Goal: Task Accomplishment & Management: Complete application form

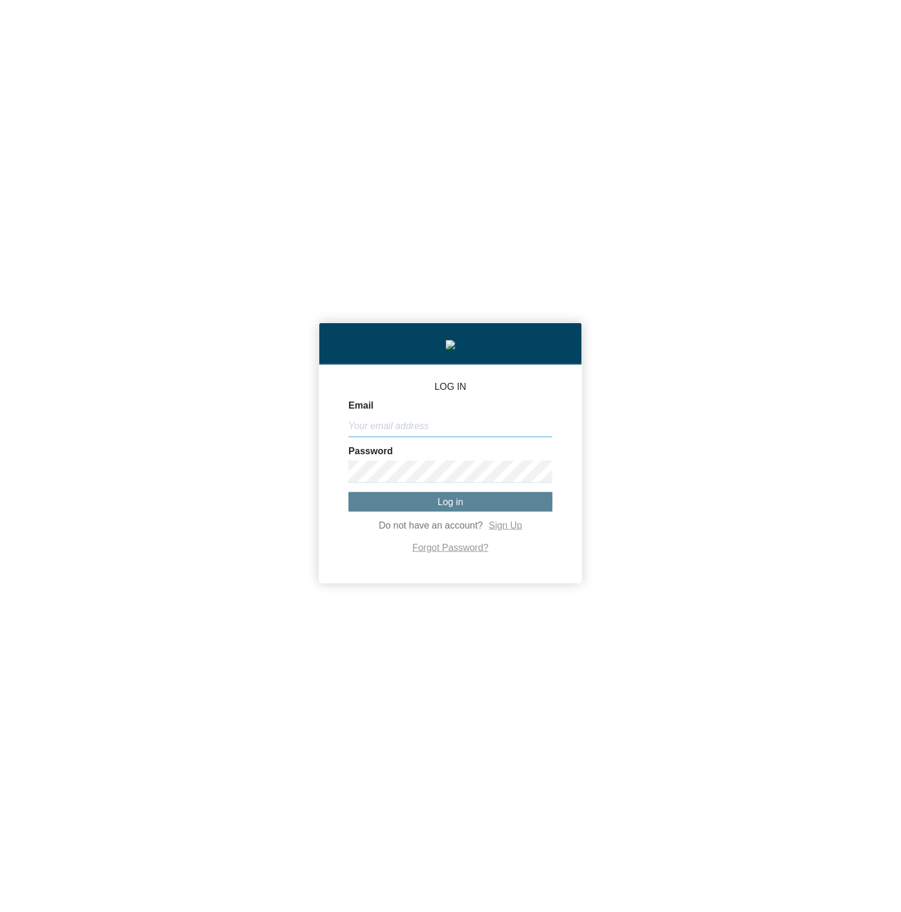
click at [544, 430] on input "Email" at bounding box center [450, 426] width 204 height 22
paste input "[PERSON_NAME][EMAIL_ADDRESS][DOMAIN_NAME]"
type input "michael@co2analytics.com"
click at [459, 507] on span "Log in" at bounding box center [450, 502] width 26 height 10
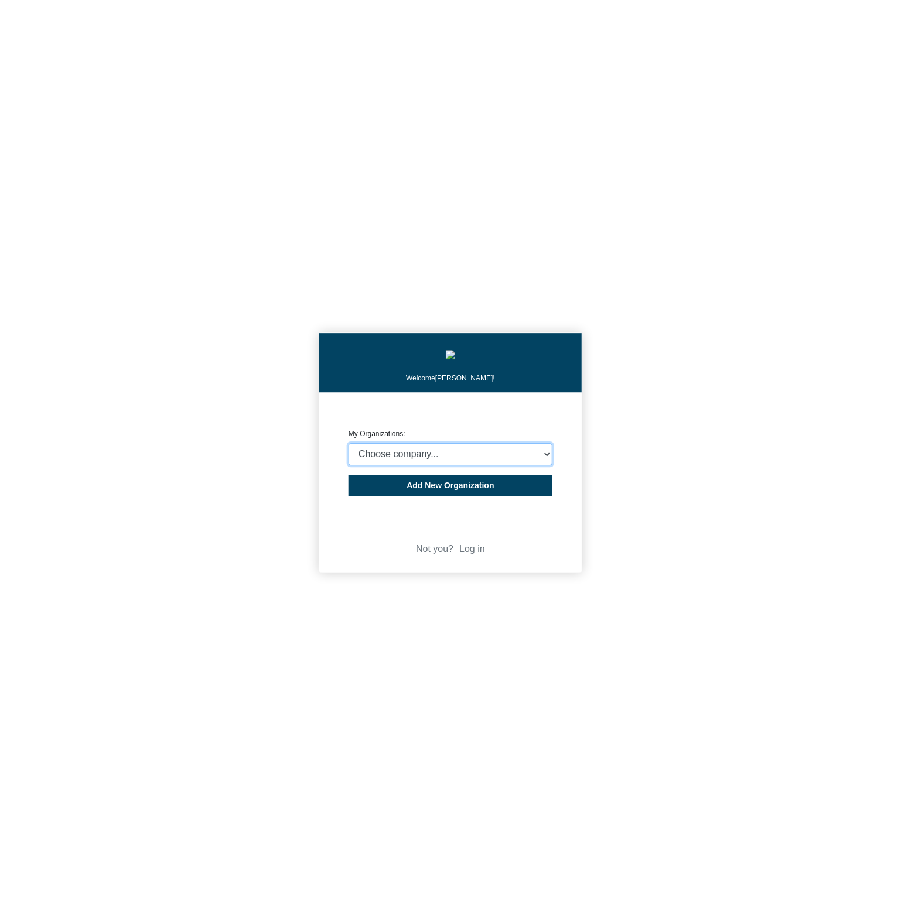
select select "4403414"
click at [348, 446] on select "Choose company... CARBON ANALYTICS LIMITED test6 Nekton Capital Limited Pacha S…" at bounding box center [450, 454] width 204 height 22
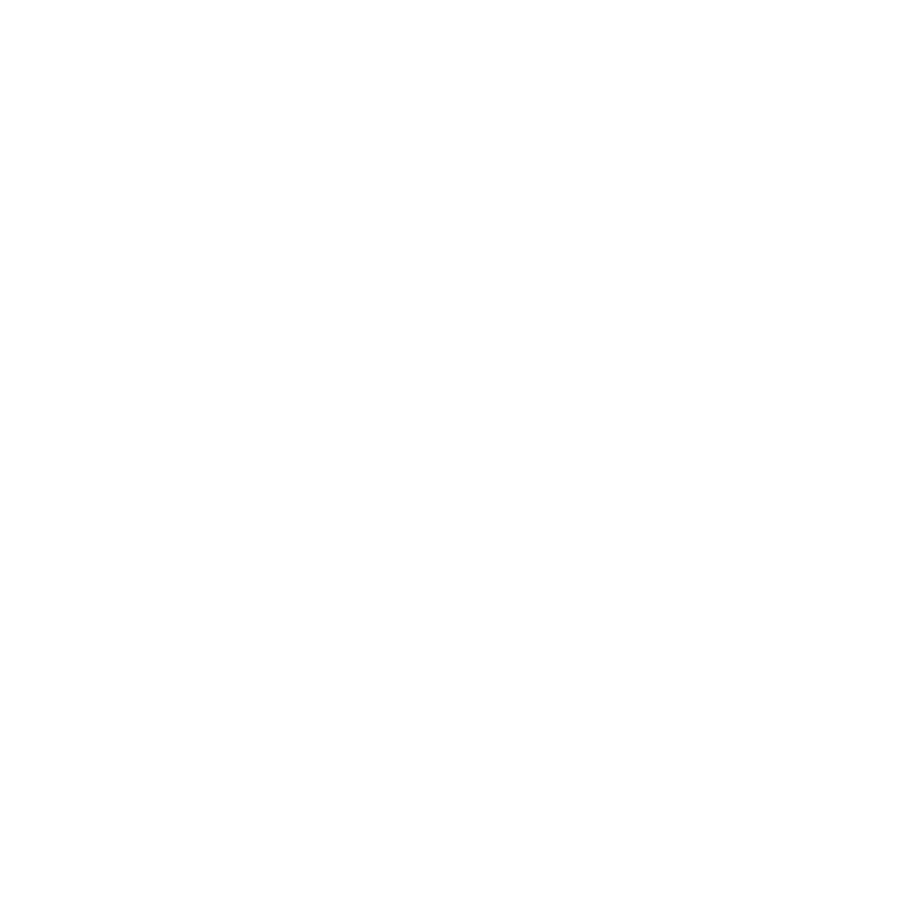
click at [670, 451] on body "We're offline! Leave a message" at bounding box center [450, 456] width 901 height 912
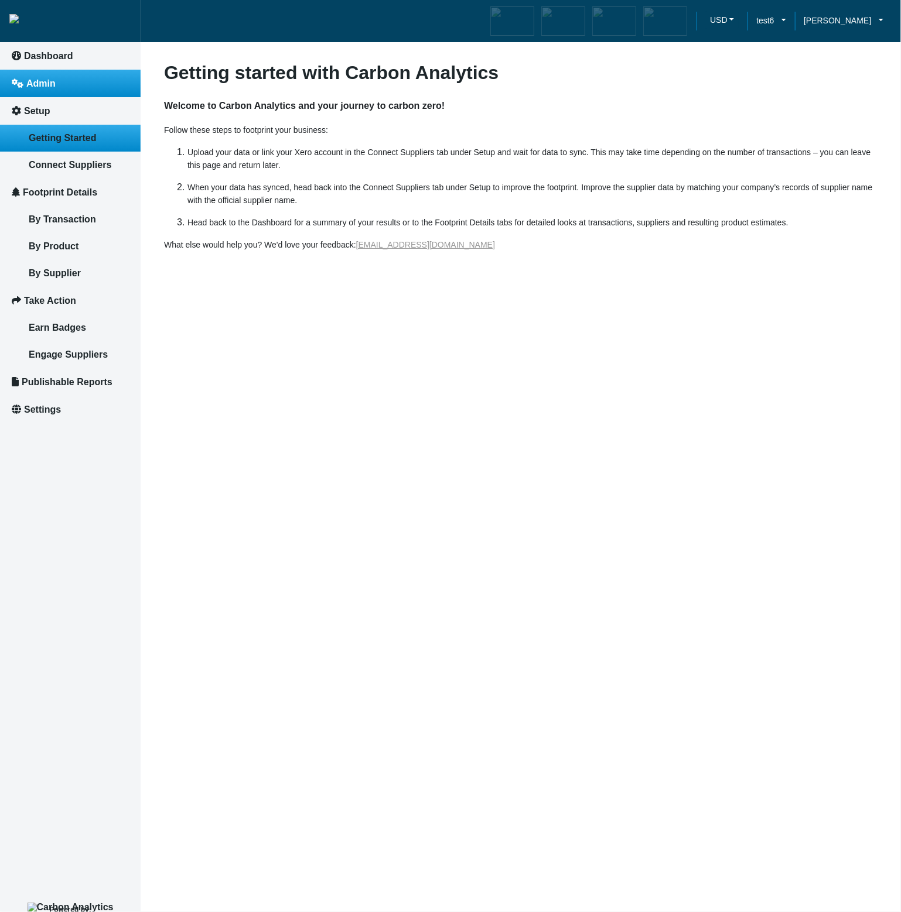
click at [56, 93] on link "Admin" at bounding box center [70, 84] width 141 height 28
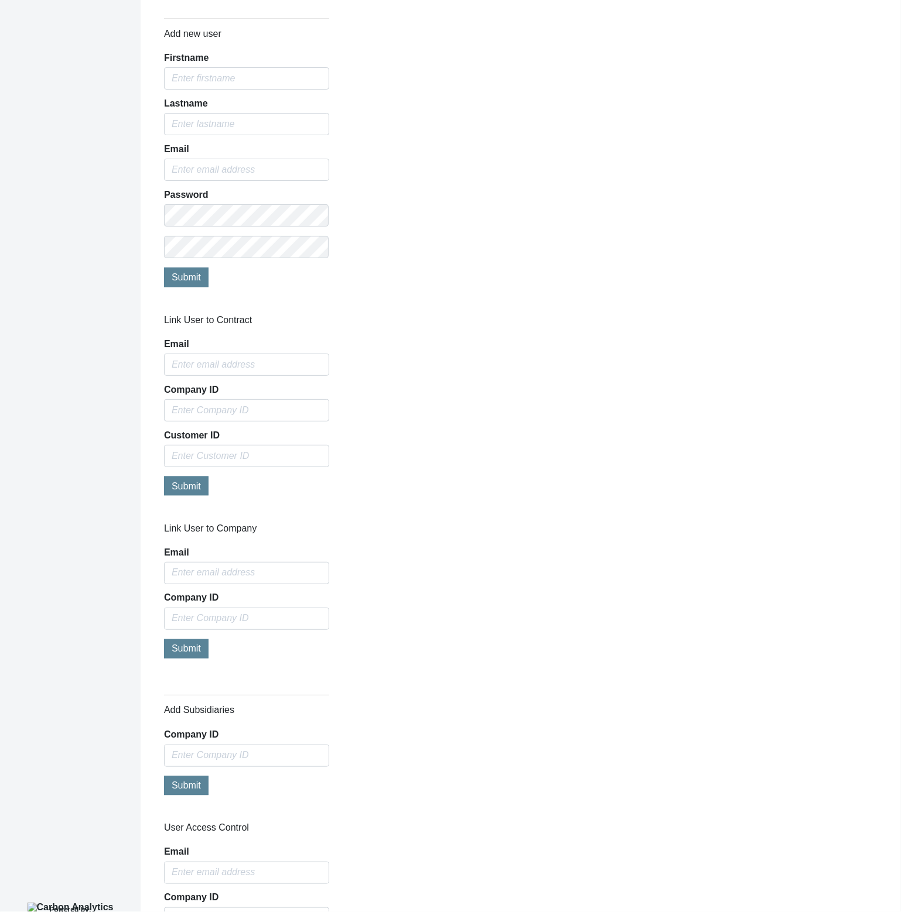
scroll to position [713, 0]
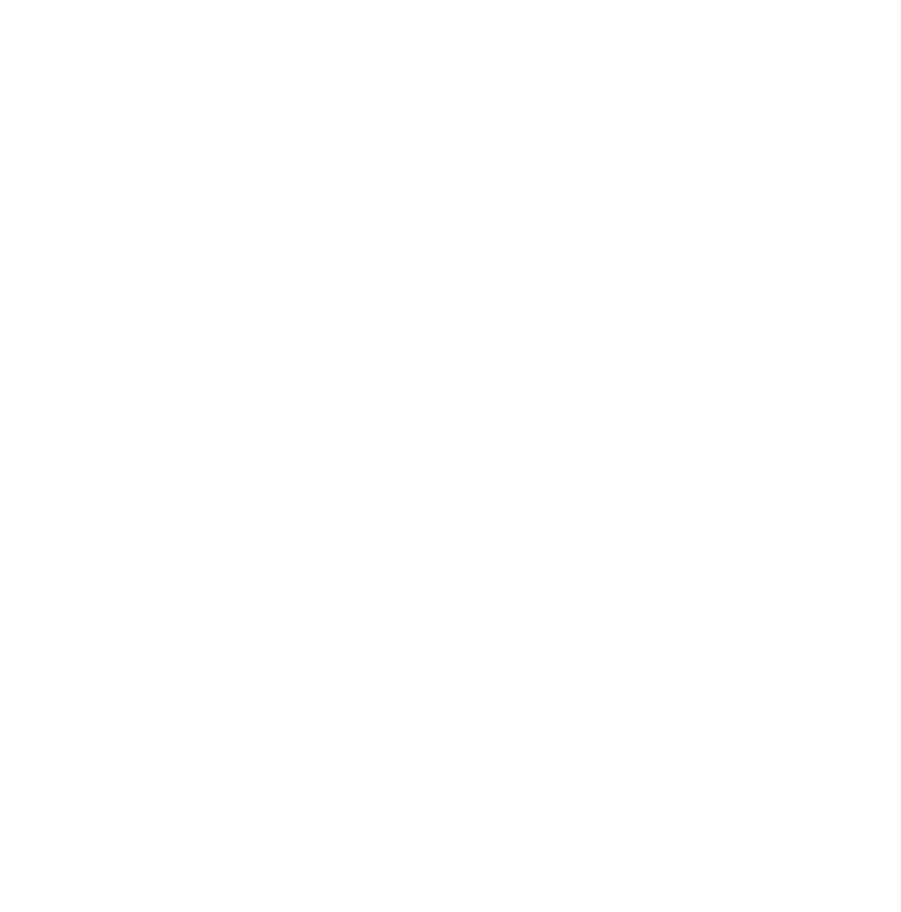
click at [643, 623] on body at bounding box center [450, 456] width 901 height 912
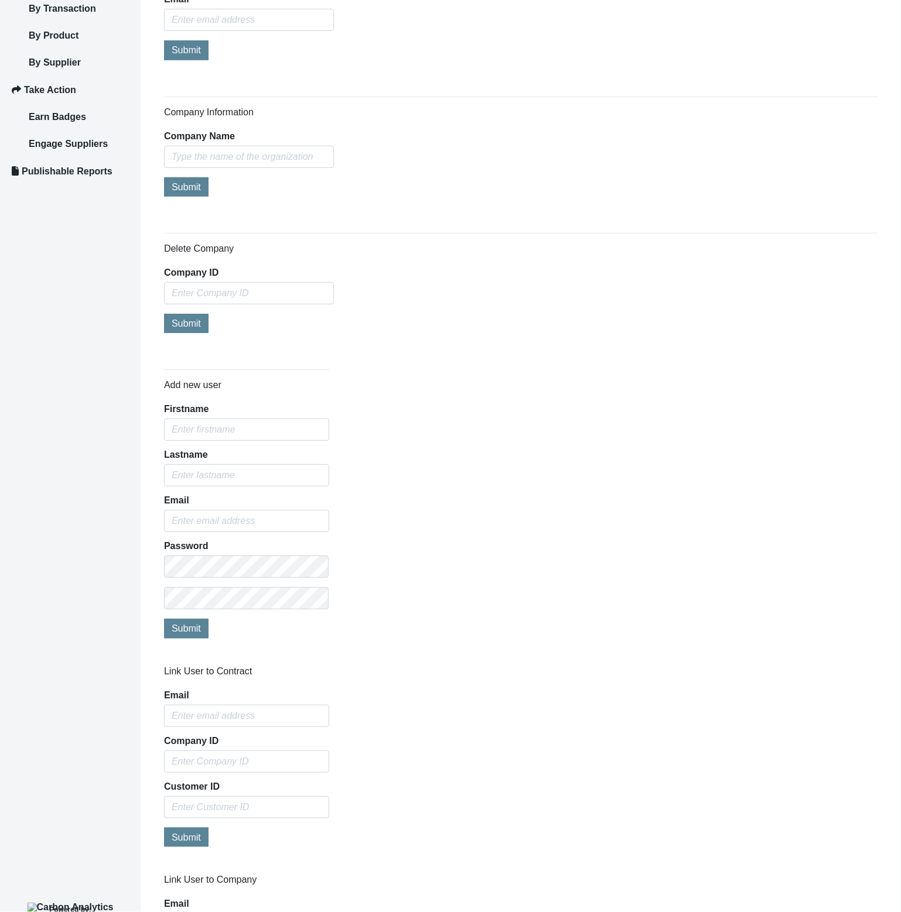
scroll to position [368, 0]
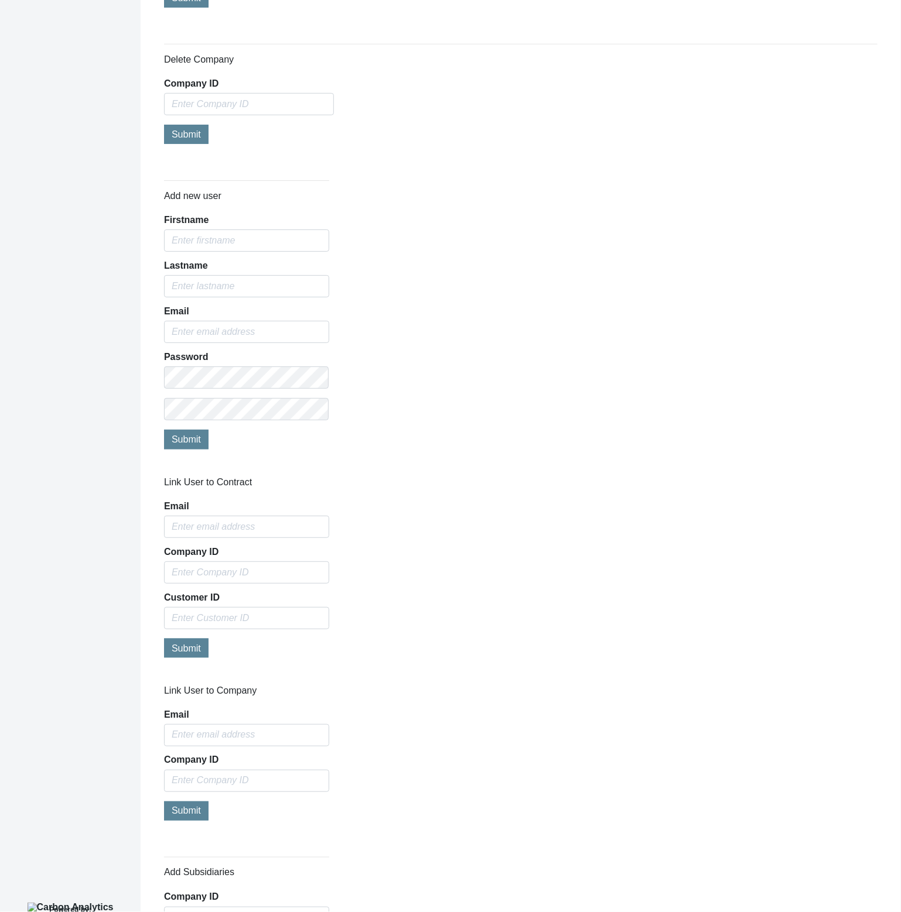
scroll to position [505, 0]
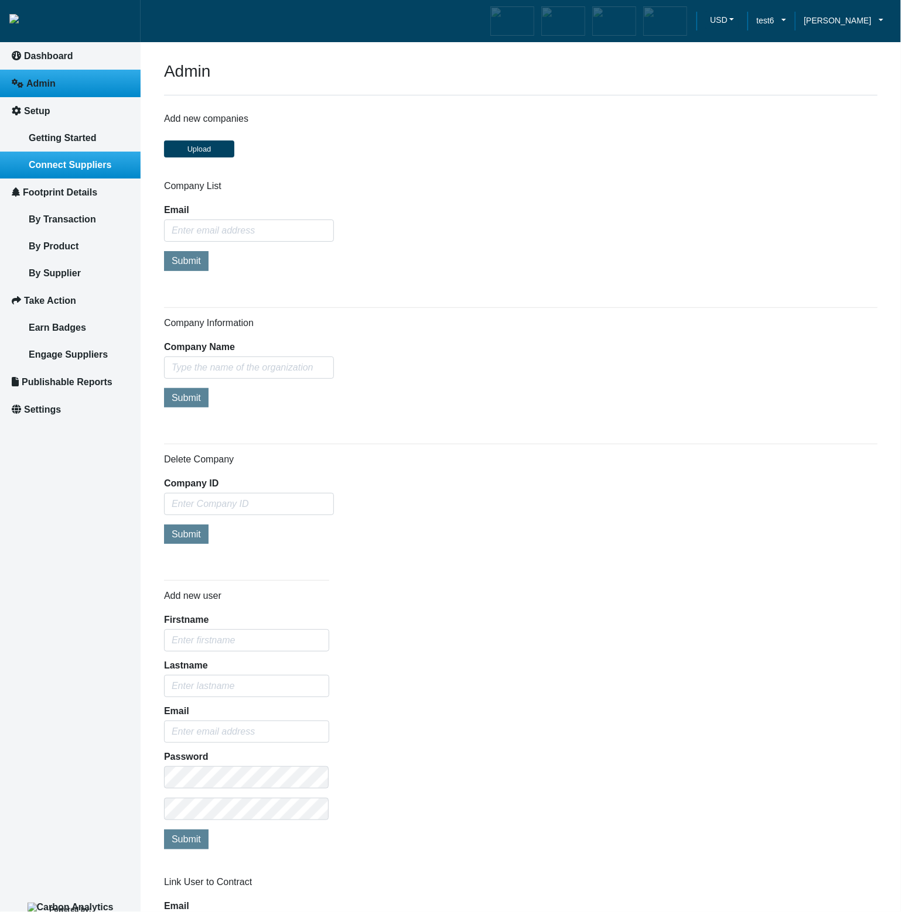
click at [78, 163] on span "Connect Suppliers" at bounding box center [70, 165] width 83 height 10
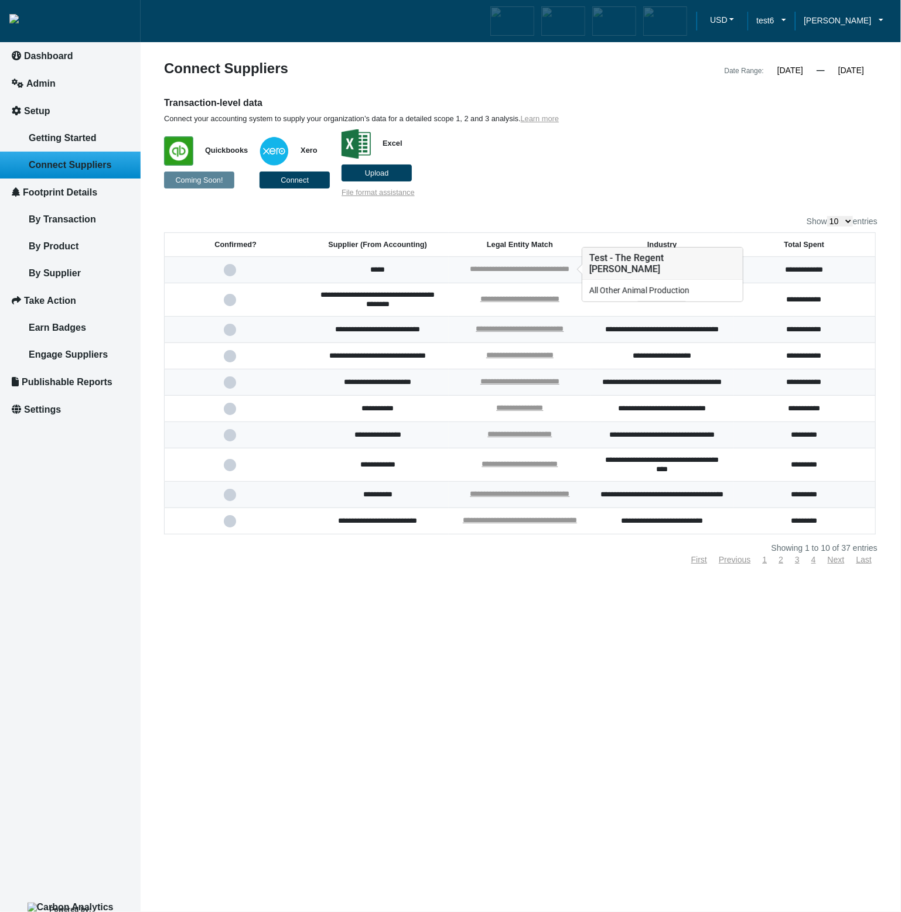
click at [525, 266] on link "**********" at bounding box center [520, 269] width 100 height 8
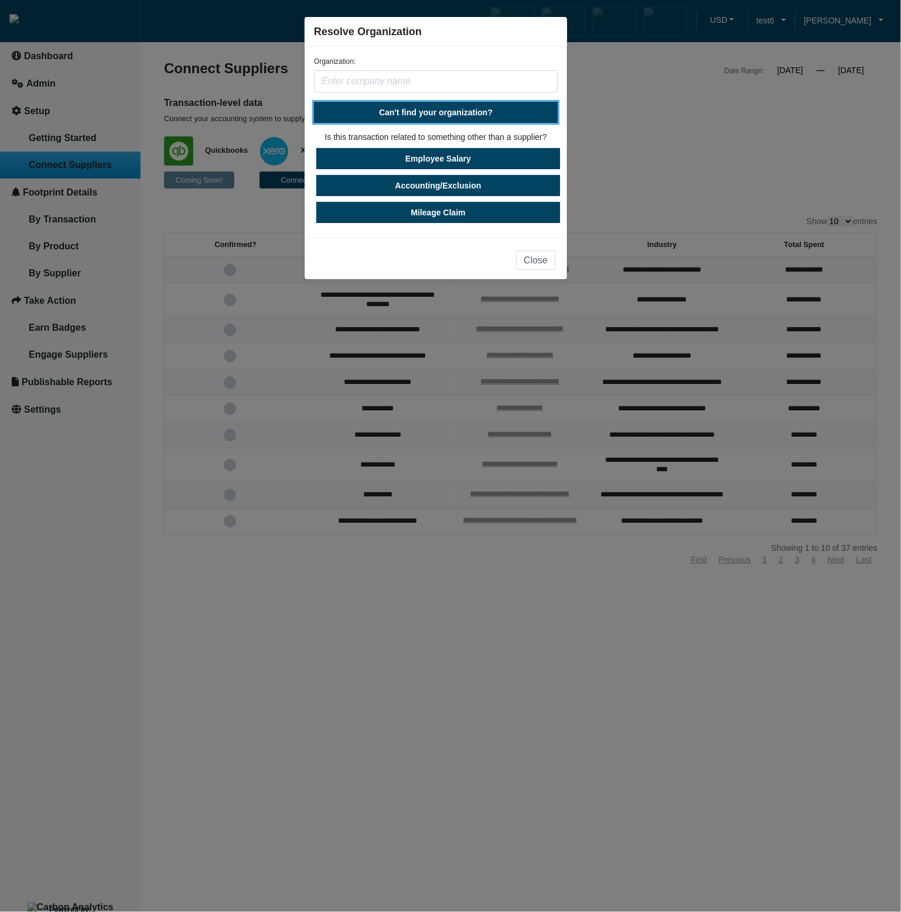
click at [447, 112] on span "Can't find your organization?" at bounding box center [436, 112] width 114 height 9
select select "[GEOGRAPHIC_DATA]"
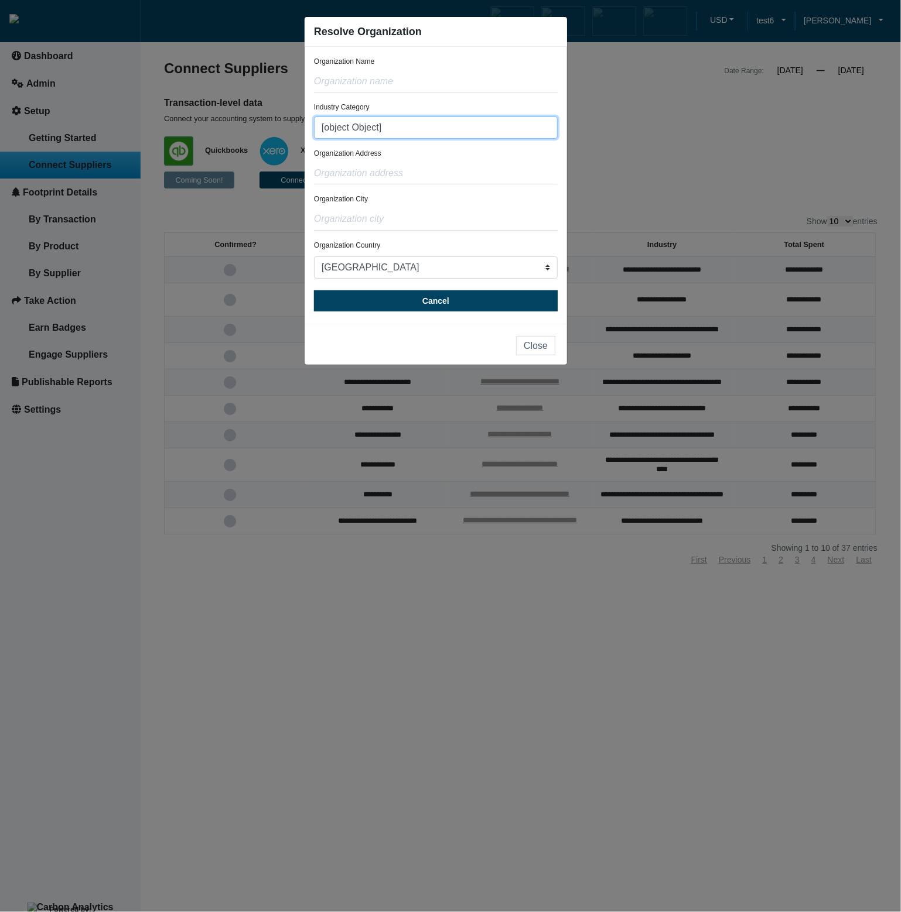
click at [438, 133] on input "[object Object]" at bounding box center [436, 128] width 244 height 22
click at [491, 160] on div "Organization Address" at bounding box center [436, 166] width 244 height 36
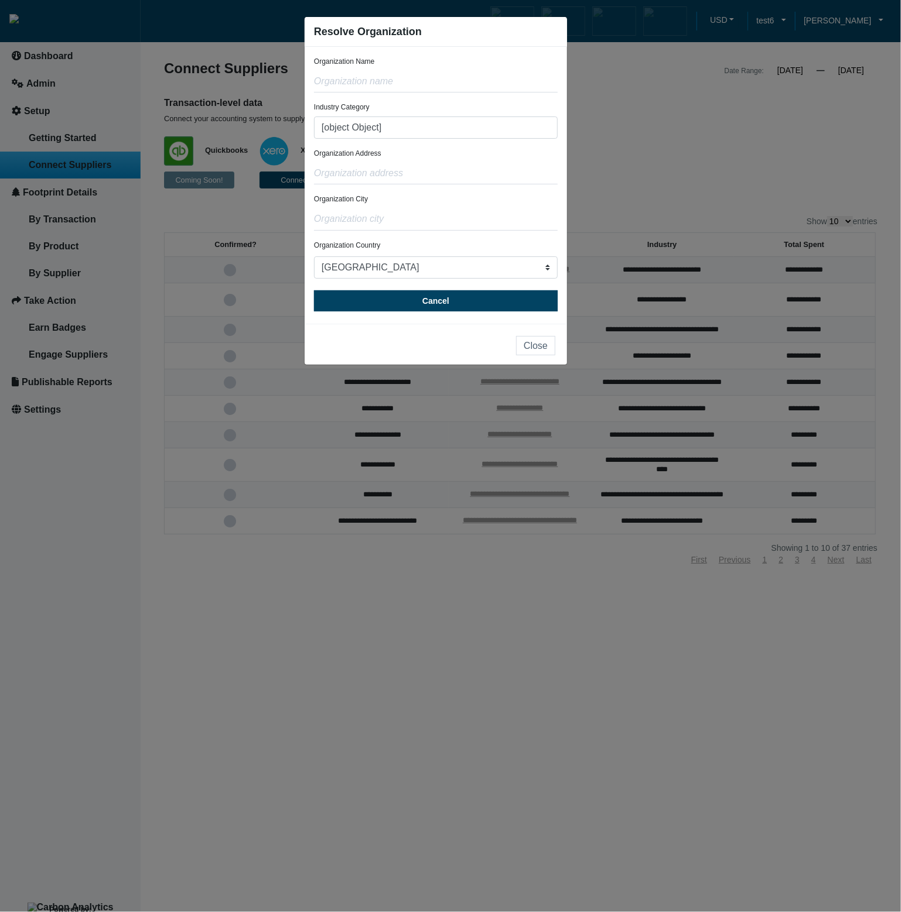
click at [477, 102] on div "Industry Category [object Object]" at bounding box center [436, 120] width 244 height 36
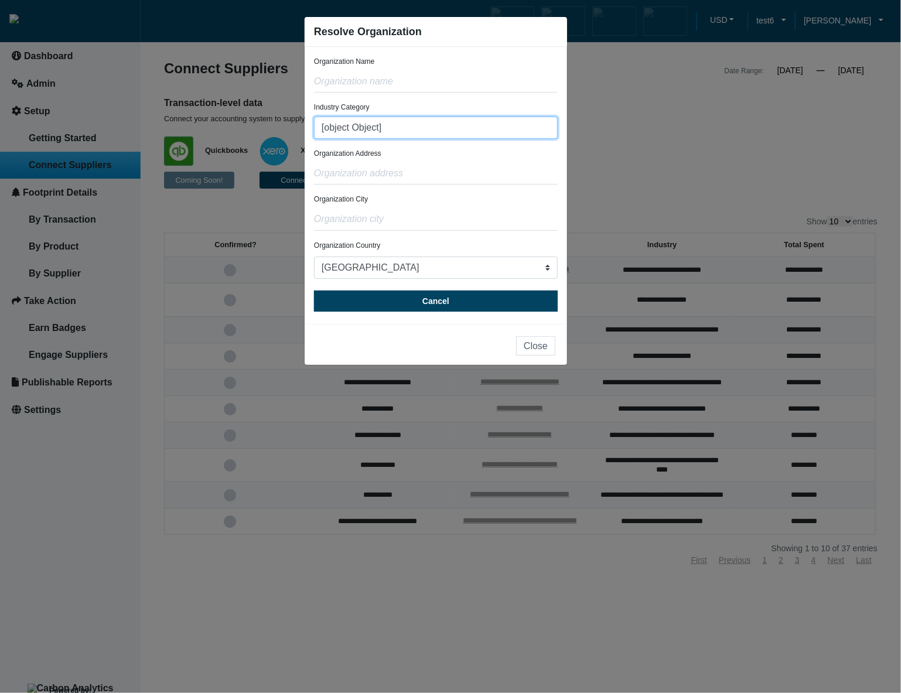
click at [421, 124] on input "[object Object]" at bounding box center [436, 128] width 244 height 22
click at [689, 152] on ngb-modal-window "Resolve Organization Organization Name Industry Category [object Object] Organi…" at bounding box center [450, 346] width 901 height 693
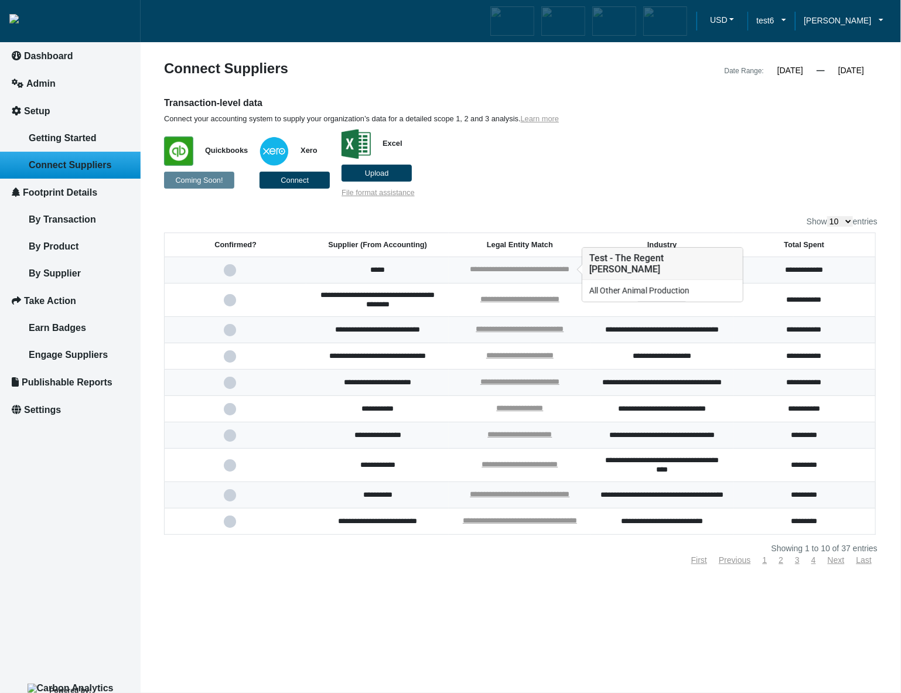
click at [504, 265] on link "**********" at bounding box center [520, 269] width 100 height 8
click at [530, 266] on link "**********" at bounding box center [520, 269] width 100 height 8
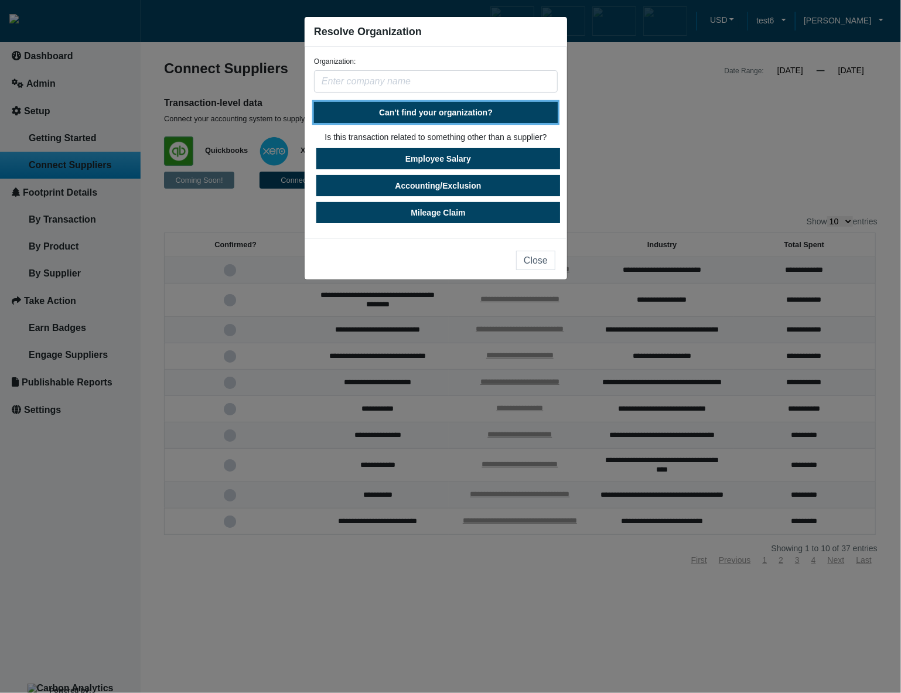
click at [469, 114] on span "Can't find your organization?" at bounding box center [436, 112] width 114 height 9
select select "United States"
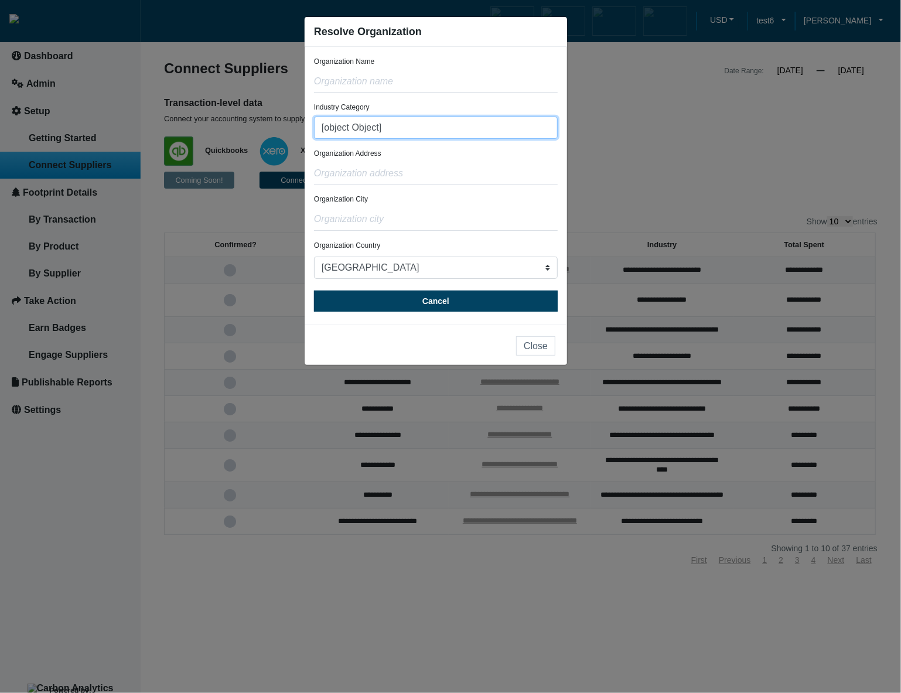
click at [458, 126] on input "[object Object]" at bounding box center [436, 128] width 244 height 22
click at [451, 132] on input "[object Object]" at bounding box center [436, 128] width 244 height 22
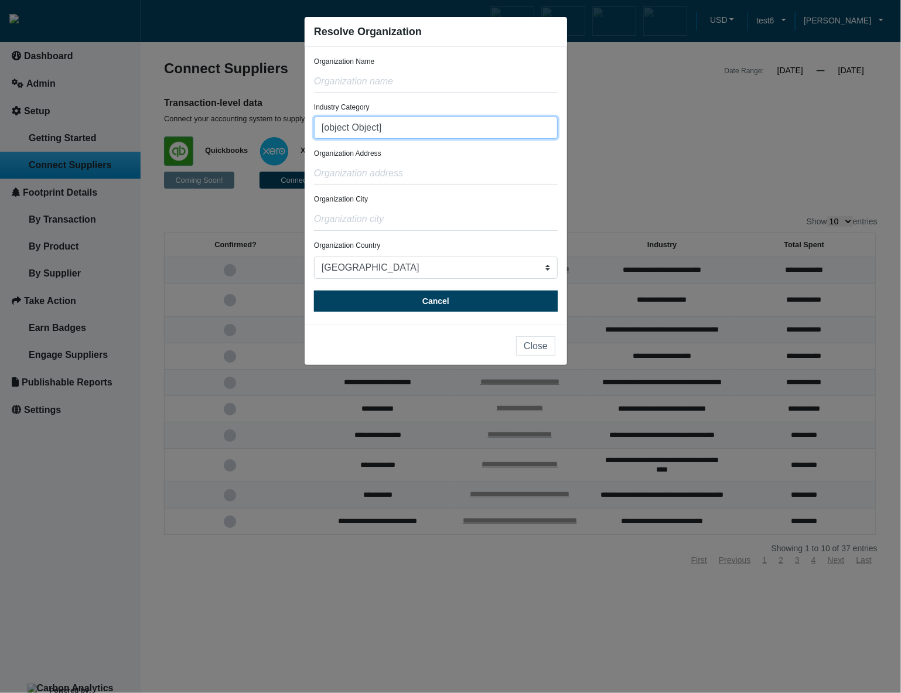
drag, startPoint x: 451, startPoint y: 132, endPoint x: 305, endPoint y: 127, distance: 145.9
click at [305, 127] on div "Organization Name Industry Category [object Object] Organization Address Organi…" at bounding box center [435, 185] width 262 height 277
click at [451, 165] on input "text" at bounding box center [436, 173] width 244 height 22
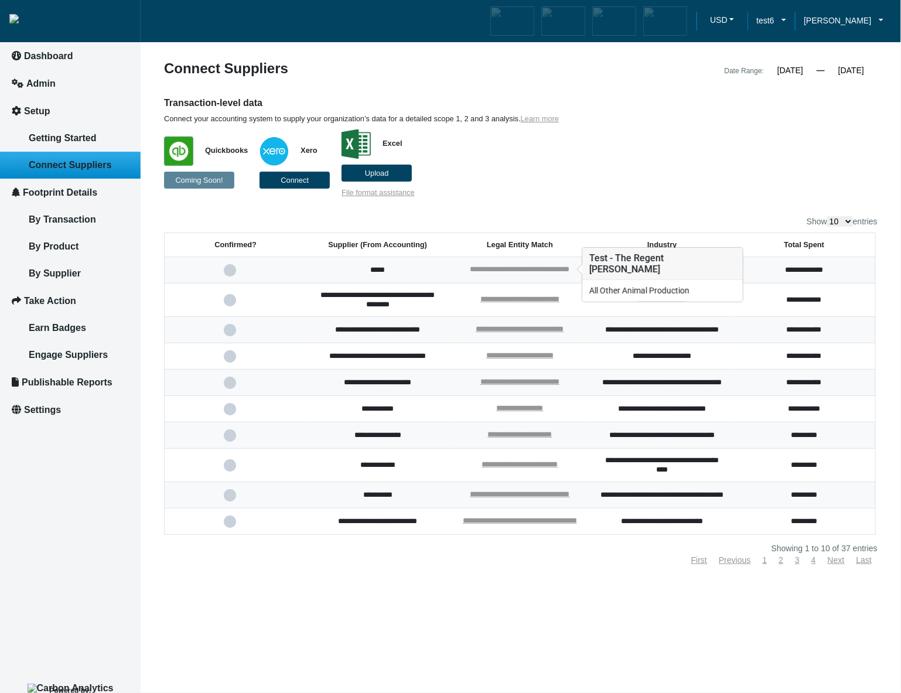
click at [495, 269] on link "**********" at bounding box center [520, 269] width 100 height 8
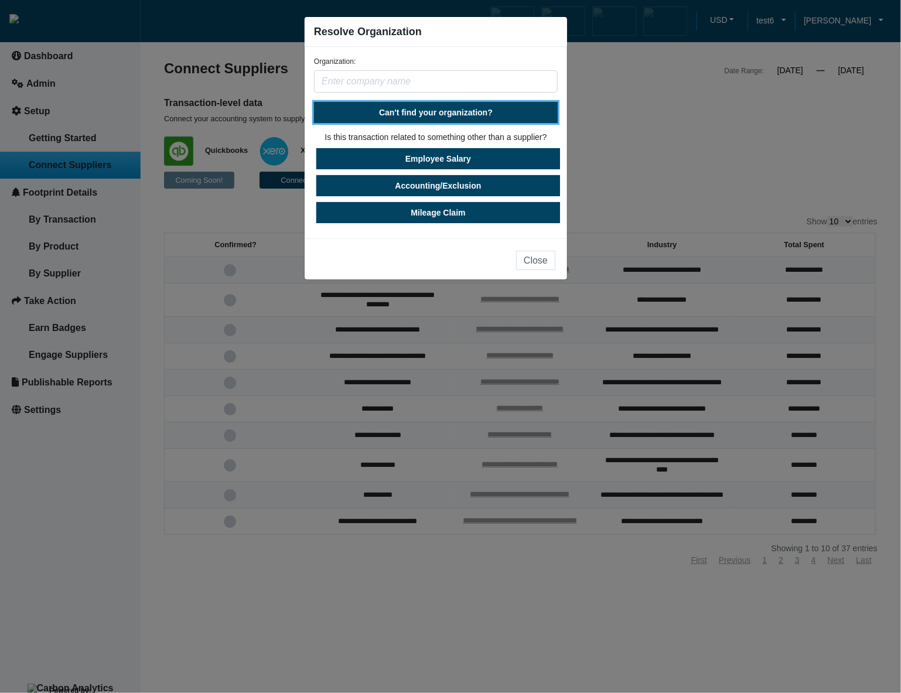
click at [436, 112] on span "Can't find your organization?" at bounding box center [436, 112] width 114 height 9
select select "[GEOGRAPHIC_DATA]"
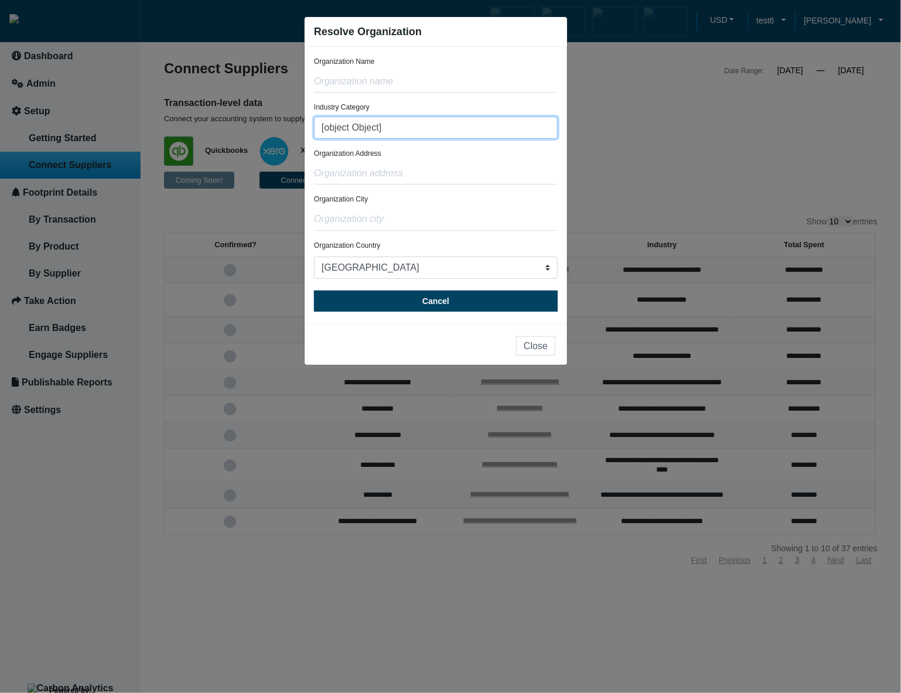
click at [422, 138] on input "[object Object]" at bounding box center [436, 128] width 244 height 22
click at [380, 124] on input "[object Object]" at bounding box center [436, 128] width 244 height 22
click at [433, 155] on div "Organization Address" at bounding box center [436, 166] width 244 height 36
click at [434, 104] on div "Industry Category [object Object]" at bounding box center [436, 120] width 244 height 36
click at [438, 124] on input "[object Object]" at bounding box center [436, 128] width 244 height 22
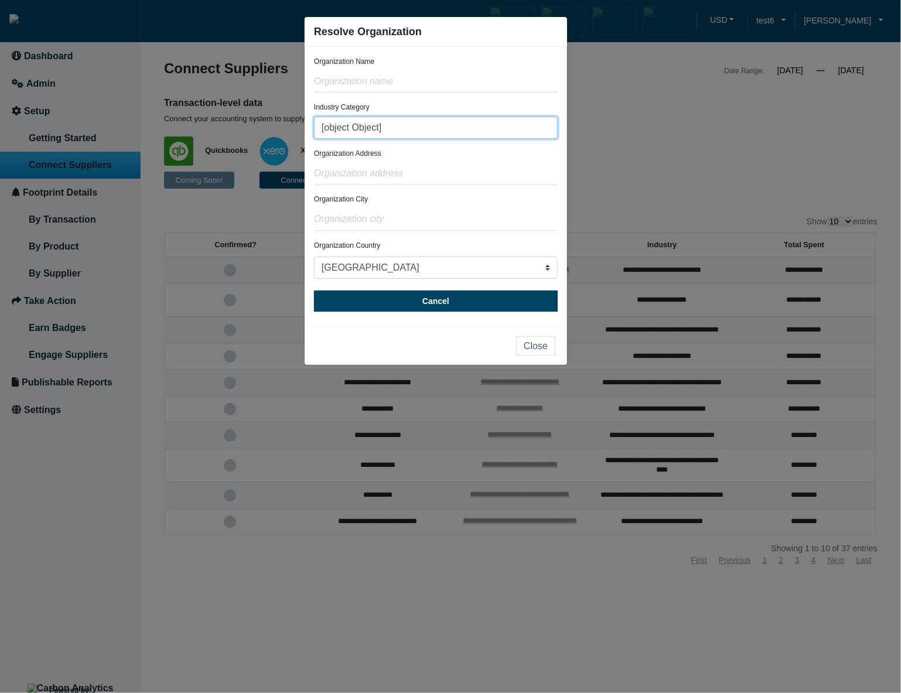
click at [477, 128] on input "[object Object]" at bounding box center [436, 128] width 244 height 22
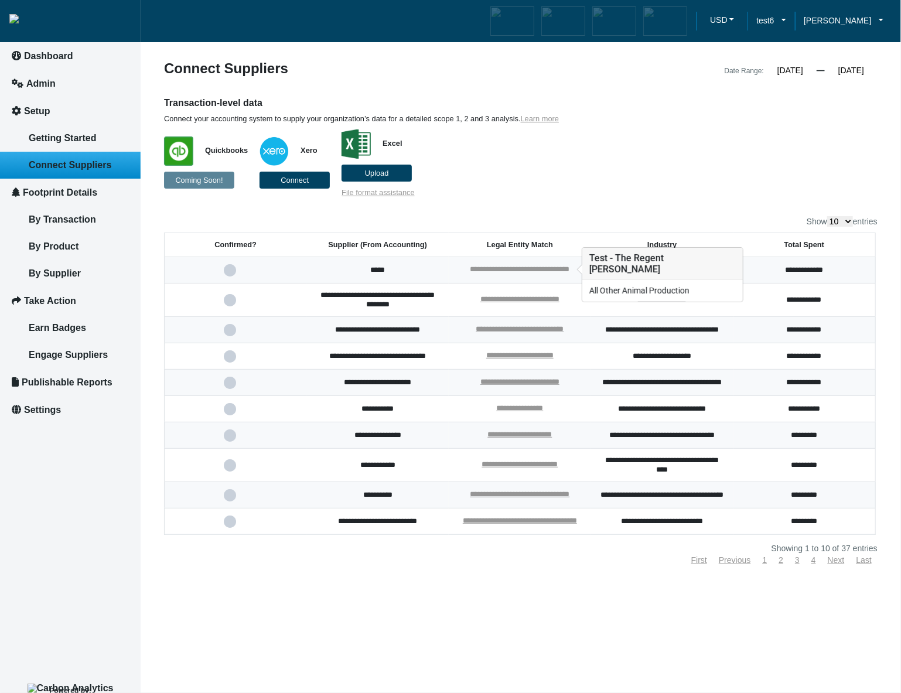
click at [533, 268] on link "**********" at bounding box center [520, 269] width 100 height 8
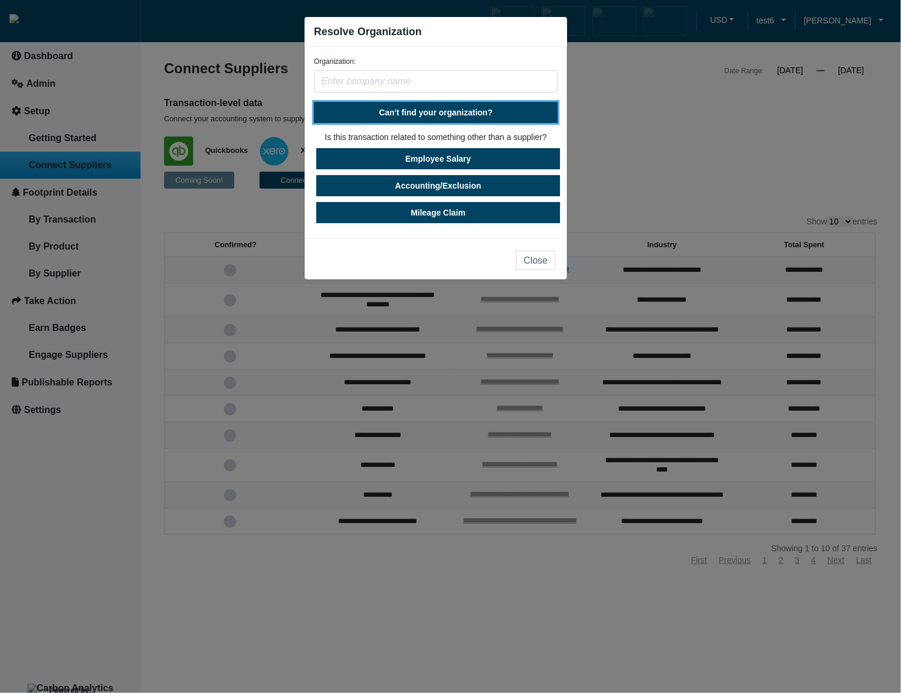
click at [463, 112] on span "Can't find your organization?" at bounding box center [436, 112] width 114 height 9
select select "[GEOGRAPHIC_DATA]"
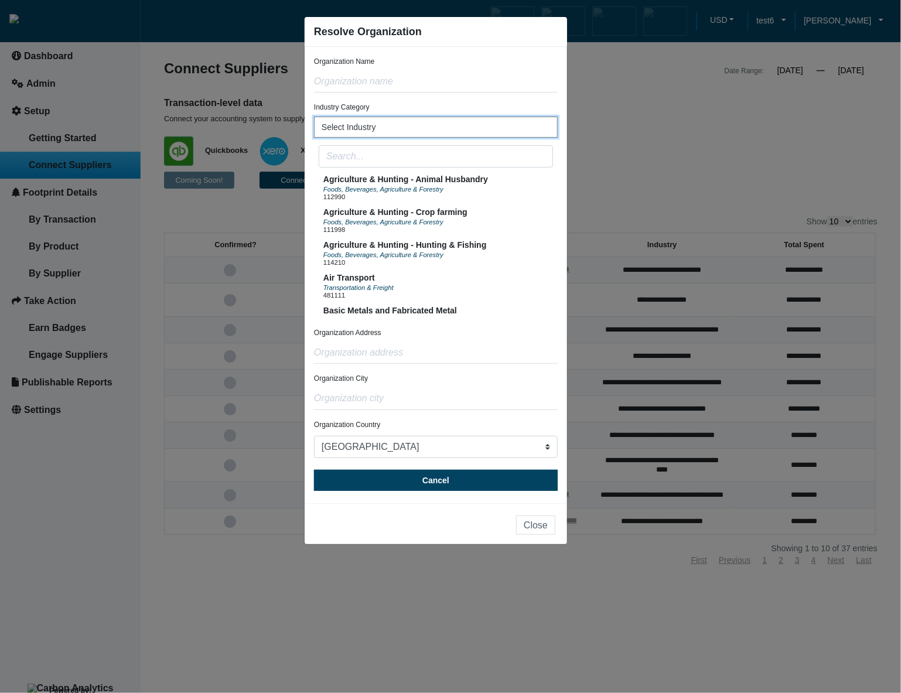
click at [497, 131] on button "Select Industry" at bounding box center [436, 127] width 244 height 21
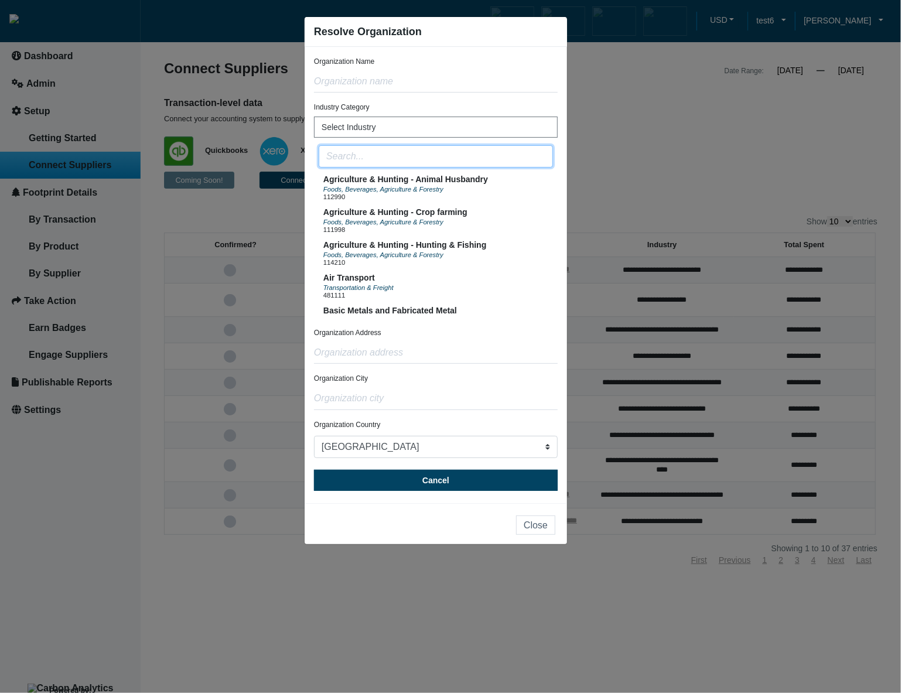
click at [493, 156] on input "text" at bounding box center [436, 156] width 234 height 22
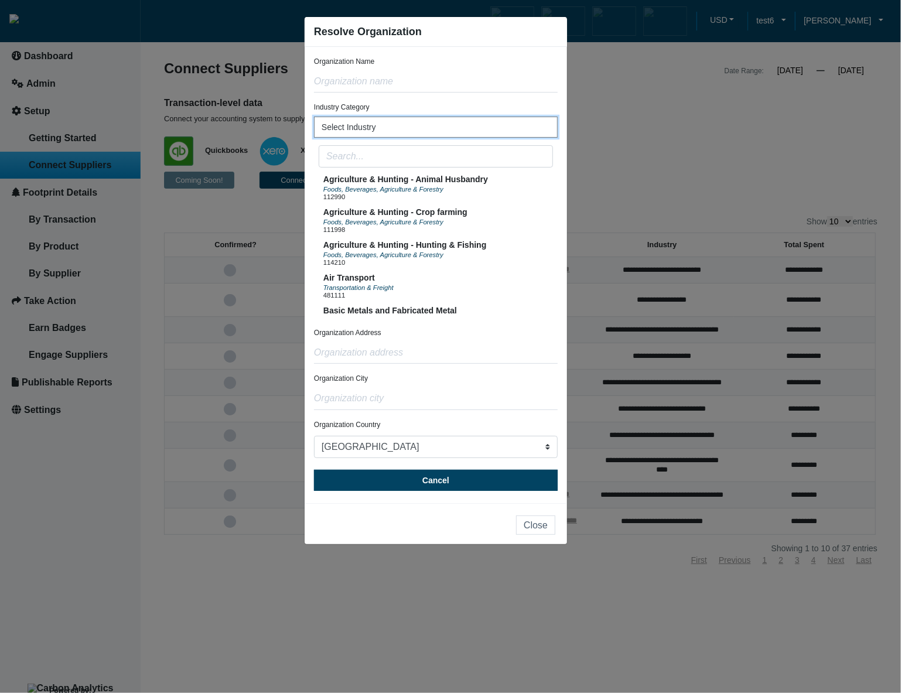
click at [514, 128] on button "Select Industry" at bounding box center [436, 127] width 244 height 21
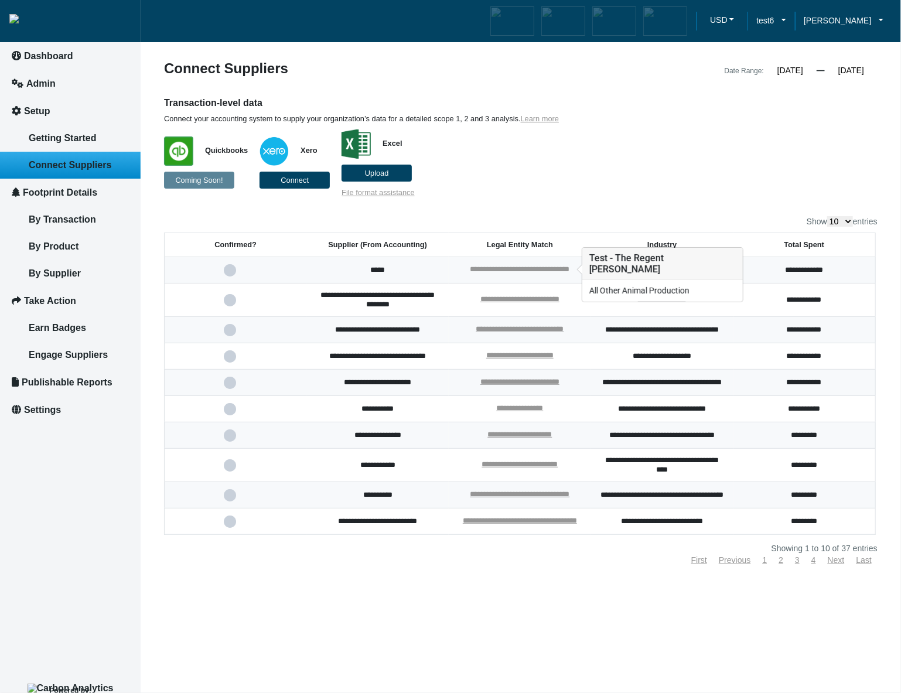
click at [510, 266] on link "**********" at bounding box center [520, 269] width 100 height 8
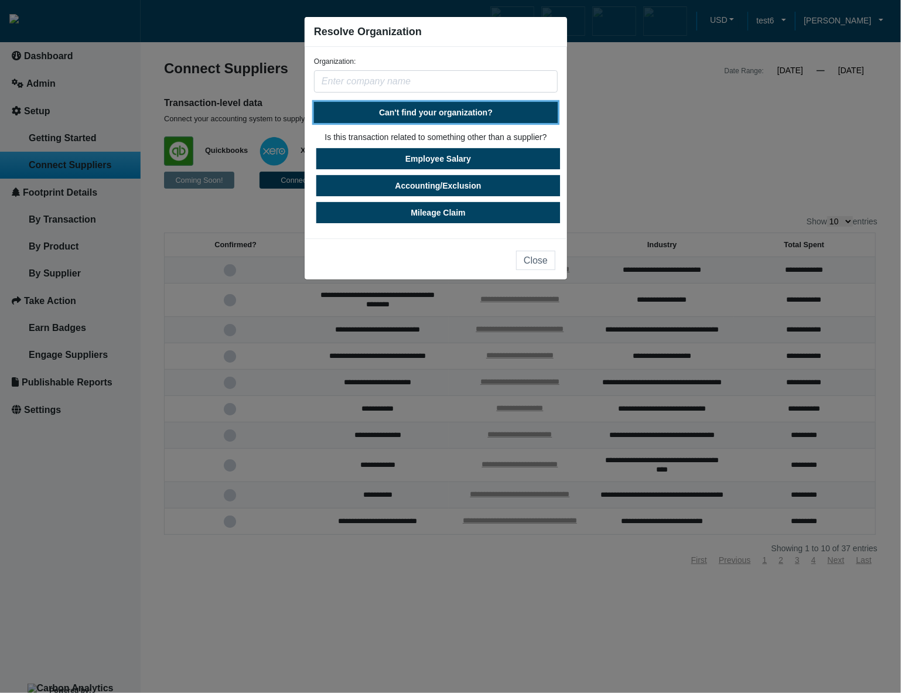
click at [420, 112] on span "Can't find your organization?" at bounding box center [436, 112] width 114 height 9
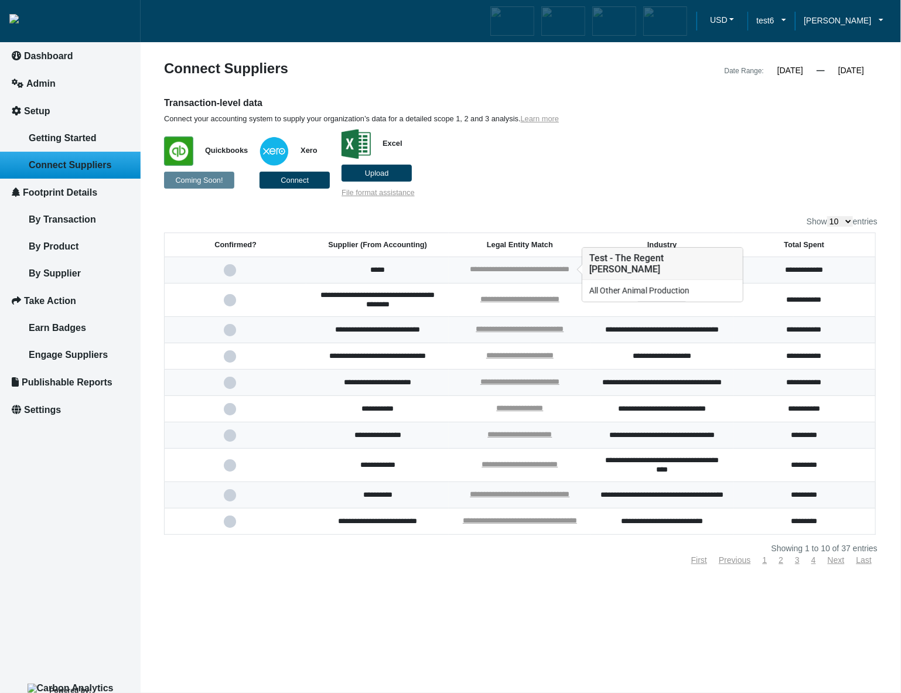
click at [525, 271] on link "**********" at bounding box center [520, 269] width 100 height 8
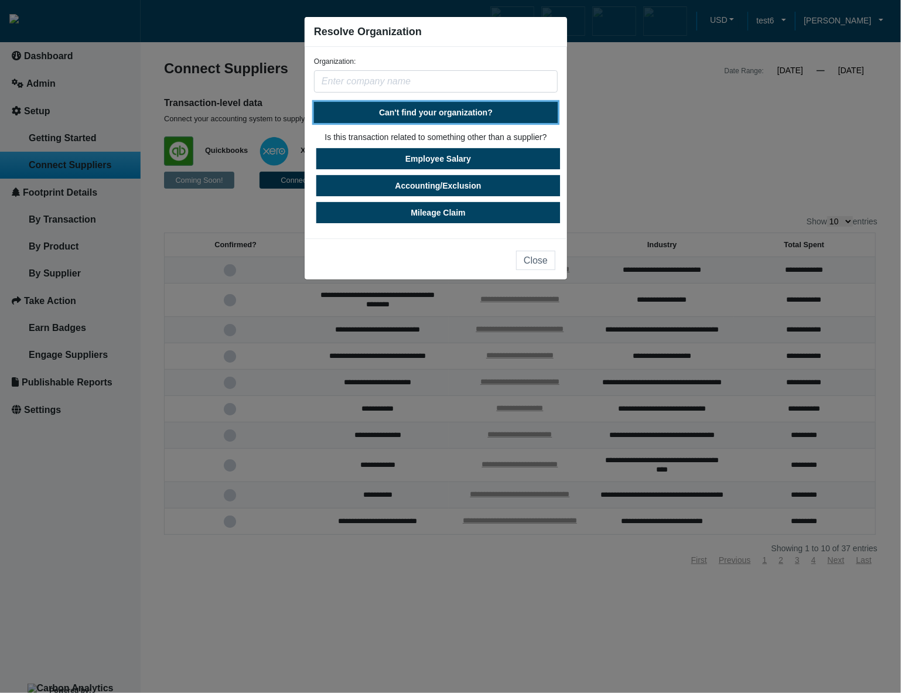
click at [471, 112] on span "Can't find your organization?" at bounding box center [436, 112] width 114 height 9
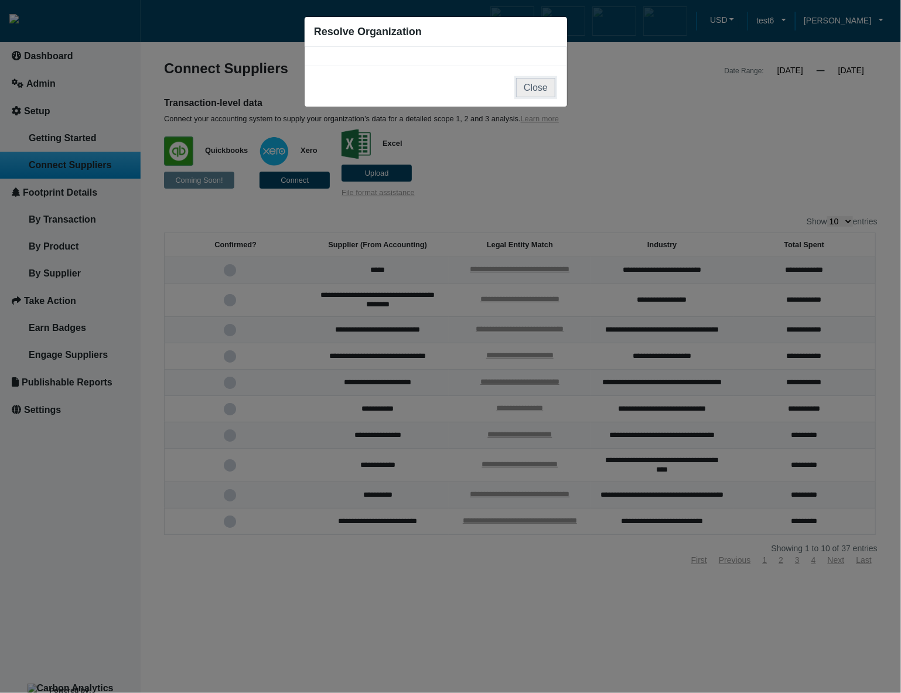
click at [545, 86] on button "Close" at bounding box center [535, 87] width 39 height 19
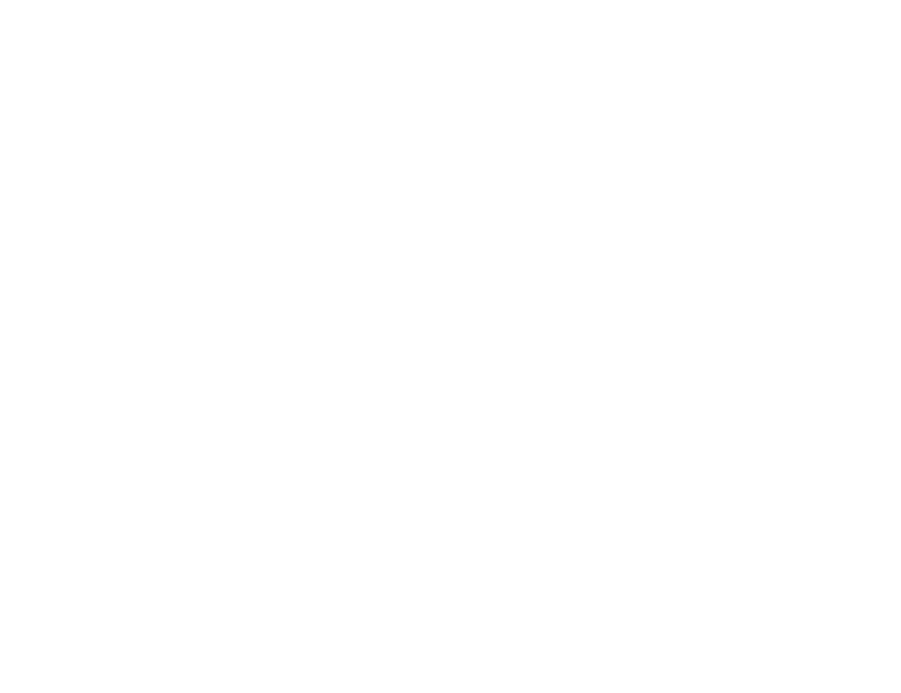
click at [474, 226] on body "We're offline! Leave a message" at bounding box center [450, 346] width 901 height 693
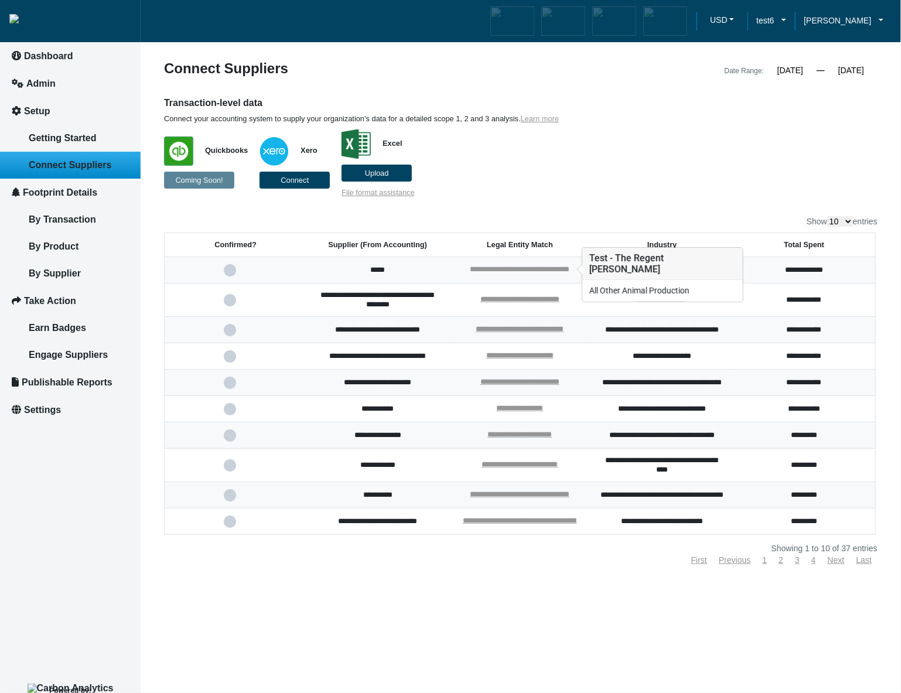
click at [564, 266] on link "**********" at bounding box center [520, 269] width 100 height 8
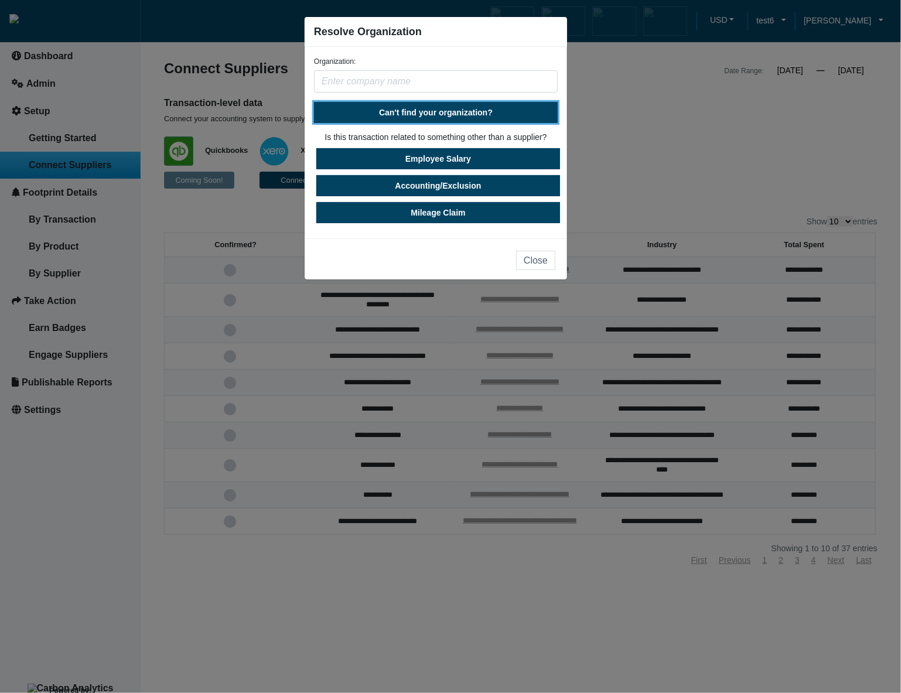
click at [449, 116] on span "Can't find your organization?" at bounding box center [436, 112] width 114 height 9
select select "United States"
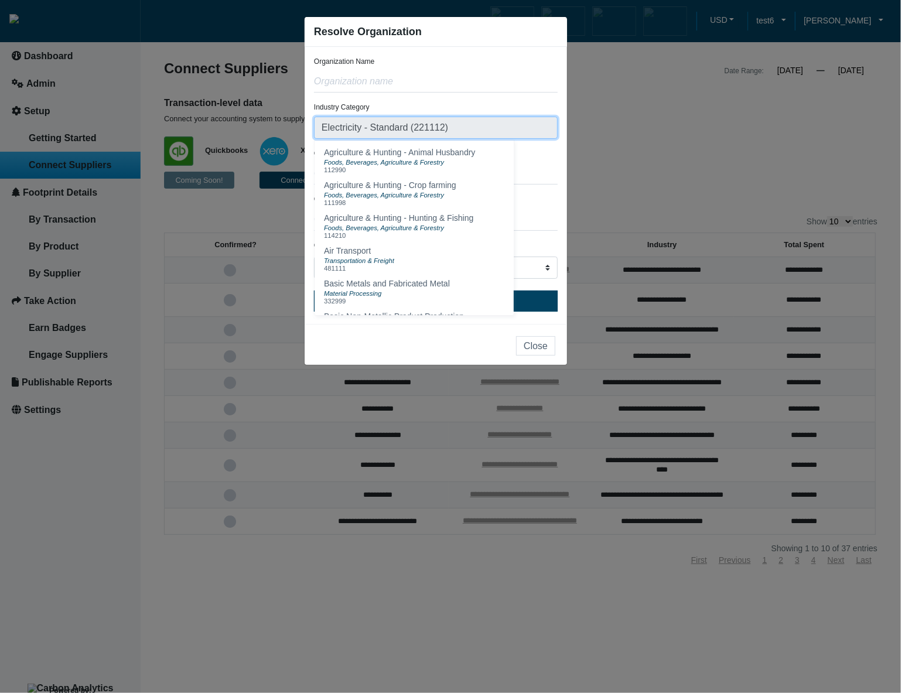
click at [458, 132] on input "Electricity - Standard (221112)" at bounding box center [436, 128] width 244 height 22
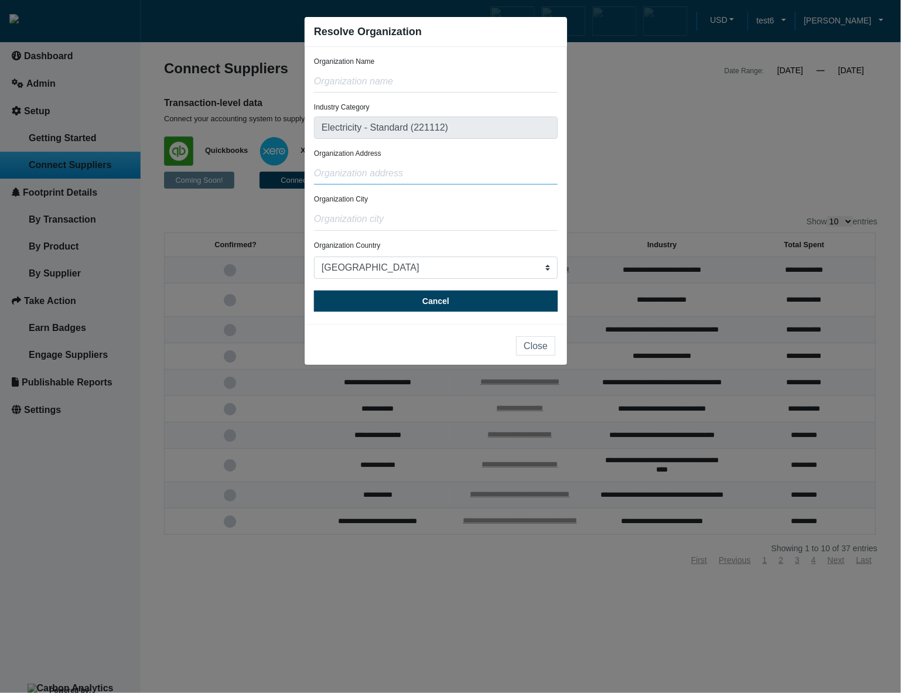
click at [491, 180] on input "text" at bounding box center [436, 173] width 244 height 22
click at [500, 160] on div "Organization Address" at bounding box center [436, 166] width 244 height 36
click at [543, 131] on input "Electricity - Standard (221112)" at bounding box center [436, 128] width 244 height 22
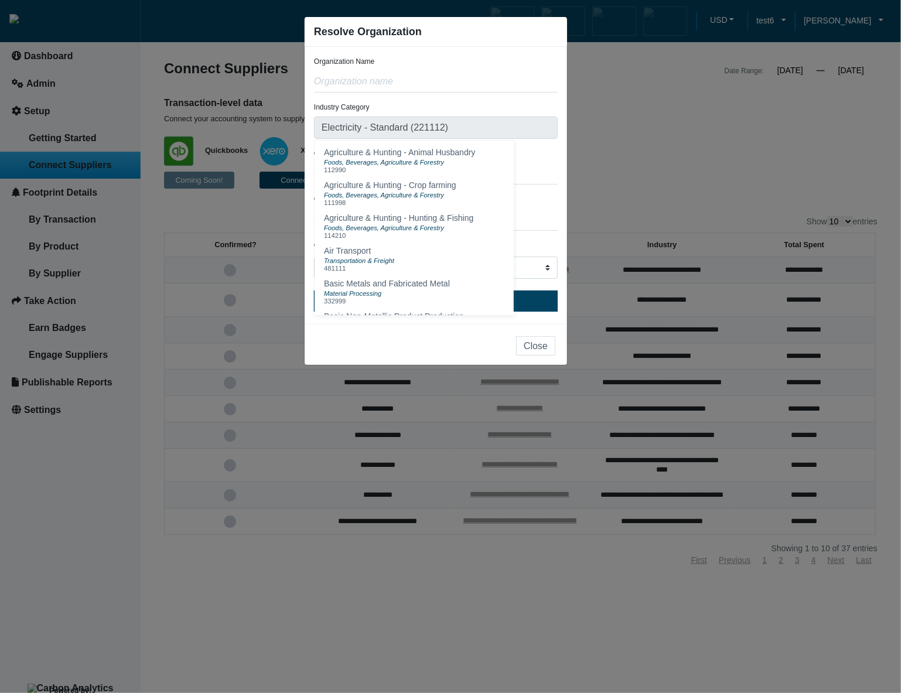
scroll to position [4, 0]
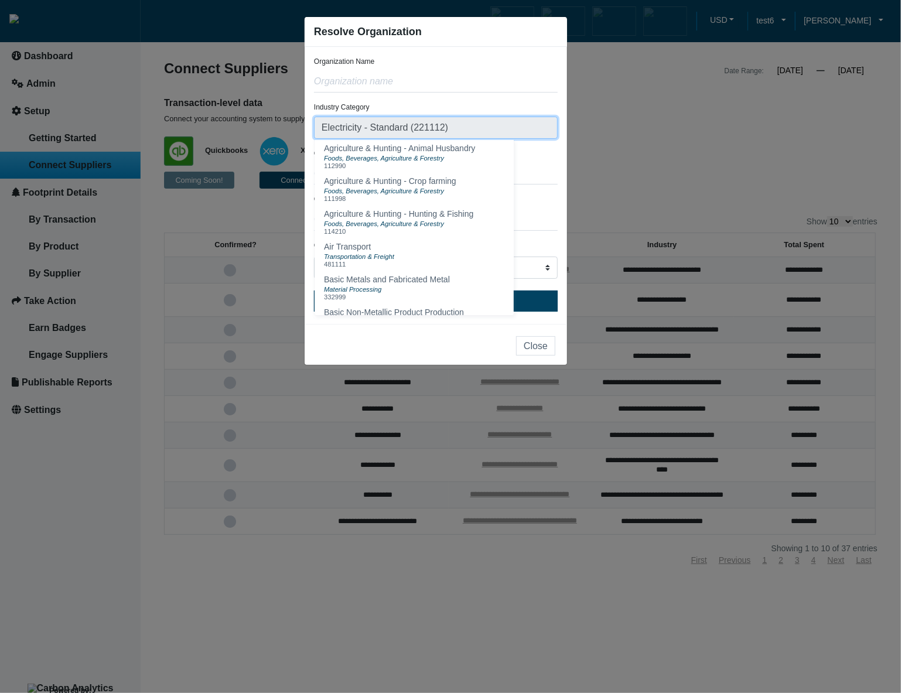
click at [475, 129] on input "Electricity - Standard (221112)" at bounding box center [436, 128] width 244 height 22
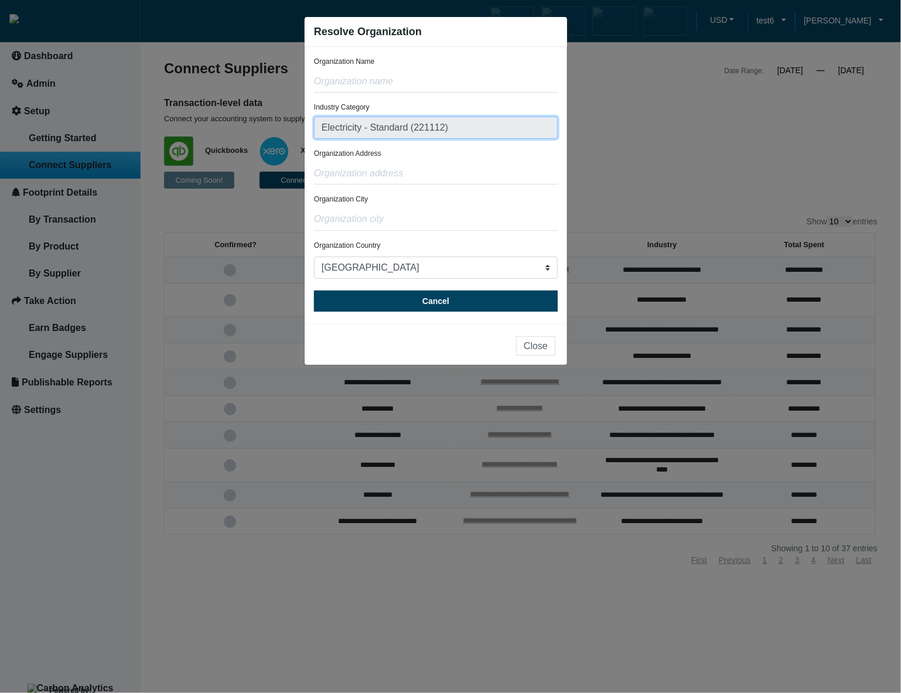
click at [468, 128] on input "Electricity - Standard (221112)" at bounding box center [436, 128] width 244 height 22
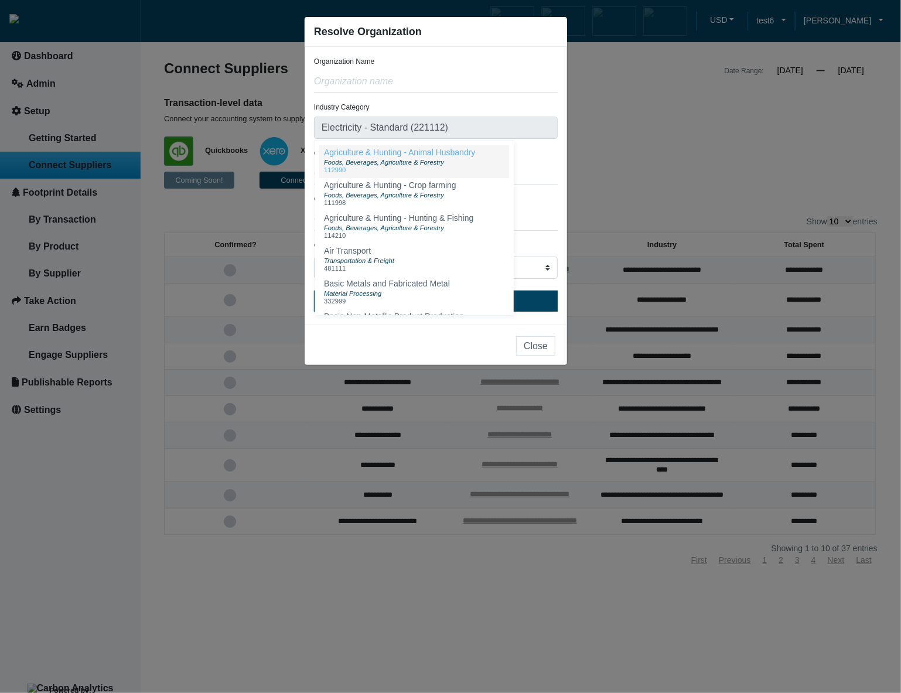
click at [471, 155] on span "Agriculture & Hunting - Animal Husbandry" at bounding box center [399, 152] width 151 height 9
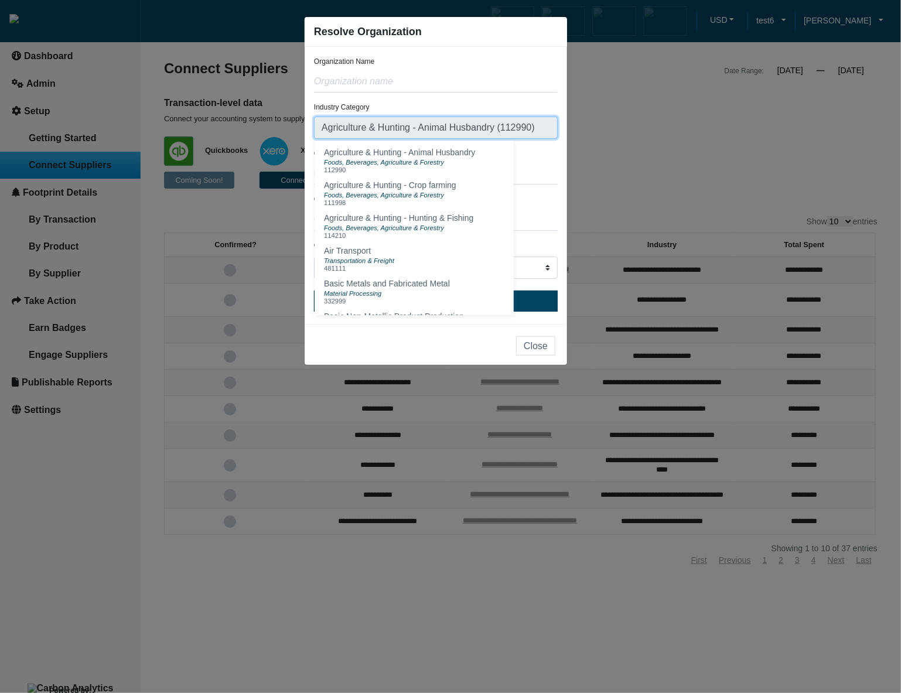
click at [482, 128] on input "Agriculture & Hunting - Animal Husbandry (112990)" at bounding box center [436, 128] width 244 height 22
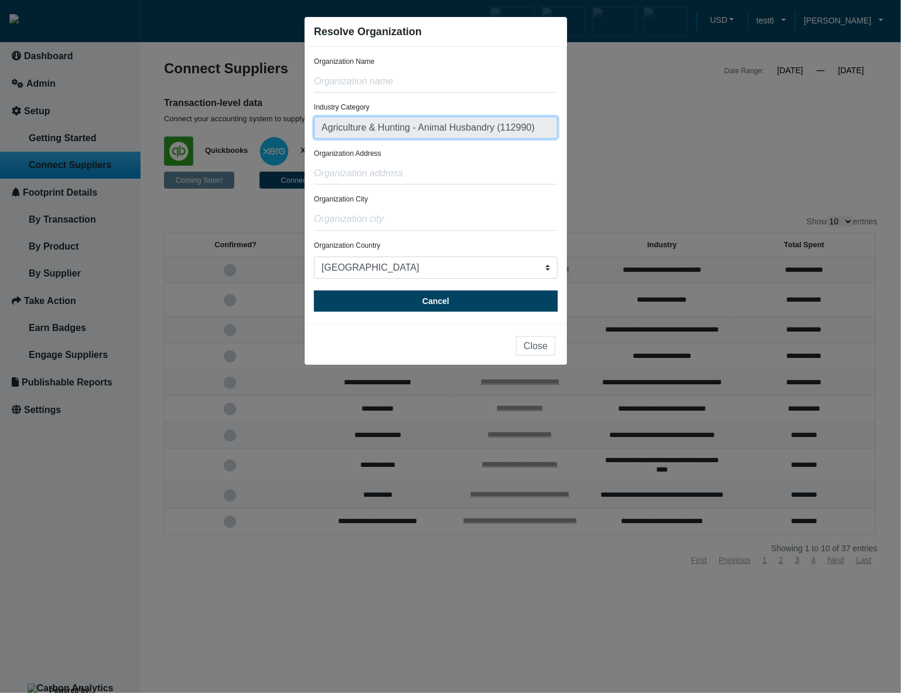
click at [526, 124] on input "Agriculture & Hunting - Animal Husbandry (112990)" at bounding box center [436, 128] width 244 height 22
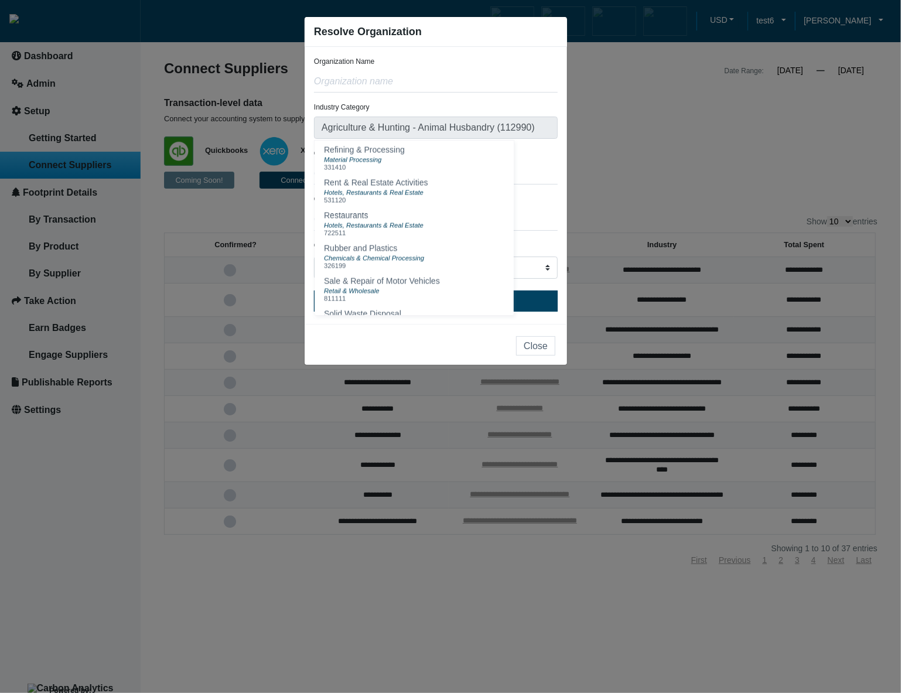
scroll to position [1130, 0]
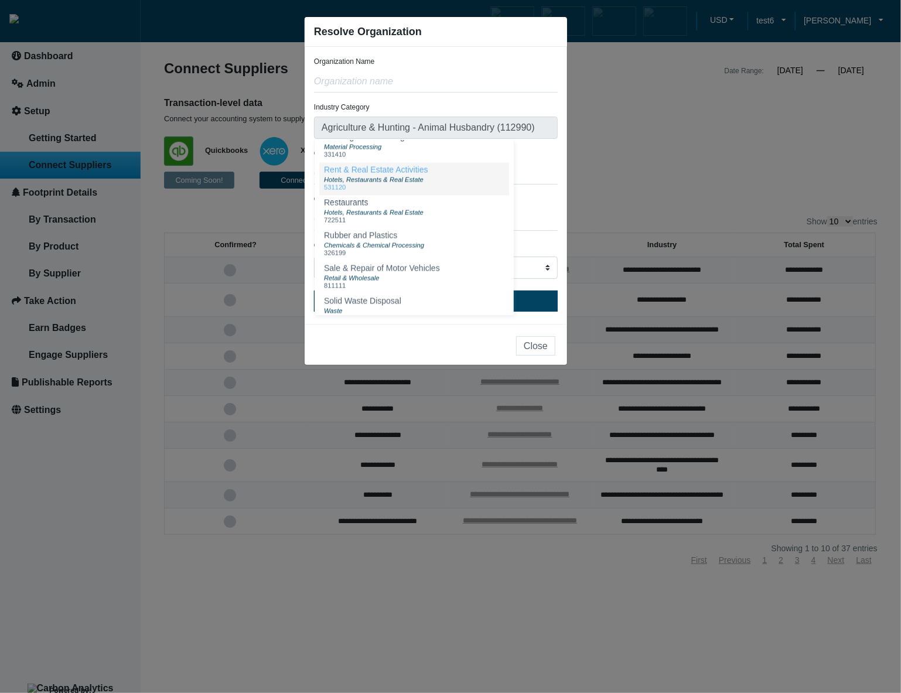
click at [446, 196] on button "Rent & Real Estate Activities Hotels, Restaurants & Real Estate 531120" at bounding box center [414, 179] width 190 height 33
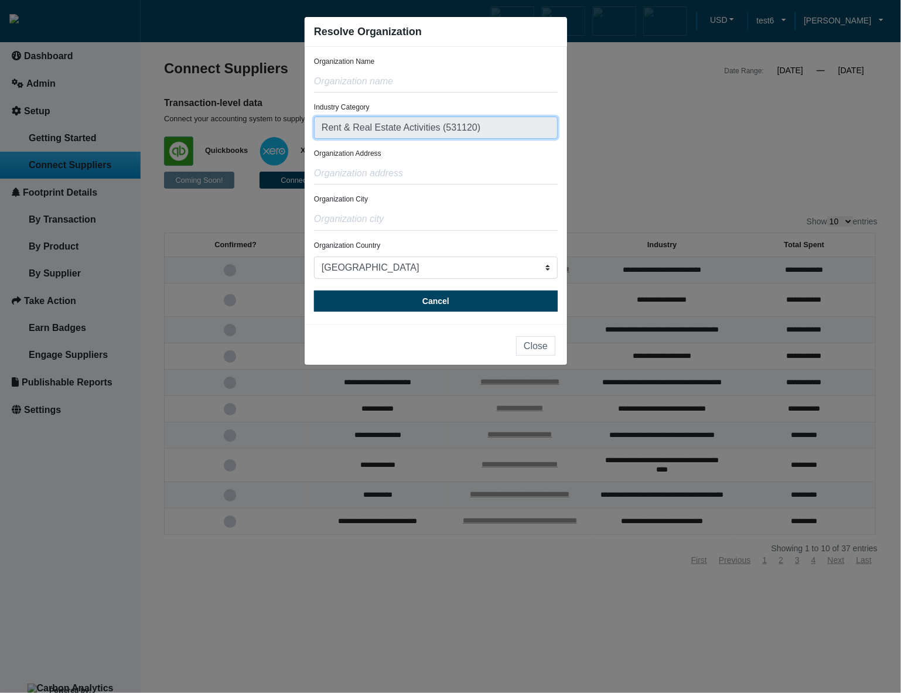
click at [501, 134] on input "Rent & Real Estate Activities (531120)" at bounding box center [436, 128] width 244 height 22
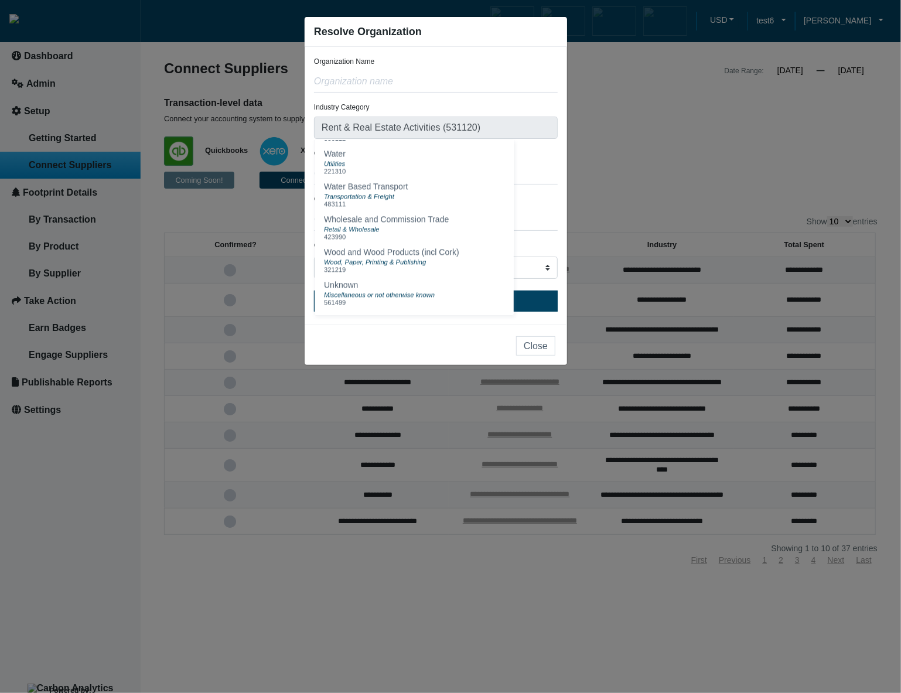
scroll to position [1442, 0]
click at [458, 258] on button "Wood and Wood Products (incl Cork) Wood, Paper, Printing & Publishing 321219" at bounding box center [414, 261] width 190 height 33
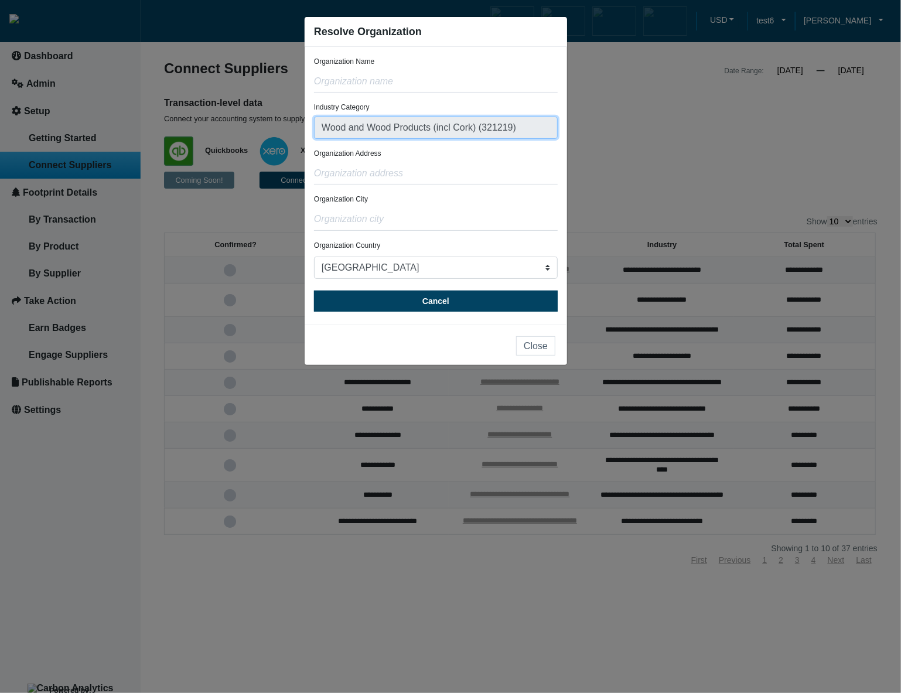
click at [514, 124] on input "Wood and Wood Products (incl Cork) (321219)" at bounding box center [436, 128] width 244 height 22
click at [521, 131] on input "Wood and Wood Products (incl Cork) (321219)" at bounding box center [436, 128] width 244 height 22
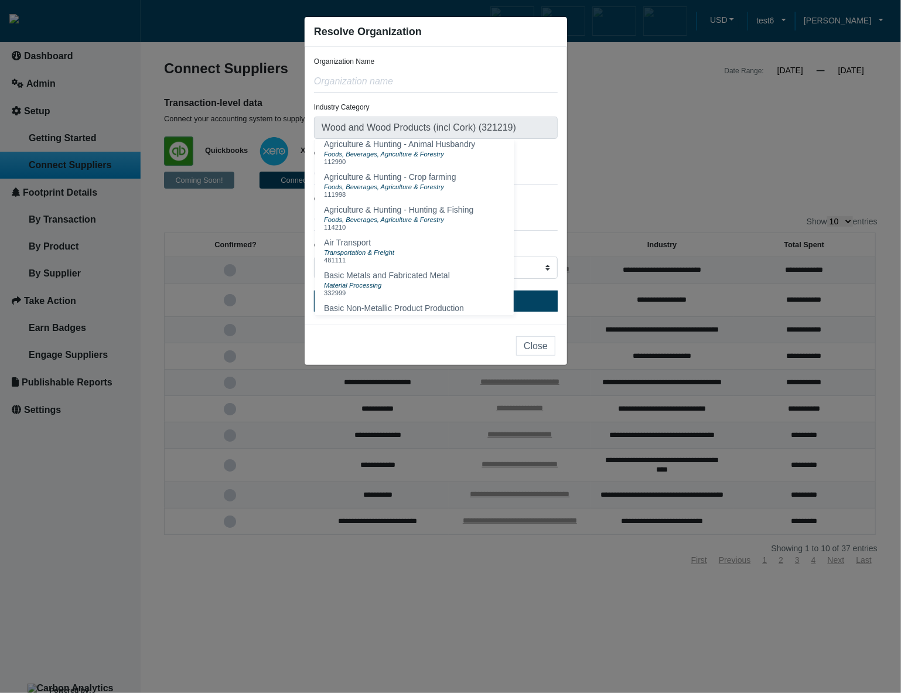
scroll to position [0, 0]
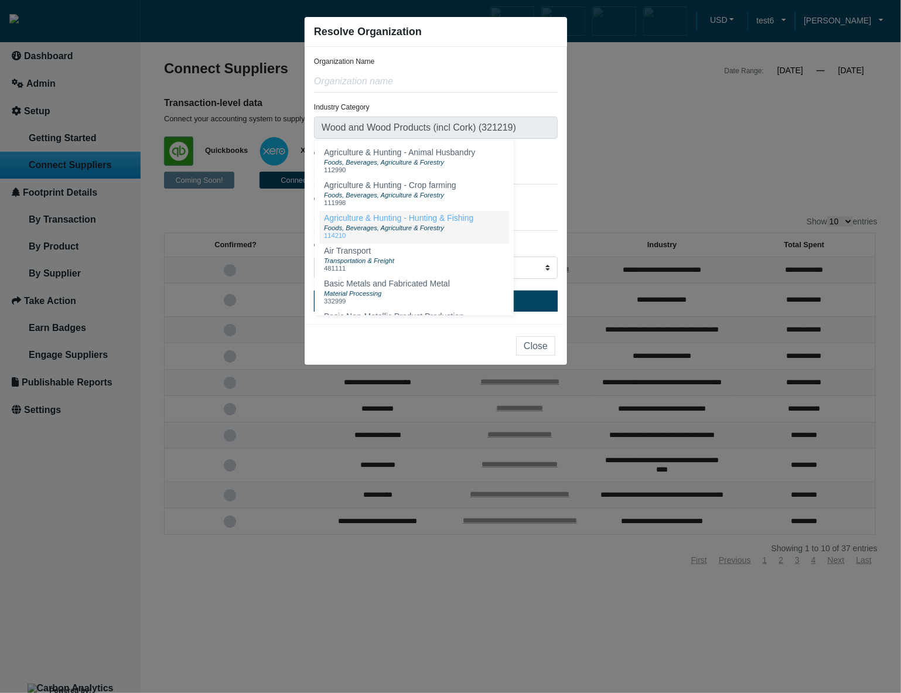
click at [458, 232] on div "Foods, Beverages, Agriculture & Forestry" at bounding box center [398, 227] width 149 height 9
type input "Agriculture & Hunting - Hunting & Fishing (114210)"
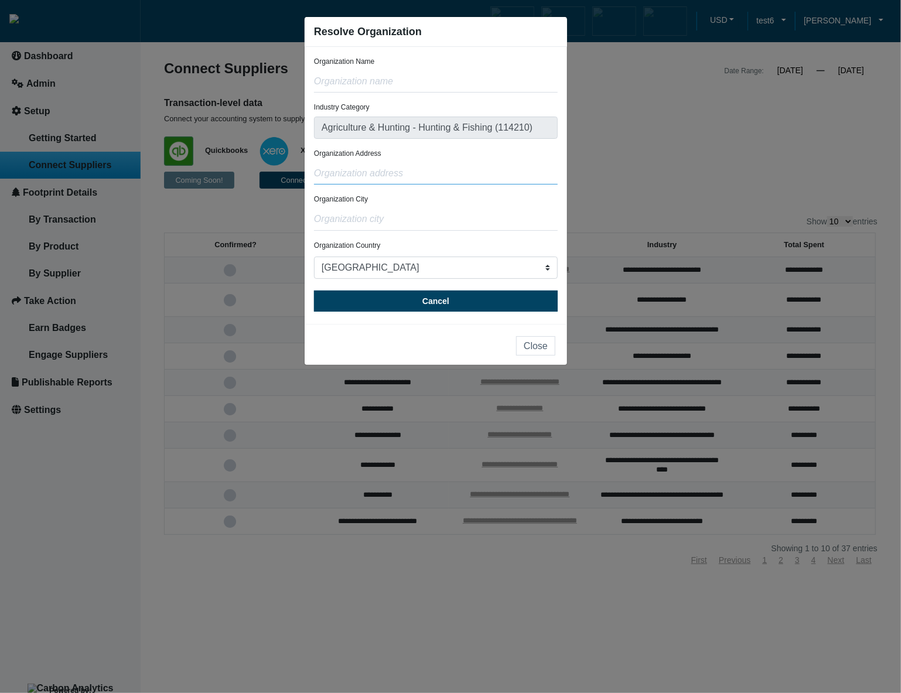
click at [525, 167] on input "text" at bounding box center [436, 173] width 244 height 22
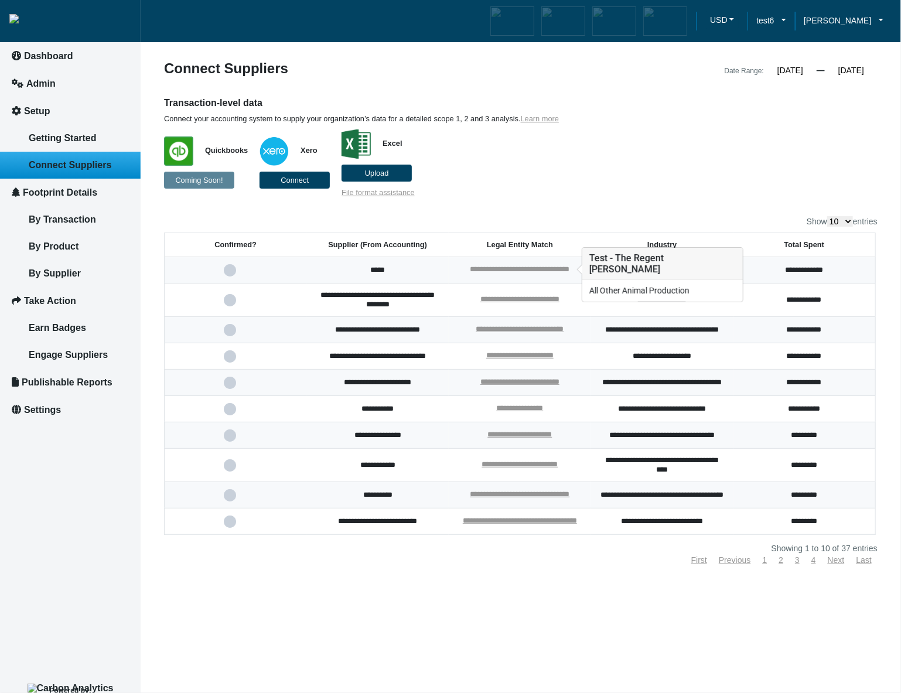
click at [516, 265] on link "**********" at bounding box center [520, 269] width 100 height 8
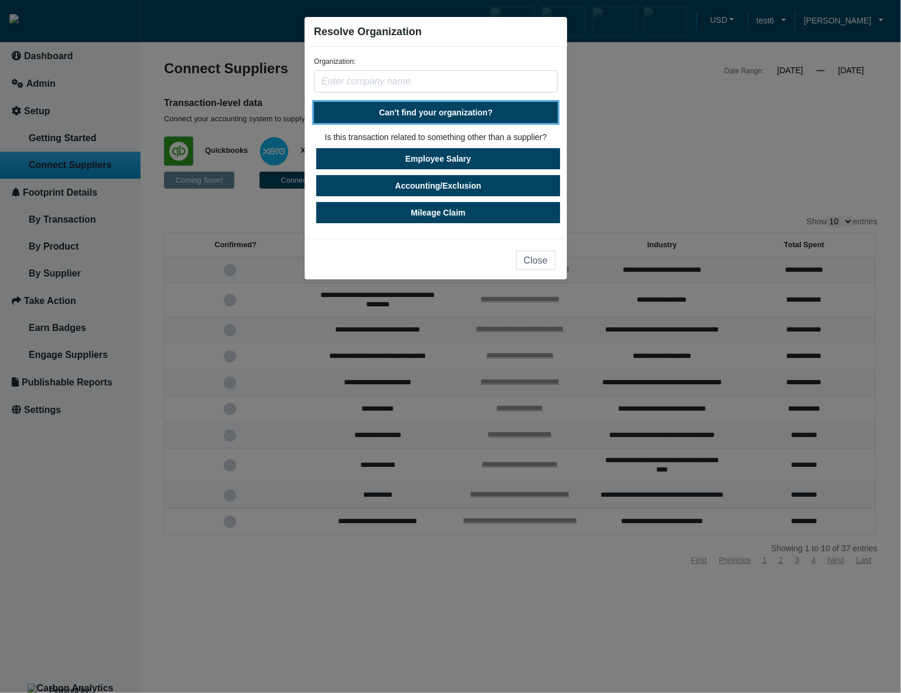
click at [454, 114] on span "Can't find your organization?" at bounding box center [436, 112] width 114 height 9
select select "United States"
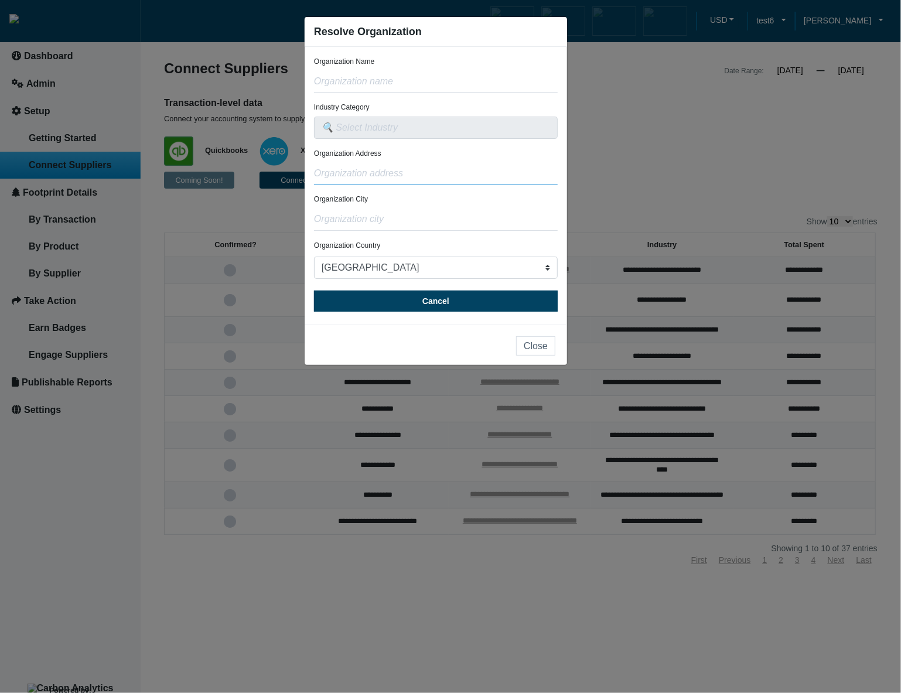
click at [453, 169] on input "text" at bounding box center [436, 173] width 244 height 22
click at [439, 131] on input "text" at bounding box center [436, 128] width 244 height 22
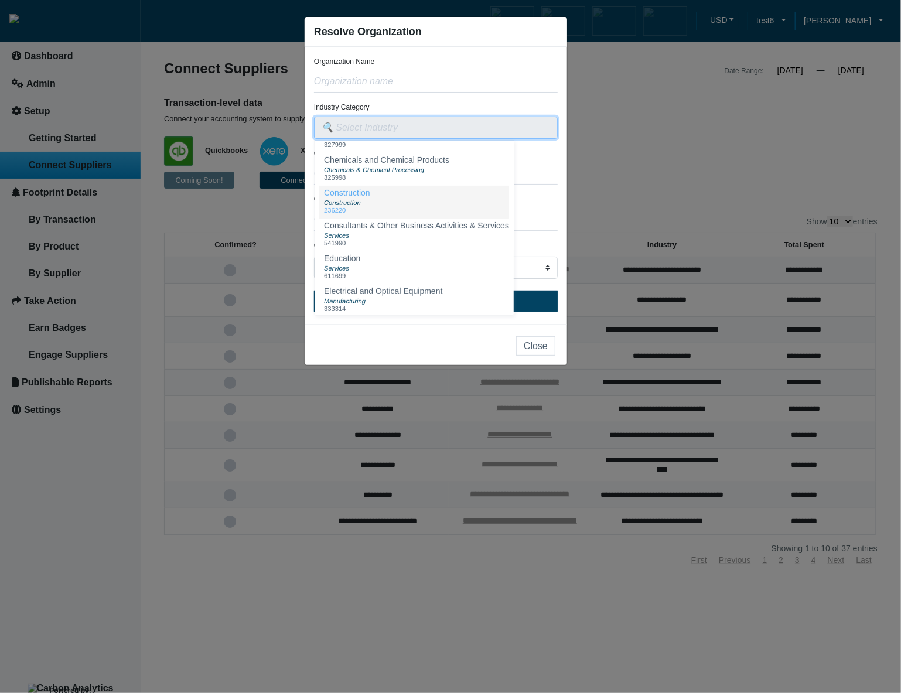
scroll to position [211, 0]
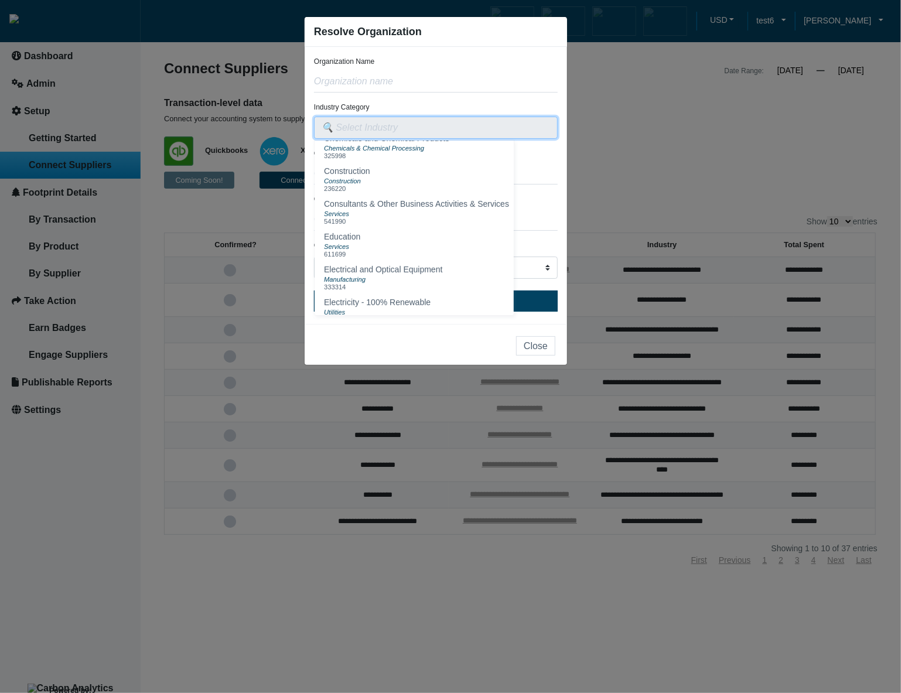
click at [403, 126] on input "text" at bounding box center [436, 128] width 244 height 22
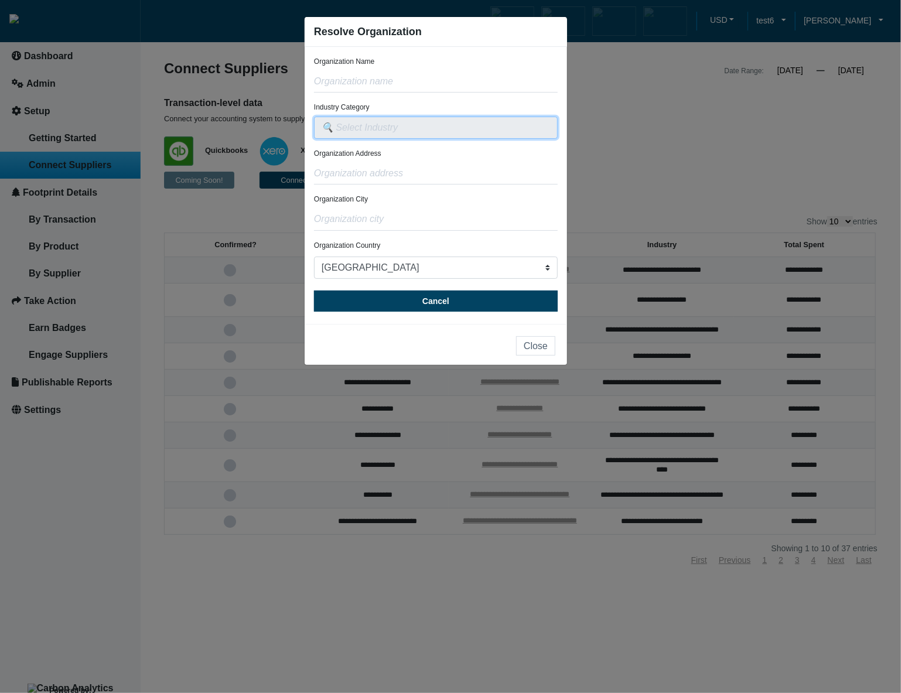
click at [403, 126] on input "text" at bounding box center [436, 128] width 244 height 22
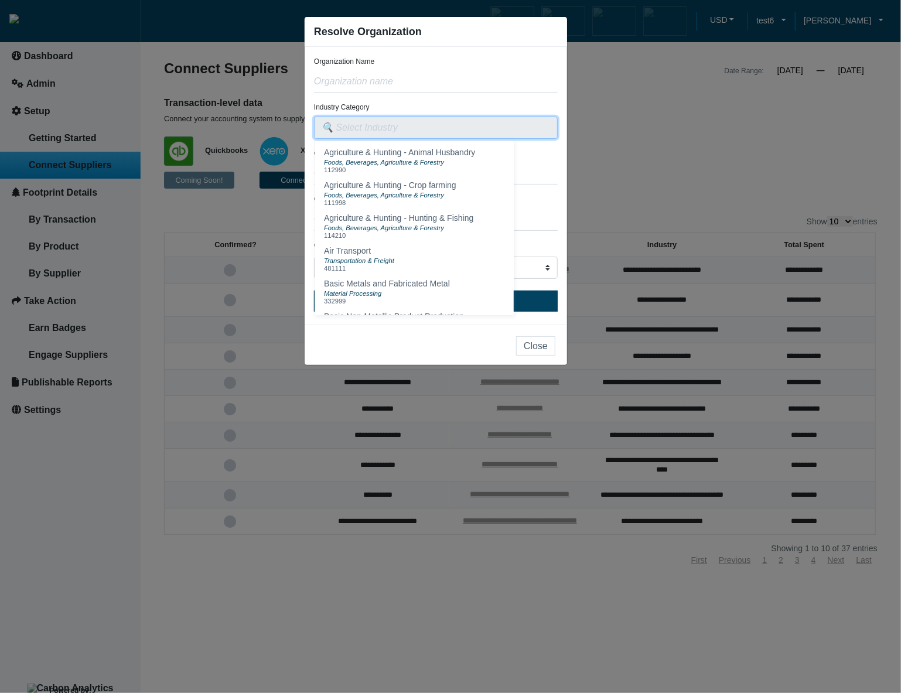
click at [403, 126] on input "text" at bounding box center [436, 128] width 244 height 22
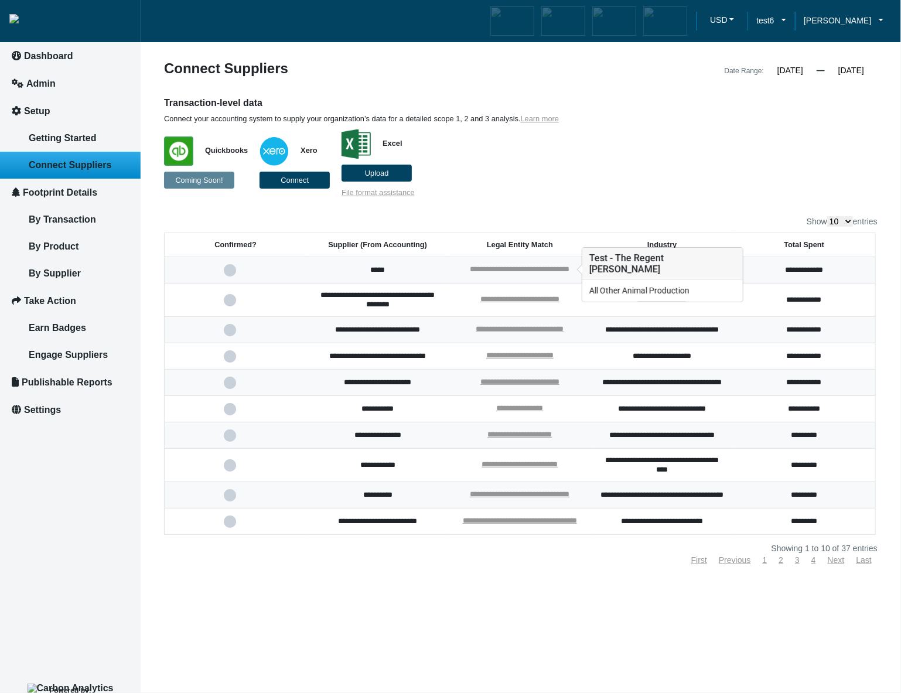
click at [511, 269] on link "**********" at bounding box center [520, 269] width 100 height 8
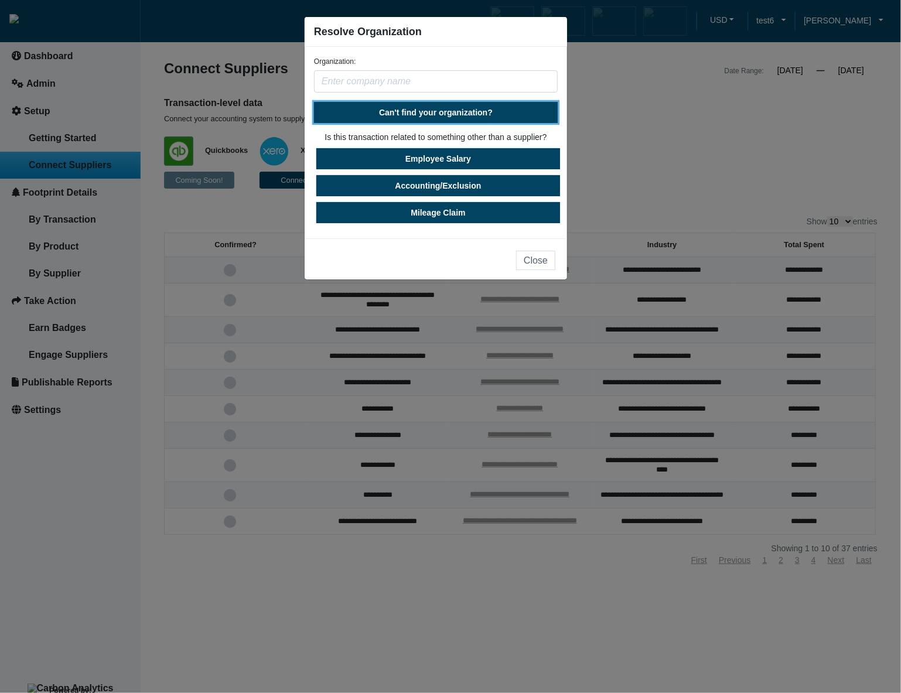
click at [456, 109] on span "Can't find your organization?" at bounding box center [436, 112] width 114 height 9
select select "[GEOGRAPHIC_DATA]"
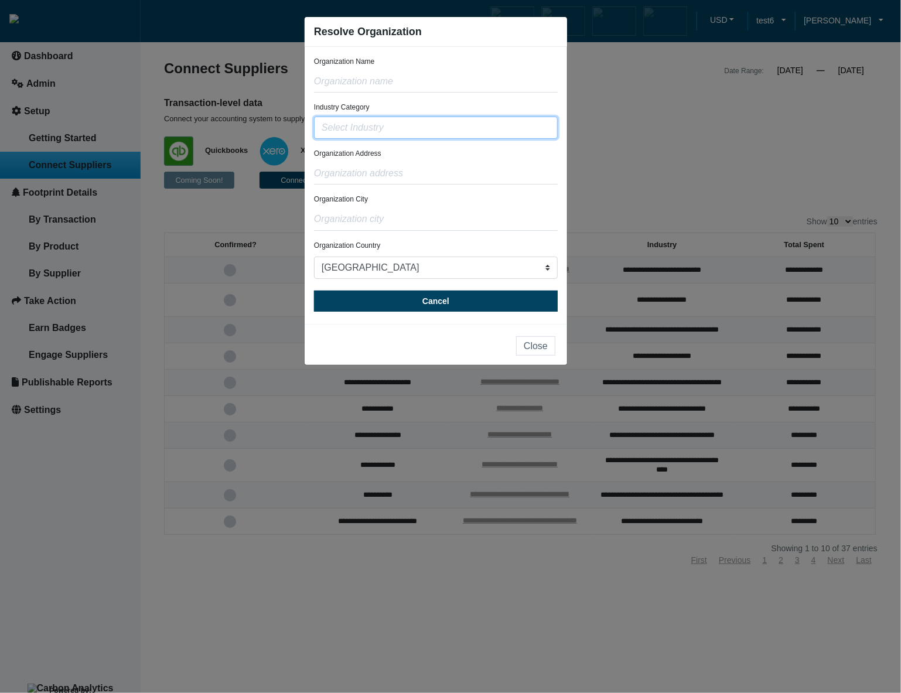
click at [443, 133] on input "text" at bounding box center [436, 128] width 244 height 22
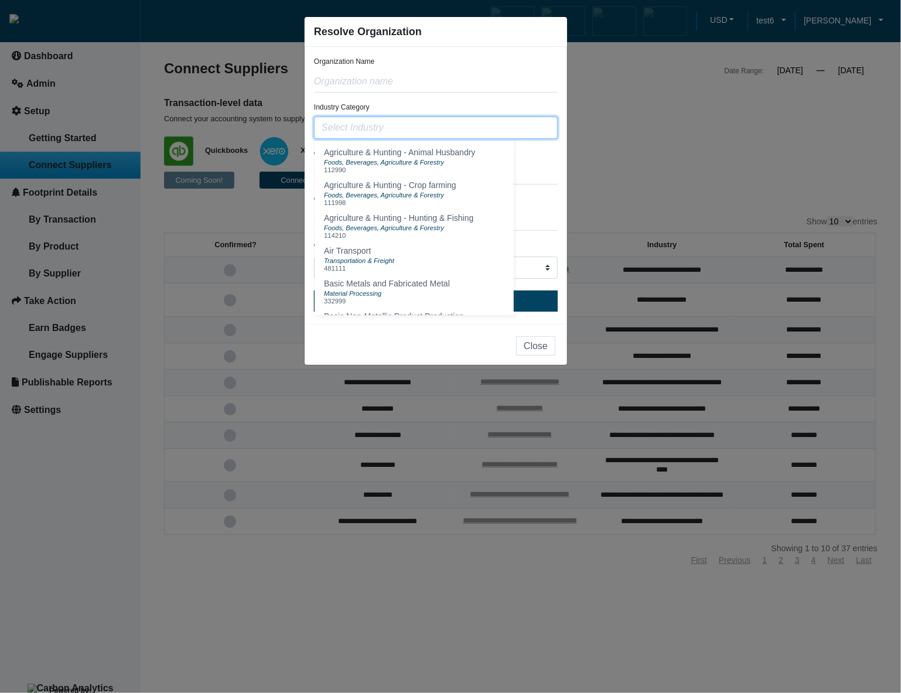
click at [443, 133] on input "text" at bounding box center [436, 128] width 244 height 22
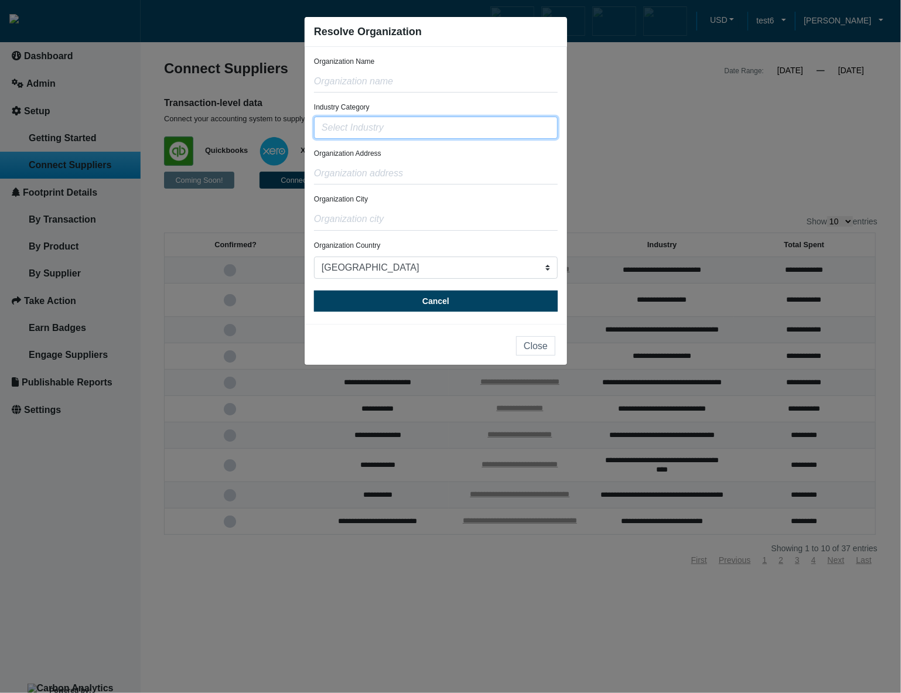
click at [443, 133] on input "text" at bounding box center [436, 128] width 244 height 22
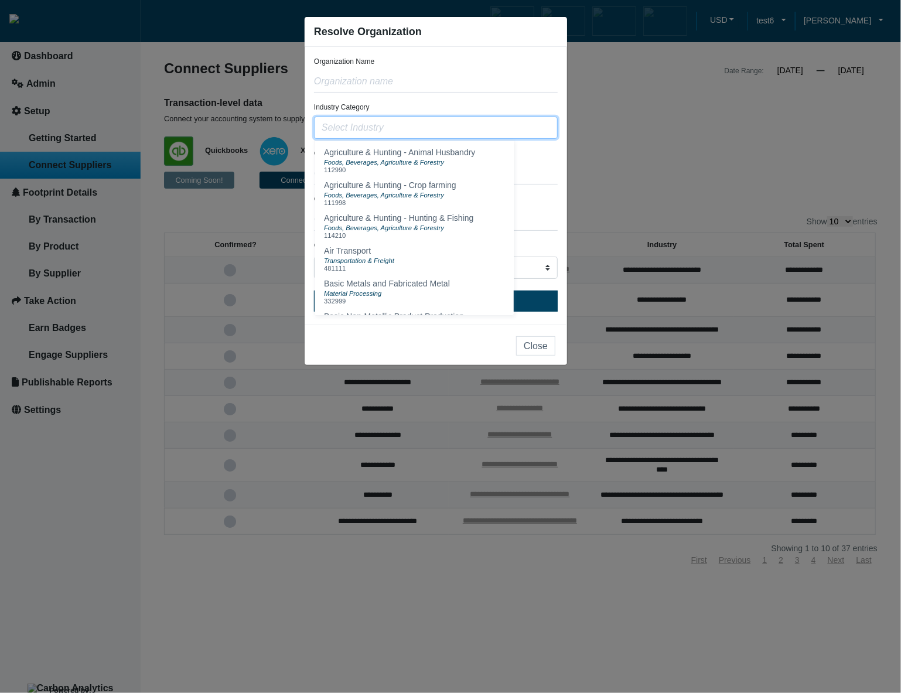
click at [443, 133] on input "text" at bounding box center [436, 128] width 244 height 22
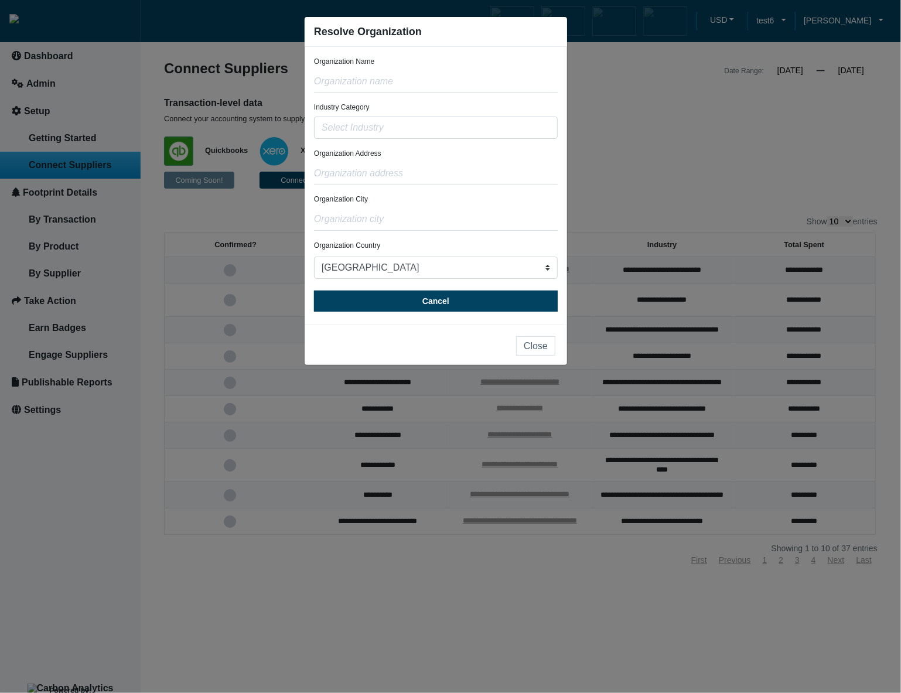
click at [472, 105] on div "Industry Category Agriculture & Hunting - Animal Husbandry Foods, Beverages, Ag…" at bounding box center [436, 120] width 244 height 36
click at [544, 348] on button "Close" at bounding box center [535, 345] width 39 height 19
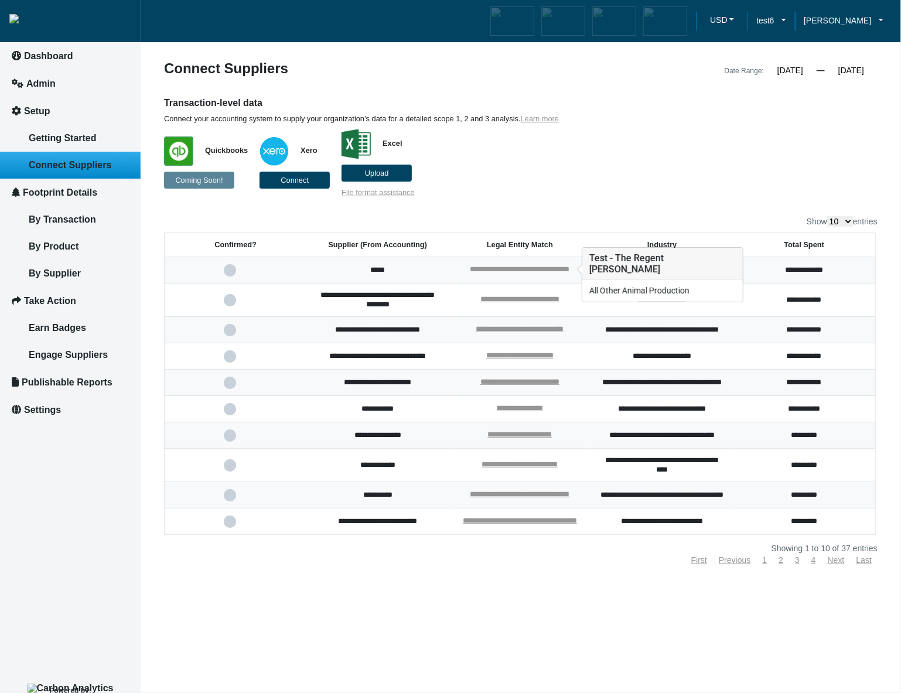
click at [528, 266] on link "**********" at bounding box center [520, 269] width 100 height 8
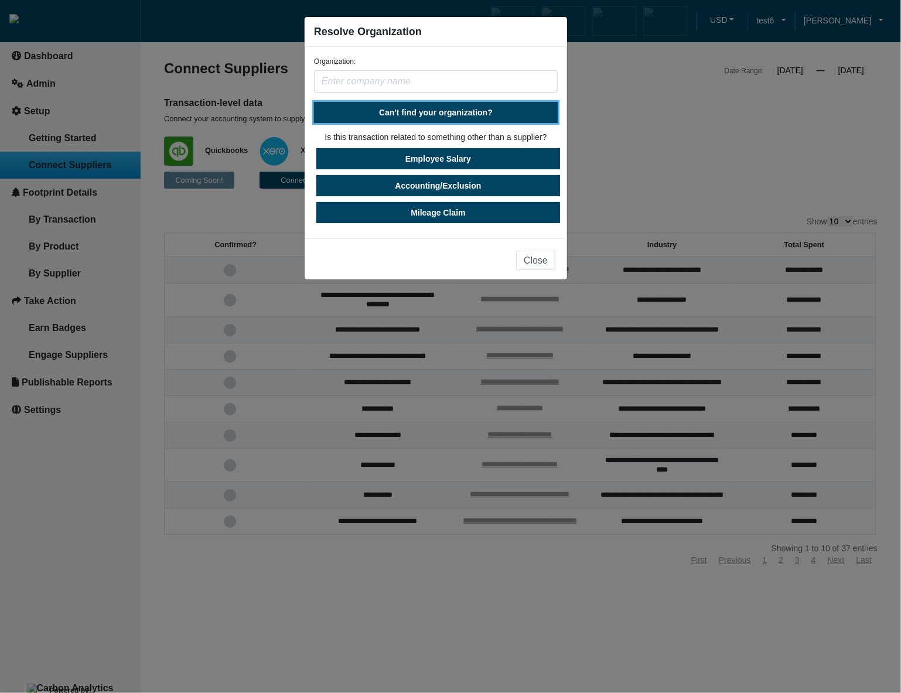
click at [466, 121] on button "Can't find your organization?" at bounding box center [436, 112] width 244 height 21
select select "United States"
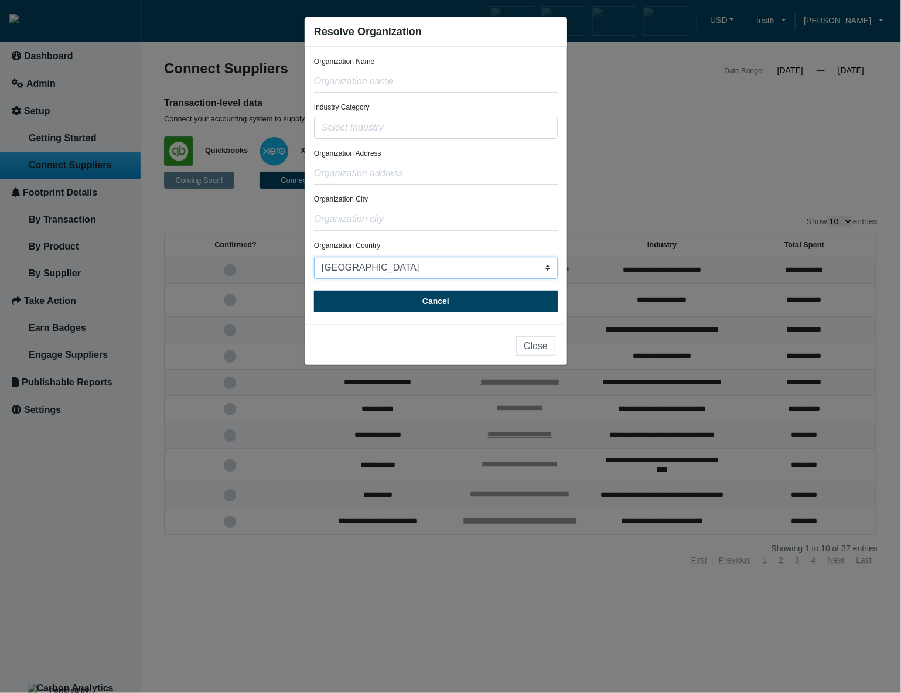
click at [501, 271] on select "Afghanistan Albania Algeria Aland Islands American Samoa Andorra Angola Anguill…" at bounding box center [436, 267] width 244 height 22
click at [469, 133] on input "text" at bounding box center [436, 128] width 244 height 22
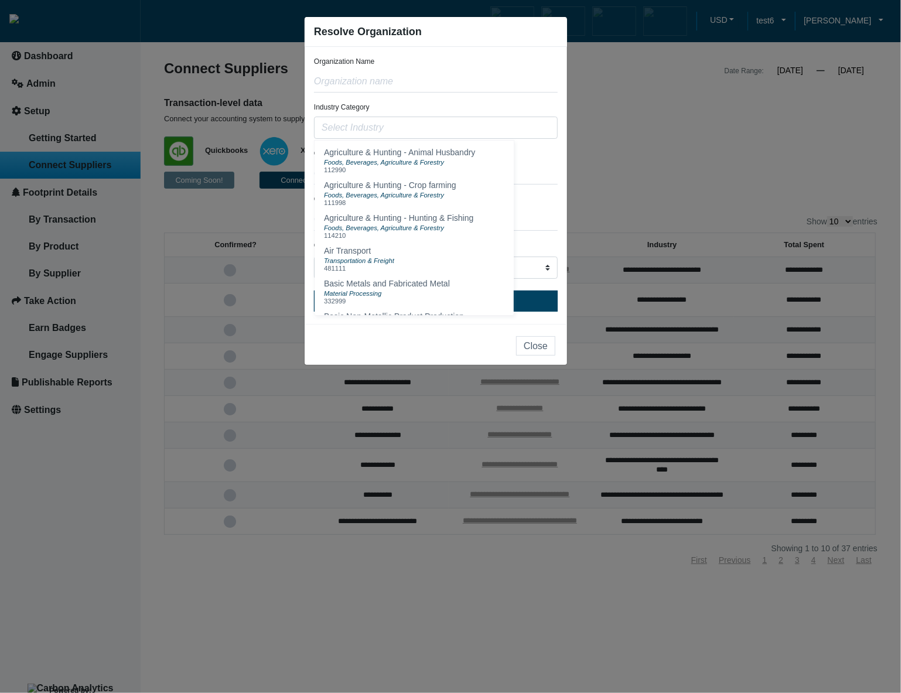
click at [509, 105] on div "Industry Category Agriculture & Hunting - Animal Husbandry Foods, Beverages, Ag…" at bounding box center [436, 120] width 244 height 36
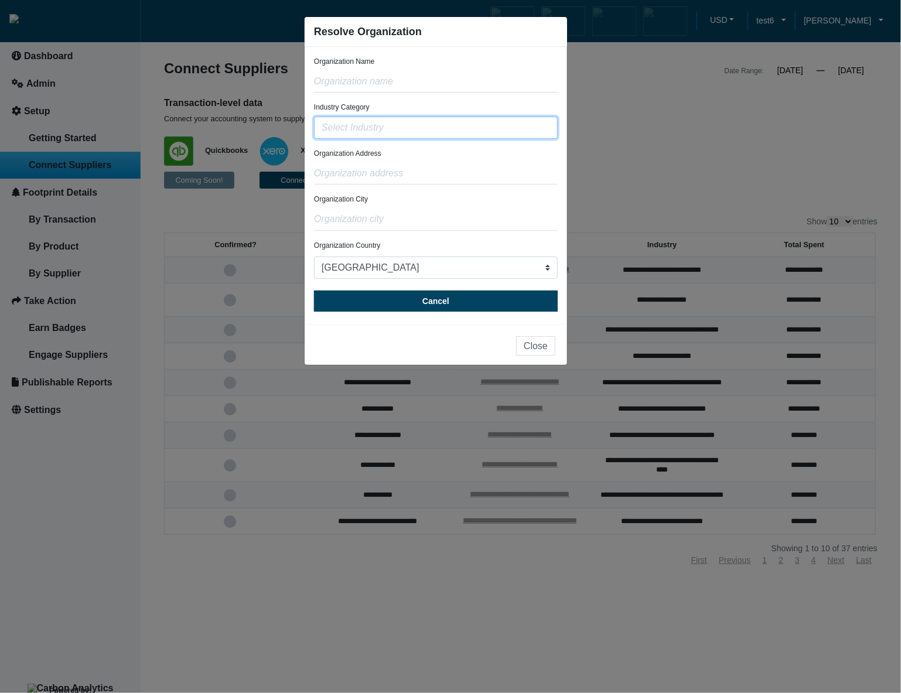
click at [516, 136] on input "text" at bounding box center [436, 128] width 244 height 22
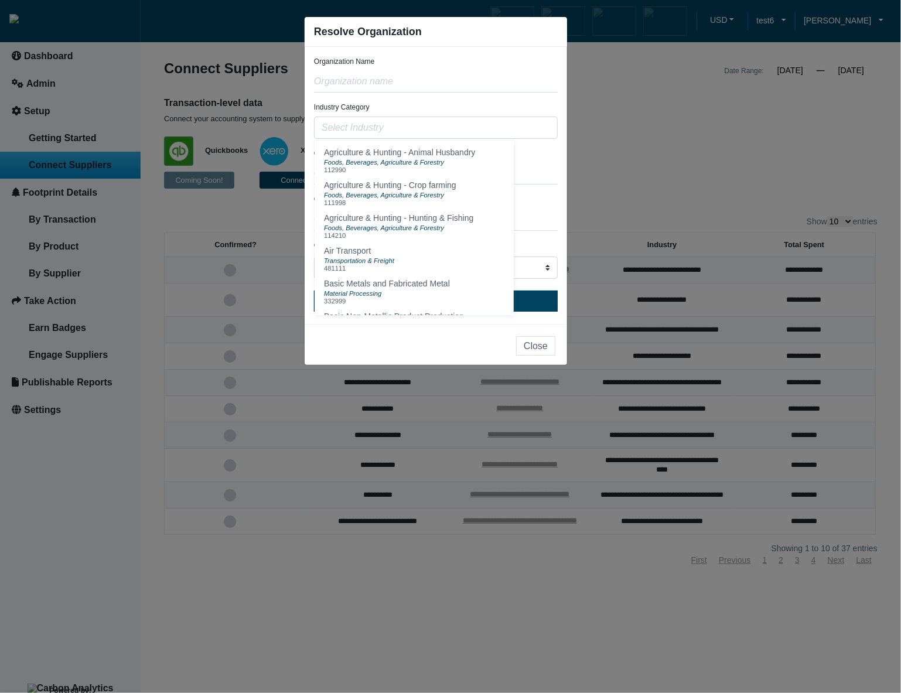
click at [534, 100] on form "Organization Name Industry Category Agriculture & Hunting - Animal Husbandry Fo…" at bounding box center [436, 183] width 244 height 255
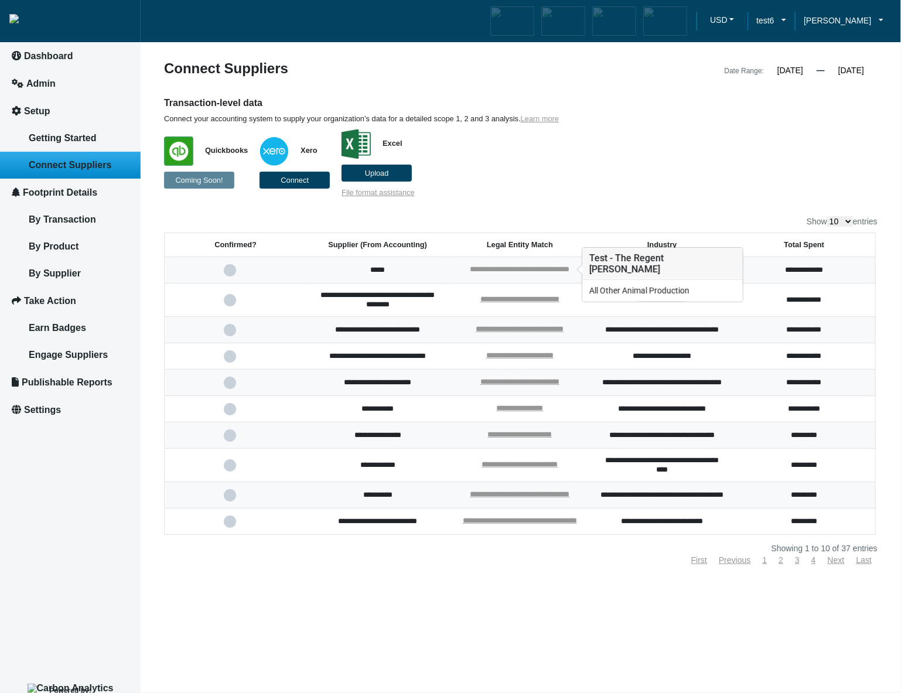
click at [555, 268] on link "**********" at bounding box center [520, 269] width 100 height 8
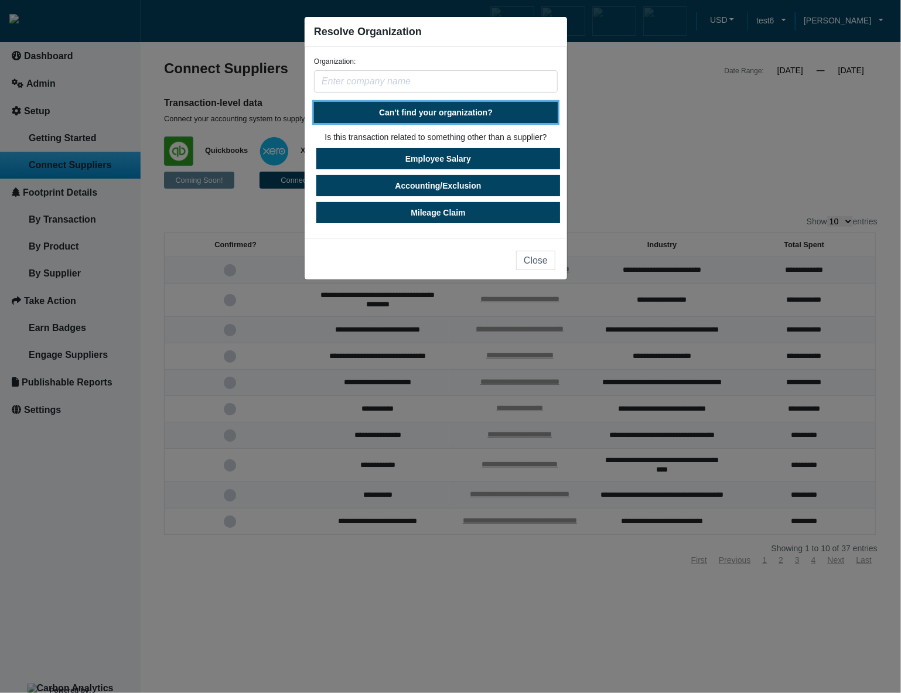
click at [472, 117] on button "Can't find your organization?" at bounding box center [436, 112] width 244 height 21
select select "[GEOGRAPHIC_DATA]"
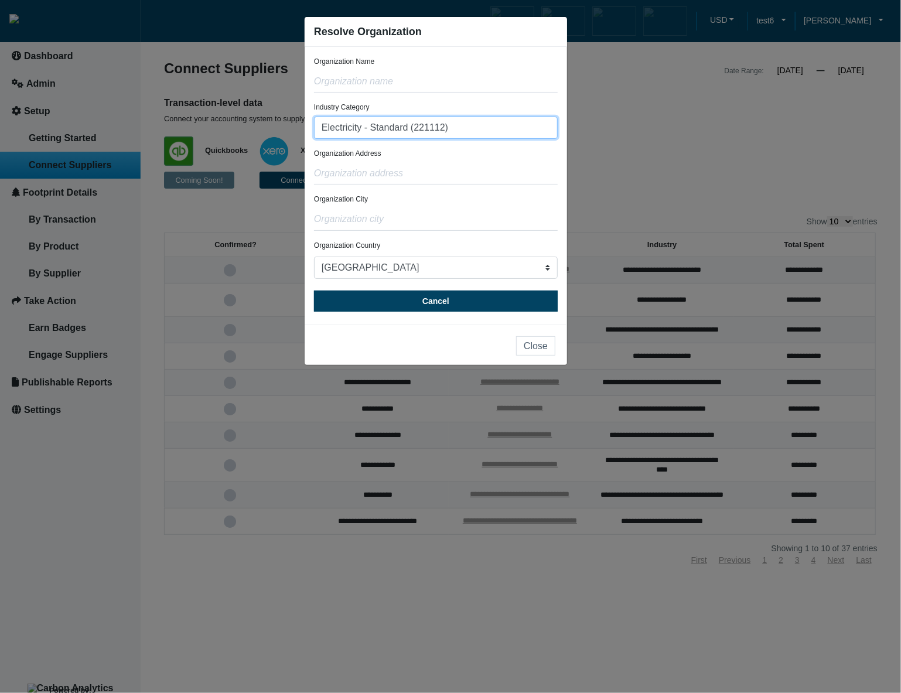
click at [471, 132] on input "Electricity - Standard (221112)" at bounding box center [436, 128] width 244 height 22
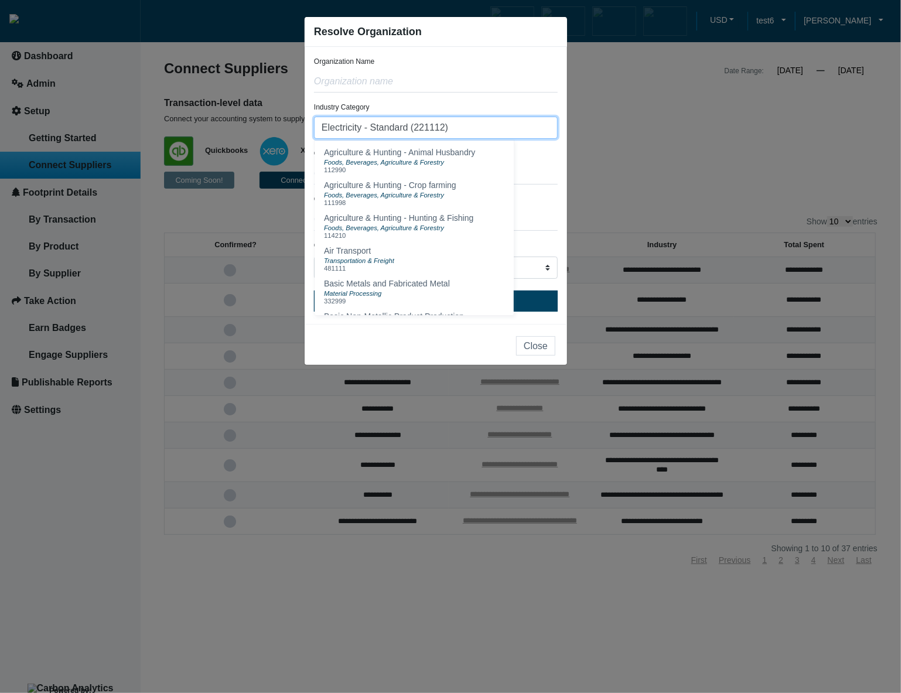
click at [470, 129] on input "Electricity - Standard (221112)" at bounding box center [436, 128] width 244 height 22
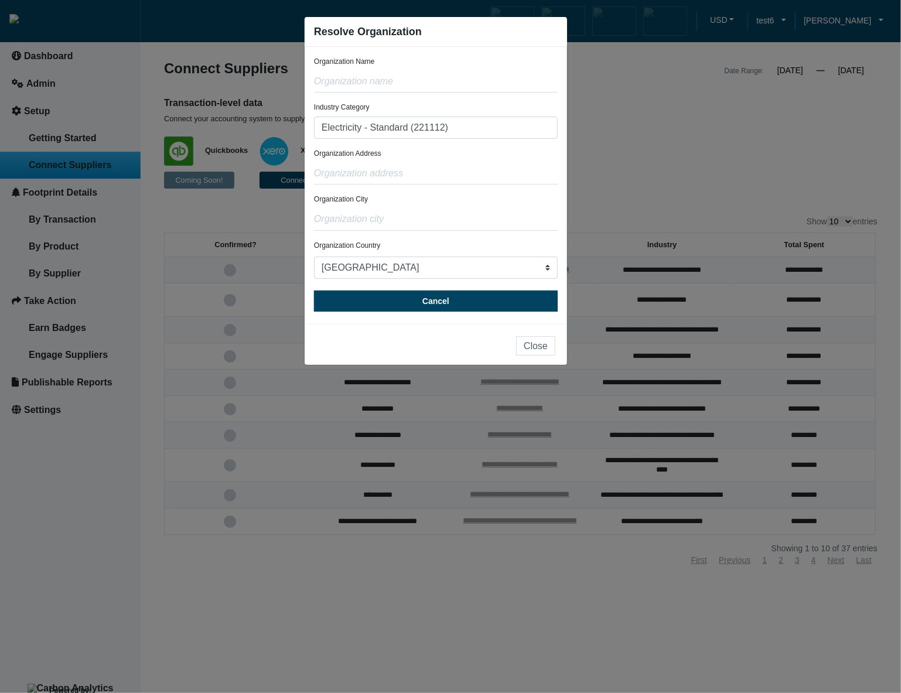
click at [560, 173] on div "Organization Name Industry Category Electricity - Standard (221112) Agriculture…" at bounding box center [435, 185] width 262 height 277
click at [515, 128] on input "Electricity - Standard (221112)" at bounding box center [436, 128] width 244 height 22
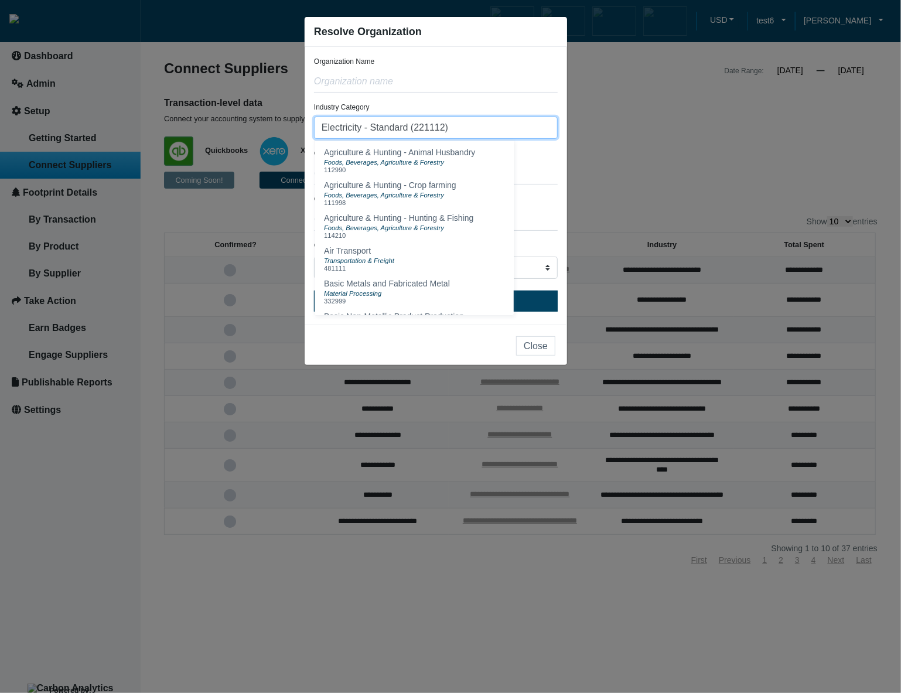
click at [515, 128] on input "Electricity - Standard (221112)" at bounding box center [436, 128] width 244 height 22
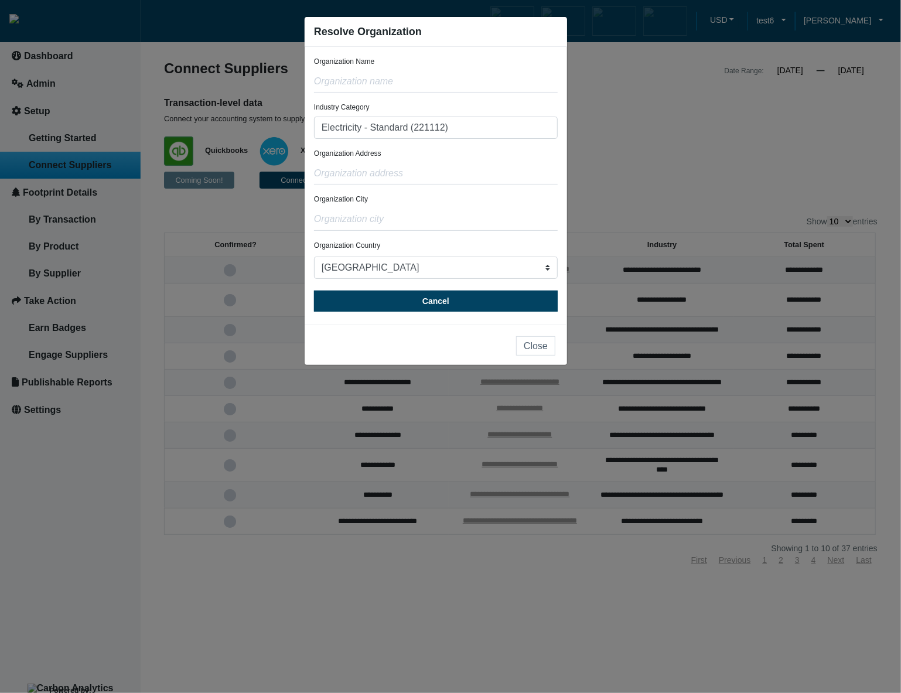
click at [547, 160] on div "Organization Address" at bounding box center [436, 166] width 244 height 36
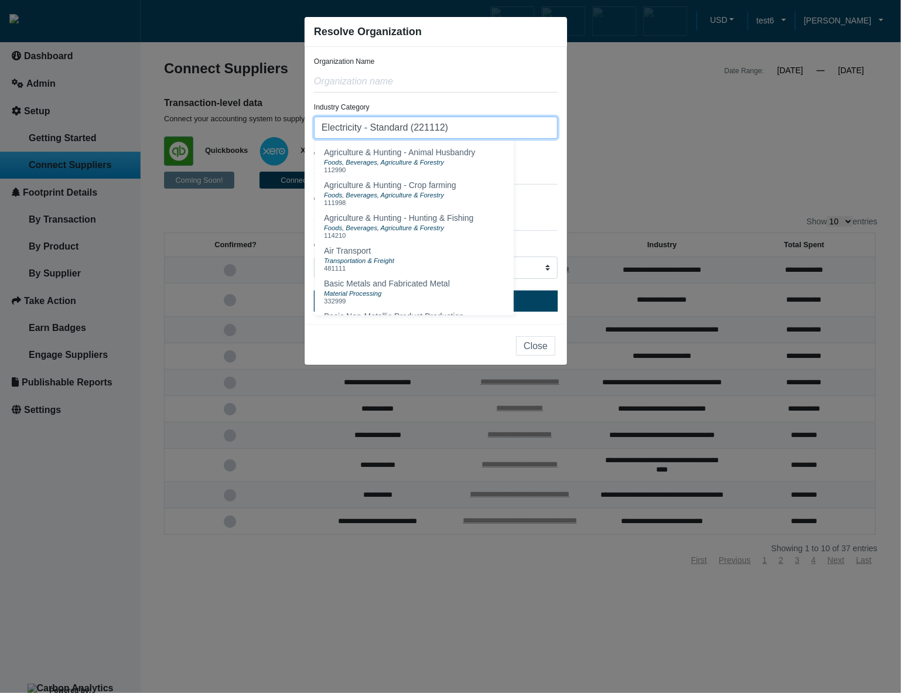
click at [536, 132] on input "Electricity - Standard (221112)" at bounding box center [436, 128] width 244 height 22
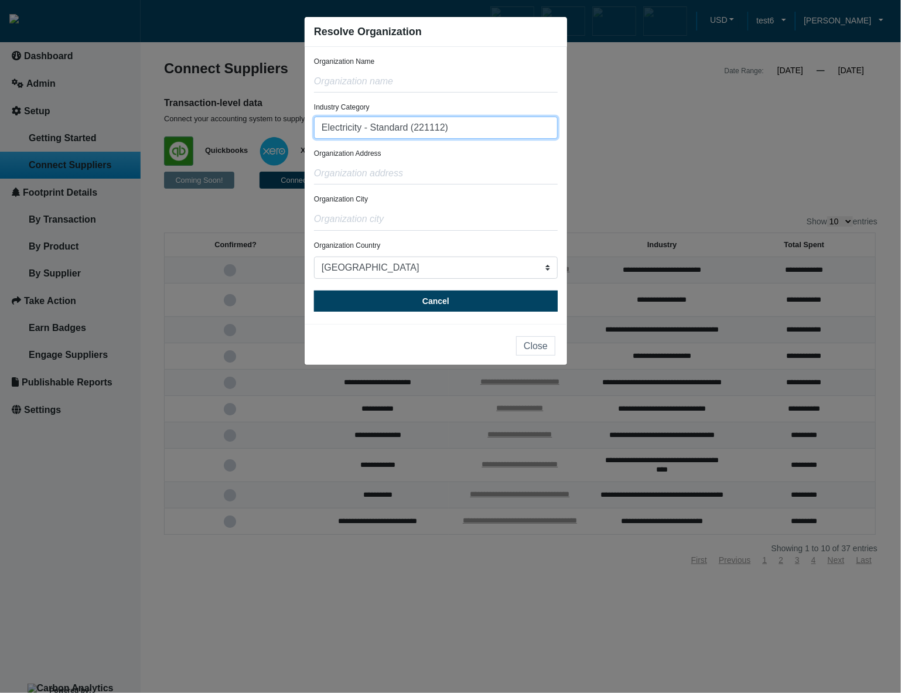
click at [536, 131] on input "Electricity - Standard (221112)" at bounding box center [436, 128] width 244 height 22
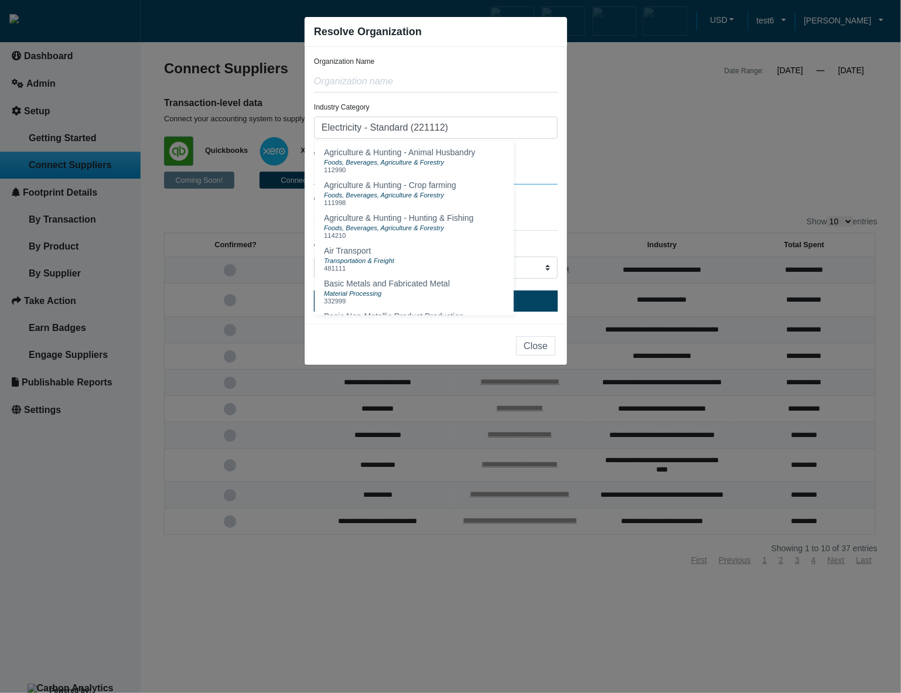
click at [544, 166] on input "text" at bounding box center [436, 173] width 244 height 22
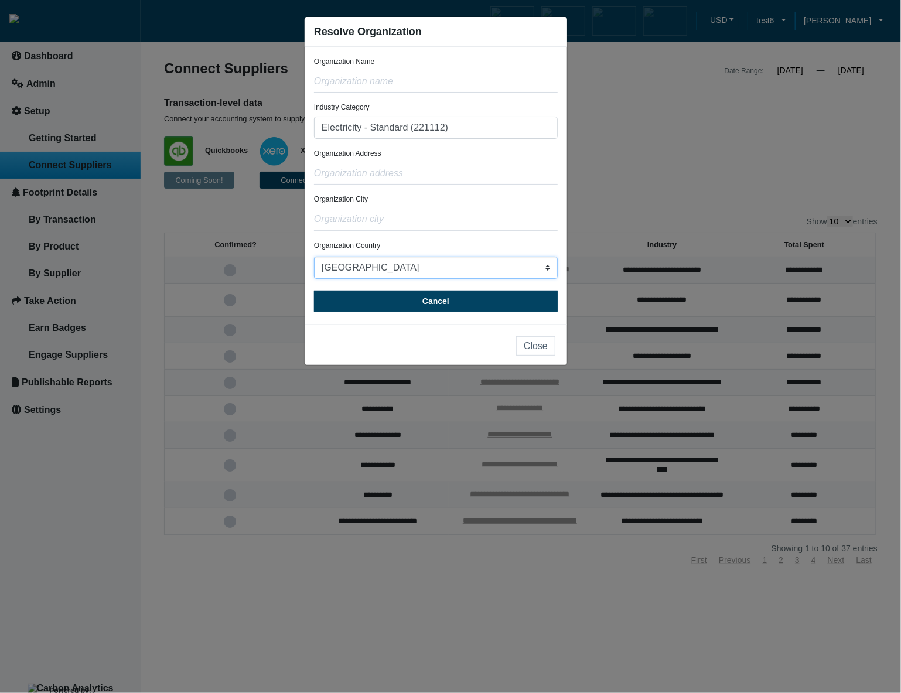
drag, startPoint x: 538, startPoint y: 269, endPoint x: 512, endPoint y: 237, distance: 41.6
click at [512, 237] on form "Organization Name Industry Category Electricity - Standard (221112) Agriculture…" at bounding box center [436, 183] width 244 height 255
click at [515, 129] on input "Electricity - Standard (221112)" at bounding box center [436, 128] width 244 height 22
click at [700, 146] on ngb-modal-window "Resolve Organization Organization Name Industry Category Electricity - Standard…" at bounding box center [450, 346] width 901 height 693
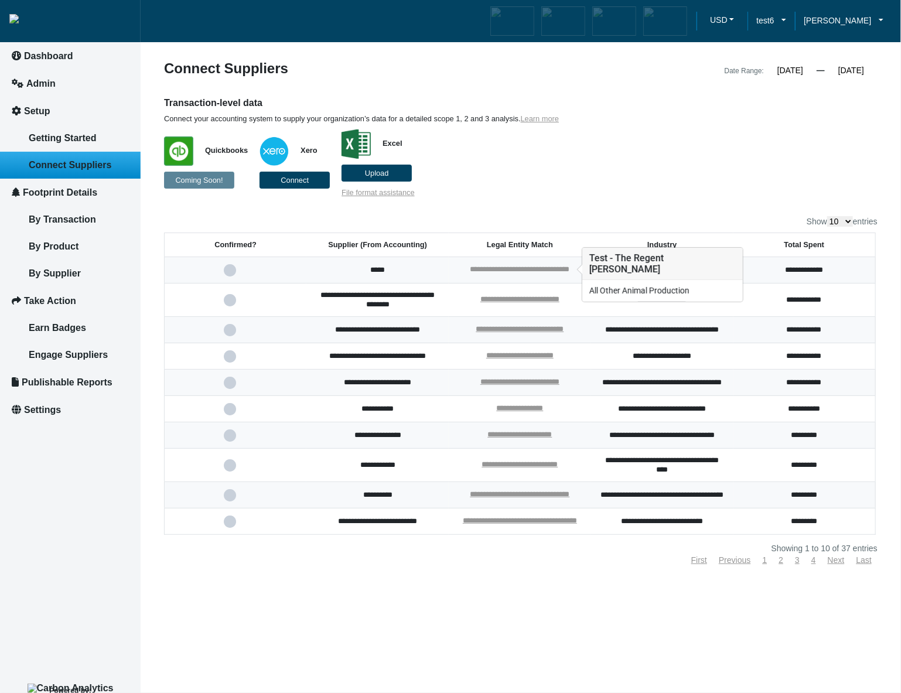
click at [519, 268] on link "**********" at bounding box center [520, 269] width 100 height 8
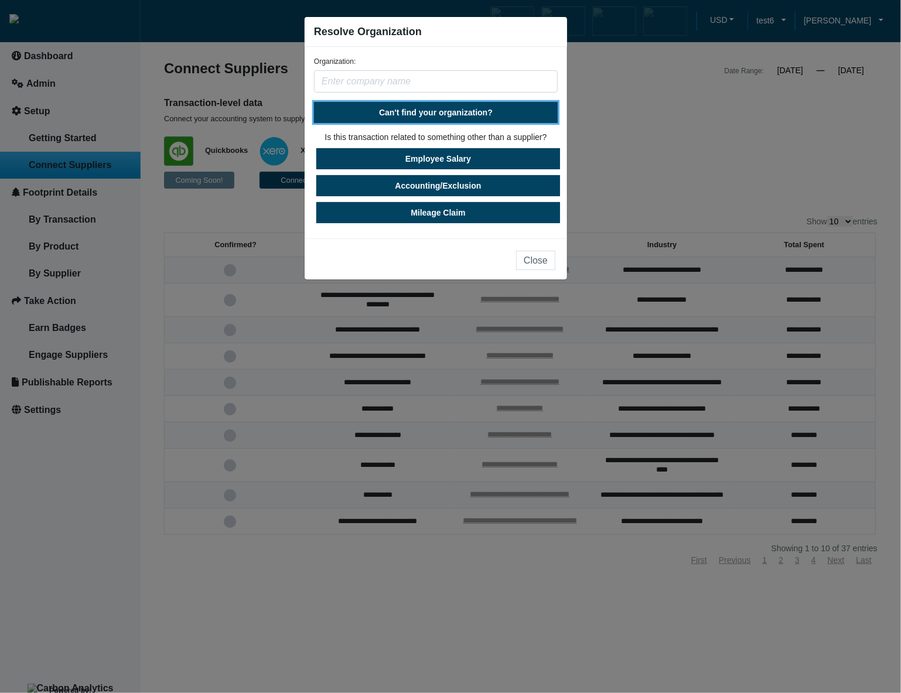
click at [475, 117] on span "Can't find your organization?" at bounding box center [436, 112] width 114 height 9
select select "[GEOGRAPHIC_DATA]"
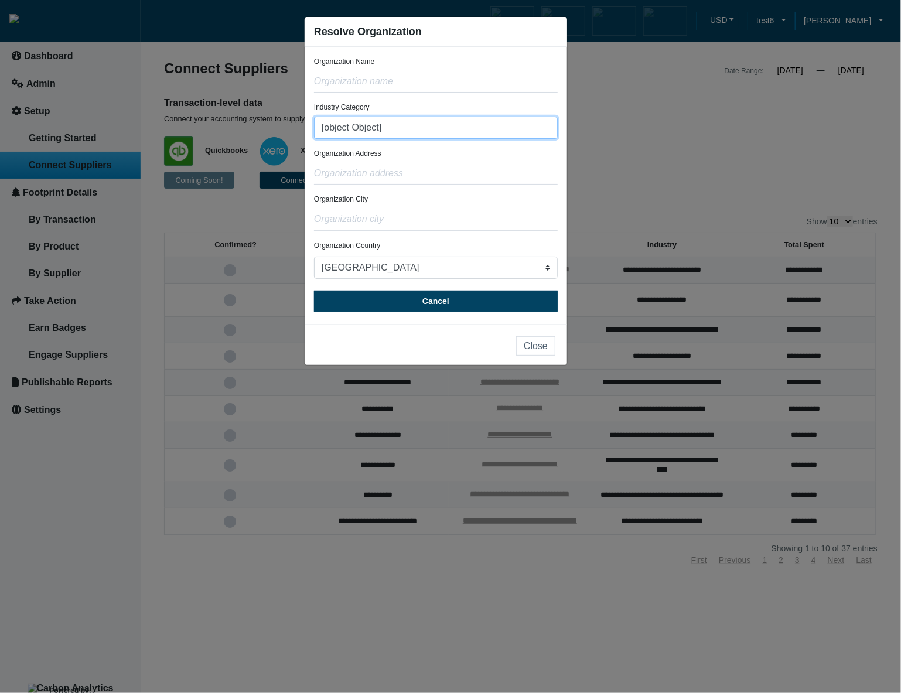
click at [467, 136] on input "[object Object]" at bounding box center [436, 128] width 244 height 22
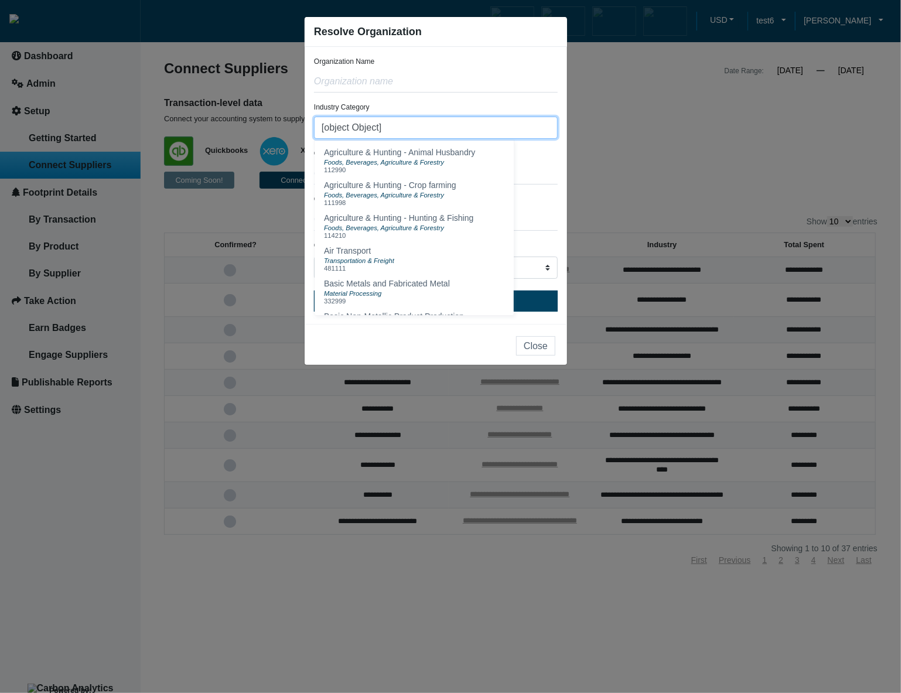
click at [467, 136] on input "[object Object]" at bounding box center [436, 128] width 244 height 22
click at [449, 134] on input "[object Object]" at bounding box center [436, 128] width 244 height 22
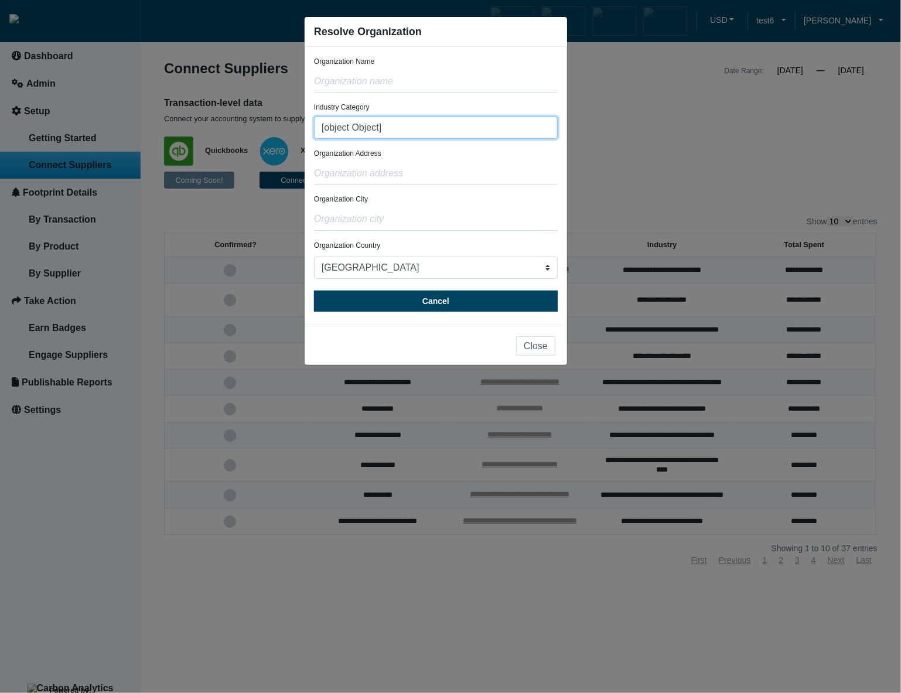
click at [449, 134] on input "[object Object]" at bounding box center [436, 128] width 244 height 22
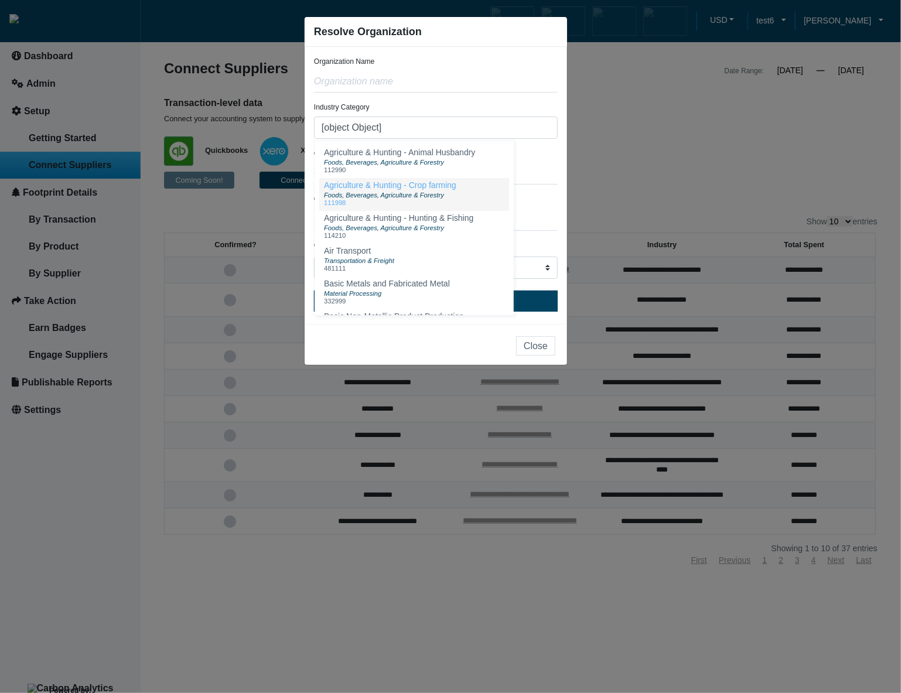
click at [458, 189] on button "Agriculture & Hunting - Crop farming Foods, Beverages, Agriculture & Forestry 1…" at bounding box center [414, 194] width 190 height 33
type input "Agriculture & Hunting - Crop farming (111998)"
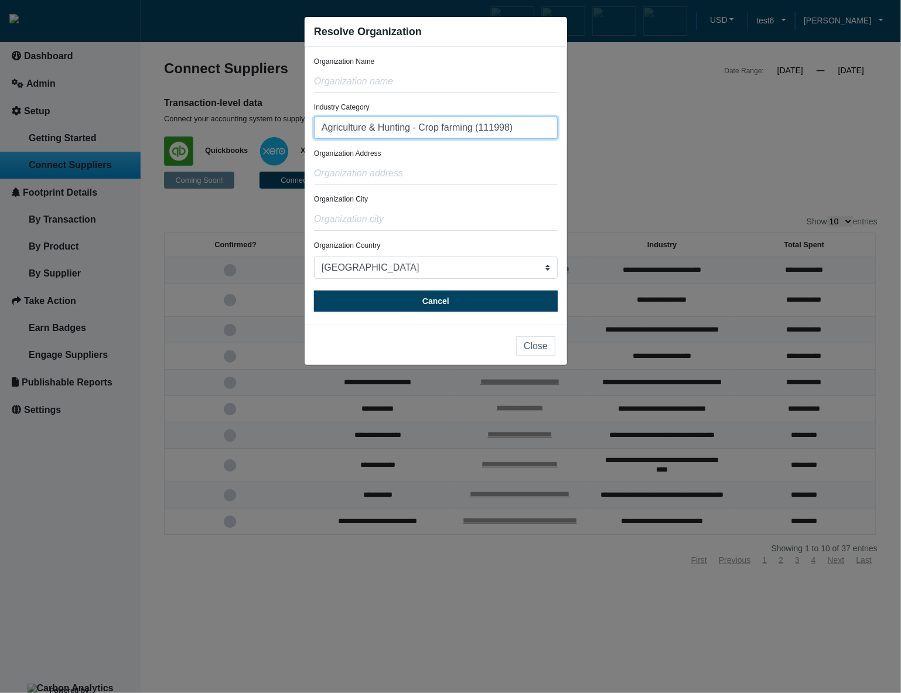
click at [526, 131] on input "Agriculture & Hunting - Crop farming (111998)" at bounding box center [436, 128] width 244 height 22
drag, startPoint x: 526, startPoint y: 131, endPoint x: 306, endPoint y: 126, distance: 220.8
click at [306, 126] on div "Organization Name Industry Category Agriculture & Hunting - Crop farming (11199…" at bounding box center [435, 185] width 262 height 277
type input "1"
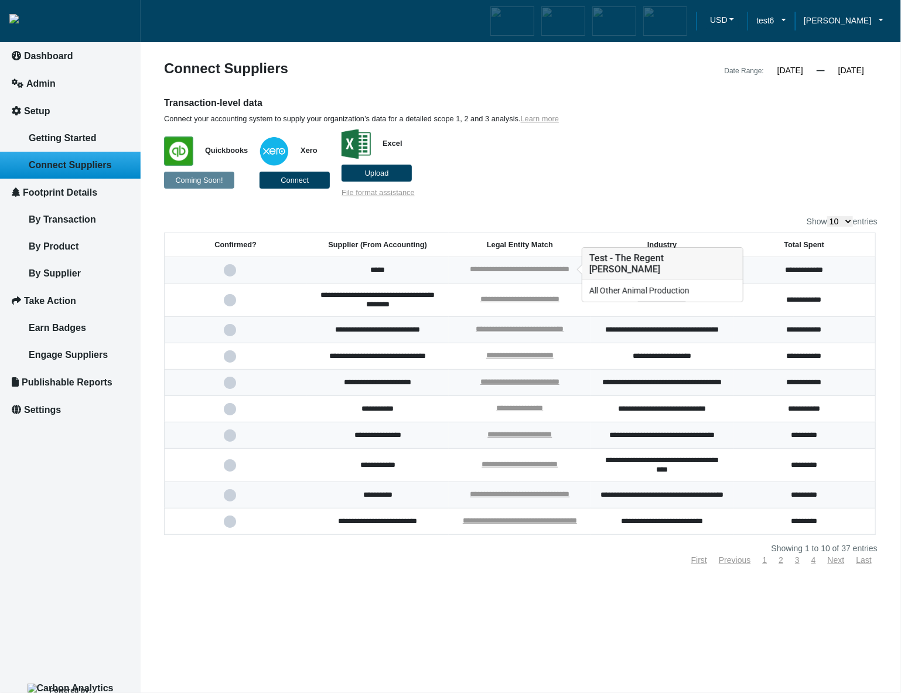
click at [521, 271] on link "**********" at bounding box center [520, 269] width 100 height 8
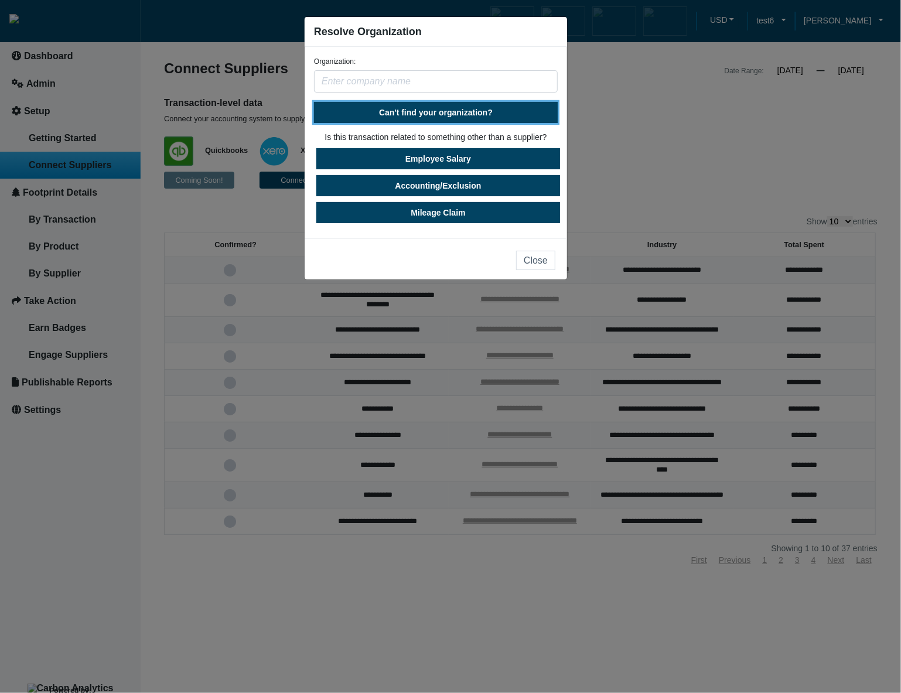
click at [462, 115] on span "Can't find your organization?" at bounding box center [436, 112] width 114 height 9
select select "[GEOGRAPHIC_DATA]"
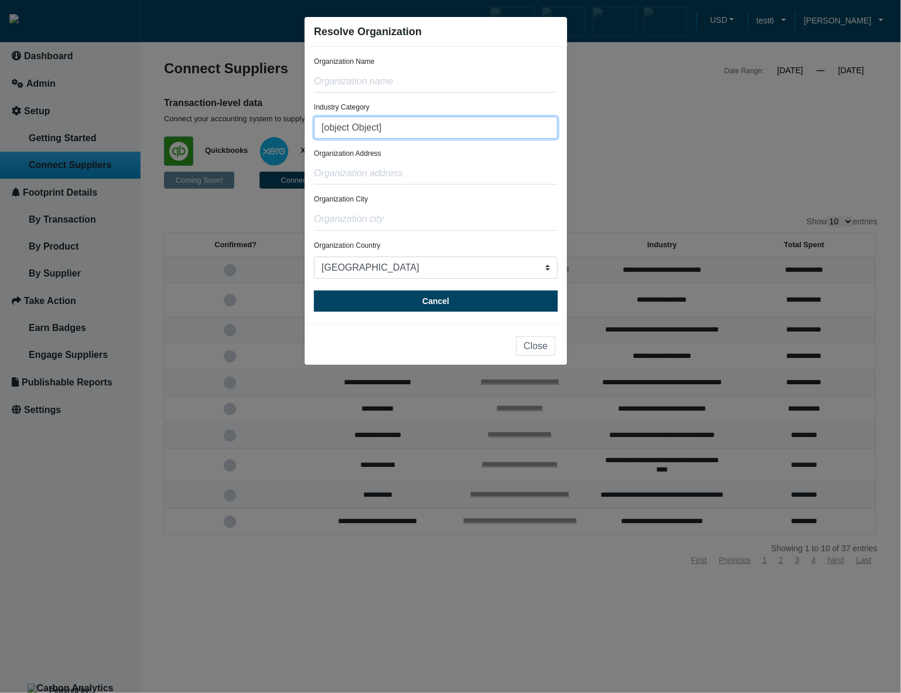
click at [454, 126] on input "[object Object]" at bounding box center [436, 128] width 244 height 22
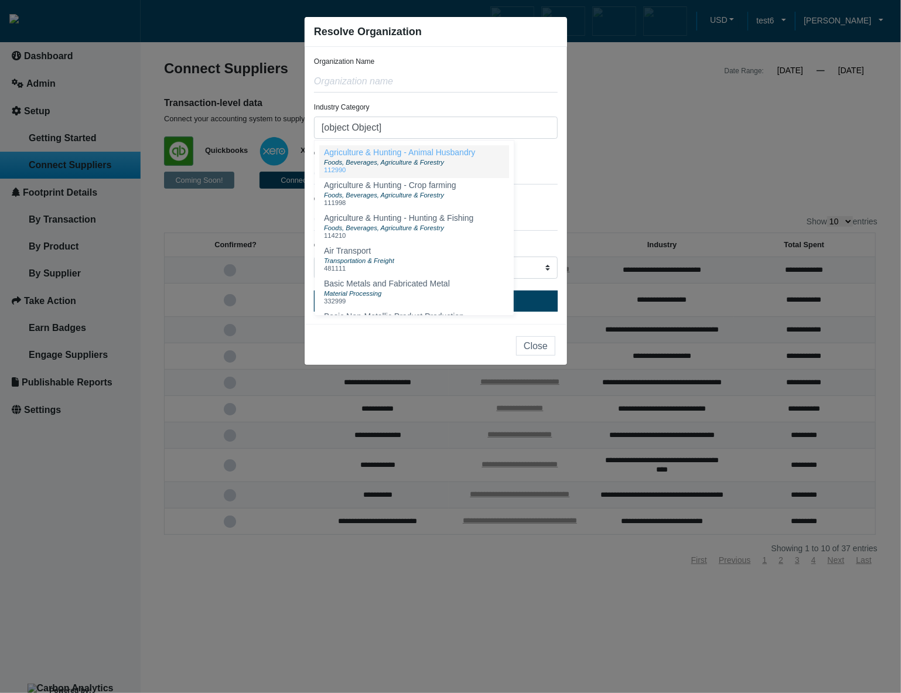
click at [465, 163] on div "Foods, Beverages, Agriculture & Forestry" at bounding box center [399, 161] width 151 height 9
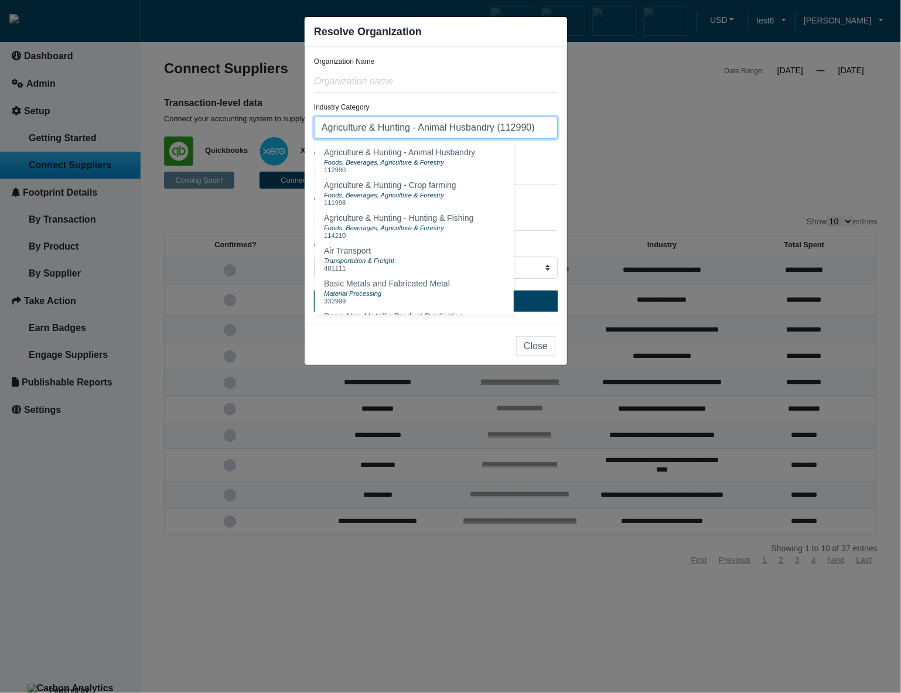
click at [553, 128] on input "Agriculture & Hunting - Animal Husbandry (112990)" at bounding box center [436, 128] width 244 height 22
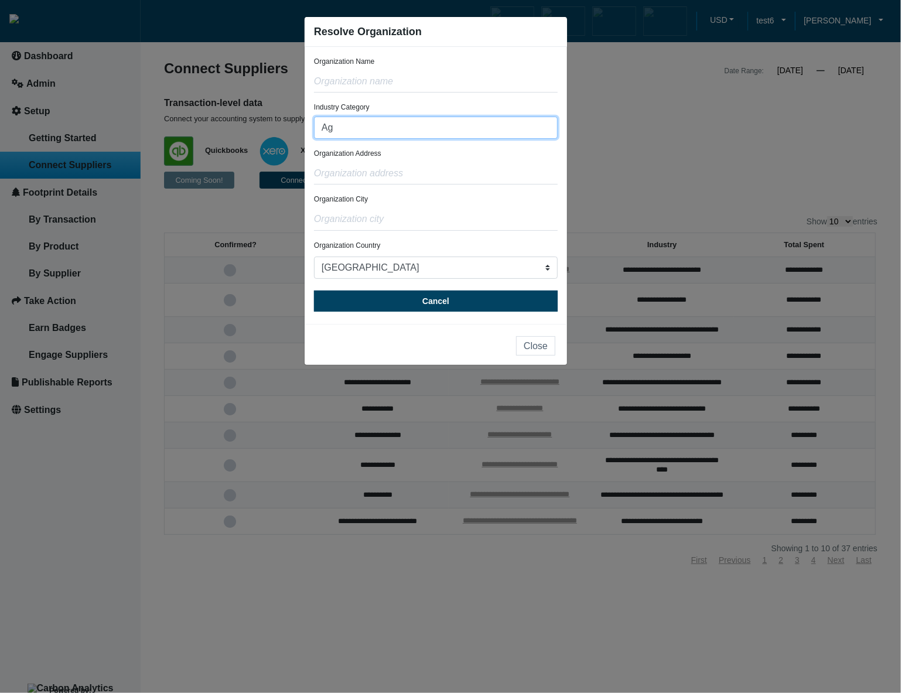
type input "A"
type input "agri"
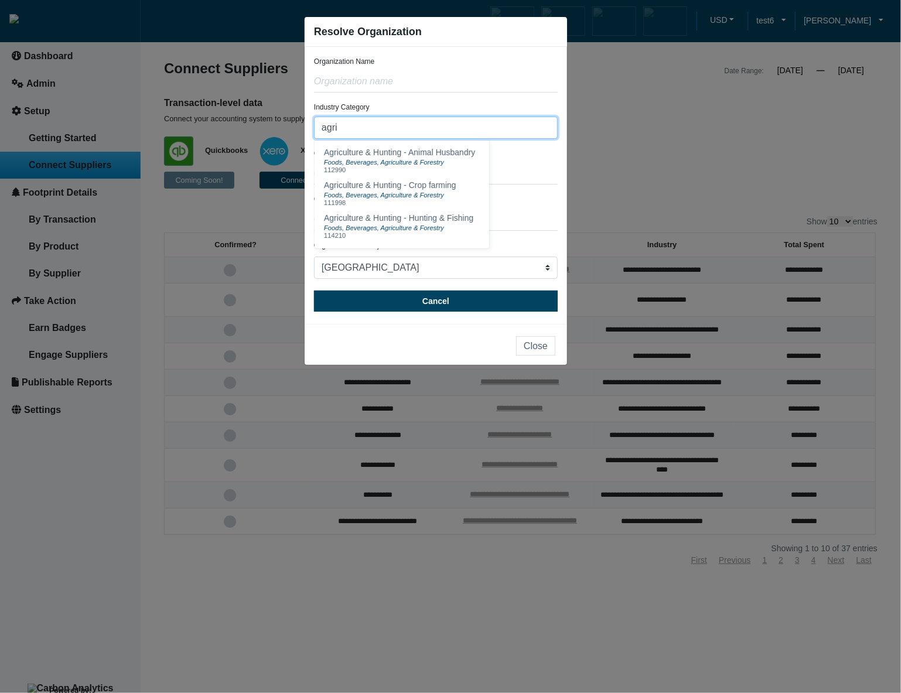
click at [388, 134] on input "agri" at bounding box center [436, 128] width 244 height 22
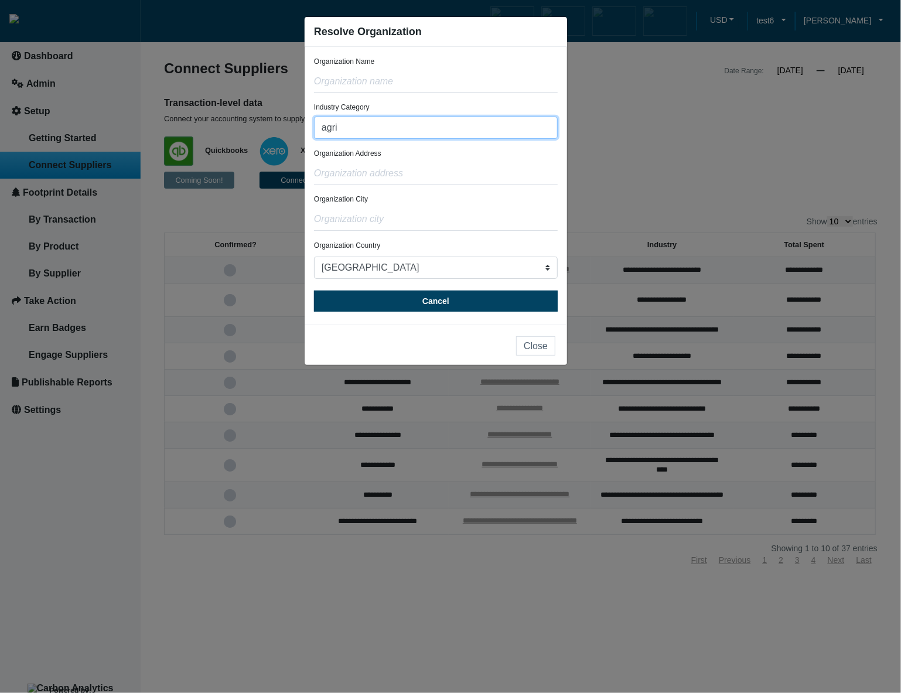
click at [399, 140] on form "Organization Name Industry Category agri Agriculture & Hunting - Animal Husband…" at bounding box center [436, 183] width 244 height 255
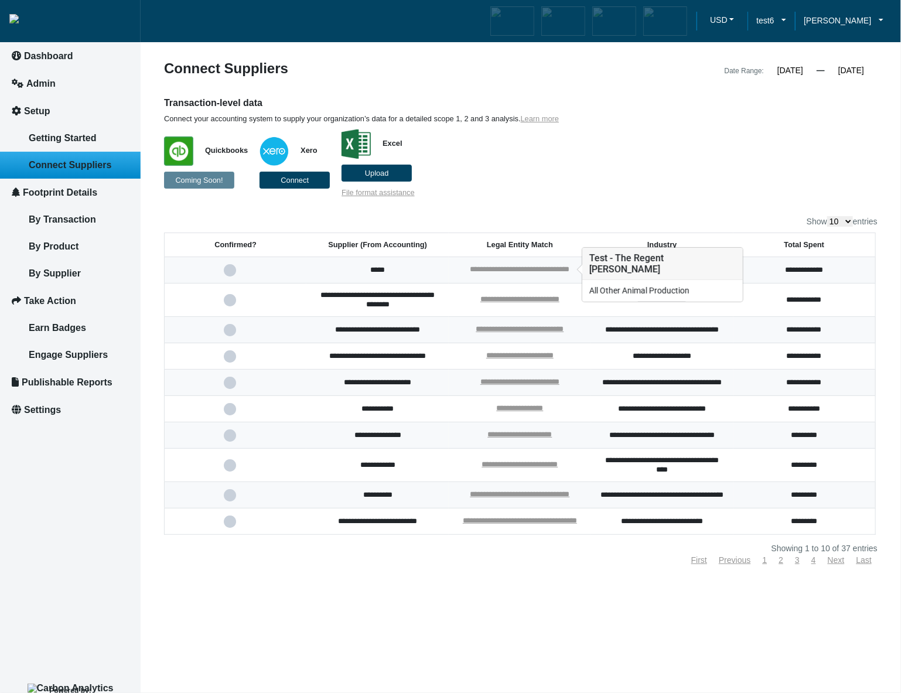
click at [569, 266] on link "**********" at bounding box center [520, 269] width 100 height 8
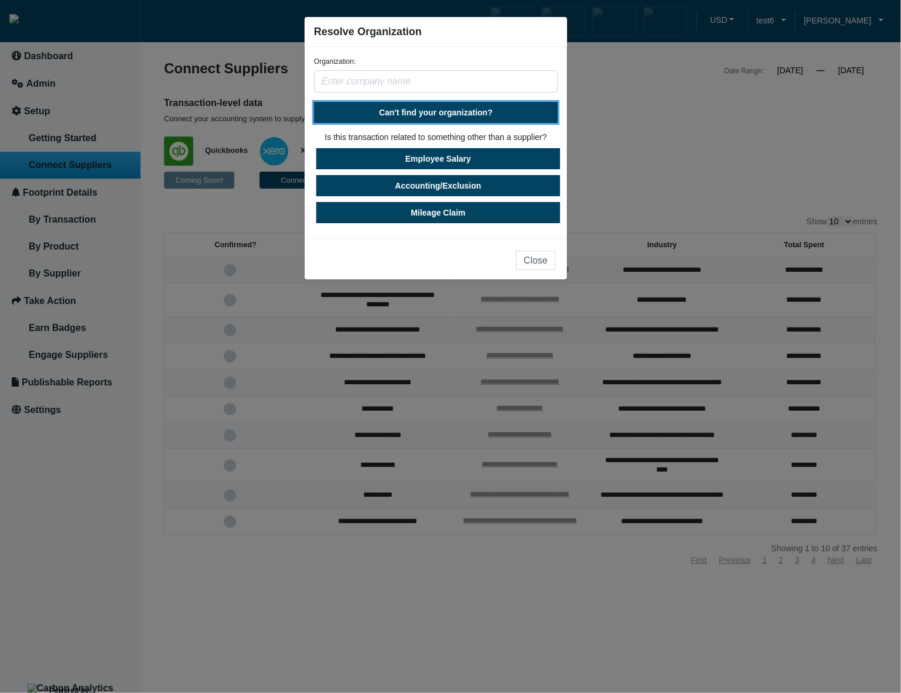
click at [494, 111] on button "Can't find your organization?" at bounding box center [436, 112] width 244 height 21
select select "[GEOGRAPHIC_DATA]"
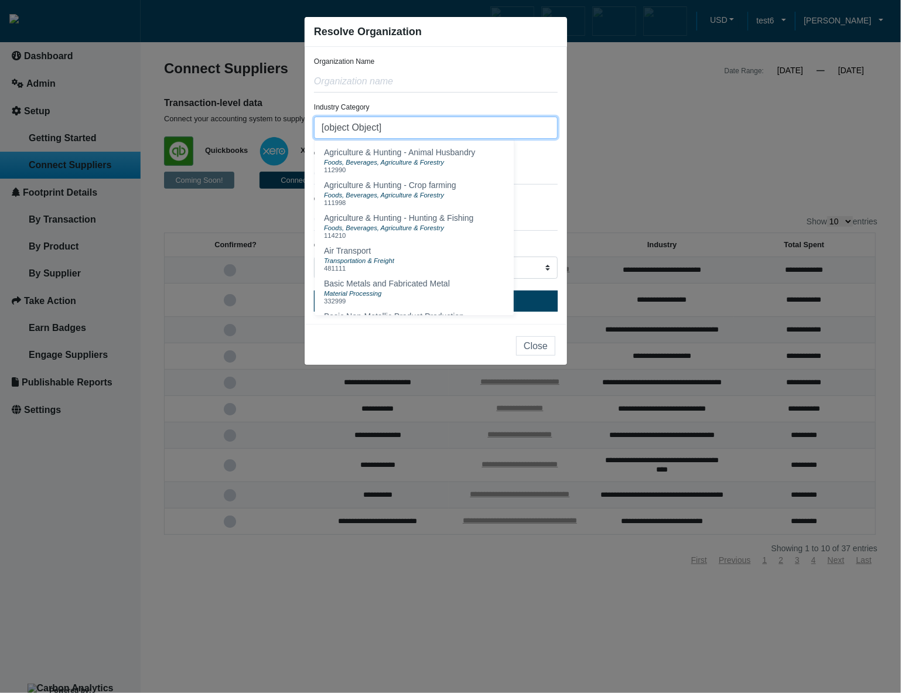
click at [522, 133] on input "[object Object]" at bounding box center [436, 128] width 244 height 22
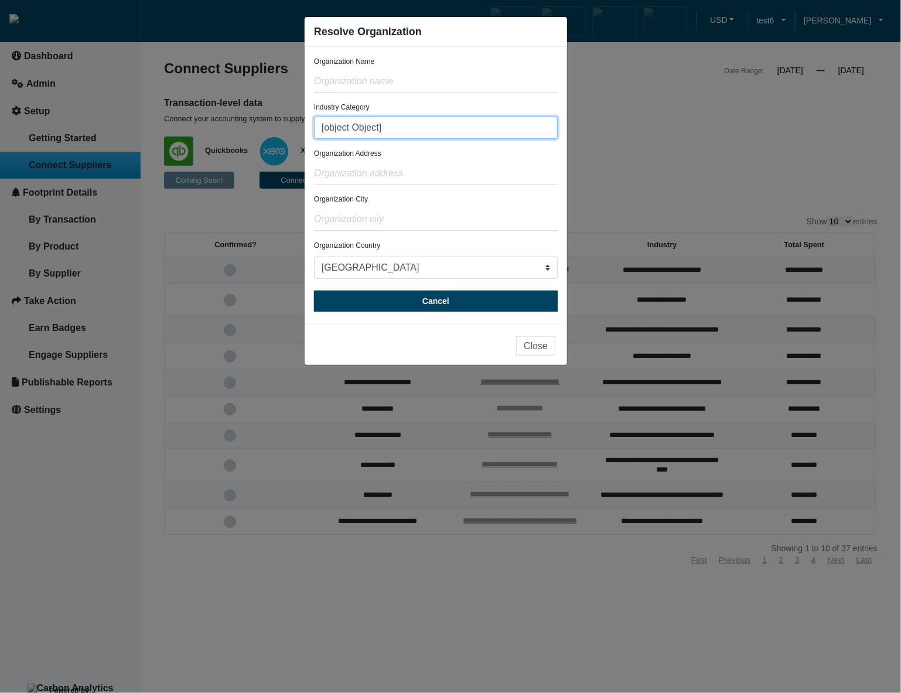
click at [522, 133] on input "[object Object]" at bounding box center [436, 128] width 244 height 22
type input "["
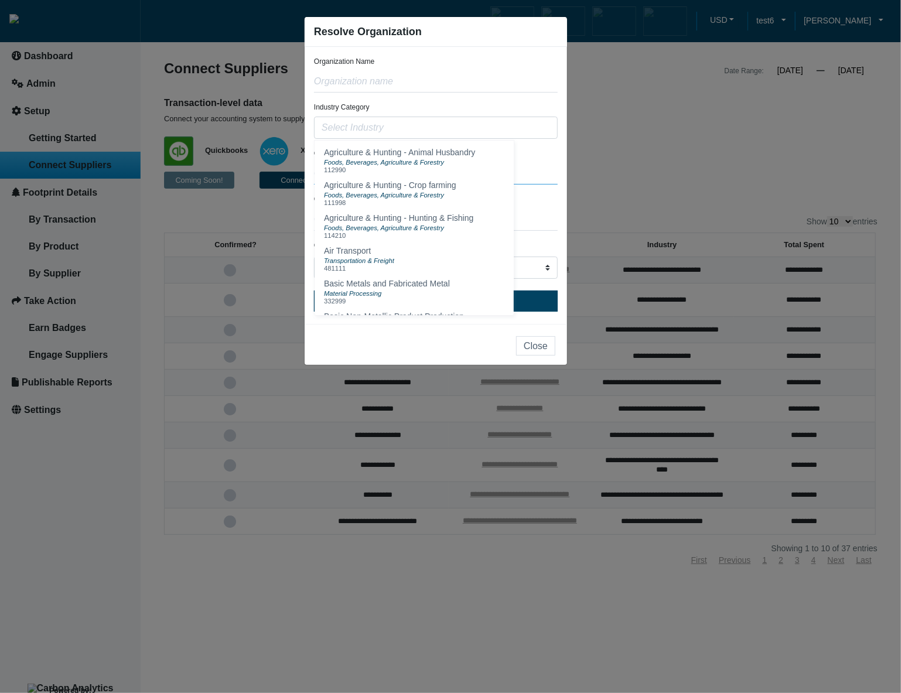
click at [546, 162] on input "text" at bounding box center [436, 173] width 244 height 22
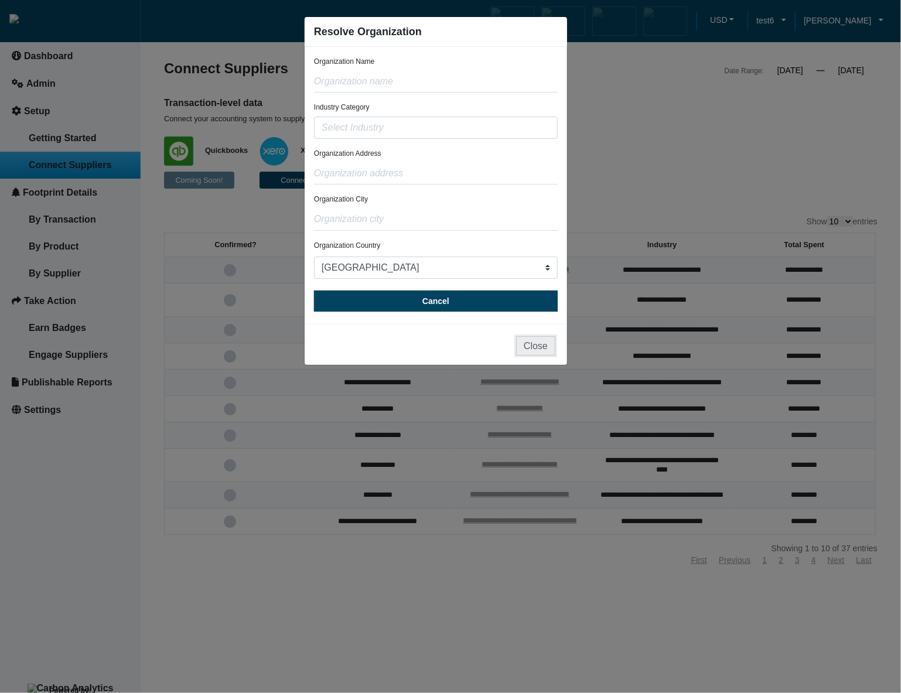
click at [547, 346] on button "Close" at bounding box center [535, 345] width 39 height 19
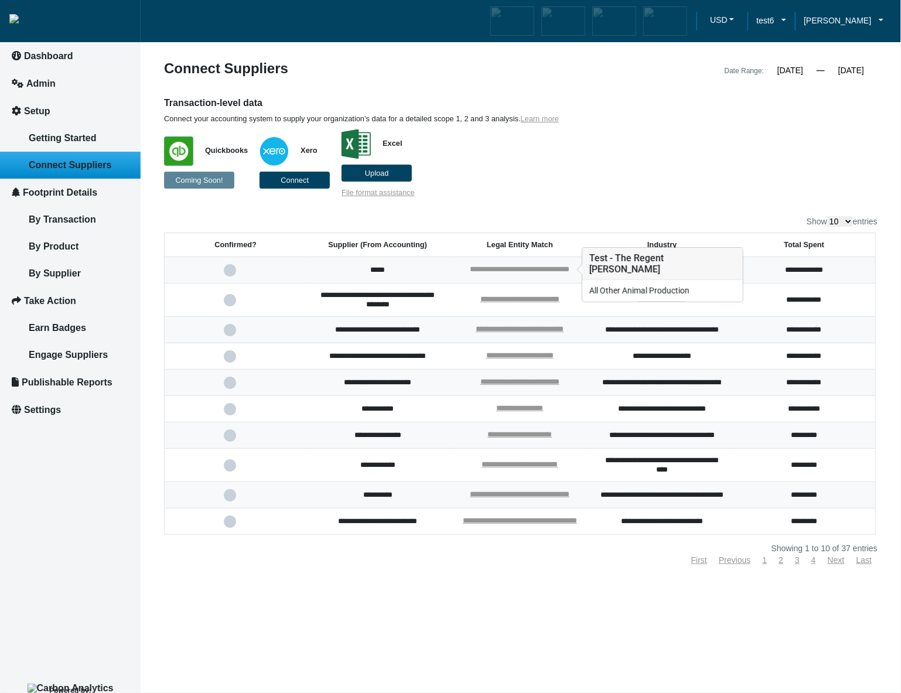
click at [552, 269] on link "**********" at bounding box center [520, 269] width 100 height 8
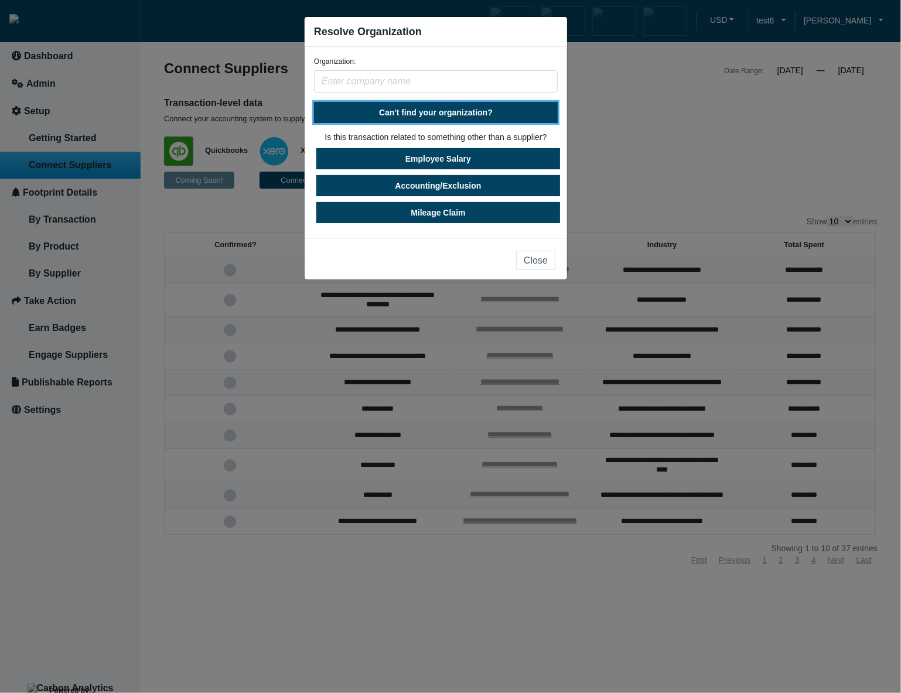
click at [494, 115] on button "Can't find your organization?" at bounding box center [436, 112] width 244 height 21
select select "[GEOGRAPHIC_DATA]"
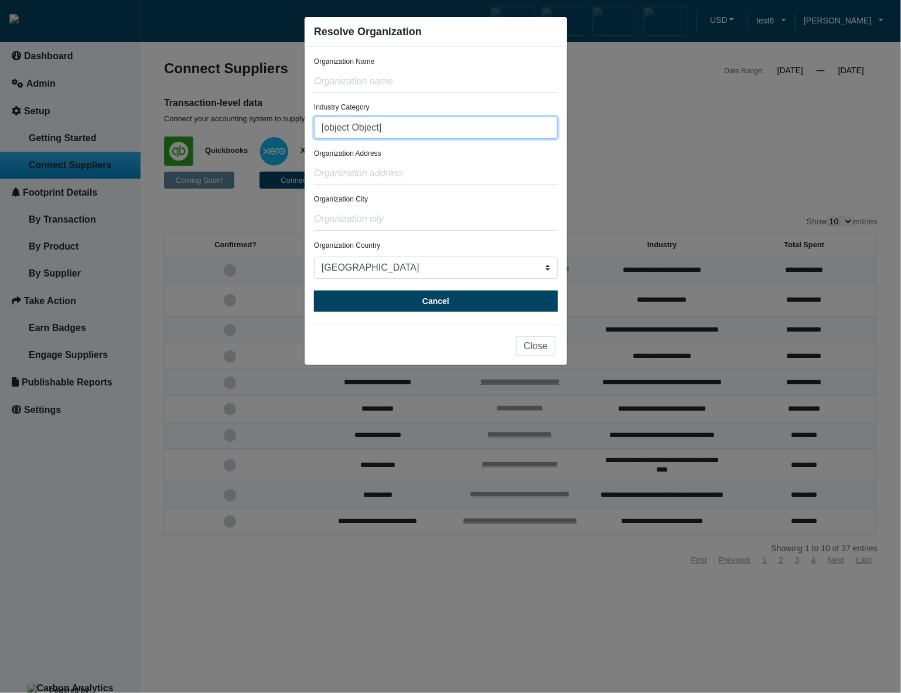
click at [491, 129] on input "[object Object]" at bounding box center [436, 128] width 244 height 22
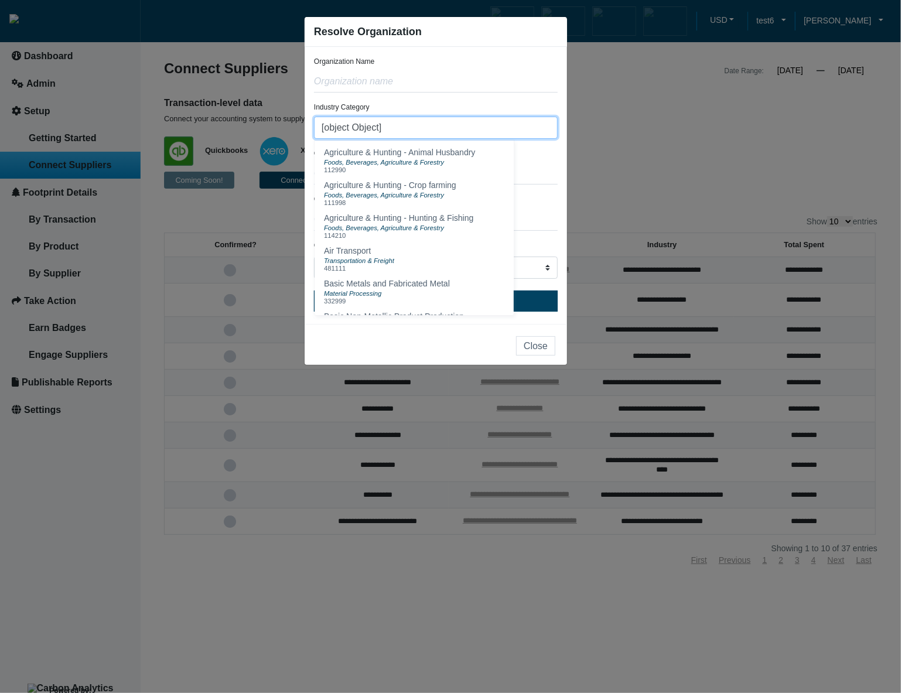
click at [491, 129] on input "[object Object]" at bounding box center [436, 128] width 244 height 22
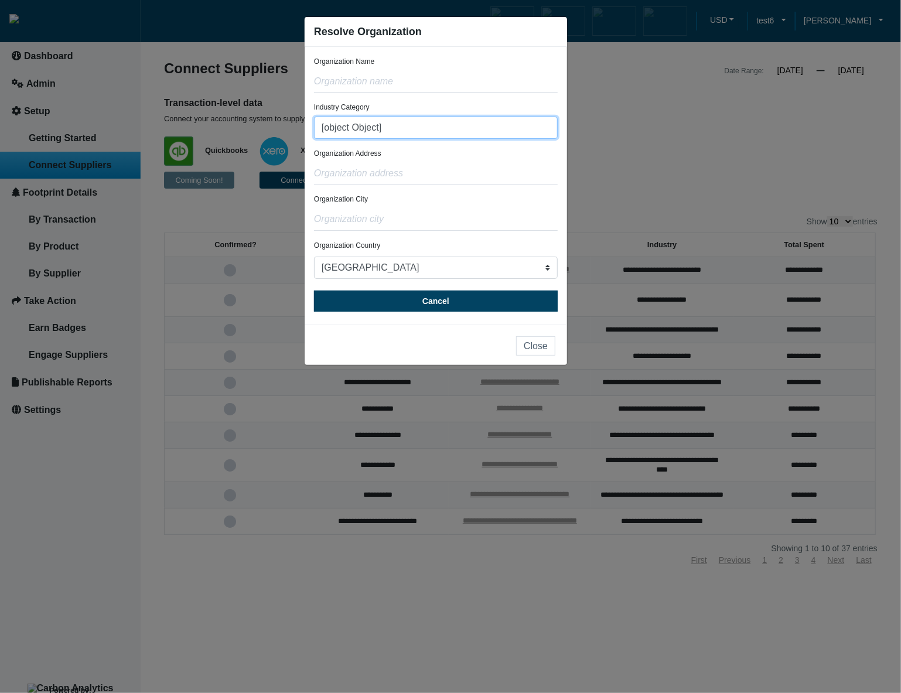
click at [491, 129] on input "[object Object]" at bounding box center [436, 128] width 244 height 22
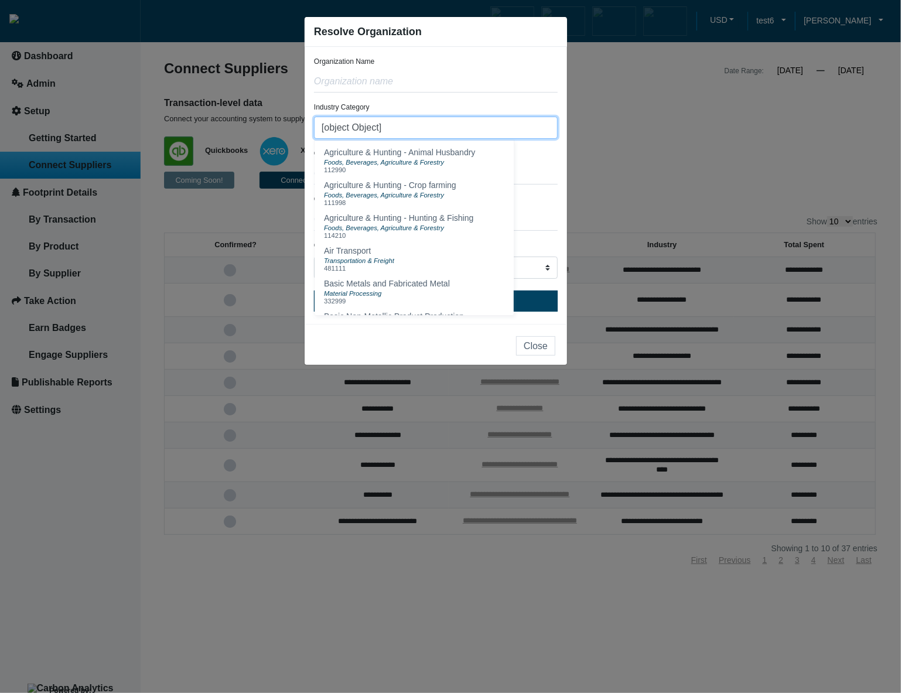
click at [491, 129] on input "[object Object]" at bounding box center [436, 128] width 244 height 22
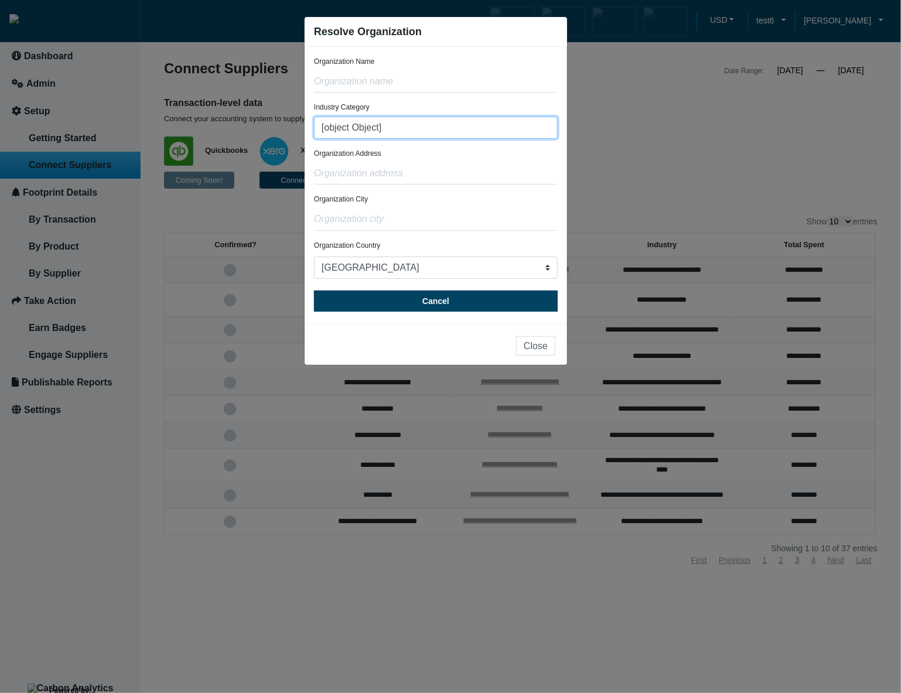
click at [491, 129] on input "[object Object]" at bounding box center [436, 128] width 244 height 22
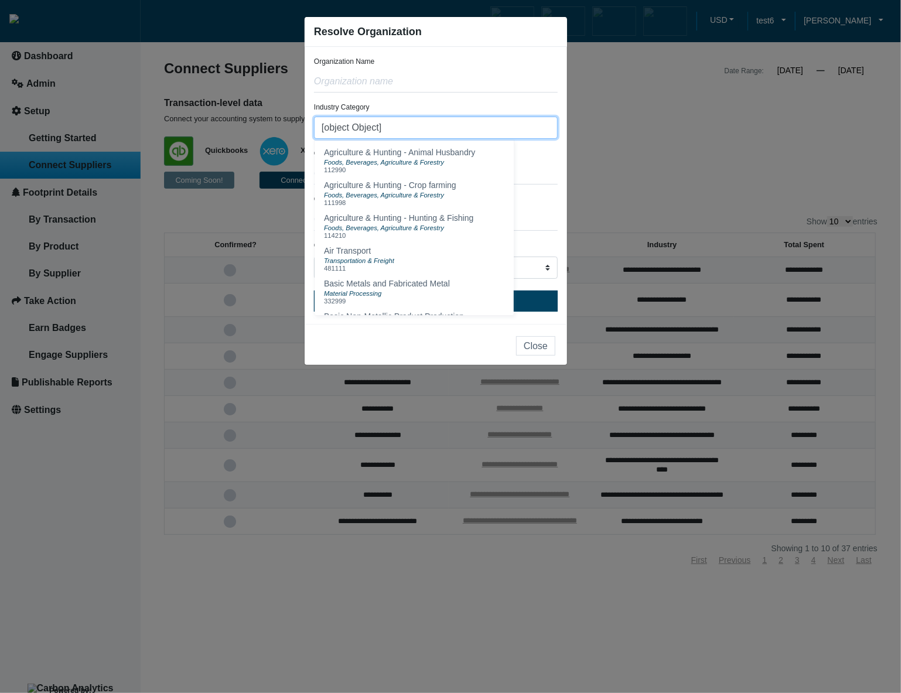
click at [491, 128] on input "[object Object]" at bounding box center [436, 128] width 244 height 22
click at [523, 101] on form "Organization Name Industry Category [object Object] Agriculture & Hunting - Ani…" at bounding box center [436, 183] width 244 height 255
click at [527, 127] on input "[object Object]" at bounding box center [436, 128] width 244 height 22
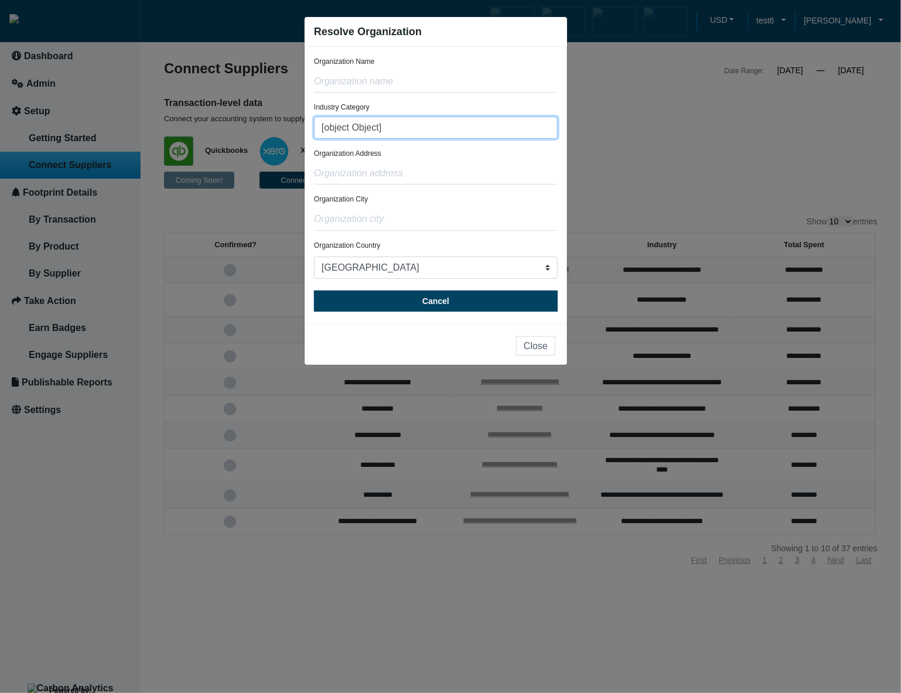
click at [527, 126] on input "[object Object]" at bounding box center [436, 128] width 244 height 22
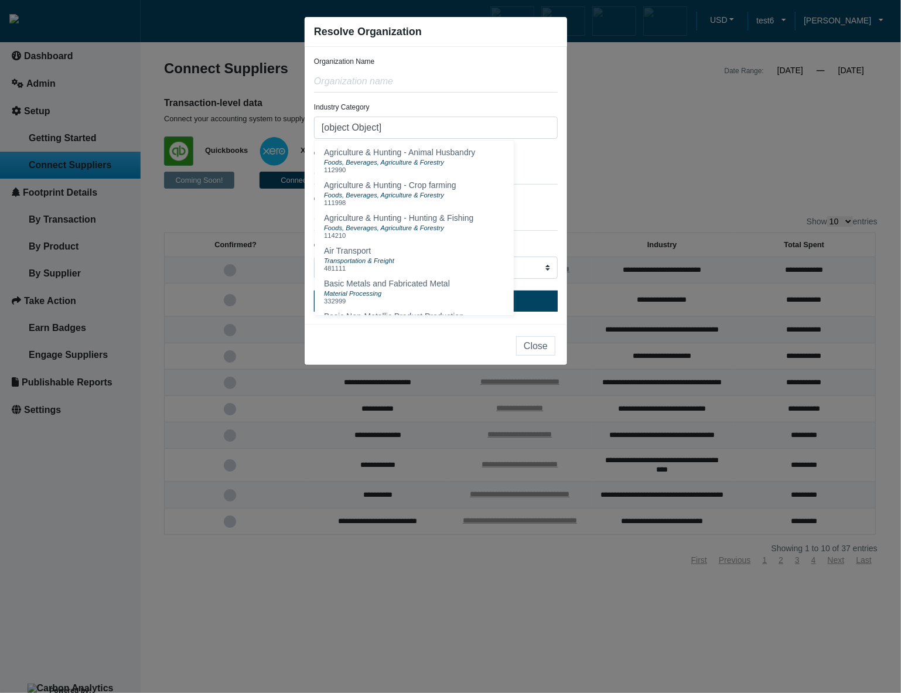
click at [526, 100] on form "Organization Name Industry Category [object Object] Agriculture & Hunting - Ani…" at bounding box center [436, 183] width 244 height 255
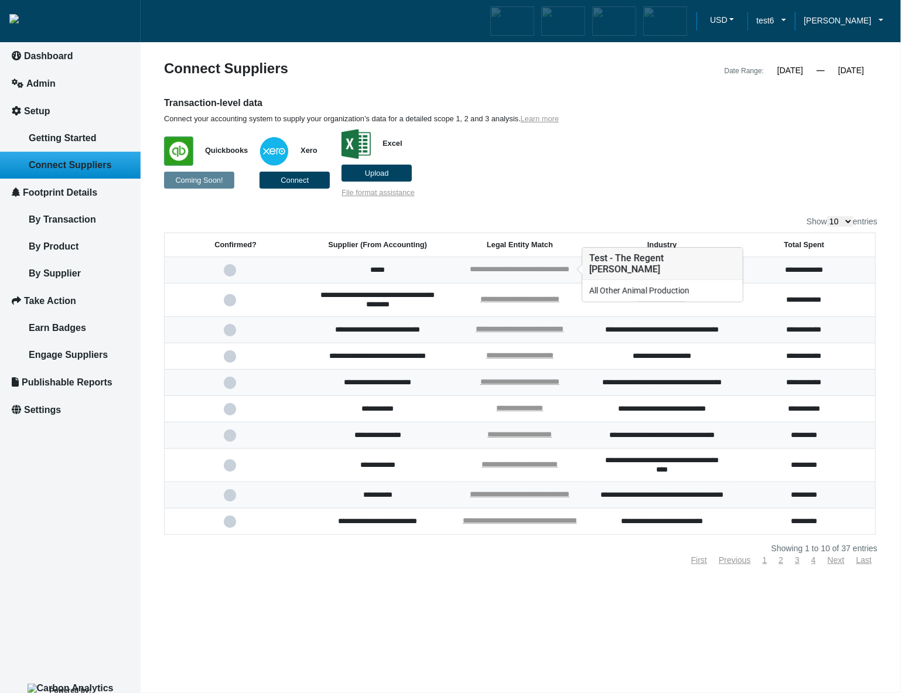
click at [493, 270] on link "**********" at bounding box center [520, 269] width 100 height 8
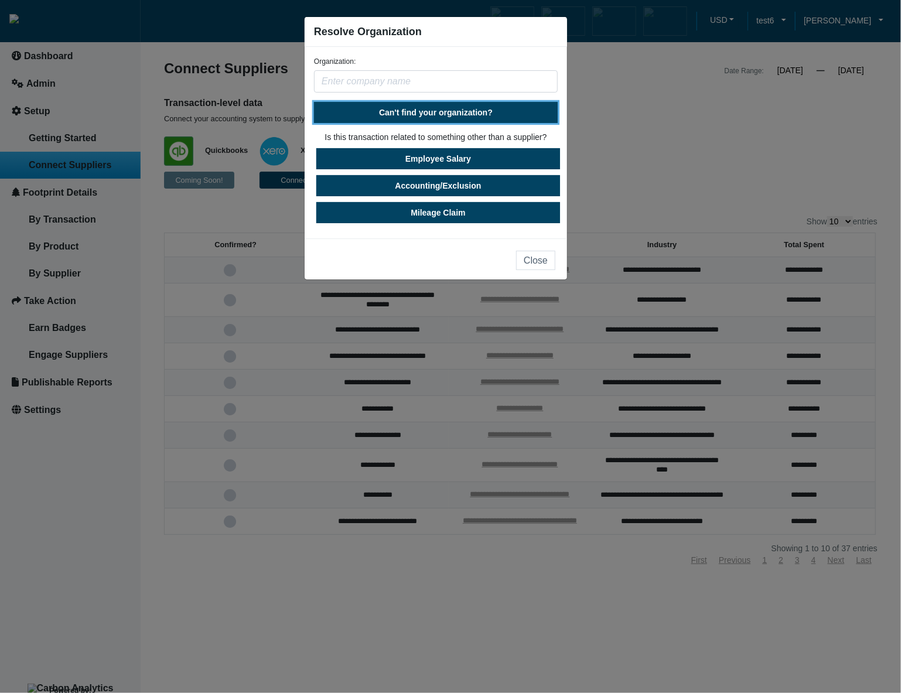
click at [464, 108] on span "Can't find your organization?" at bounding box center [436, 112] width 114 height 9
select select "United States"
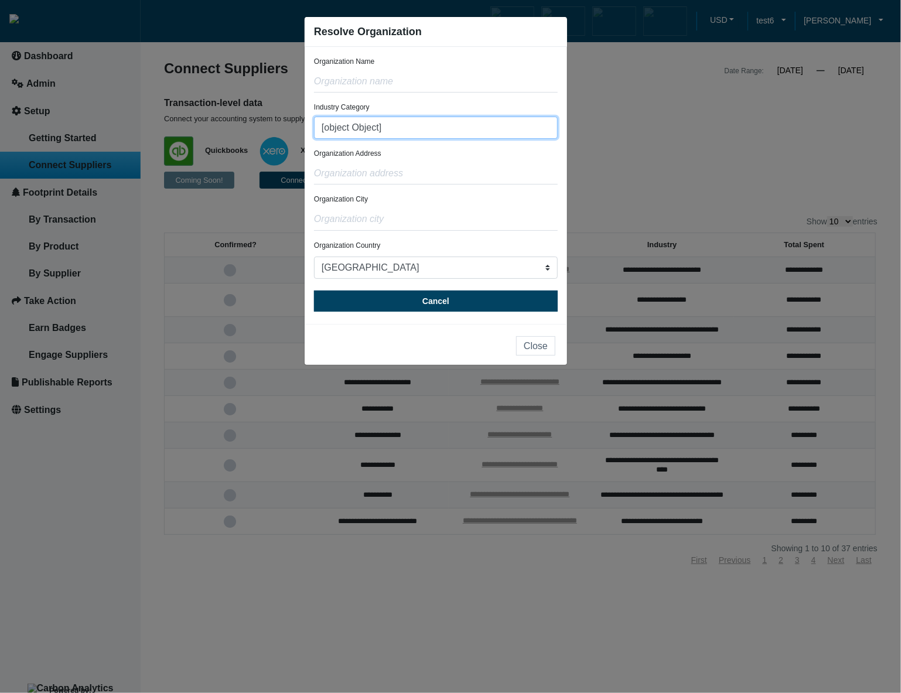
click at [444, 132] on input "[object Object]" at bounding box center [436, 128] width 244 height 22
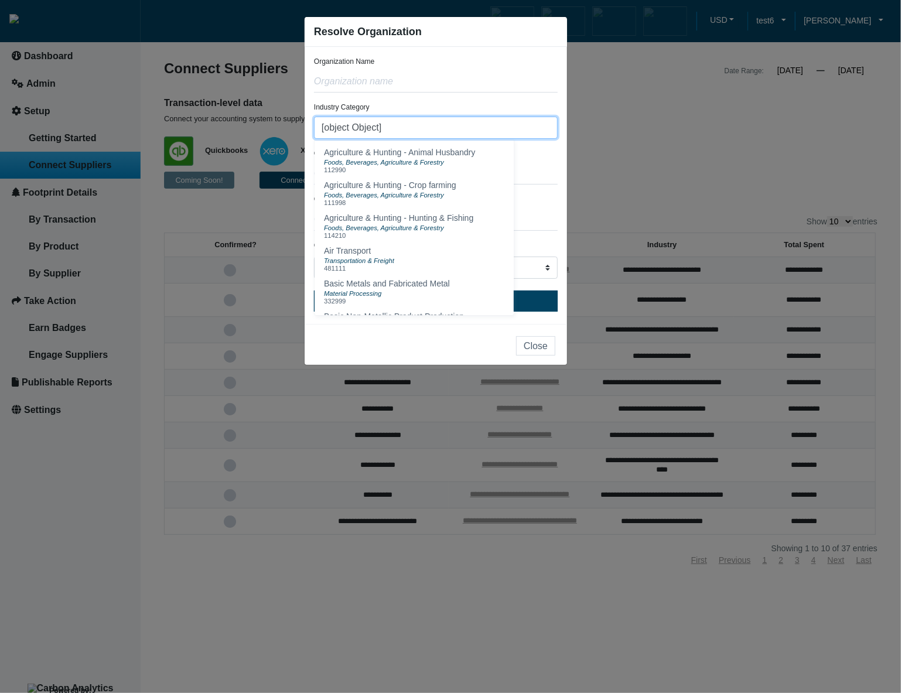
click at [488, 131] on input "[object Object]" at bounding box center [436, 128] width 244 height 22
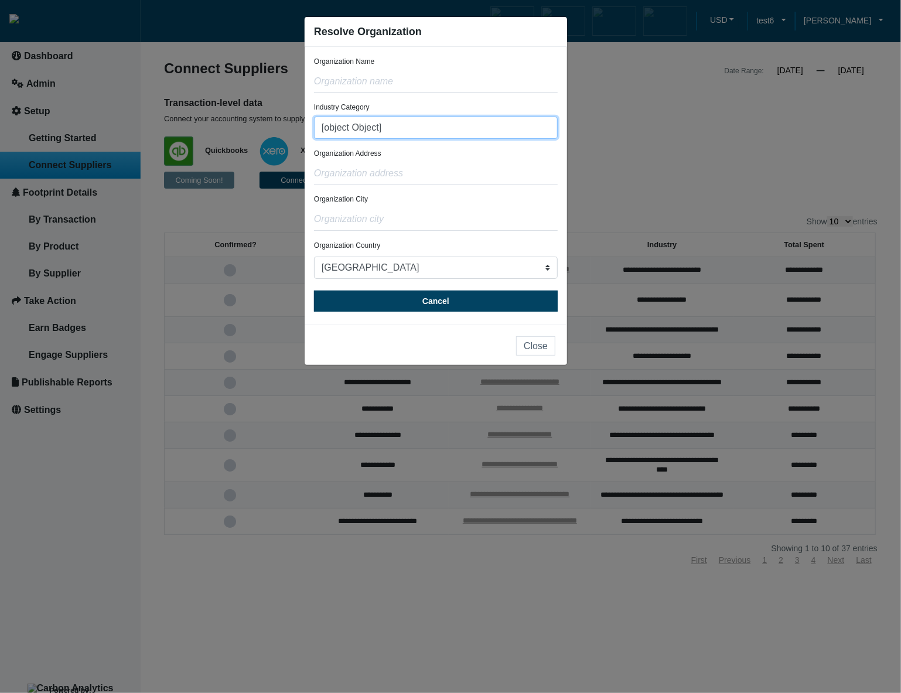
click at [488, 131] on input "[object Object]" at bounding box center [436, 128] width 244 height 22
click at [498, 160] on div "Organization Address" at bounding box center [436, 166] width 244 height 36
click at [514, 129] on input "[object Object]" at bounding box center [436, 128] width 244 height 22
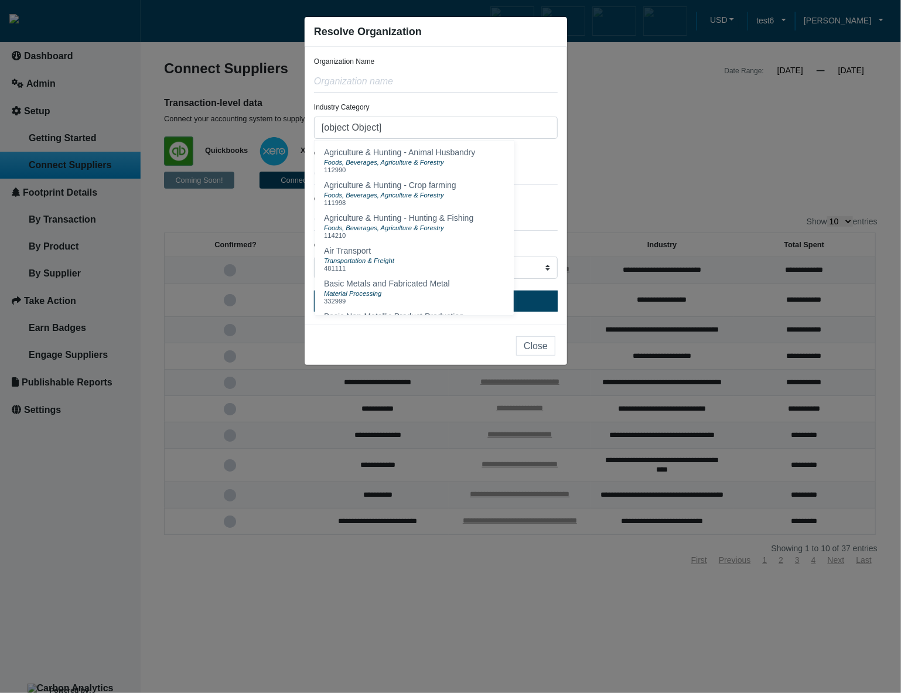
click at [543, 156] on div "Organization Address" at bounding box center [436, 166] width 244 height 36
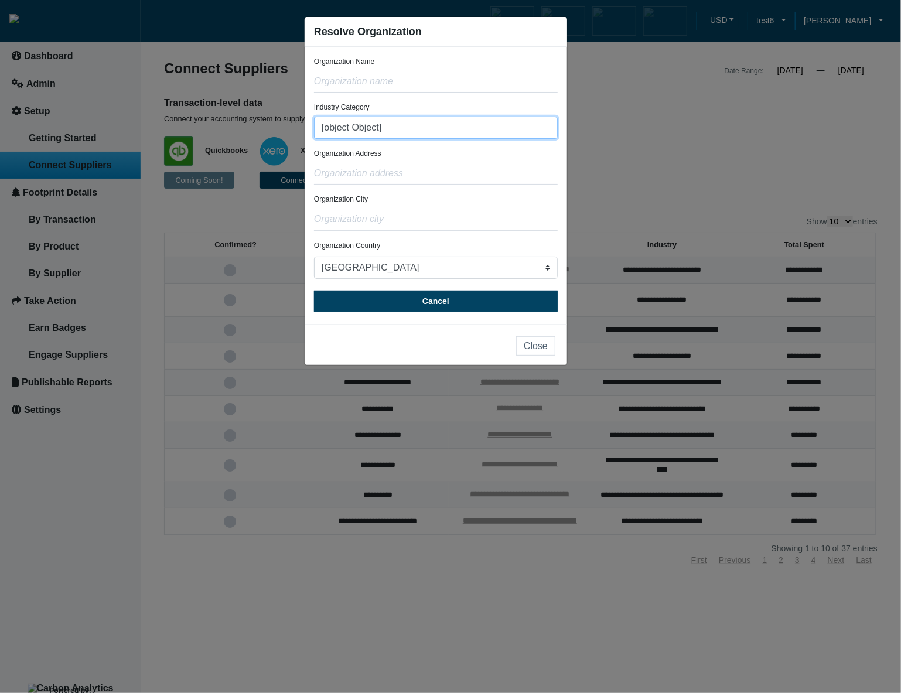
click at [525, 135] on input "[object Object]" at bounding box center [436, 128] width 244 height 22
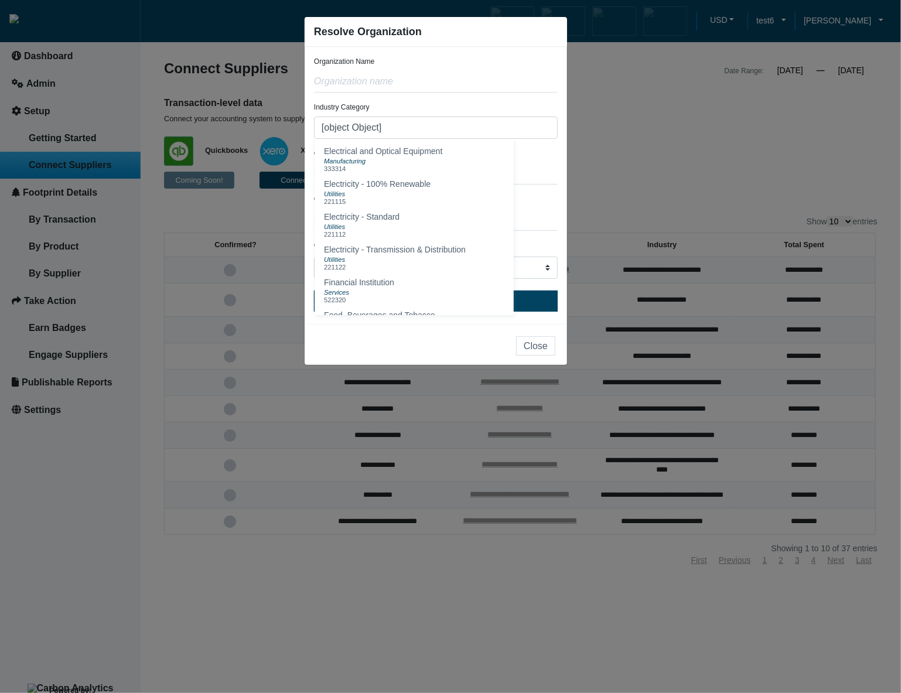
scroll to position [337, 0]
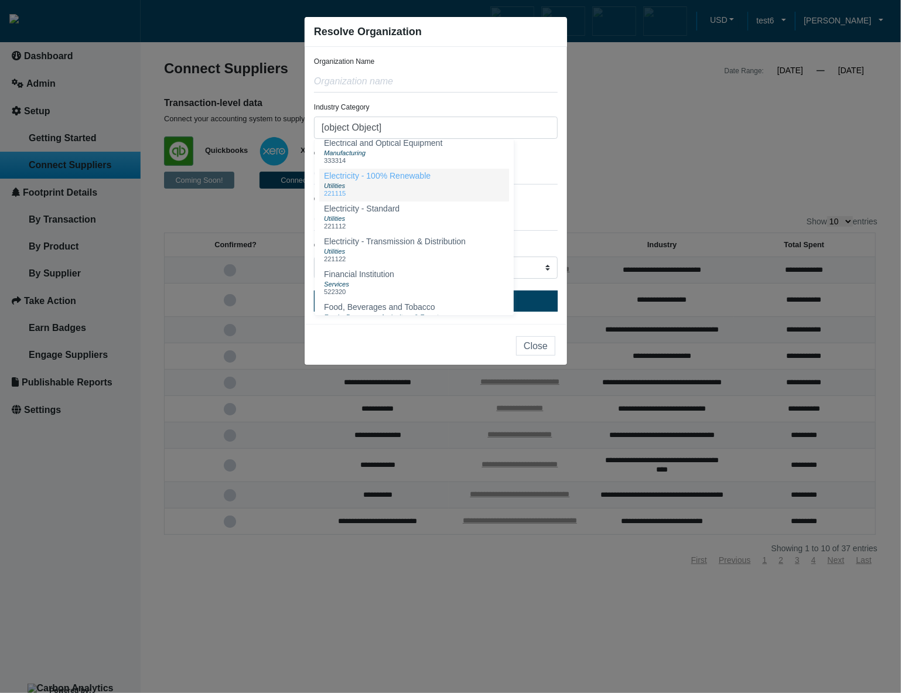
click at [458, 184] on button "Electricity - 100% Renewable Utilities 221115" at bounding box center [414, 185] width 190 height 33
type input "Electricity - 100% Renewable (221115)"
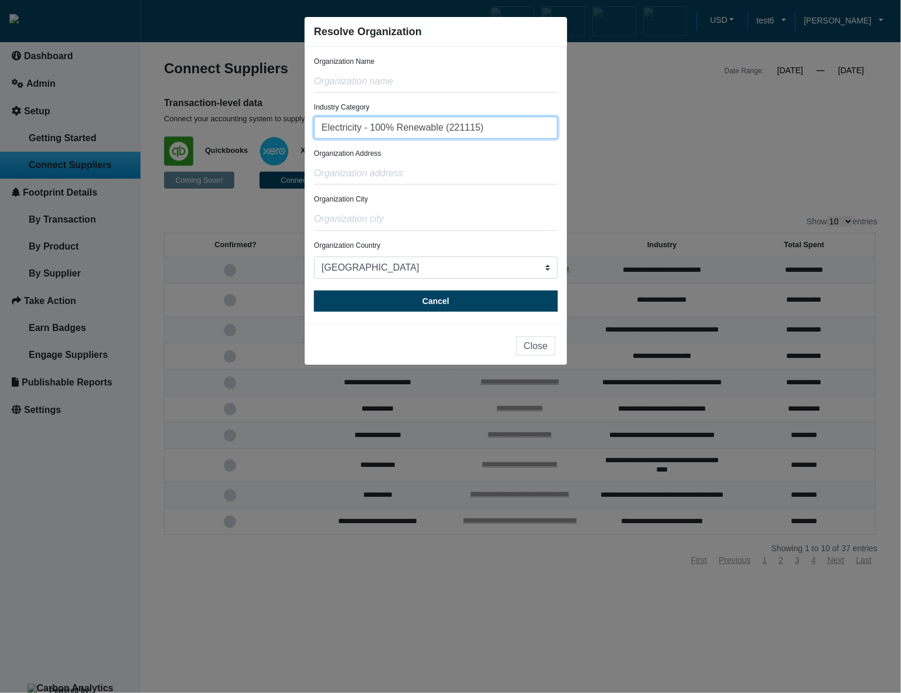
click at [515, 130] on input "Electricity - 100% Renewable (221115)" at bounding box center [436, 128] width 244 height 22
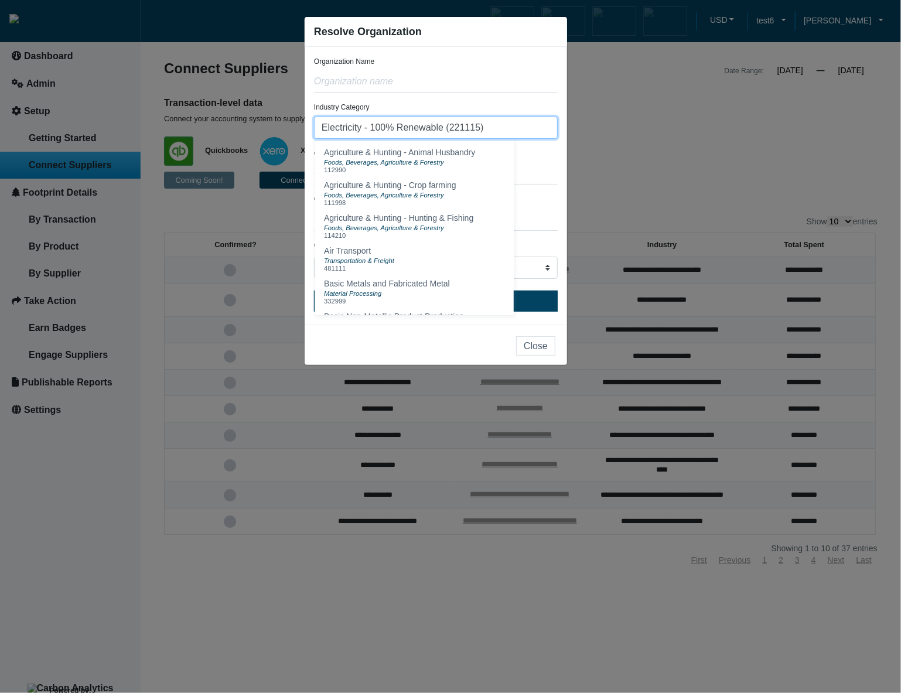
drag, startPoint x: 515, startPoint y: 130, endPoint x: 326, endPoint y: 121, distance: 189.3
click at [326, 121] on input "Electricity - 100% Renewable (221115)" at bounding box center [436, 128] width 244 height 22
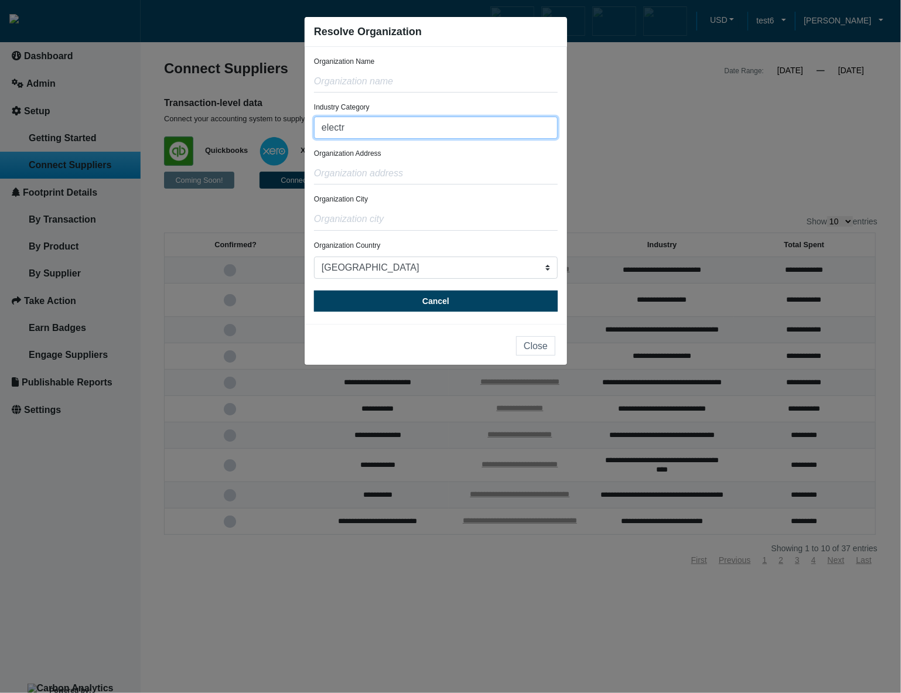
type input "electr"
drag, startPoint x: 379, startPoint y: 131, endPoint x: 310, endPoint y: 130, distance: 69.1
click at [310, 130] on div "Organization Name Industry Category electr Electrical and Optical Equipment Man…" at bounding box center [435, 185] width 262 height 277
click at [420, 129] on input "elec" at bounding box center [436, 128] width 244 height 22
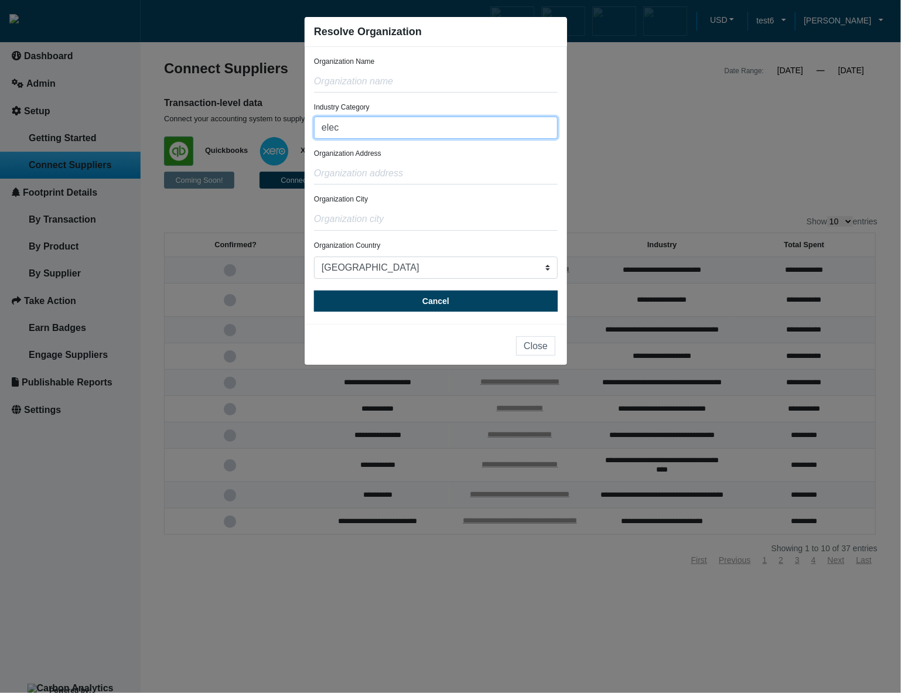
click at [420, 129] on input "elec" at bounding box center [436, 128] width 244 height 22
type input "e"
click at [469, 133] on input "text" at bounding box center [436, 128] width 244 height 22
click at [481, 179] on input "text" at bounding box center [436, 173] width 244 height 22
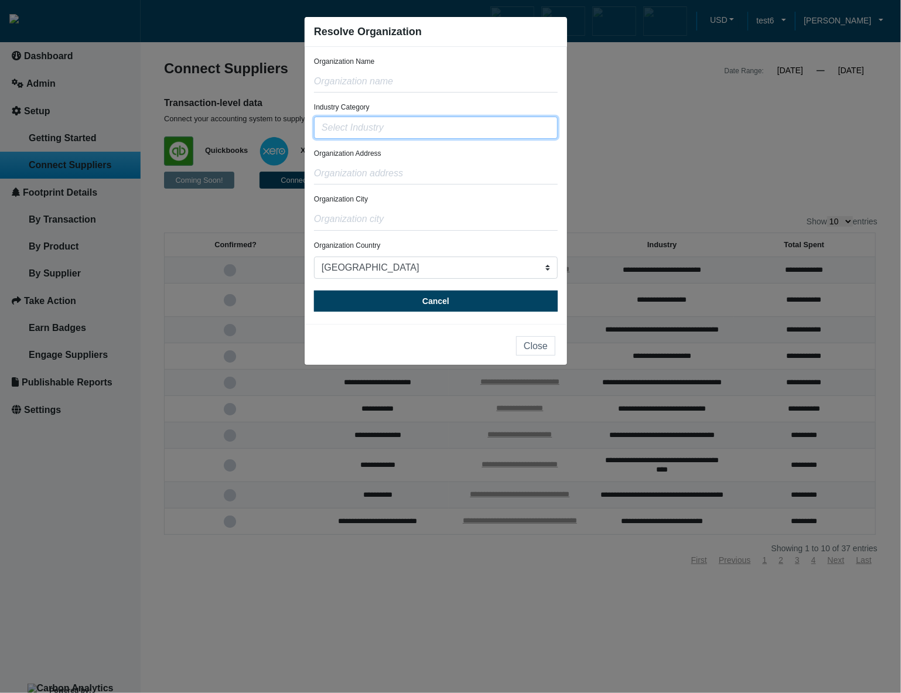
click at [488, 133] on input "text" at bounding box center [436, 128] width 244 height 22
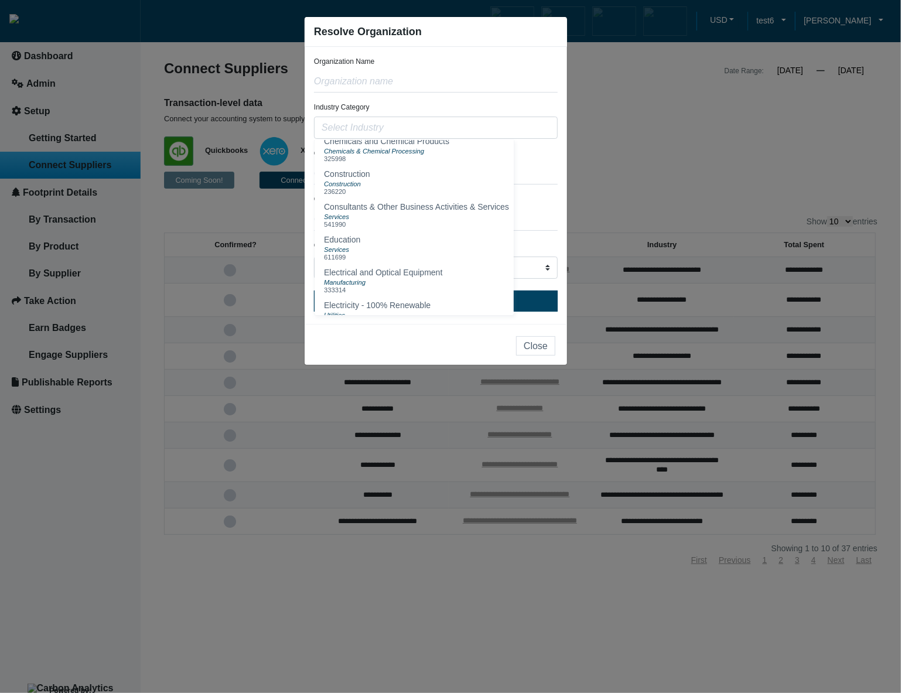
scroll to position [203, 0]
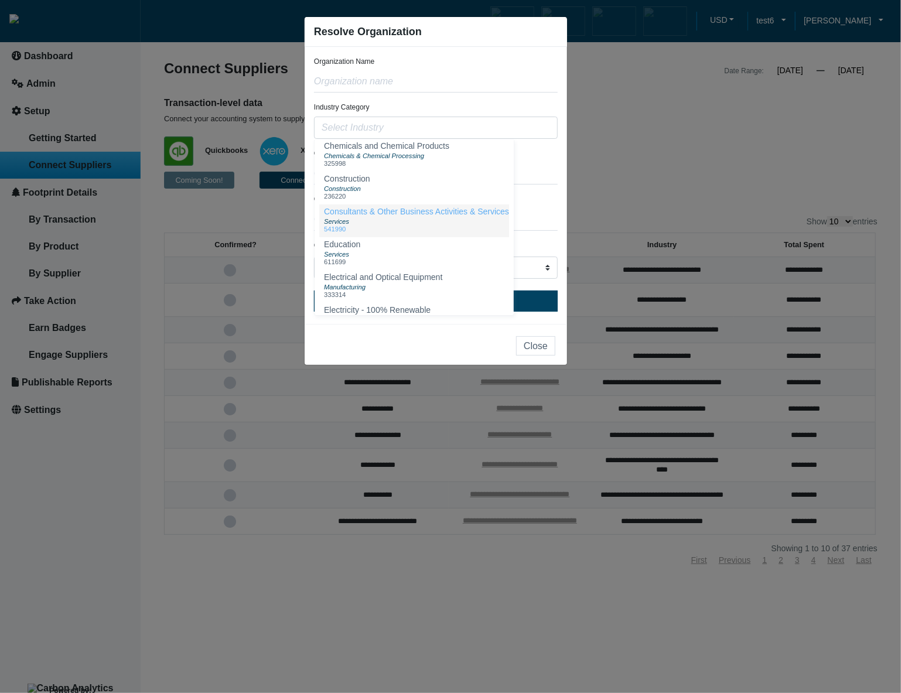
click at [484, 225] on div "Services" at bounding box center [416, 220] width 185 height 9
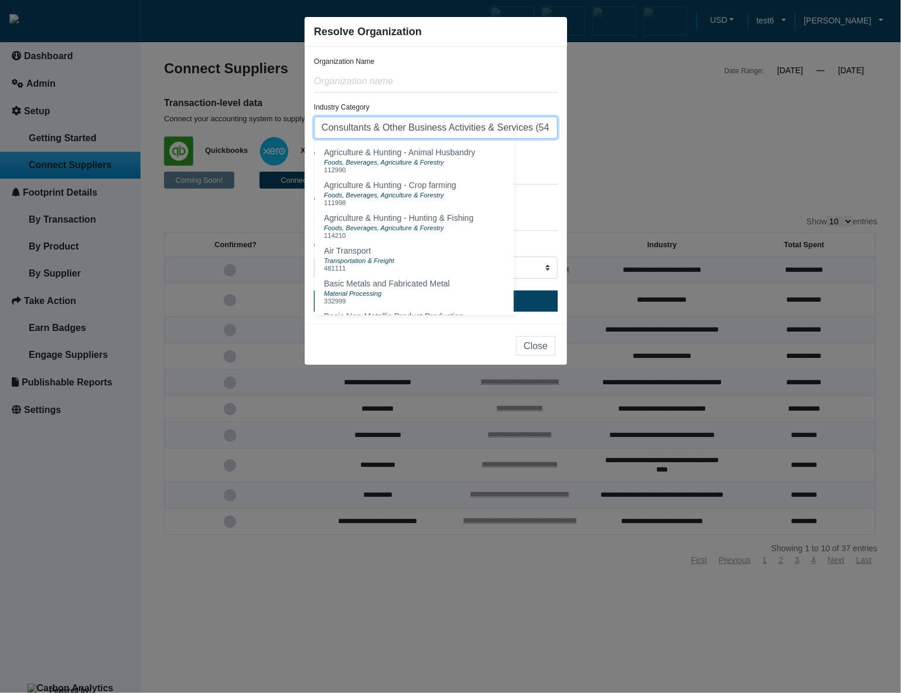
drag, startPoint x: 509, startPoint y: 130, endPoint x: 547, endPoint y: 131, distance: 37.5
click at [547, 131] on input "Consultants & Other Business Activities & Services (541990)" at bounding box center [436, 128] width 244 height 22
click at [539, 155] on div "Organization Address" at bounding box center [436, 166] width 244 height 36
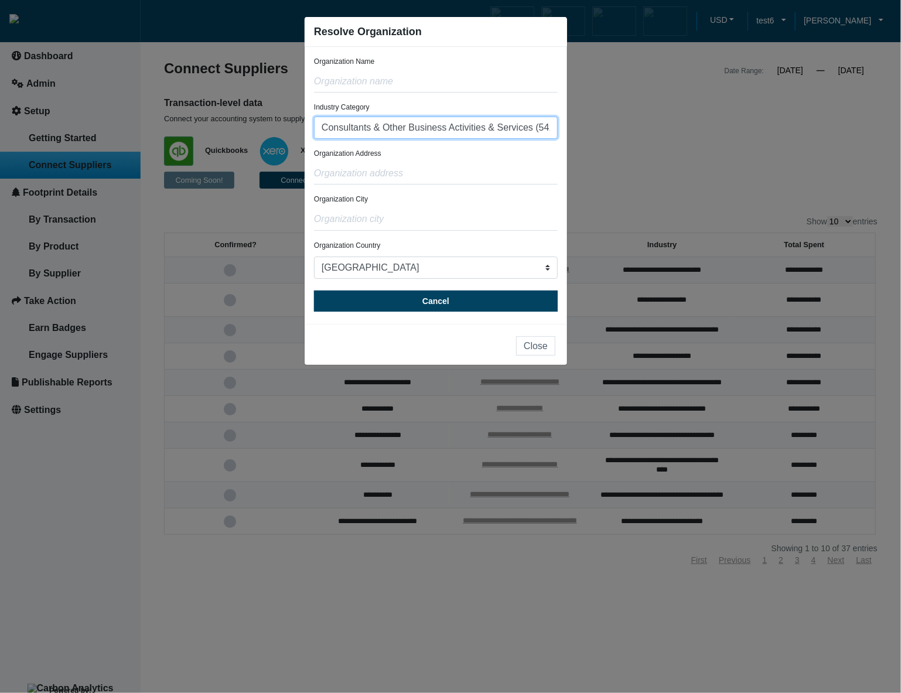
click at [530, 130] on input "Consultants & Other Business Activities & Services (541990)" at bounding box center [436, 128] width 244 height 22
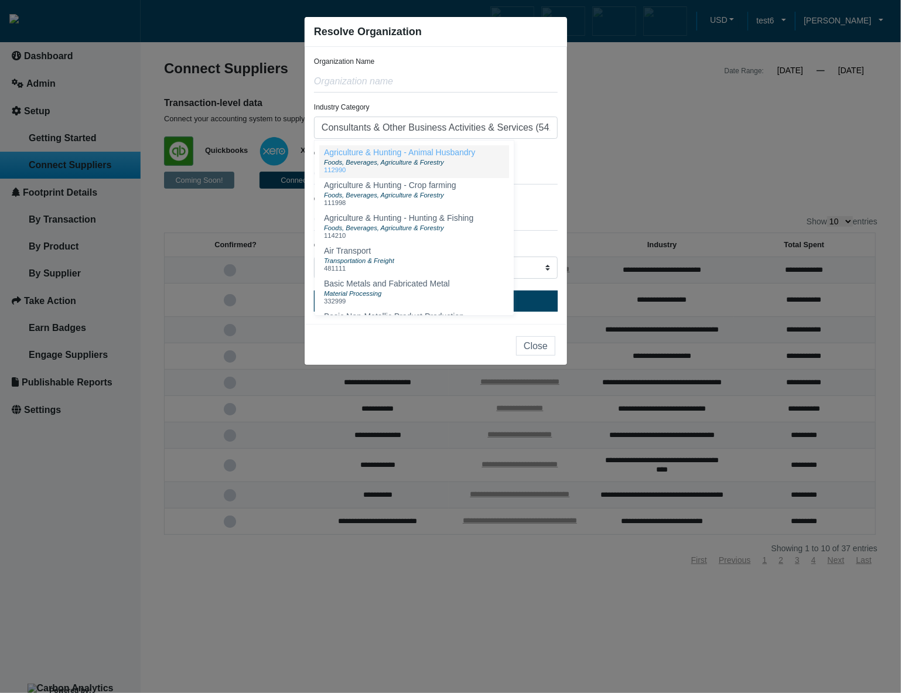
click at [486, 158] on button "Agriculture & Hunting - Animal Husbandry Foods, Beverages, Agriculture & Forest…" at bounding box center [414, 161] width 190 height 33
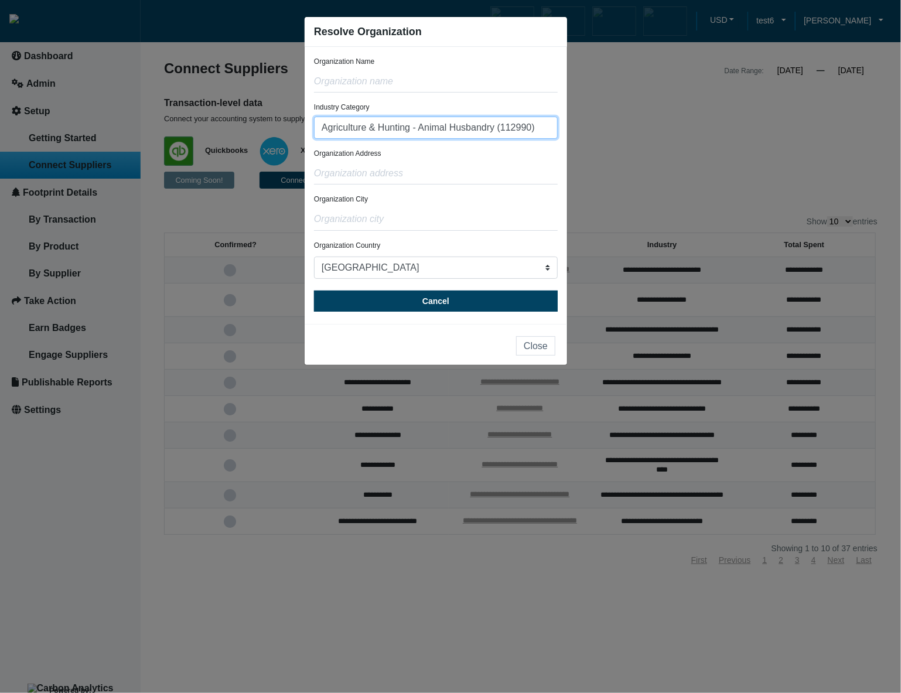
click at [536, 129] on input "Agriculture & Hunting - Animal Husbandry (112990)" at bounding box center [436, 128] width 244 height 22
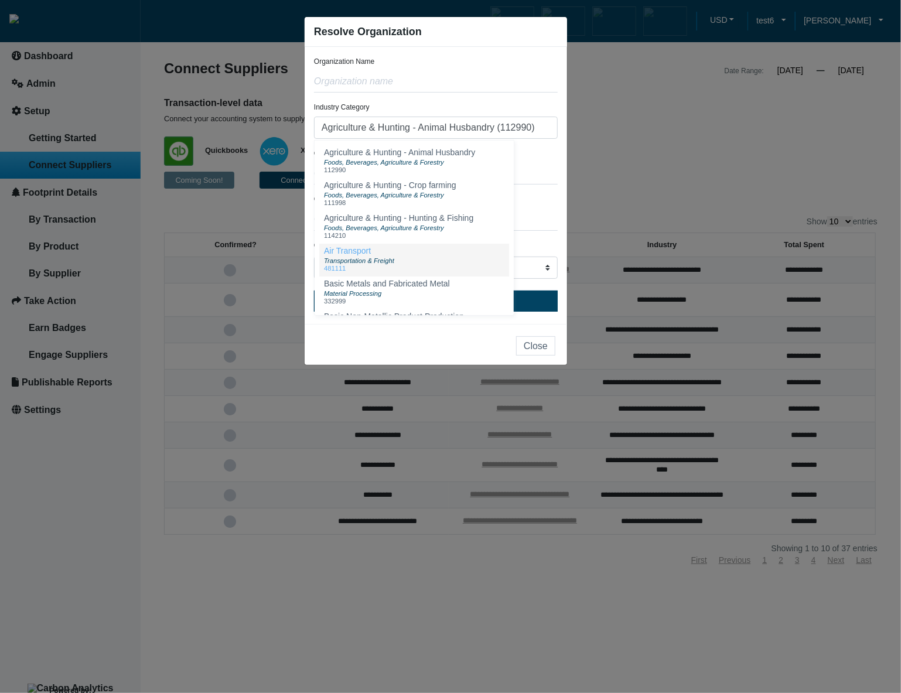
click at [413, 257] on button "Air Transport Transportation & Freight 481111" at bounding box center [414, 260] width 190 height 33
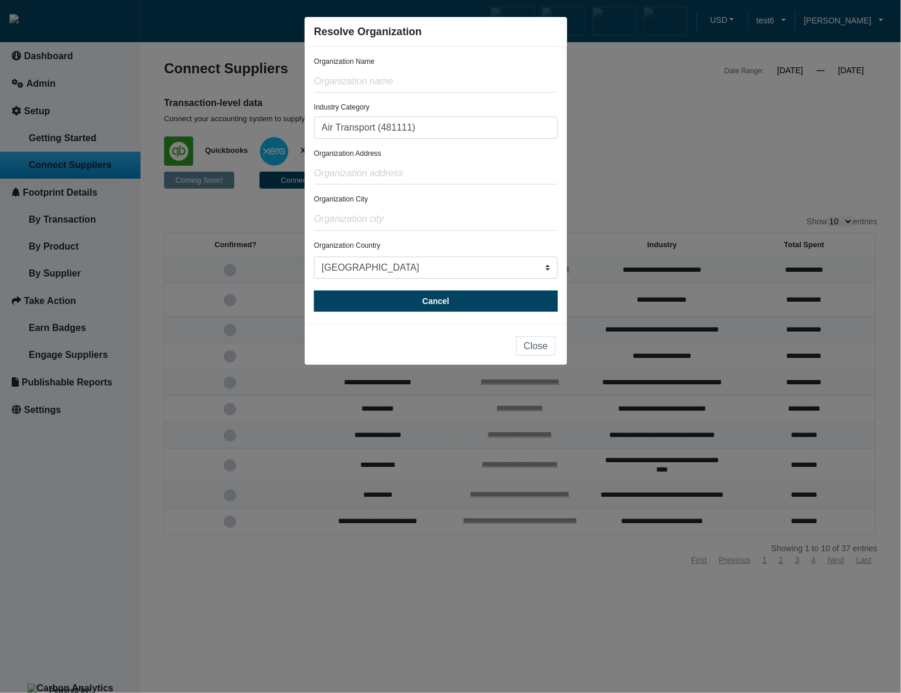
click at [474, 149] on div "Organization Address" at bounding box center [436, 166] width 244 height 36
click at [480, 133] on input "Air Transport (481111)" at bounding box center [436, 128] width 244 height 22
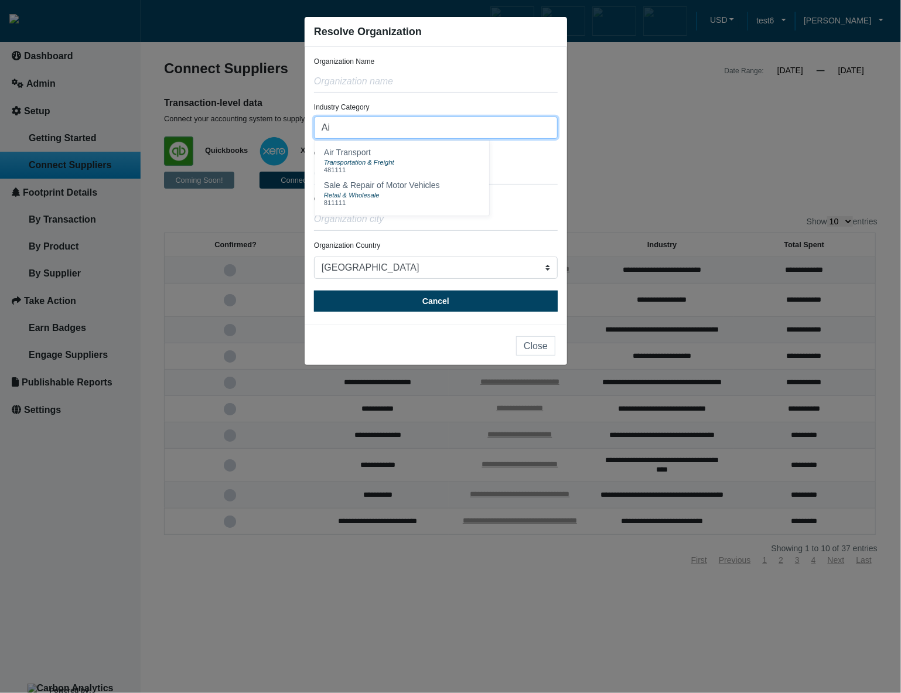
type input "A"
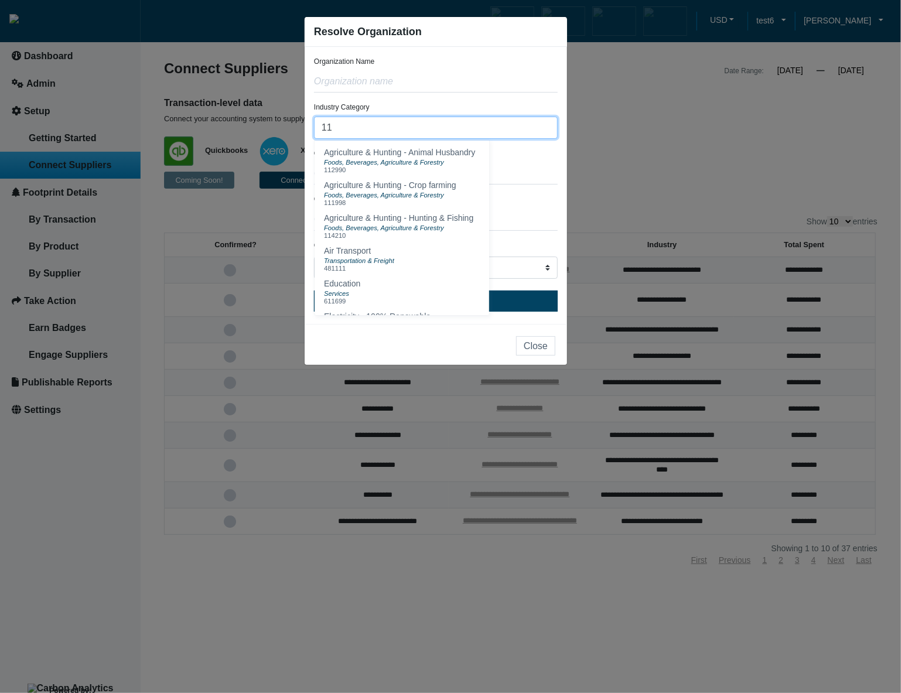
type input "1"
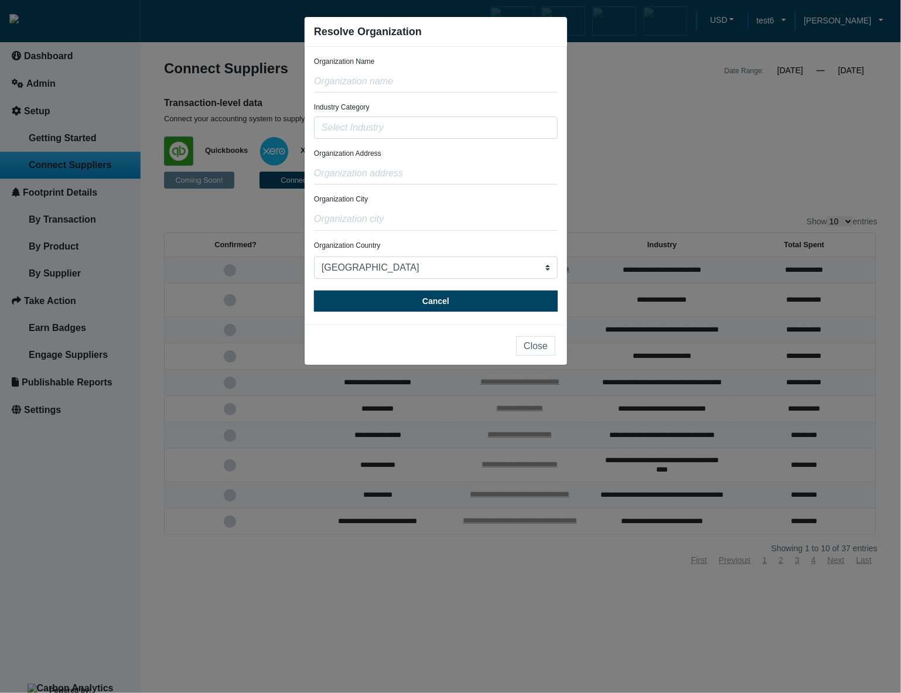
click at [658, 198] on ngb-modal-window "Resolve Organization Organization Name Industry Category Agriculture & Hunting …" at bounding box center [450, 346] width 901 height 693
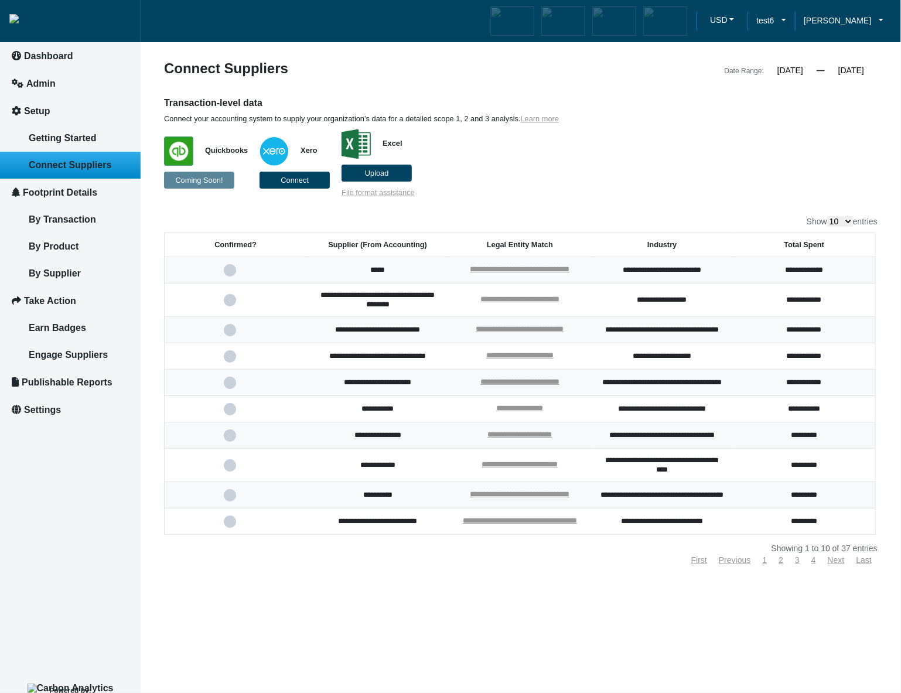
click at [740, 172] on div "Transaction-level data Connect your accounting system to supply your organizati…" at bounding box center [520, 147] width 731 height 101
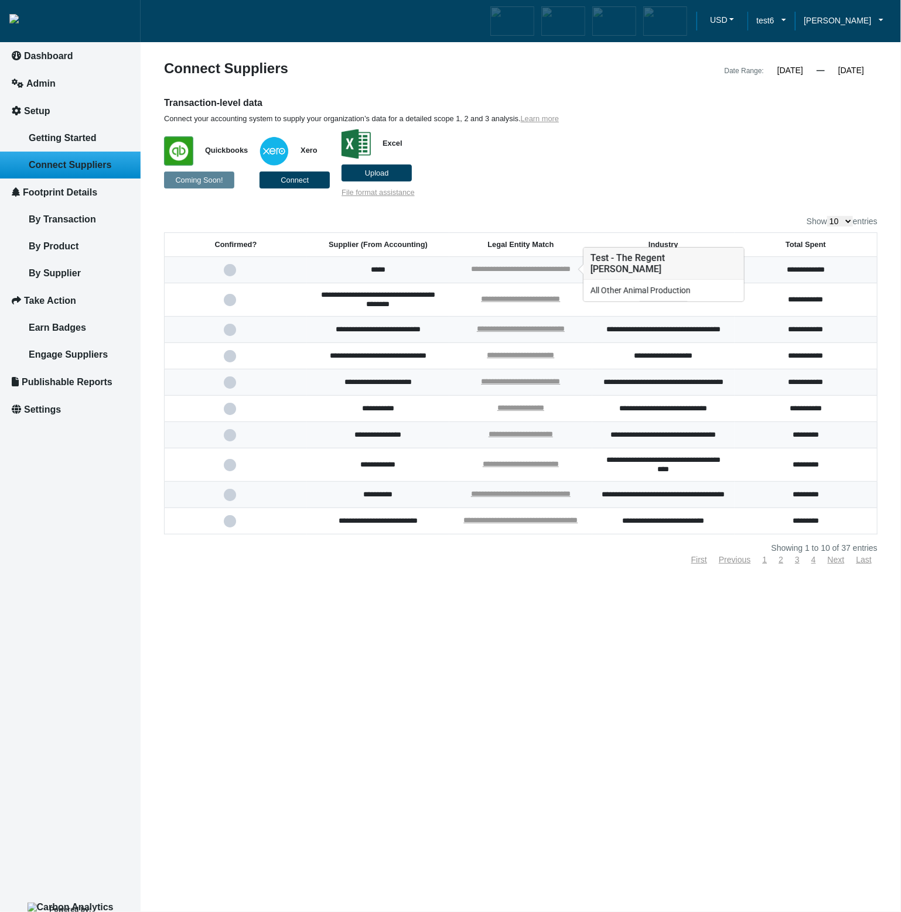
click at [523, 267] on link "**********" at bounding box center [521, 269] width 100 height 8
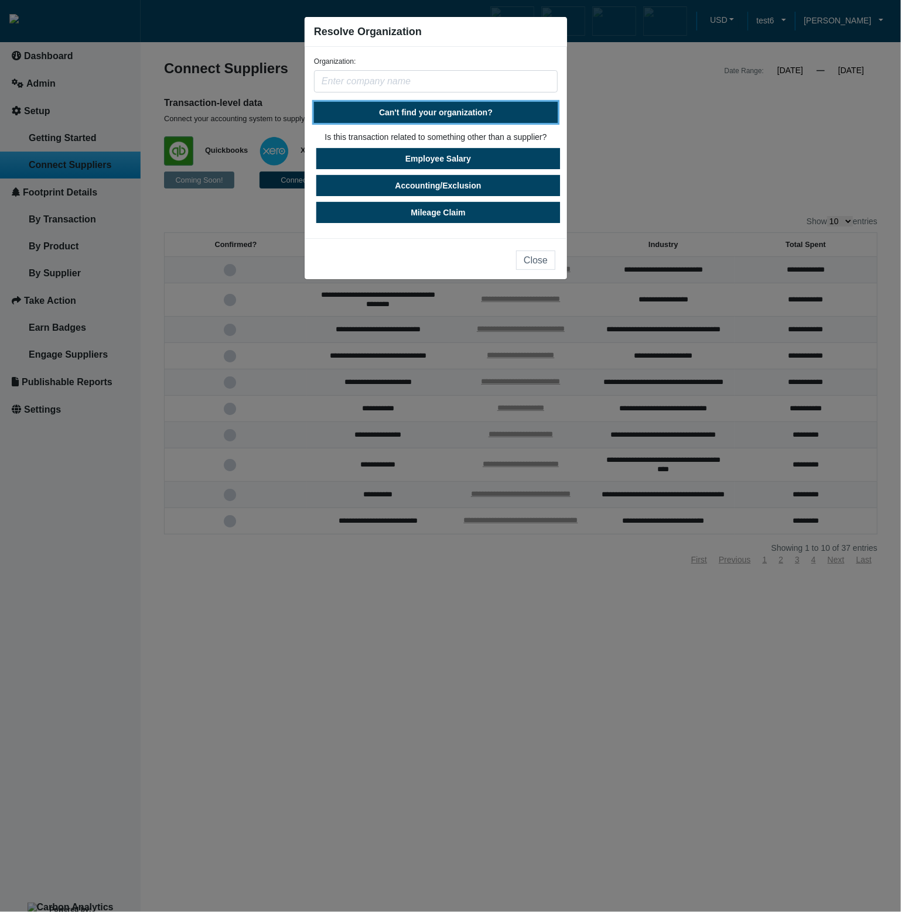
click at [445, 117] on span "Can't find your organization?" at bounding box center [436, 112] width 114 height 9
select select "[GEOGRAPHIC_DATA]"
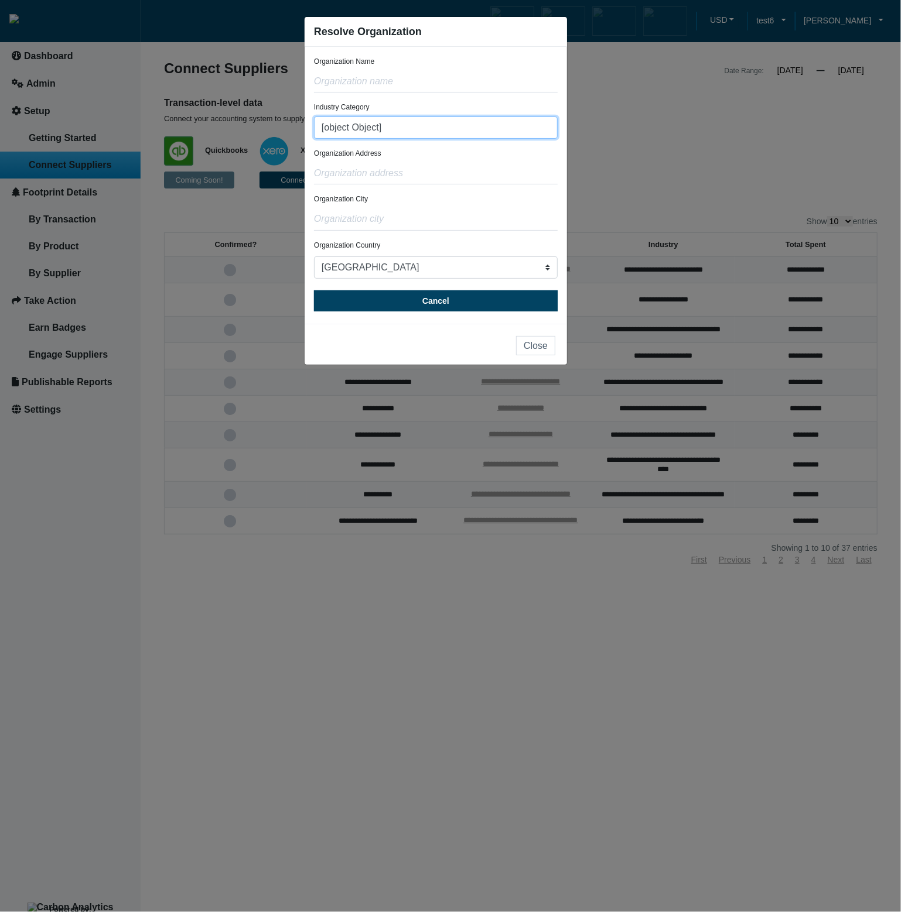
click at [437, 131] on input "[object Object]" at bounding box center [436, 128] width 244 height 22
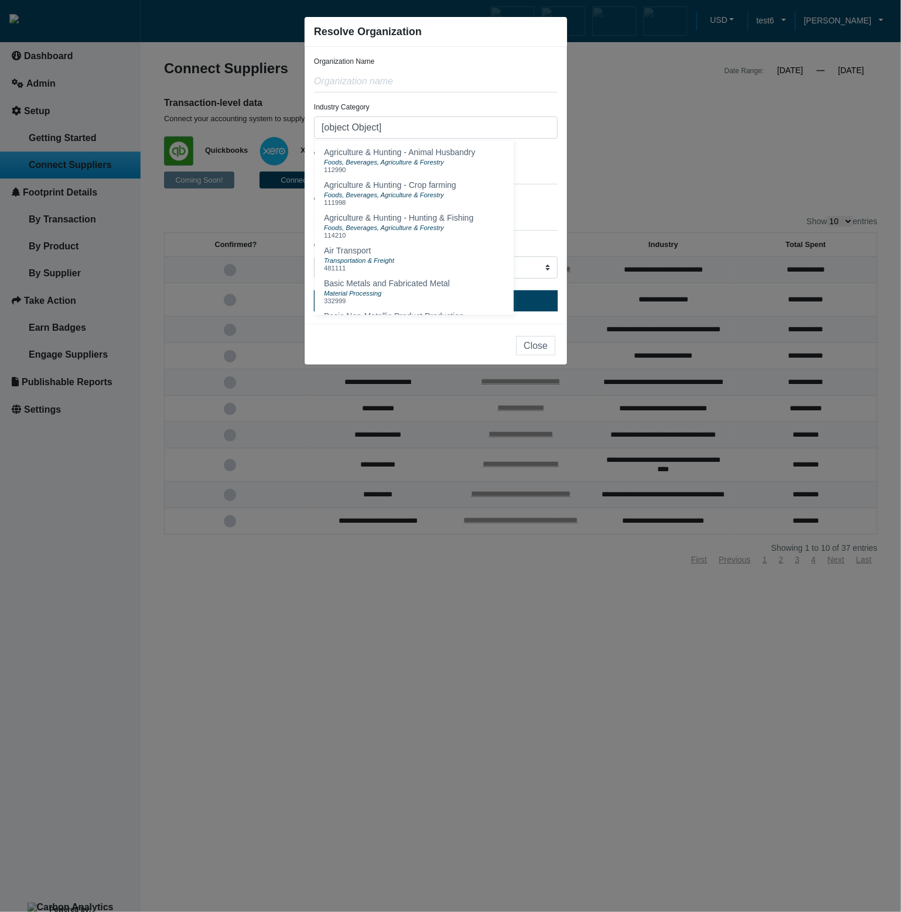
click at [487, 99] on form "Organization Name Industry Category [object Object] Agriculture & Hunting - Ani…" at bounding box center [436, 183] width 244 height 255
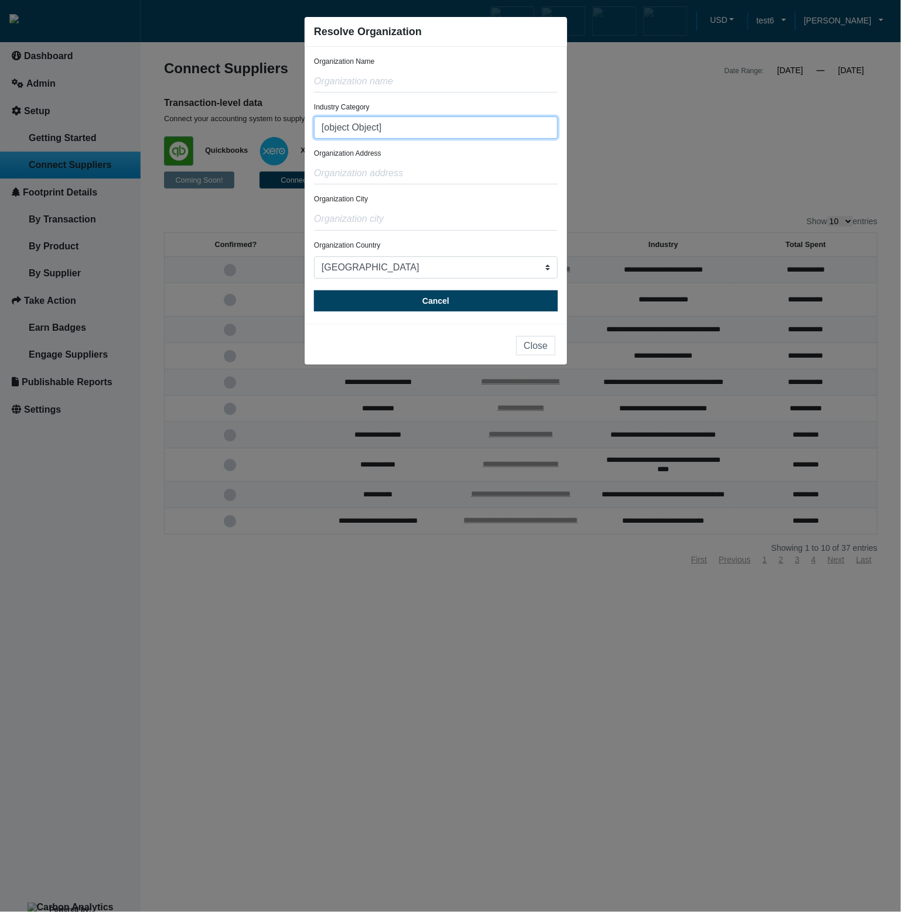
click at [543, 119] on input "[object Object]" at bounding box center [436, 128] width 244 height 22
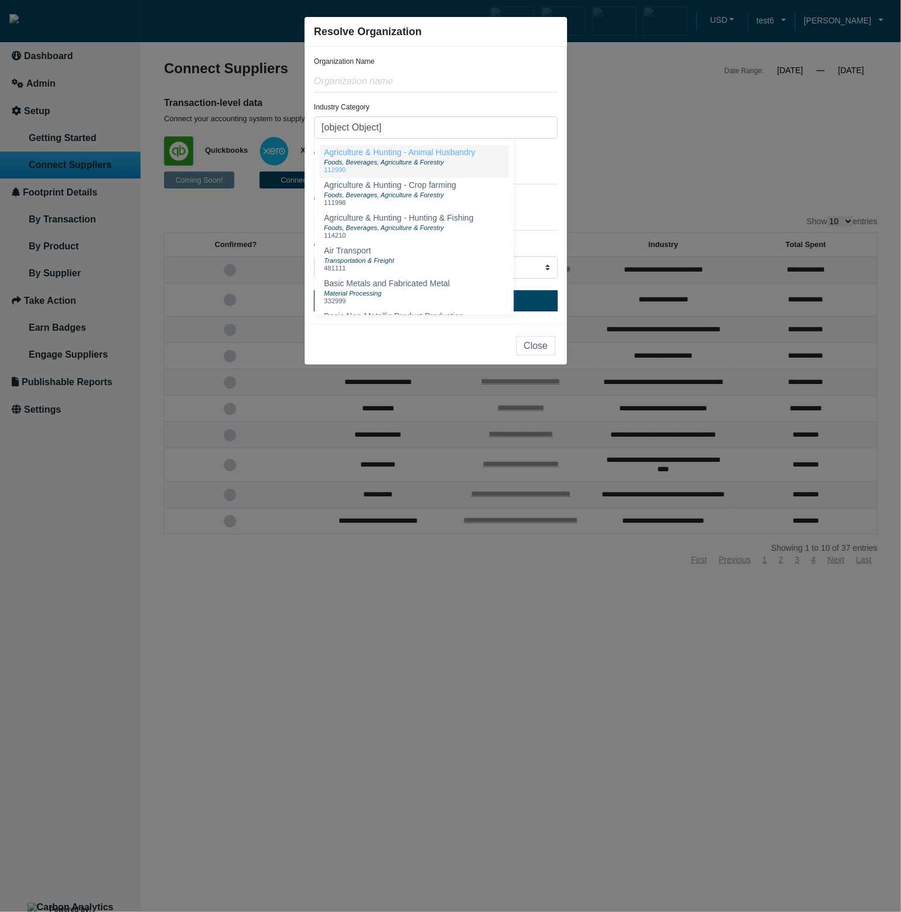
click at [505, 161] on button "Agriculture & Hunting - Animal Husbandry Foods, Beverages, Agriculture & Forest…" at bounding box center [414, 161] width 190 height 33
click at [550, 126] on input "Agriculture & Hunting - Animal Husbandry (112990)" at bounding box center [436, 128] width 244 height 22
click at [465, 199] on button "Agriculture & Hunting - Crop farming Foods, Beverages, Agriculture & Forestry 1…" at bounding box center [414, 194] width 190 height 33
click at [529, 132] on input "Agriculture & Hunting - Crop farming (111998)" at bounding box center [436, 128] width 244 height 22
click at [486, 223] on button "Agriculture & Hunting - Hunting & Fishing Foods, Beverages, Agriculture & Fores…" at bounding box center [414, 227] width 190 height 33
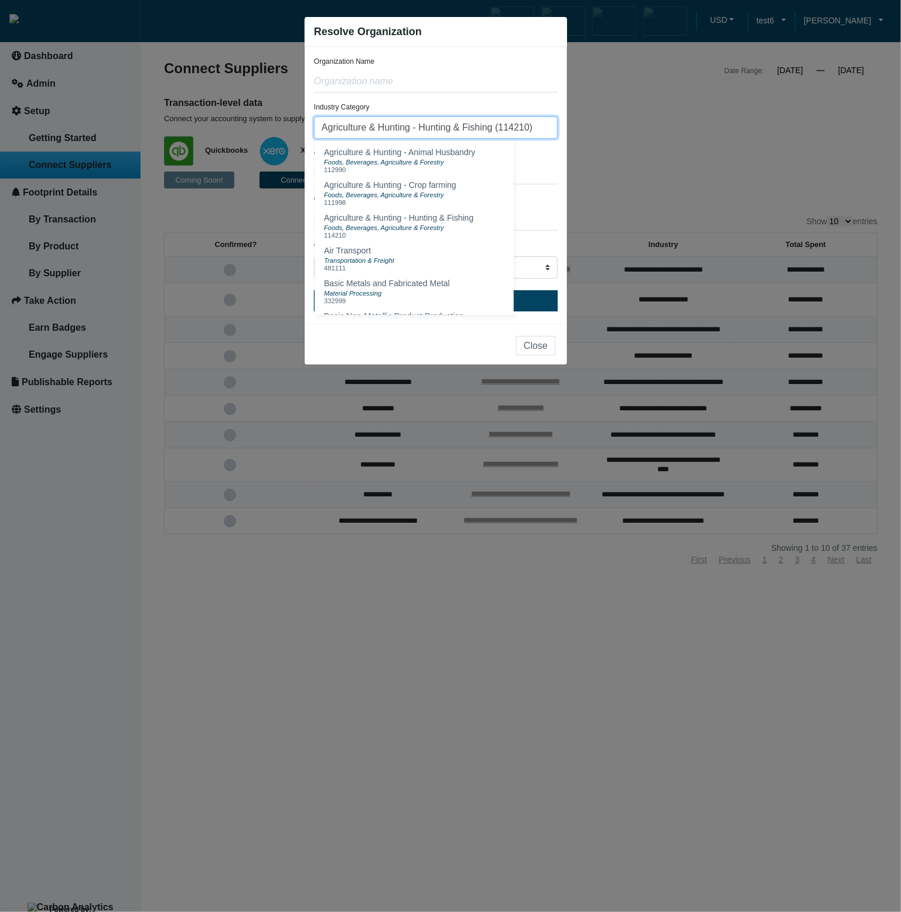
click at [539, 133] on input "Agriculture & Hunting - Hunting & Fishing (114210)" at bounding box center [436, 128] width 244 height 22
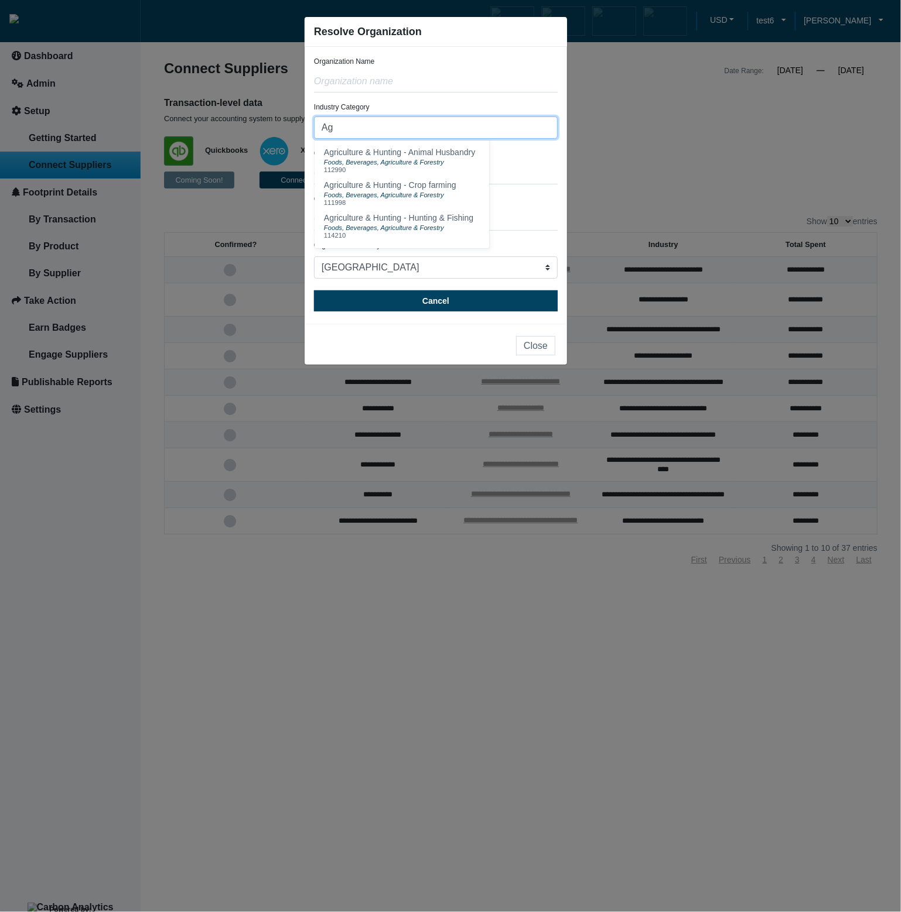
type input "A"
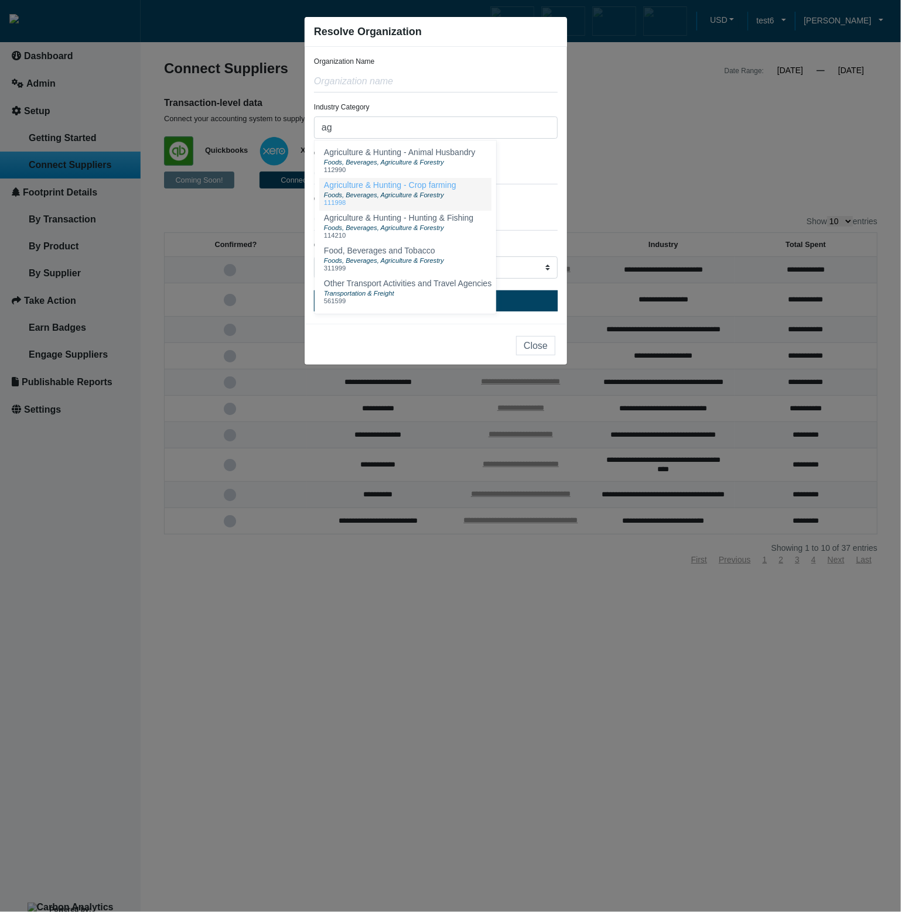
click at [395, 186] on span "Agriculture & Hunting - Crop farming" at bounding box center [390, 184] width 132 height 9
type input "Agriculture & Hunting - Crop farming (111998)"
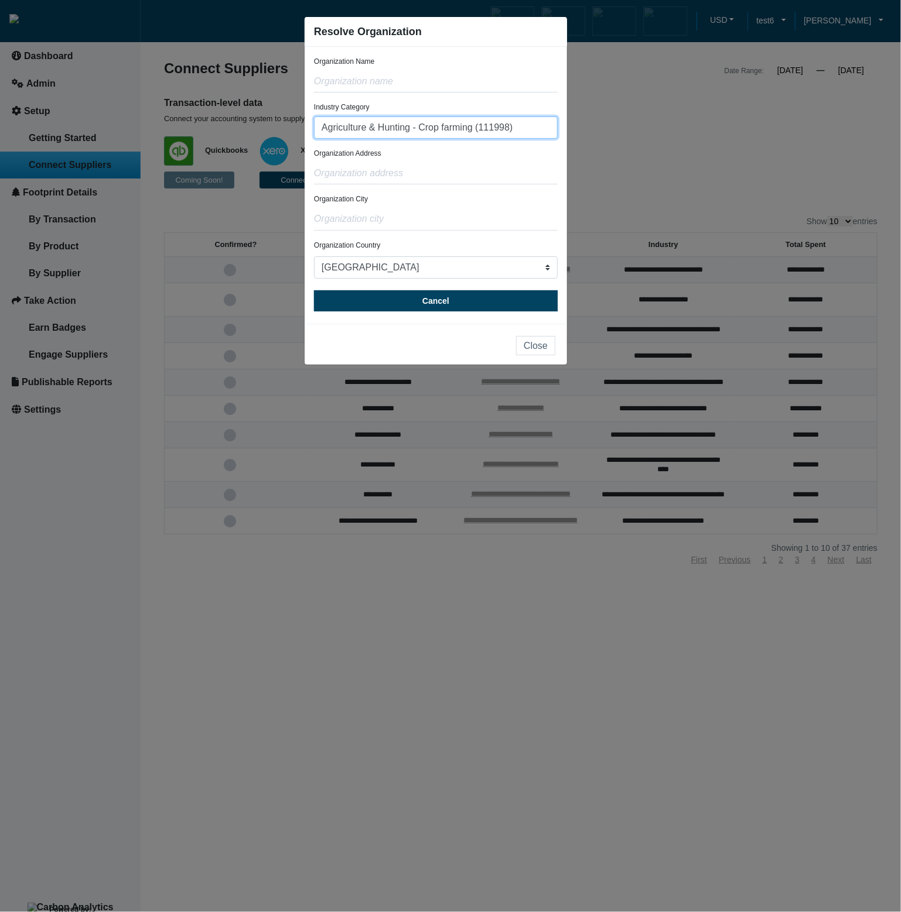
click at [530, 121] on input "Agriculture & Hunting - Crop farming (111998)" at bounding box center [436, 128] width 244 height 22
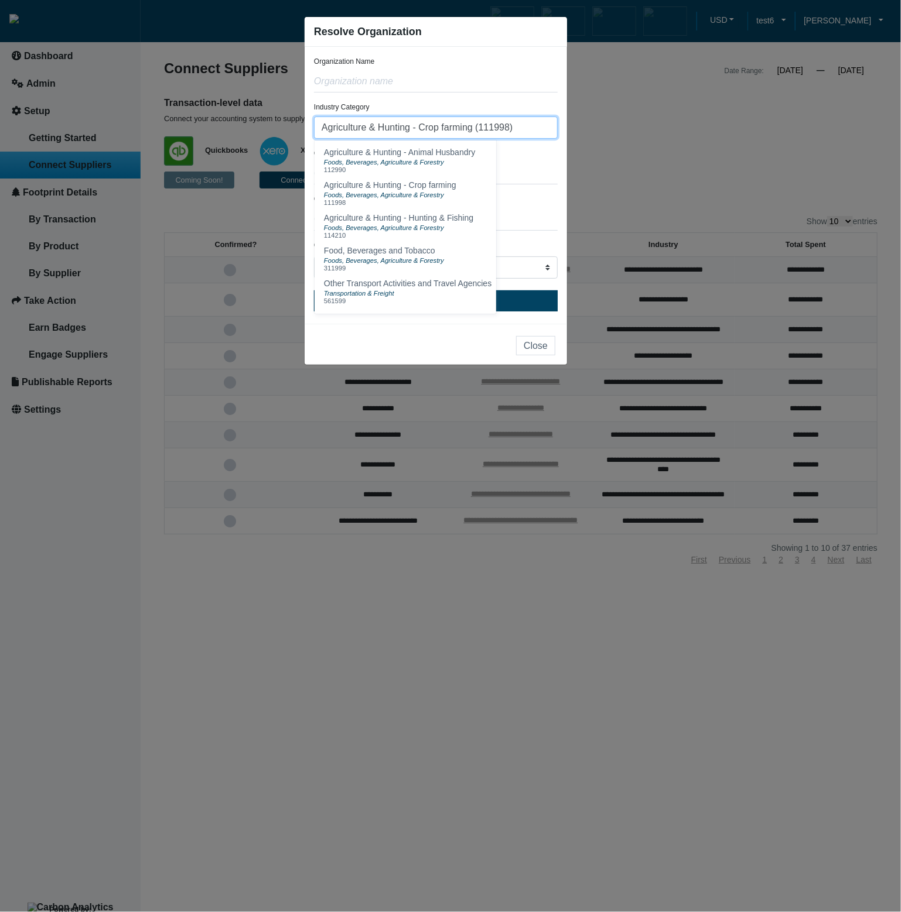
click at [521, 133] on input "Agriculture & Hunting - Crop farming (111998)" at bounding box center [436, 128] width 244 height 22
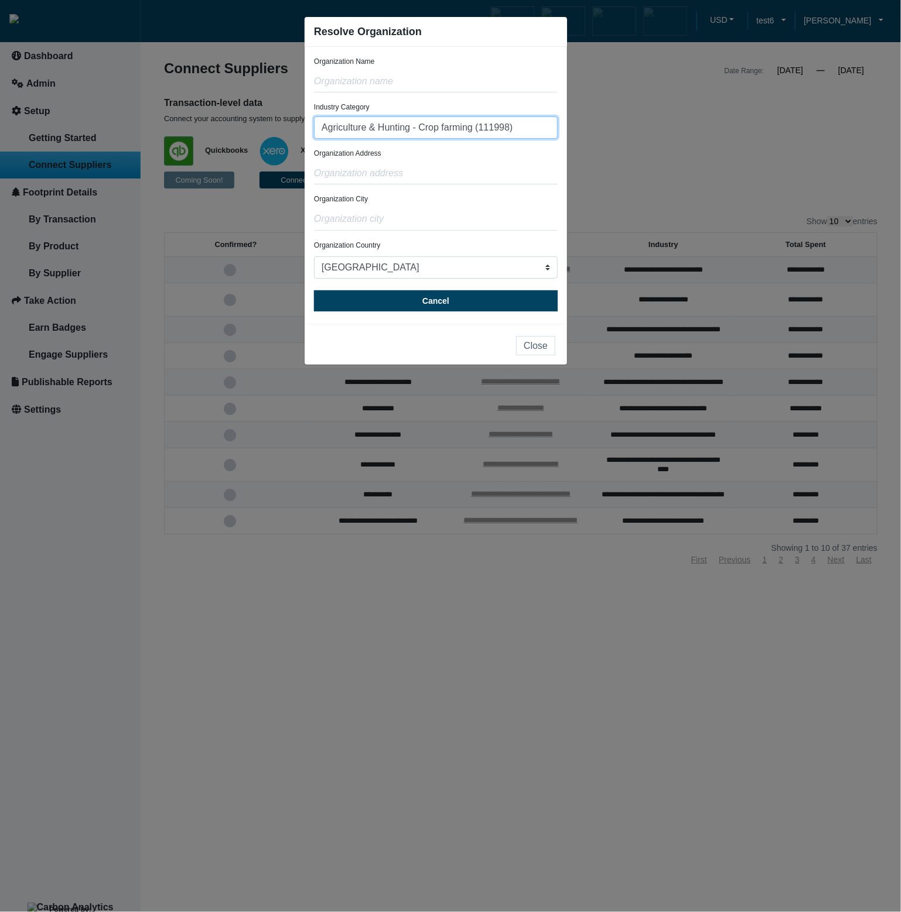
click at [523, 127] on input "Agriculture & Hunting - Crop farming (111998)" at bounding box center [436, 128] width 244 height 22
drag, startPoint x: 523, startPoint y: 127, endPoint x: 323, endPoint y: 112, distance: 201.4
click at [323, 112] on div "Industry Category Agriculture & Hunting - Crop farming (111998) Agriculture & H…" at bounding box center [436, 120] width 244 height 36
click at [535, 348] on button "Close" at bounding box center [535, 345] width 39 height 19
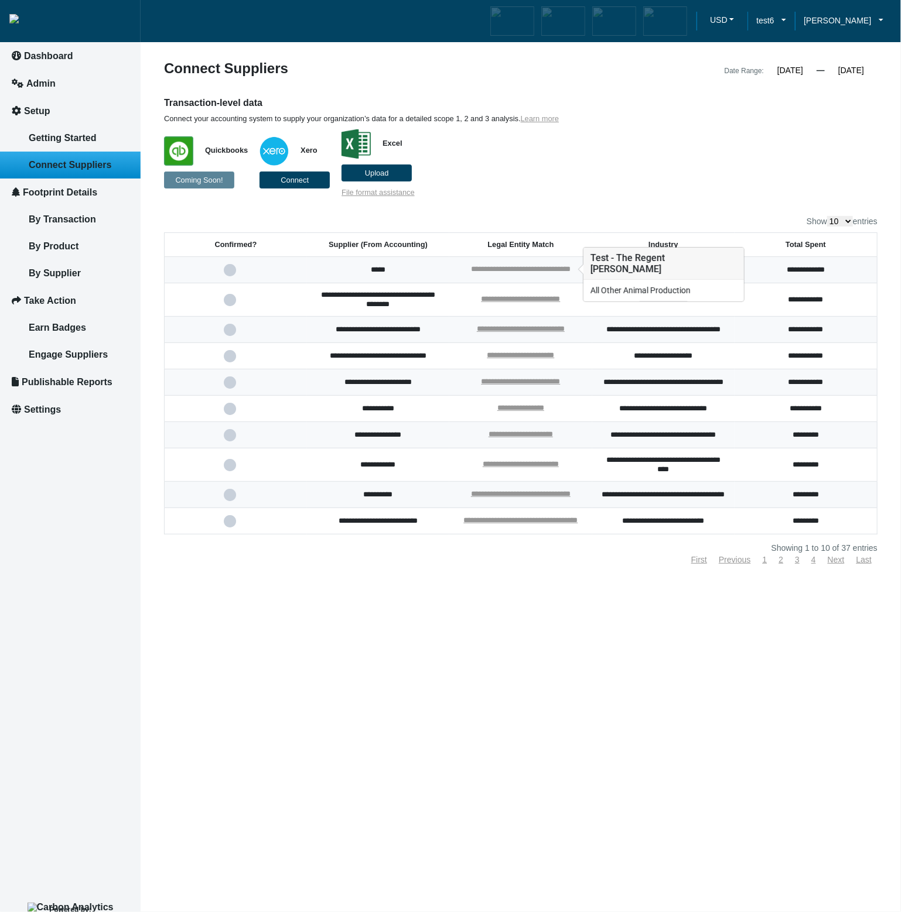
click at [528, 272] on link "**********" at bounding box center [521, 269] width 100 height 8
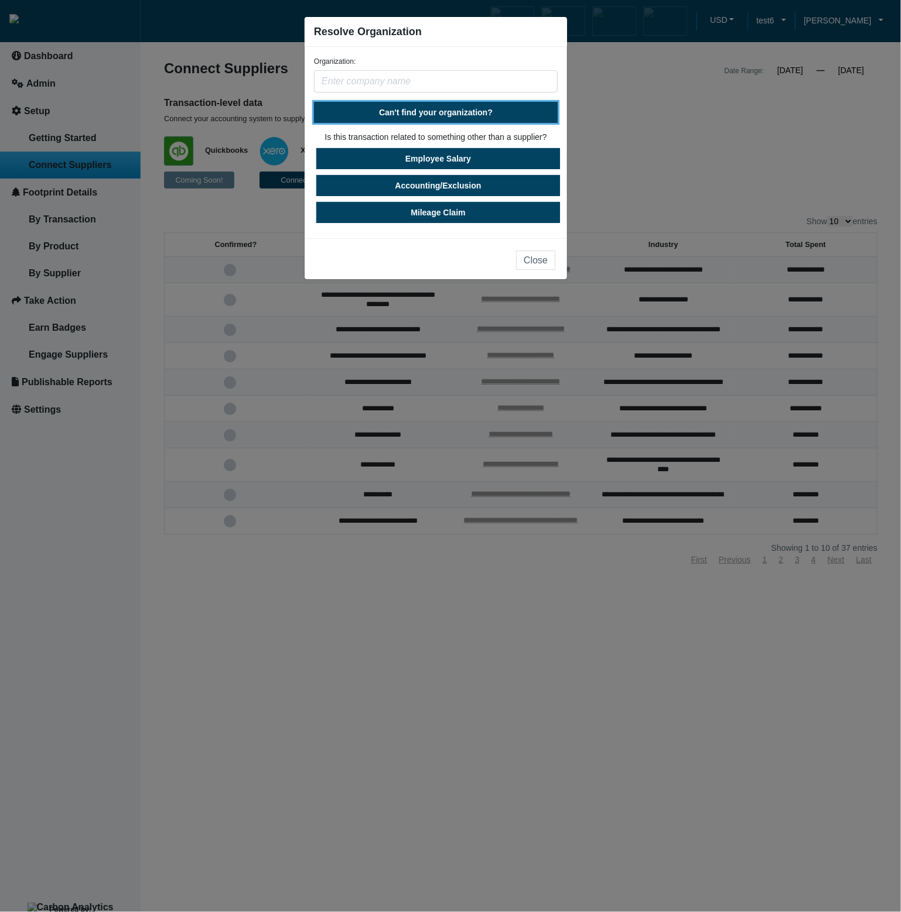
click at [474, 119] on button "Can't find your organization?" at bounding box center [436, 112] width 244 height 21
select select "United States"
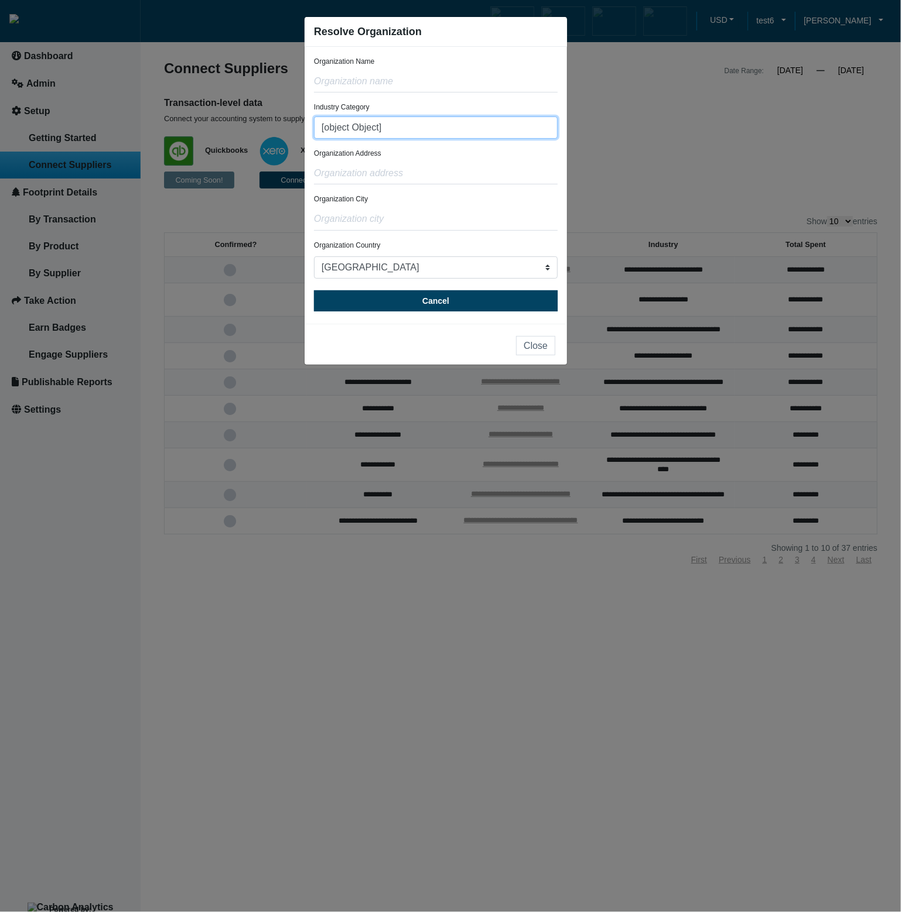
click at [462, 135] on input "[object Object]" at bounding box center [436, 128] width 244 height 22
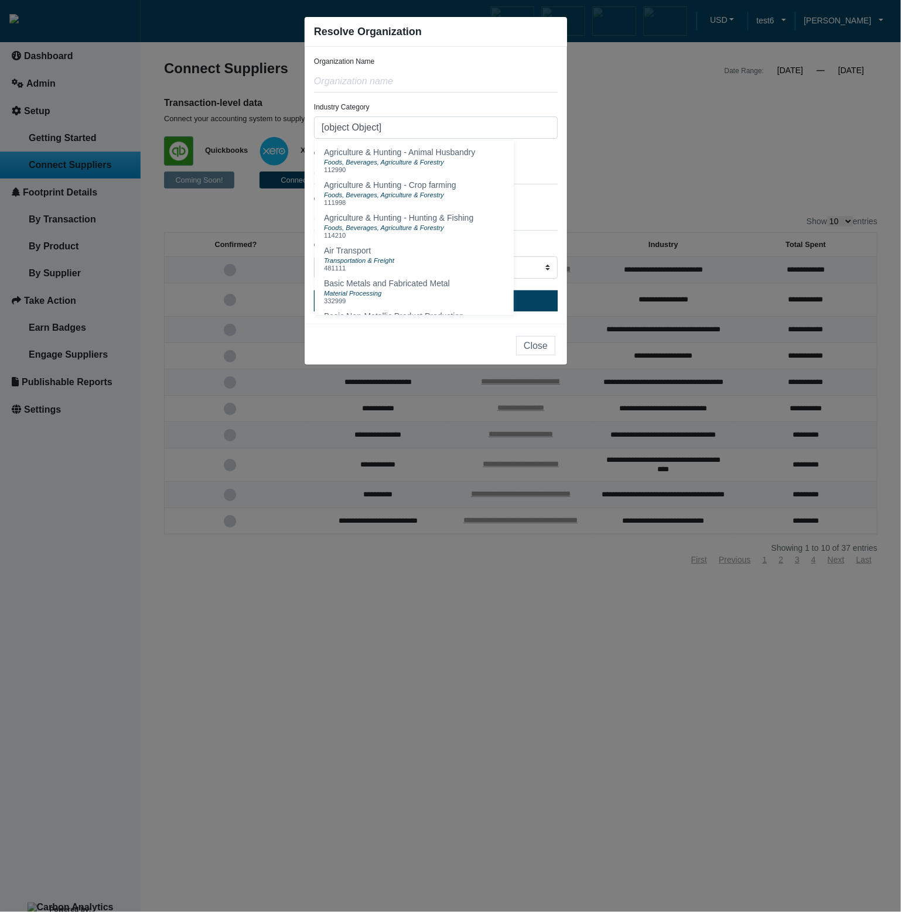
click at [487, 95] on form "Organization Name Industry Category [object Object] Agriculture & Hunting - Ani…" at bounding box center [436, 183] width 244 height 255
drag, startPoint x: 349, startPoint y: 122, endPoint x: 302, endPoint y: 121, distance: 46.9
click at [302, 121] on ngb-modal-window "Resolve Organization Organization Name Industry Category [object Object] Agricu…" at bounding box center [450, 456] width 901 height 912
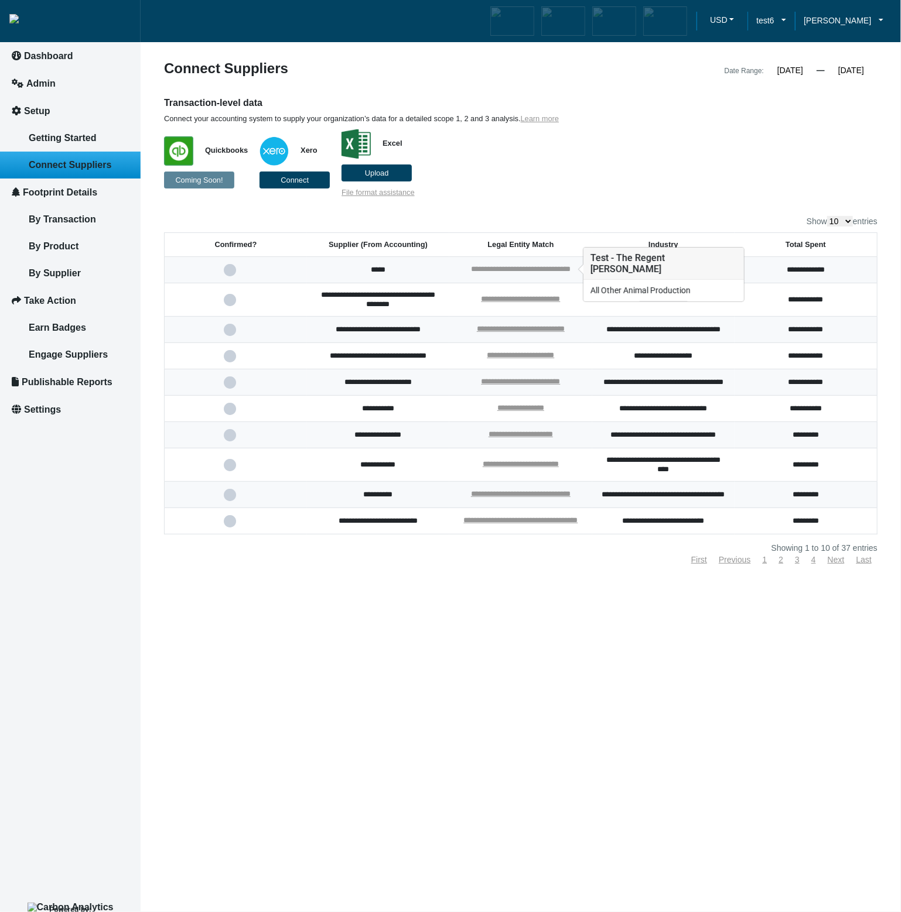
click at [537, 267] on link "**********" at bounding box center [521, 269] width 100 height 8
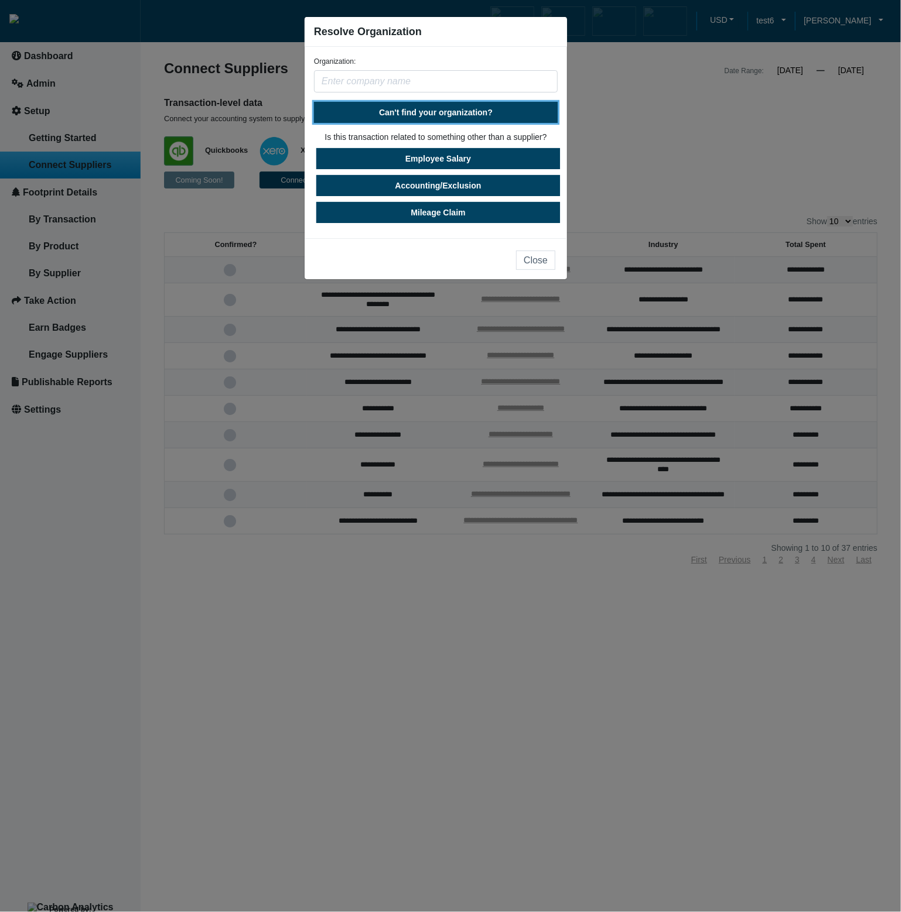
click at [477, 113] on span "Can't find your organization?" at bounding box center [436, 112] width 114 height 9
select select "[GEOGRAPHIC_DATA]"
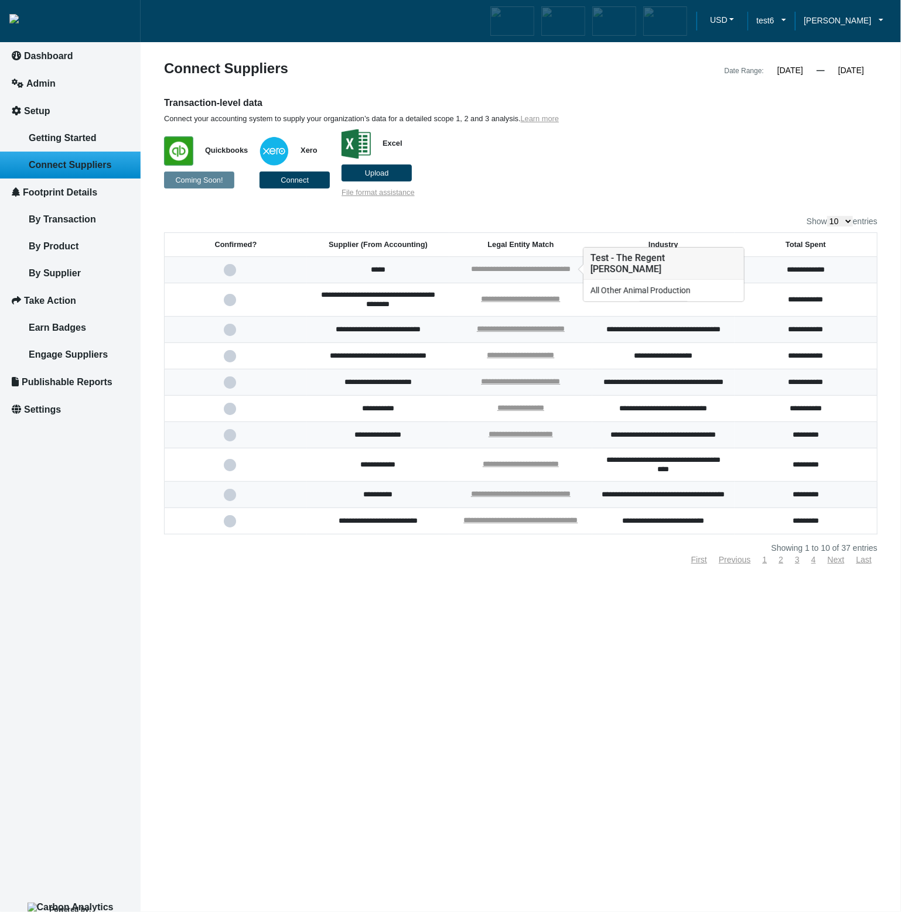
click at [553, 265] on link "**********" at bounding box center [521, 269] width 100 height 8
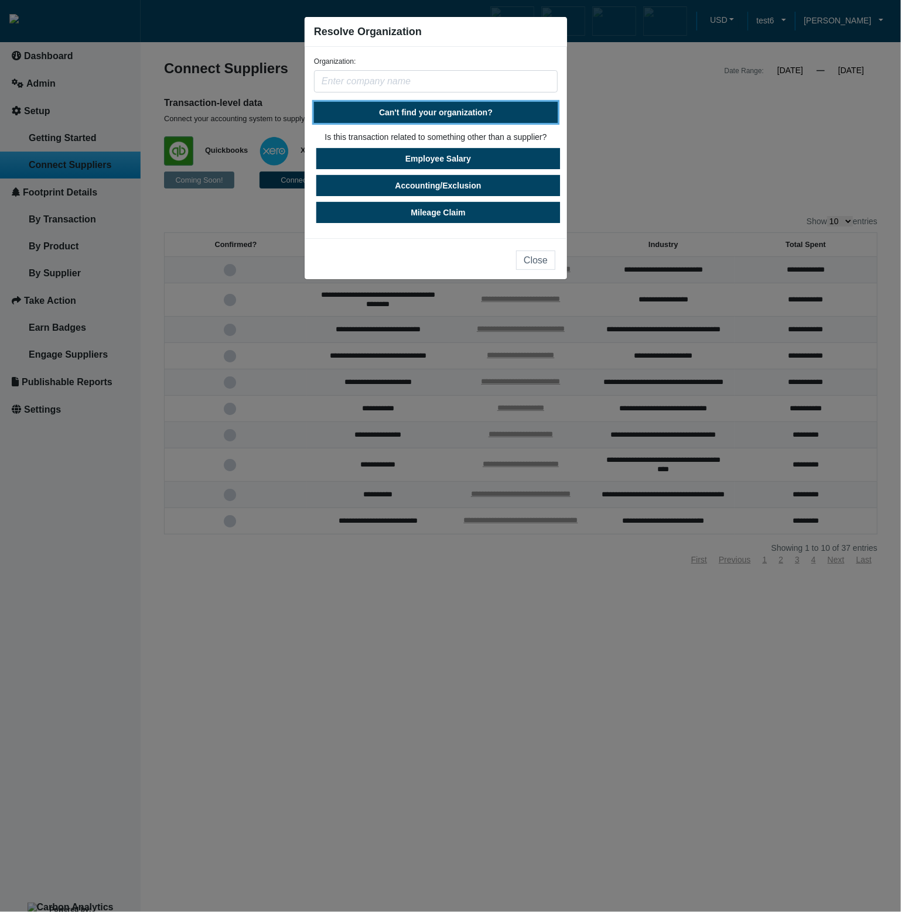
click at [498, 117] on button "Can't find your organization?" at bounding box center [436, 112] width 244 height 21
select select "[GEOGRAPHIC_DATA]"
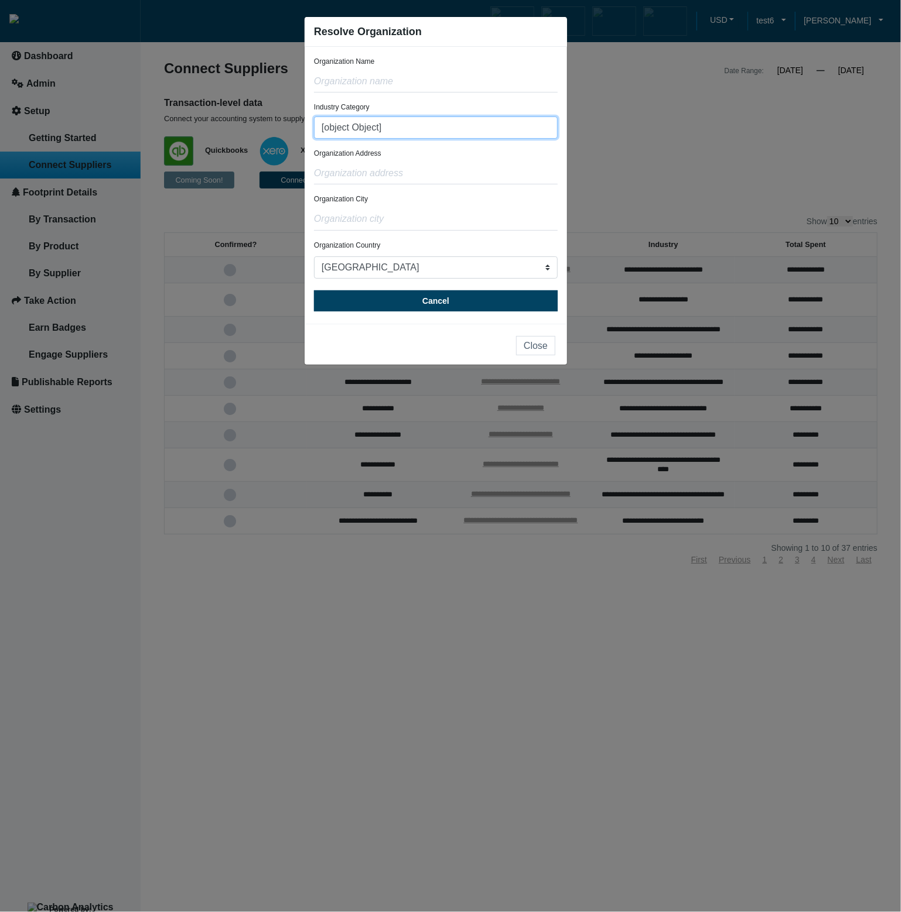
click at [491, 129] on input "[object Object]" at bounding box center [436, 128] width 244 height 22
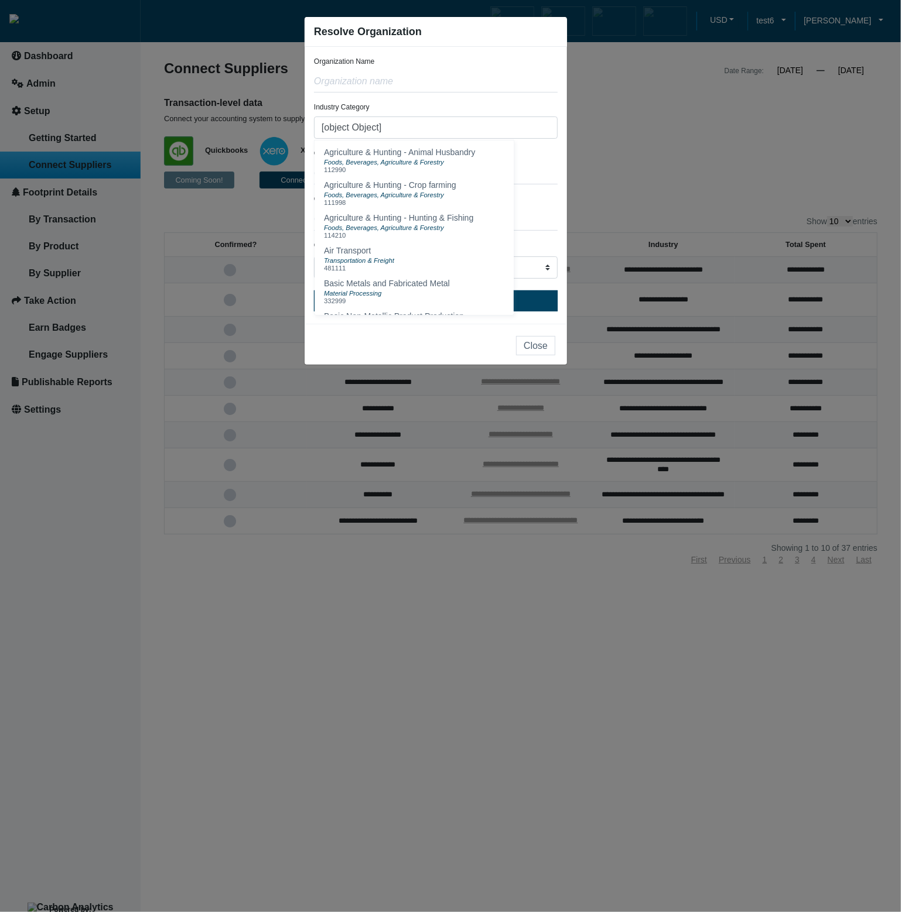
drag, startPoint x: 676, startPoint y: 147, endPoint x: 684, endPoint y: 152, distance: 9.7
click at [680, 149] on ngb-modal-window "Resolve Organization Organization Name Industry Category [object Object] Agricu…" at bounding box center [450, 456] width 901 height 912
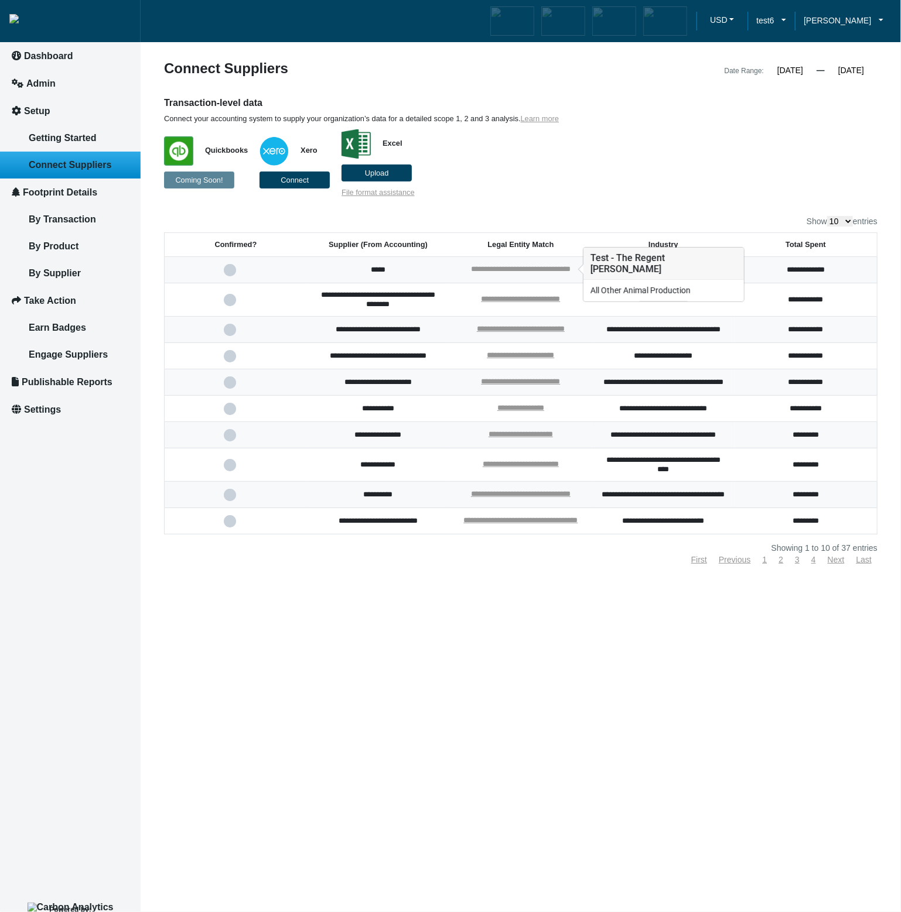
click at [538, 270] on link "**********" at bounding box center [521, 269] width 100 height 8
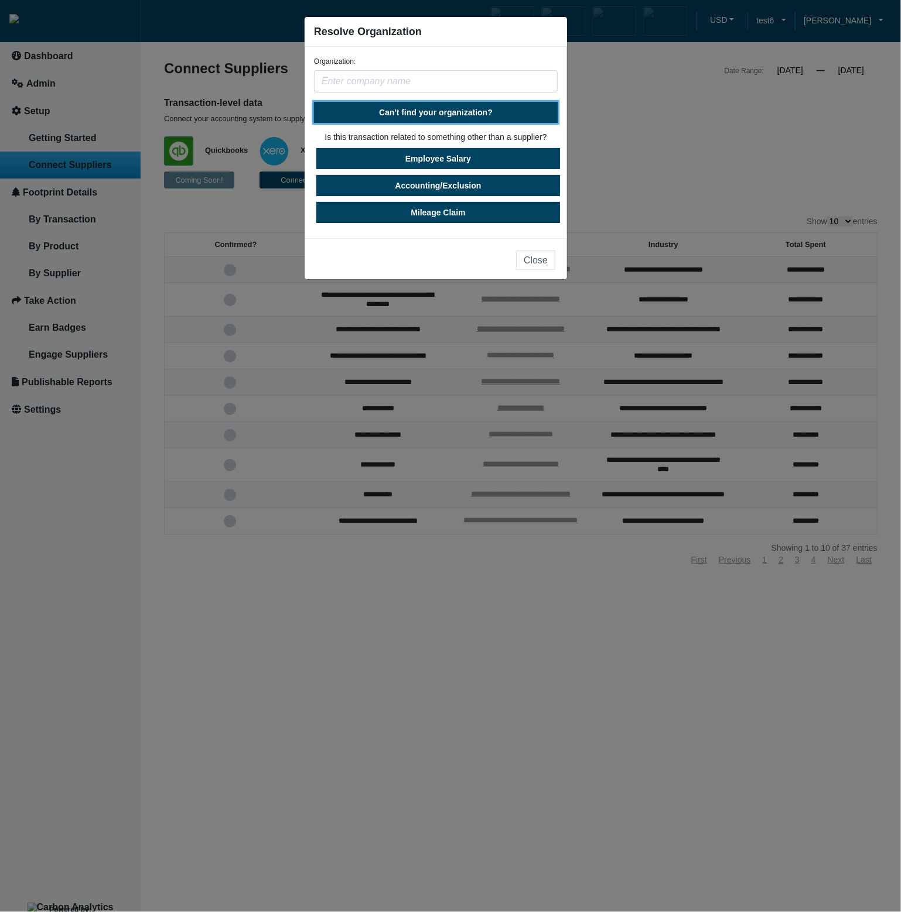
click at [472, 118] on button "Can't find your organization?" at bounding box center [436, 112] width 244 height 21
select select "United States"
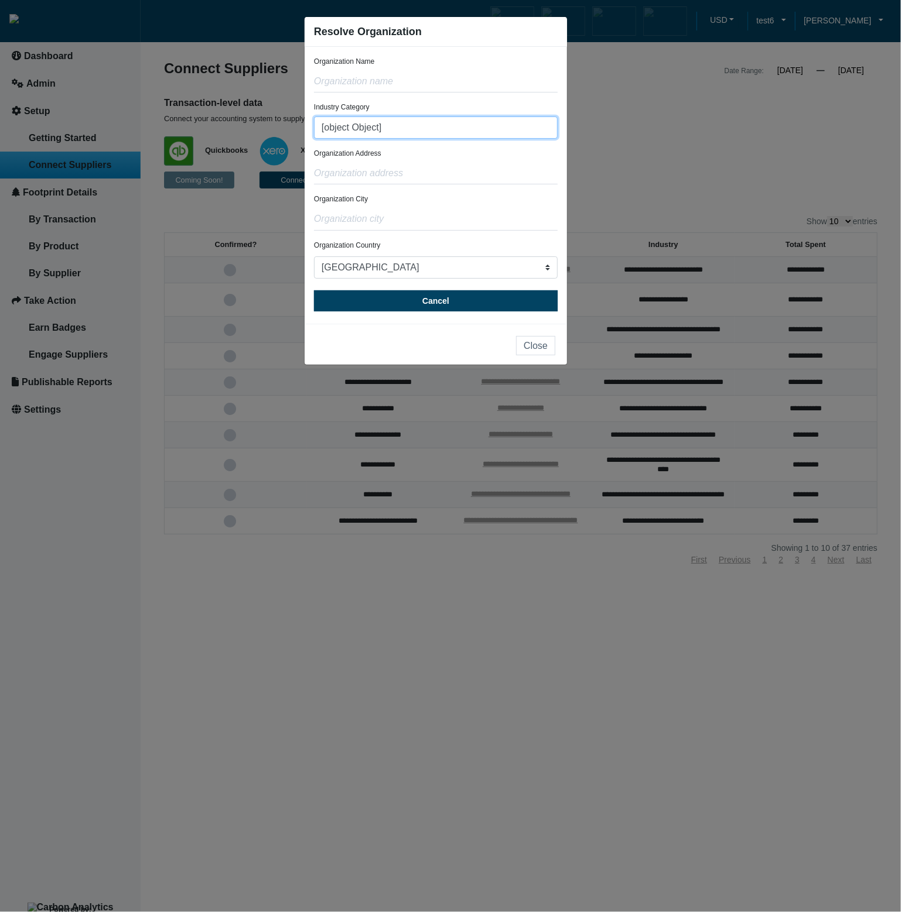
click at [471, 128] on input "[object Object]" at bounding box center [436, 128] width 244 height 22
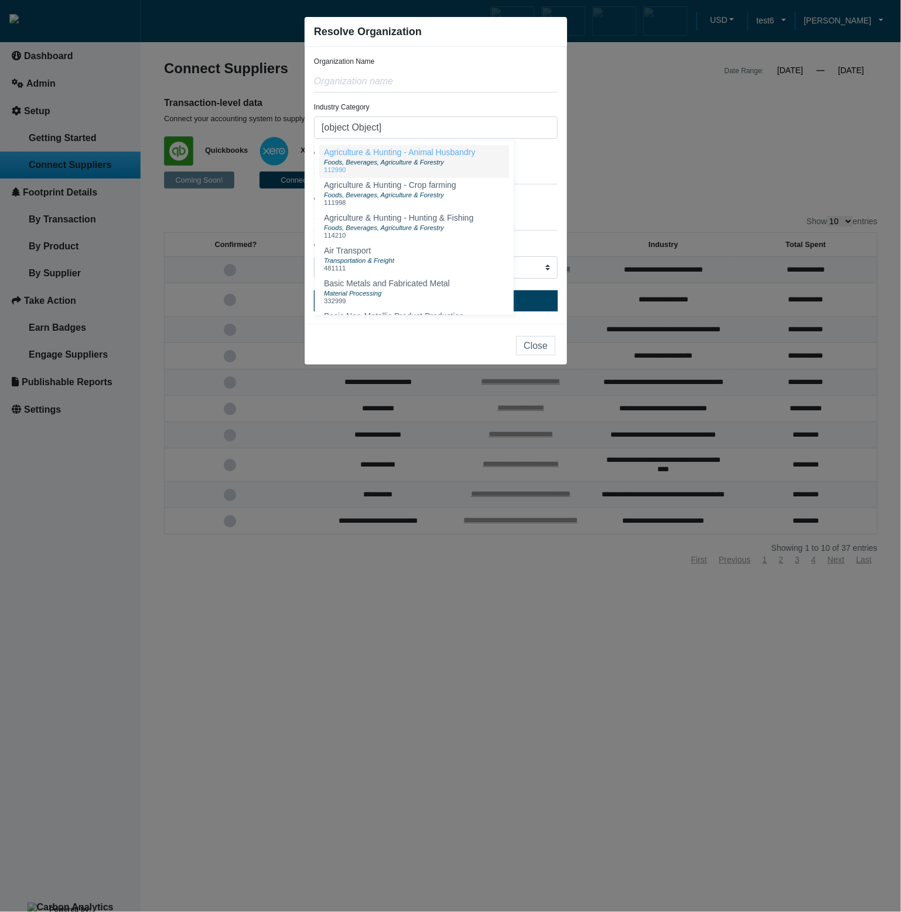
click at [466, 160] on div "Foods, Beverages, Agriculture & Forestry" at bounding box center [399, 161] width 151 height 9
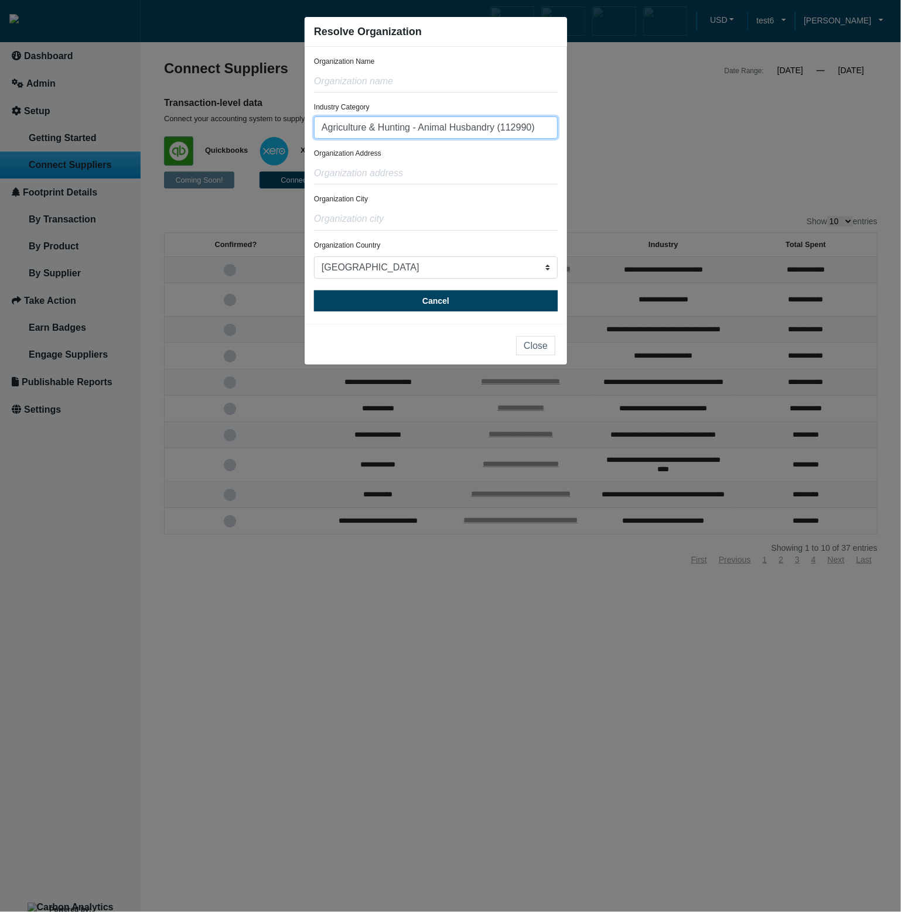
click at [540, 131] on input "Agriculture & Hunting - Animal Husbandry (112990)" at bounding box center [436, 128] width 244 height 22
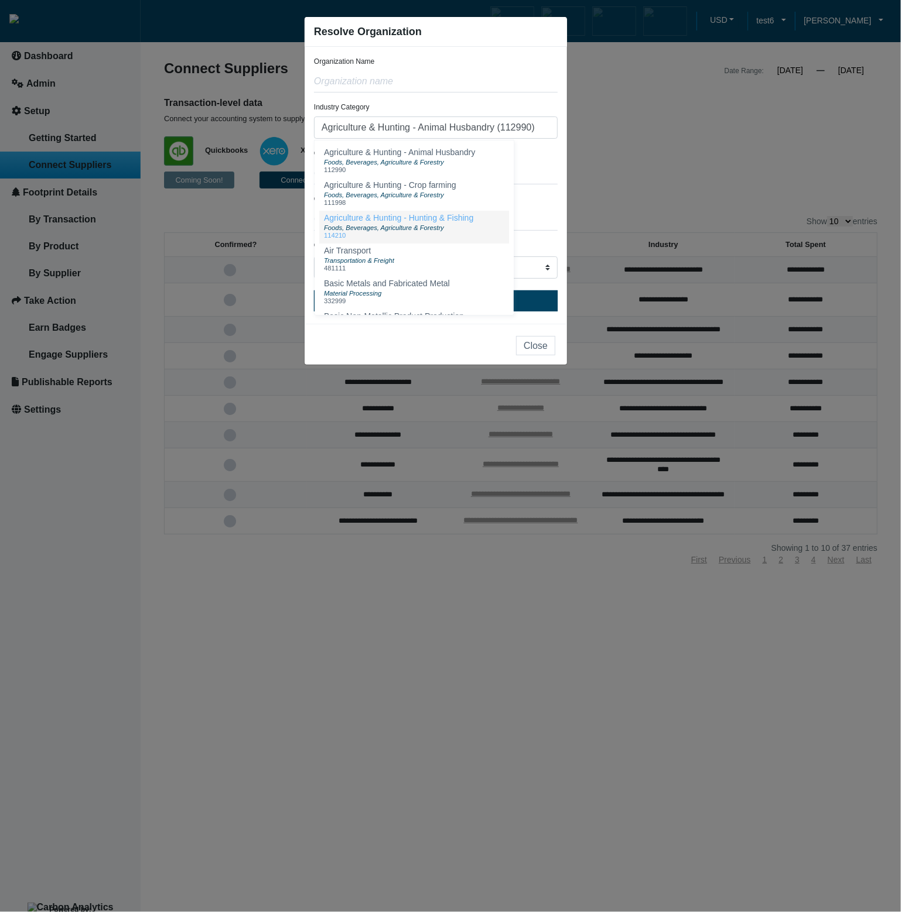
click at [464, 232] on div "Foods, Beverages, Agriculture & Forestry" at bounding box center [398, 227] width 149 height 9
type input "Agriculture & Hunting - Hunting & Fishing (114210)"
click at [538, 126] on input "Agriculture & Hunting - Hunting & Fishing (114210)" at bounding box center [436, 128] width 244 height 22
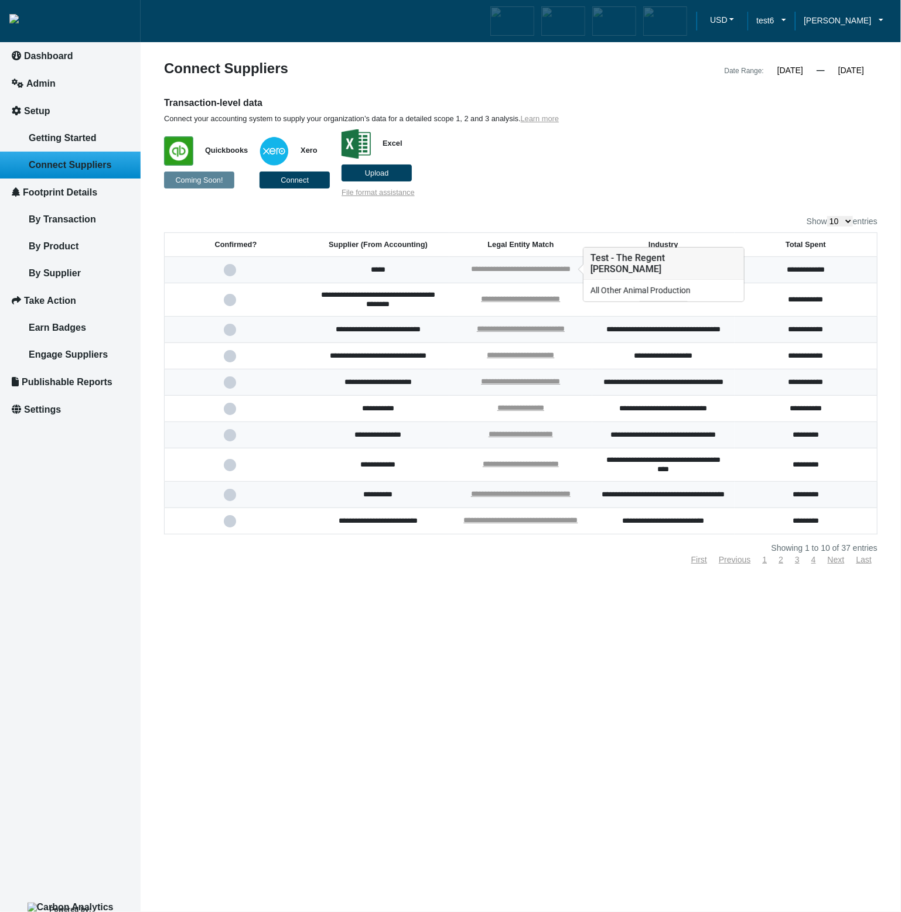
click at [551, 271] on link "**********" at bounding box center [521, 269] width 100 height 8
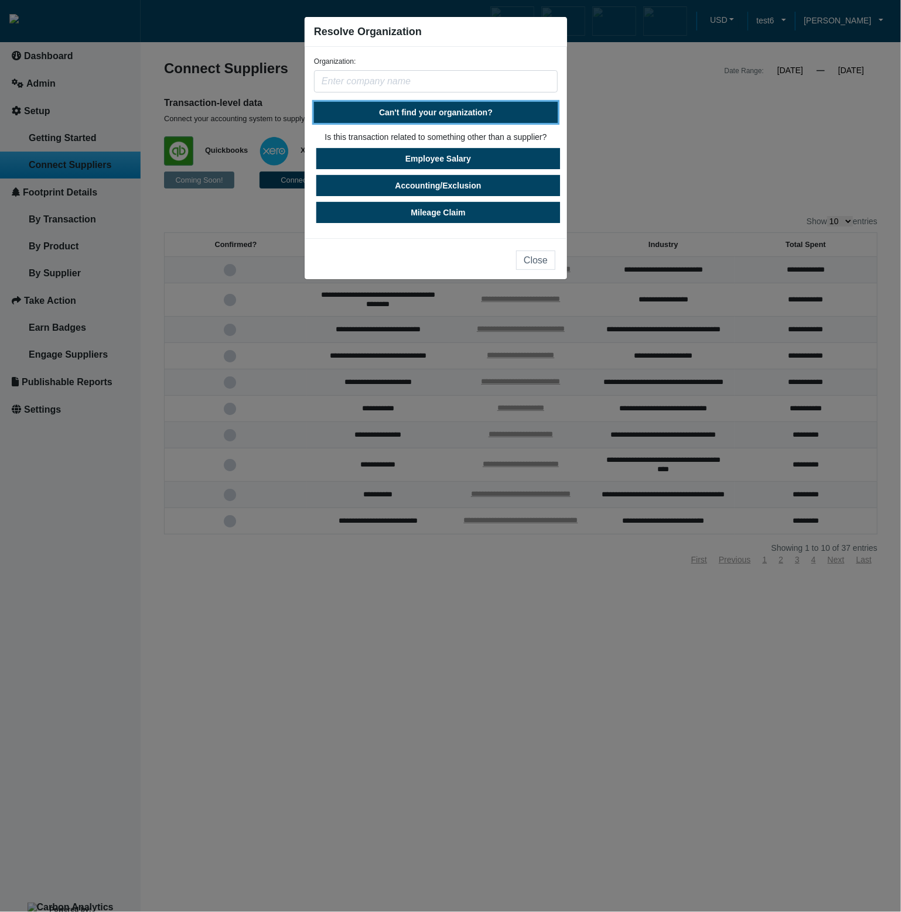
click at [485, 113] on span "Can't find your organization?" at bounding box center [436, 112] width 114 height 9
select select "[GEOGRAPHIC_DATA]"
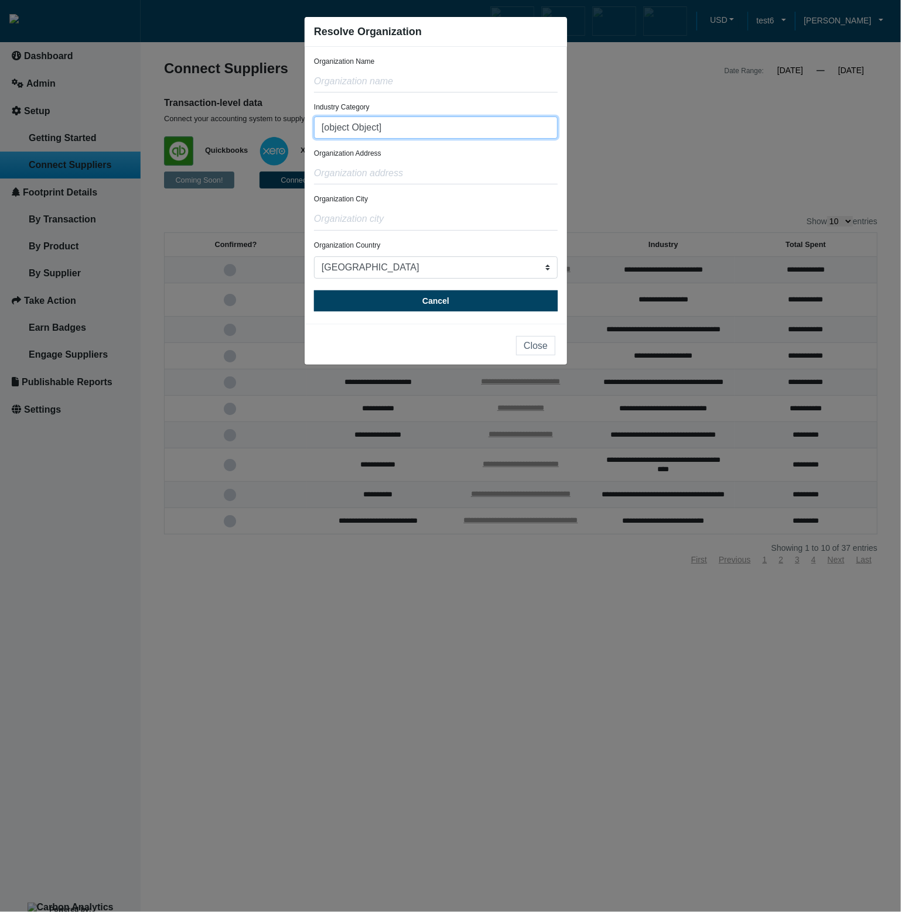
click at [481, 132] on input "[object Object]" at bounding box center [436, 128] width 244 height 22
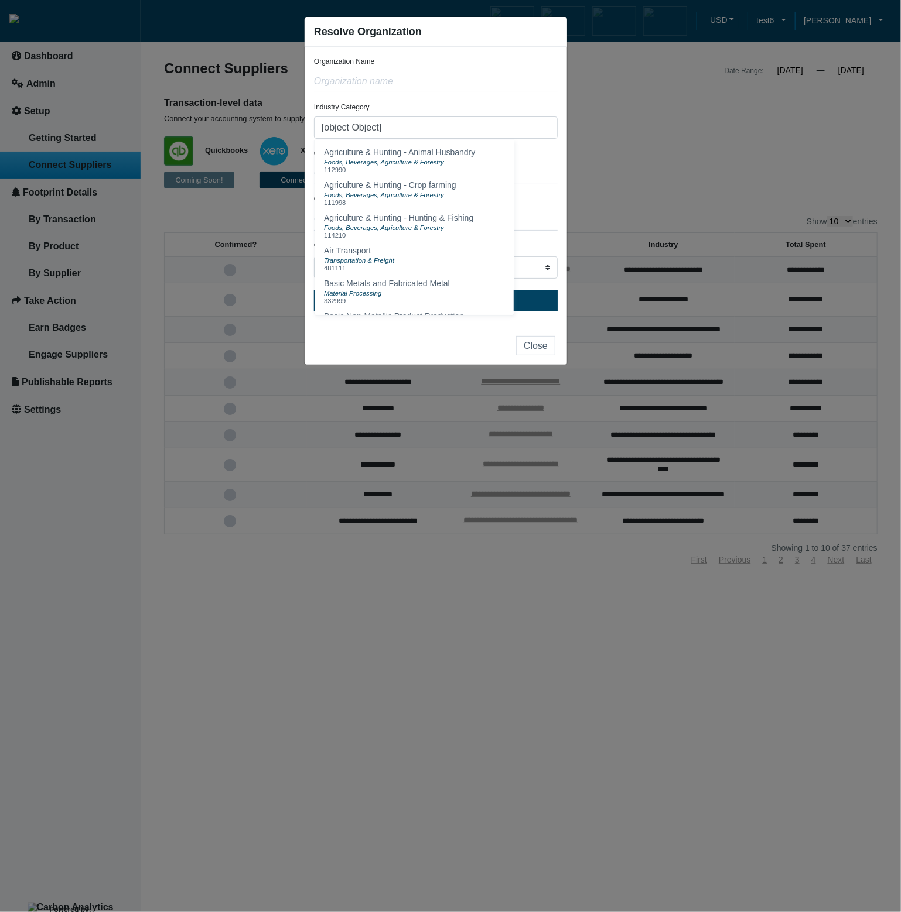
click at [502, 97] on form "Organization Name Industry Category [object Object] Agriculture & Hunting - Ani…" at bounding box center [436, 183] width 244 height 255
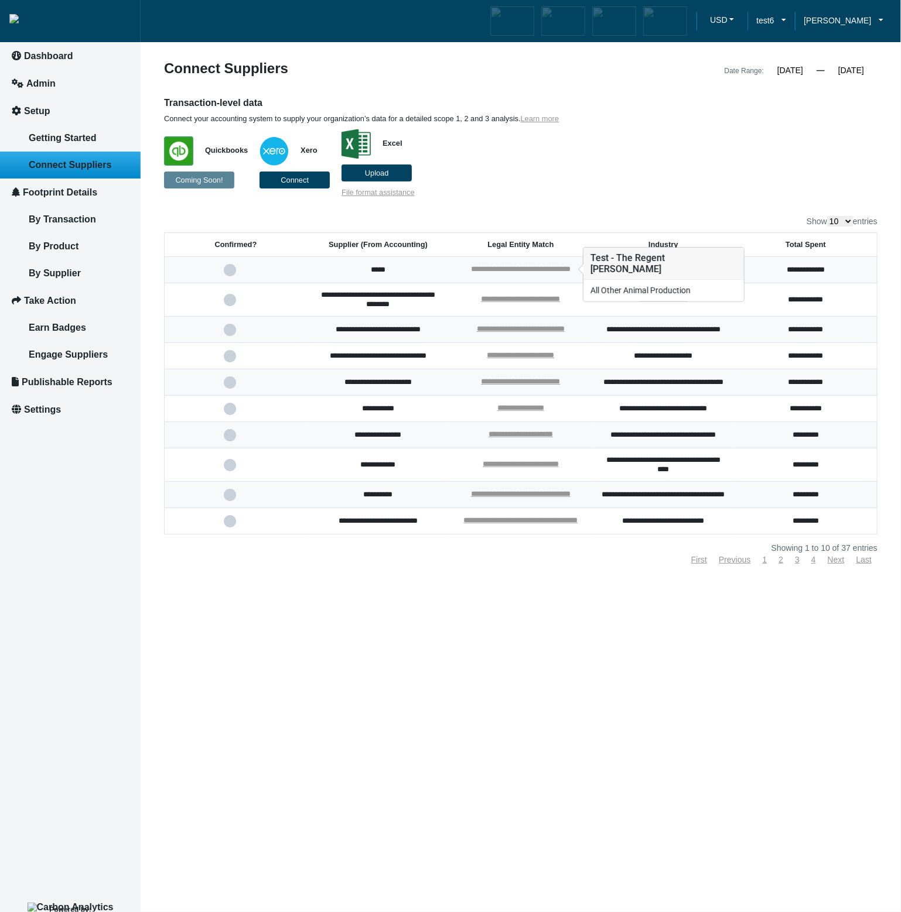
click at [521, 266] on link "**********" at bounding box center [521, 269] width 100 height 8
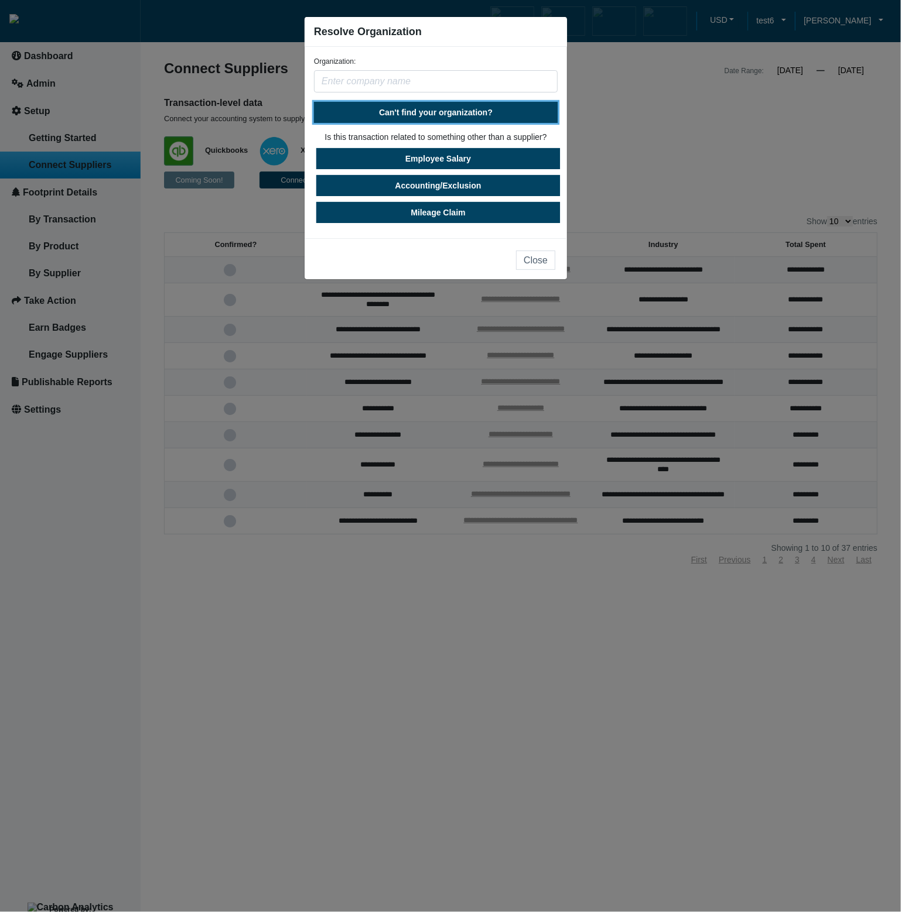
click at [446, 105] on button "Can't find your organization?" at bounding box center [436, 112] width 244 height 21
select select "[GEOGRAPHIC_DATA]"
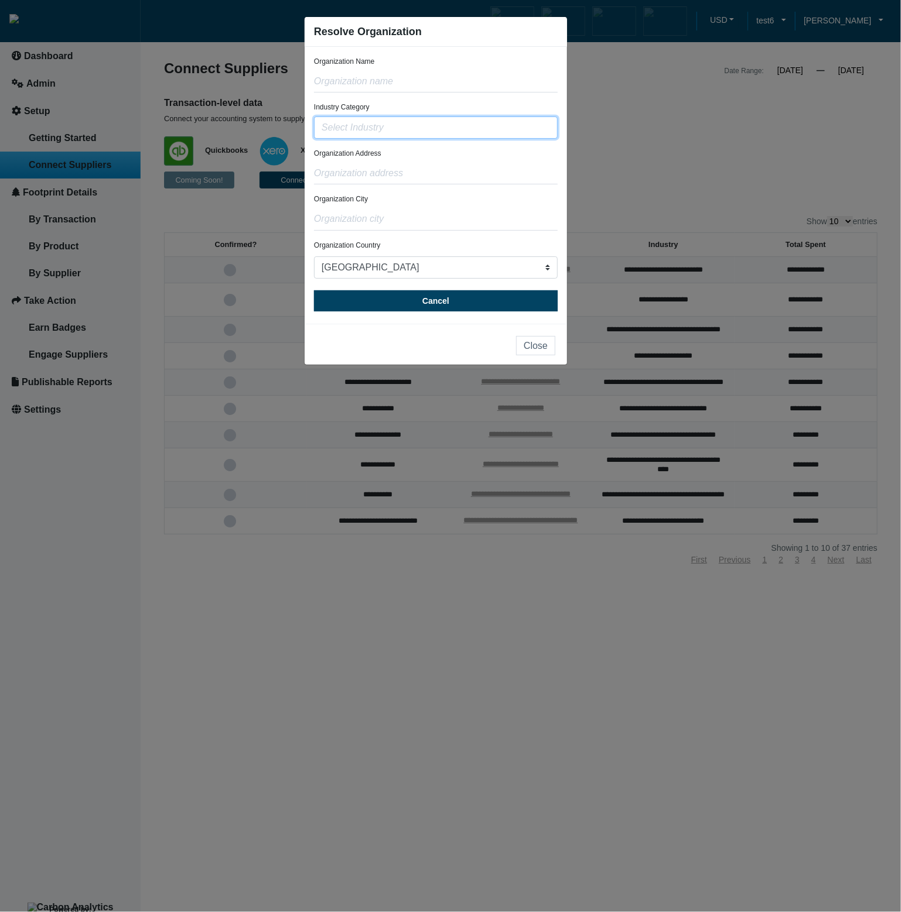
click at [441, 128] on input "text" at bounding box center [436, 128] width 244 height 22
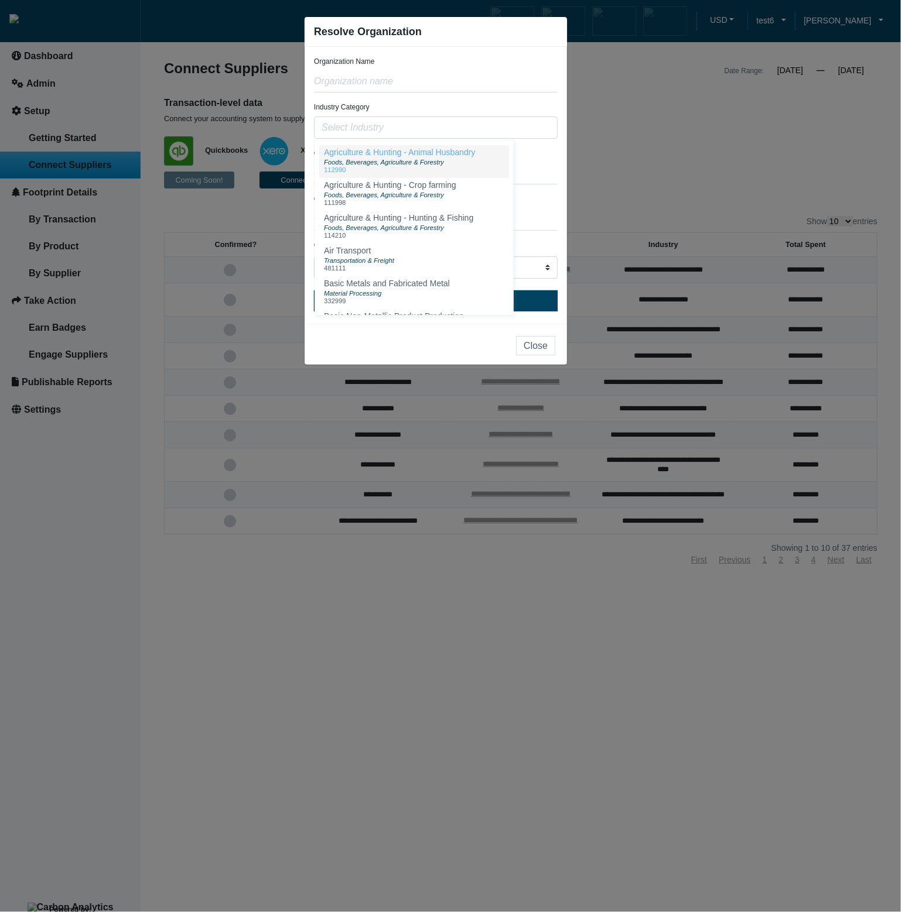
click at [442, 157] on div "Foods, Beverages, Agriculture & Forestry" at bounding box center [399, 161] width 151 height 9
type input "Agriculture & Hunting - Animal Husbandry (112990)"
drag, startPoint x: 542, startPoint y: 131, endPoint x: 316, endPoint y: 128, distance: 226.6
click at [318, 126] on input "Agriculture & Hunting - Animal Husbandry (112990)" at bounding box center [436, 128] width 244 height 22
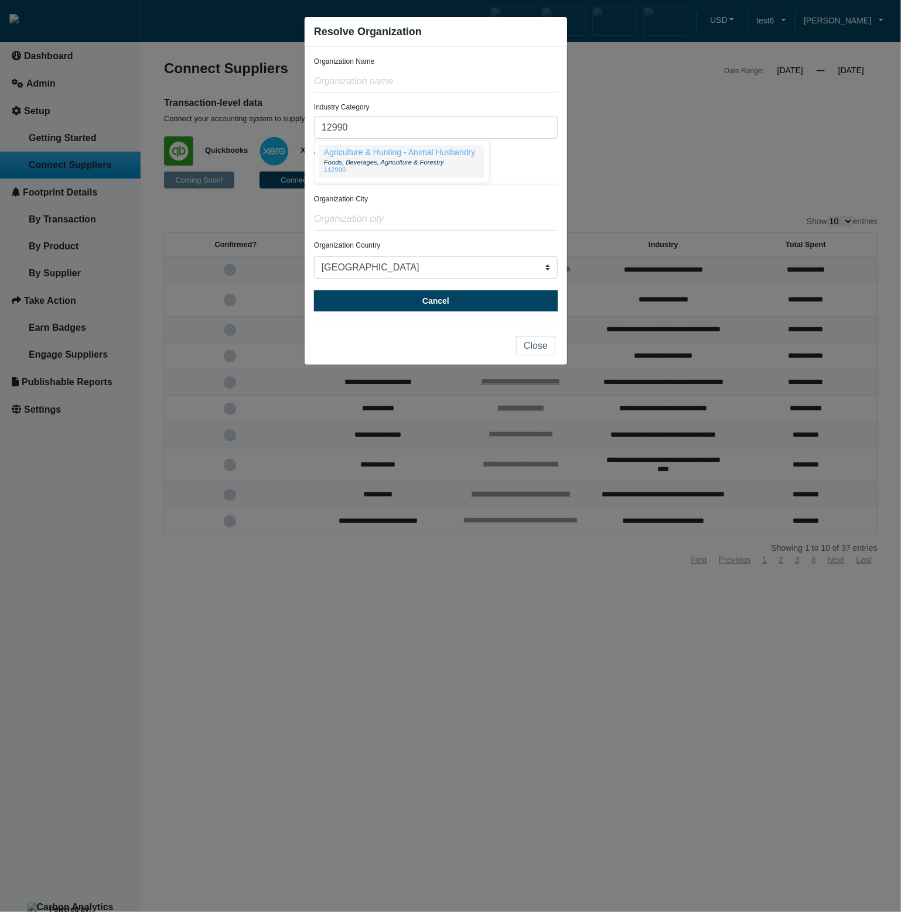
click at [378, 160] on span "Foods, Beverages, Agriculture & Forestry" at bounding box center [384, 162] width 120 height 7
type input "Agriculture & Hunting - Animal Husbandry (112990)"
click at [403, 81] on input "text" at bounding box center [436, 81] width 244 height 22
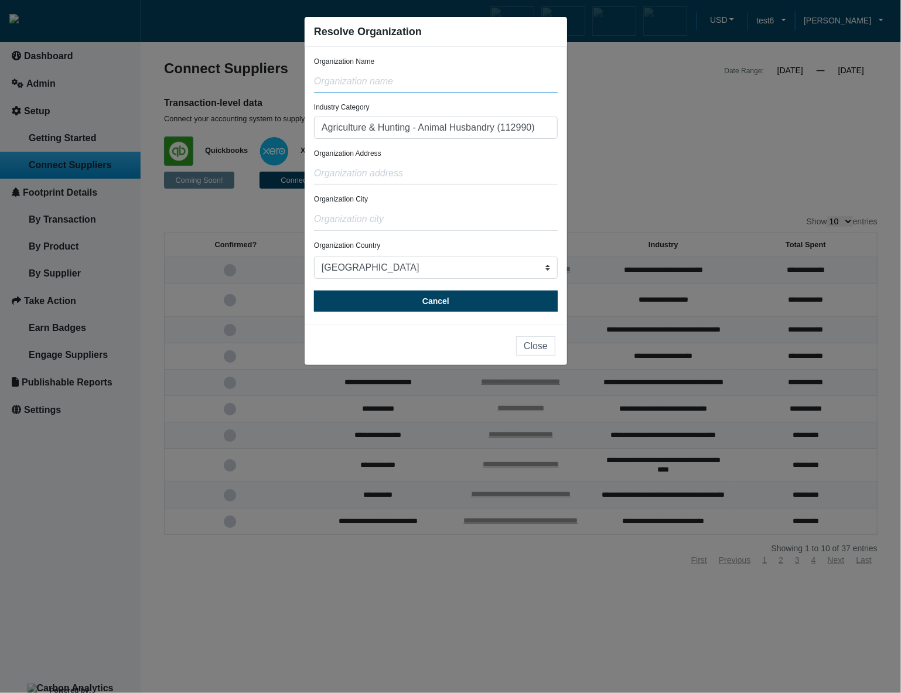
click at [418, 76] on input "text" at bounding box center [436, 81] width 244 height 22
type input "test"
click at [398, 169] on input "text" at bounding box center [436, 173] width 244 height 22
type input "test"
click at [397, 221] on input "text" at bounding box center [436, 219] width 244 height 22
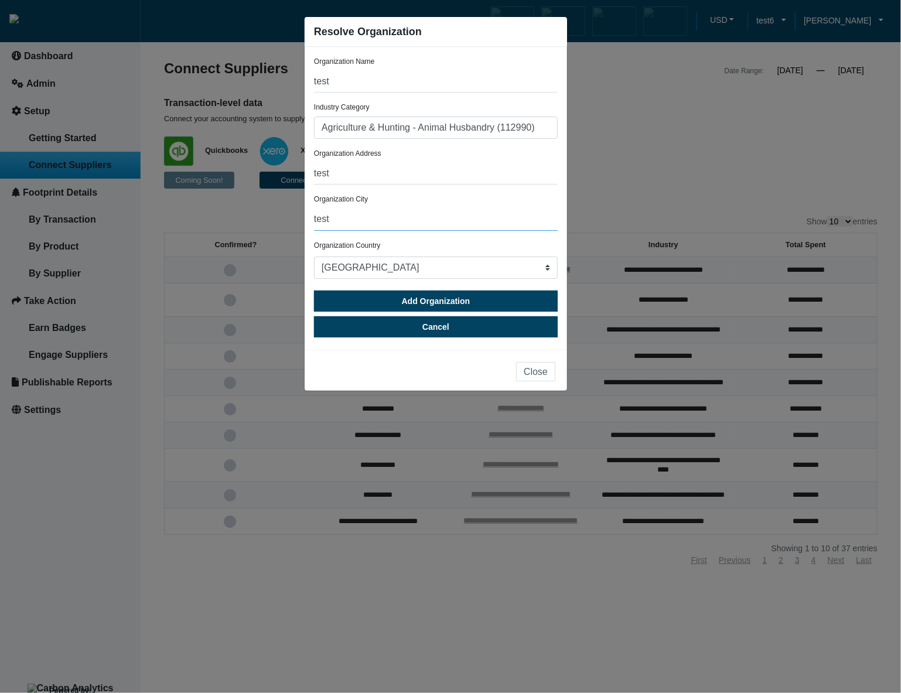
type input "test"
click at [448, 297] on span "Add Organization" at bounding box center [436, 300] width 69 height 9
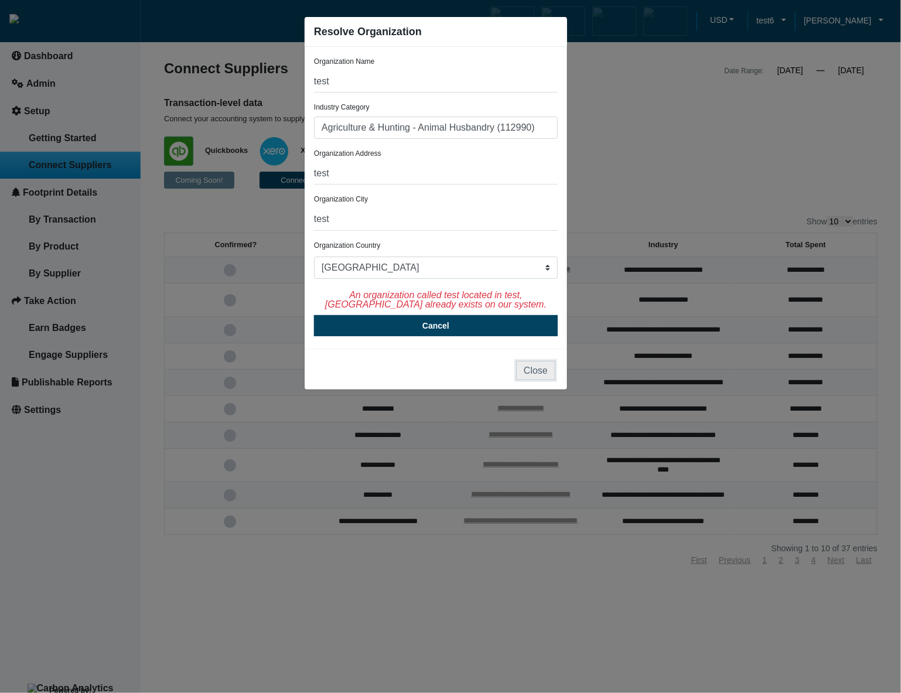
click at [533, 376] on button "Close" at bounding box center [535, 370] width 39 height 19
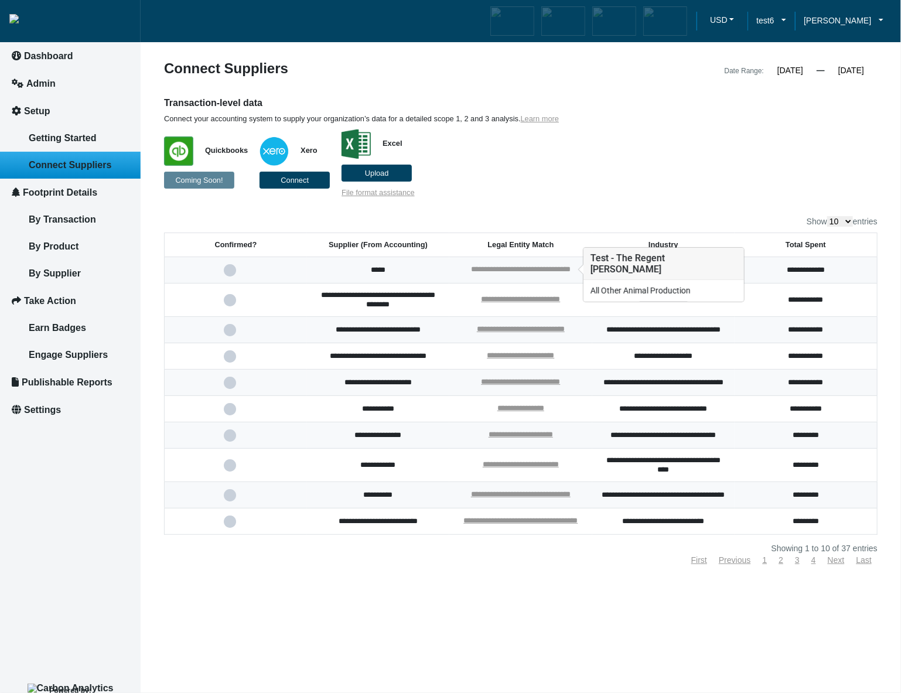
click at [548, 265] on link "**********" at bounding box center [521, 269] width 100 height 8
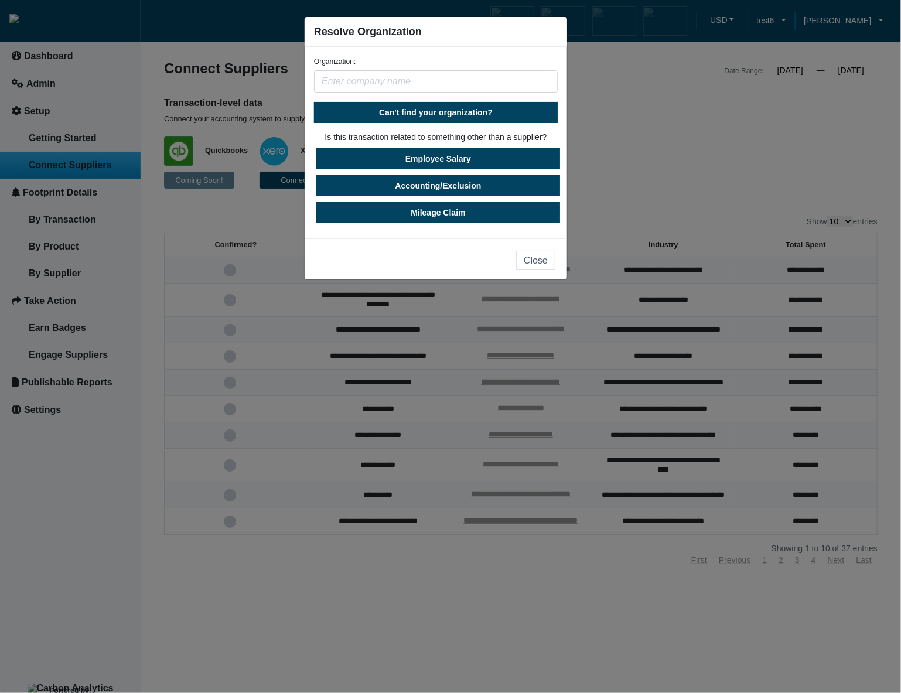
click at [443, 83] on input "text" at bounding box center [436, 81] width 244 height 22
click at [543, 259] on button "Close" at bounding box center [535, 260] width 39 height 19
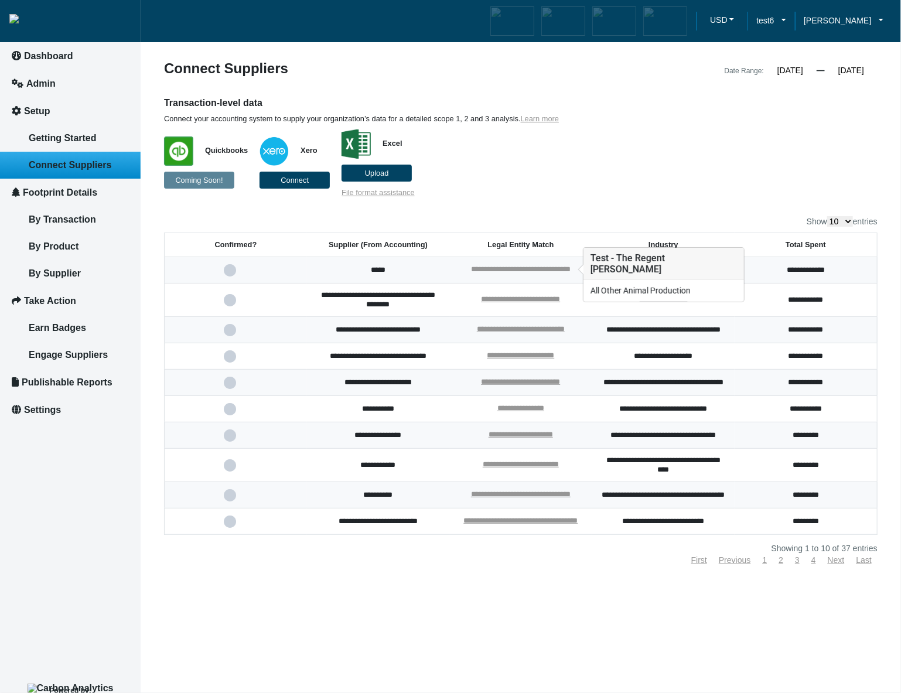
click at [516, 265] on link "**********" at bounding box center [521, 269] width 100 height 8
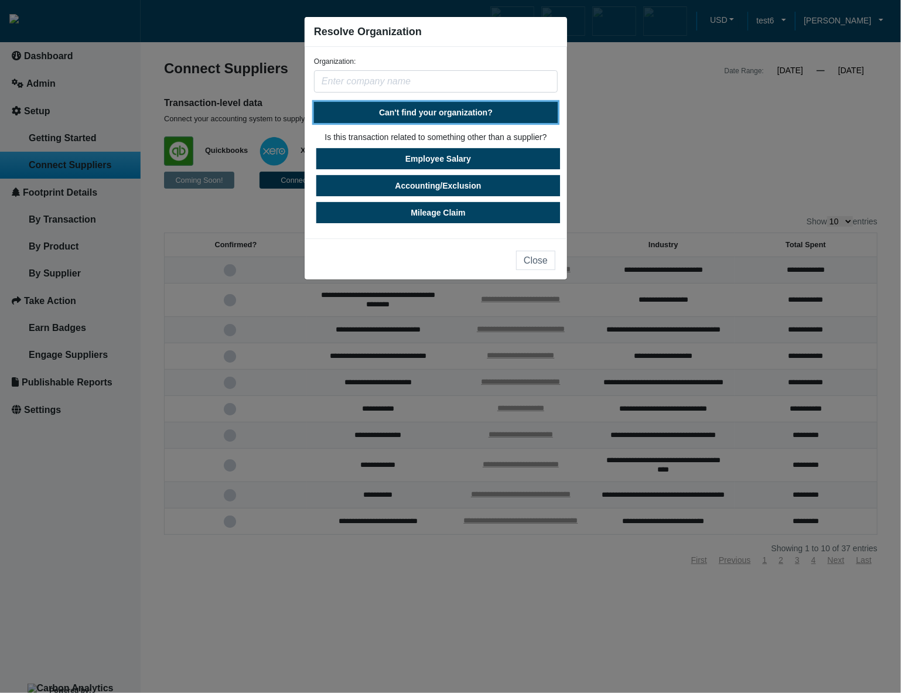
click at [455, 111] on span "Can't find your organization?" at bounding box center [436, 112] width 114 height 9
select select "[GEOGRAPHIC_DATA]"
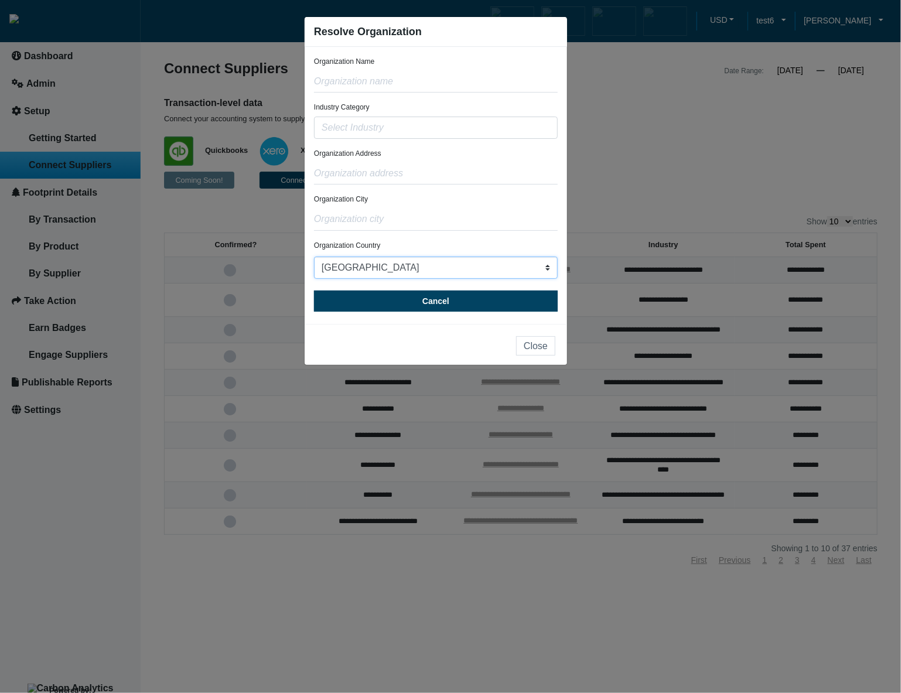
drag, startPoint x: 547, startPoint y: 269, endPoint x: 526, endPoint y: 121, distance: 149.1
click at [526, 121] on form "Organization Name Industry Category Agriculture & Hunting - Animal Husbandry Fo…" at bounding box center [436, 183] width 244 height 255
click at [539, 128] on input "text" at bounding box center [436, 128] width 244 height 22
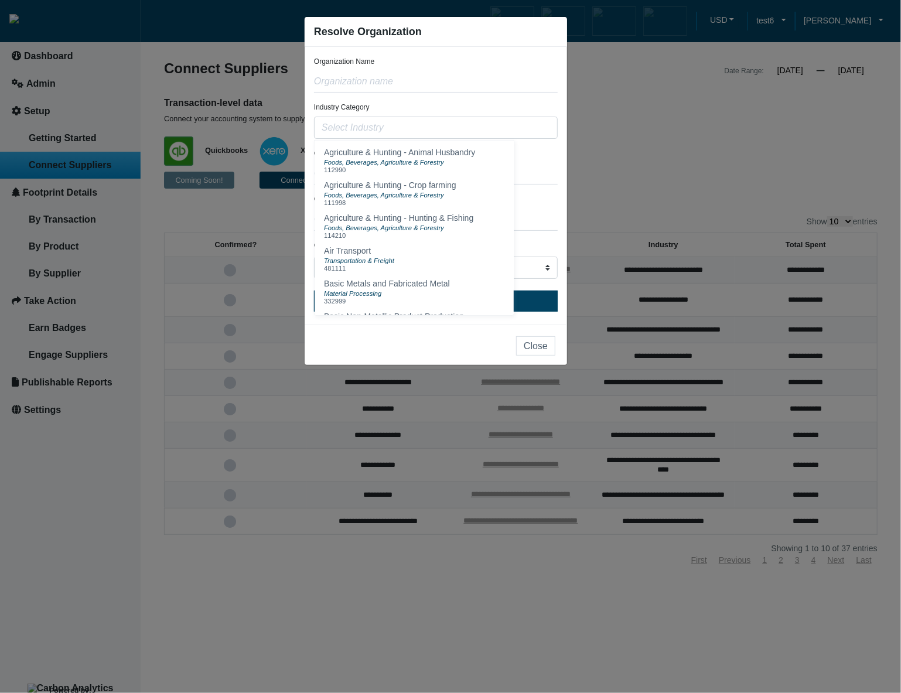
click at [554, 149] on div "Organization Address" at bounding box center [436, 166] width 244 height 36
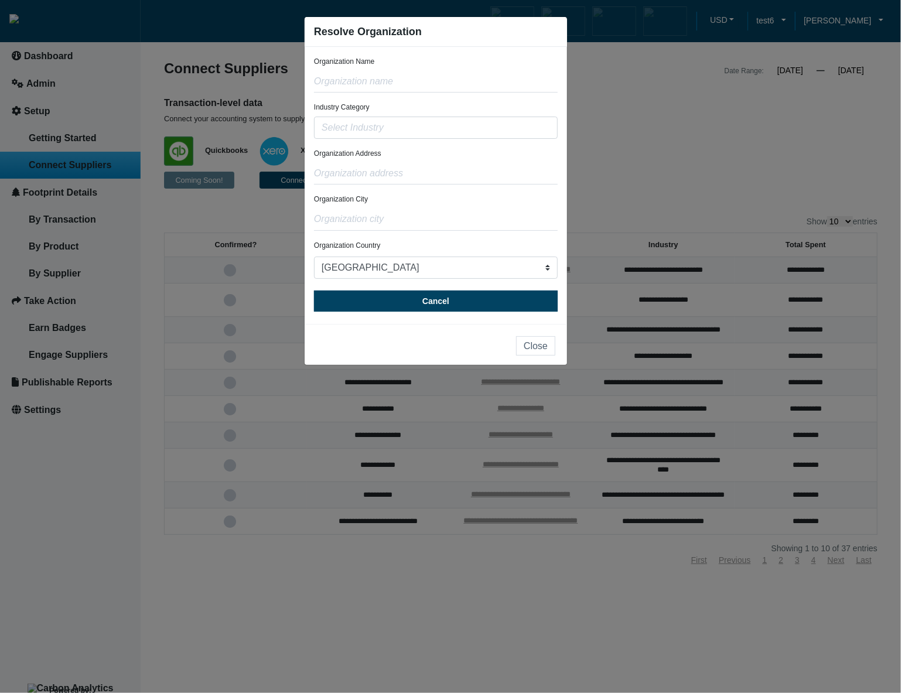
click at [638, 130] on ngb-modal-window "Resolve Organization Organization Name Industry Category Agriculture & Hunting …" at bounding box center [450, 346] width 901 height 693
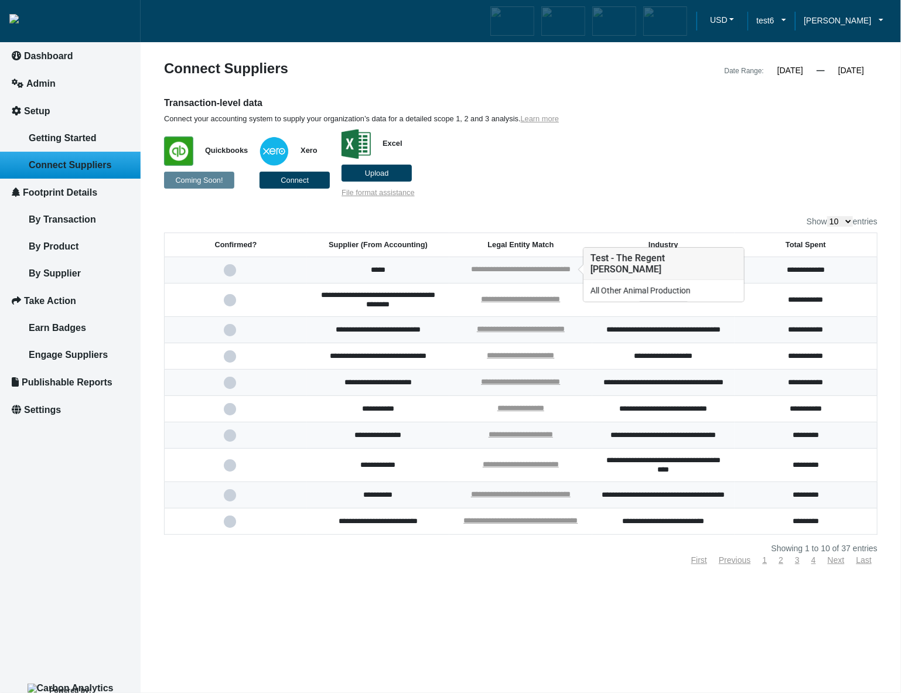
click at [515, 266] on link "**********" at bounding box center [521, 269] width 100 height 8
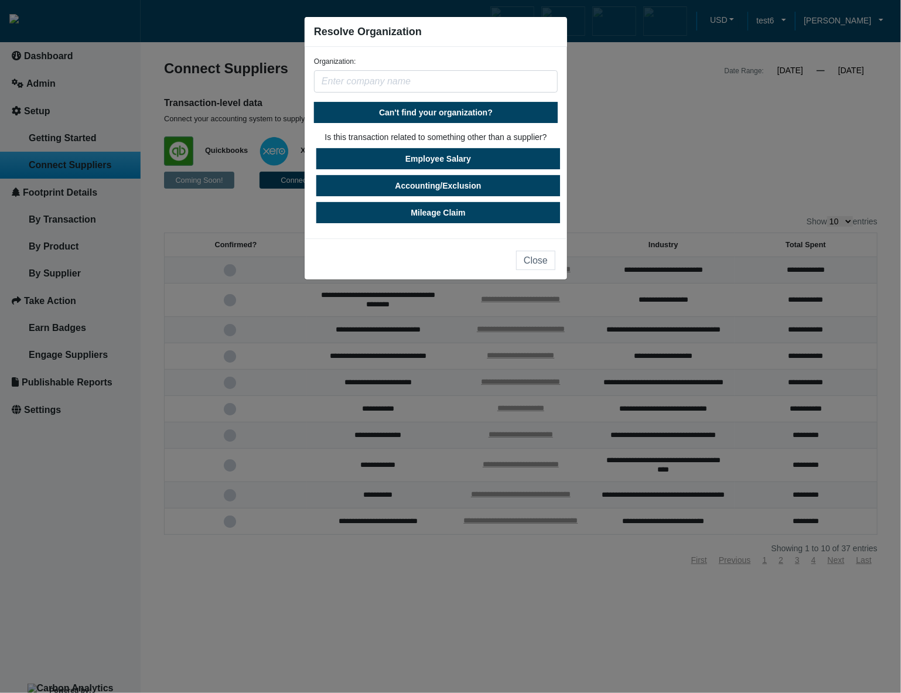
click at [493, 88] on input "text" at bounding box center [436, 81] width 244 height 22
click at [488, 108] on span "Can't find your organization?" at bounding box center [436, 112] width 114 height 9
select select "[GEOGRAPHIC_DATA]"
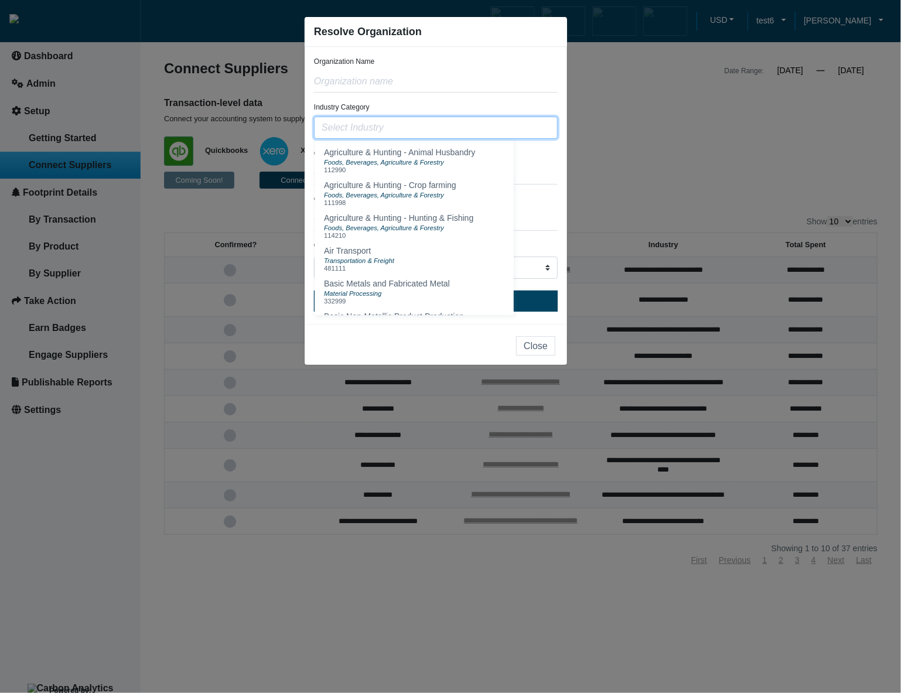
click at [486, 133] on input "text" at bounding box center [436, 128] width 244 height 22
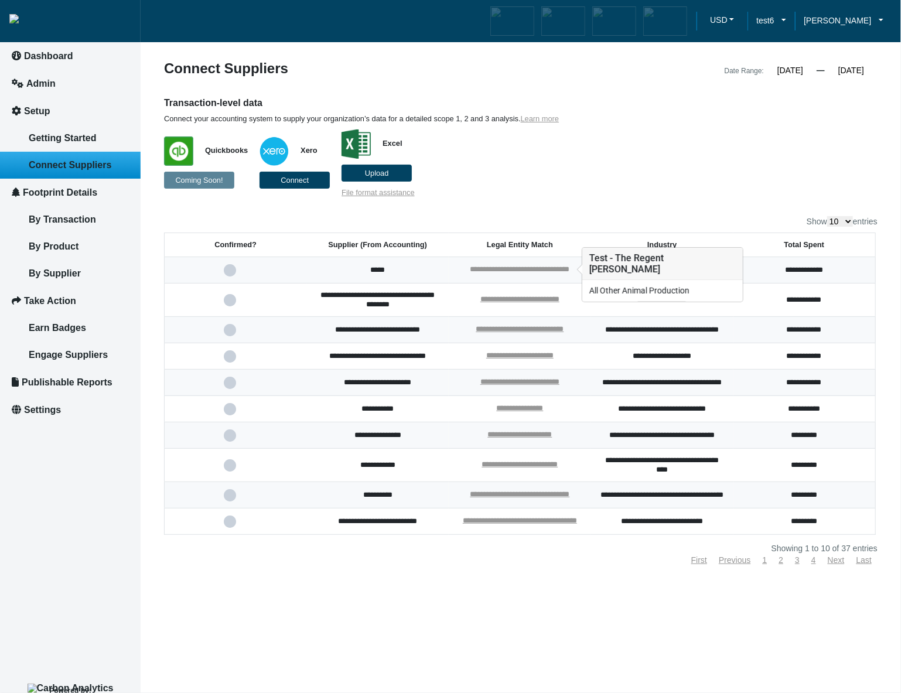
click at [536, 271] on link "**********" at bounding box center [520, 269] width 100 height 8
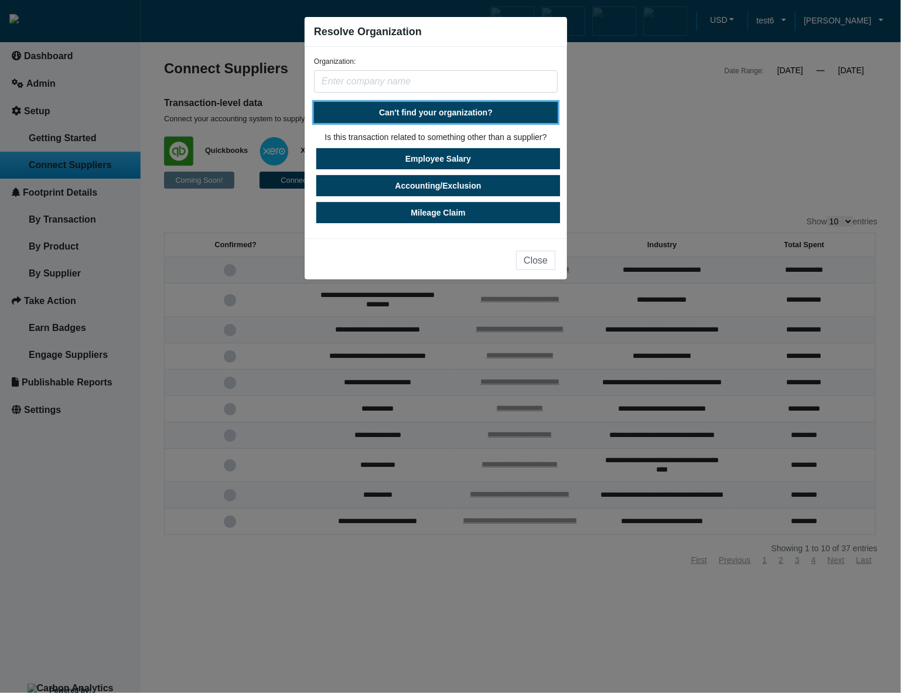
click at [470, 112] on span "Can't find your organization?" at bounding box center [436, 112] width 114 height 9
select select "[GEOGRAPHIC_DATA]"
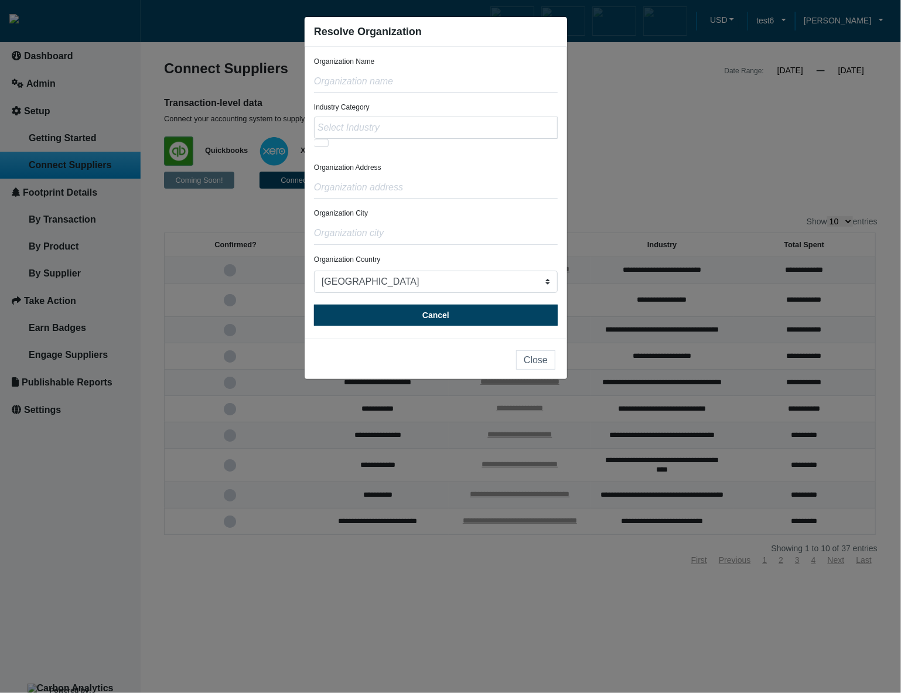
click at [319, 145] on span at bounding box center [321, 143] width 15 height 8
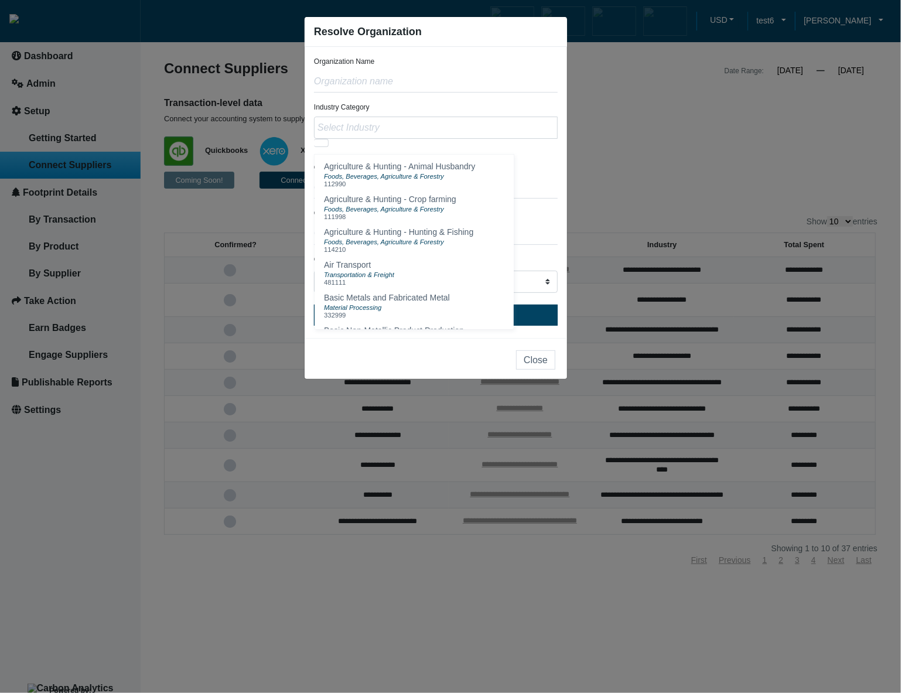
click at [319, 145] on span at bounding box center [321, 143] width 15 height 8
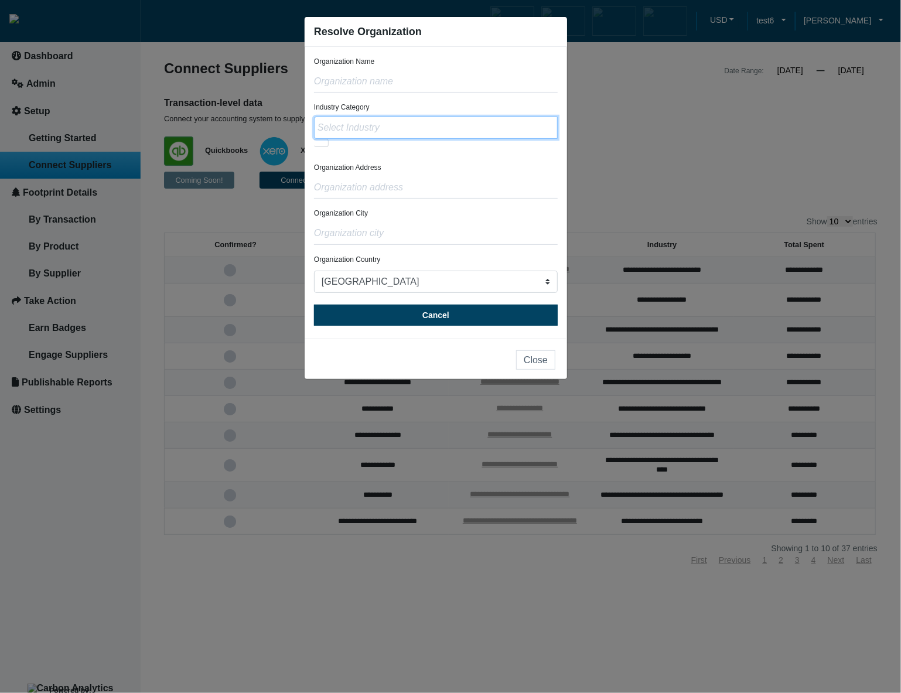
click at [357, 131] on input "text" at bounding box center [436, 128] width 244 height 22
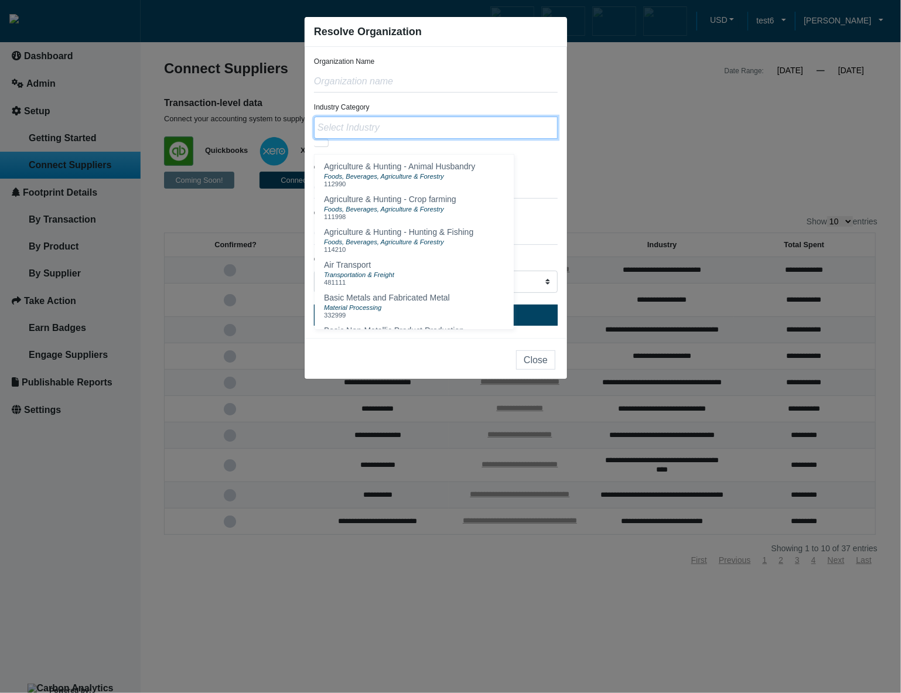
click at [357, 131] on input "text" at bounding box center [436, 128] width 244 height 22
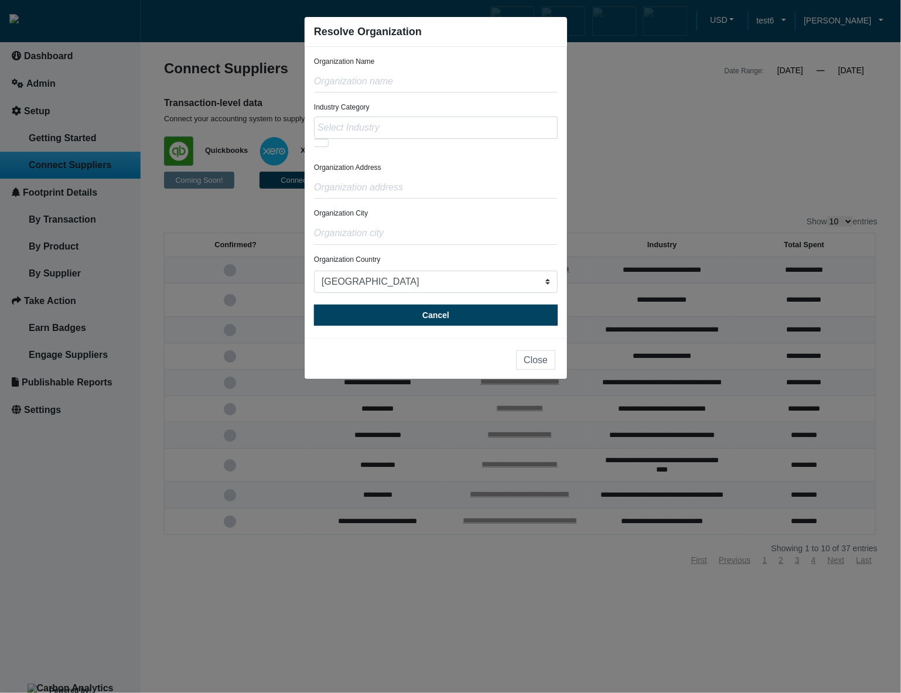
click at [344, 145] on div at bounding box center [436, 132] width 244 height 30
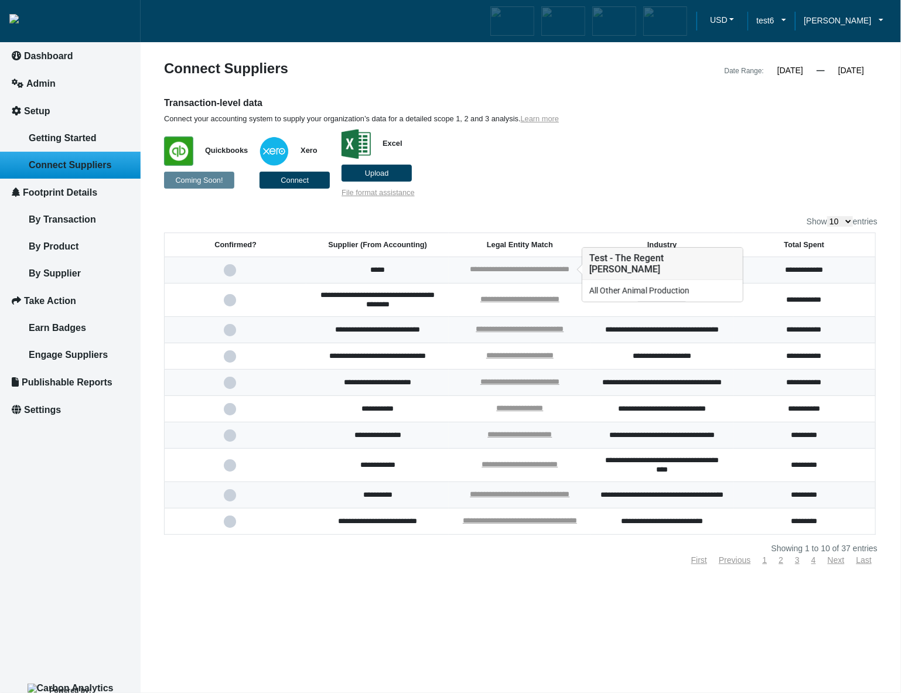
click at [526, 269] on link "**********" at bounding box center [520, 269] width 100 height 8
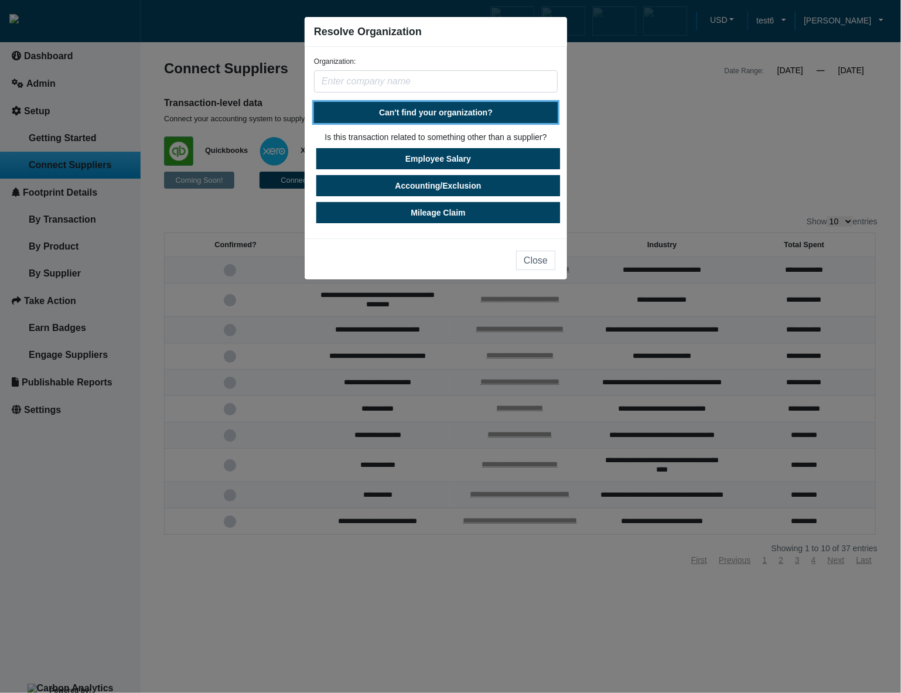
click at [477, 111] on span "Can't find your organization?" at bounding box center [436, 112] width 114 height 9
select select "[GEOGRAPHIC_DATA]"
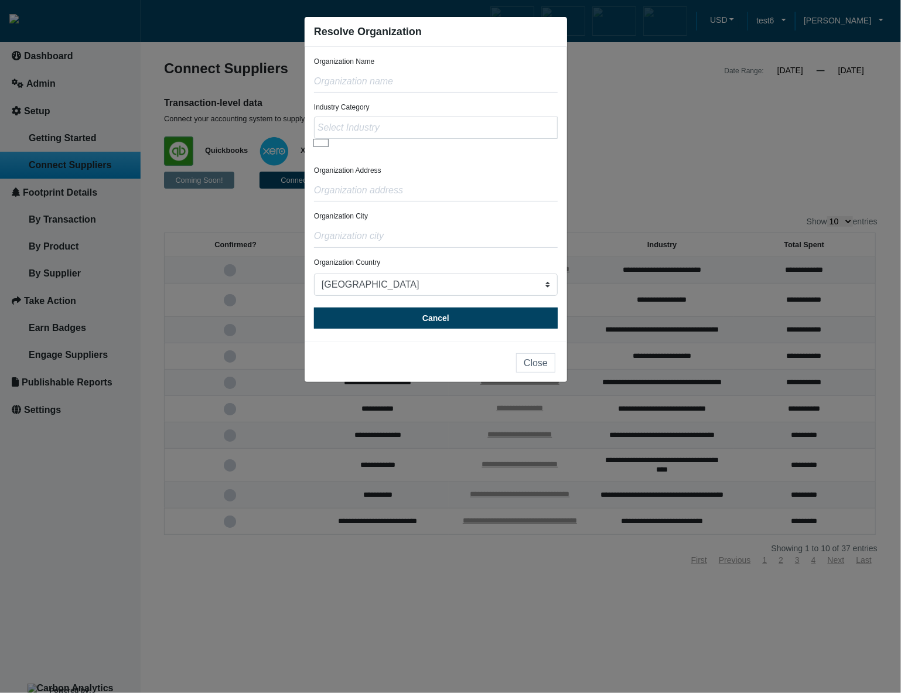
click at [672, 187] on ngb-modal-window "Resolve Organization Organization Name Industry Category Agriculture & Hunting …" at bounding box center [450, 346] width 901 height 693
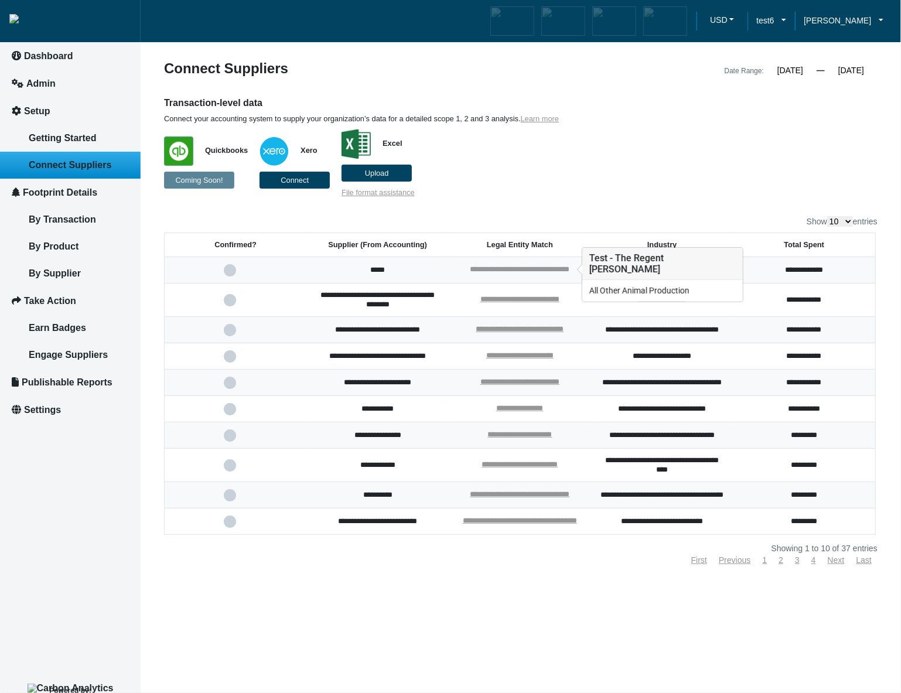
click at [488, 267] on link "**********" at bounding box center [520, 269] width 100 height 8
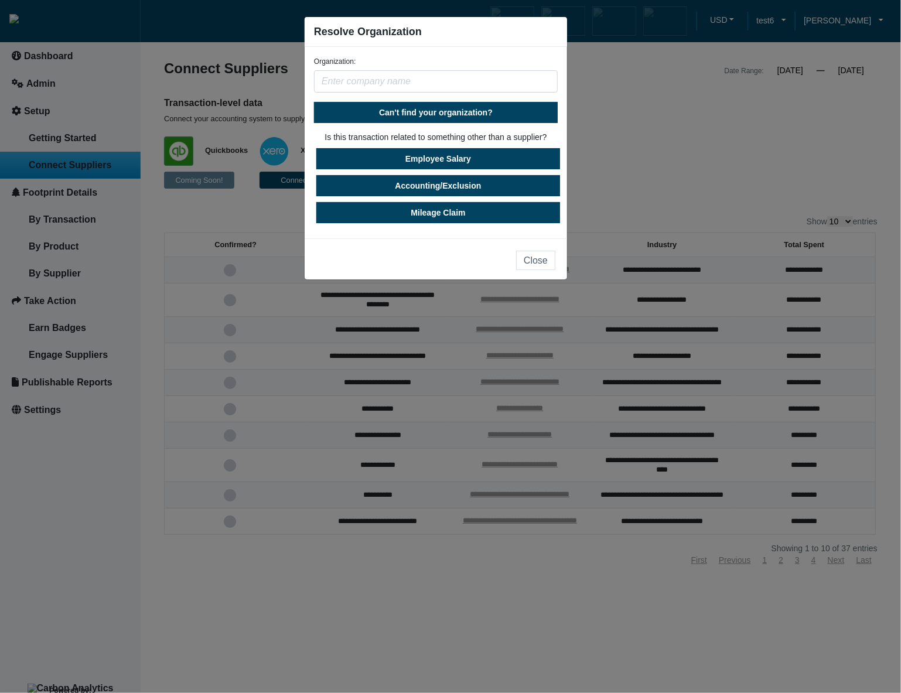
click at [459, 95] on form "Organization: Can't find your organization? Is this transaction related to some…" at bounding box center [436, 139] width 244 height 167
click at [461, 89] on input "text" at bounding box center [436, 81] width 244 height 22
click at [458, 113] on span "Can't find your organization?" at bounding box center [436, 112] width 114 height 9
select select "[GEOGRAPHIC_DATA]"
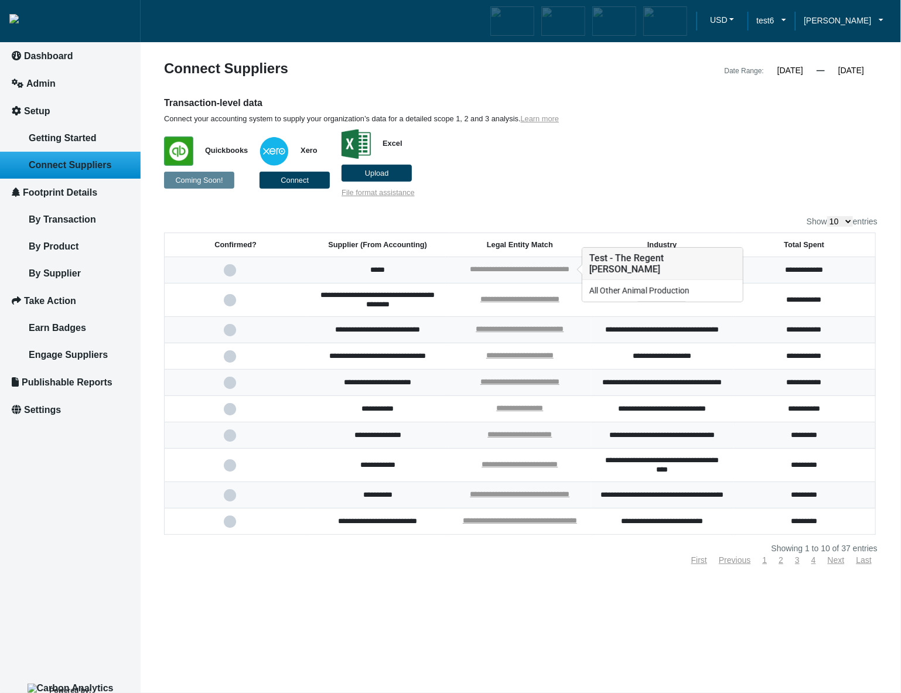
click at [484, 269] on link "**********" at bounding box center [520, 269] width 100 height 8
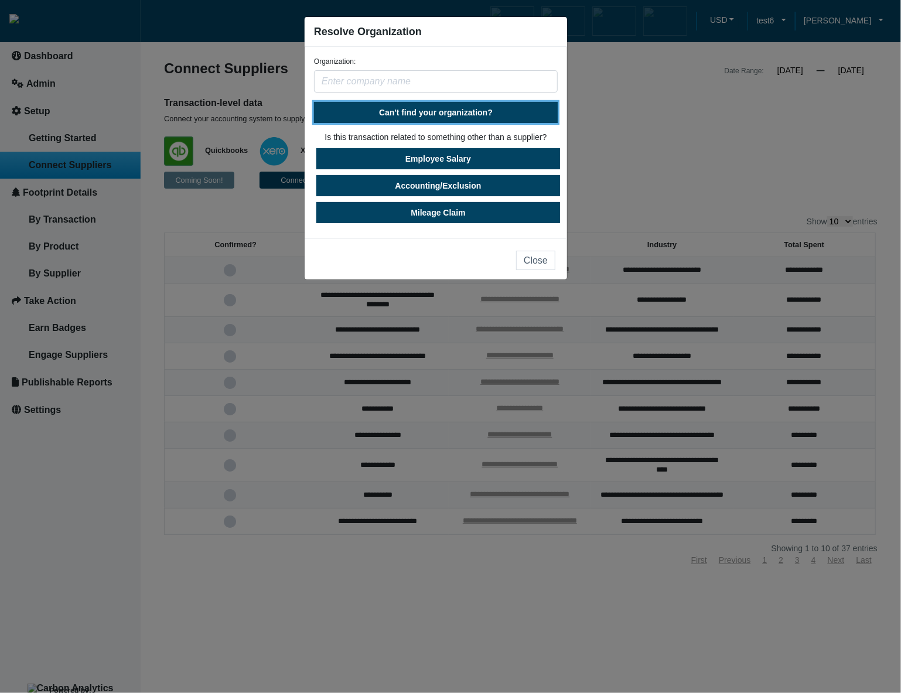
click at [446, 114] on span "Can't find your organization?" at bounding box center [436, 112] width 114 height 9
select select "[GEOGRAPHIC_DATA]"
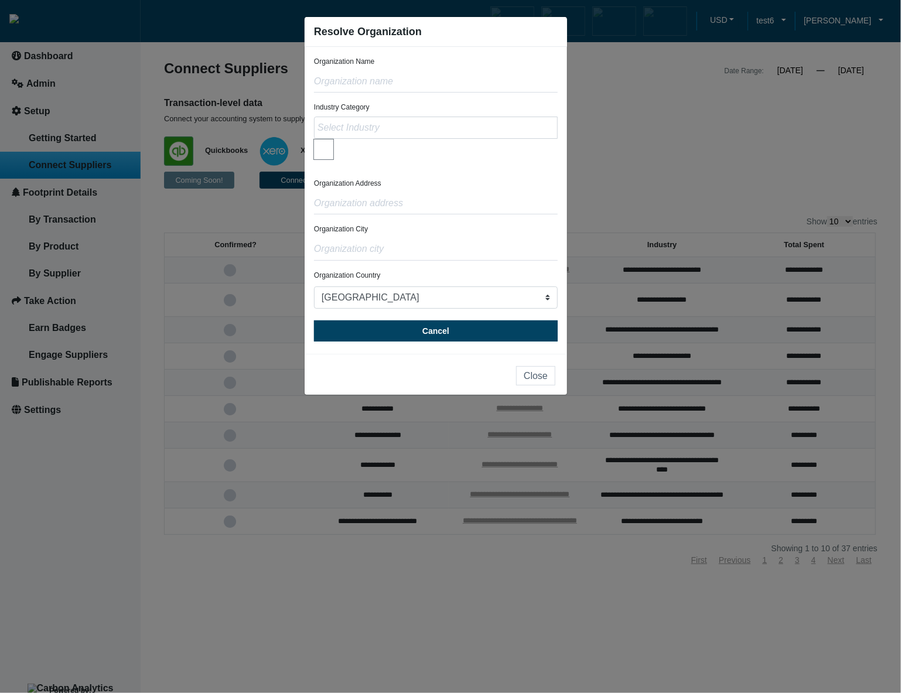
click at [362, 155] on div at bounding box center [436, 140] width 244 height 46
click at [492, 182] on div "Organization Address" at bounding box center [436, 196] width 244 height 36
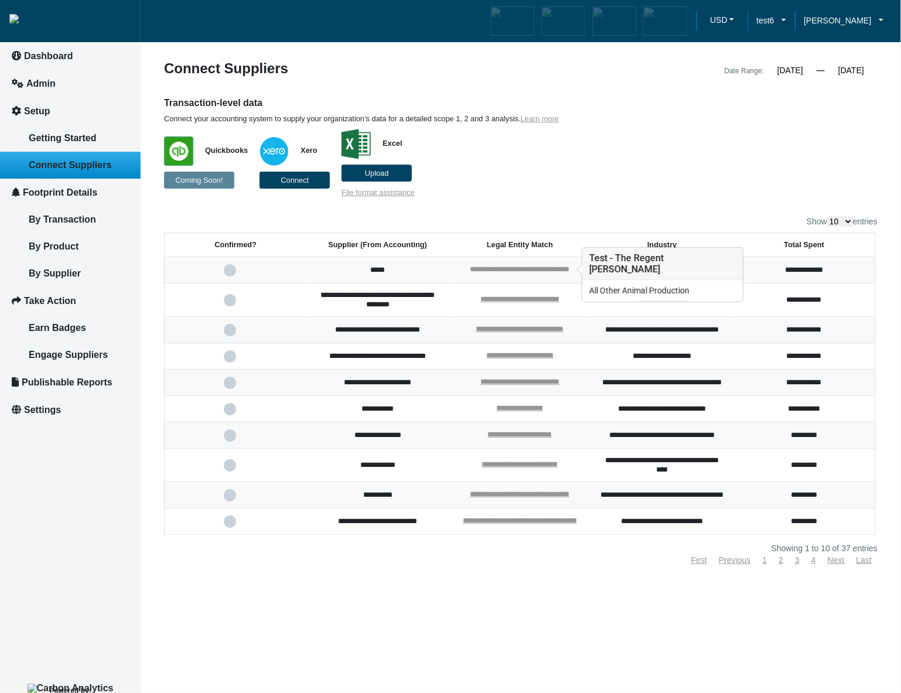
click at [556, 266] on link "**********" at bounding box center [520, 269] width 100 height 8
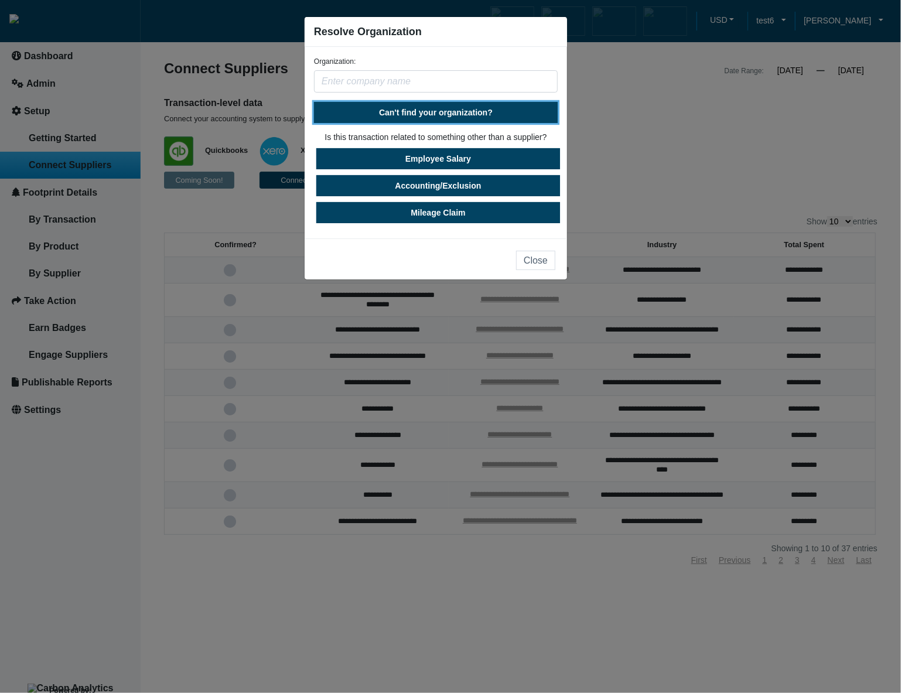
click at [478, 114] on span "Can't find your organization?" at bounding box center [436, 112] width 114 height 9
select select "[GEOGRAPHIC_DATA]"
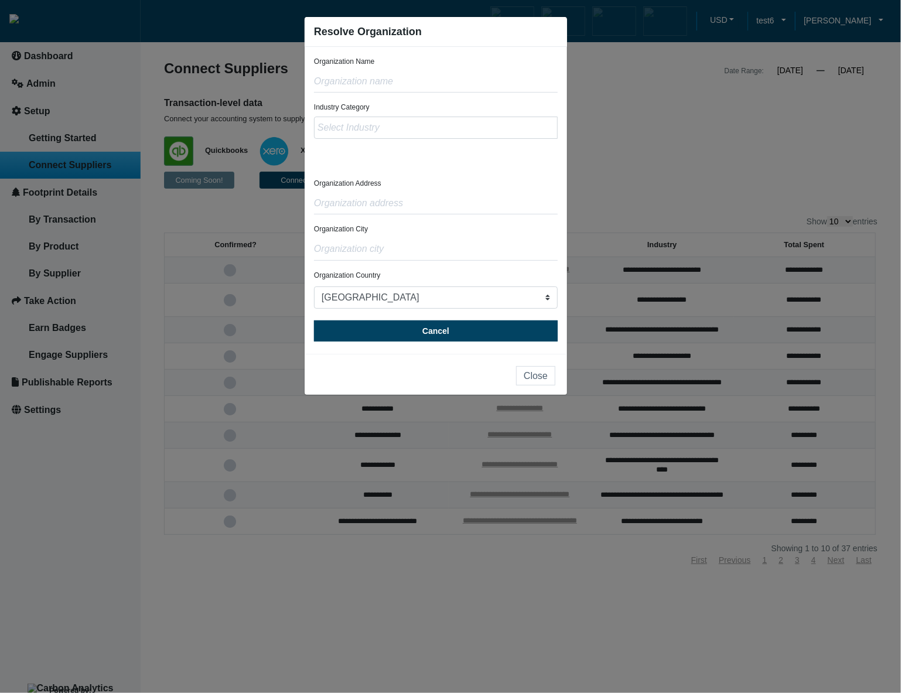
click at [386, 156] on div at bounding box center [436, 140] width 244 height 46
drag, startPoint x: 328, startPoint y: 156, endPoint x: 342, endPoint y: 152, distance: 14.6
click at [341, 152] on div at bounding box center [436, 140] width 244 height 46
click at [367, 152] on div at bounding box center [436, 140] width 244 height 46
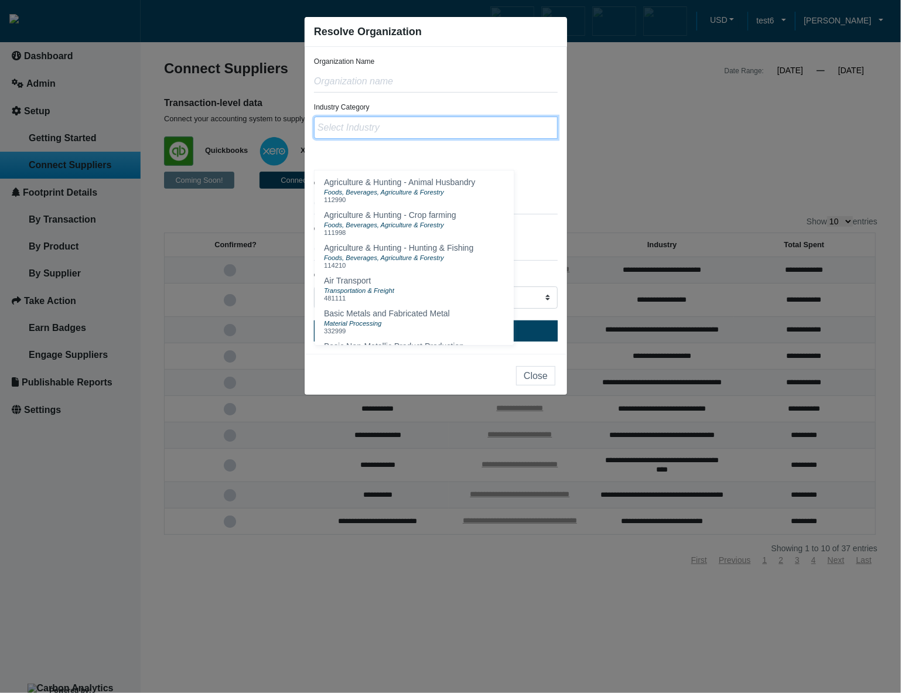
click at [393, 129] on input "text" at bounding box center [436, 128] width 244 height 22
click at [430, 151] on div at bounding box center [436, 140] width 244 height 46
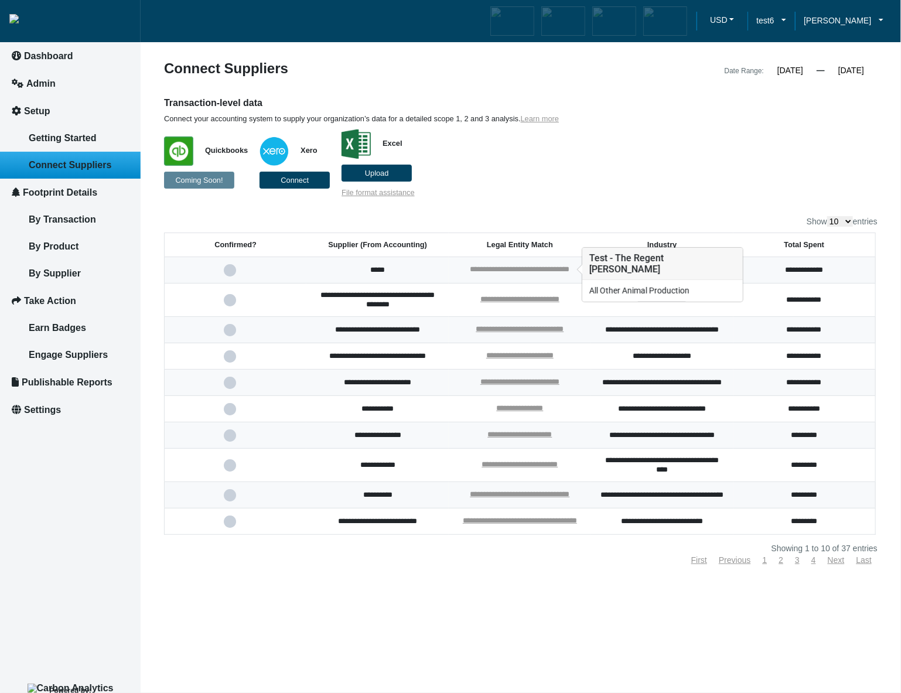
click at [535, 266] on link "**********" at bounding box center [520, 269] width 100 height 8
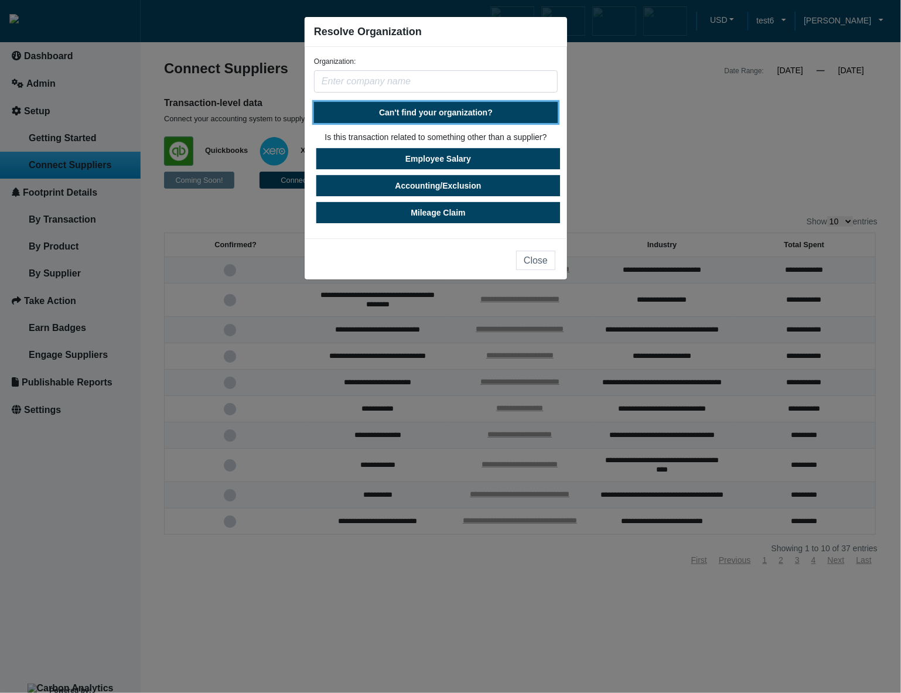
click at [479, 117] on span "Can't find your organization?" at bounding box center [436, 112] width 114 height 9
select select "[GEOGRAPHIC_DATA]"
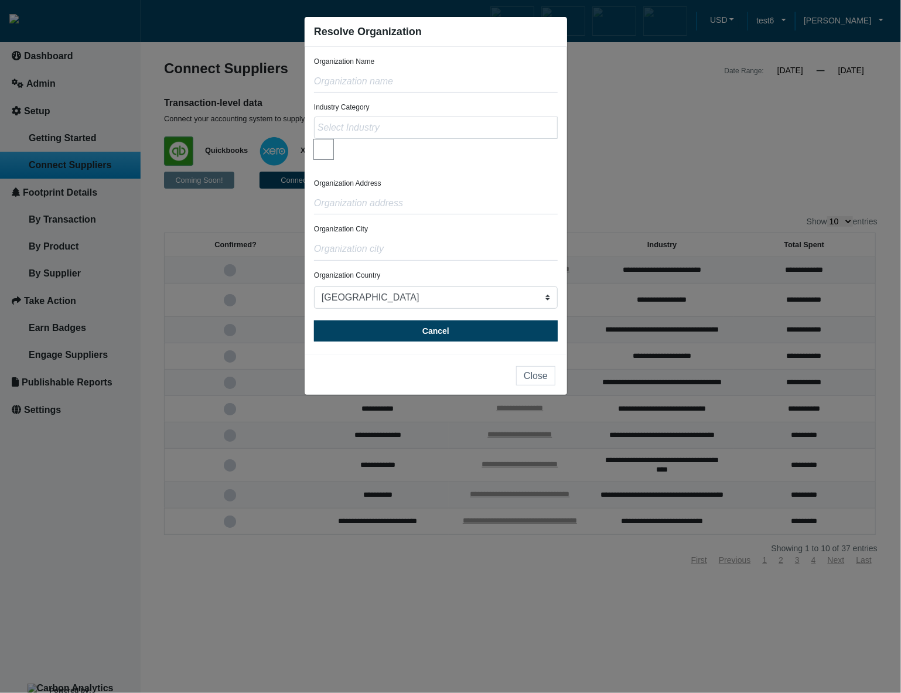
click at [426, 157] on div at bounding box center [436, 140] width 244 height 46
click at [326, 152] on icon "button" at bounding box center [323, 149] width 5 height 8
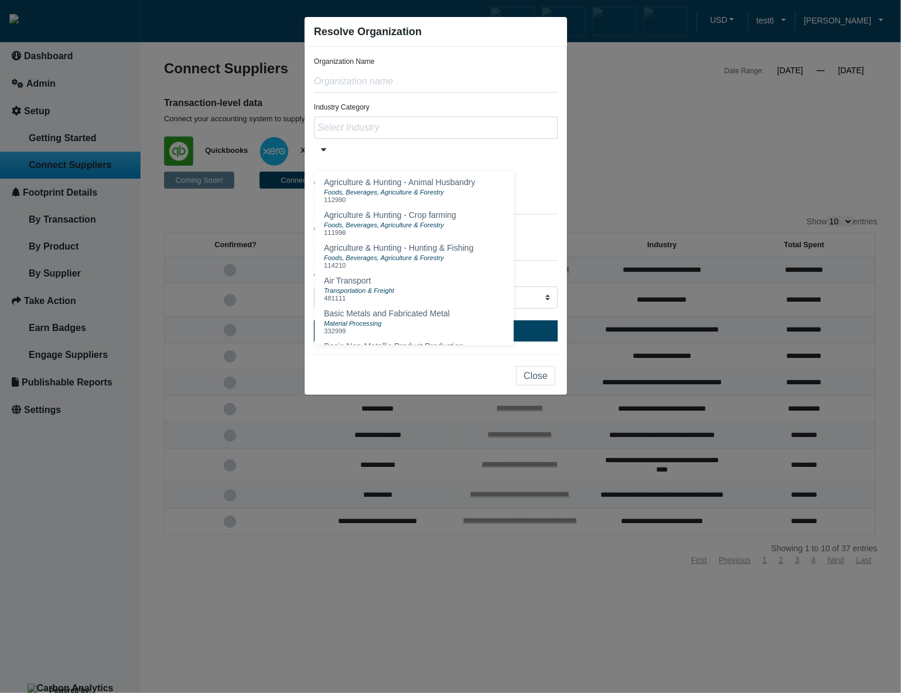
click at [362, 150] on div at bounding box center [436, 140] width 244 height 46
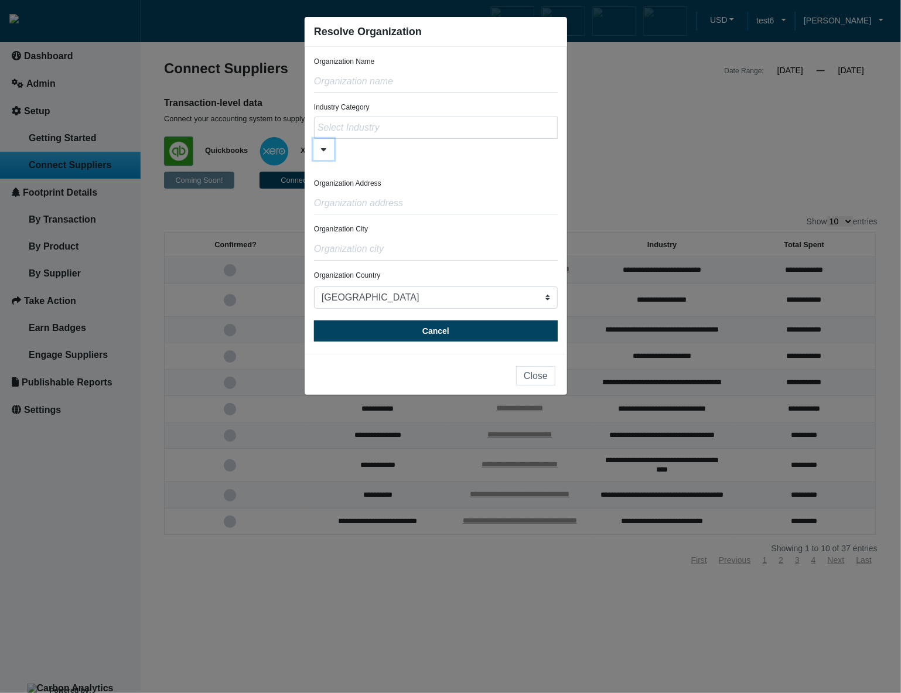
click at [322, 151] on icon "button" at bounding box center [323, 149] width 5 height 8
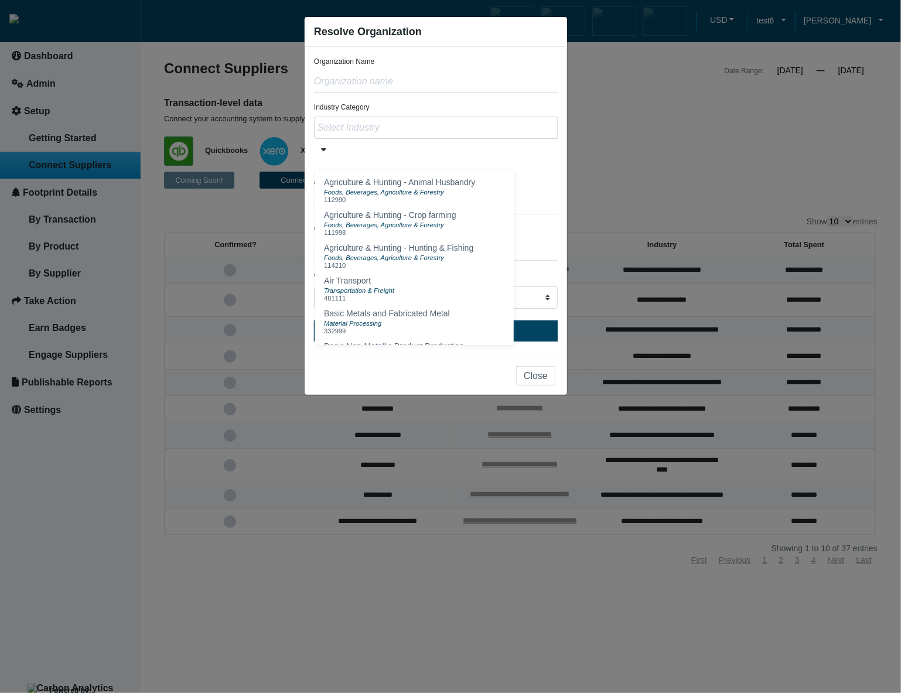
click at [364, 152] on div at bounding box center [436, 140] width 244 height 46
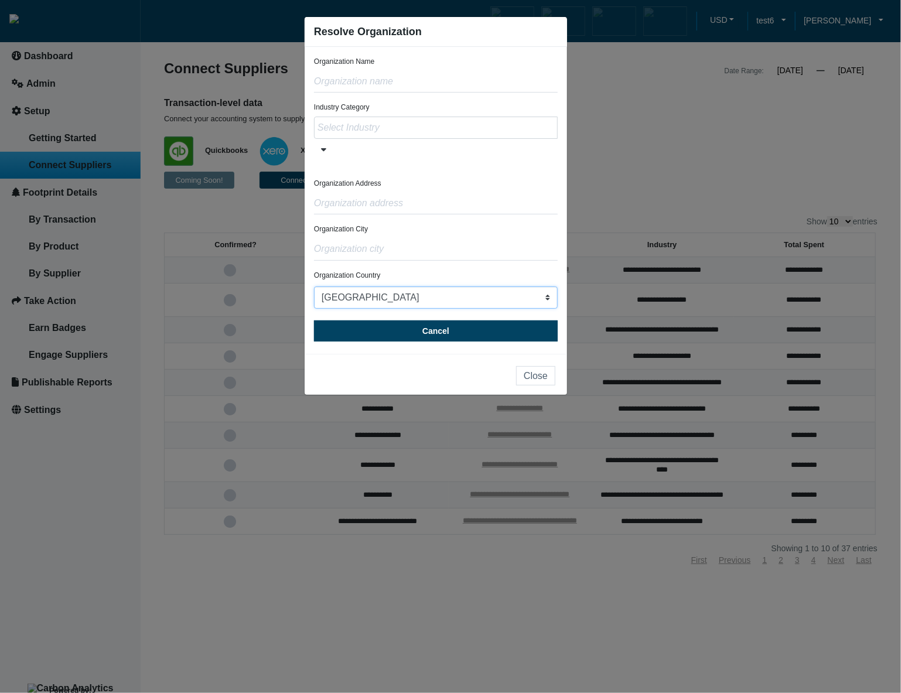
drag, startPoint x: 532, startPoint y: 295, endPoint x: 509, endPoint y: 247, distance: 53.2
click at [509, 247] on form "Organization Name Industry Category Agriculture & Hunting - Animal Husbandry Fo…" at bounding box center [436, 198] width 244 height 285
click at [329, 148] on button "button" at bounding box center [323, 149] width 20 height 21
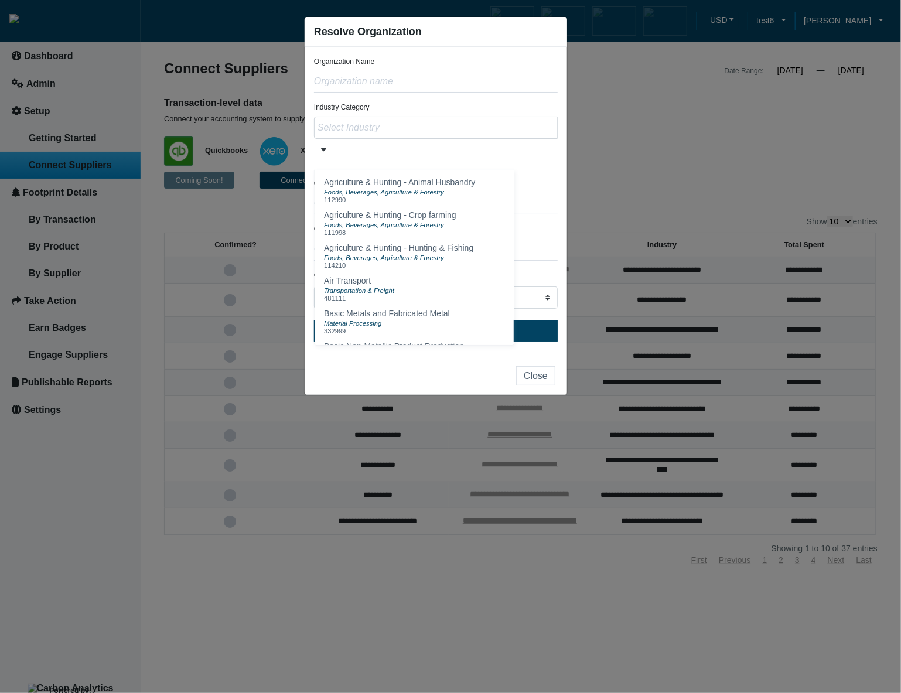
click at [479, 158] on div at bounding box center [436, 140] width 244 height 46
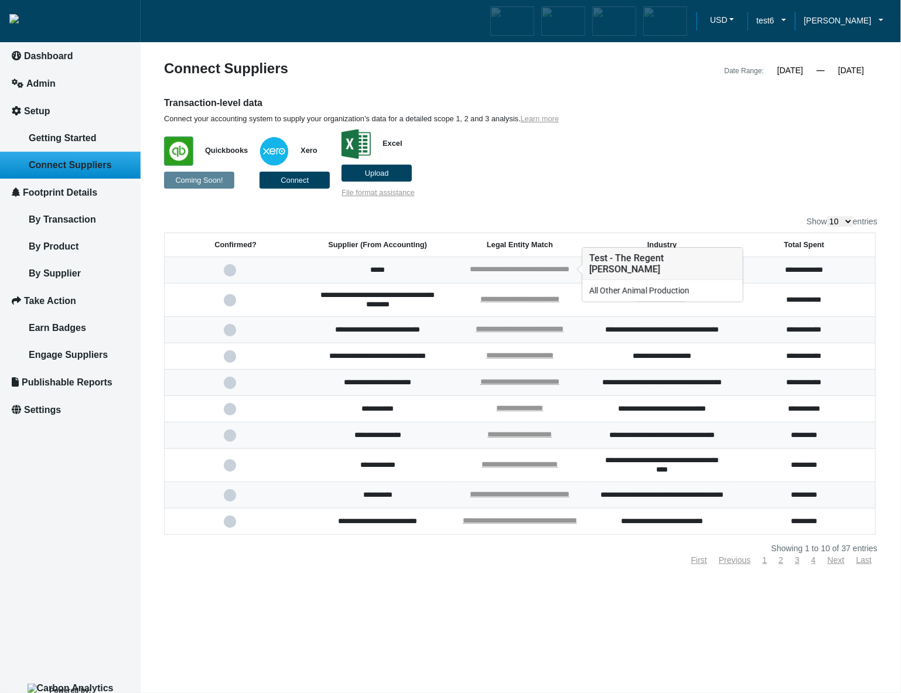
click at [528, 265] on link "**********" at bounding box center [520, 269] width 100 height 8
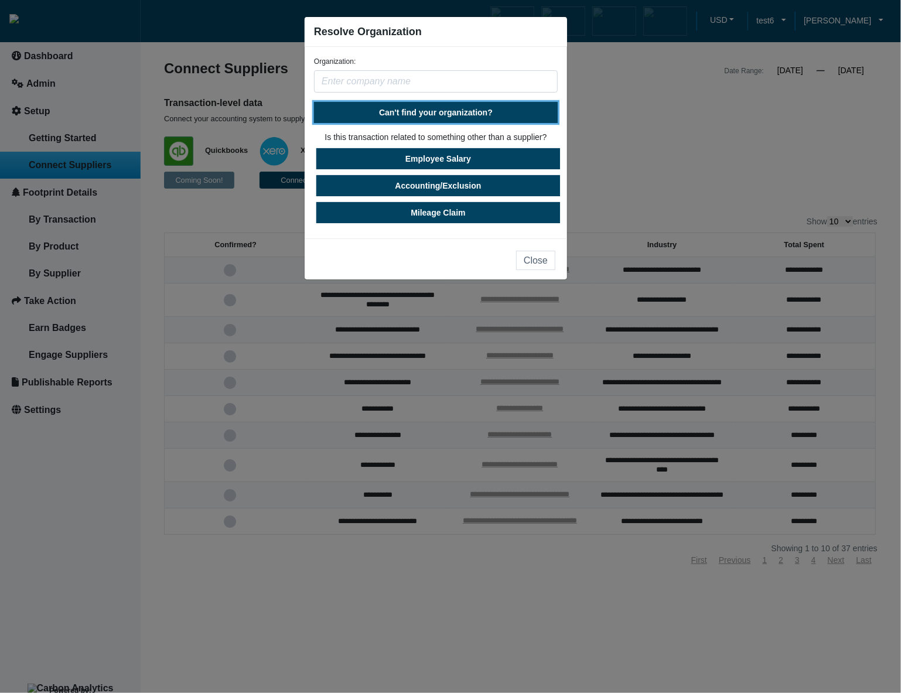
click at [468, 115] on span "Can't find your organization?" at bounding box center [436, 112] width 114 height 9
select select "[GEOGRAPHIC_DATA]"
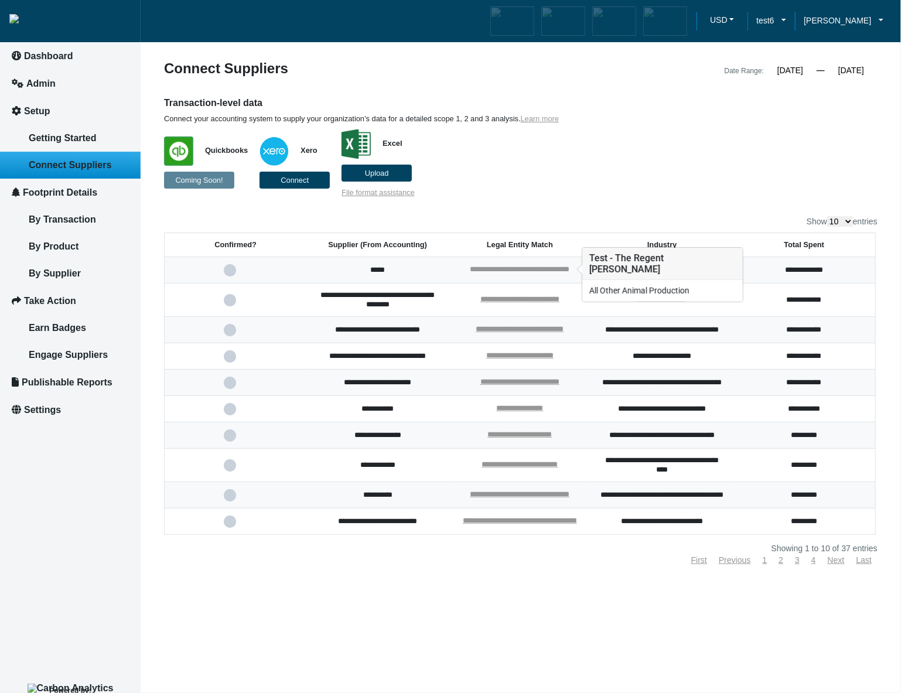
click at [506, 266] on link "**********" at bounding box center [520, 269] width 100 height 8
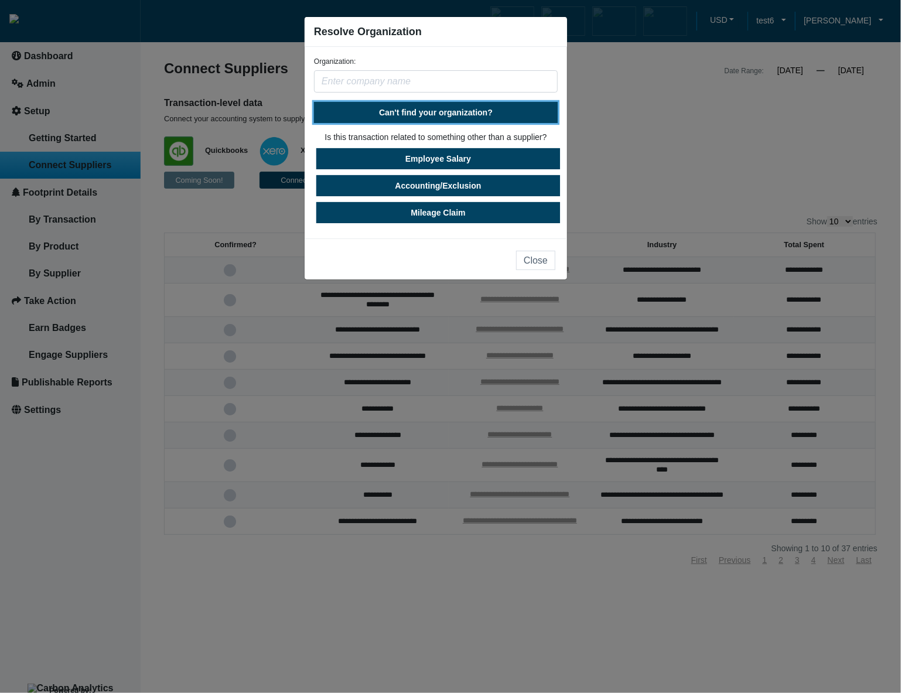
click at [457, 115] on span "Can't find your organization?" at bounding box center [436, 112] width 114 height 9
select select "[GEOGRAPHIC_DATA]"
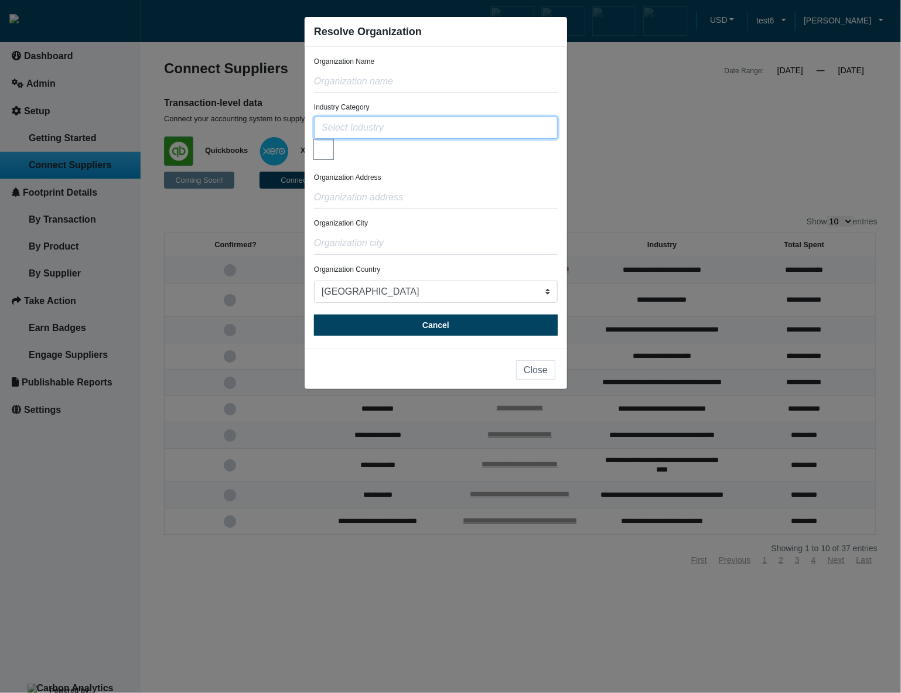
click at [351, 133] on input "text" at bounding box center [436, 128] width 244 height 22
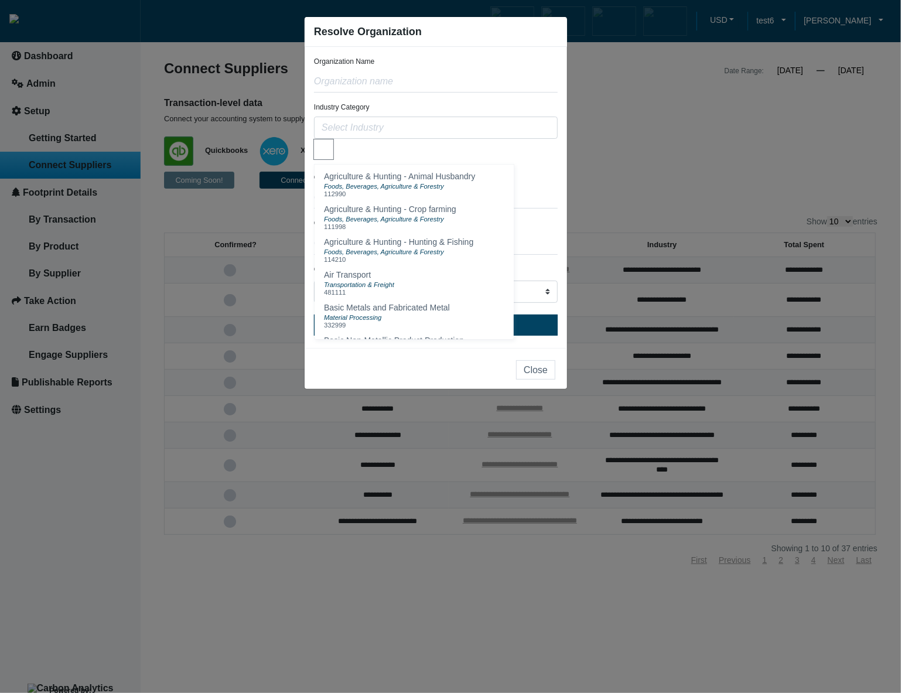
click at [378, 149] on div at bounding box center [435, 151] width 244 height 24
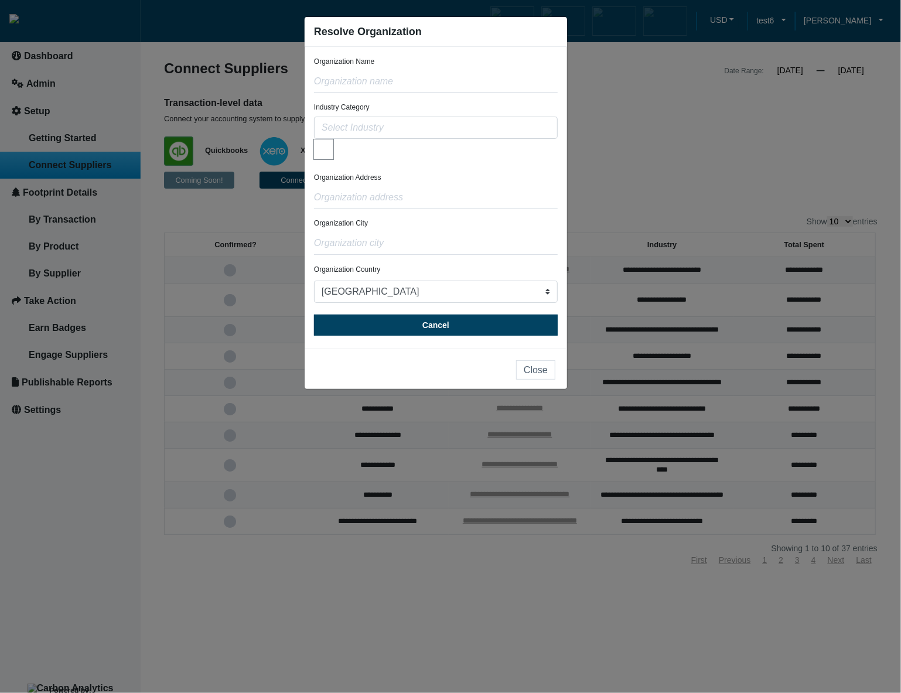
click at [418, 103] on div "Industry Category Agriculture & Hunting - Animal Husbandry Foods, Beverages, Ag…" at bounding box center [436, 132] width 244 height 60
click at [408, 172] on div "Organization Address" at bounding box center [436, 190] width 244 height 36
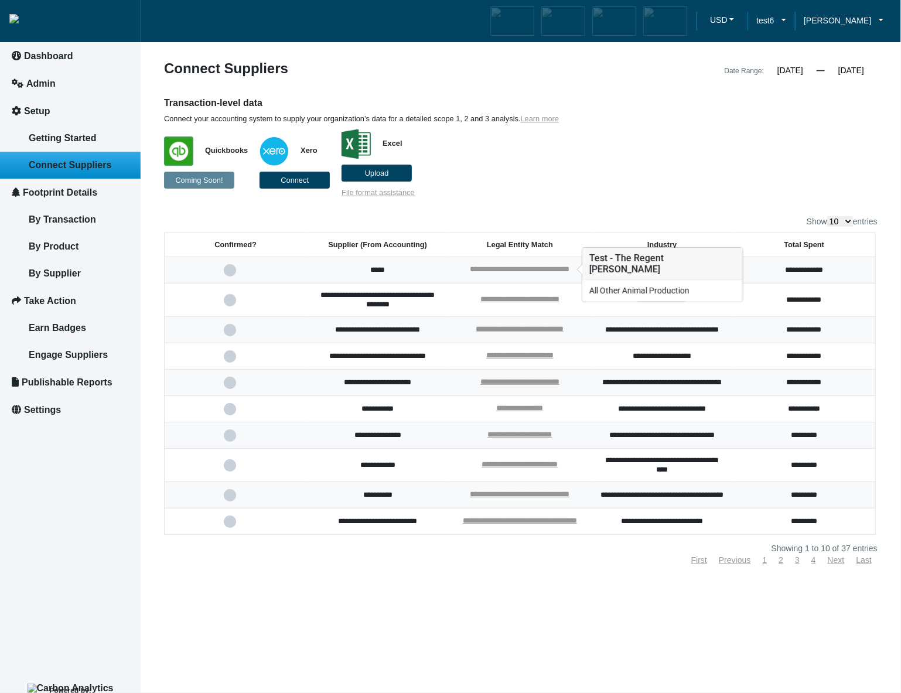
click at [531, 266] on link "**********" at bounding box center [520, 269] width 100 height 8
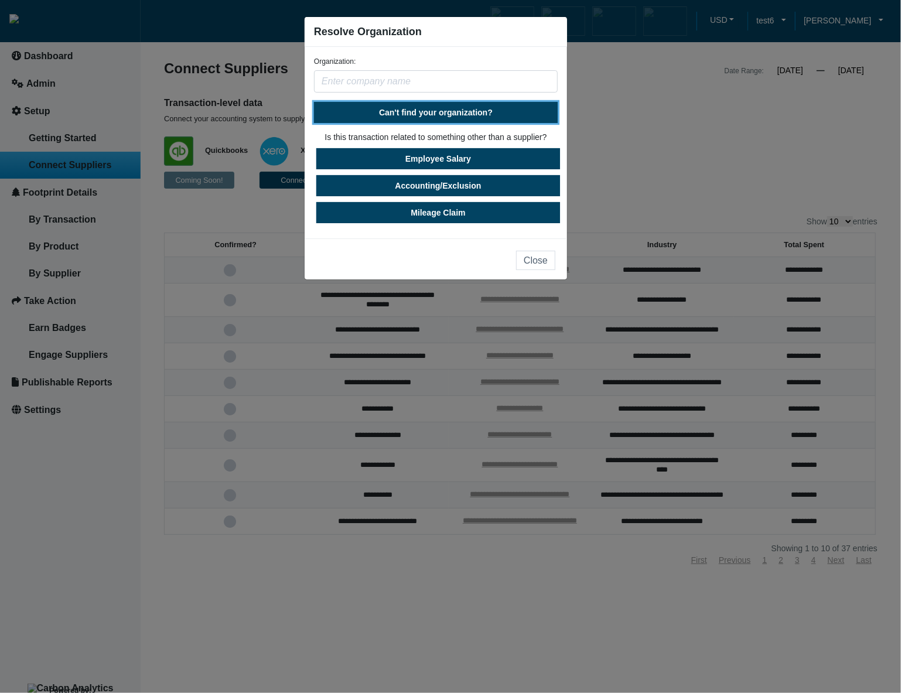
click at [491, 118] on button "Can't find your organization?" at bounding box center [436, 112] width 244 height 21
select select "[GEOGRAPHIC_DATA]"
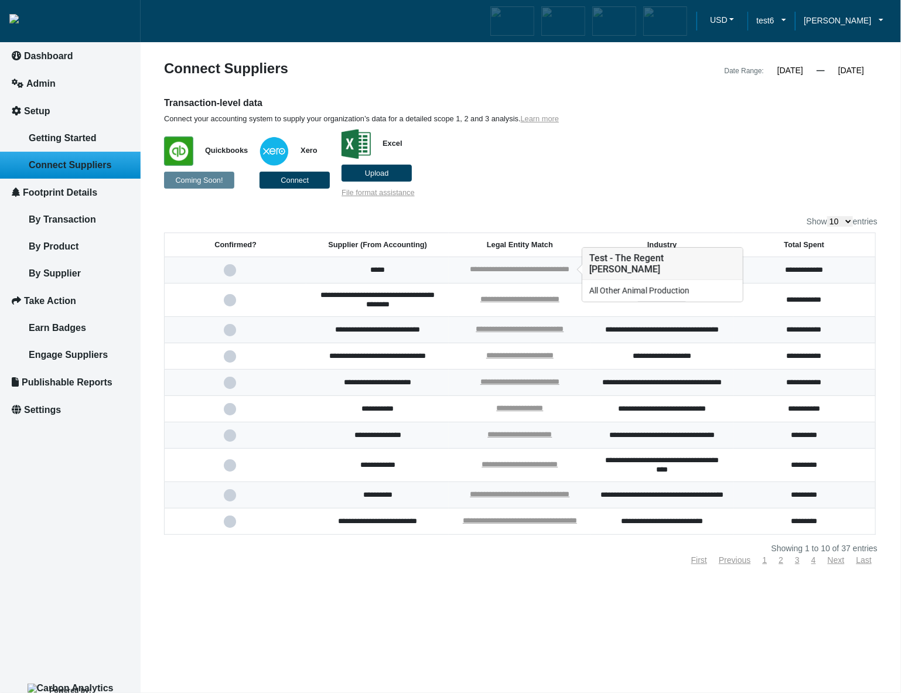
click at [490, 267] on link "**********" at bounding box center [520, 269] width 100 height 8
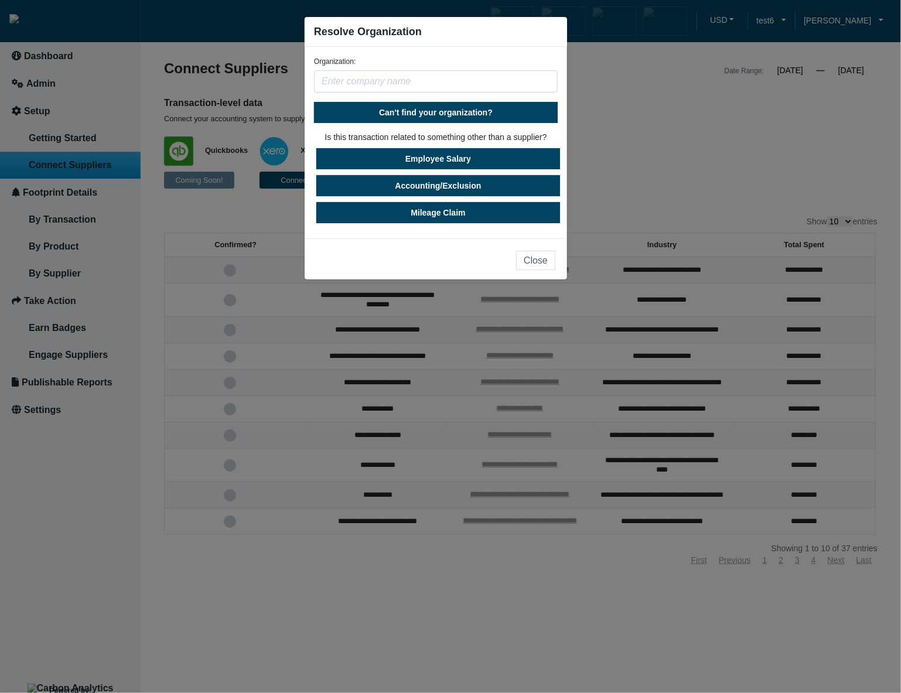
click at [456, 101] on form "Organization: Can't find your organization? Is this transaction related to some…" at bounding box center [436, 139] width 244 height 167
click at [456, 109] on span "Can't find your organization?" at bounding box center [436, 112] width 114 height 9
select select "[GEOGRAPHIC_DATA]"
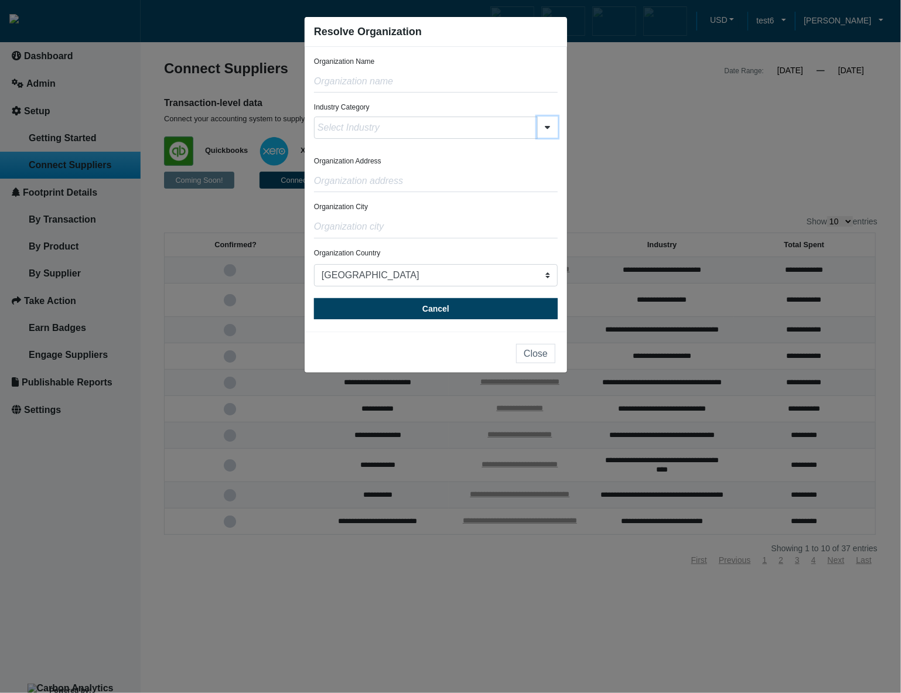
click at [549, 130] on icon "button" at bounding box center [547, 127] width 5 height 8
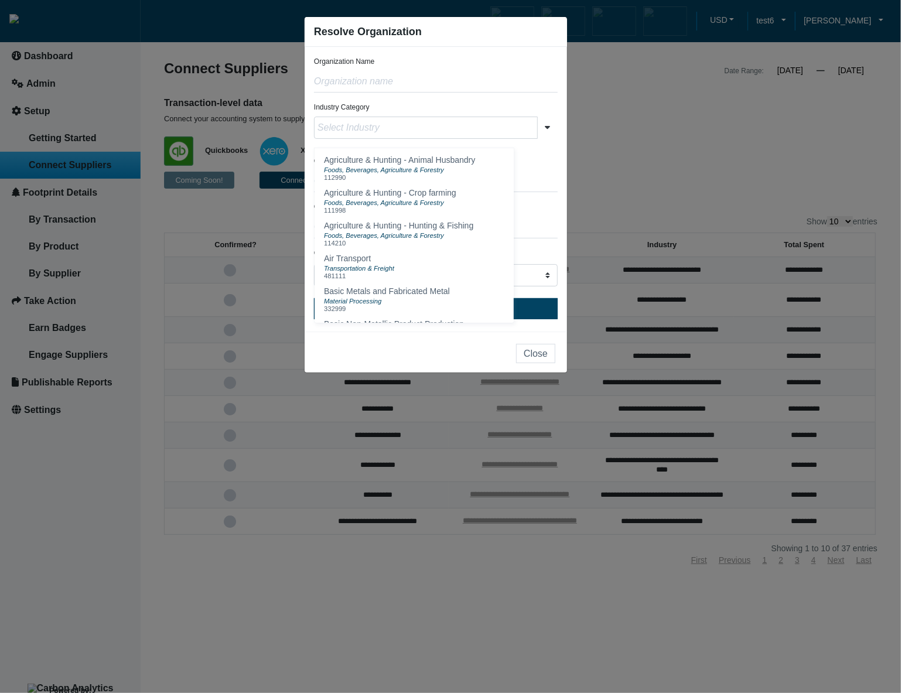
click at [547, 143] on div "Agriculture & Hunting - Animal Husbandry Foods, Beverages, Agriculture & Forest…" at bounding box center [436, 132] width 244 height 30
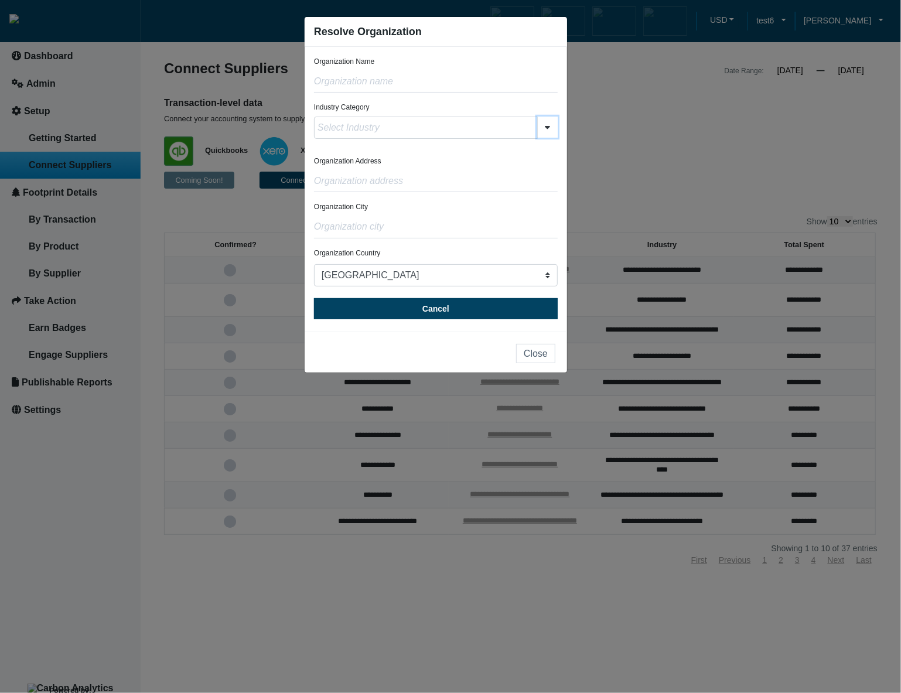
click at [548, 134] on button "button" at bounding box center [547, 127] width 20 height 21
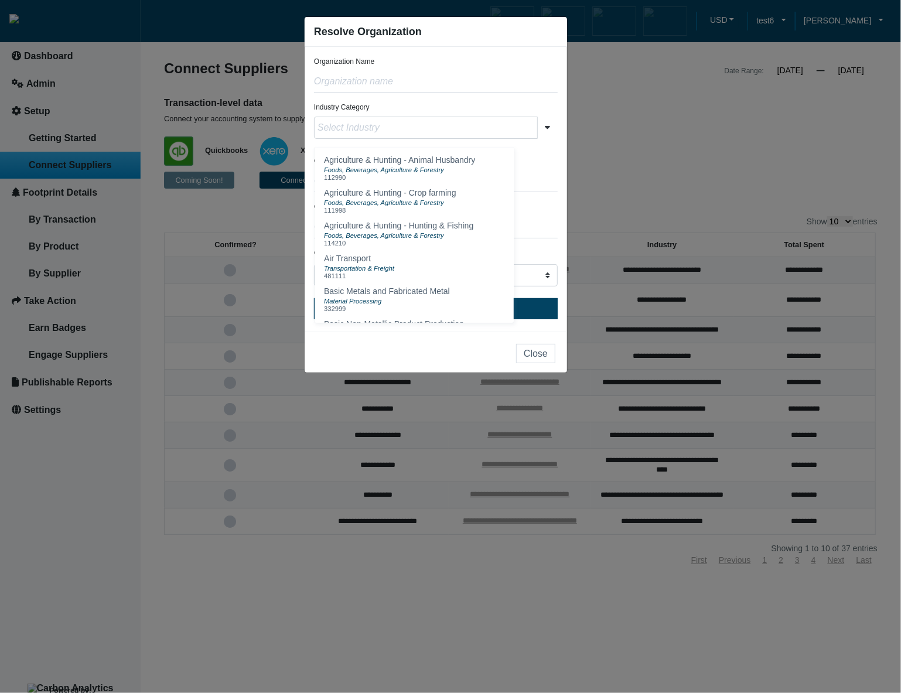
click at [552, 149] on form "Organization Name Industry Category Agriculture & Hunting - Animal Husbandry Fo…" at bounding box center [436, 187] width 244 height 263
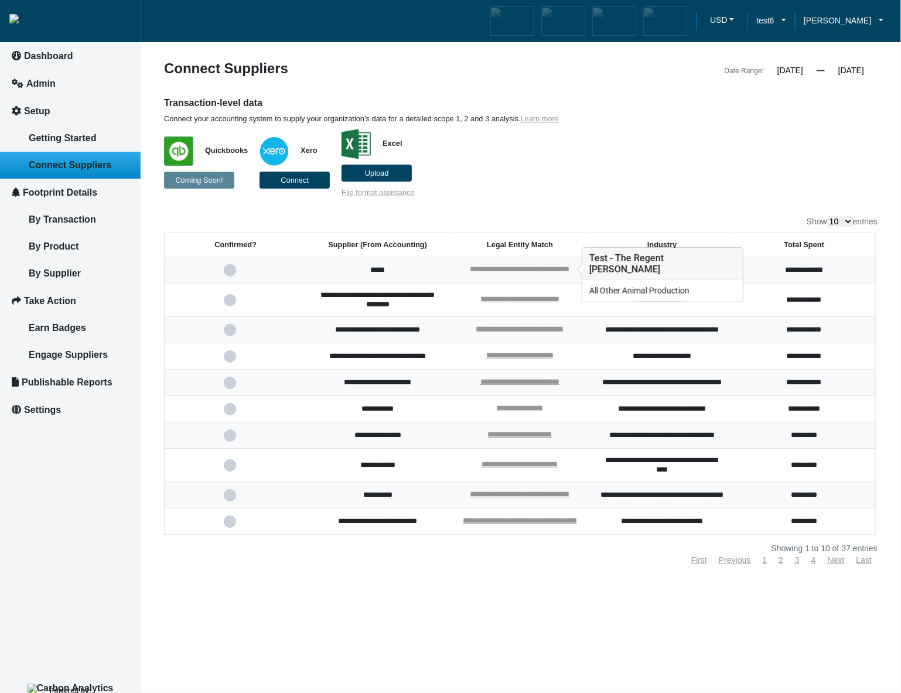
click at [540, 269] on link "**********" at bounding box center [520, 269] width 100 height 8
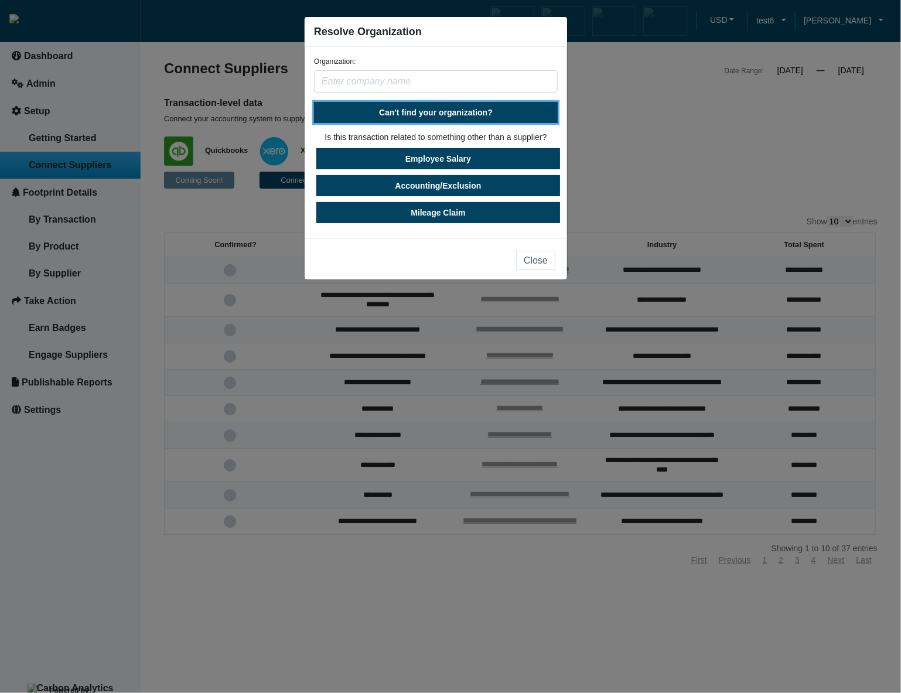
click at [461, 109] on span "Can't find your organization?" at bounding box center [436, 112] width 114 height 9
select select "[GEOGRAPHIC_DATA]"
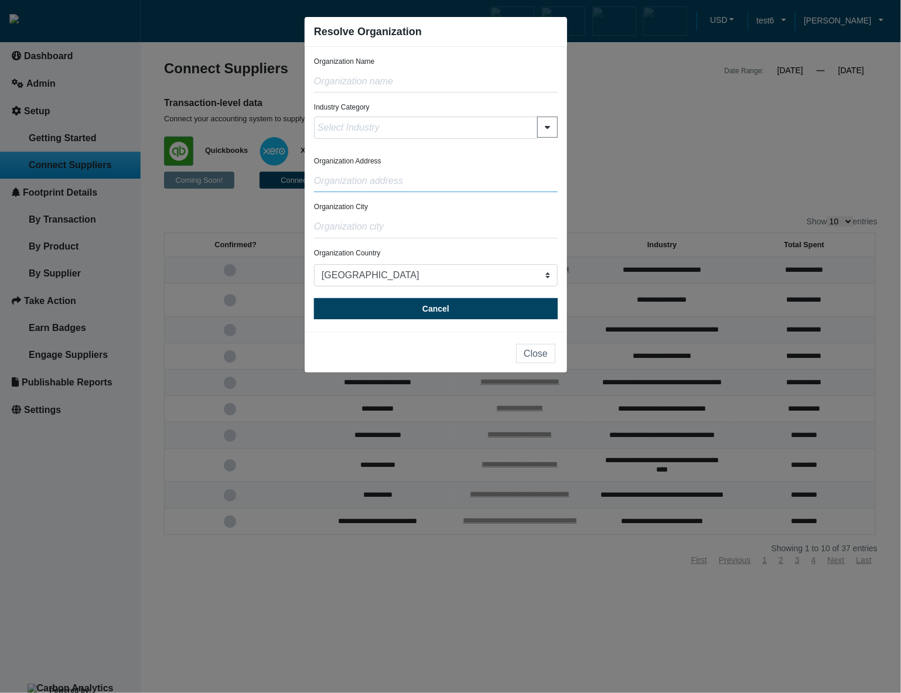
click at [550, 189] on input "text" at bounding box center [436, 181] width 244 height 22
click at [549, 135] on button "button" at bounding box center [547, 127] width 20 height 21
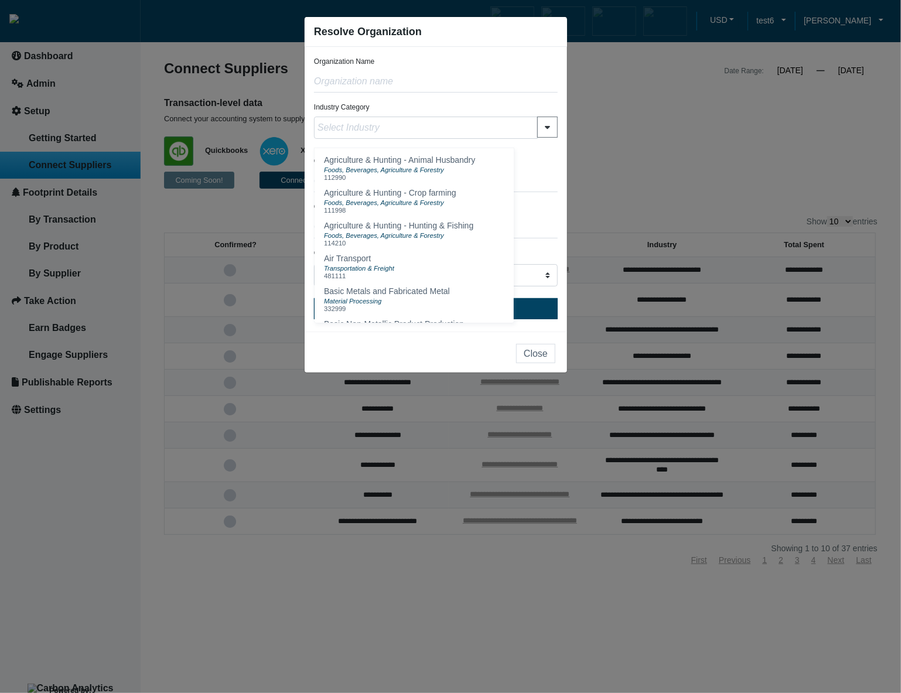
click at [549, 150] on form "Organization Name Industry Category Agriculture & Hunting - Animal Husbandry Fo…" at bounding box center [436, 187] width 244 height 263
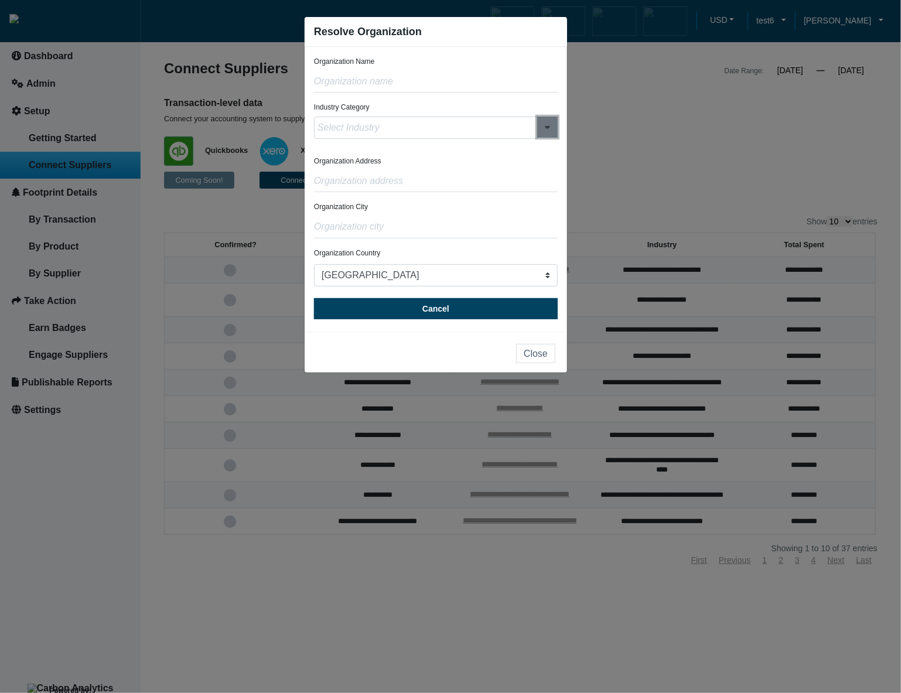
click at [552, 132] on button "button" at bounding box center [547, 127] width 20 height 21
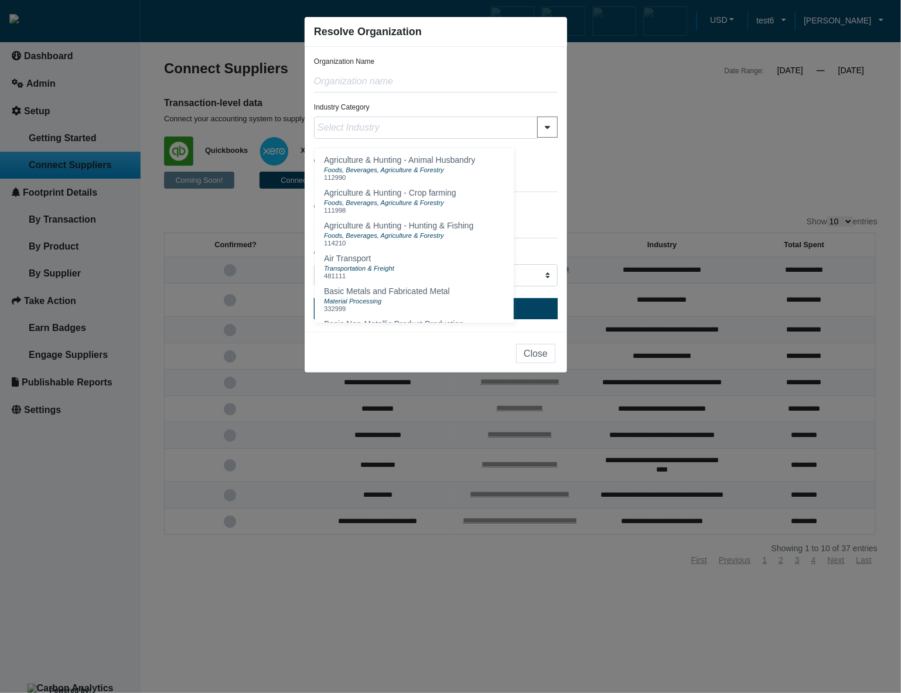
click at [546, 153] on form "Organization Name Industry Category Agriculture & Hunting - Animal Husbandry Fo…" at bounding box center [436, 187] width 244 height 263
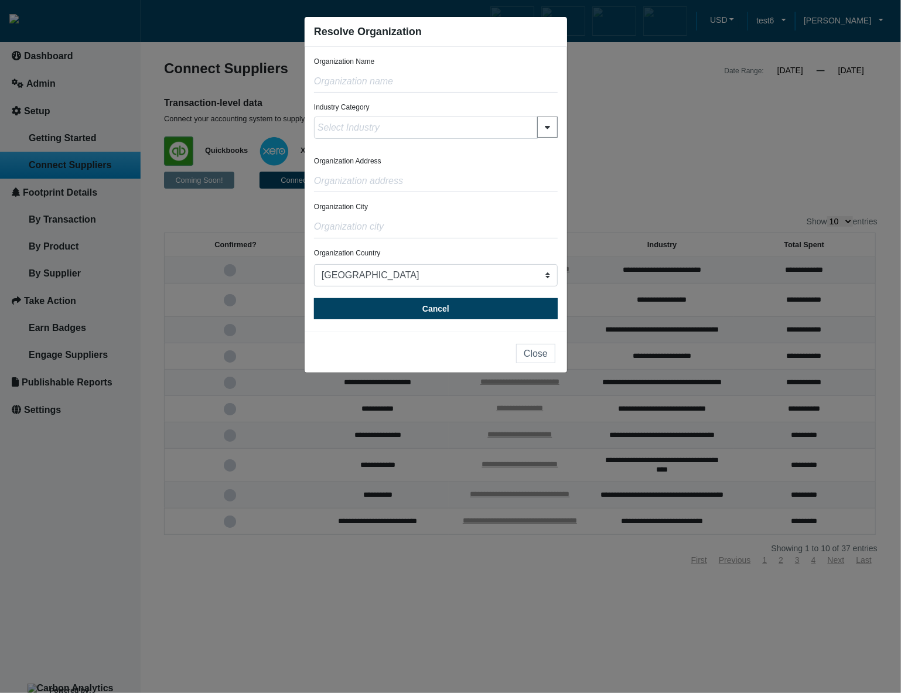
click at [546, 153] on form "Organization Name Industry Category Agriculture & Hunting - Animal Husbandry Fo…" at bounding box center [436, 187] width 244 height 263
drag, startPoint x: 550, startPoint y: 278, endPoint x: 545, endPoint y: 196, distance: 82.7
click at [545, 196] on form "Organization Name Industry Category Agriculture & Hunting - Animal Husbandry Fo…" at bounding box center [436, 187] width 244 height 263
click at [542, 175] on input "text" at bounding box center [436, 181] width 244 height 22
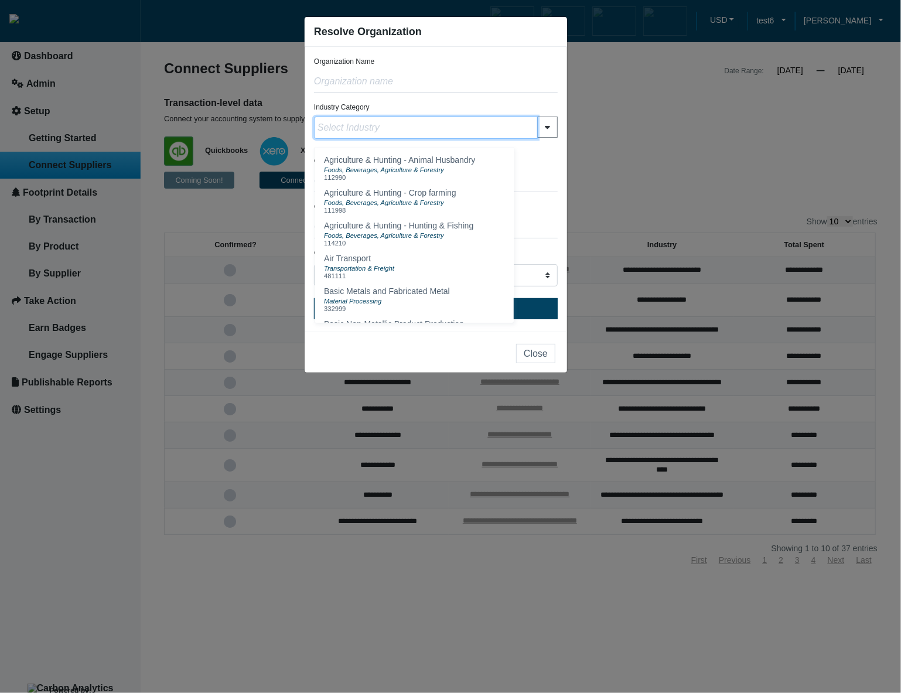
click at [532, 136] on input "text" at bounding box center [426, 128] width 224 height 22
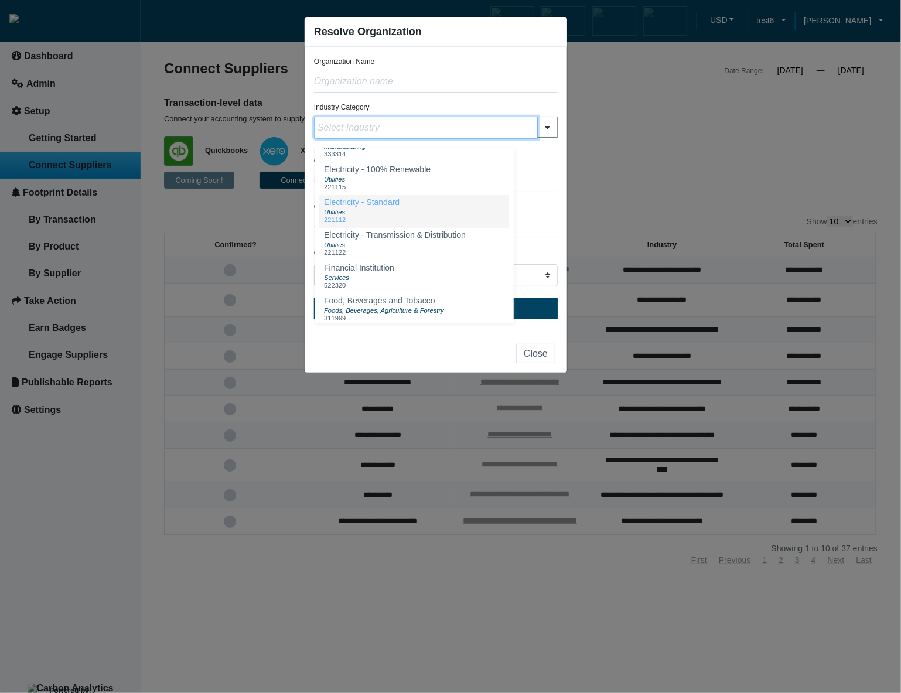
scroll to position [281, 0]
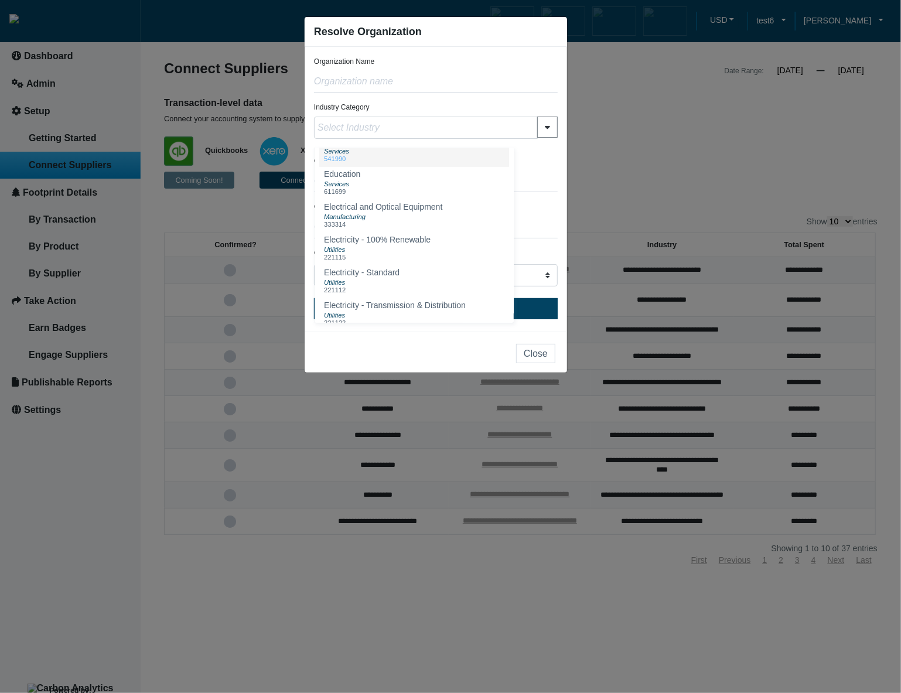
click at [502, 155] on div "Services" at bounding box center [416, 150] width 185 height 9
type input "Consultants & Other Business Activities & Services (541990)"
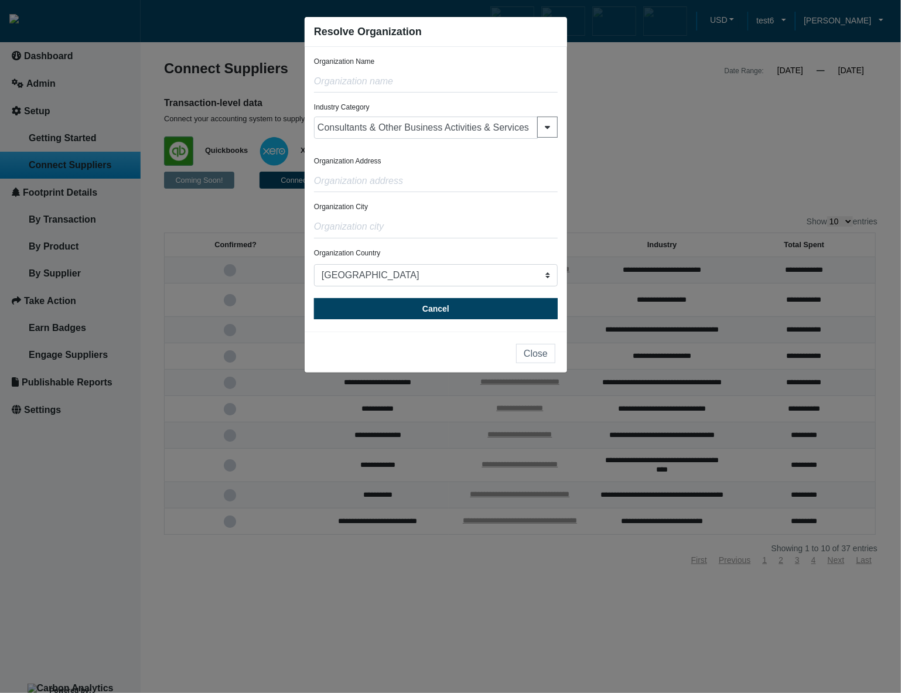
click at [537, 165] on div "Organization Address" at bounding box center [436, 174] width 244 height 36
click at [526, 134] on input "Consultants & Other Business Activities & Services (541990)" at bounding box center [426, 128] width 224 height 22
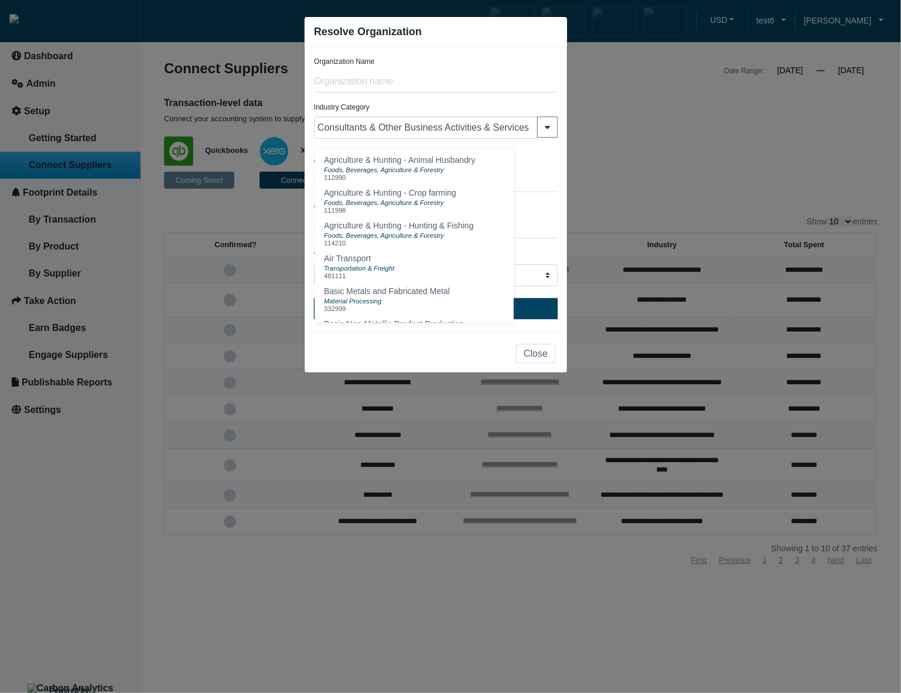
click at [535, 160] on div "Organization Address" at bounding box center [436, 174] width 244 height 36
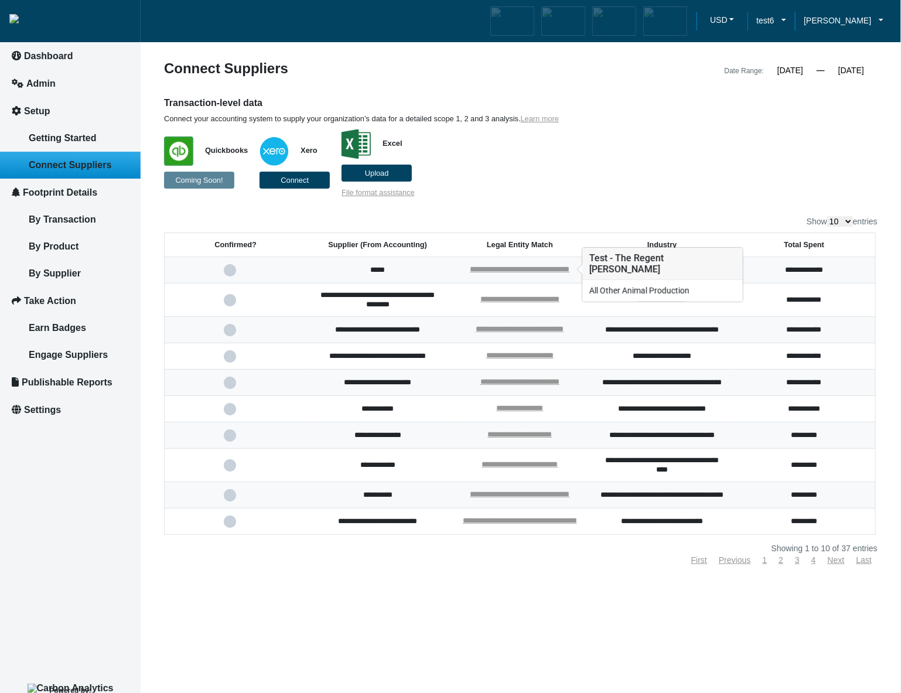
click at [490, 265] on div "**********" at bounding box center [520, 270] width 100 height 11
click at [494, 268] on link "**********" at bounding box center [520, 269] width 100 height 8
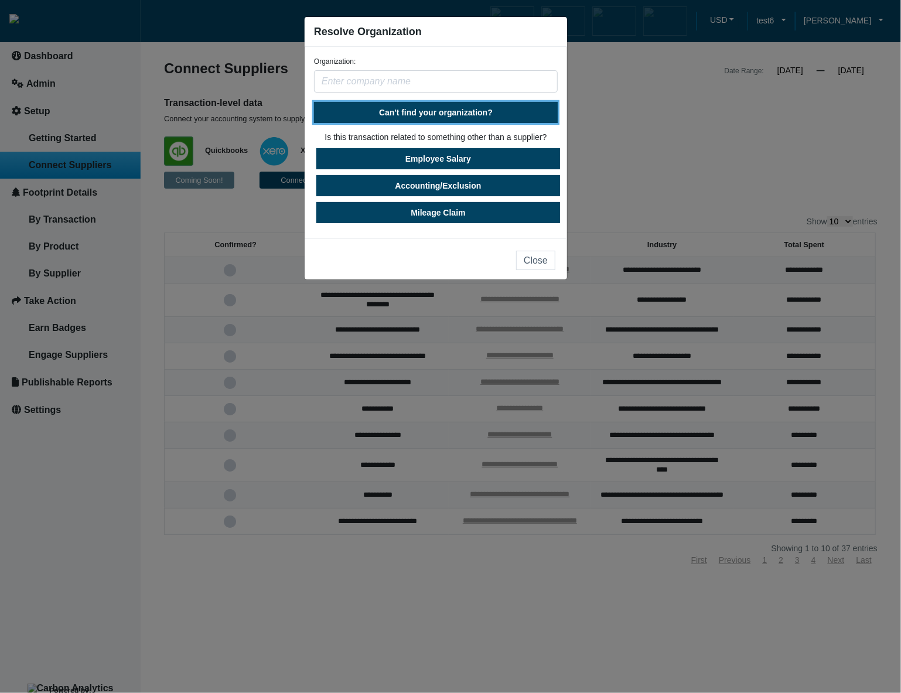
click at [477, 121] on button "Can't find your organization?" at bounding box center [436, 112] width 244 height 21
select select "[GEOGRAPHIC_DATA]"
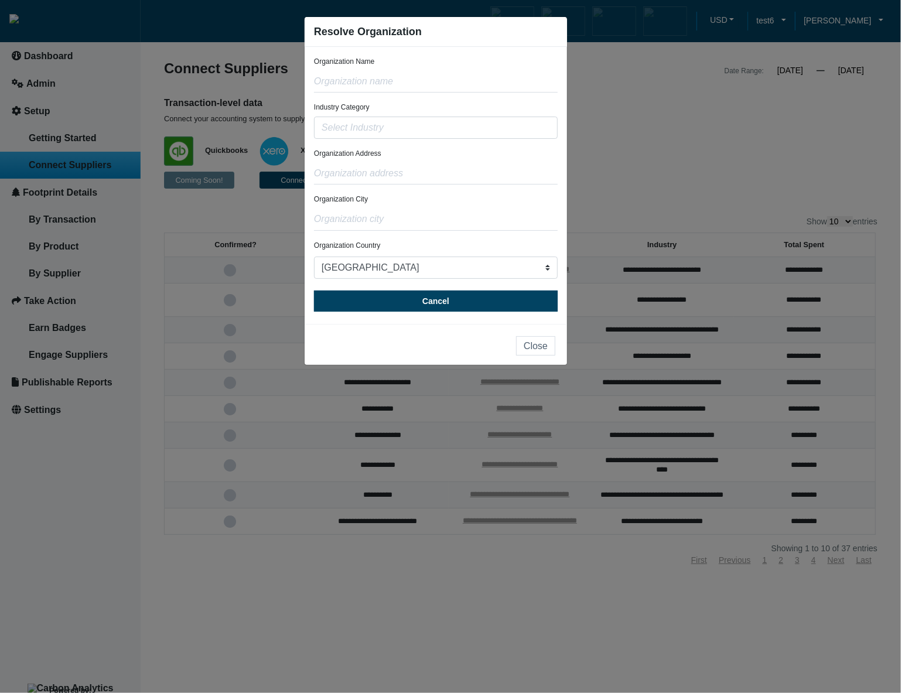
click at [479, 160] on div "Organization Address" at bounding box center [436, 166] width 244 height 36
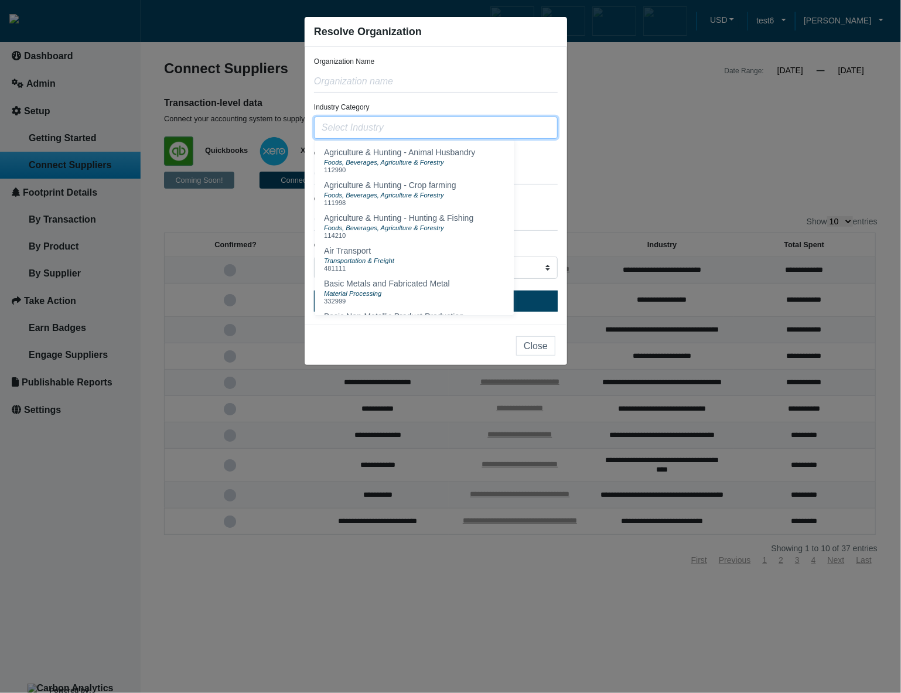
click at [394, 128] on input "text" at bounding box center [436, 128] width 244 height 22
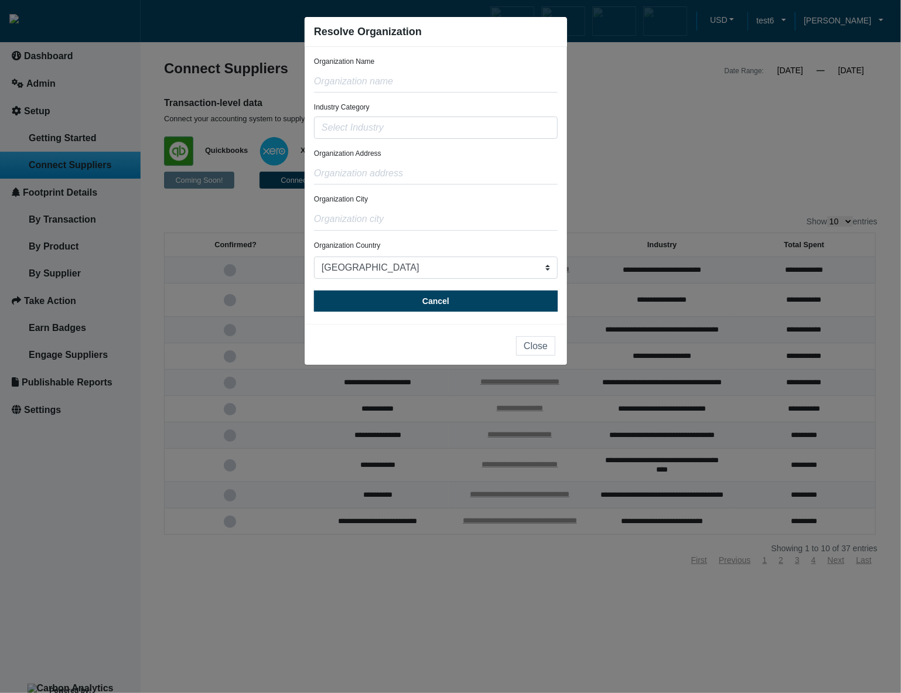
click at [512, 154] on div "Organization Address" at bounding box center [436, 166] width 244 height 36
click at [519, 135] on input "text" at bounding box center [436, 128] width 244 height 22
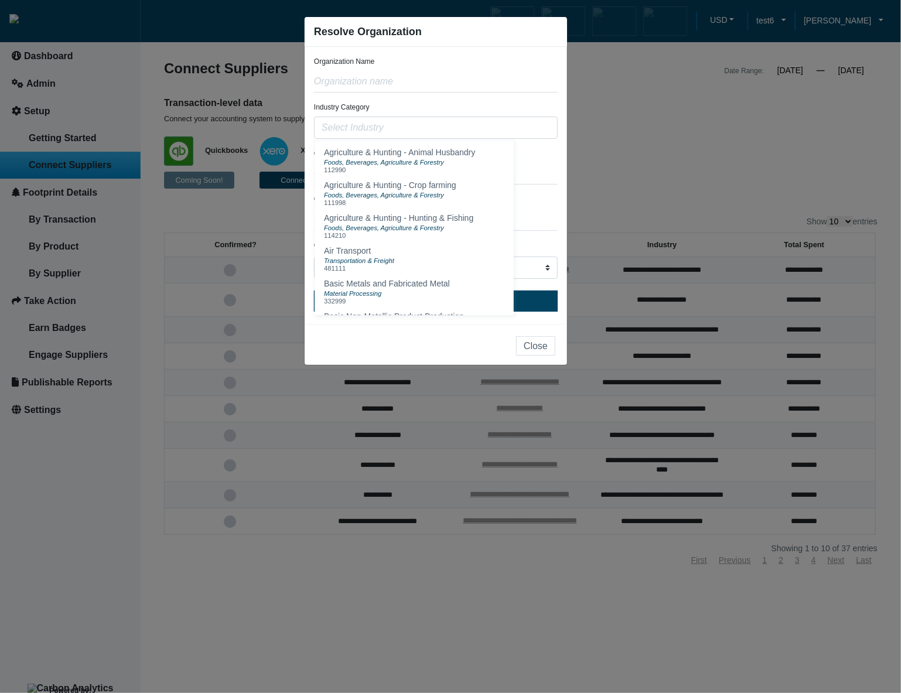
click at [532, 160] on div "Organization Address" at bounding box center [436, 166] width 244 height 36
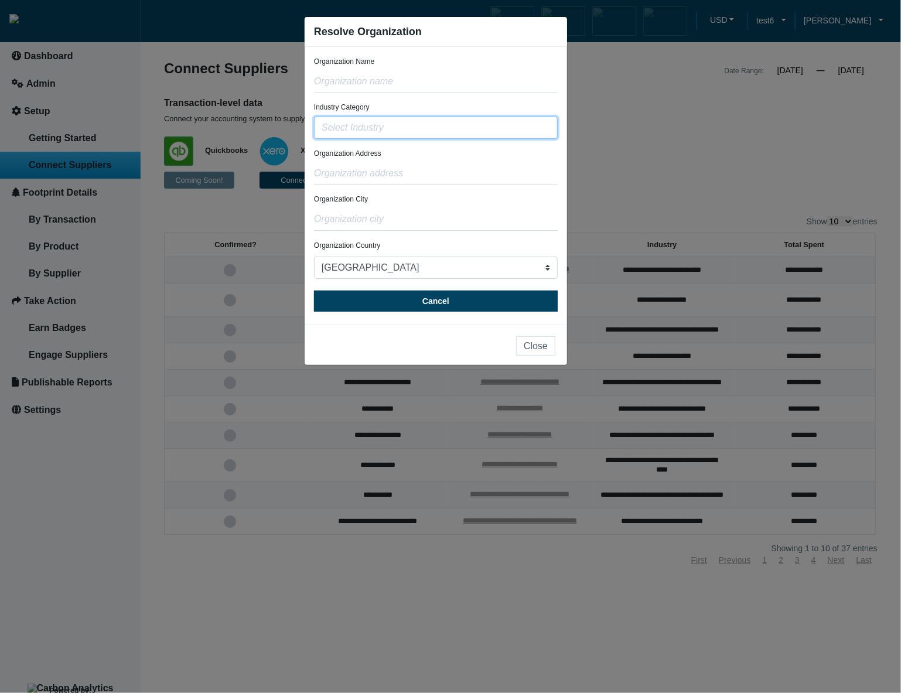
click at [538, 134] on input "text" at bounding box center [436, 128] width 244 height 22
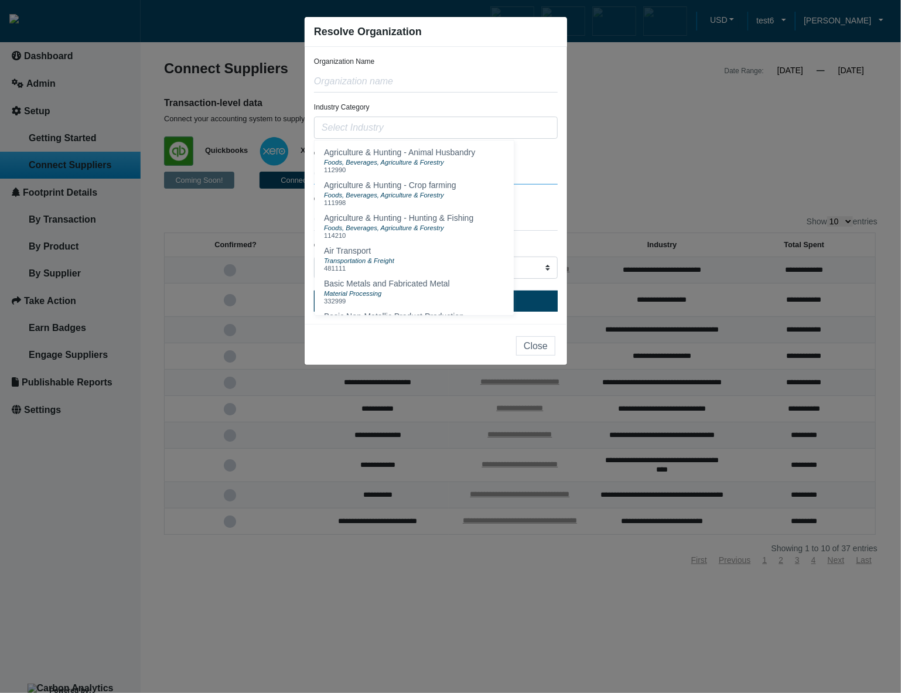
click at [549, 164] on input "text" at bounding box center [436, 173] width 244 height 22
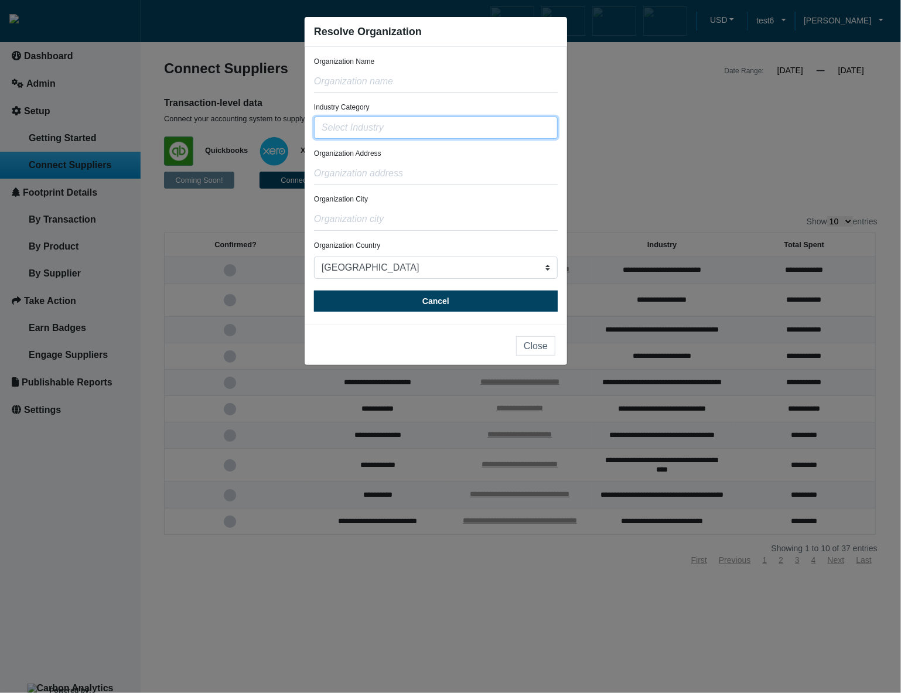
click at [540, 133] on input "text" at bounding box center [436, 128] width 244 height 22
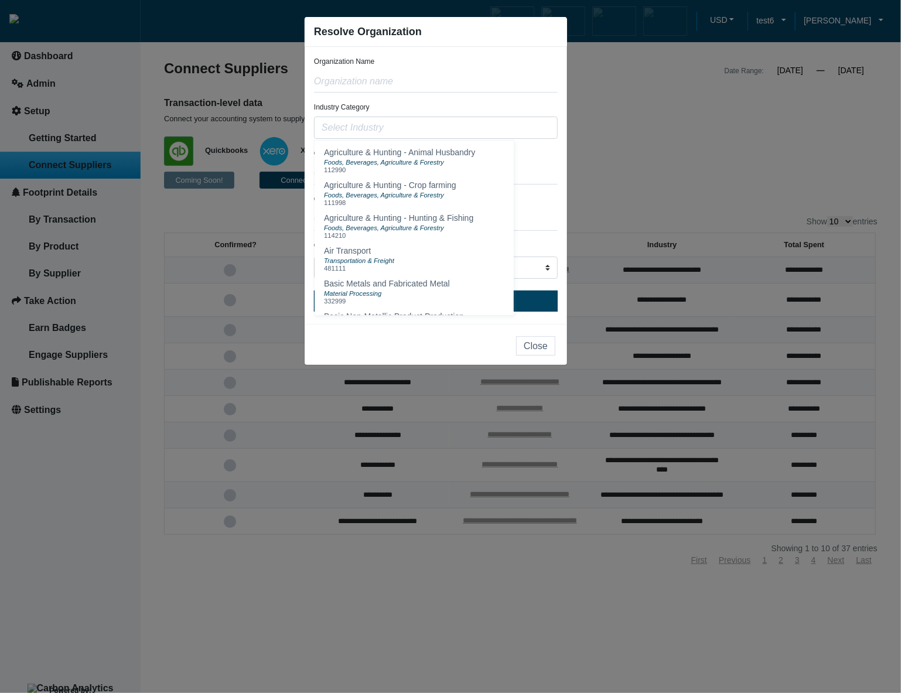
click at [546, 149] on div "Organization Address" at bounding box center [436, 166] width 244 height 36
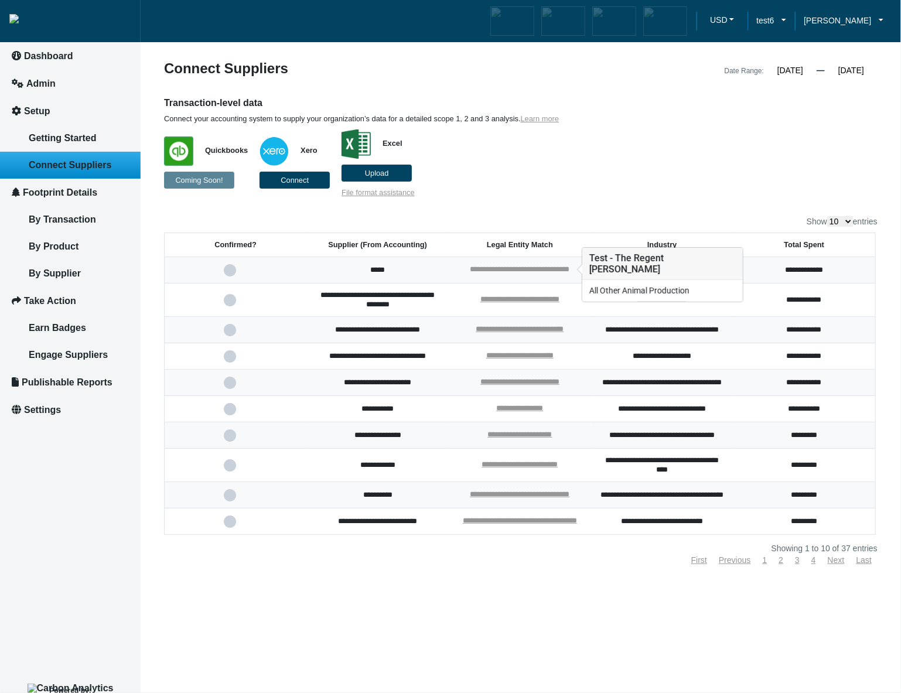
click at [544, 266] on link "**********" at bounding box center [520, 269] width 100 height 8
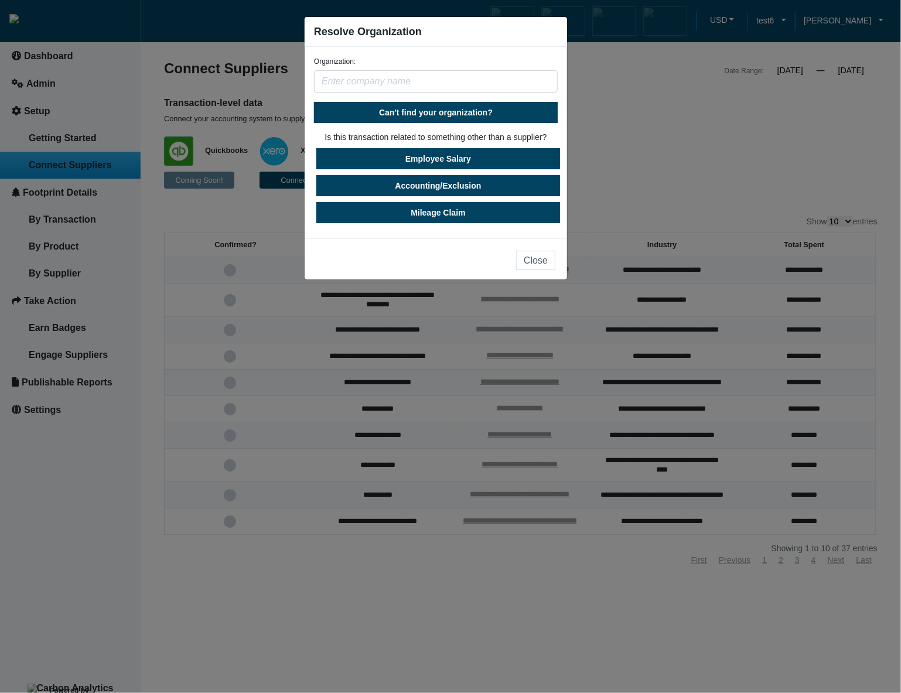
click at [481, 88] on input "text" at bounding box center [436, 81] width 244 height 22
click at [473, 114] on span "Can't find your organization?" at bounding box center [436, 112] width 114 height 9
select select "United States"
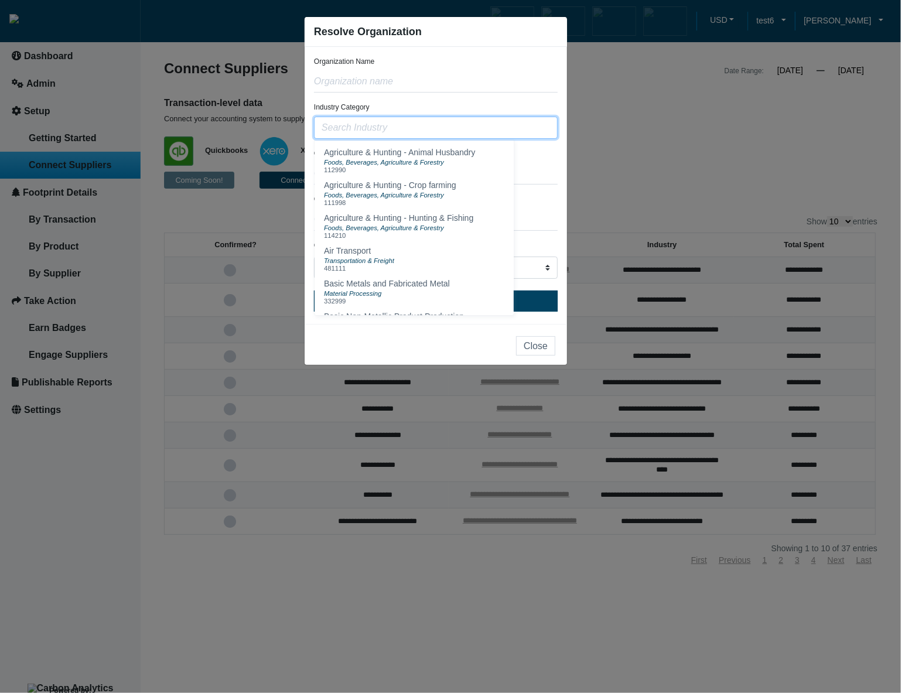
click at [457, 127] on input "text" at bounding box center [436, 128] width 244 height 22
click at [467, 193] on button "Agriculture & Hunting - Crop farming Foods, Beverages, Agriculture & Forestry 1…" at bounding box center [414, 194] width 190 height 33
click at [519, 127] on input "Agriculture & Hunting - Crop farming (111998)" at bounding box center [436, 128] width 244 height 22
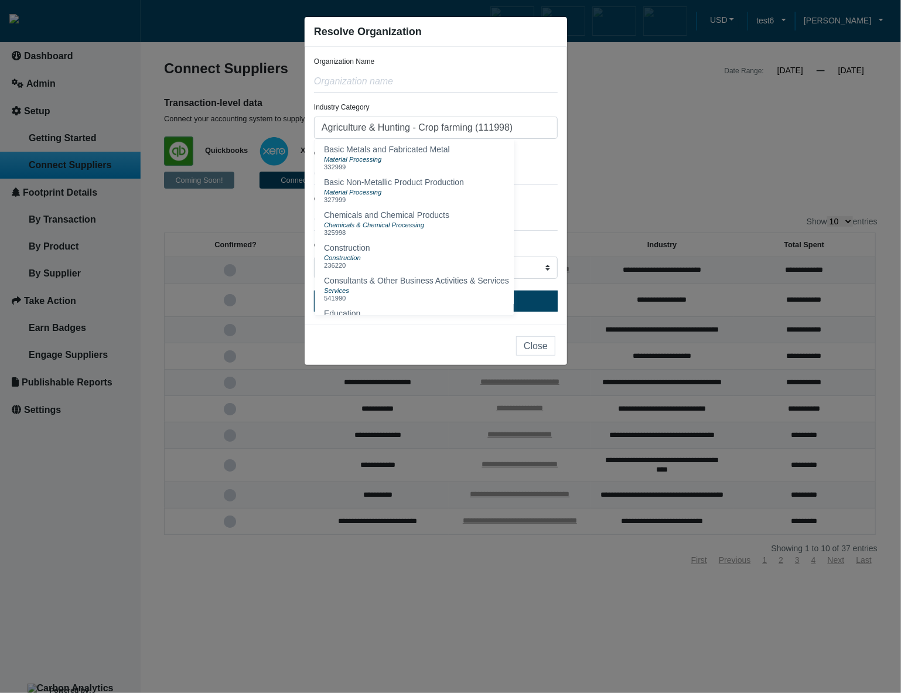
scroll to position [138, 0]
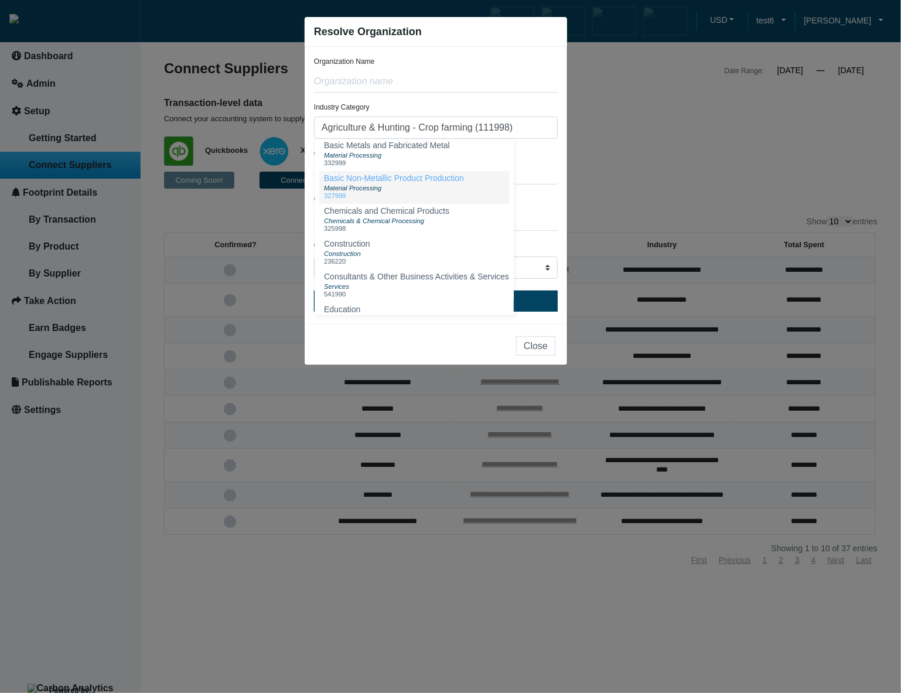
click at [473, 182] on button "Basic Non-Metallic Product Production Material Processing 327999" at bounding box center [414, 187] width 190 height 33
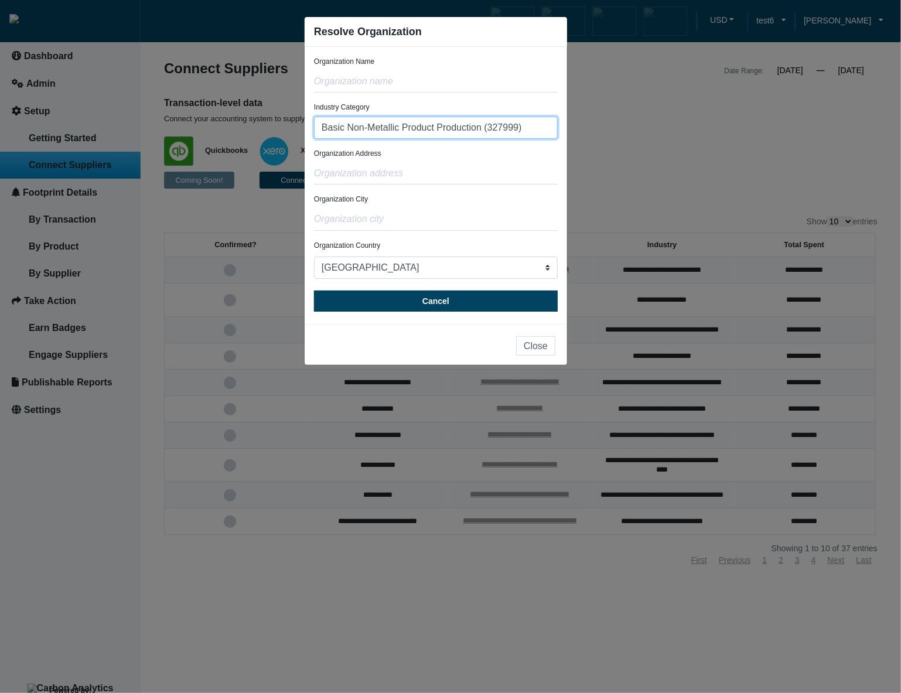
click at [530, 125] on input "Basic Non-Metallic Product Production (327999)" at bounding box center [436, 128] width 244 height 22
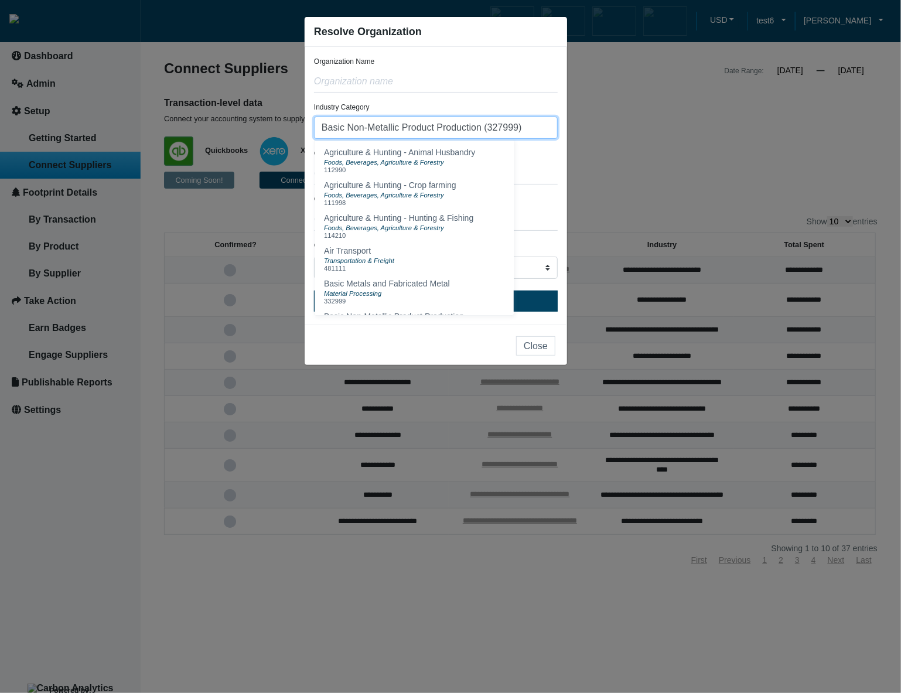
click at [528, 131] on input "Basic Non-Metallic Product Production (327999)" at bounding box center [436, 128] width 244 height 22
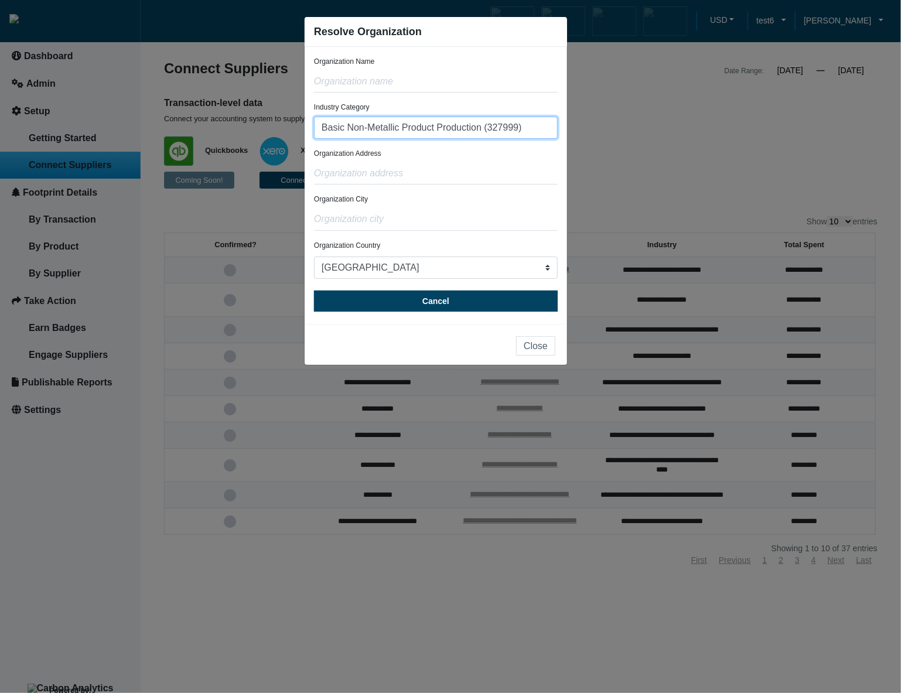
click at [525, 133] on input "Basic Non-Metallic Product Production (327999)" at bounding box center [436, 128] width 244 height 22
click at [511, 131] on input "Basic Non-Metallic Product Production (327999)" at bounding box center [436, 128] width 244 height 22
click at [529, 128] on input "Basic Non-Metallic Product Production (327999)" at bounding box center [436, 128] width 244 height 22
type input "B"
click at [522, 163] on input "text" at bounding box center [436, 173] width 244 height 22
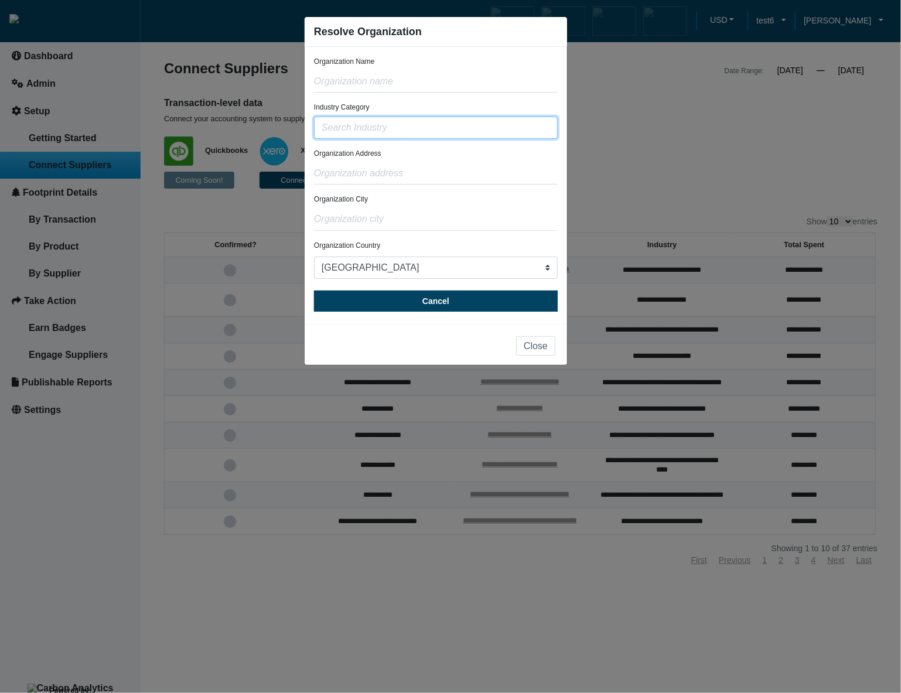
click at [503, 134] on input "text" at bounding box center [436, 128] width 244 height 22
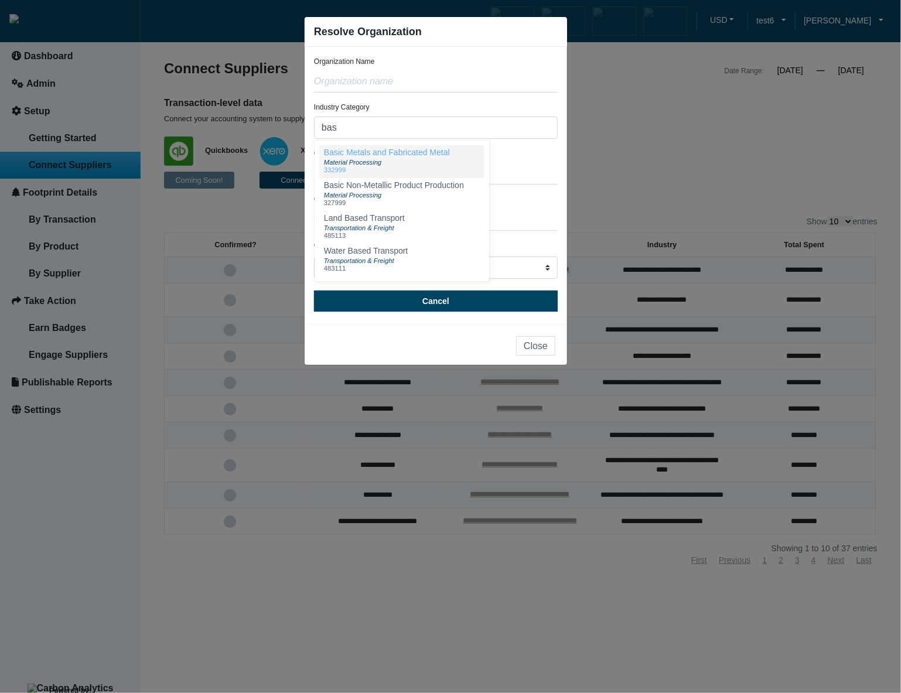
click at [427, 156] on span "Basic Metals and Fabricated Metal" at bounding box center [387, 152] width 126 height 9
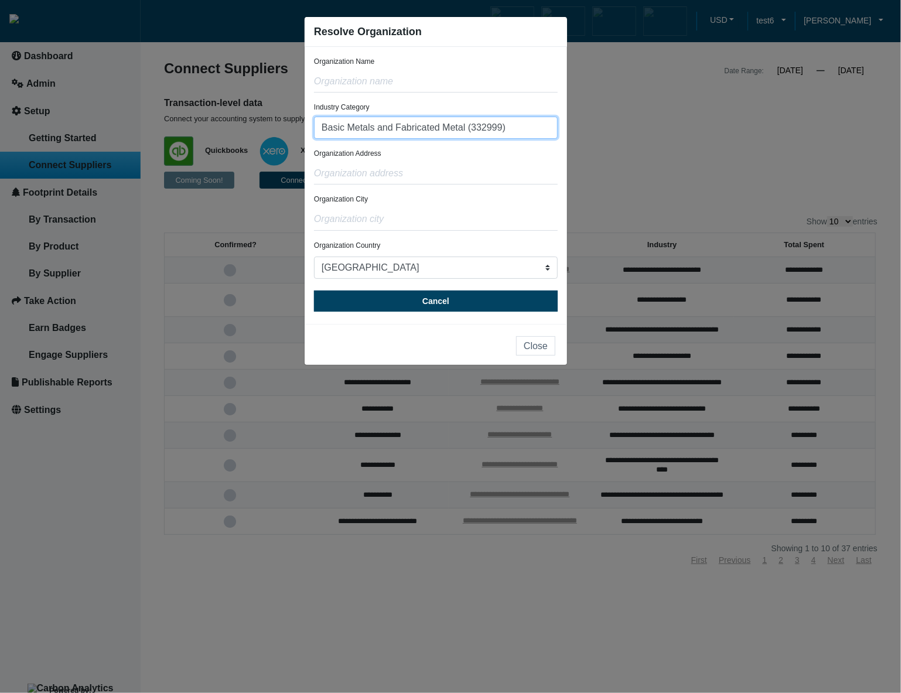
click at [516, 125] on input "Basic Metals and Fabricated Metal (332999)" at bounding box center [436, 128] width 244 height 22
click at [464, 160] on button "Basic Metals and Fabricated Metal Material Processing 332999" at bounding box center [401, 161] width 165 height 33
click at [517, 126] on input "Basic Metals and Fabricated Metal (332999)" at bounding box center [436, 128] width 244 height 22
click at [473, 169] on button "Basic Metals and Fabricated Metal Material Processing 332999" at bounding box center [401, 161] width 165 height 33
click at [538, 119] on input "Basic Metals and Fabricated Metal (332999)" at bounding box center [436, 128] width 244 height 22
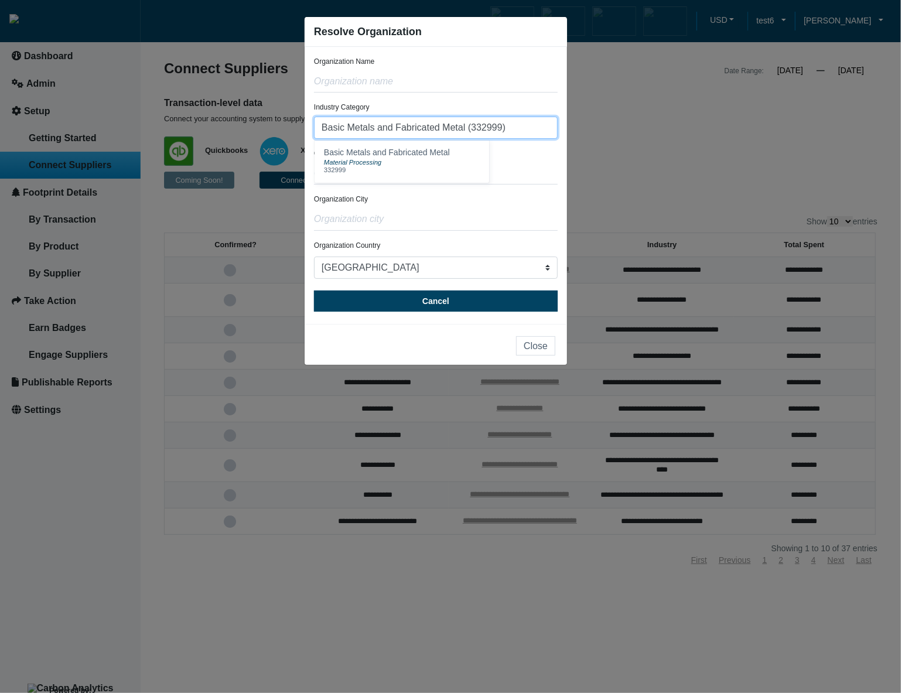
click at [533, 135] on input "Basic Metals and Fabricated Metal (332999)" at bounding box center [436, 128] width 244 height 22
type input "B"
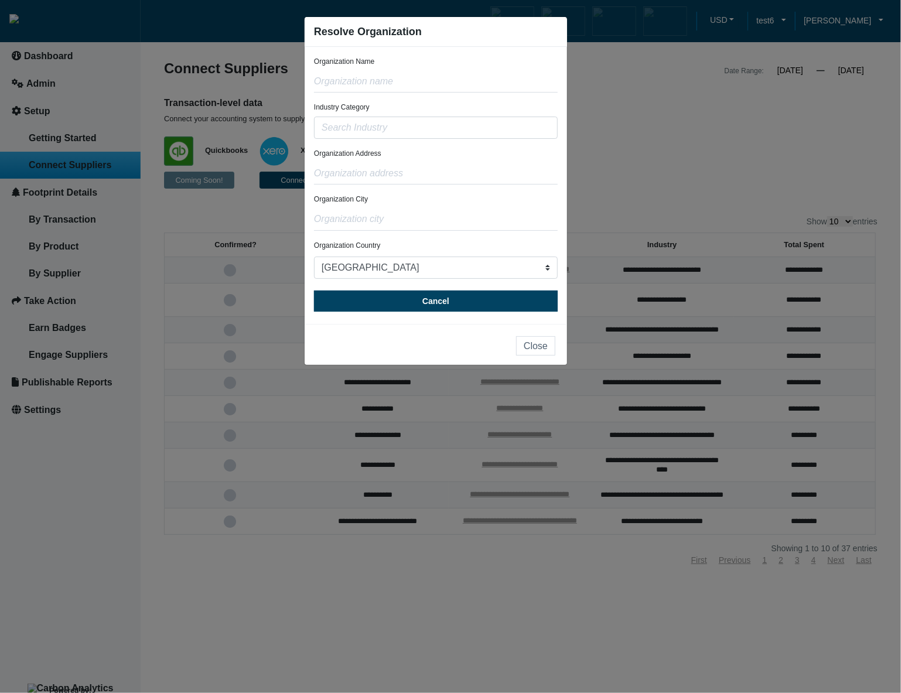
click at [689, 133] on ngb-modal-window "Resolve Organization Organization Name Industry Category Agriculture & Hunting …" at bounding box center [450, 346] width 901 height 693
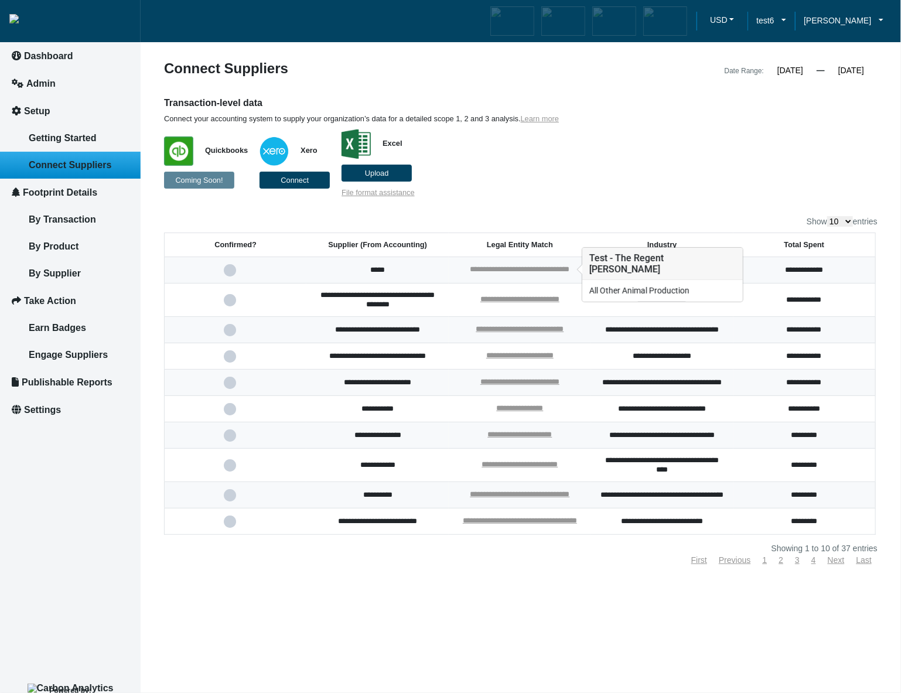
click at [562, 271] on link "**********" at bounding box center [520, 269] width 100 height 8
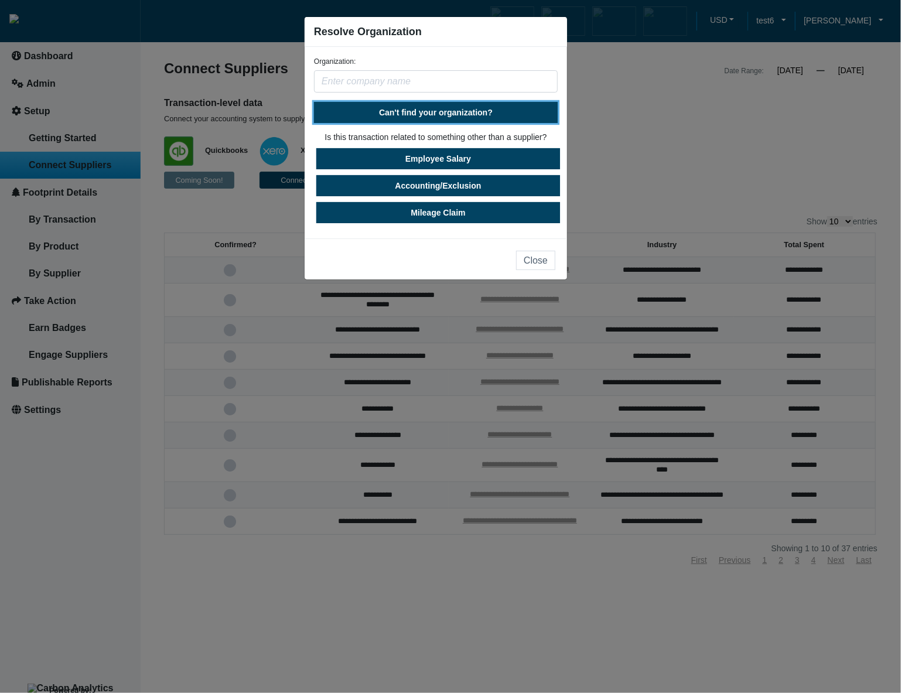
click at [441, 115] on span "Can't find your organization?" at bounding box center [436, 112] width 114 height 9
select select "[GEOGRAPHIC_DATA]"
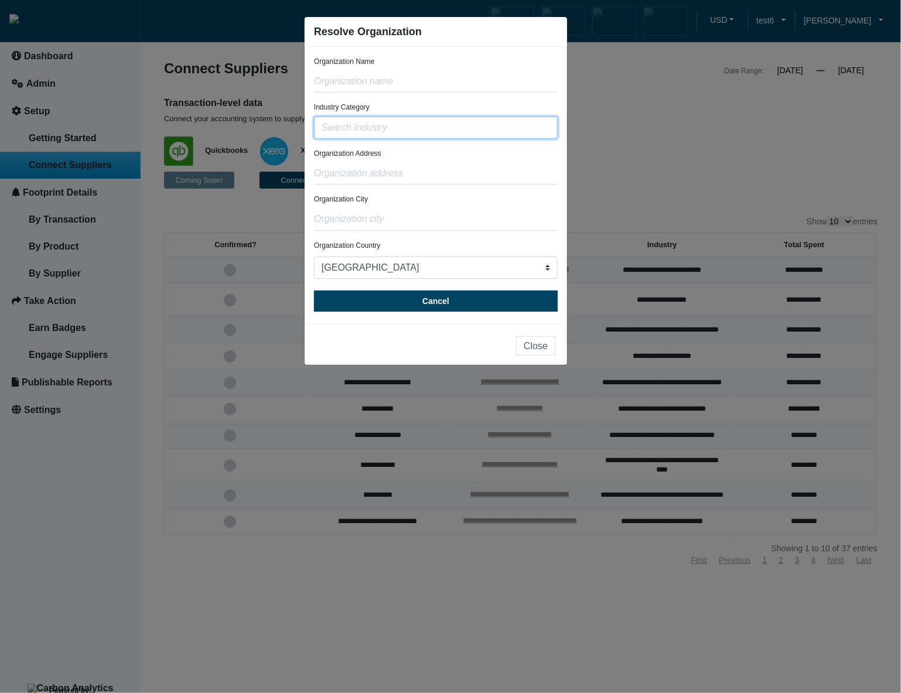
click at [429, 129] on input "text" at bounding box center [436, 128] width 244 height 22
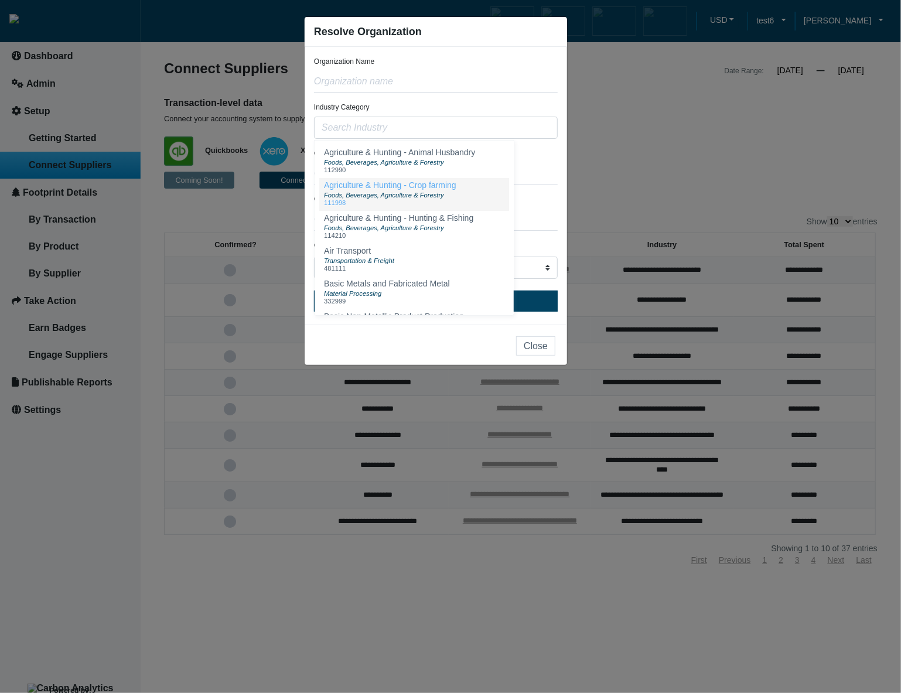
click at [453, 196] on div "Foods, Beverages, Agriculture & Forestry" at bounding box center [390, 194] width 132 height 9
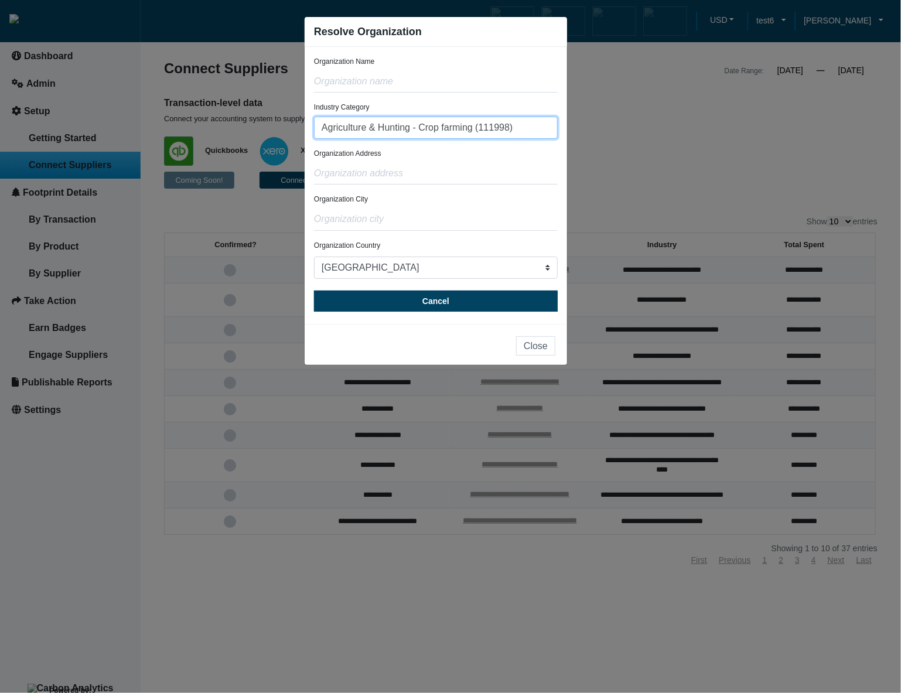
click at [528, 128] on input "Agriculture & Hunting - Crop farming (111998)" at bounding box center [436, 128] width 244 height 22
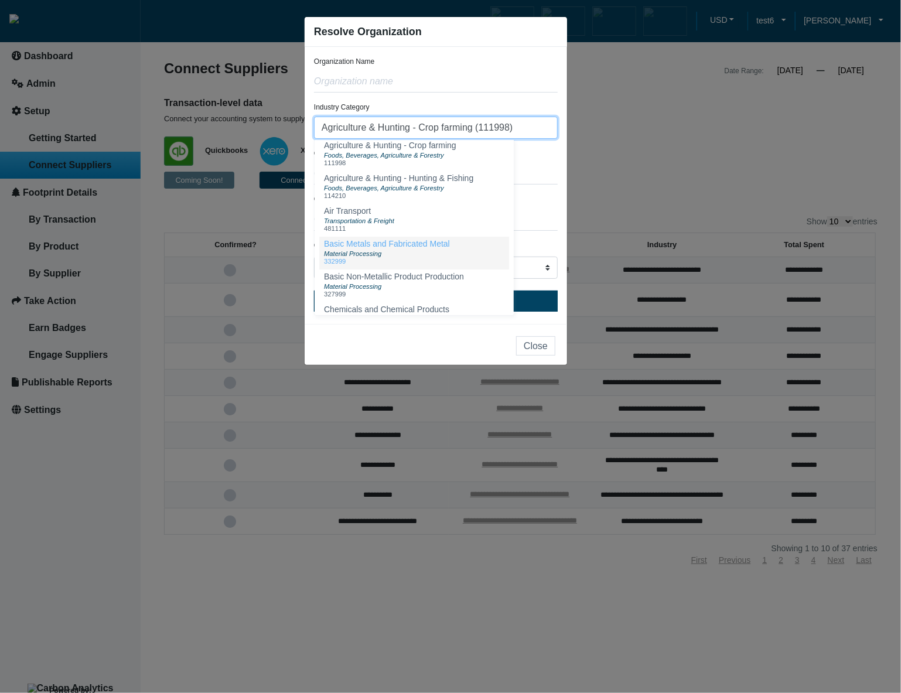
scroll to position [70, 0]
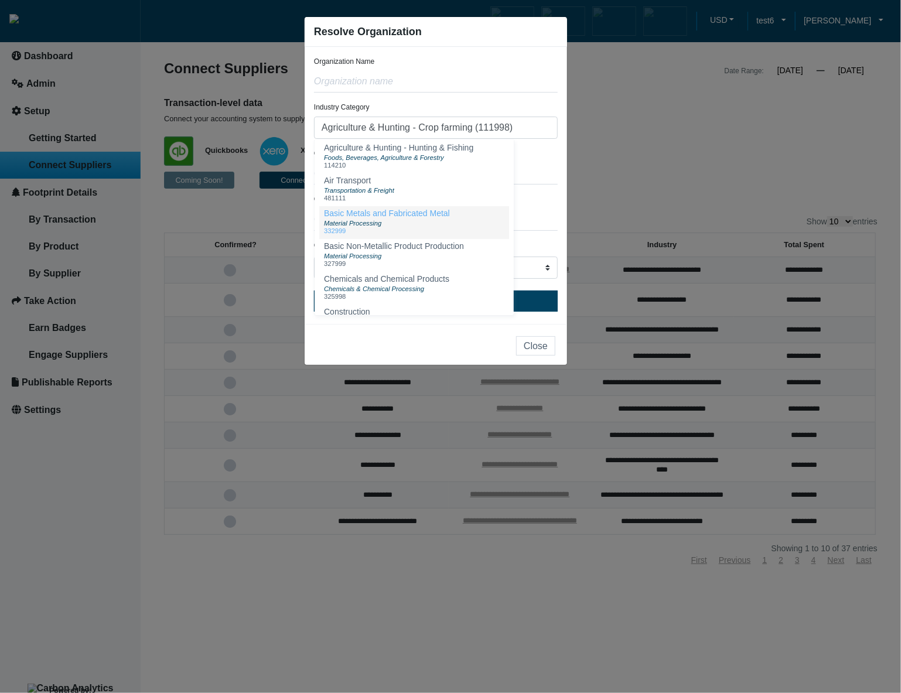
click at [454, 224] on button "Basic Metals and Fabricated Metal Material Processing 332999" at bounding box center [414, 222] width 190 height 33
type input "Basic Metals and Fabricated Metal (332999)"
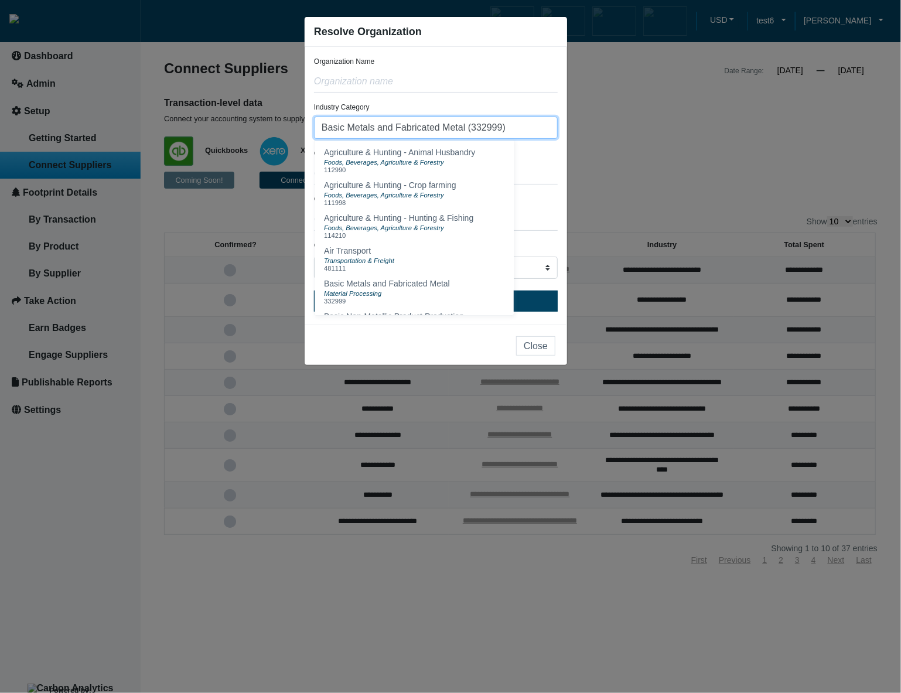
drag, startPoint x: 521, startPoint y: 126, endPoint x: 315, endPoint y: 126, distance: 206.1
click at [315, 126] on input "Basic Metals and Fabricated Metal (332999)" at bounding box center [436, 128] width 244 height 22
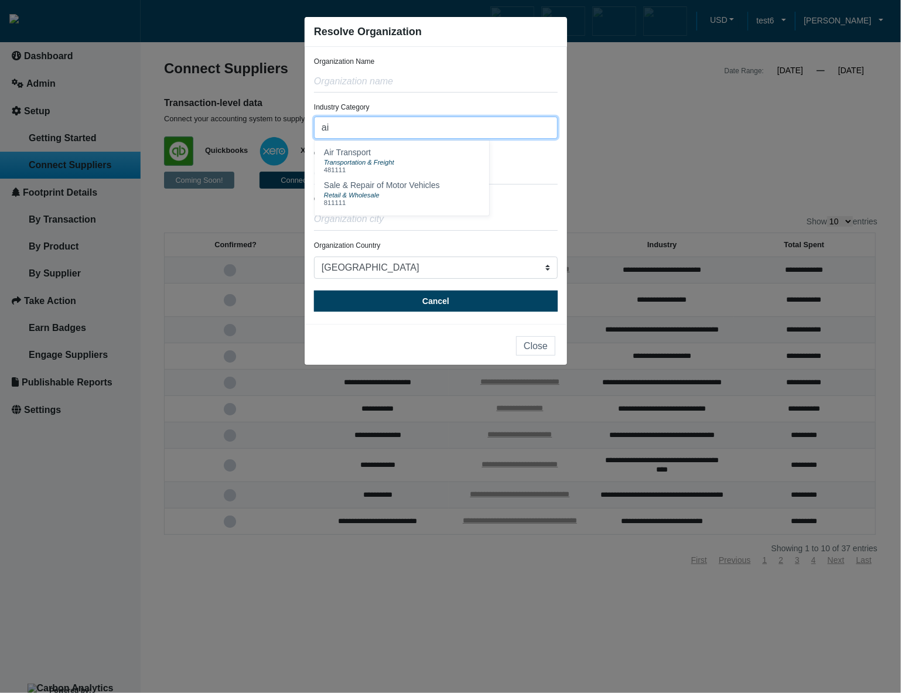
type input "a"
type input "4"
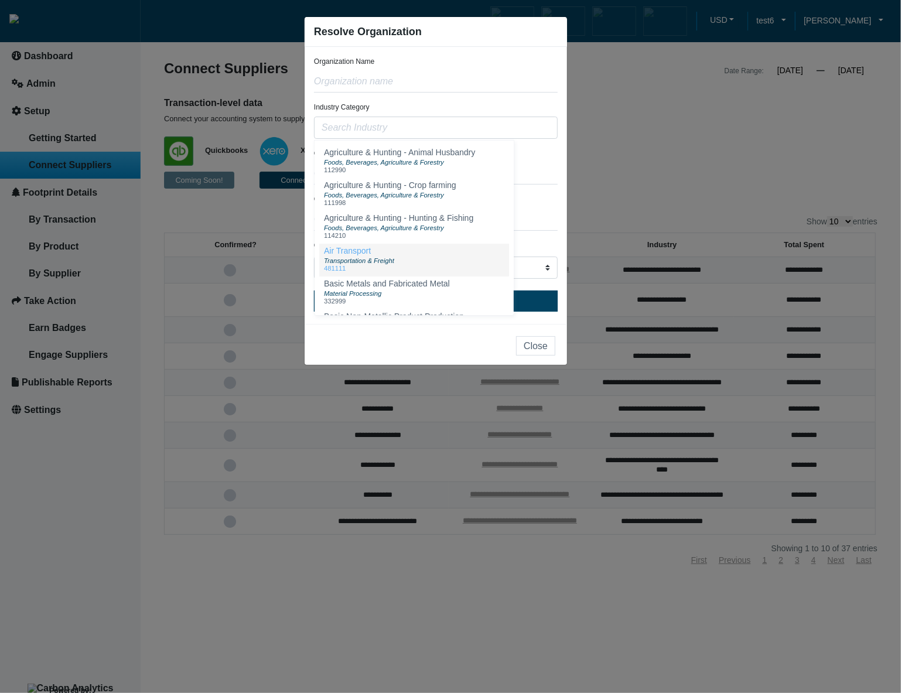
click at [367, 251] on span "Air Transport" at bounding box center [347, 250] width 47 height 9
type input "Air Transport (481111)"
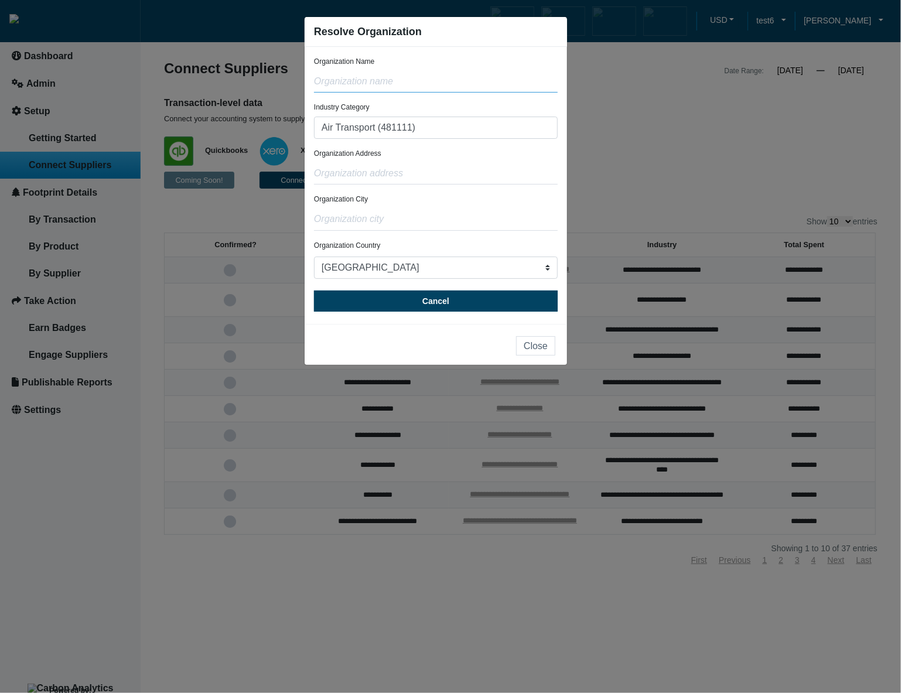
click at [392, 88] on input "text" at bounding box center [436, 81] width 244 height 22
type input "test"
click at [391, 175] on input "text" at bounding box center [436, 173] width 244 height 22
type input "test"
click at [400, 221] on input "text" at bounding box center [436, 219] width 244 height 22
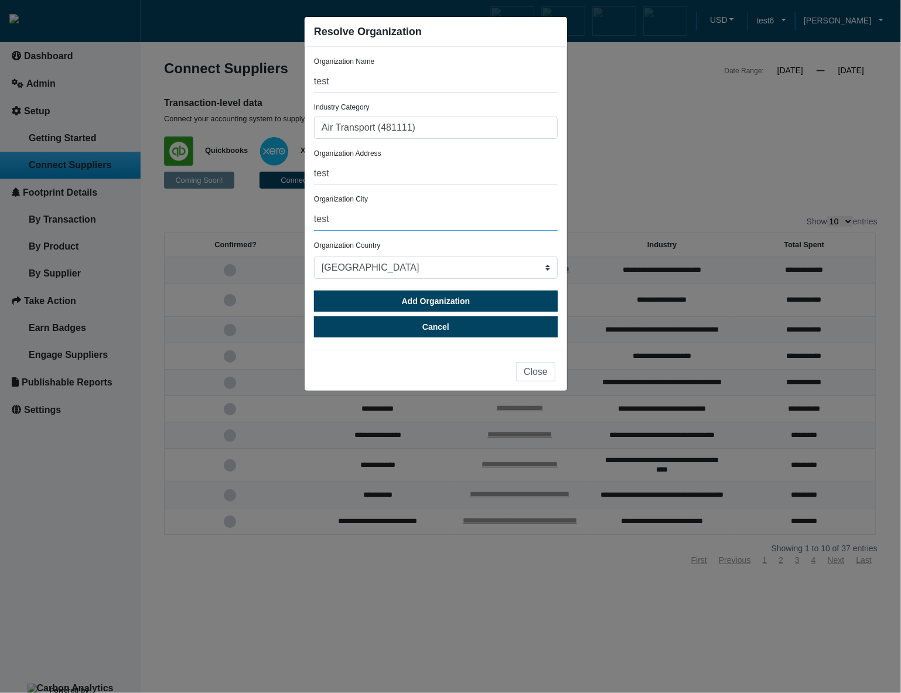
type input "test"
click at [435, 126] on input "Air Transport (481111)" at bounding box center [436, 128] width 244 height 22
type input "A"
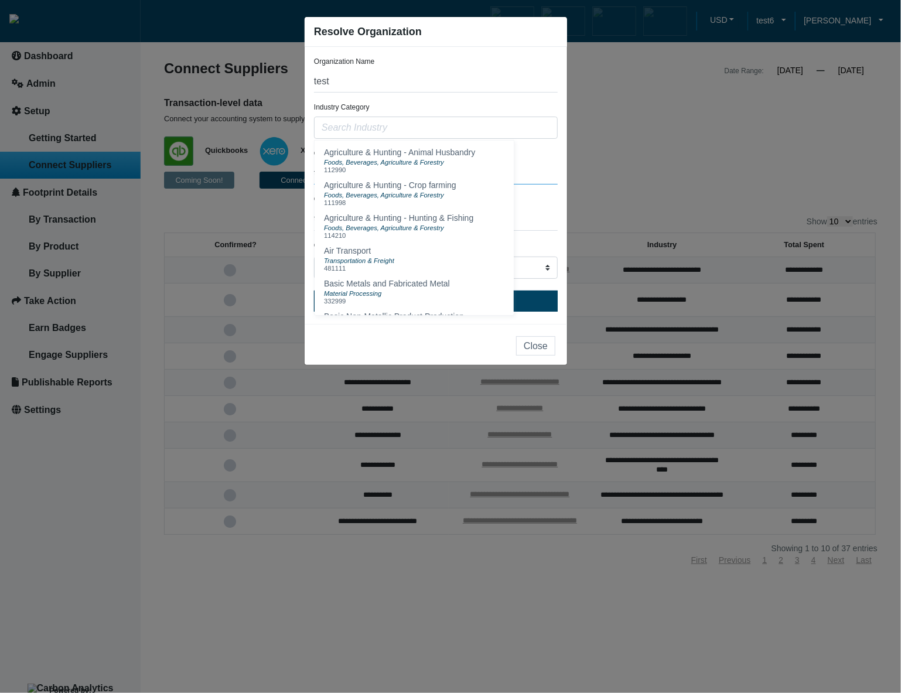
click at [529, 164] on input "test" at bounding box center [436, 173] width 244 height 22
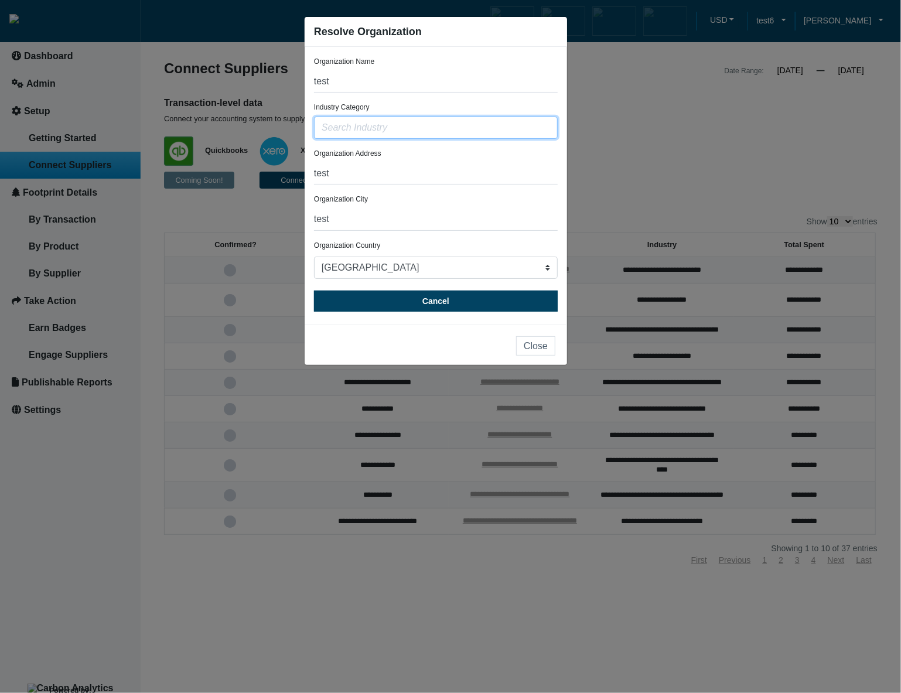
click at [472, 135] on input "text" at bounding box center [436, 128] width 244 height 22
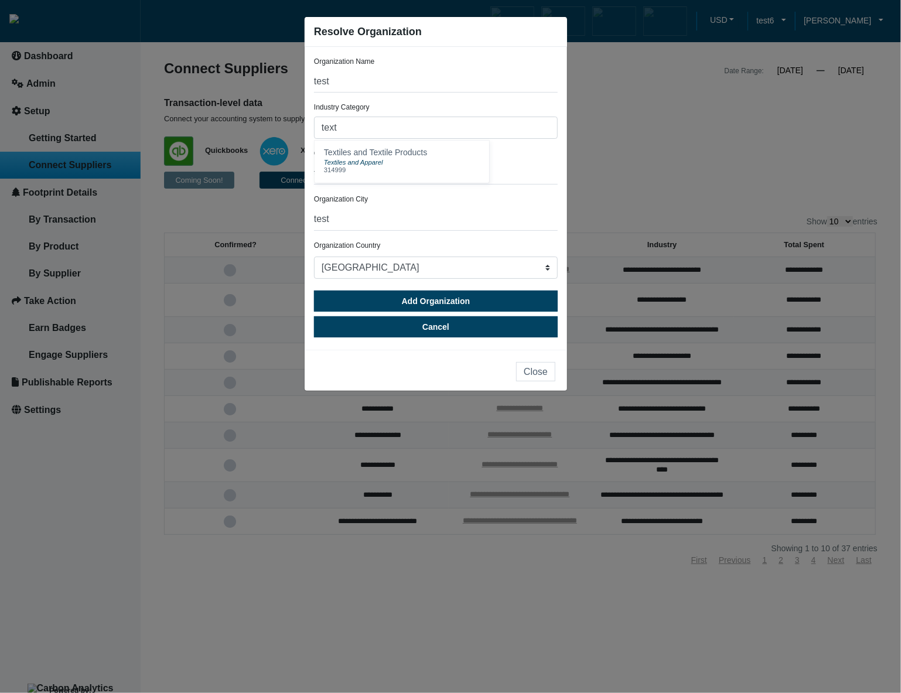
click at [529, 162] on div "Organization Address test" at bounding box center [436, 166] width 244 height 36
click at [463, 134] on input "text" at bounding box center [436, 128] width 244 height 22
drag, startPoint x: 463, startPoint y: 134, endPoint x: 317, endPoint y: 131, distance: 146.4
click at [317, 131] on input "text" at bounding box center [436, 128] width 244 height 22
type input "test"
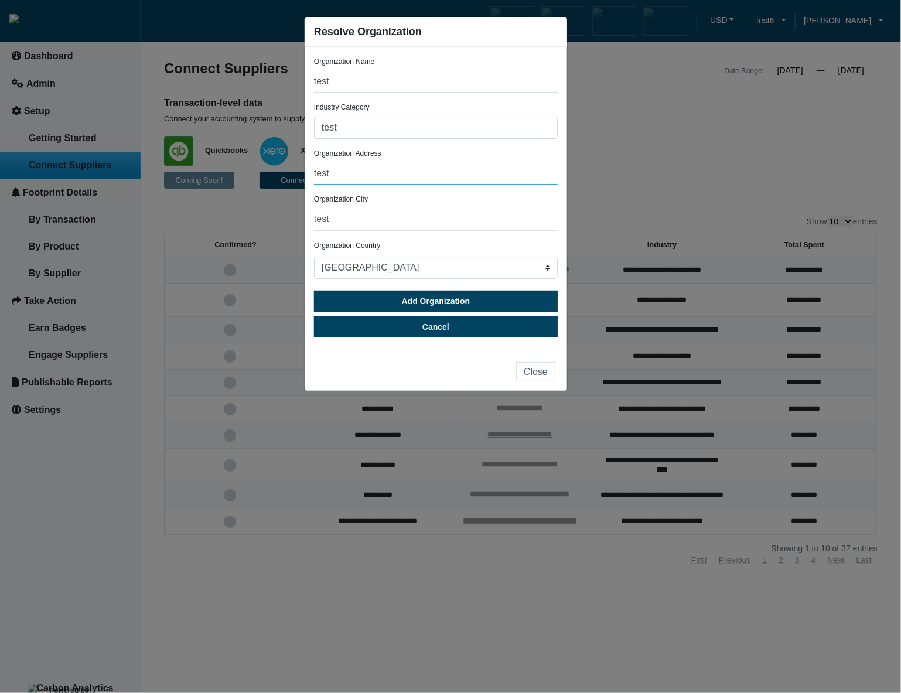
click at [487, 166] on input "test" at bounding box center [436, 173] width 244 height 22
click at [396, 131] on input "test" at bounding box center [436, 128] width 244 height 22
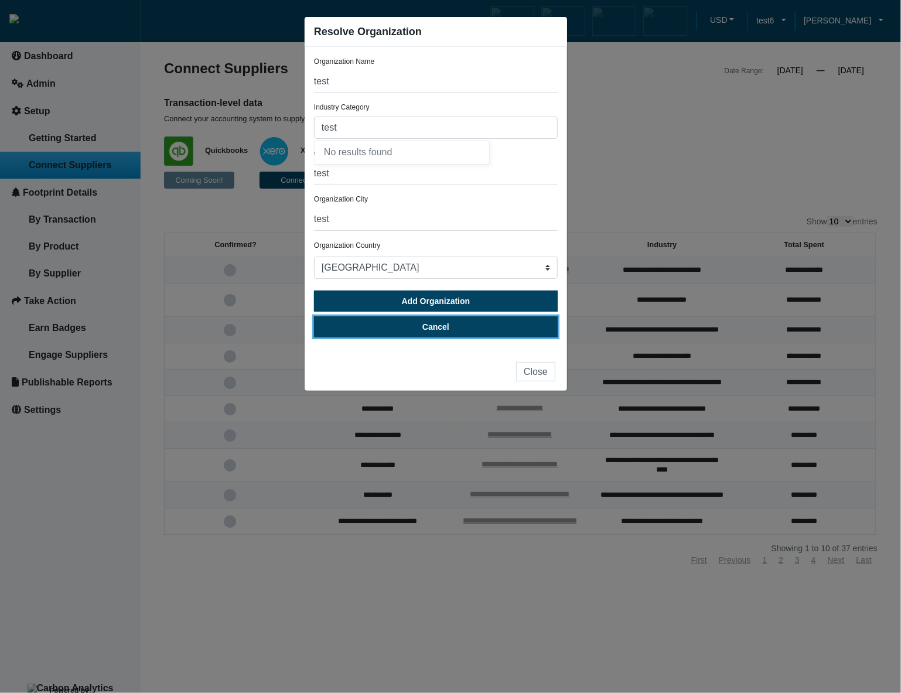
click at [481, 330] on button "Cancel" at bounding box center [436, 326] width 244 height 21
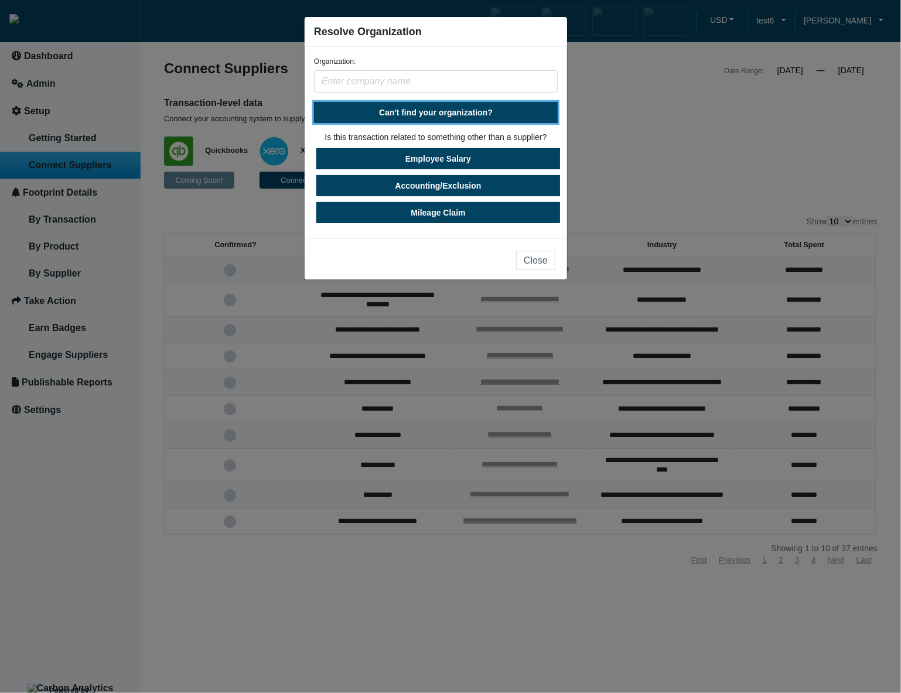
click at [467, 109] on span "Can't find your organization?" at bounding box center [436, 112] width 114 height 9
select select "[GEOGRAPHIC_DATA]"
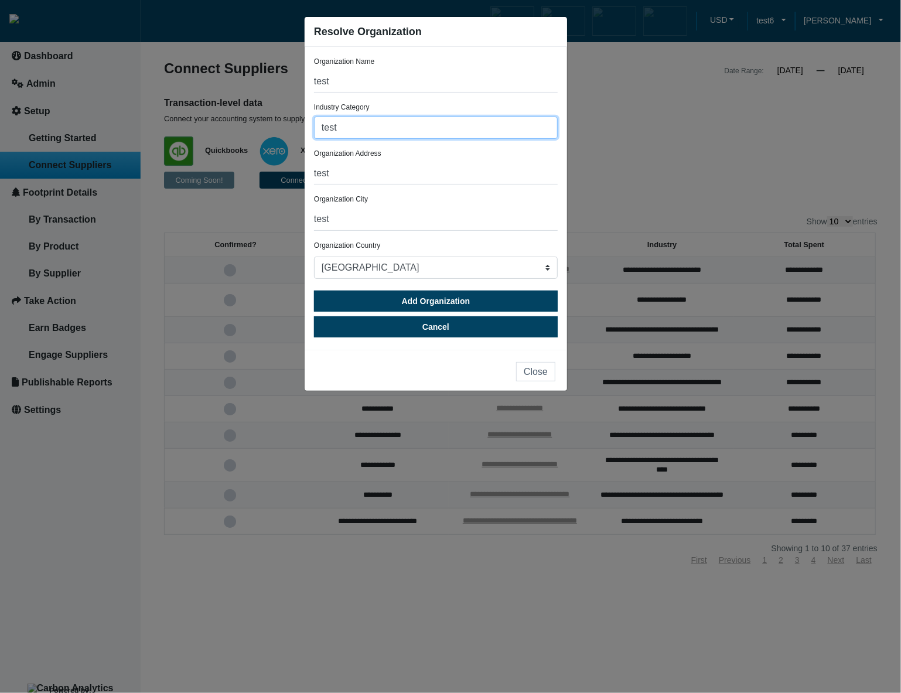
click at [453, 128] on input "test" at bounding box center [436, 128] width 244 height 22
click at [427, 130] on input "test" at bounding box center [436, 128] width 244 height 22
type input "t"
type input "test"
click at [427, 163] on input "test" at bounding box center [436, 173] width 244 height 22
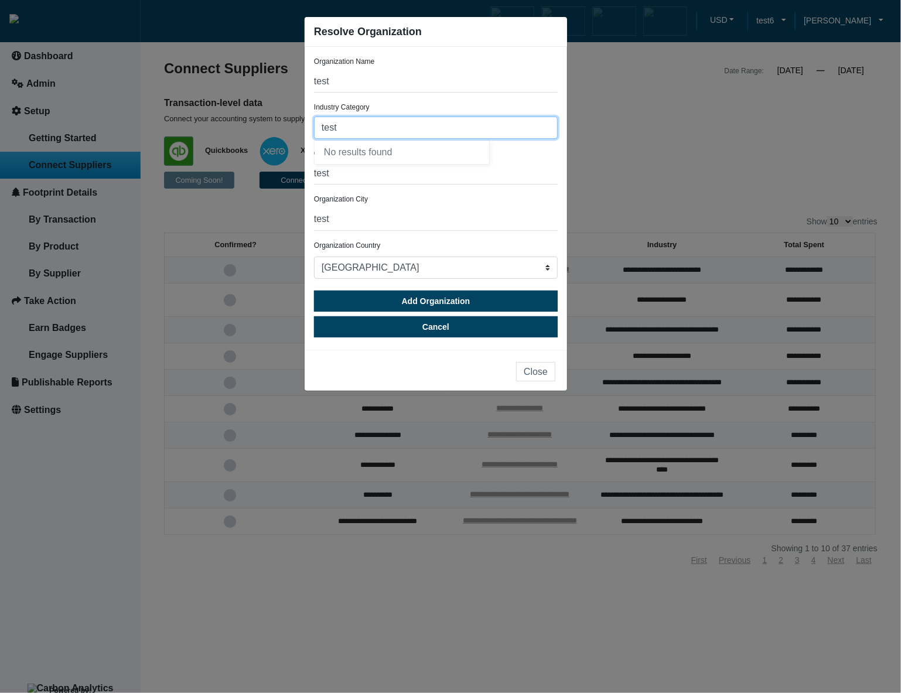
click at [425, 126] on input "test" at bounding box center [436, 128] width 244 height 22
click at [443, 177] on input "test" at bounding box center [436, 173] width 244 height 22
click at [441, 131] on input "test" at bounding box center [436, 128] width 244 height 22
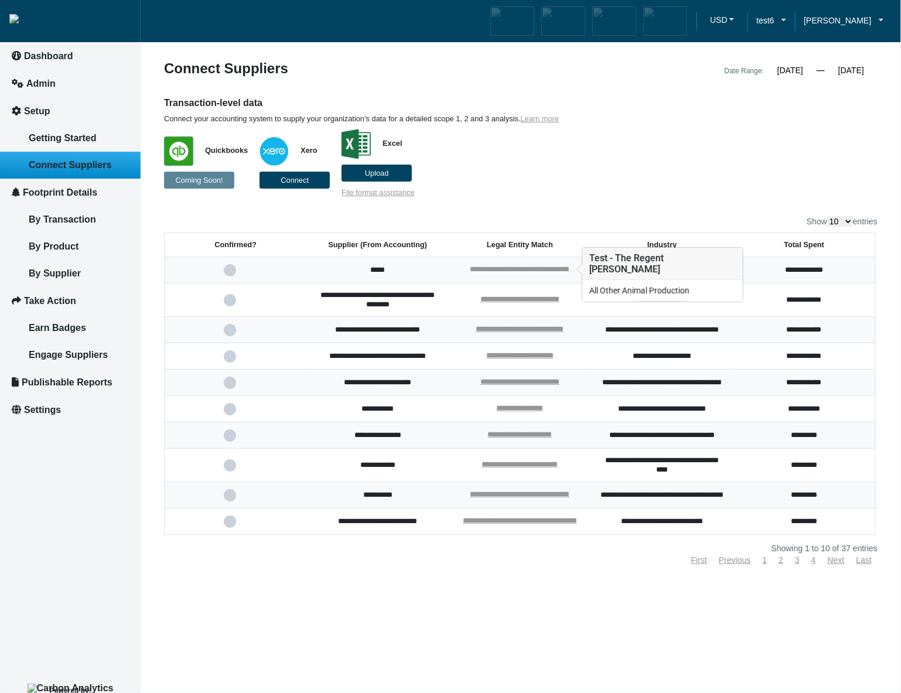
click at [524, 269] on link "**********" at bounding box center [520, 269] width 100 height 8
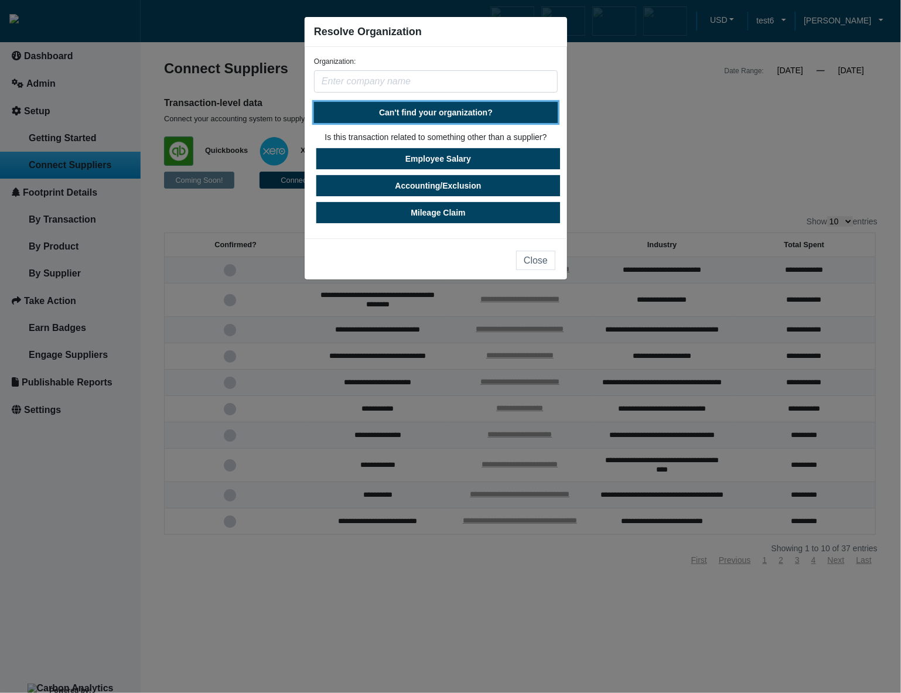
click at [440, 119] on button "Can't find your organization?" at bounding box center [436, 112] width 244 height 21
select select "[GEOGRAPHIC_DATA]"
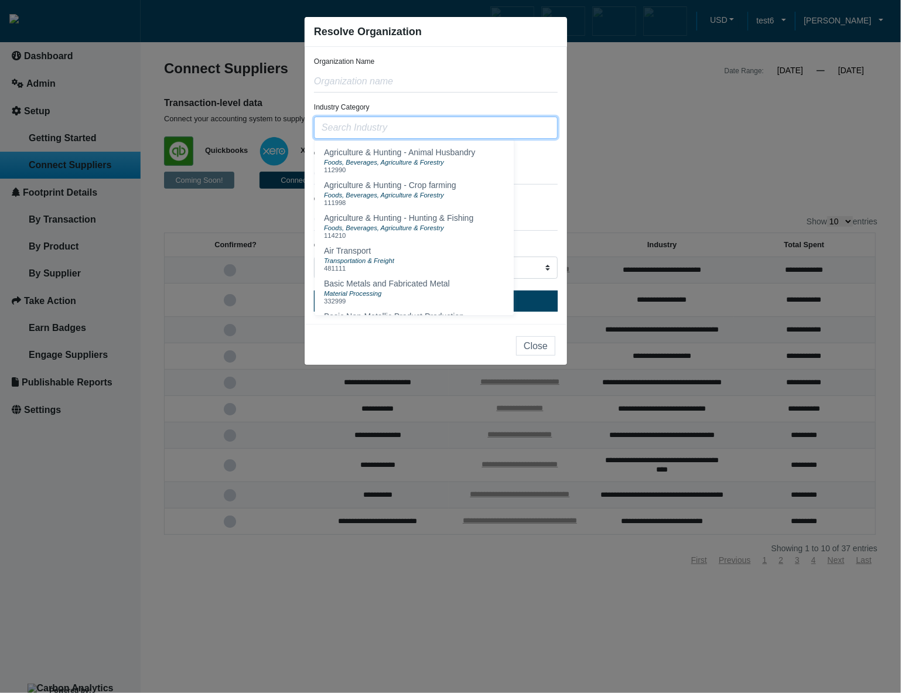
click at [432, 132] on input "text" at bounding box center [436, 128] width 244 height 22
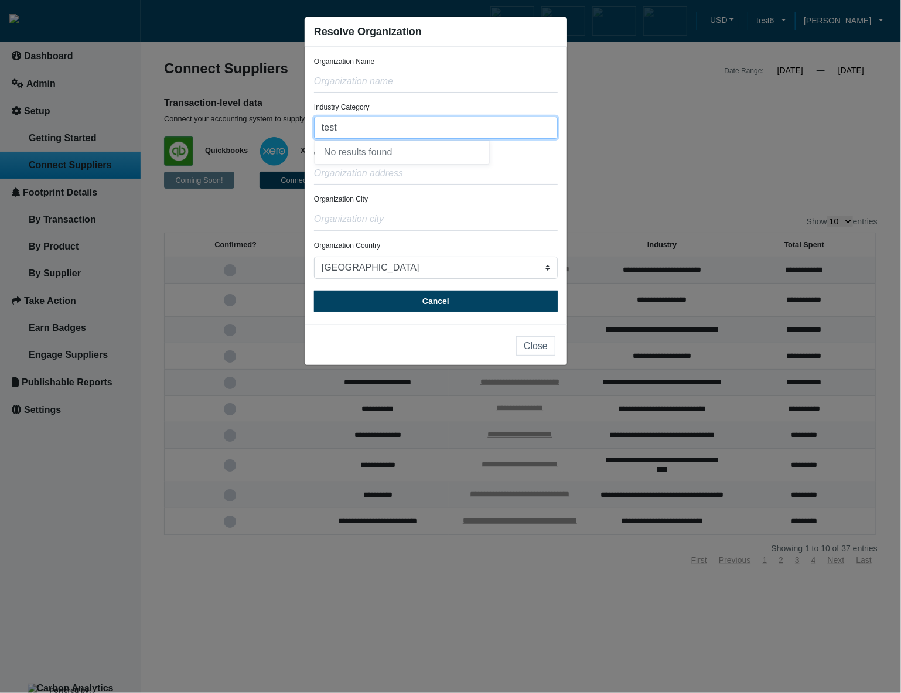
type input "test"
click at [445, 78] on input "text" at bounding box center [436, 81] width 244 height 22
type input "test"
click at [430, 177] on input "text" at bounding box center [436, 173] width 244 height 22
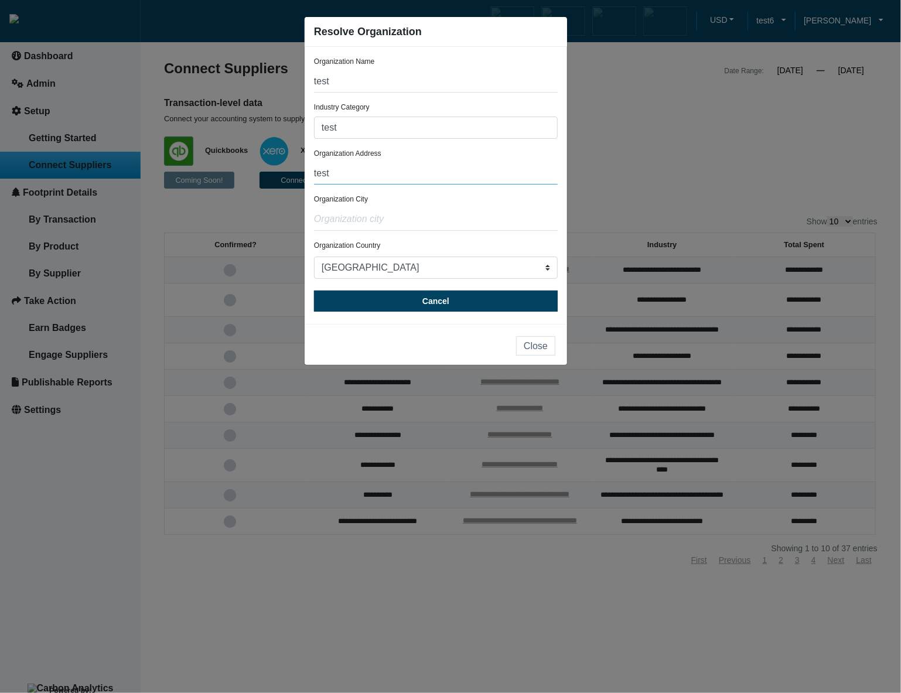
type input "test"
click at [422, 220] on input "text" at bounding box center [436, 219] width 244 height 22
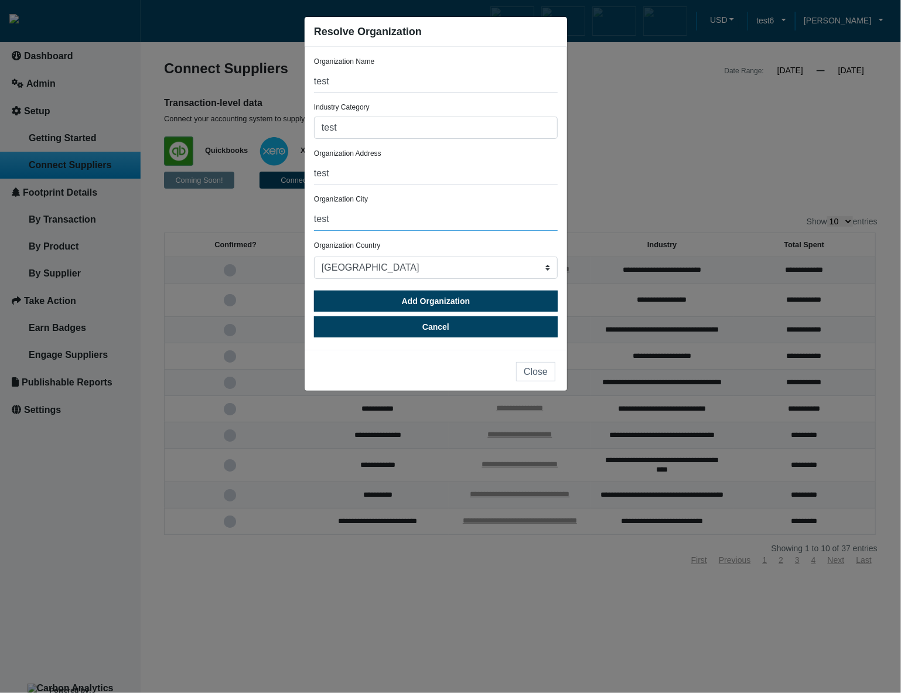
type input "test"
click at [458, 196] on div "Organization City test" at bounding box center [436, 212] width 244 height 36
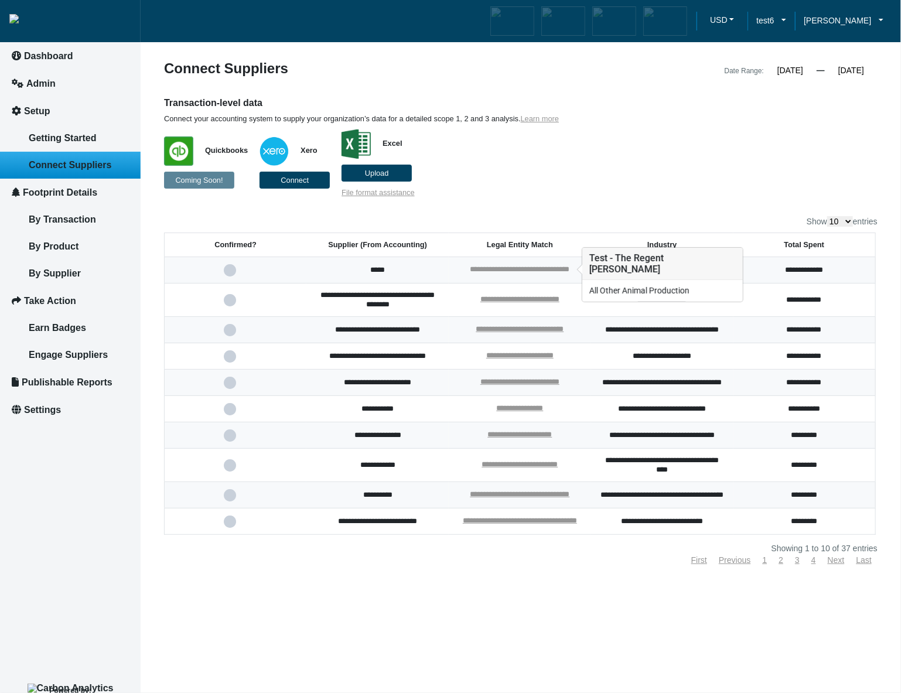
click at [508, 270] on link "**********" at bounding box center [520, 269] width 100 height 8
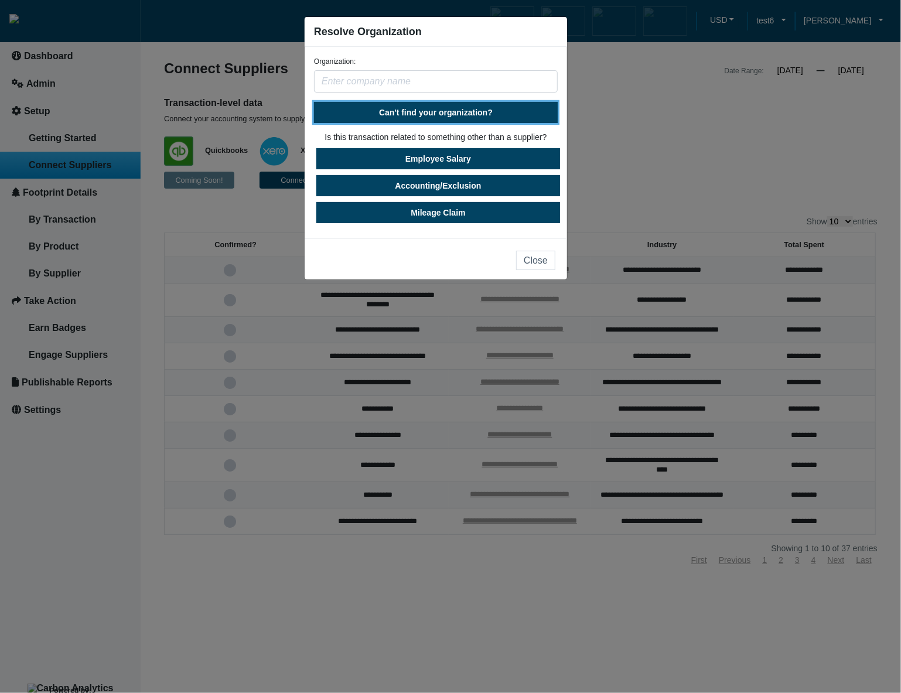
click at [395, 115] on span "Can't find your organization?" at bounding box center [436, 112] width 114 height 9
select select "United States"
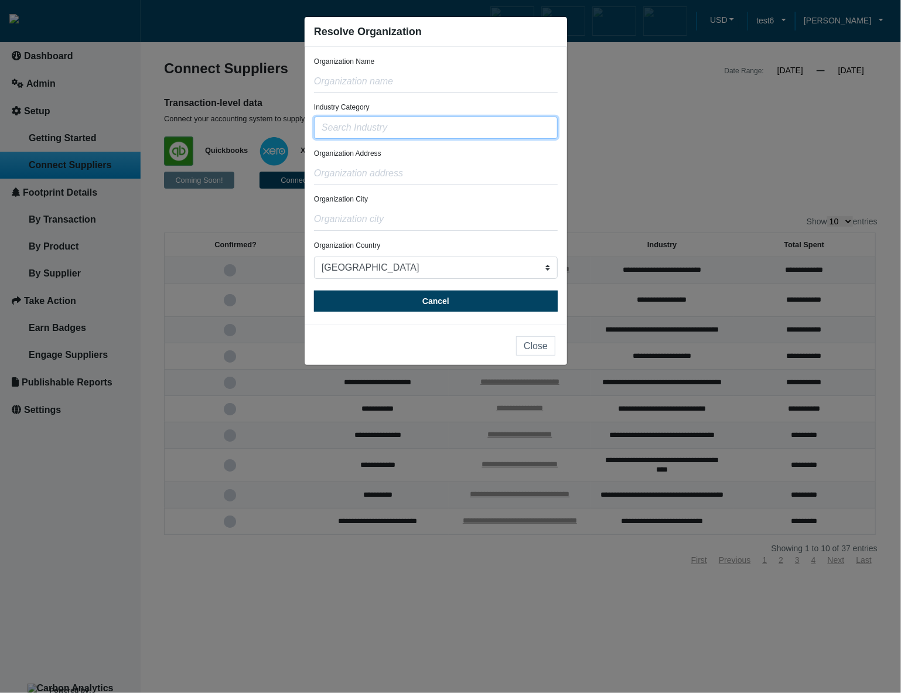
click at [392, 127] on input "text" at bounding box center [436, 128] width 244 height 22
type input "test"
click at [396, 76] on input "text" at bounding box center [436, 81] width 244 height 22
type input "test"
click at [385, 177] on input "text" at bounding box center [436, 173] width 244 height 22
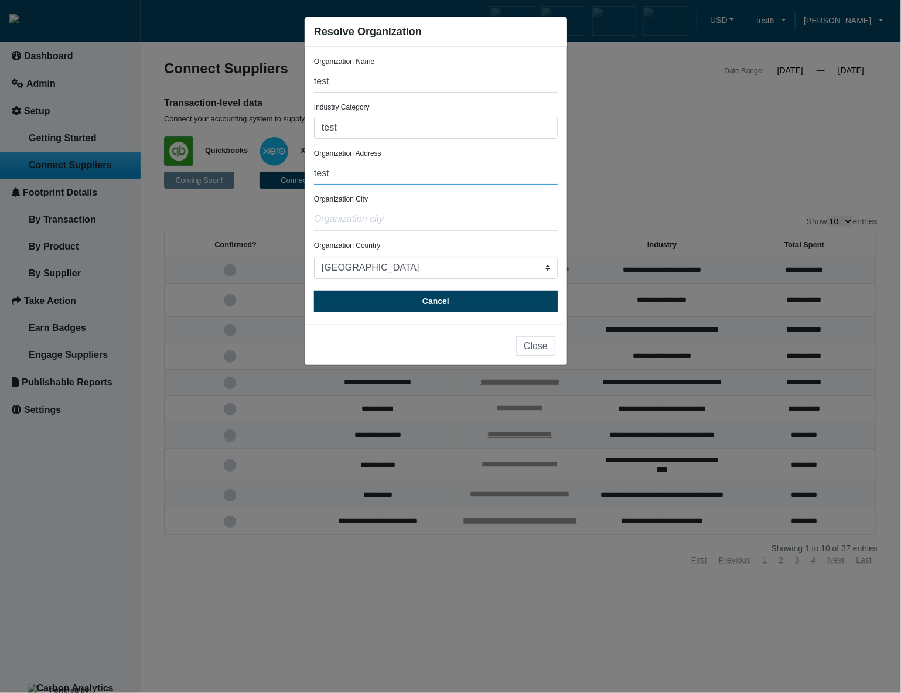
type input "test"
click at [398, 227] on input "text" at bounding box center [436, 219] width 244 height 22
type input "test"
click at [371, 131] on input "test" at bounding box center [436, 128] width 244 height 22
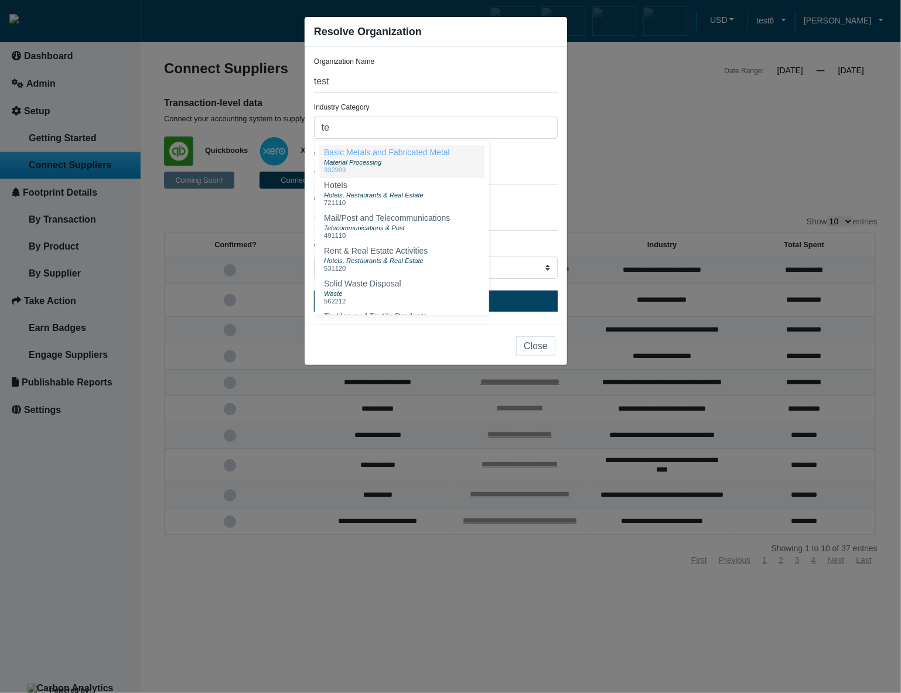
click at [381, 159] on span "Material Processing" at bounding box center [352, 162] width 57 height 7
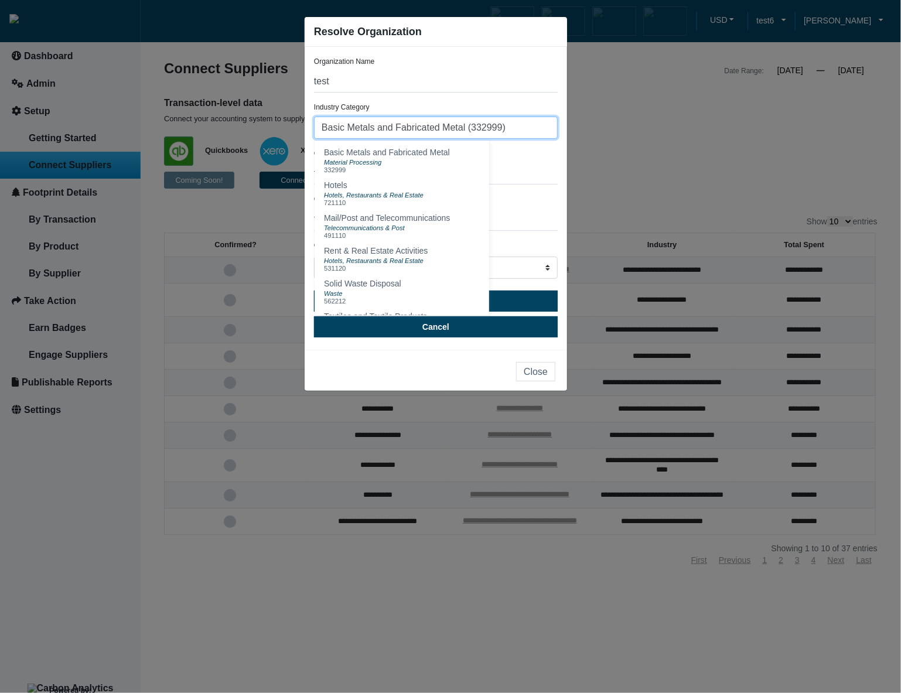
click at [523, 126] on input "Basic Metals and Fabricated Metal (332999)" at bounding box center [436, 128] width 244 height 22
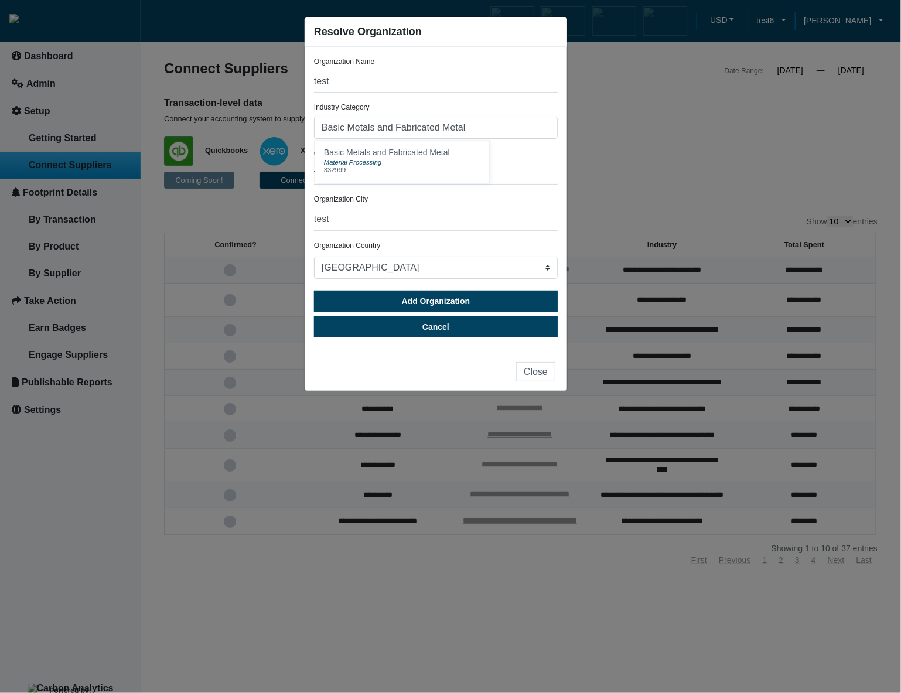
click at [535, 153] on div "Organization Address test" at bounding box center [436, 166] width 244 height 36
click at [528, 132] on input "Basic Metals and Fabricated Metal" at bounding box center [436, 128] width 244 height 22
type input "Basic Metals and Fabricated Met"
click at [534, 154] on div "Organization Address test" at bounding box center [436, 166] width 244 height 36
click at [530, 138] on input "Basic Metals and Fabricated Met" at bounding box center [436, 128] width 244 height 22
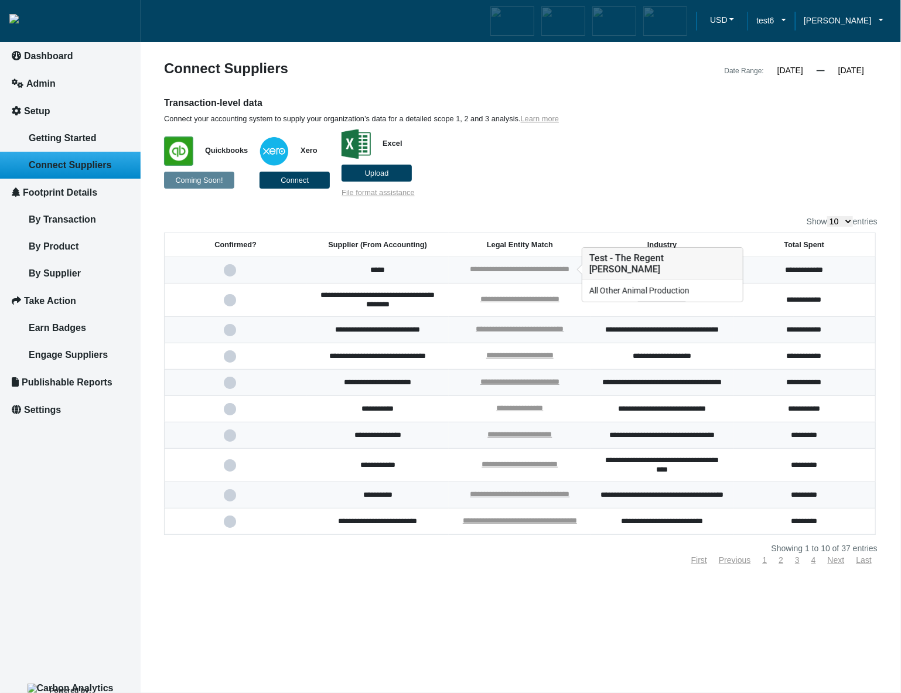
click at [516, 267] on link "**********" at bounding box center [520, 269] width 100 height 8
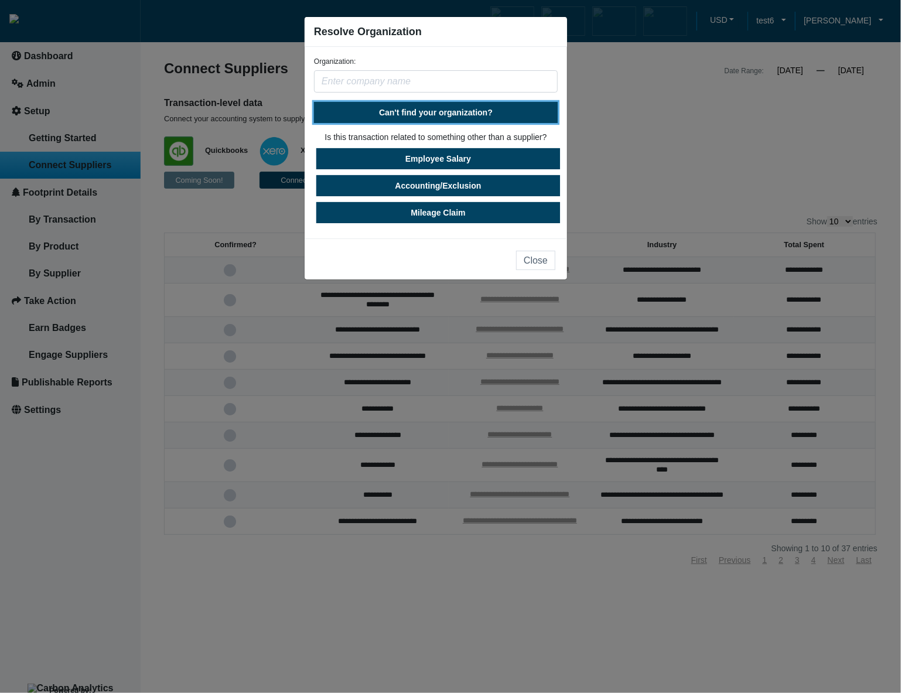
click at [455, 118] on button "Can't find your organization?" at bounding box center [436, 112] width 244 height 21
select select "United States"
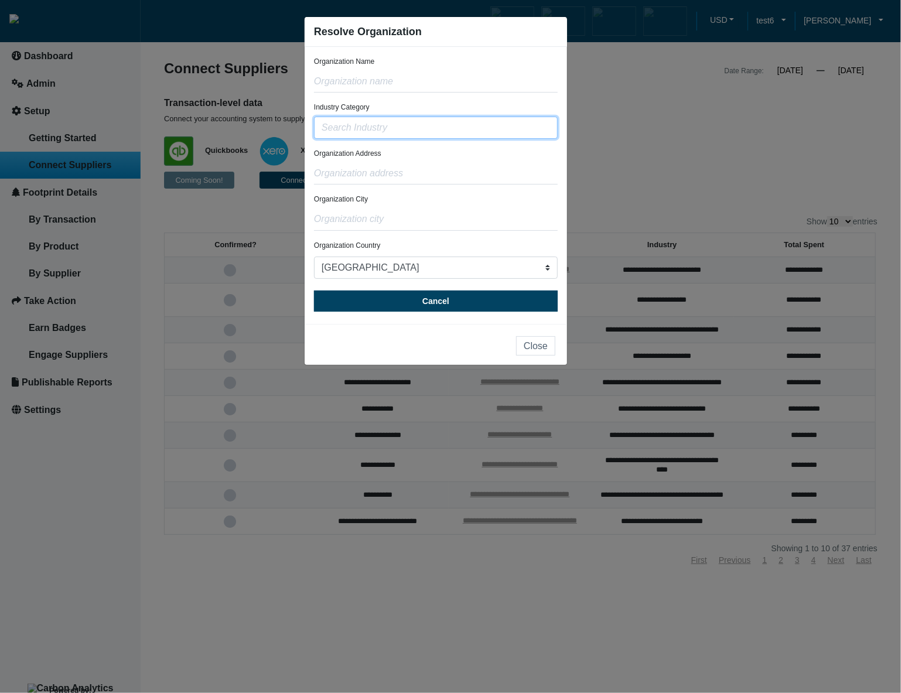
click at [446, 135] on input "text" at bounding box center [436, 128] width 244 height 22
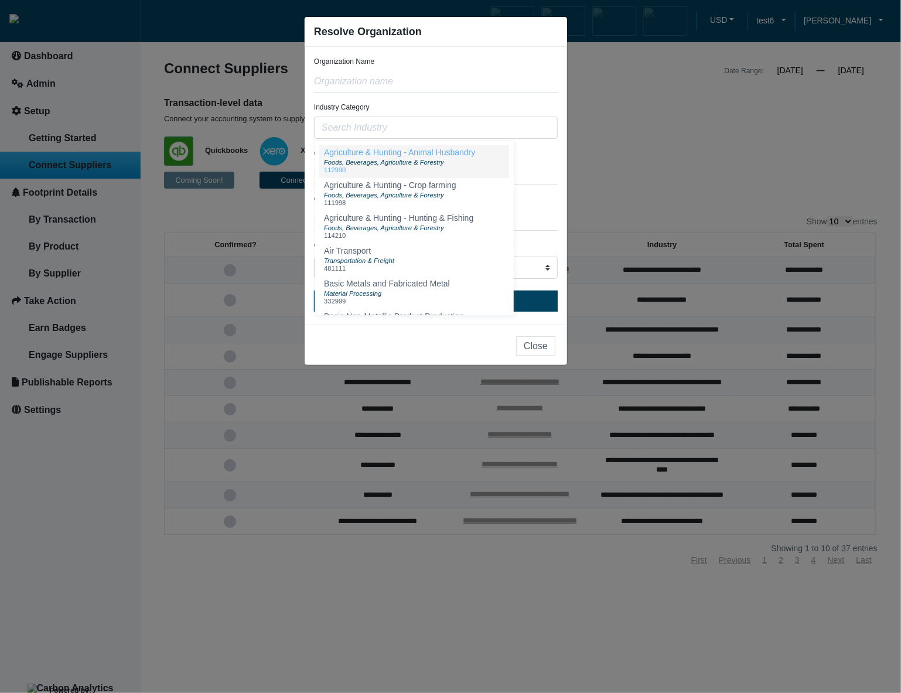
click at [443, 159] on span "Foods, Beverages, Agriculture & Forestry" at bounding box center [384, 162] width 120 height 7
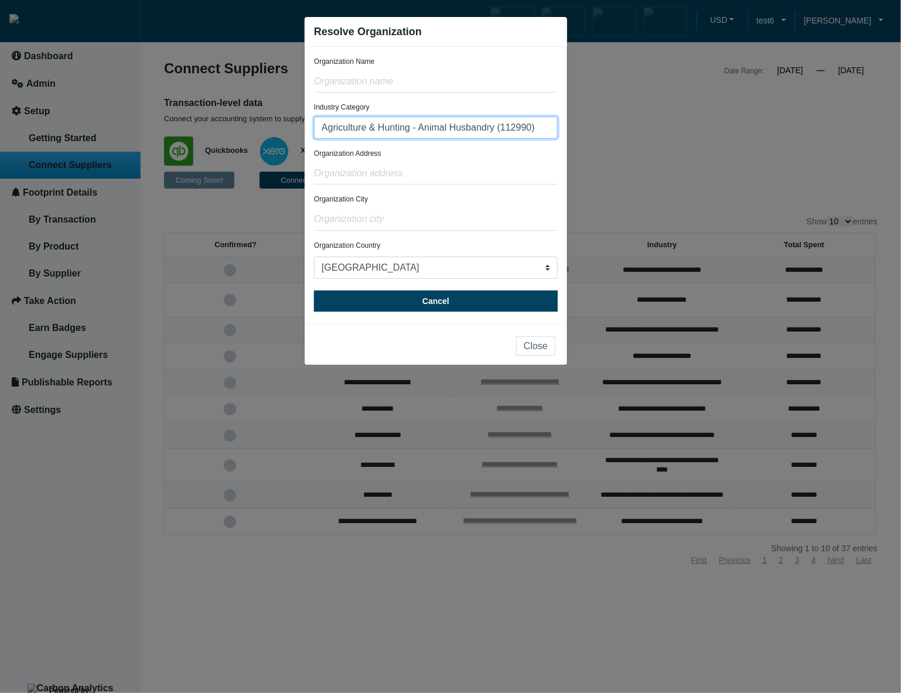
click at [554, 127] on input "Agriculture & Hunting - Animal Husbandry (112990)" at bounding box center [436, 128] width 244 height 22
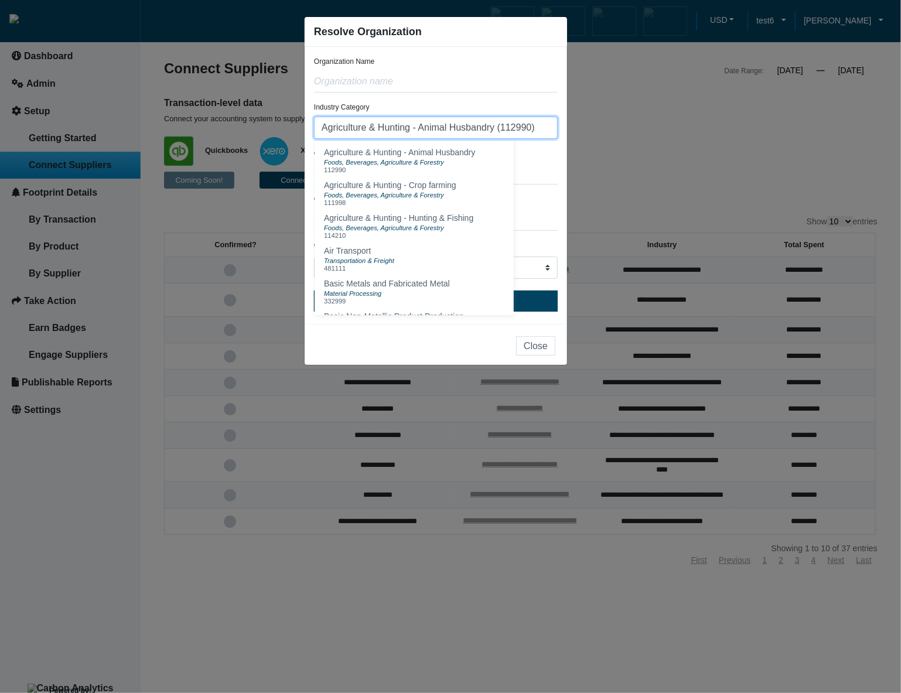
click at [546, 128] on input "Agriculture & Hunting - Animal Husbandry (112990)" at bounding box center [436, 128] width 244 height 22
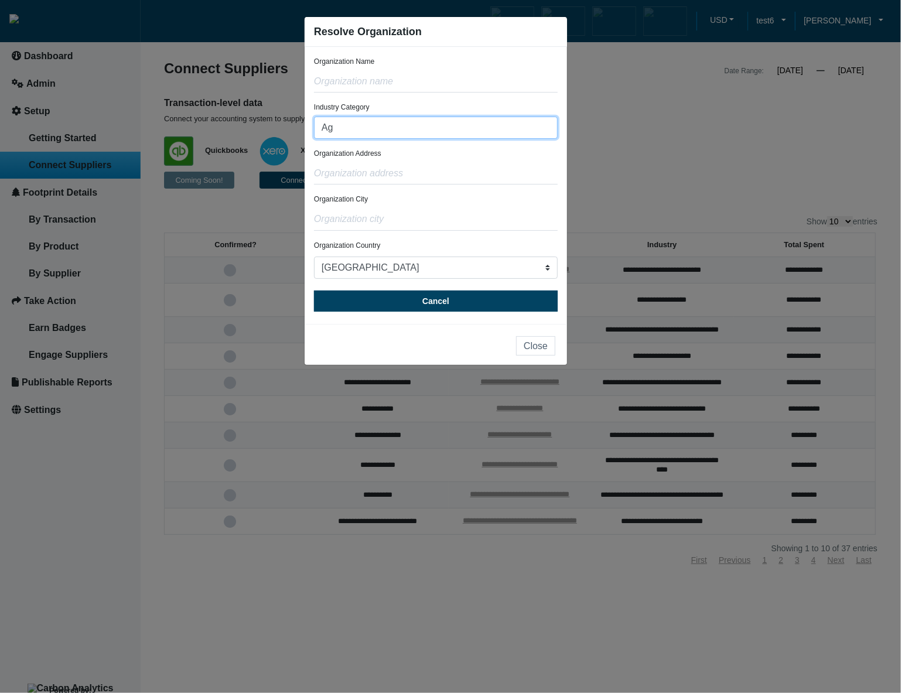
type input "A"
click at [460, 80] on input "text" at bounding box center [436, 81] width 244 height 22
type input "test"
click at [425, 175] on input "text" at bounding box center [436, 173] width 244 height 22
type input "test"
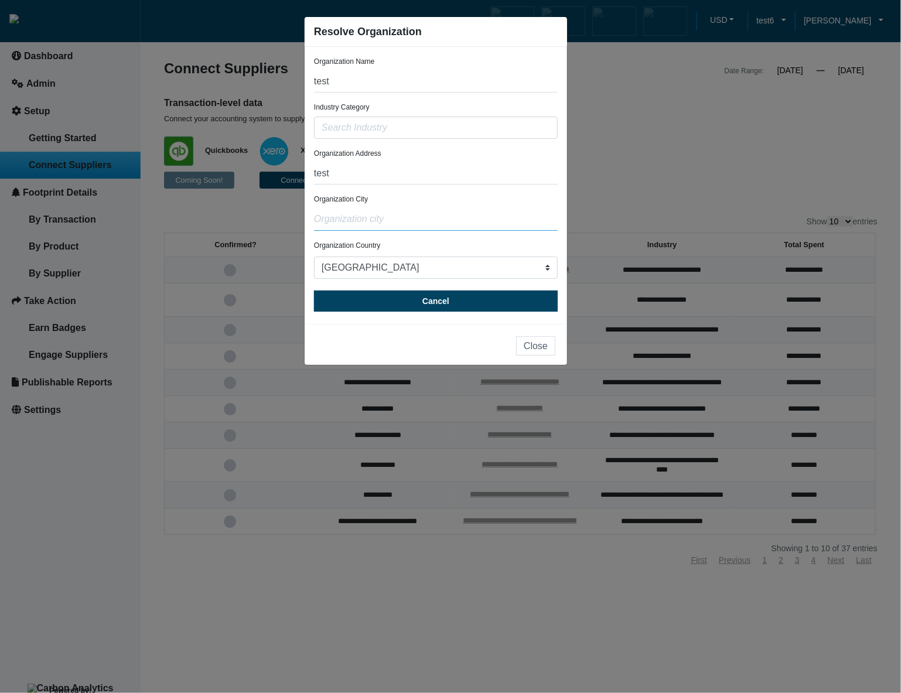
click at [408, 224] on input "text" at bounding box center [436, 219] width 244 height 22
type input "test"
click at [399, 125] on input "text" at bounding box center [436, 128] width 244 height 22
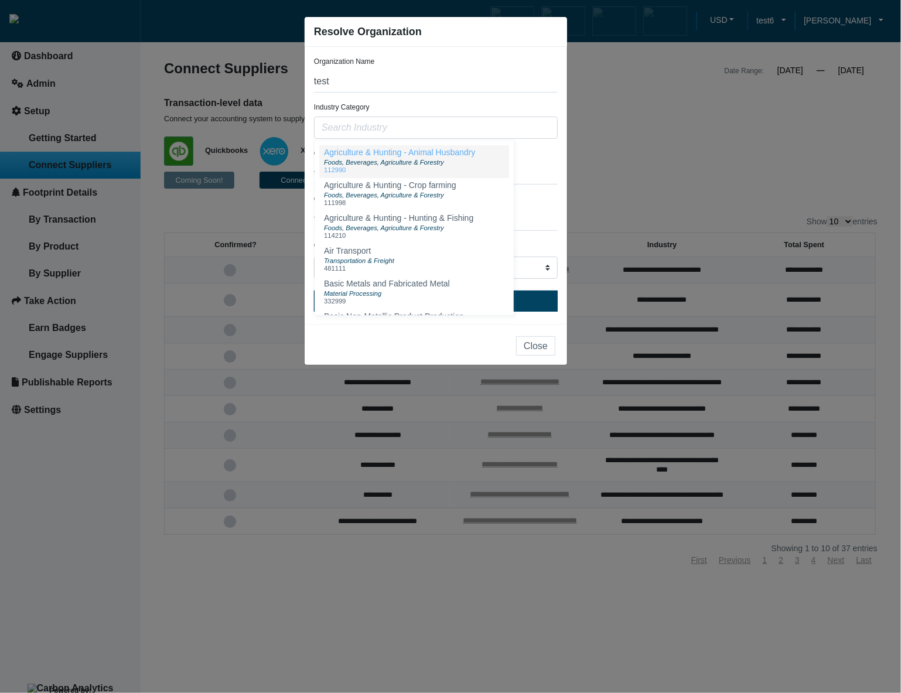
click at [393, 161] on span "Foods, Beverages, Agriculture & Forestry" at bounding box center [384, 162] width 120 height 7
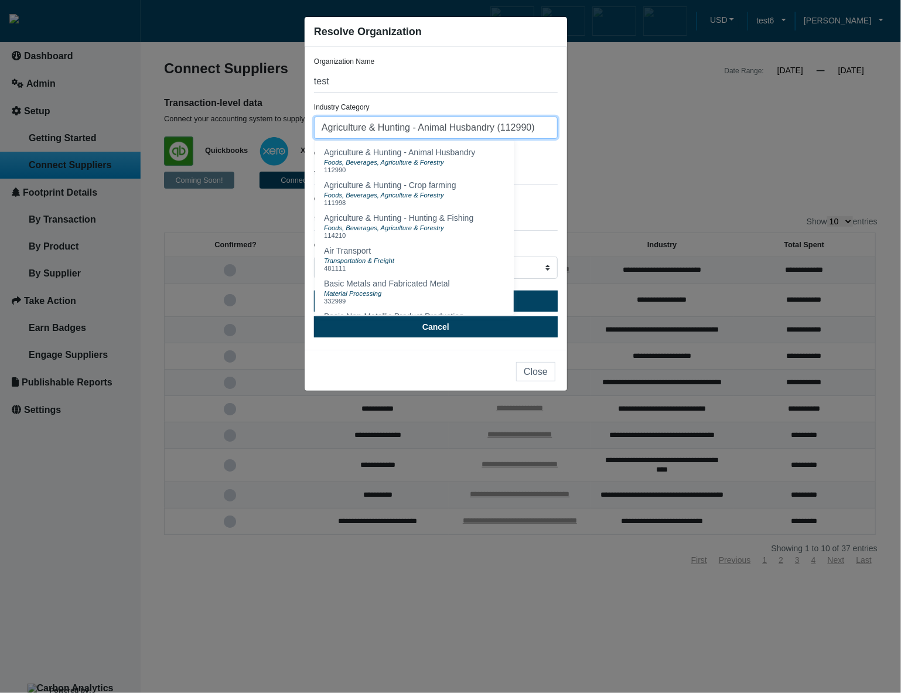
click at [536, 125] on input "Agriculture & Hunting - Animal Husbandry (112990)" at bounding box center [436, 128] width 244 height 22
click at [542, 129] on input "Agriculture & Hunting - Animal Husbandry (112990)" at bounding box center [436, 128] width 244 height 22
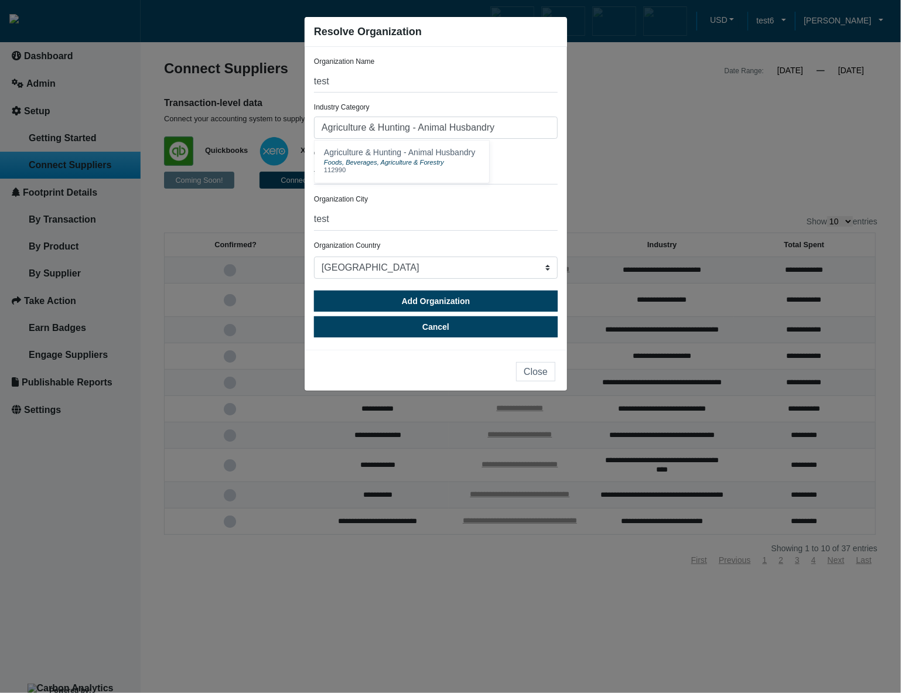
click at [540, 102] on div "Industry Category Agriculture & Hunting - Animal Husbandry Agriculture & Huntin…" at bounding box center [436, 120] width 244 height 36
click at [521, 126] on input "Agriculture & Hunting - Animal Husbandry" at bounding box center [436, 128] width 244 height 22
click at [478, 163] on button "Agriculture & Hunting - Animal Husbandry Foods, Beverages, Agriculture & Forest…" at bounding box center [401, 161] width 165 height 33
type input "Agriculture & Hunting - Animal Husbandry (112990)"
click at [546, 128] on input "Agriculture & Hunting - Animal Husbandry (112990)" at bounding box center [436, 128] width 244 height 22
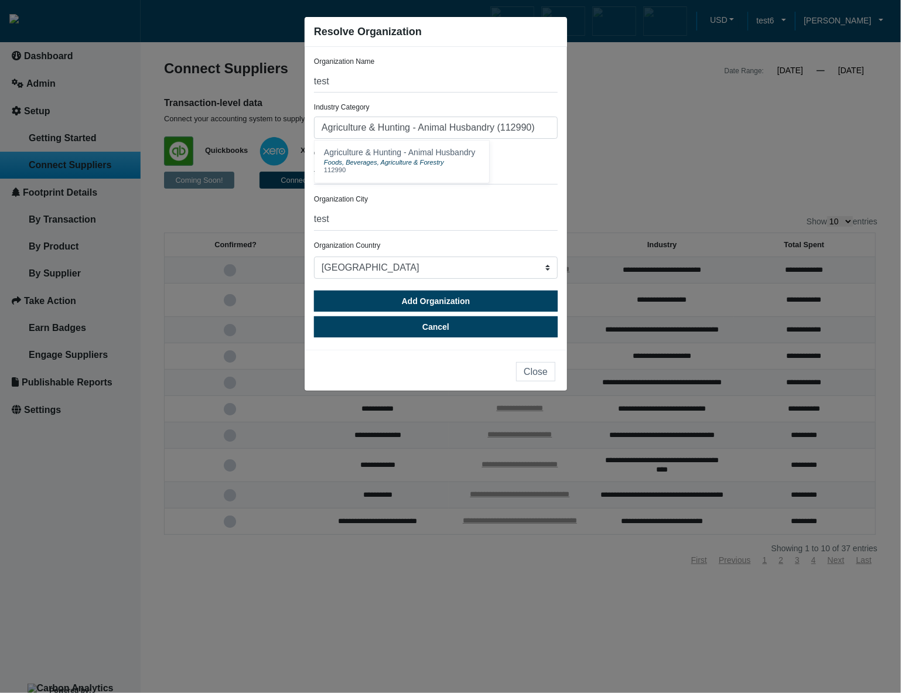
click at [541, 155] on div "Organization Address test" at bounding box center [436, 166] width 244 height 36
click at [545, 135] on input "Agriculture & Hunting - Animal Husbandry (112990)" at bounding box center [436, 128] width 244 height 22
click at [458, 165] on div "Foods, Beverages, Agriculture & Forestry" at bounding box center [399, 161] width 151 height 9
click at [543, 131] on input "Agriculture & Hunting - Animal Husbandry (112990)" at bounding box center [436, 128] width 244 height 22
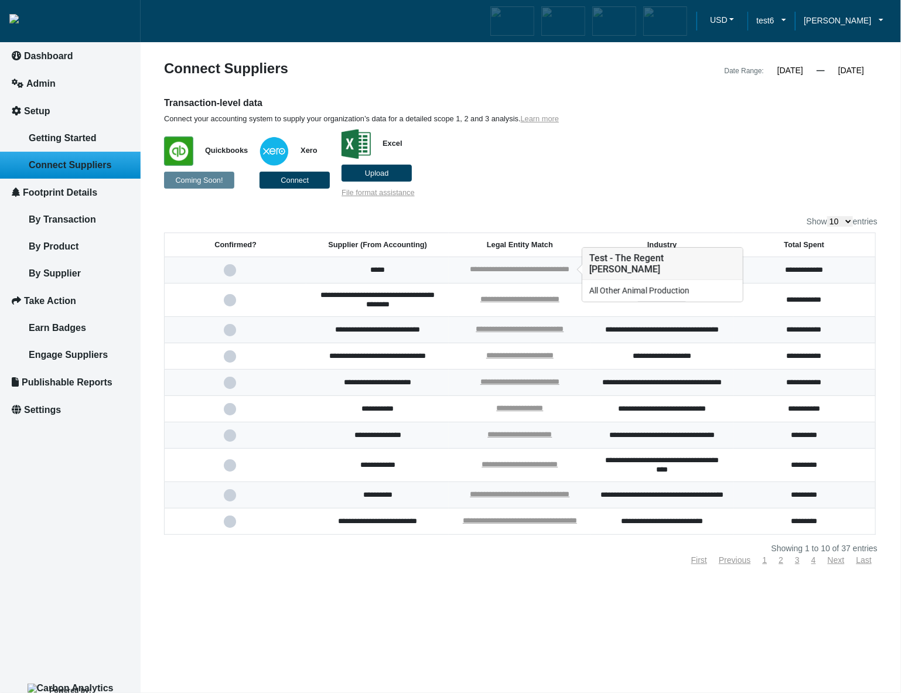
click at [516, 269] on link "**********" at bounding box center [520, 269] width 100 height 8
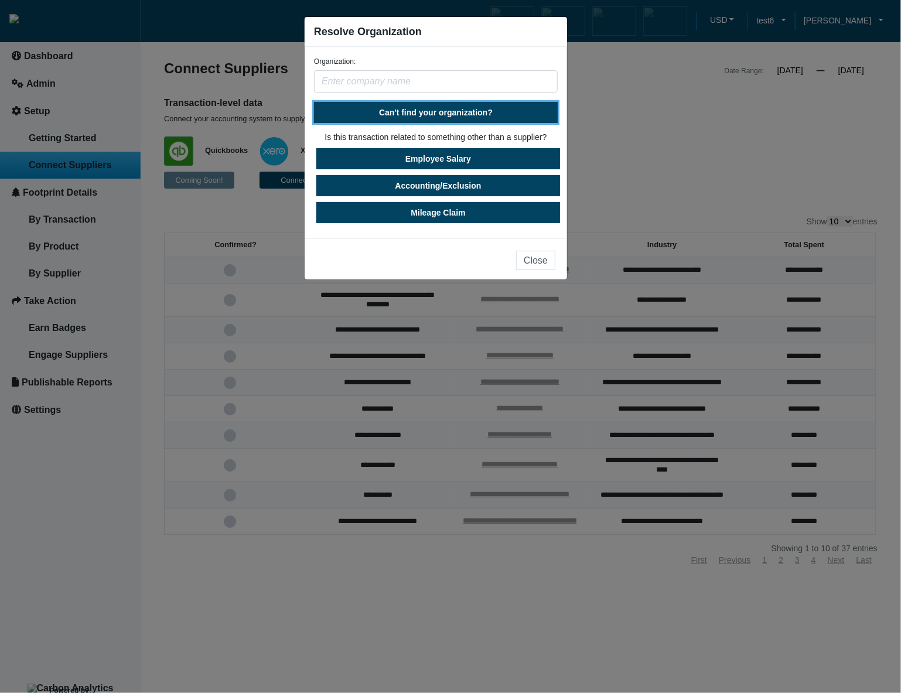
click at [470, 115] on span "Can't find your organization?" at bounding box center [436, 112] width 114 height 9
select select "[GEOGRAPHIC_DATA]"
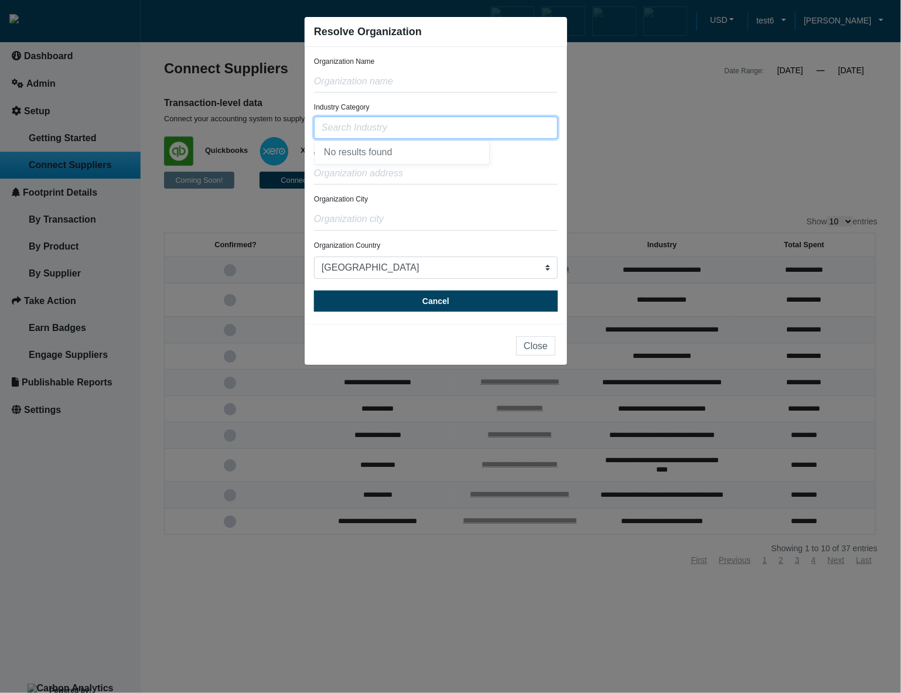
click at [463, 131] on input "text" at bounding box center [436, 128] width 244 height 22
click at [444, 154] on div "No results found" at bounding box center [401, 152] width 165 height 14
click at [461, 126] on input "text" at bounding box center [436, 128] width 244 height 22
type input "twst"
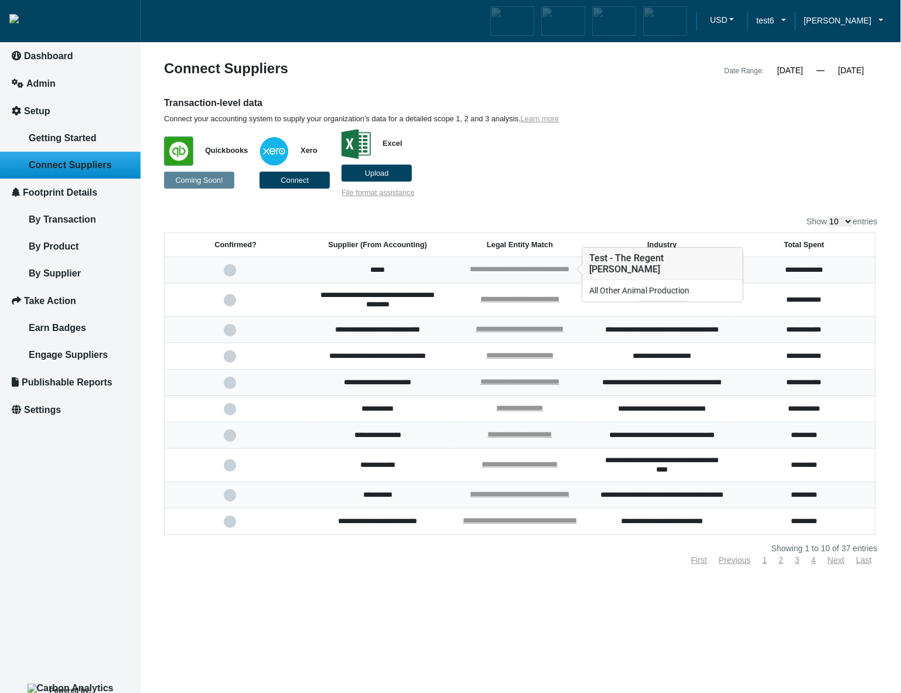
click at [512, 266] on link "**********" at bounding box center [520, 269] width 100 height 8
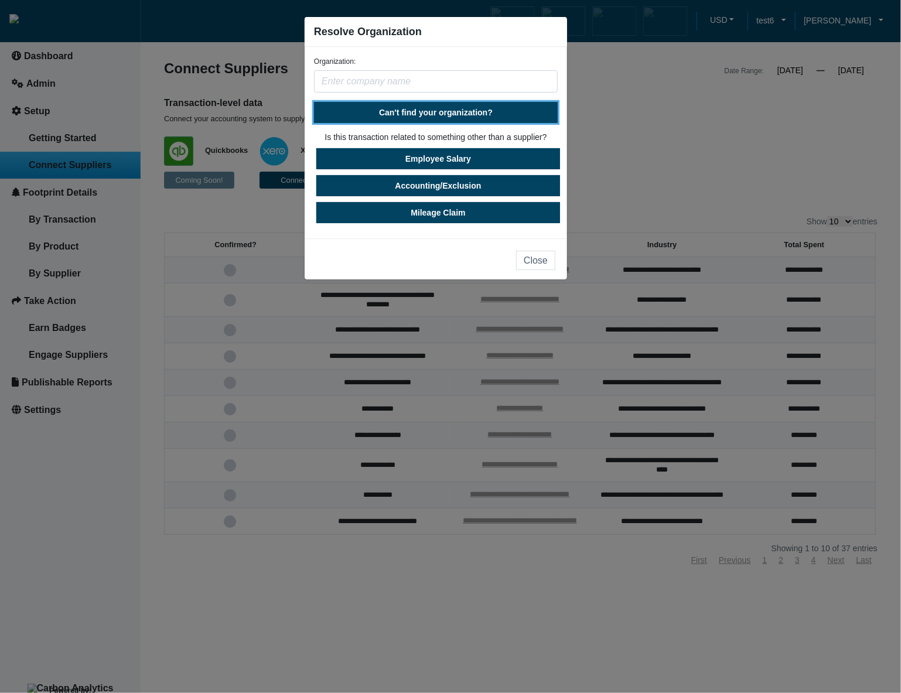
click at [450, 114] on span "Can't find your organization?" at bounding box center [436, 112] width 114 height 9
select select "United States"
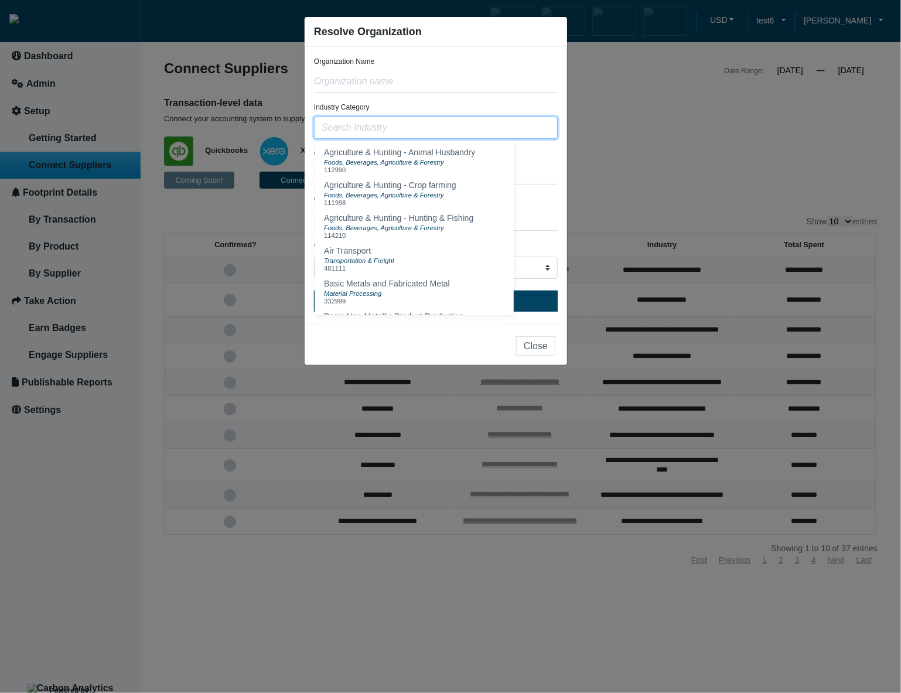
click at [444, 131] on input "text" at bounding box center [436, 128] width 244 height 22
click at [457, 166] on div "Foods, Beverages, Agriculture & Forestry" at bounding box center [399, 161] width 151 height 9
type input "Agriculture & Hunting - Animal Husbandry (112990)"
drag, startPoint x: 540, startPoint y: 126, endPoint x: 321, endPoint y: 124, distance: 219.0
click at [321, 124] on input "Agriculture & Hunting - Animal Husbandry (112990)" at bounding box center [436, 128] width 244 height 22
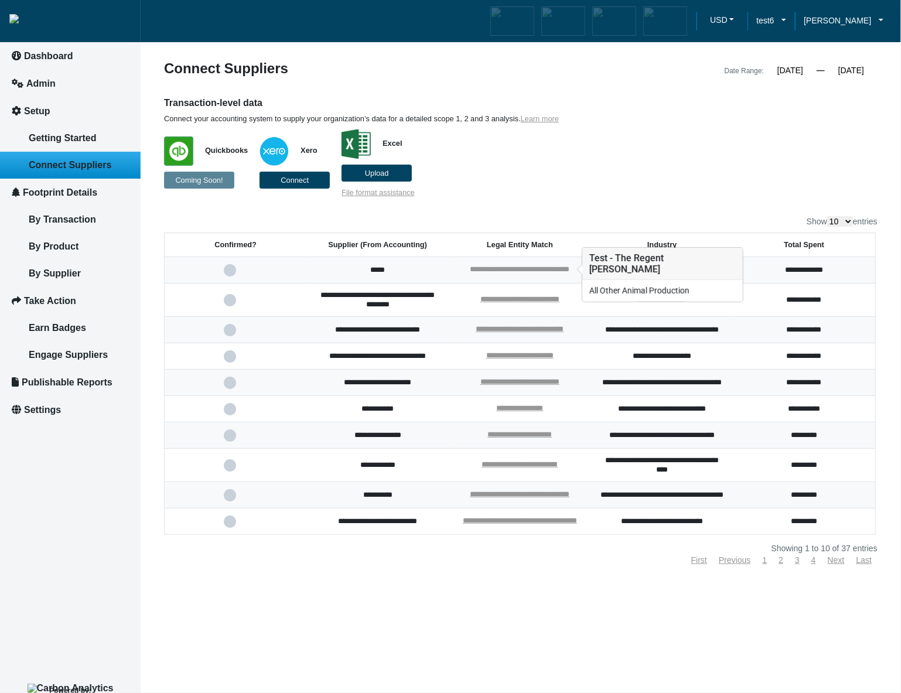
click at [522, 268] on link "**********" at bounding box center [520, 269] width 100 height 8
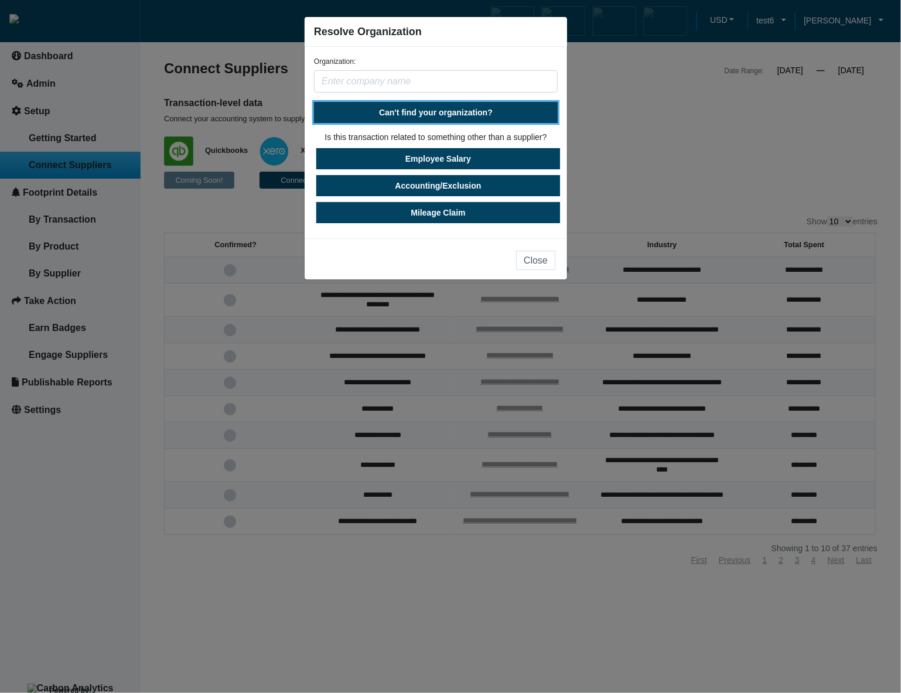
click at [479, 121] on button "Can't find your organization?" at bounding box center [436, 112] width 244 height 21
select select "[GEOGRAPHIC_DATA]"
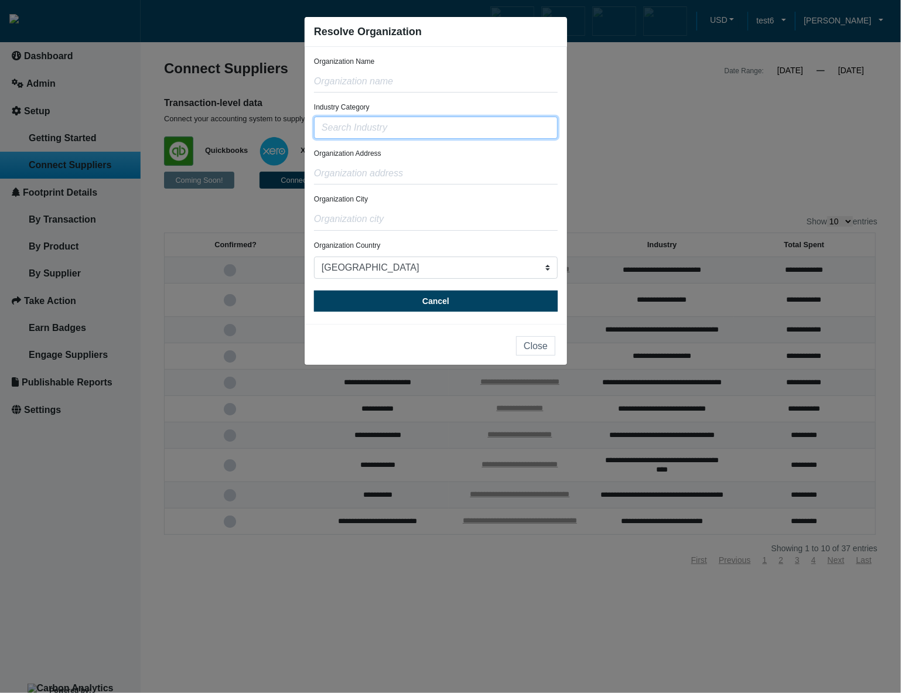
click at [471, 133] on input "text" at bounding box center [436, 128] width 244 height 22
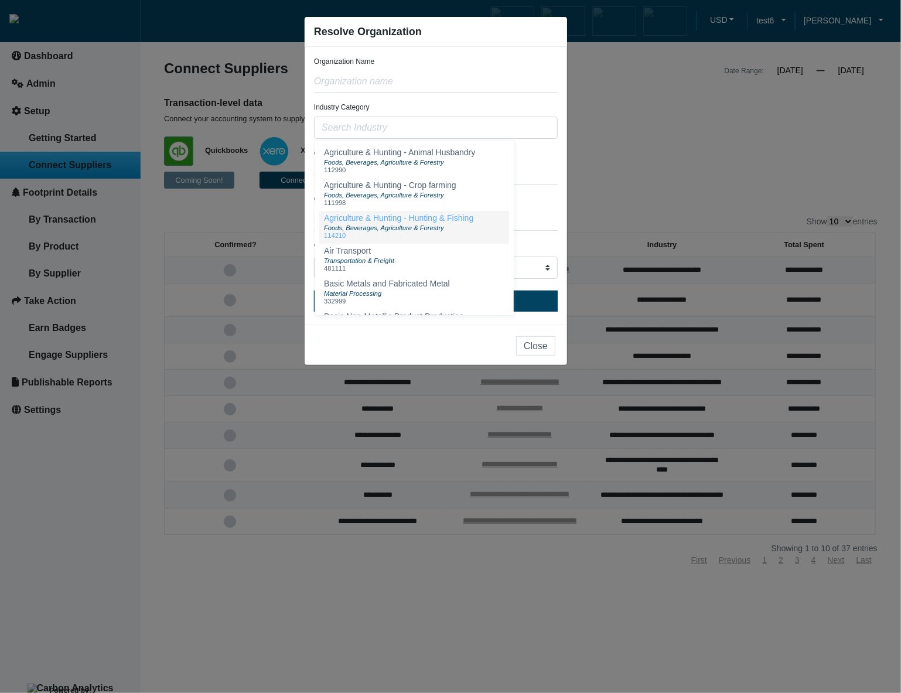
click at [465, 230] on div "Foods, Beverages, Agriculture & Forestry" at bounding box center [398, 227] width 149 height 9
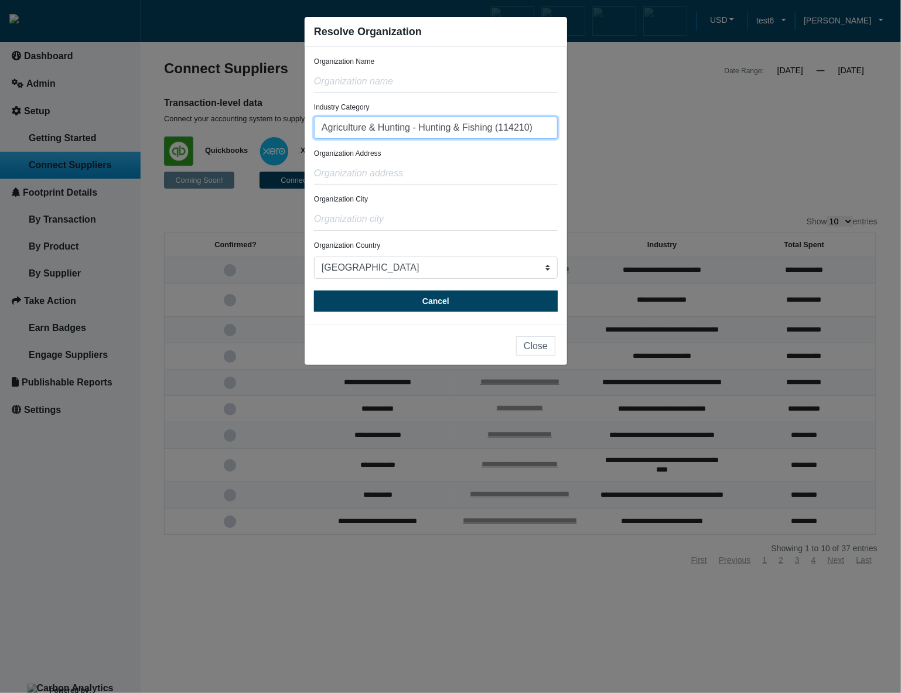
click at [538, 124] on input "Agriculture & Hunting - Hunting & Fishing (114210)" at bounding box center [436, 128] width 244 height 22
type input "Agriculture & Hunting - Hunting & Fishing (114210"
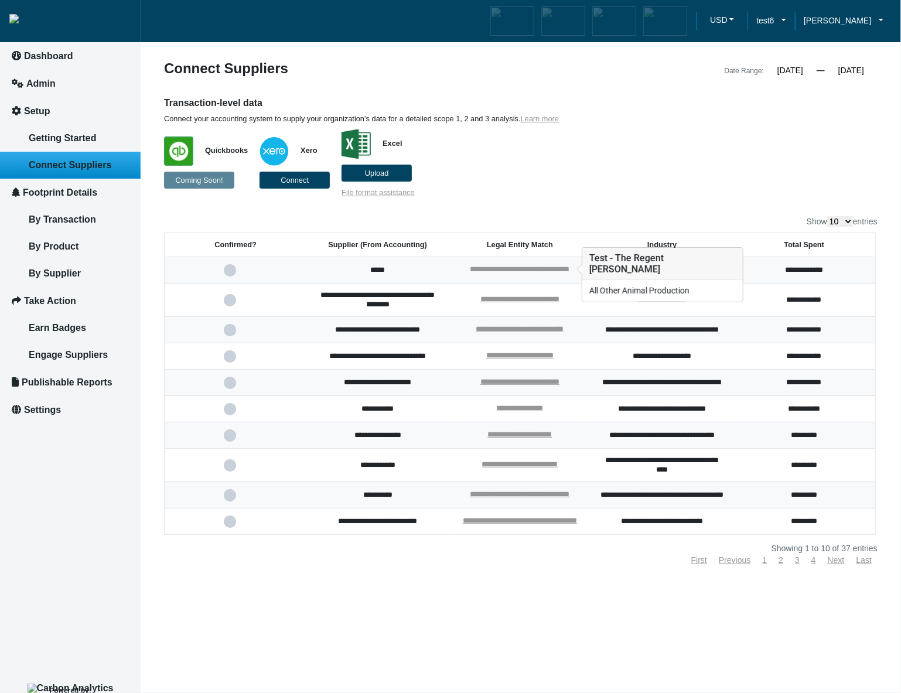
click at [569, 269] on link "**********" at bounding box center [520, 269] width 100 height 8
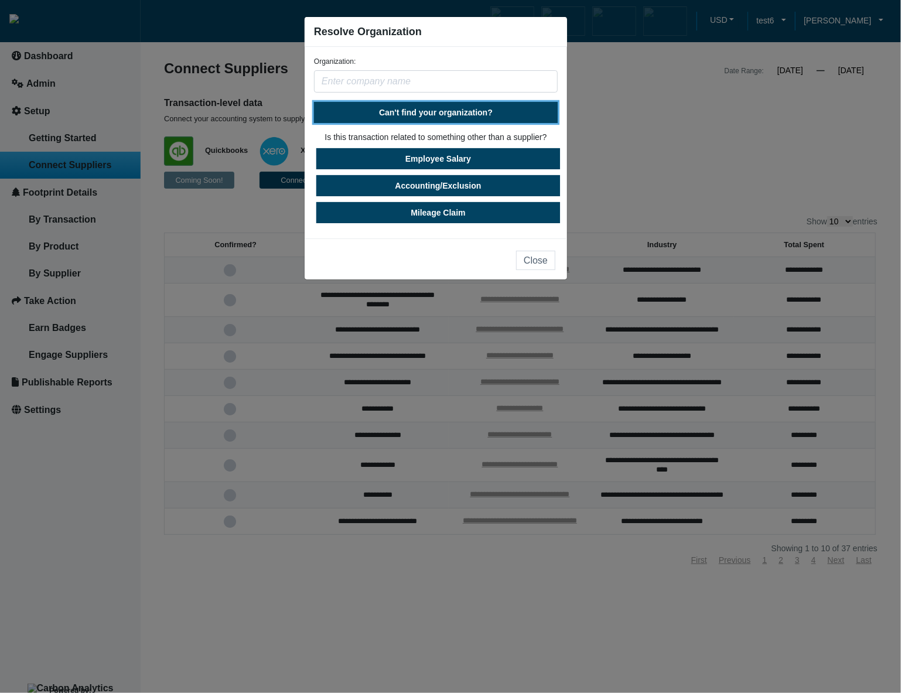
click at [474, 118] on button "Can't find your organization?" at bounding box center [436, 112] width 244 height 21
select select "[GEOGRAPHIC_DATA]"
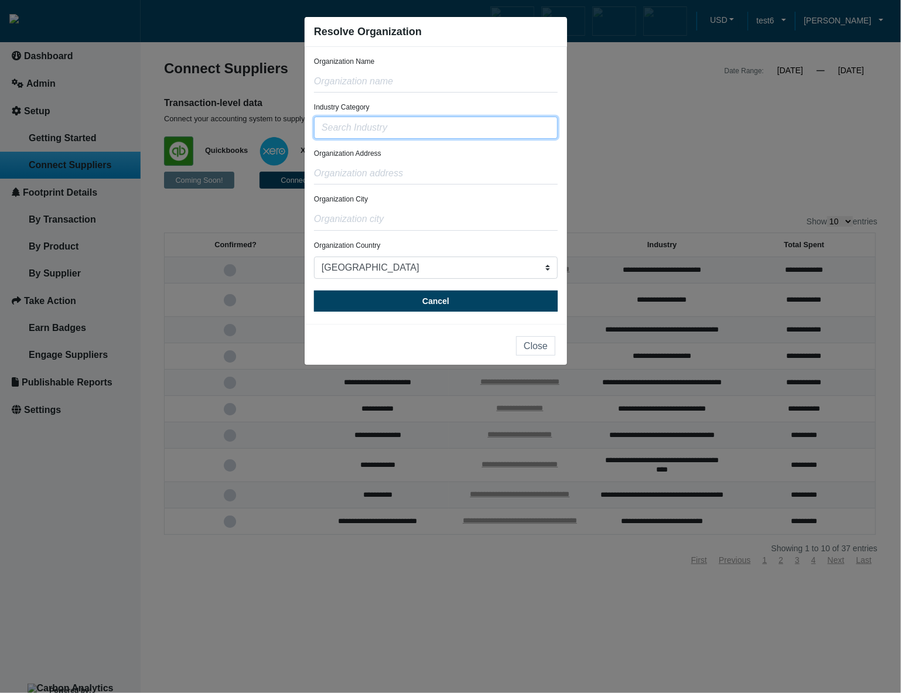
click at [465, 134] on input "text" at bounding box center [436, 128] width 244 height 22
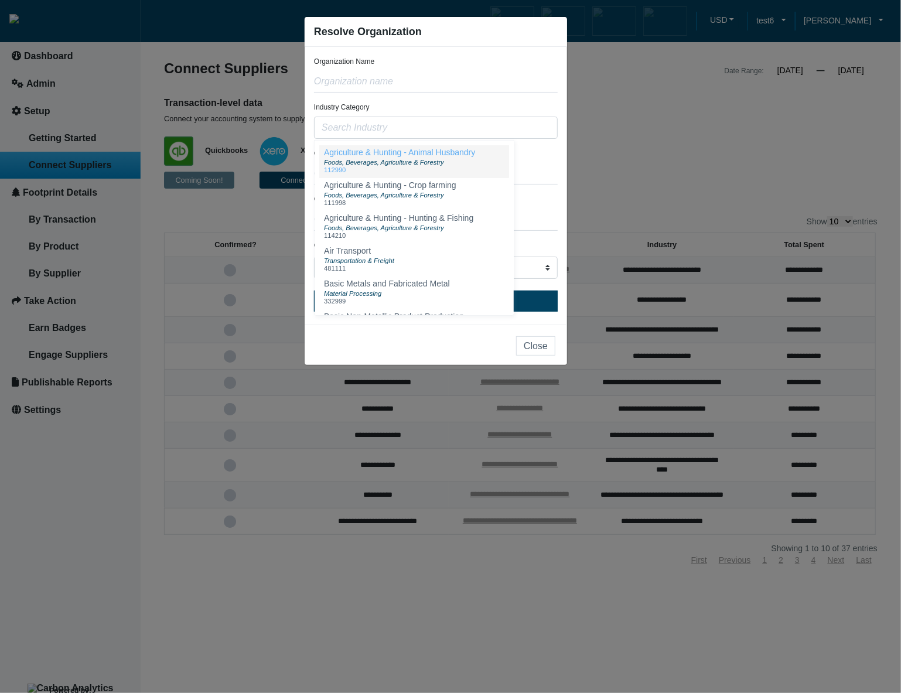
click at [464, 159] on div "Foods, Beverages, Agriculture & Forestry" at bounding box center [399, 161] width 151 height 9
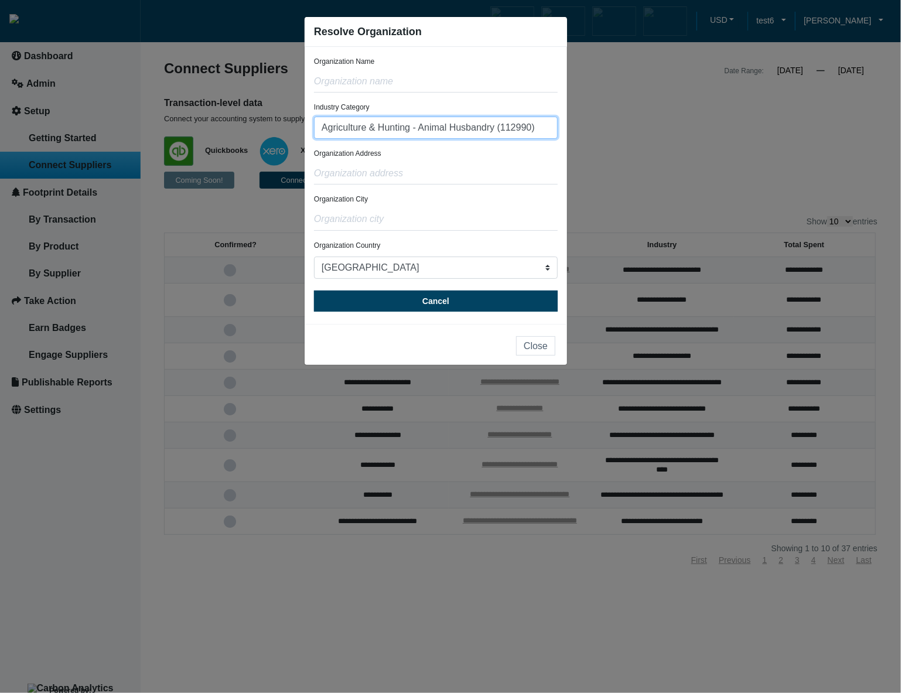
click at [545, 131] on input "Agriculture & Hunting - Animal Husbandry (112990)" at bounding box center [436, 128] width 244 height 22
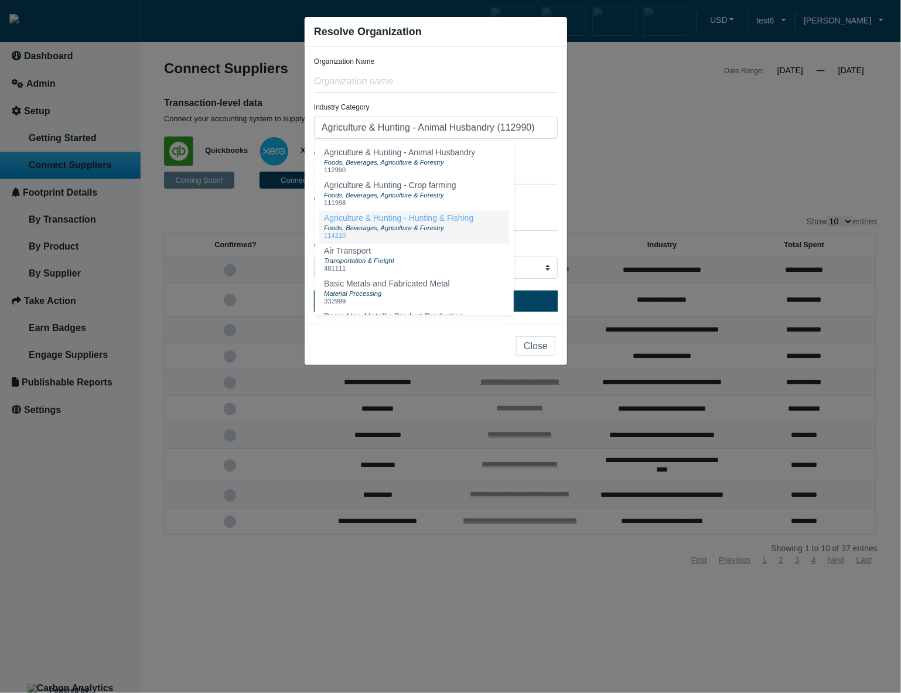
click at [480, 228] on button "Agriculture & Hunting - Hunting & Fishing Foods, Beverages, Agriculture & Fores…" at bounding box center [414, 227] width 190 height 33
click at [538, 134] on input "Agriculture & Hunting - Hunting & Fishing (114210)" at bounding box center [436, 128] width 244 height 22
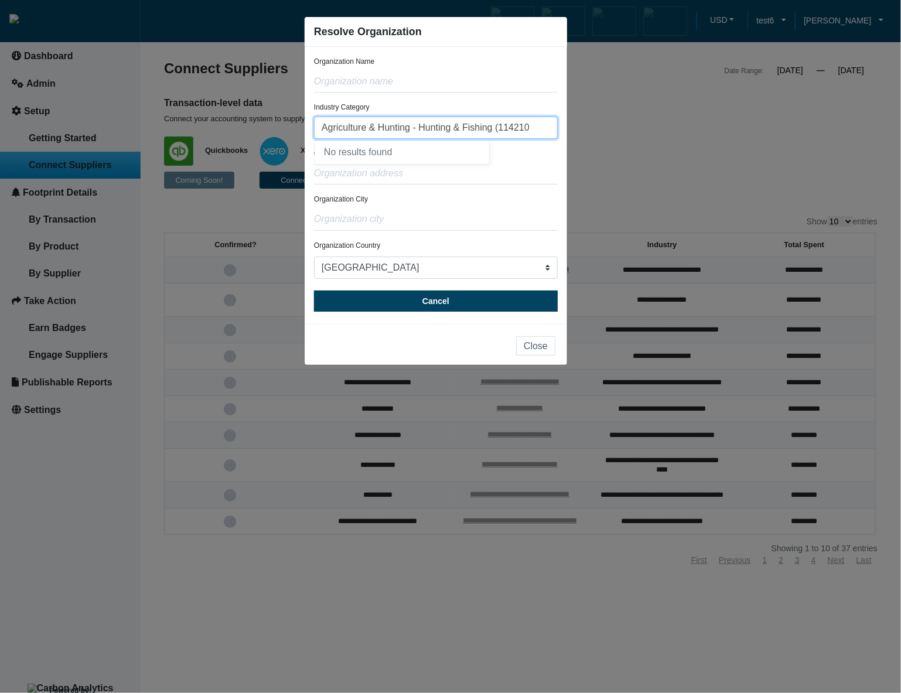
type input "Agriculture & Hunting - Hunting & Fishing (114210"
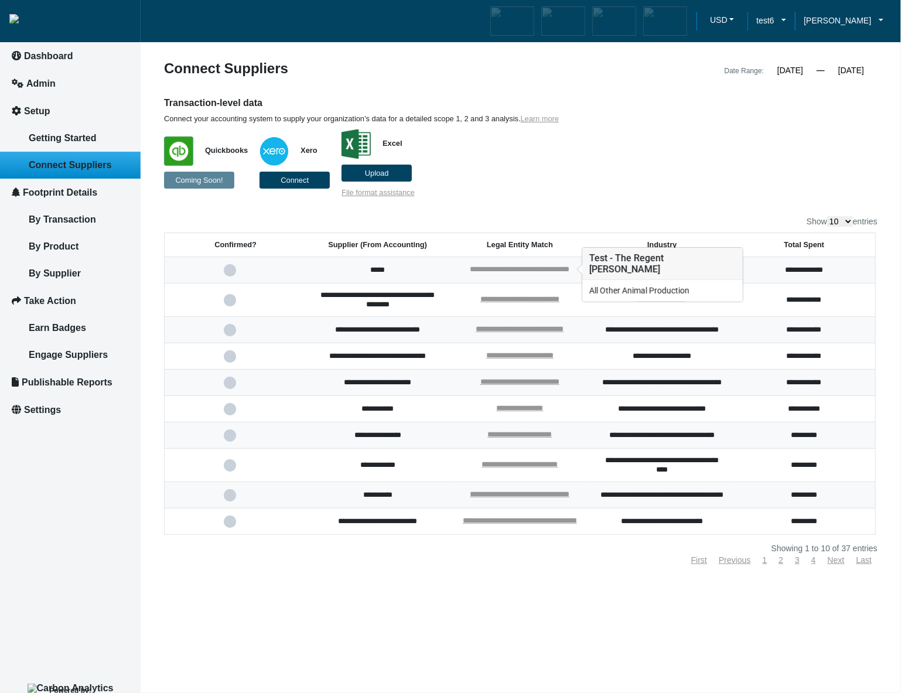
click at [486, 267] on link "**********" at bounding box center [520, 269] width 100 height 8
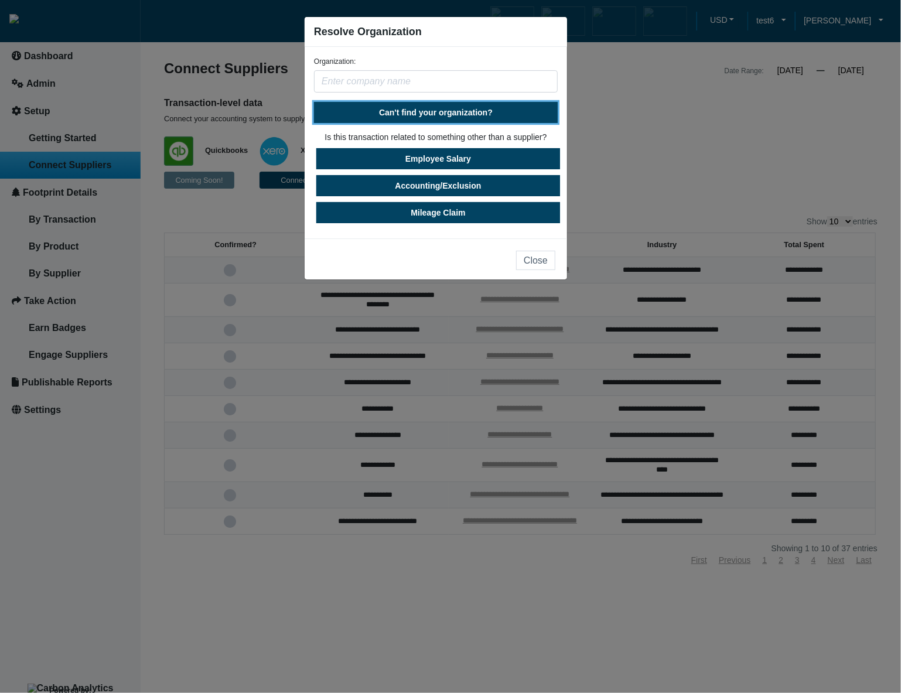
click at [418, 108] on span "Can't find your organization?" at bounding box center [436, 112] width 114 height 9
select select "[GEOGRAPHIC_DATA]"
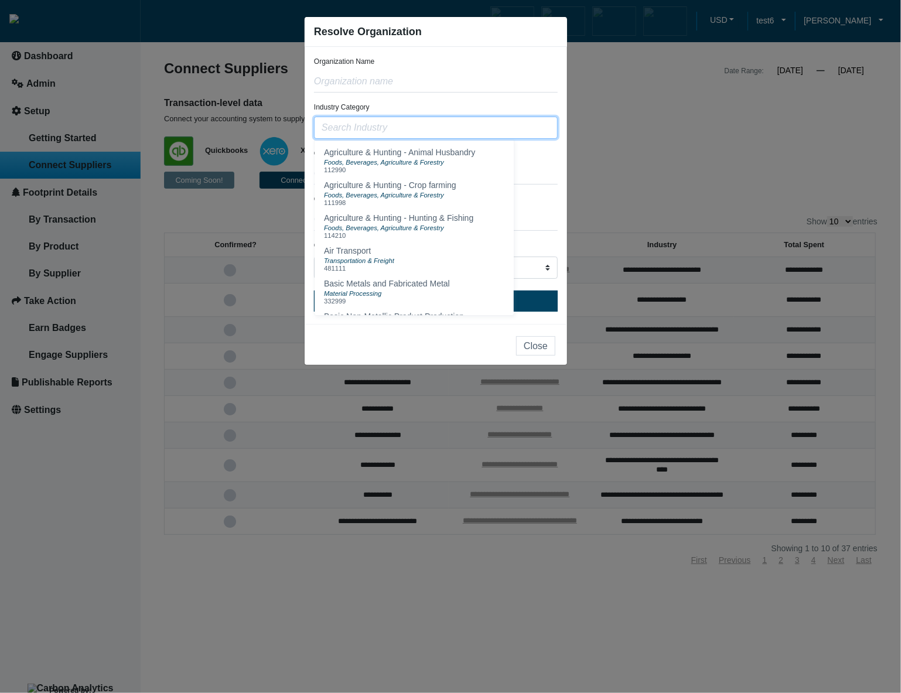
click at [417, 132] on input "text" at bounding box center [436, 128] width 244 height 22
click at [423, 162] on span "Foods, Beverages, Agriculture & Forestry" at bounding box center [384, 162] width 120 height 7
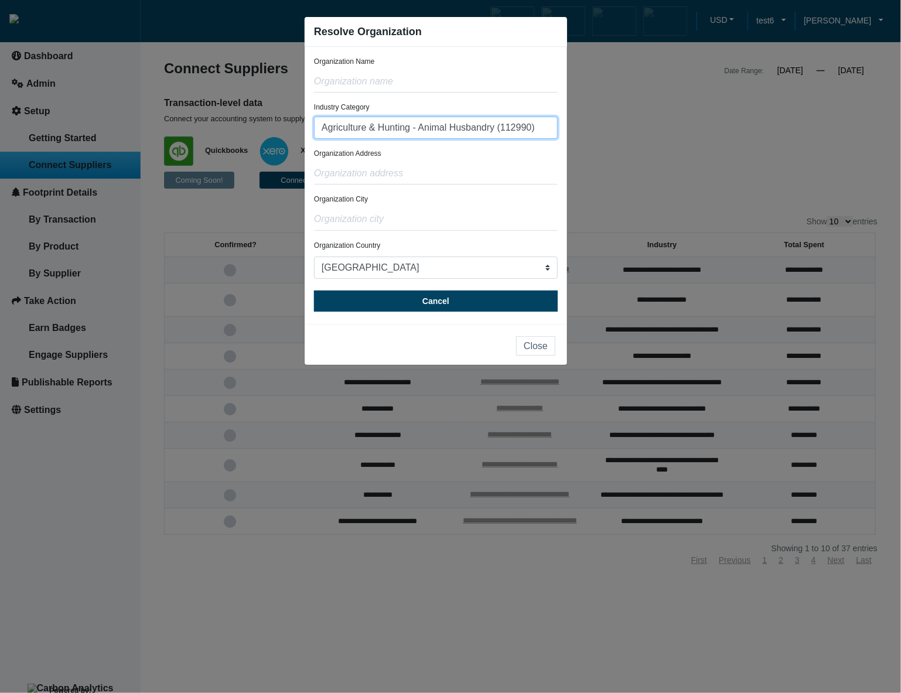
click at [542, 126] on input "Agriculture & Hunting - Animal Husbandry (112990)" at bounding box center [436, 128] width 244 height 22
type input "Agriculture & Hunting - Animal Husbandry"
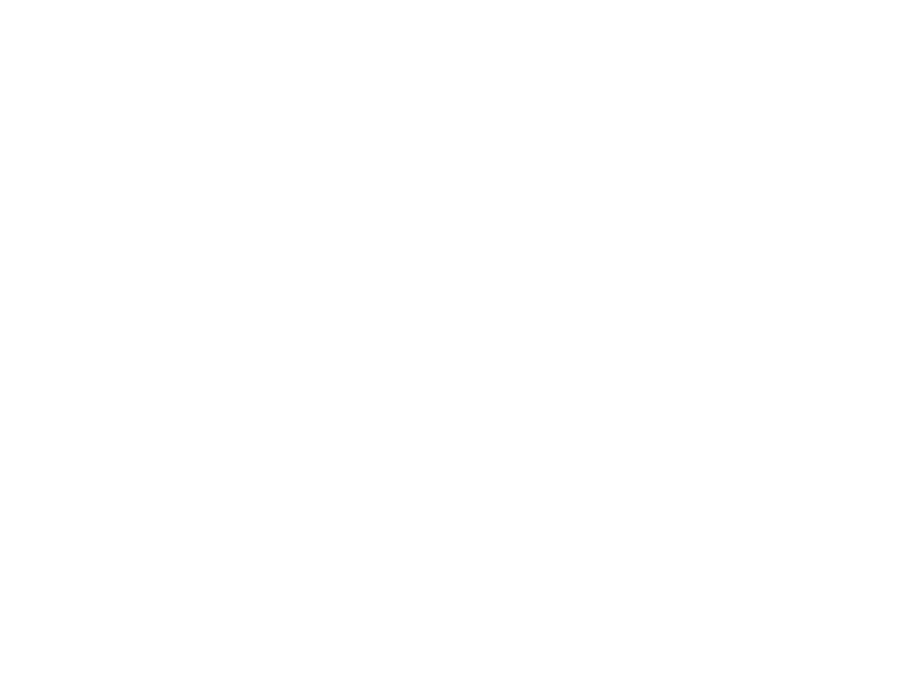
type input "[PERSON_NAME]"
type input "[PERSON_NAME][EMAIL_ADDRESS][DOMAIN_NAME]"
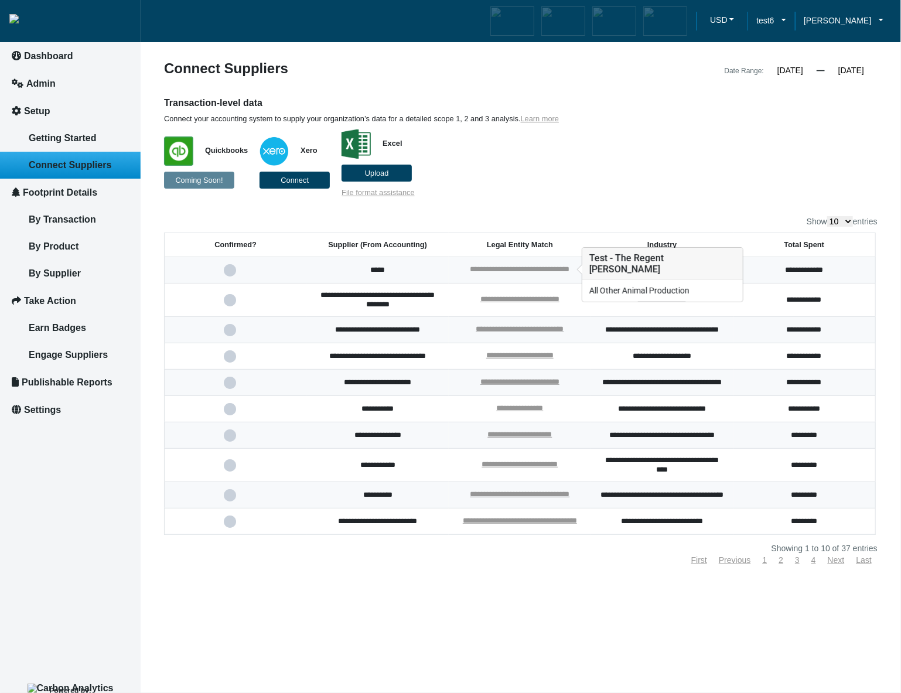
click at [506, 271] on link "**********" at bounding box center [520, 269] width 100 height 8
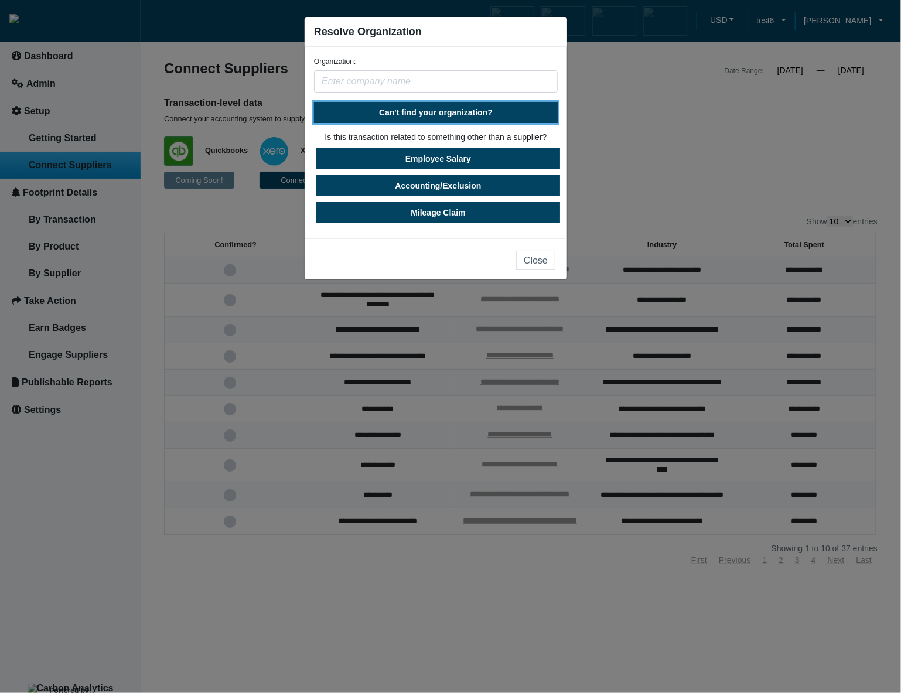
click at [465, 103] on button "Can't find your organization?" at bounding box center [436, 112] width 244 height 21
select select "[GEOGRAPHIC_DATA]"
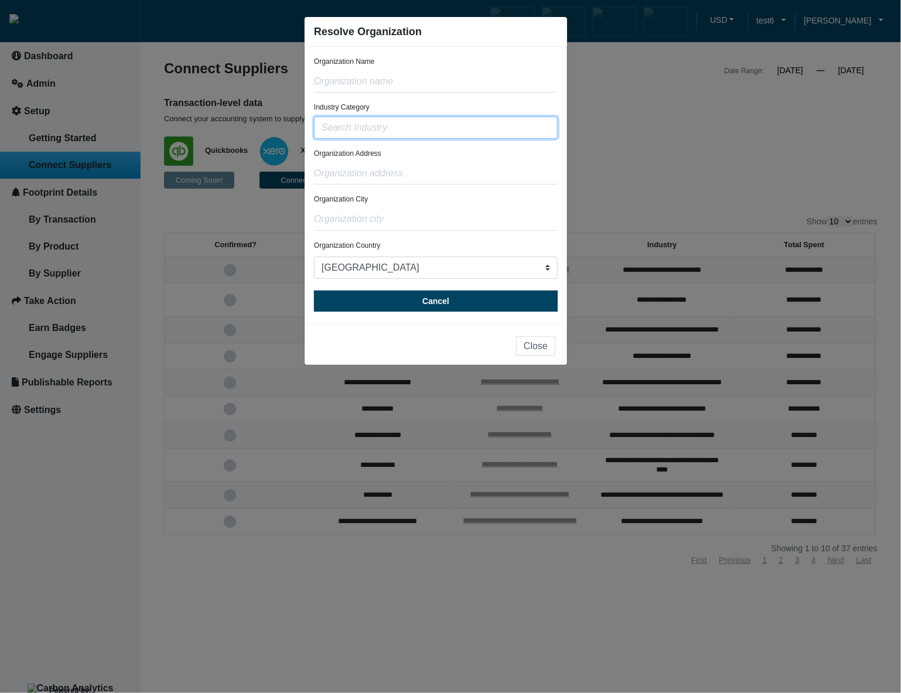
click at [441, 119] on input "text" at bounding box center [436, 128] width 244 height 22
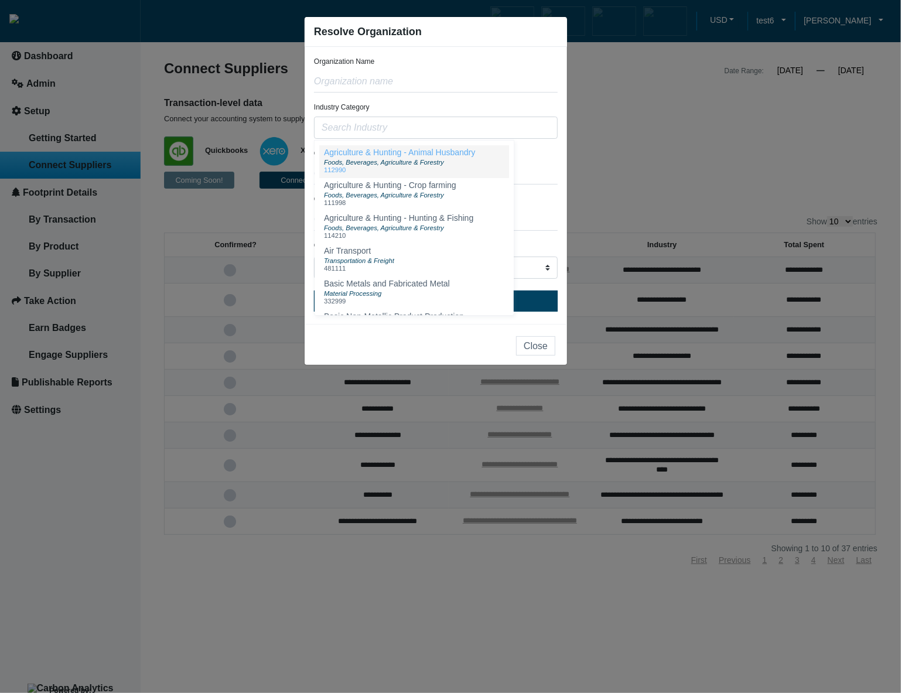
click at [442, 158] on div "Foods, Beverages, Agriculture & Forestry" at bounding box center [399, 161] width 151 height 9
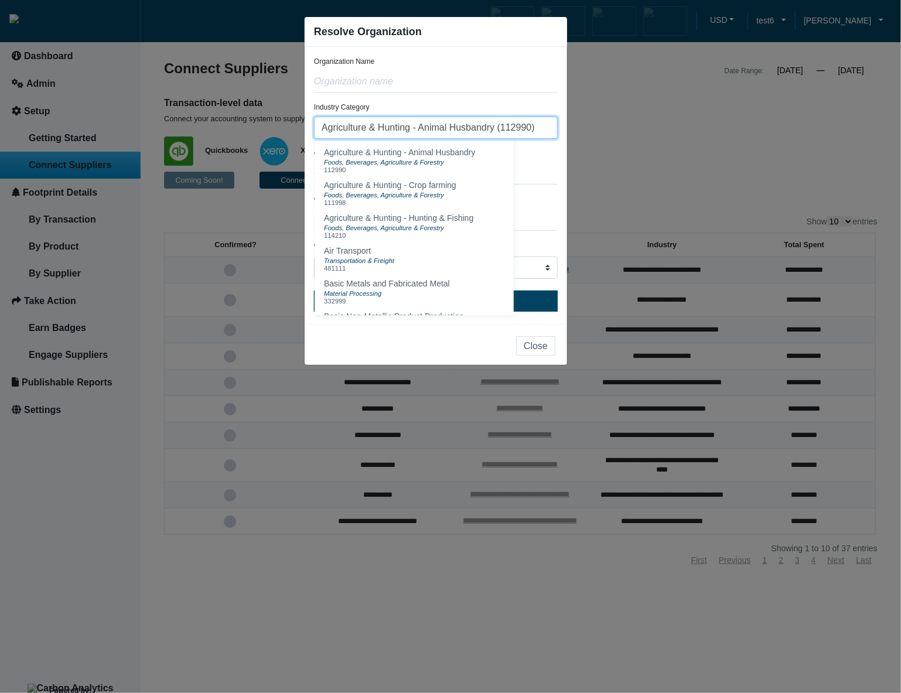
click at [547, 128] on input "Agriculture & Hunting - Animal Husbandry (112990)" at bounding box center [436, 128] width 244 height 22
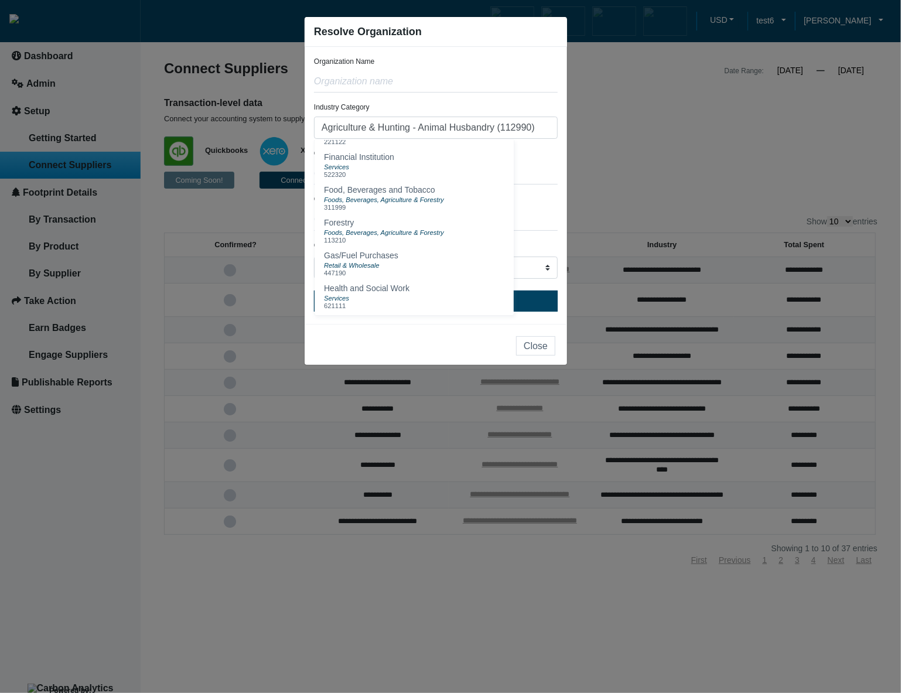
scroll to position [420, 0]
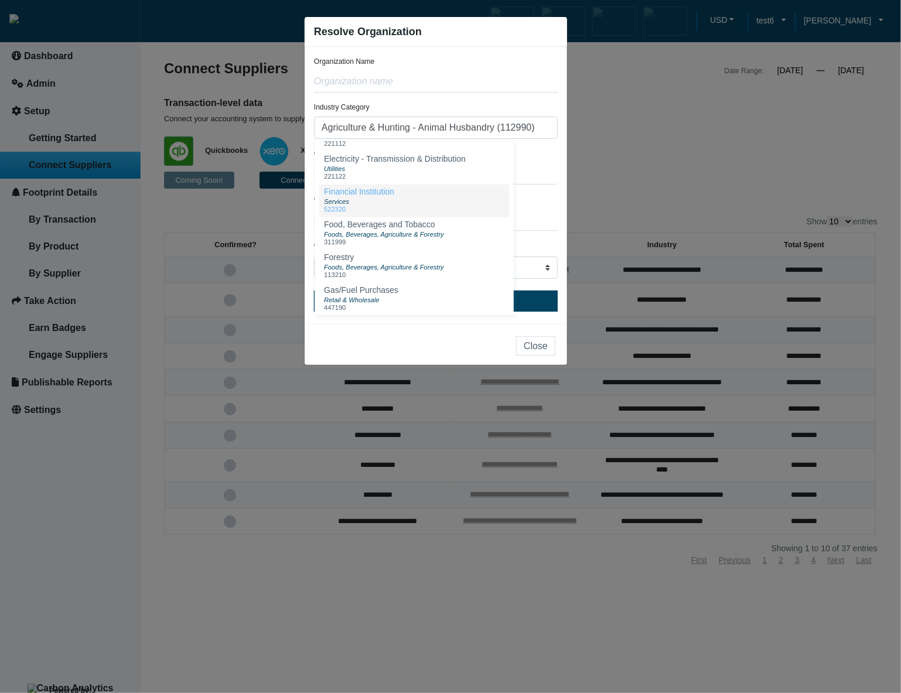
click at [458, 217] on button "Financial Institution Services 522320" at bounding box center [414, 200] width 190 height 33
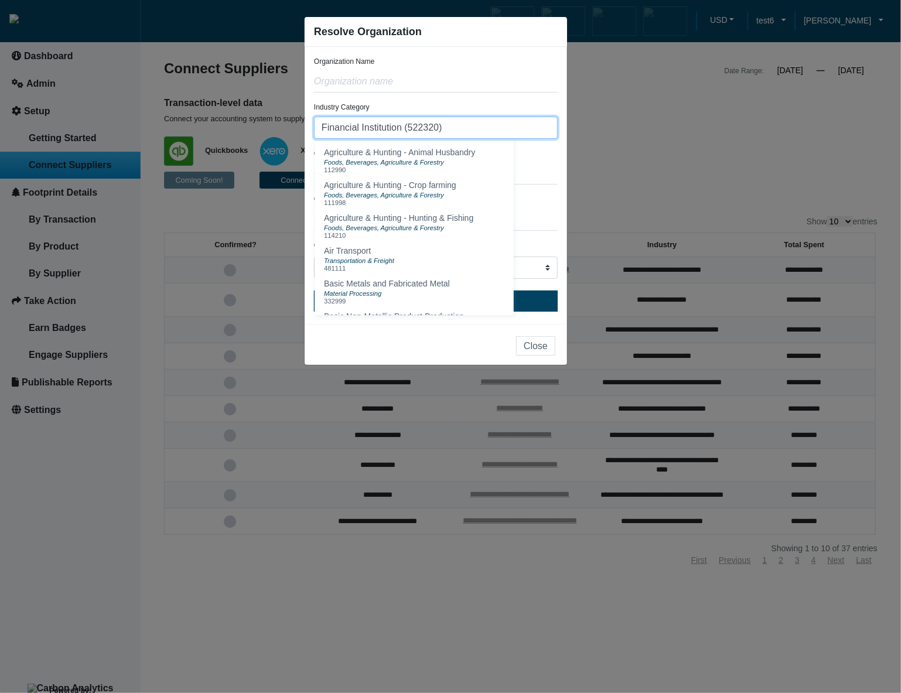
click at [499, 134] on input "Financial Institution (522320)" at bounding box center [436, 128] width 244 height 22
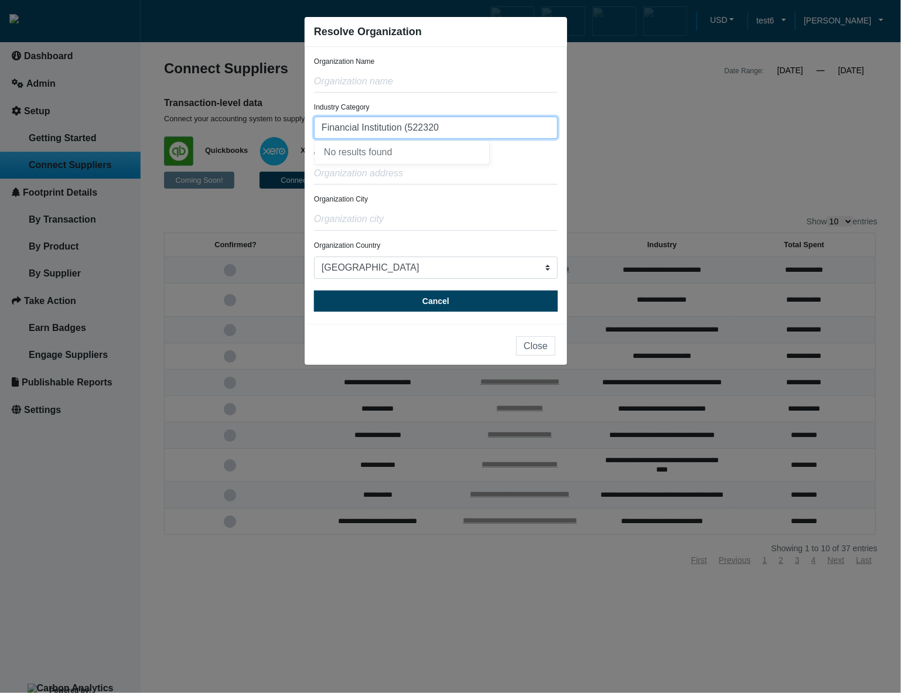
type input "Financial Institution (522320"
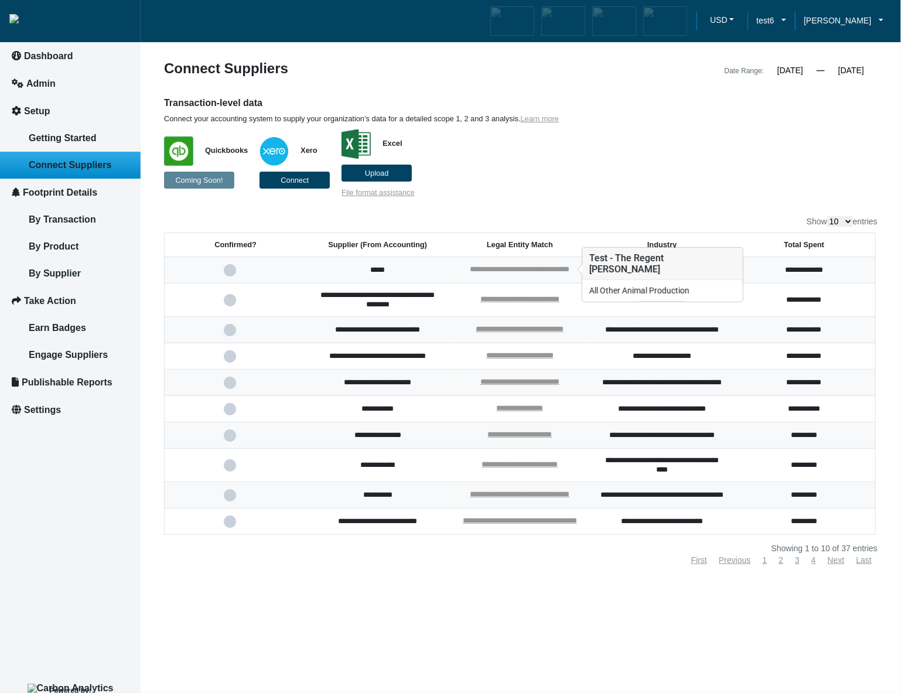
click at [550, 270] on link "**********" at bounding box center [520, 269] width 100 height 8
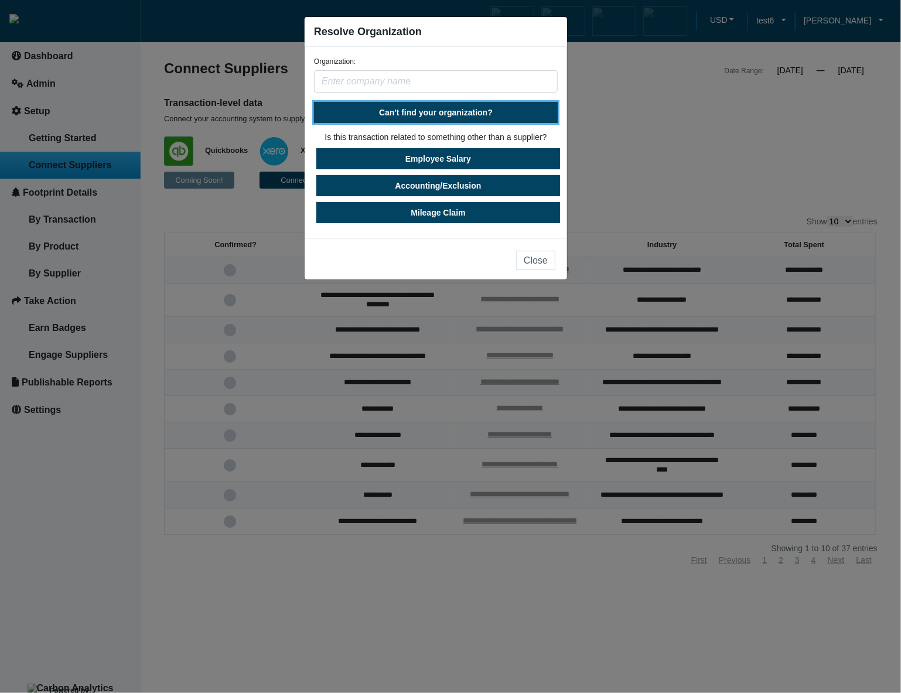
click at [498, 114] on button "Can't find your organization?" at bounding box center [436, 112] width 244 height 21
select select "United States"
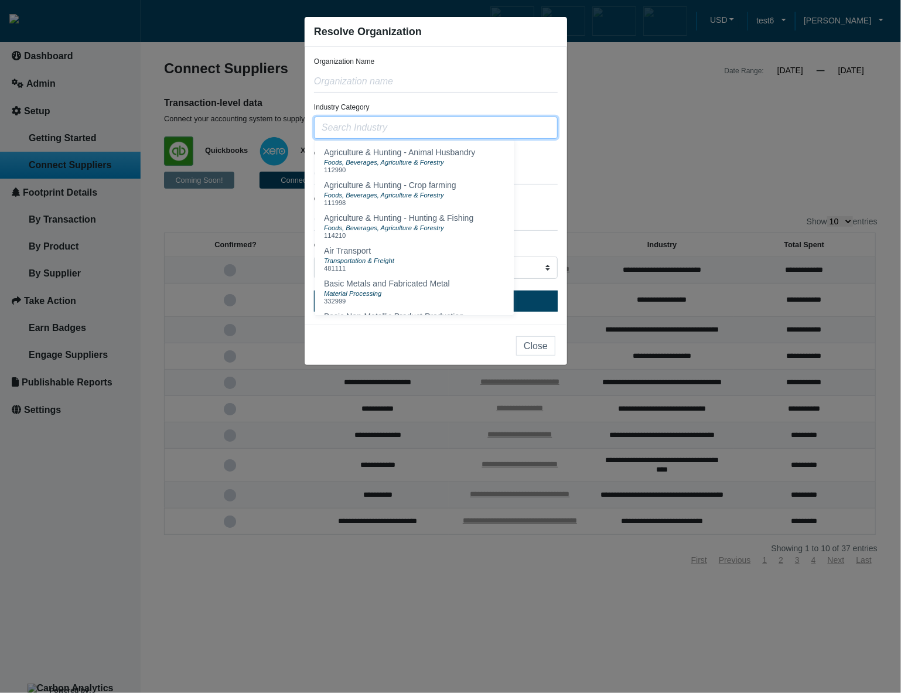
click at [482, 125] on input "text" at bounding box center [436, 128] width 244 height 22
click at [458, 159] on div "Foods, Beverages, Agriculture & Forestry" at bounding box center [399, 161] width 151 height 9
click at [535, 124] on input "Agriculture & Hunting - Animal Husbandry (112990)" at bounding box center [436, 128] width 244 height 22
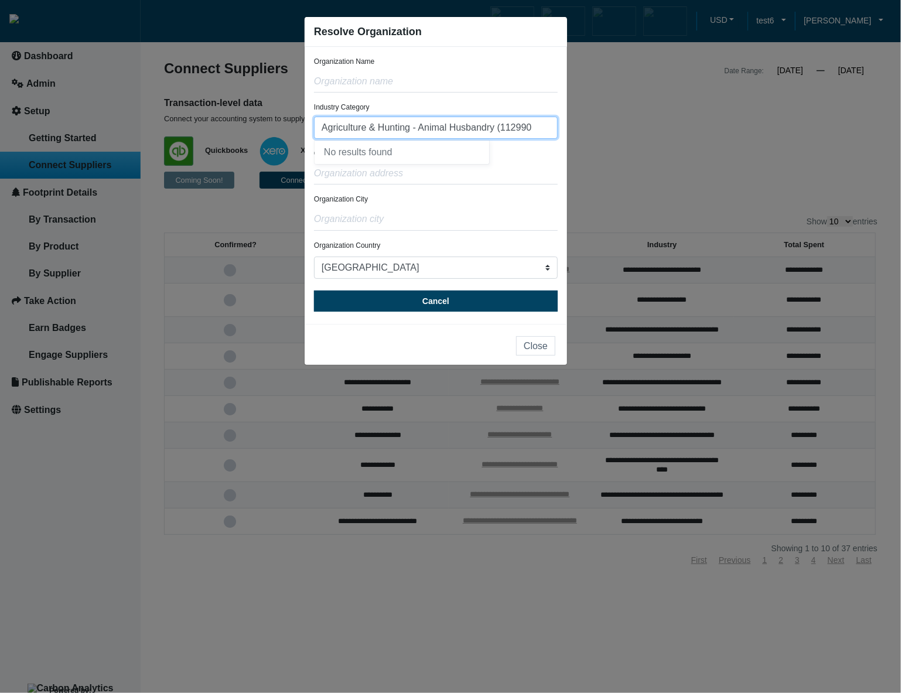
drag, startPoint x: 536, startPoint y: 131, endPoint x: 270, endPoint y: 121, distance: 266.6
click at [270, 121] on ngb-modal-window "Resolve Organization Organization Name Industry Category Agriculture & Hunting …" at bounding box center [450, 346] width 901 height 693
click at [538, 129] on input "Agriculture & Hunting - Animal Husbandry (112990" at bounding box center [436, 128] width 244 height 22
drag, startPoint x: 542, startPoint y: 129, endPoint x: 282, endPoint y: 122, distance: 260.1
click at [282, 122] on ngb-modal-window "Resolve Organization Organization Name Industry Category Agriculture & Hunting …" at bounding box center [450, 346] width 901 height 693
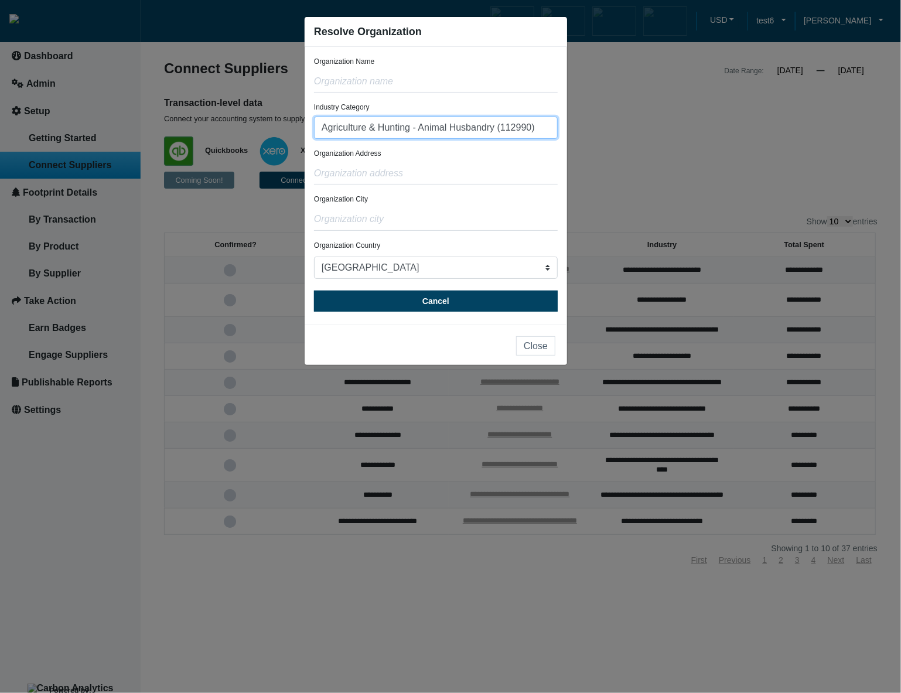
type input "Agriculture & Hunting - Animal Husbandry (112990)"
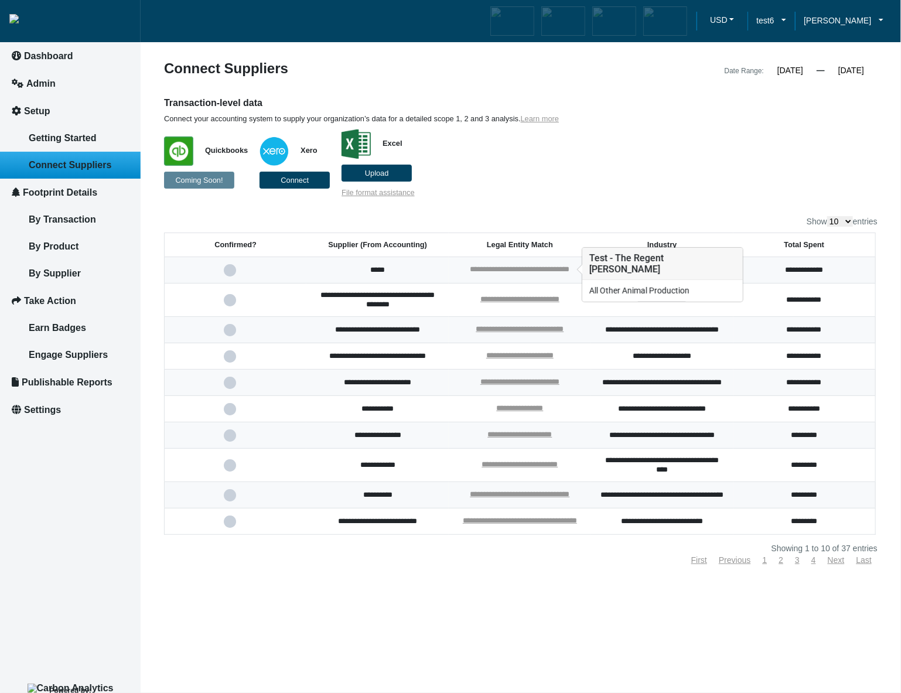
click at [516, 266] on link "**********" at bounding box center [520, 269] width 100 height 8
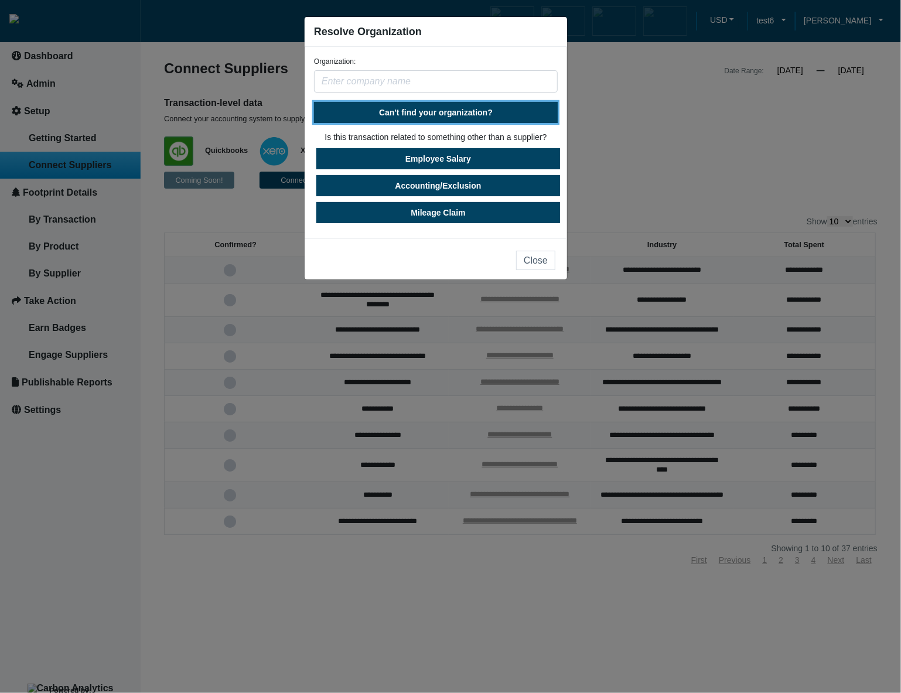
click at [487, 117] on button "Can't find your organization?" at bounding box center [436, 112] width 244 height 21
select select "United States"
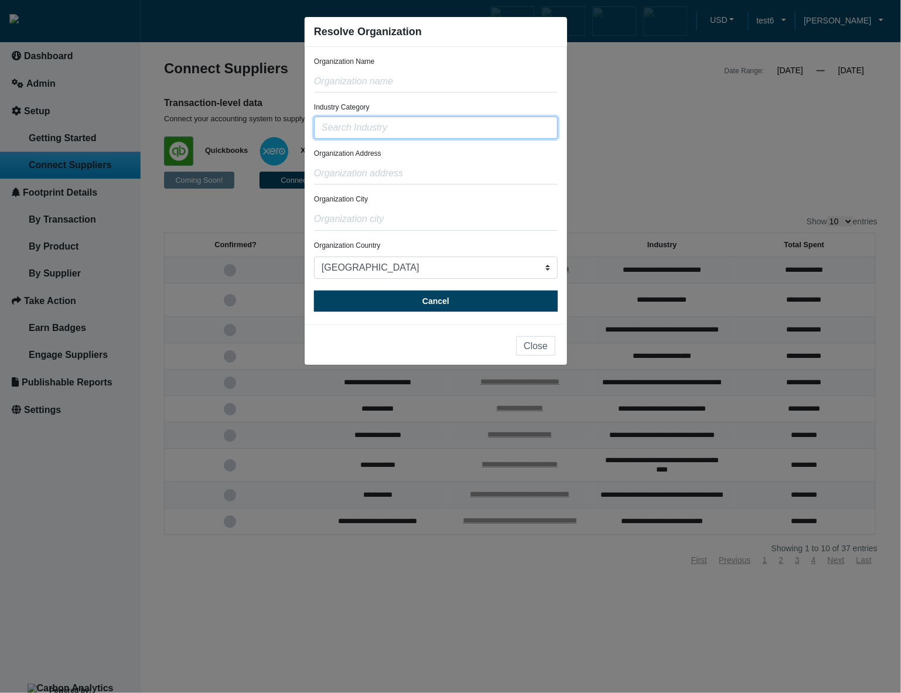
click at [471, 128] on input "text" at bounding box center [436, 128] width 244 height 22
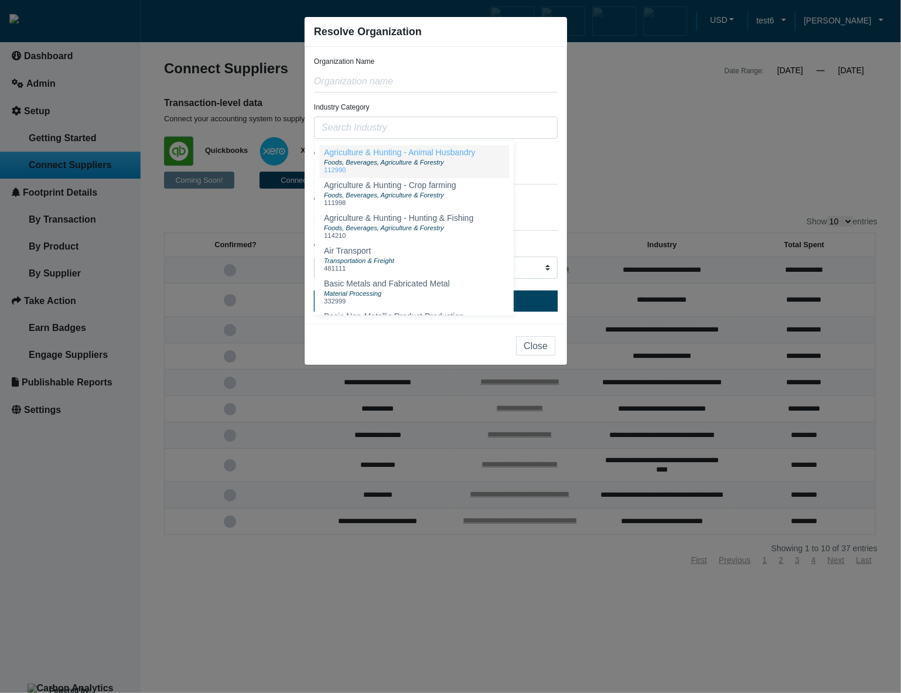
click at [467, 162] on div "Foods, Beverages, Agriculture & Forestry" at bounding box center [399, 161] width 151 height 9
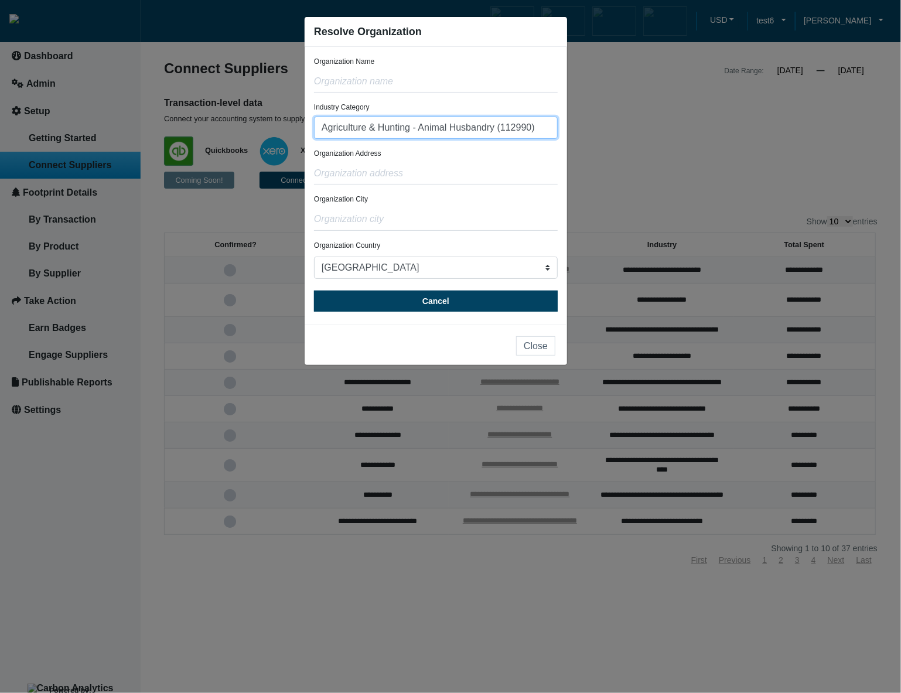
click at [534, 131] on input "Agriculture & Hunting - Animal Husbandry (112990)" at bounding box center [436, 128] width 244 height 22
click at [438, 166] on div "Foods, Beverages, Agriculture & Forestry" at bounding box center [399, 161] width 151 height 9
click at [547, 131] on input "Agriculture & Hunting - Animal Husbandry (112990)" at bounding box center [436, 128] width 244 height 22
drag, startPoint x: 541, startPoint y: 129, endPoint x: 296, endPoint y: 112, distance: 245.9
click at [296, 112] on ngb-modal-window "Resolve Organization Organization Name Industry Category Agriculture & Hunting …" at bounding box center [450, 346] width 901 height 693
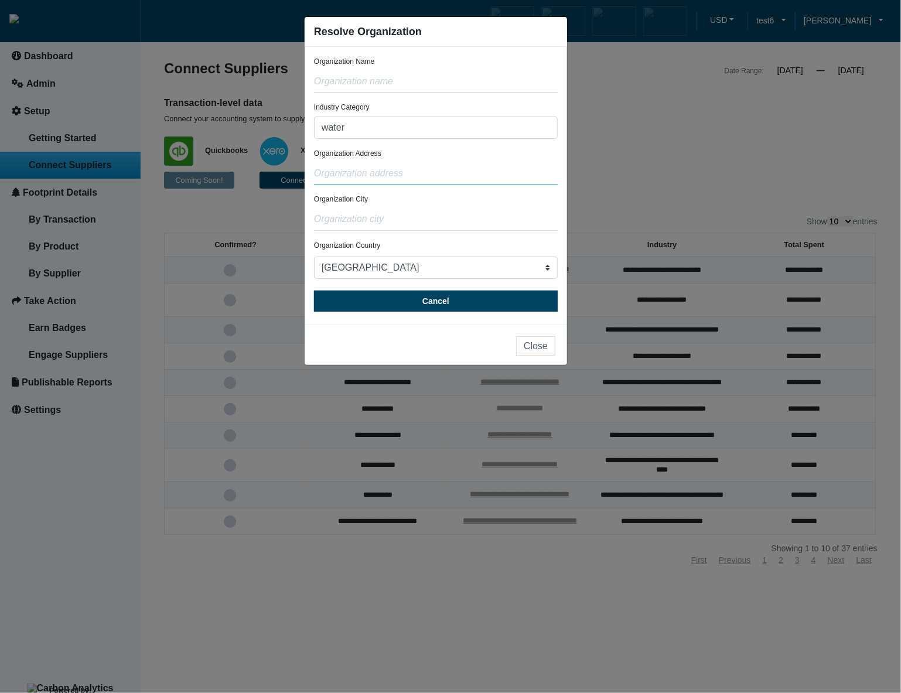
click at [478, 165] on input "text" at bounding box center [436, 173] width 244 height 22
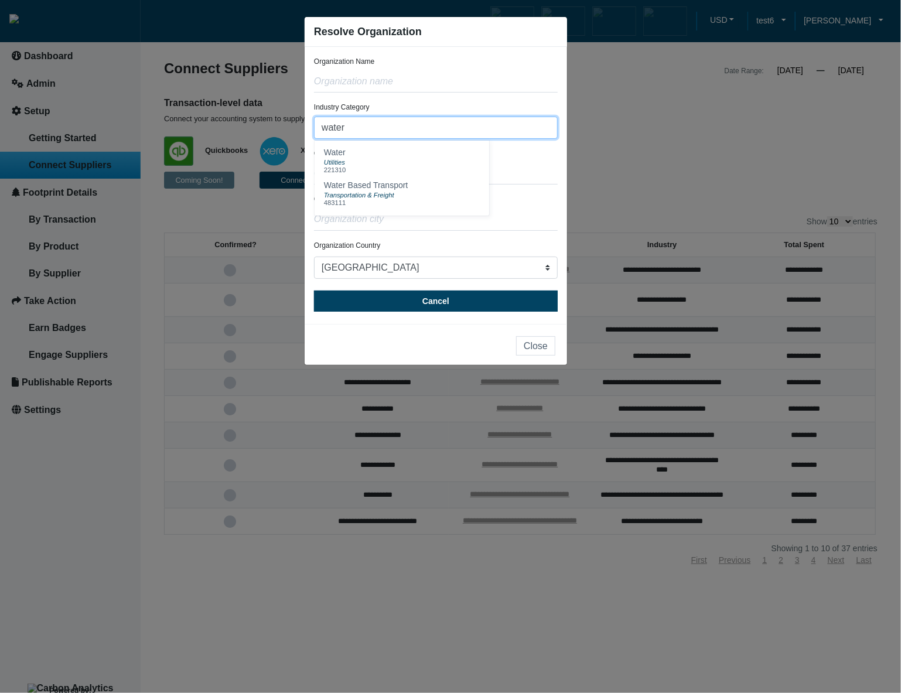
click at [461, 129] on input "water" at bounding box center [436, 128] width 244 height 22
drag, startPoint x: 461, startPoint y: 129, endPoint x: 278, endPoint y: 113, distance: 184.0
click at [278, 113] on ngb-modal-window "Resolve Organization Organization Name Industry Category water Water Utilities …" at bounding box center [450, 346] width 901 height 693
click at [458, 135] on input "utilties" at bounding box center [436, 128] width 244 height 22
click at [469, 161] on div "Organization Address" at bounding box center [436, 166] width 244 height 36
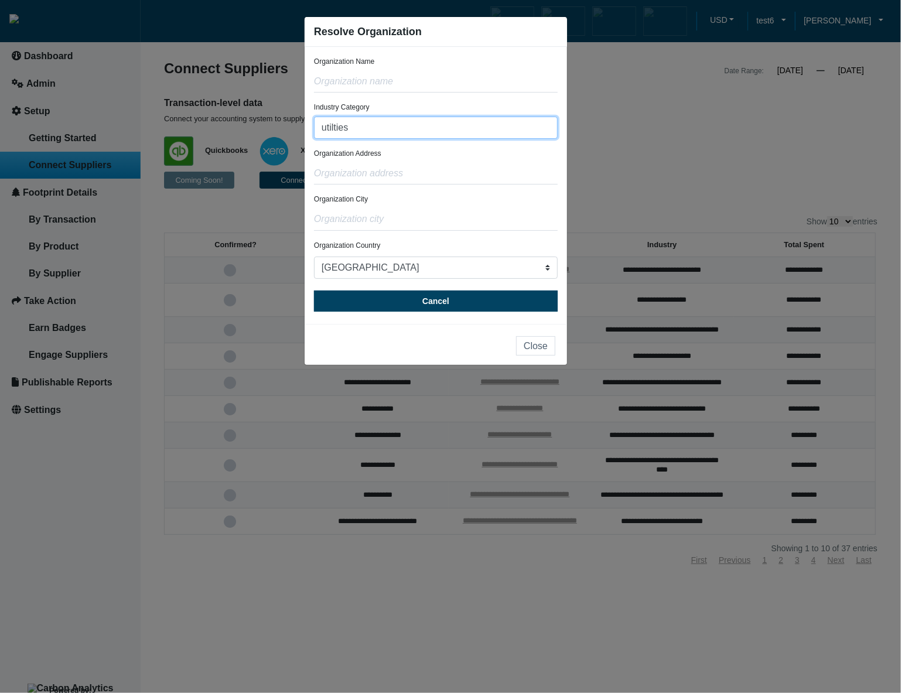
click at [476, 132] on input "utilties" at bounding box center [436, 128] width 244 height 22
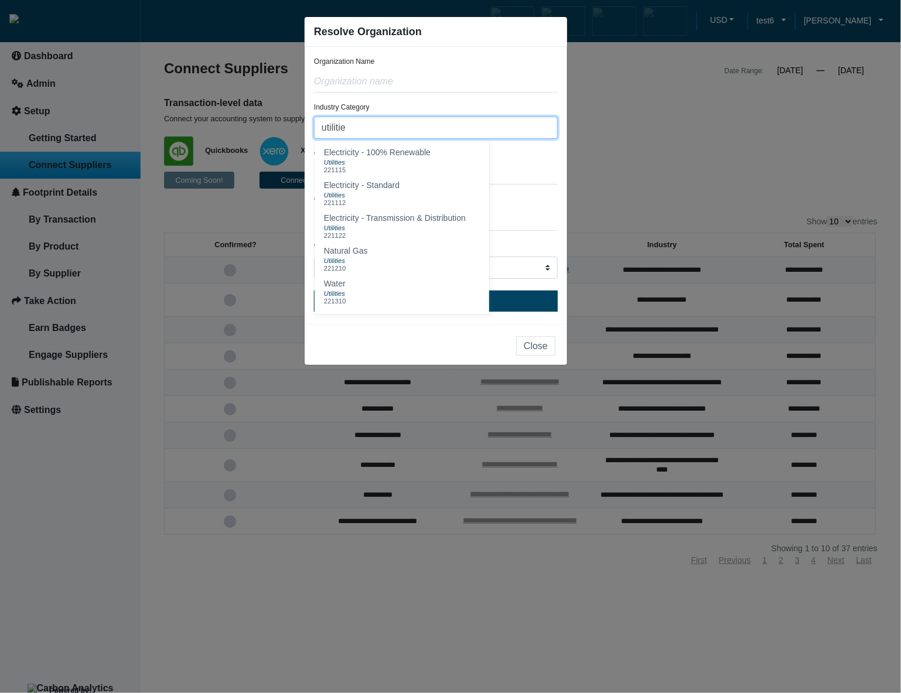
type input "utilities"
drag, startPoint x: 417, startPoint y: 125, endPoint x: 289, endPoint y: 117, distance: 128.5
click at [289, 117] on ngb-modal-window "Resolve Organization Organization Name Industry Category utilities Electricity …" at bounding box center [450, 346] width 901 height 693
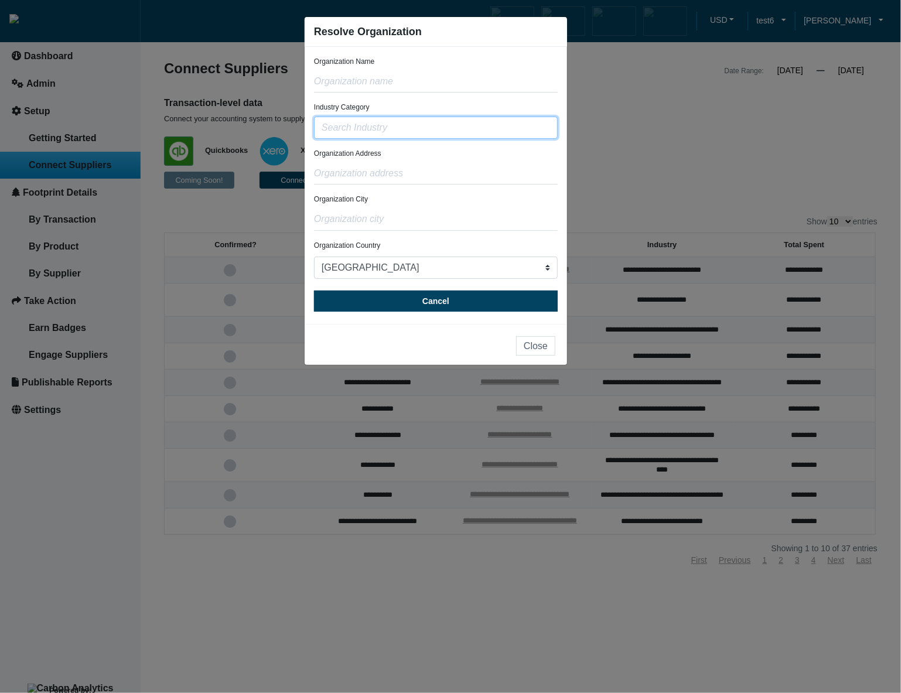
type input "{"
type input "("
type input "9"
click at [662, 184] on ngb-modal-window "Resolve Organization Organization Name Industry Category Agriculture & Hunting …" at bounding box center [450, 346] width 901 height 693
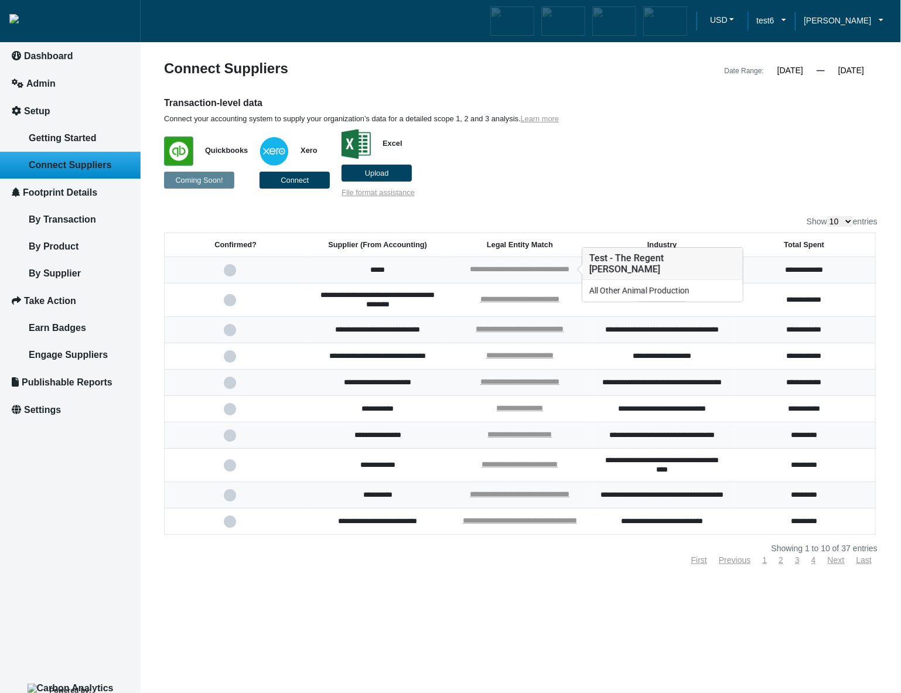
click at [523, 272] on link "**********" at bounding box center [520, 269] width 100 height 8
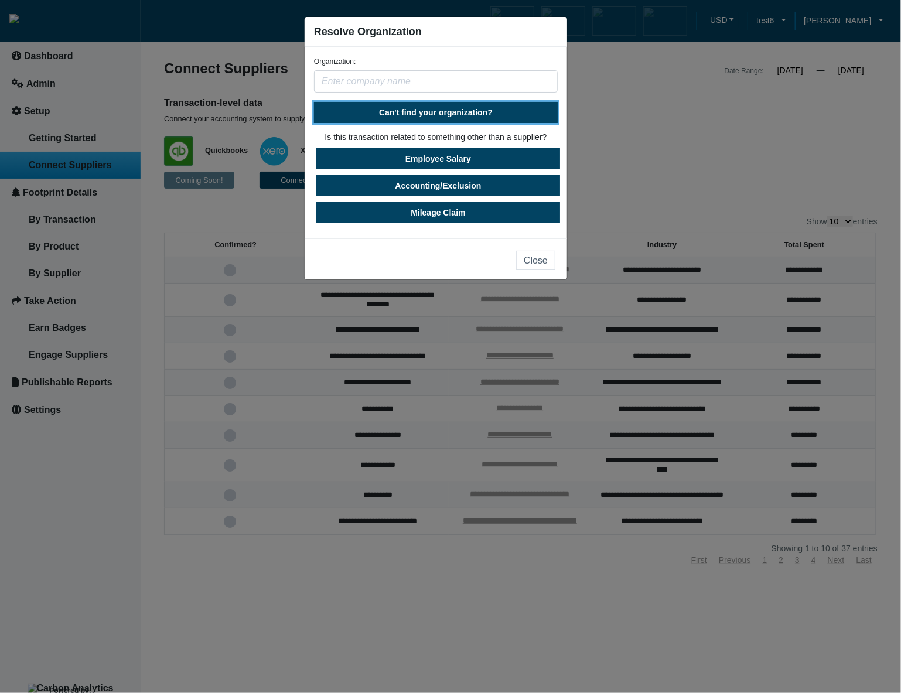
click at [457, 119] on button "Can't find your organization?" at bounding box center [436, 112] width 244 height 21
select select "[GEOGRAPHIC_DATA]"
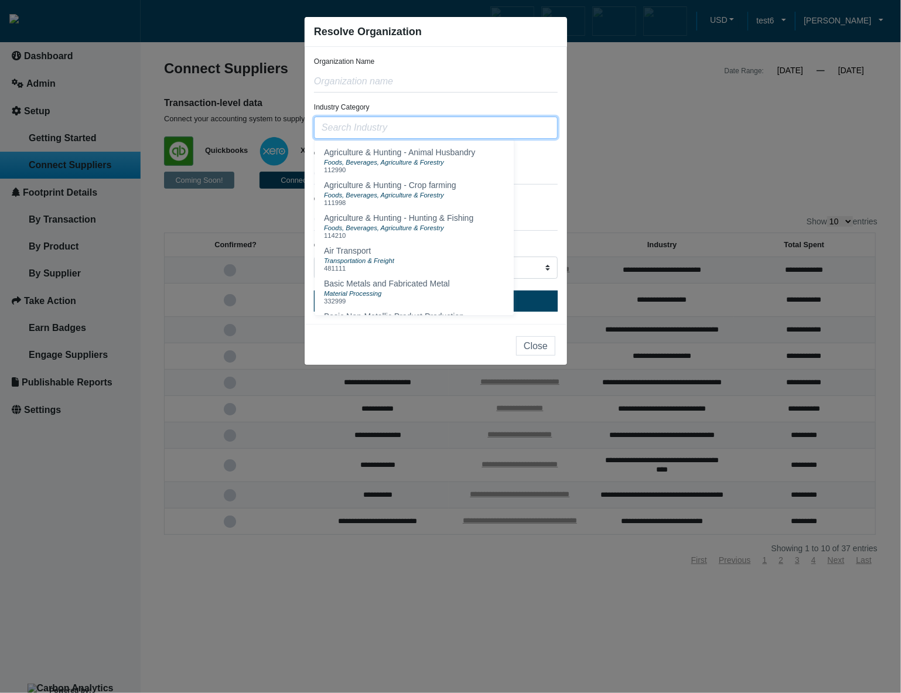
click at [449, 131] on input "text" at bounding box center [436, 128] width 244 height 22
click at [452, 155] on span "Agriculture & Hunting - Animal Husbandry" at bounding box center [399, 152] width 151 height 9
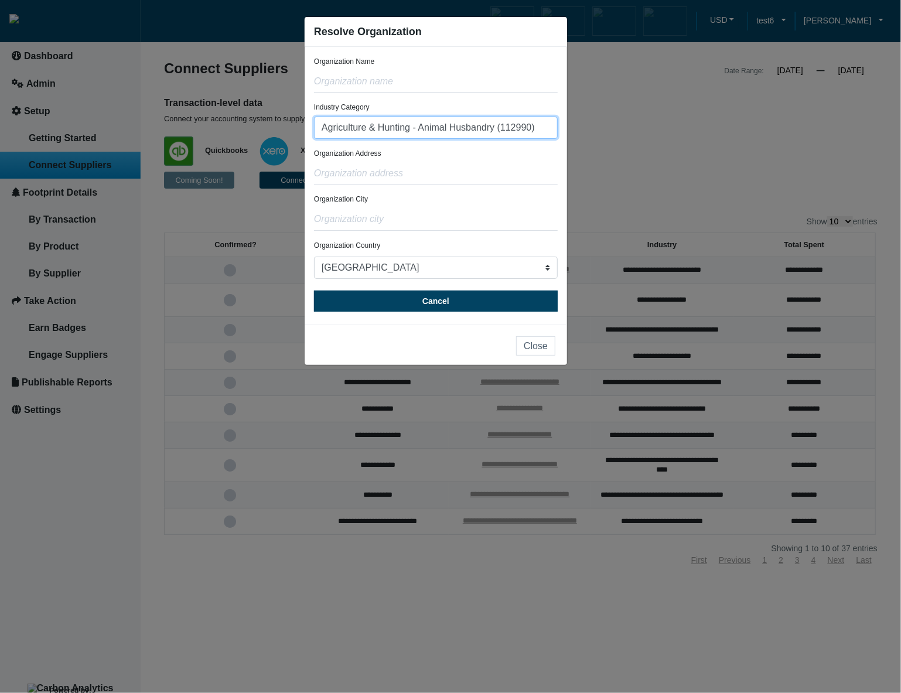
click at [538, 128] on input "Agriculture & Hunting - Animal Husbandry (112990)" at bounding box center [436, 128] width 244 height 22
type input "Agriculture & Hunting - Animal Husbandry (112990"
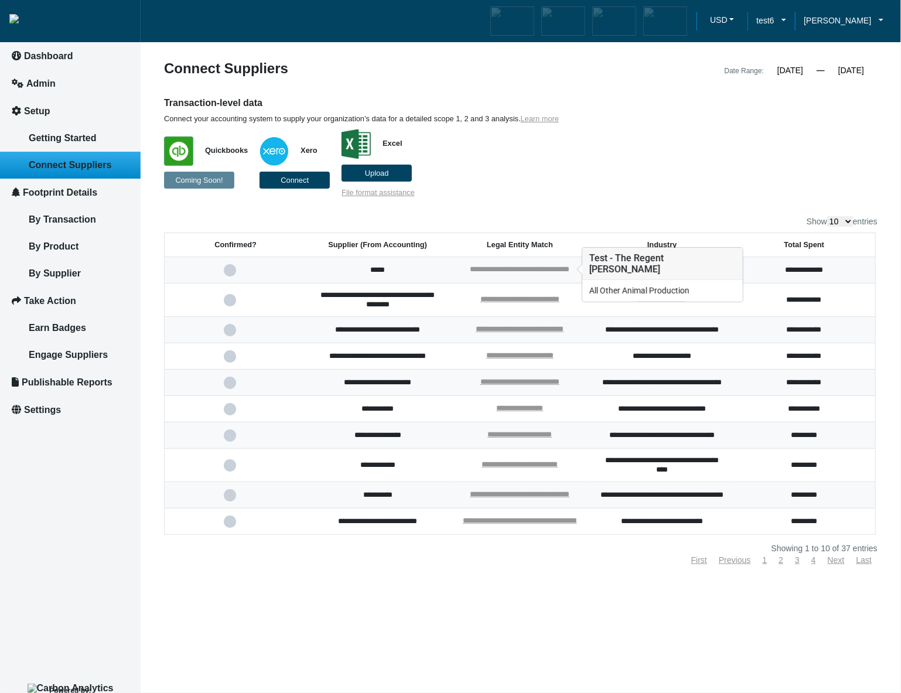
click at [470, 271] on link "**********" at bounding box center [520, 269] width 100 height 8
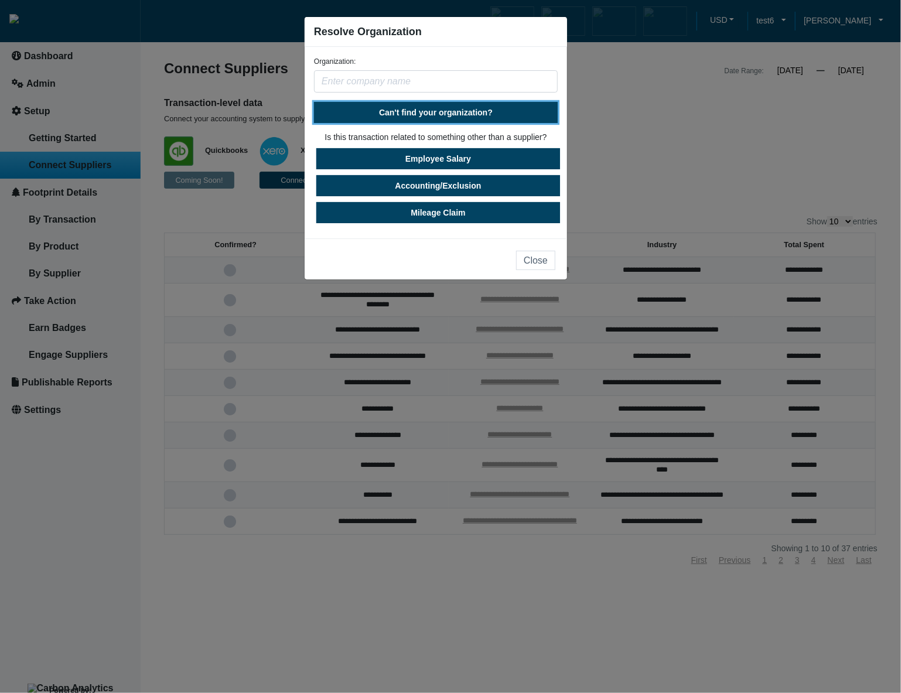
click at [497, 112] on button "Can't find your organization?" at bounding box center [436, 112] width 244 height 21
select select "United States"
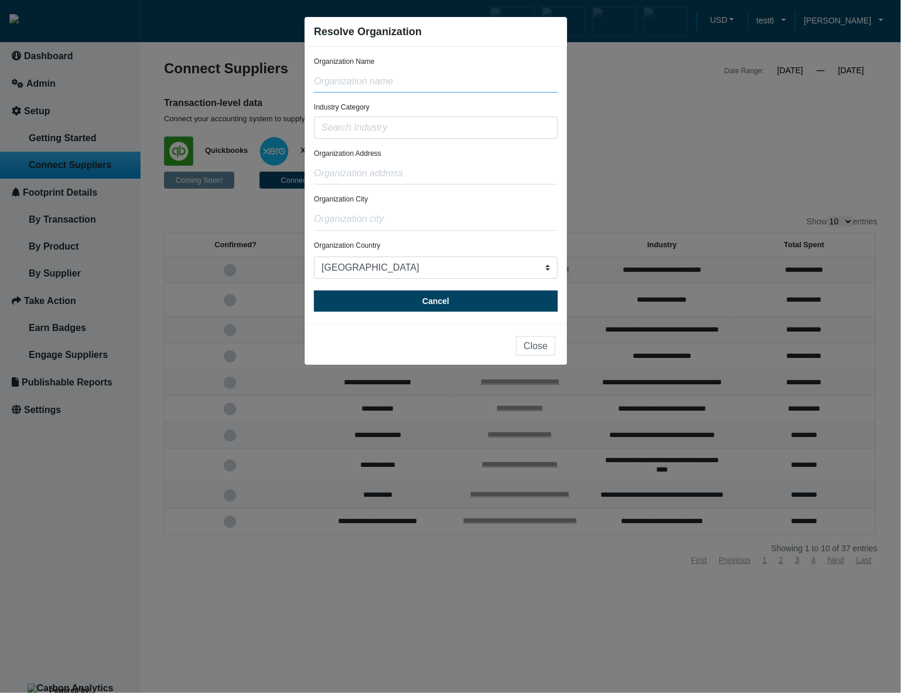
click at [478, 90] on input "text" at bounding box center [436, 81] width 244 height 22
click at [471, 134] on input "text" at bounding box center [436, 128] width 244 height 22
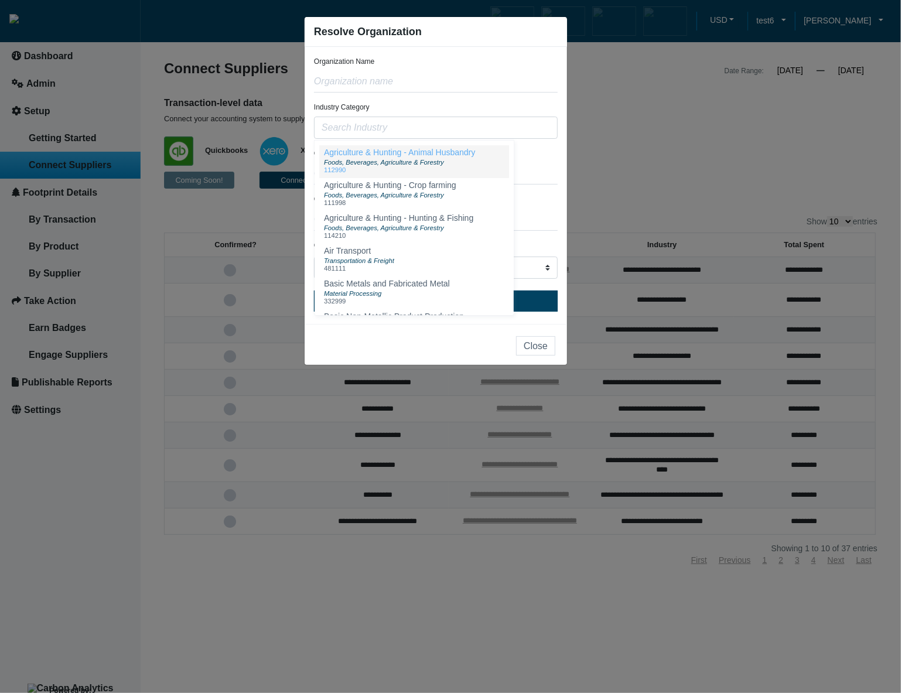
click at [470, 153] on span "Agriculture & Hunting - Animal Husbandry" at bounding box center [399, 152] width 151 height 9
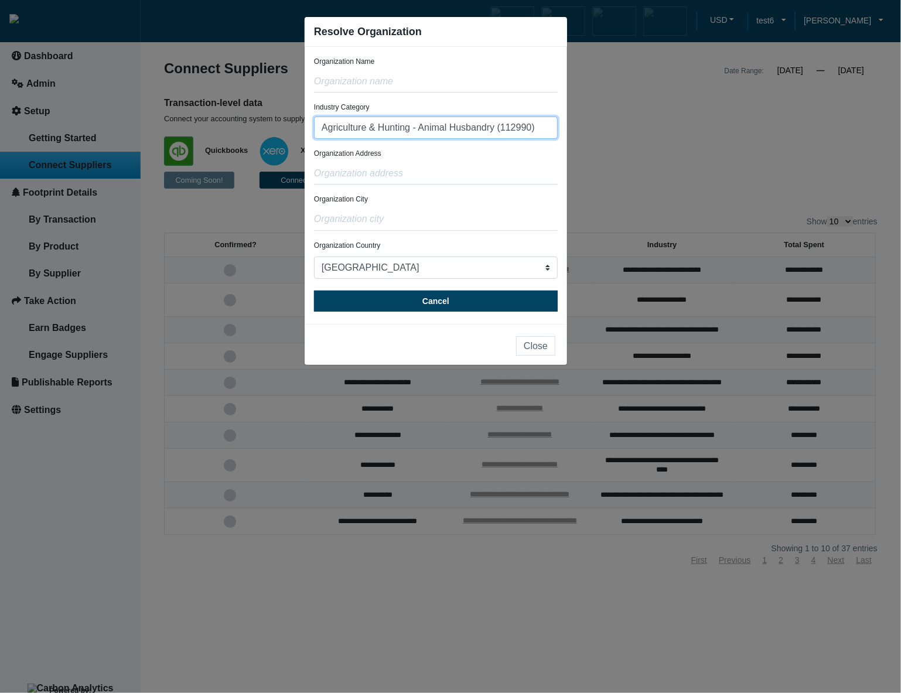
click at [543, 131] on input "Agriculture & Hunting - Animal Husbandry (112990)" at bounding box center [436, 128] width 244 height 22
type input "Agriculture & Hunting - Animal Husbandry (112990"
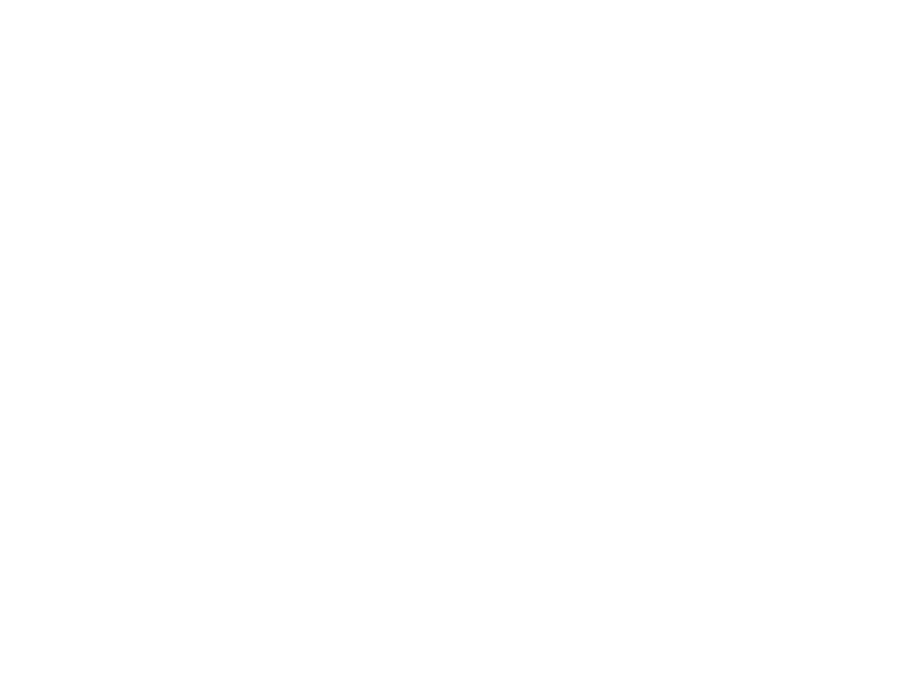
type input "[PERSON_NAME]"
type input "[PERSON_NAME][EMAIL_ADDRESS][DOMAIN_NAME]"
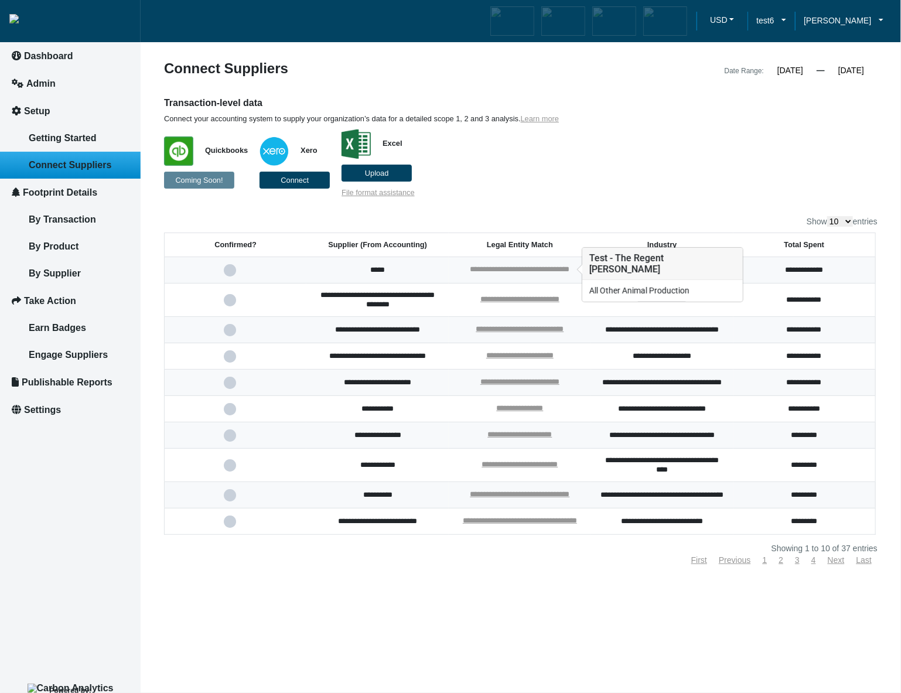
click at [518, 269] on link "**********" at bounding box center [520, 269] width 100 height 8
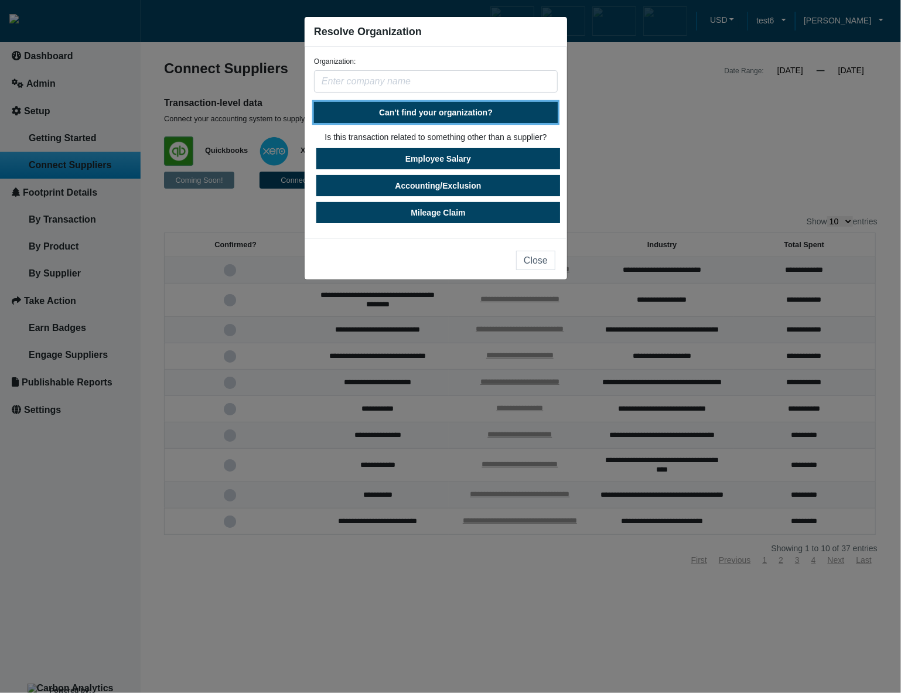
click at [454, 116] on span "Can't find your organization?" at bounding box center [436, 112] width 114 height 9
select select "[GEOGRAPHIC_DATA]"
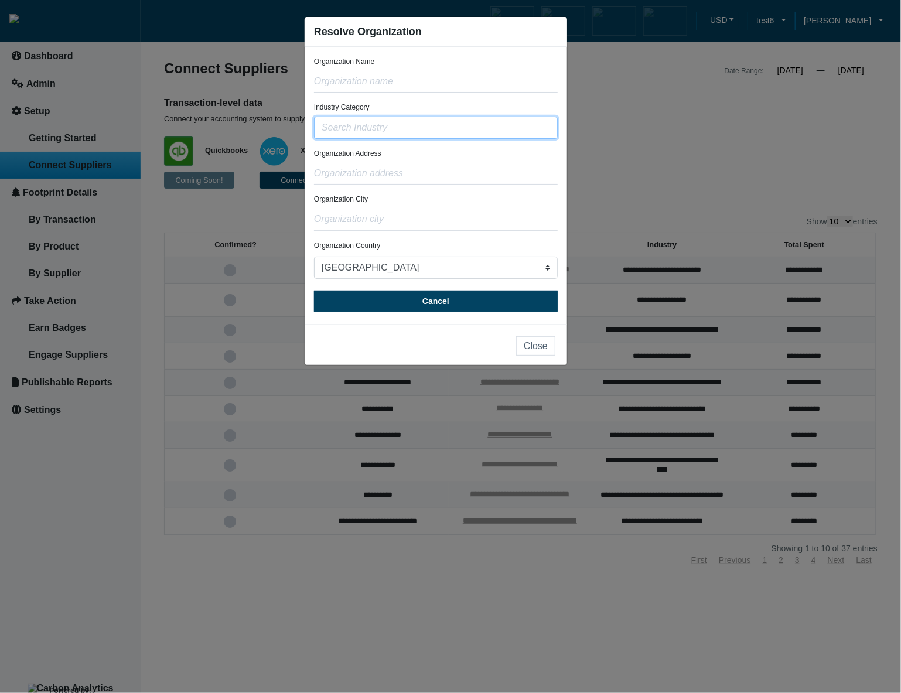
click at [452, 126] on input "text" at bounding box center [436, 128] width 244 height 22
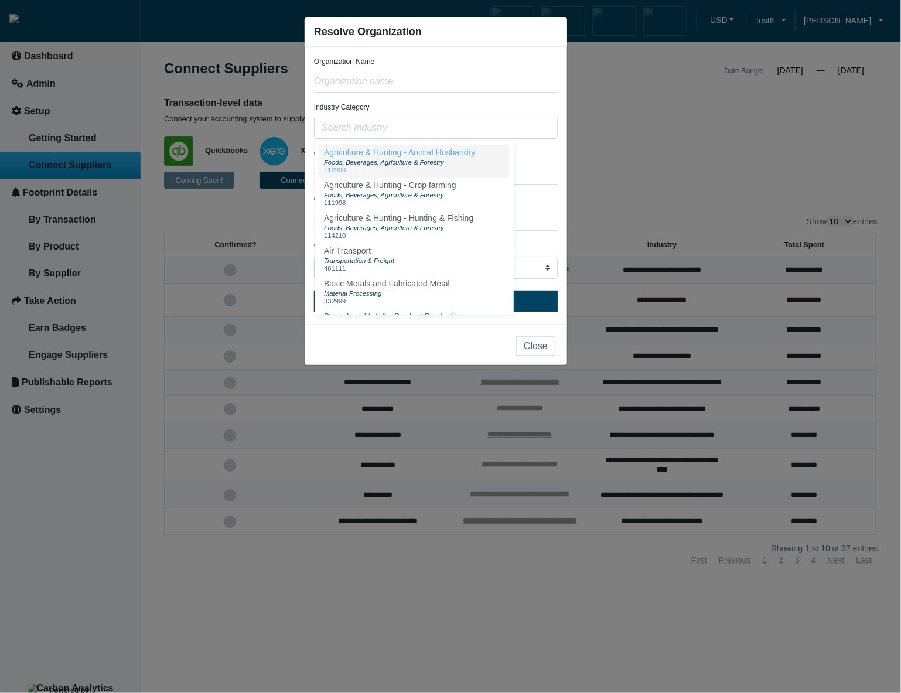
click at [457, 159] on div "Foods, Beverages, Agriculture & Forestry" at bounding box center [399, 161] width 151 height 9
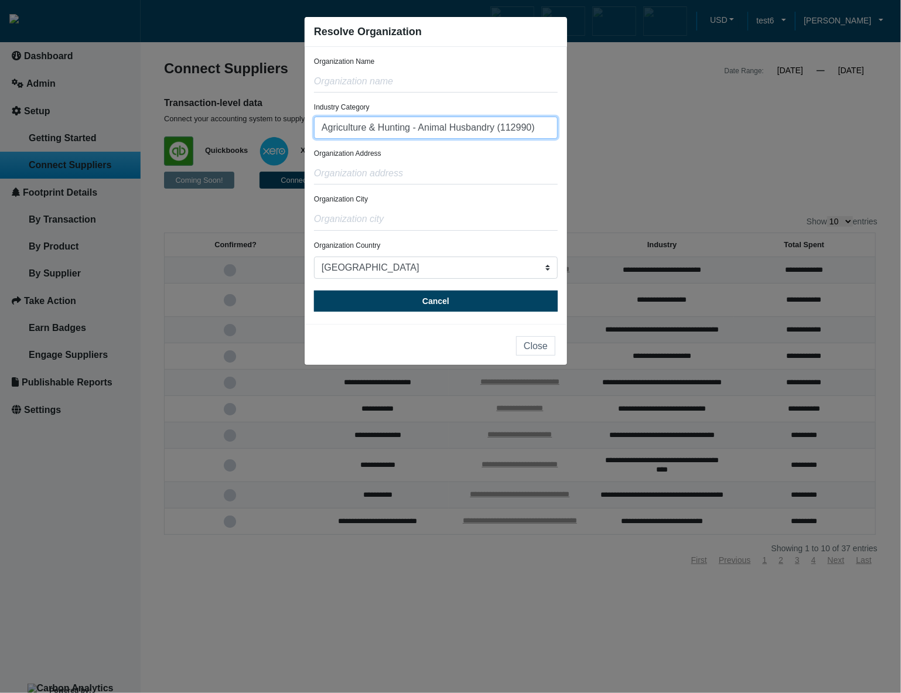
click at [540, 126] on input "Agriculture & Hunting - Animal Husbandry (112990)" at bounding box center [436, 128] width 244 height 22
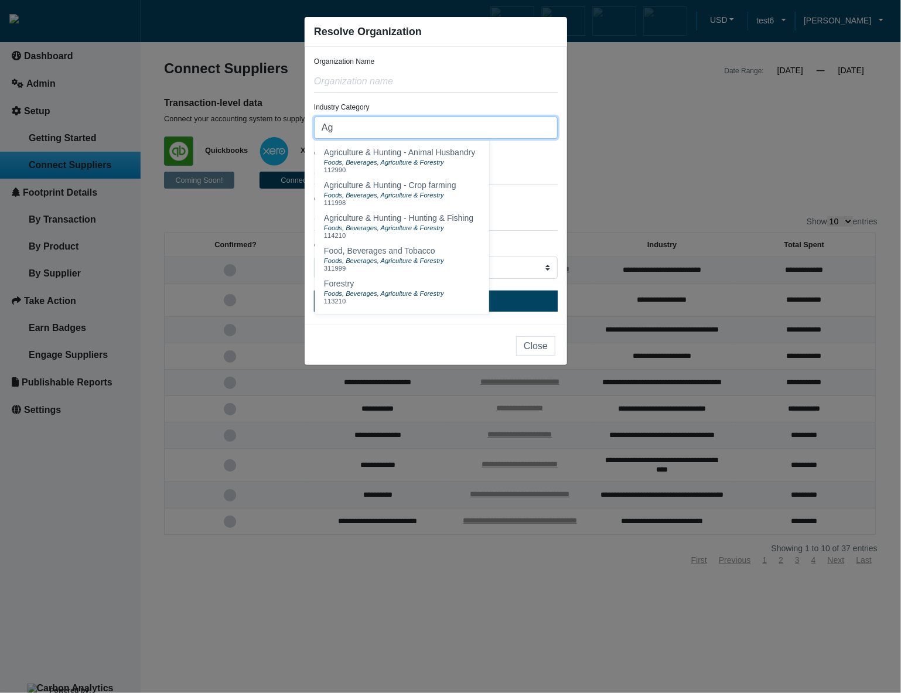
type input "A"
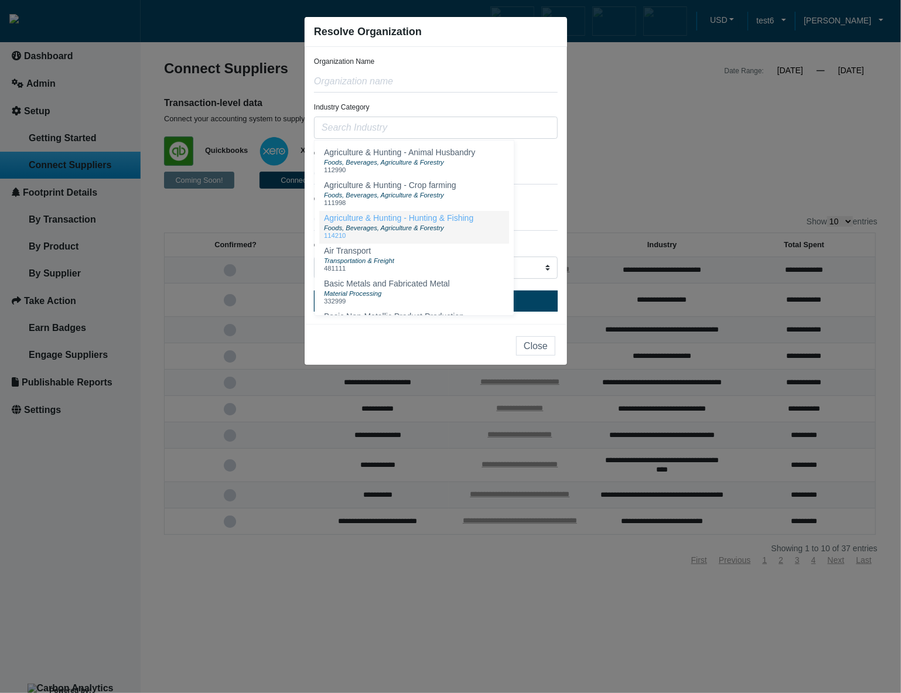
click at [426, 239] on div "114210" at bounding box center [398, 235] width 149 height 7
type input "Agriculture & Hunting - Hunting & Fishing (114210)"
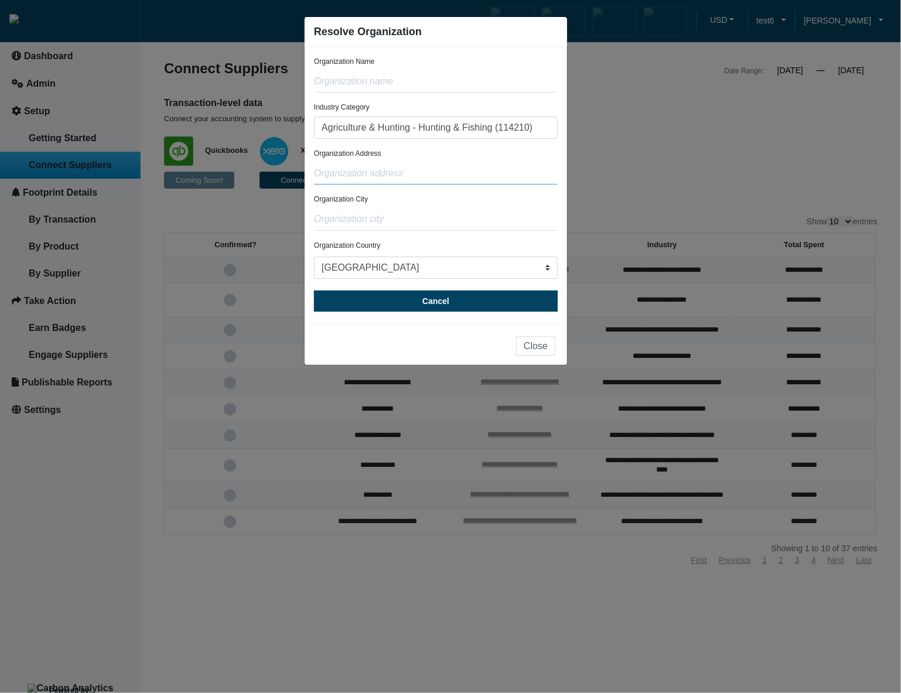
click at [521, 175] on input "text" at bounding box center [436, 173] width 244 height 22
click at [430, 90] on input "text" at bounding box center [436, 81] width 244 height 22
type input "test"
click at [427, 177] on input "text" at bounding box center [436, 173] width 244 height 22
type input "test"
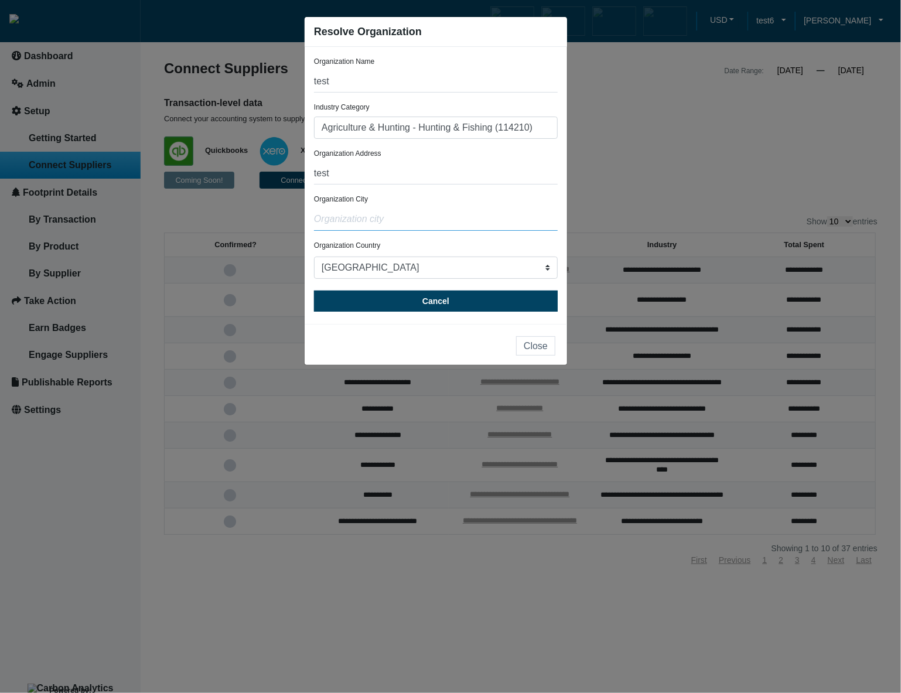
click at [420, 215] on input "text" at bounding box center [436, 219] width 244 height 22
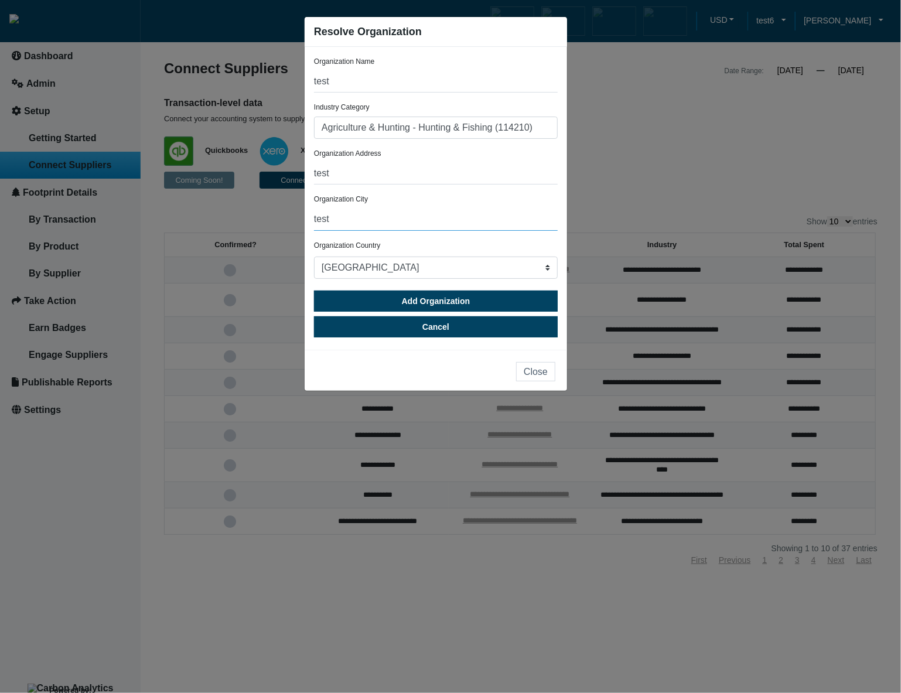
type input "test"
click at [516, 204] on div "Organization City test" at bounding box center [436, 212] width 244 height 36
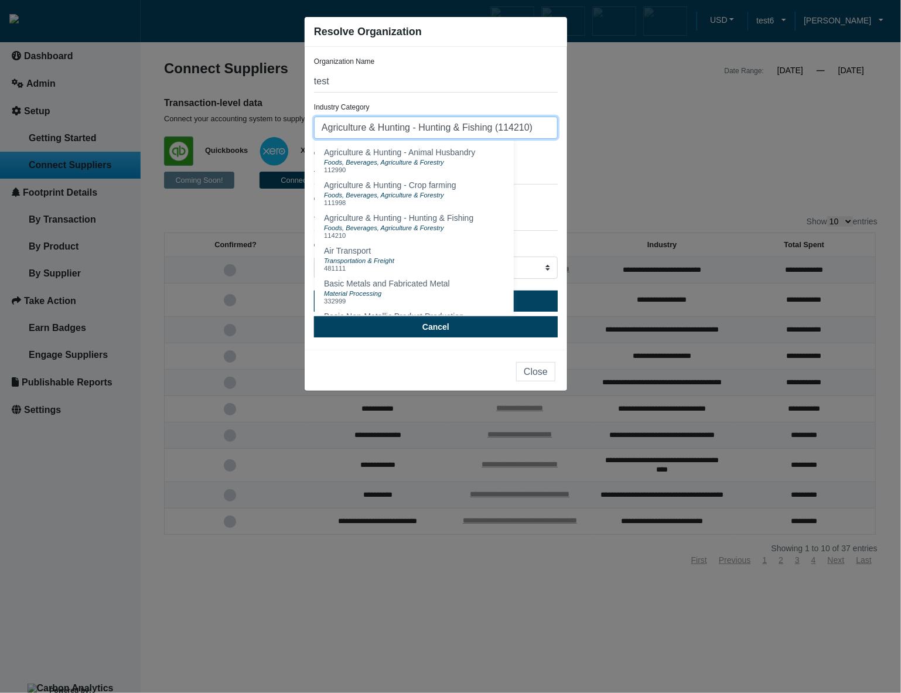
click at [542, 135] on input "Agriculture & Hunting - Hunting & Fishing (114210)" at bounding box center [436, 128] width 244 height 22
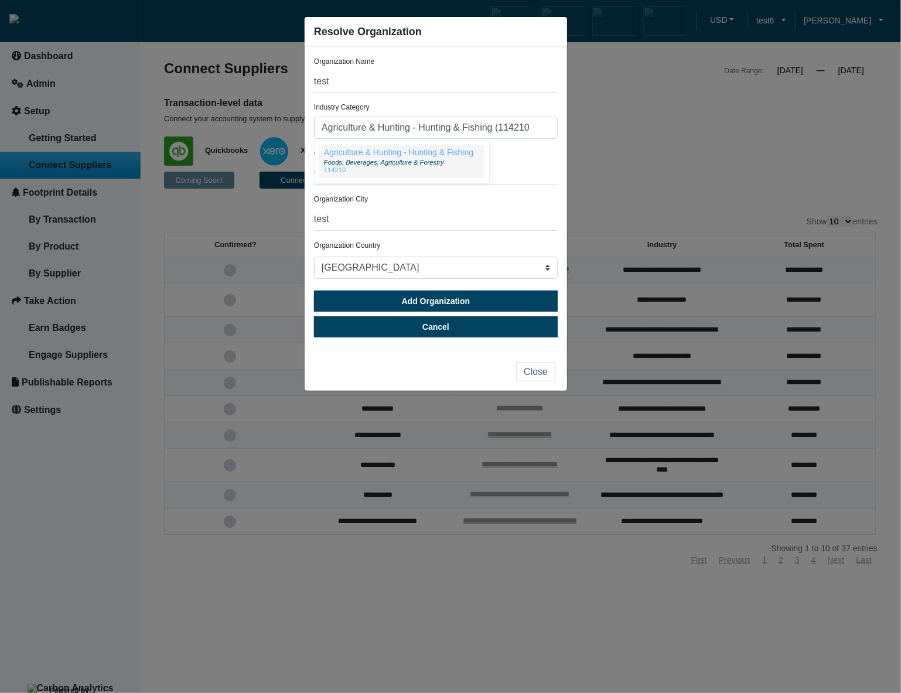
click at [466, 168] on div "114210" at bounding box center [398, 169] width 149 height 7
type input "Agriculture & Hunting - Hunting & Fishing (114210)"
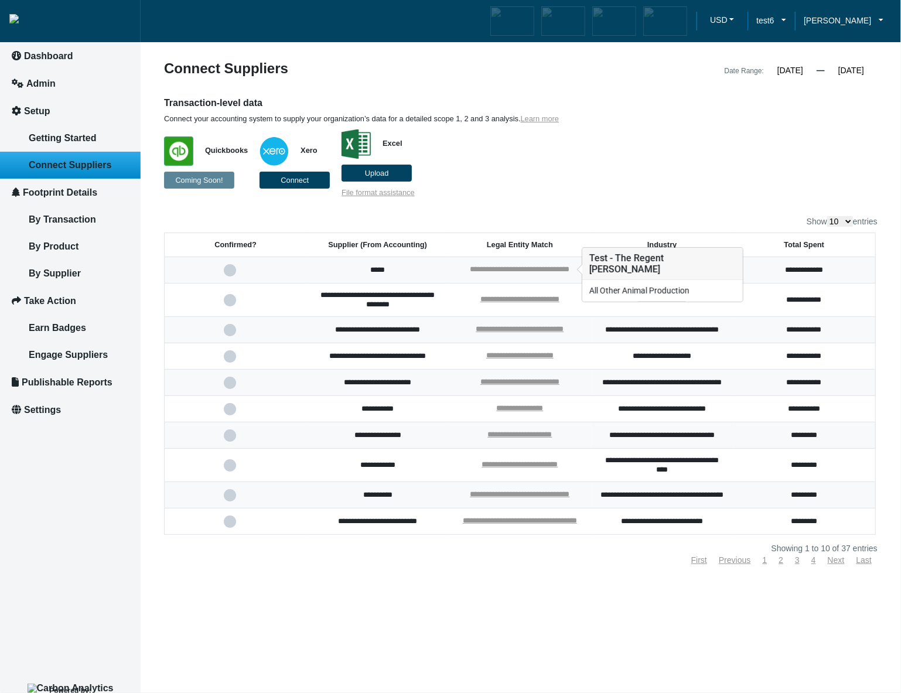
click at [557, 265] on link "**********" at bounding box center [520, 269] width 100 height 8
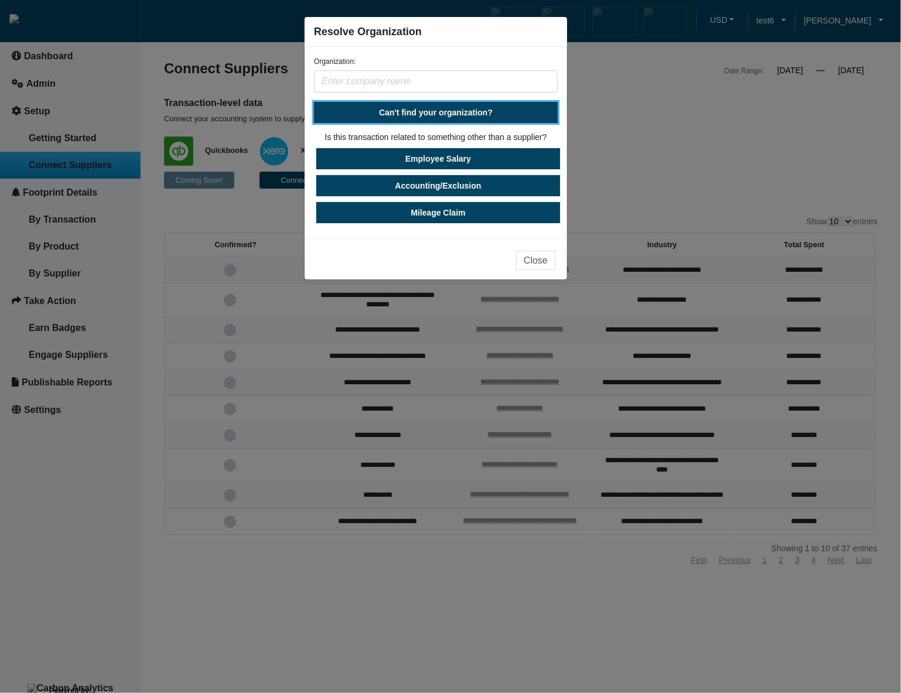
click at [458, 118] on button "Can't find your organization?" at bounding box center [436, 112] width 244 height 21
select select "[GEOGRAPHIC_DATA]"
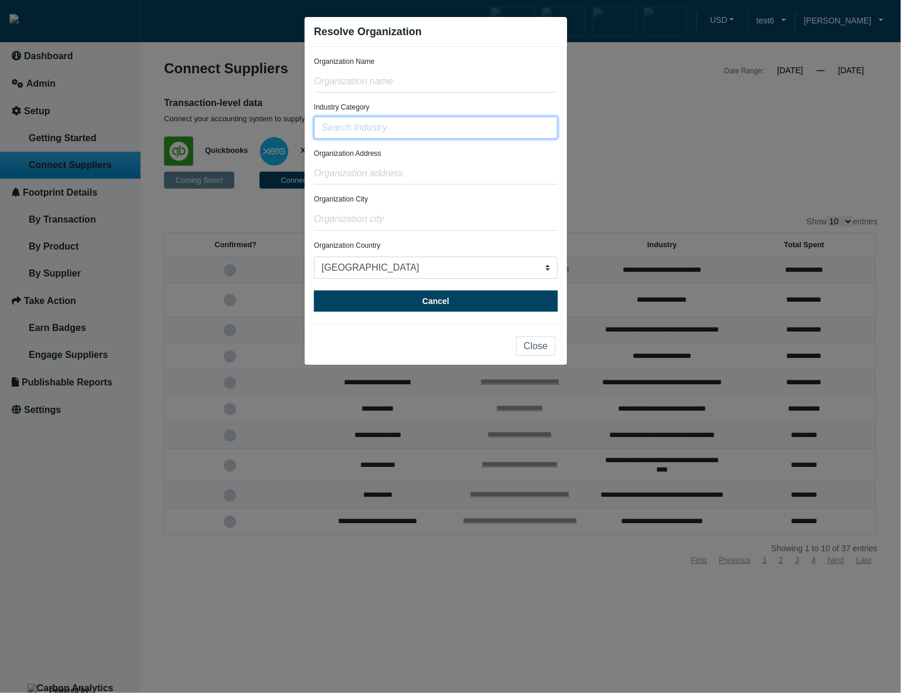
click at [456, 132] on input "text" at bounding box center [436, 128] width 244 height 22
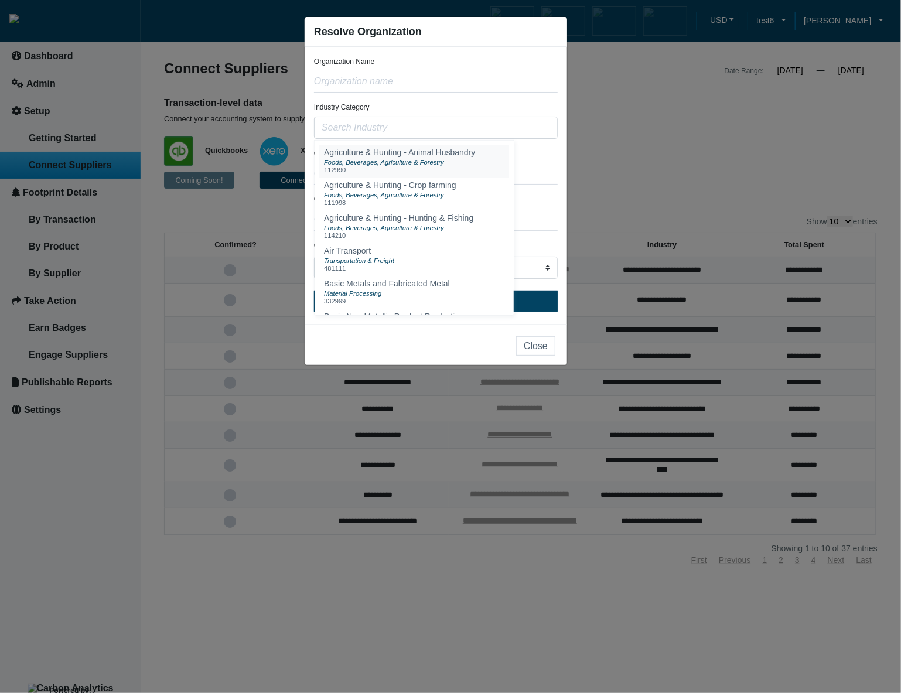
click at [465, 161] on div "Foods, Beverages, Agriculture & Forestry" at bounding box center [399, 161] width 151 height 9
type input "Agriculture & Hunting - Animal Husbandry (112990)"
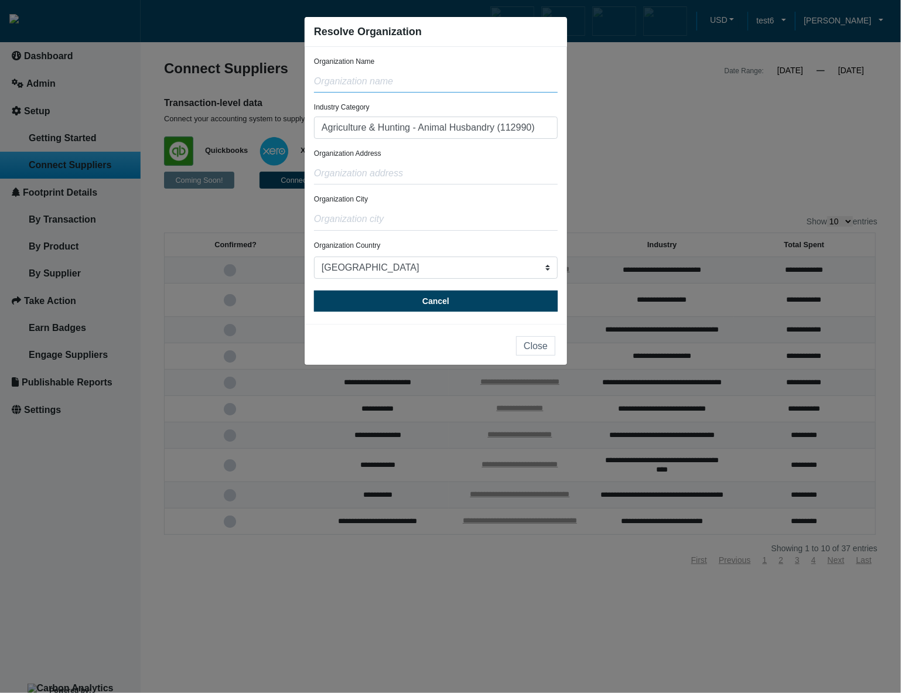
click at [492, 86] on input "text" at bounding box center [436, 81] width 244 height 22
type input "test"
click at [467, 173] on input "text" at bounding box center [436, 173] width 244 height 22
type input "test"
click at [458, 213] on input "text" at bounding box center [436, 219] width 244 height 22
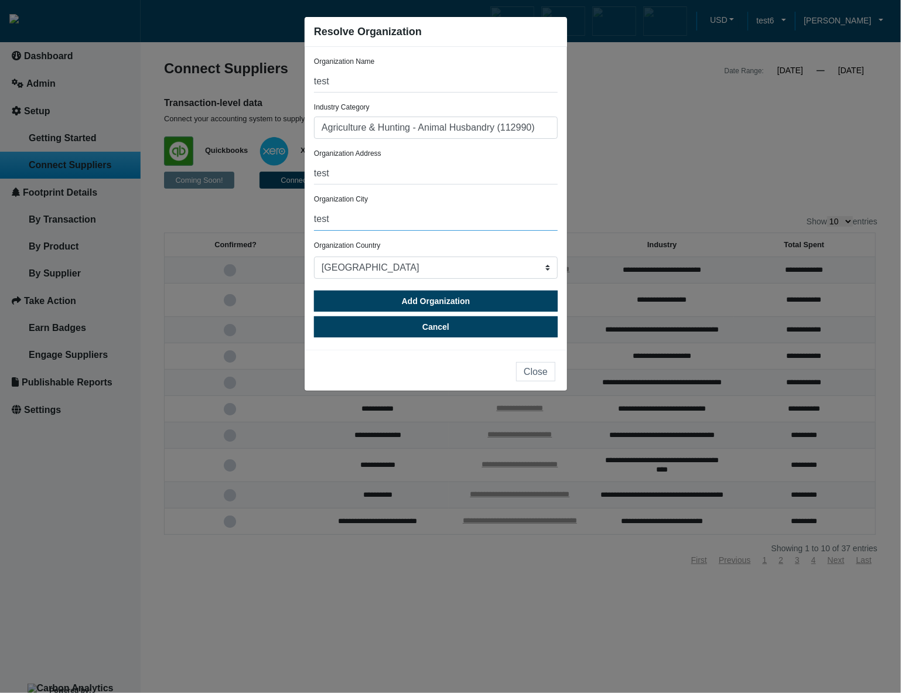
type input "test"
click at [538, 132] on input "Agriculture & Hunting - Animal Husbandry (112990)" at bounding box center [436, 128] width 244 height 22
drag, startPoint x: 546, startPoint y: 132, endPoint x: 292, endPoint y: 122, distance: 254.9
click at [292, 122] on ngb-modal-window "Resolve Organization Organization Name test Industry Category Agriculture & Hun…" at bounding box center [450, 346] width 901 height 693
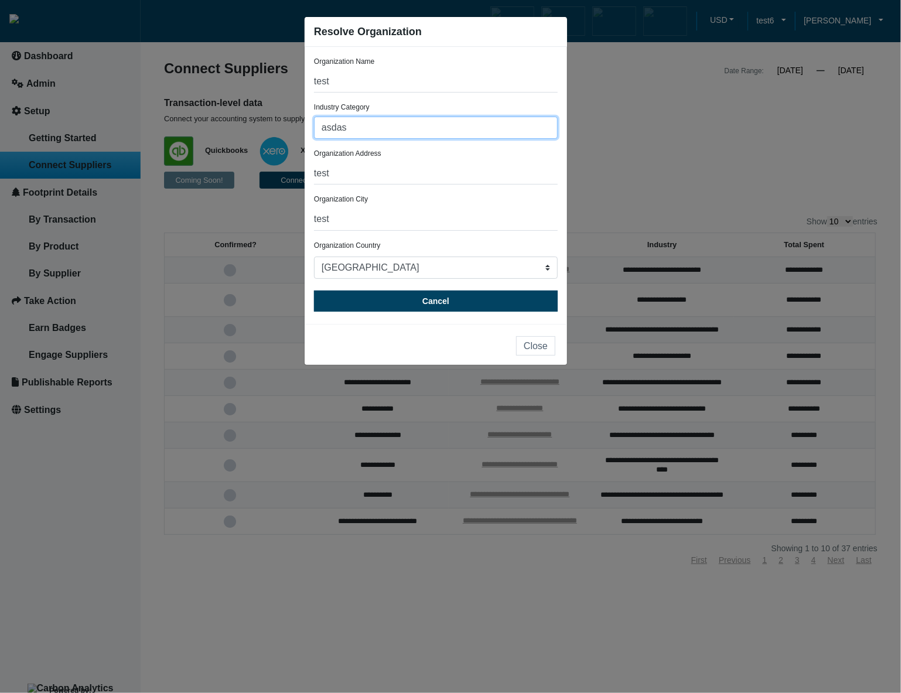
type input "asdasd"
drag, startPoint x: 440, startPoint y: 122, endPoint x: 385, endPoint y: 124, distance: 54.5
click at [385, 124] on input "asdasd" at bounding box center [436, 128] width 244 height 22
type input "test"
drag, startPoint x: 386, startPoint y: 124, endPoint x: 254, endPoint y: 126, distance: 132.9
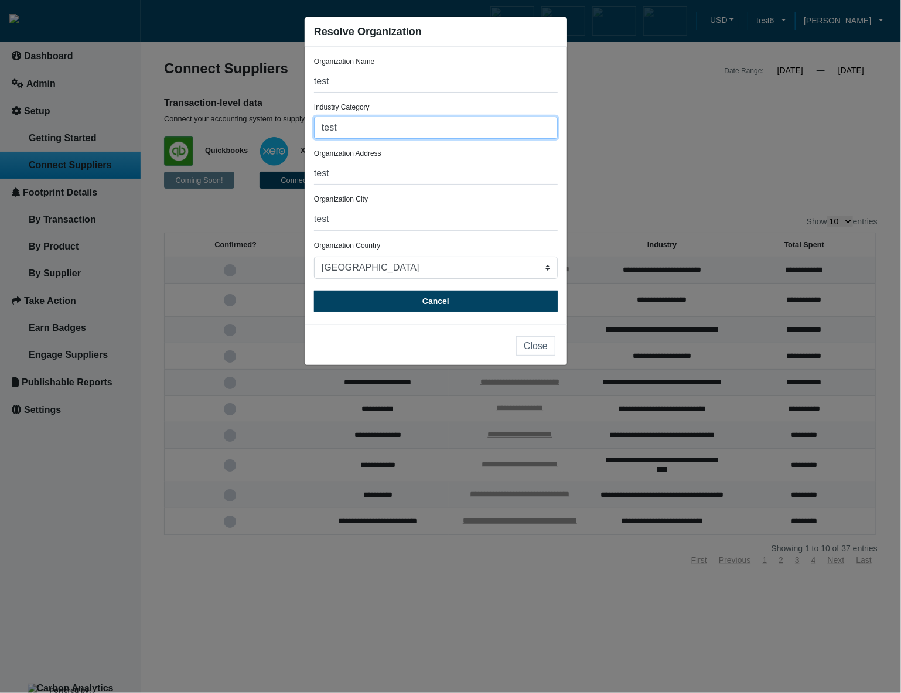
click at [254, 126] on ngb-modal-window "Resolve Organization Organization Name test Industry Category test No results f…" at bounding box center [450, 346] width 901 height 693
type input "a"
click at [457, 171] on input "test" at bounding box center [436, 173] width 244 height 22
click at [437, 140] on form "Organization Name test Industry Category water Water Utilities 221310 Water Bas…" at bounding box center [436, 183] width 244 height 255
click at [437, 131] on input "water" at bounding box center [436, 128] width 244 height 22
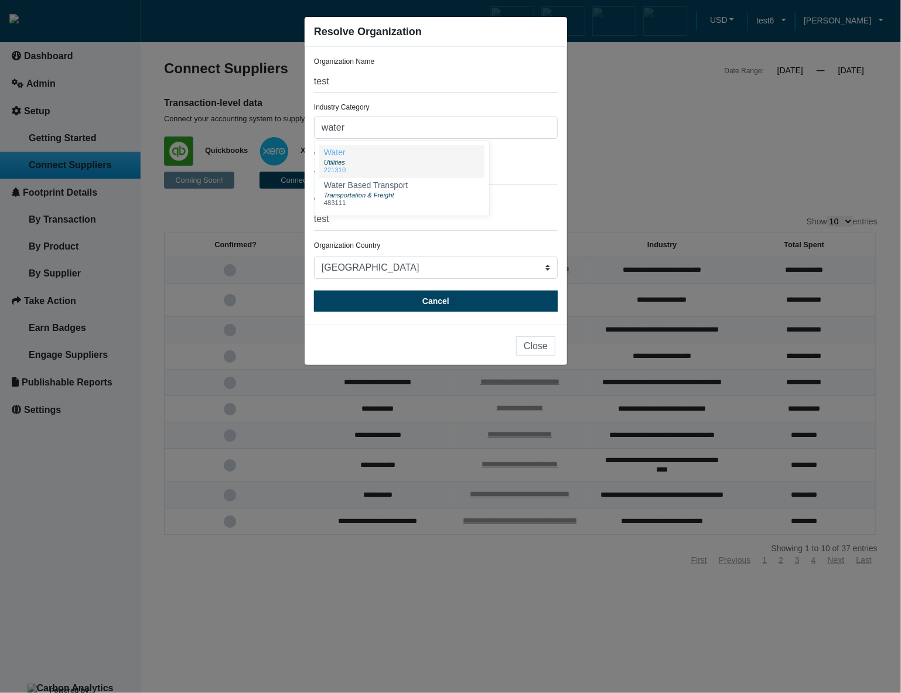
click at [432, 176] on button "Water Utilities 221310" at bounding box center [401, 161] width 165 height 33
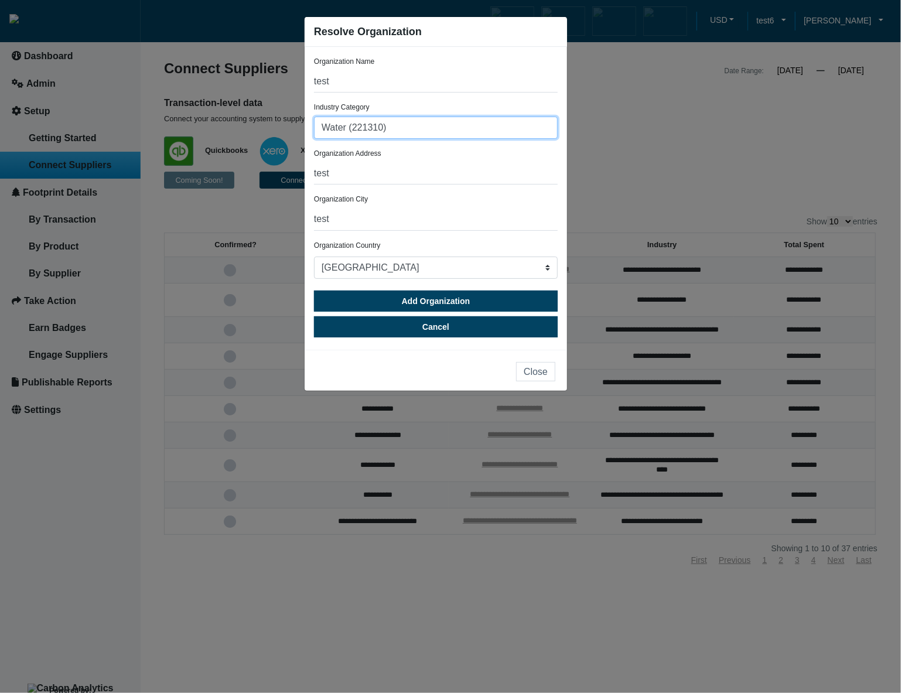
click at [454, 124] on input "Water (221310)" at bounding box center [436, 128] width 244 height 22
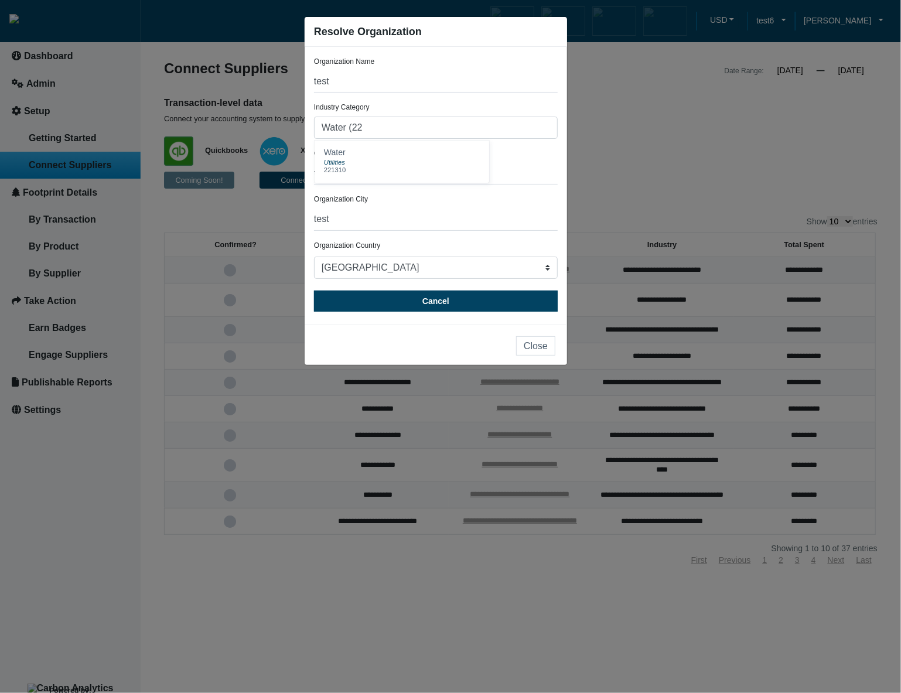
click at [543, 158] on div "Organization Address test" at bounding box center [436, 166] width 244 height 36
click at [514, 127] on input "Water (22" at bounding box center [436, 128] width 244 height 22
click at [435, 160] on button "Water Utilities 221310" at bounding box center [401, 161] width 165 height 33
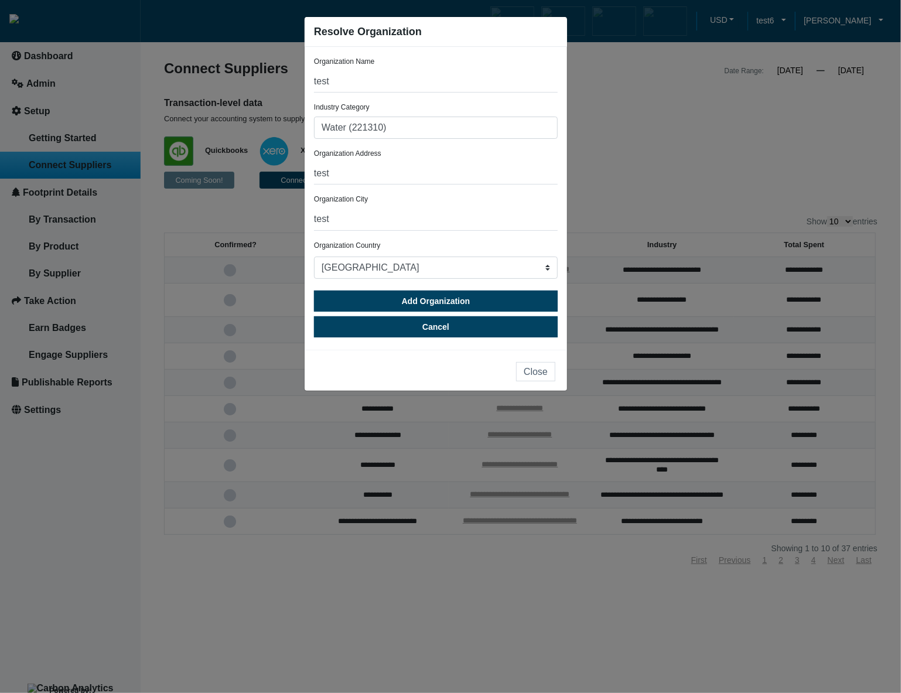
click at [461, 139] on form "Organization Name test Industry Category Water (221310) Water Utilities 221310 …" at bounding box center [436, 196] width 244 height 281
click at [463, 134] on input "Water (221310)" at bounding box center [436, 128] width 244 height 22
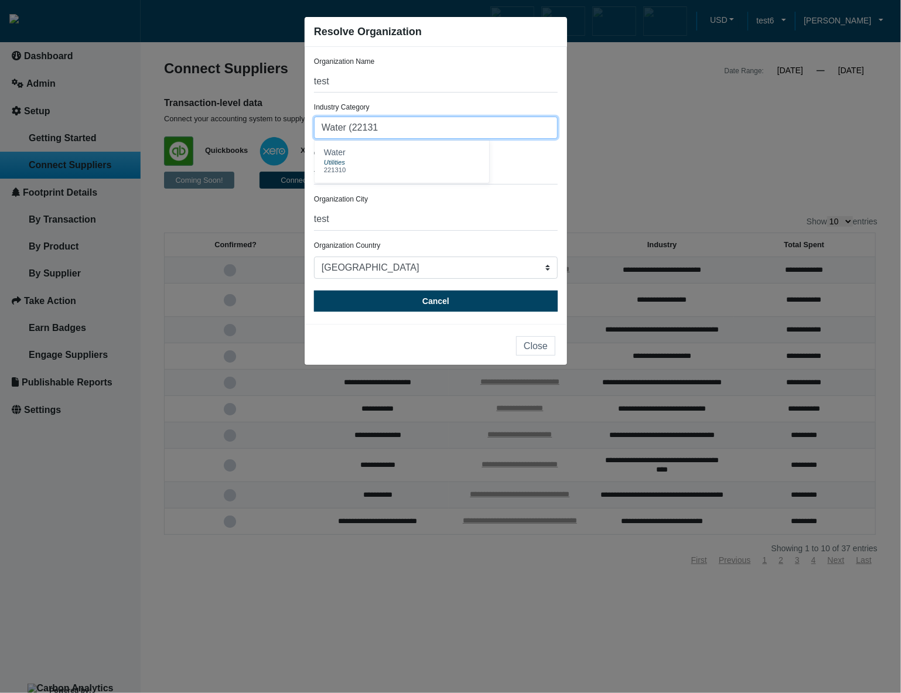
type input "Water (22131"
click at [517, 170] on input "test" at bounding box center [436, 173] width 244 height 22
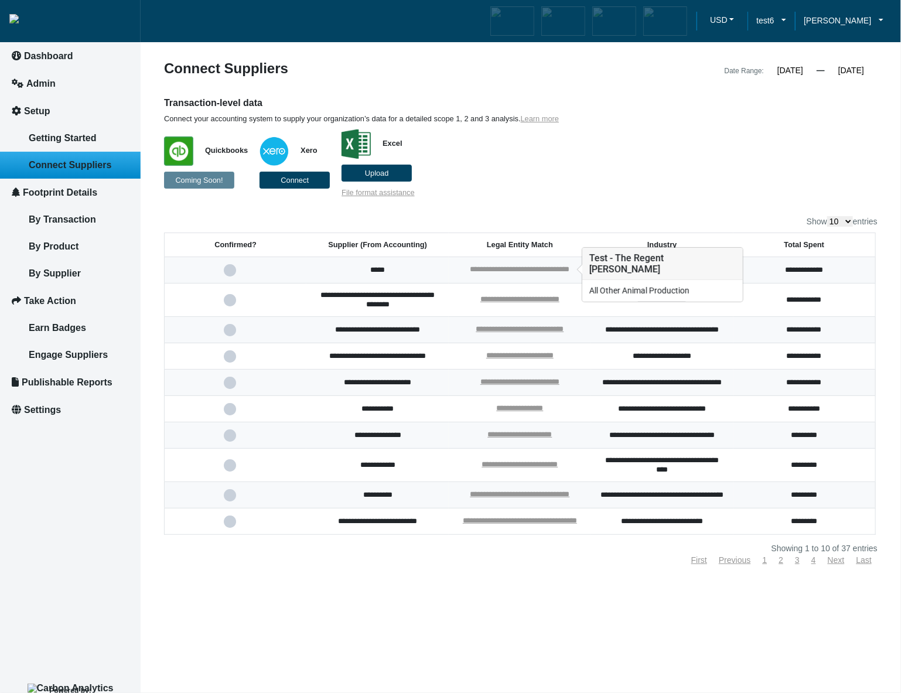
click at [508, 269] on link "**********" at bounding box center [520, 269] width 100 height 8
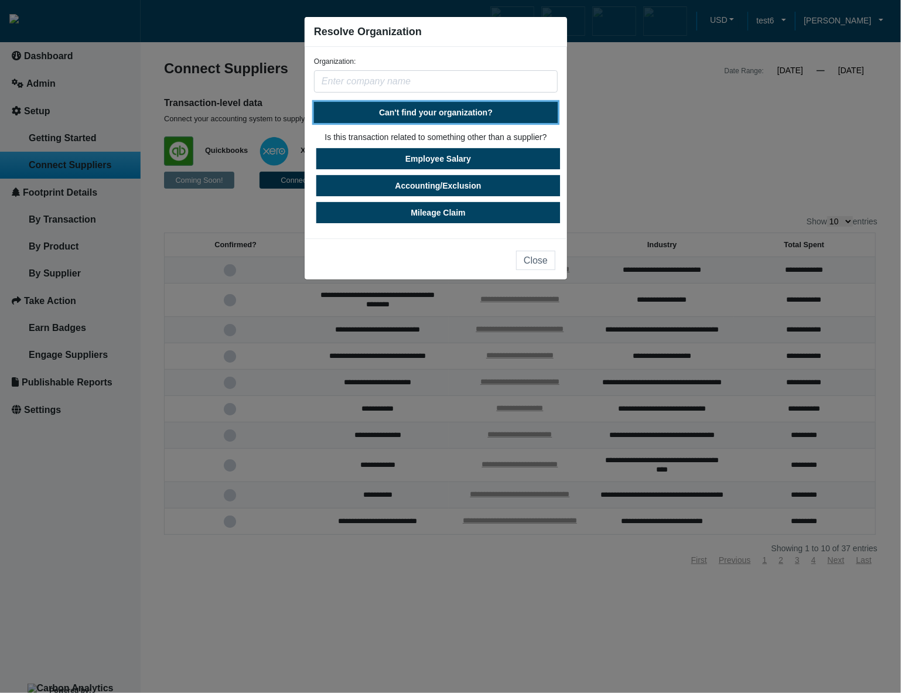
click at [454, 114] on span "Can't find your organization?" at bounding box center [436, 112] width 114 height 9
select select "[GEOGRAPHIC_DATA]"
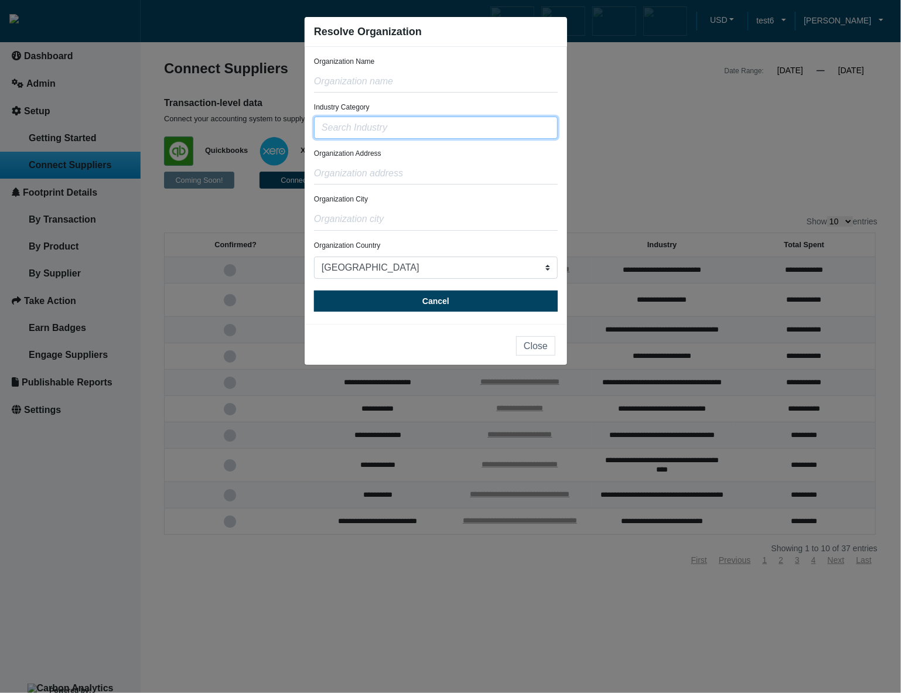
click at [451, 128] on input "text" at bounding box center [436, 128] width 244 height 22
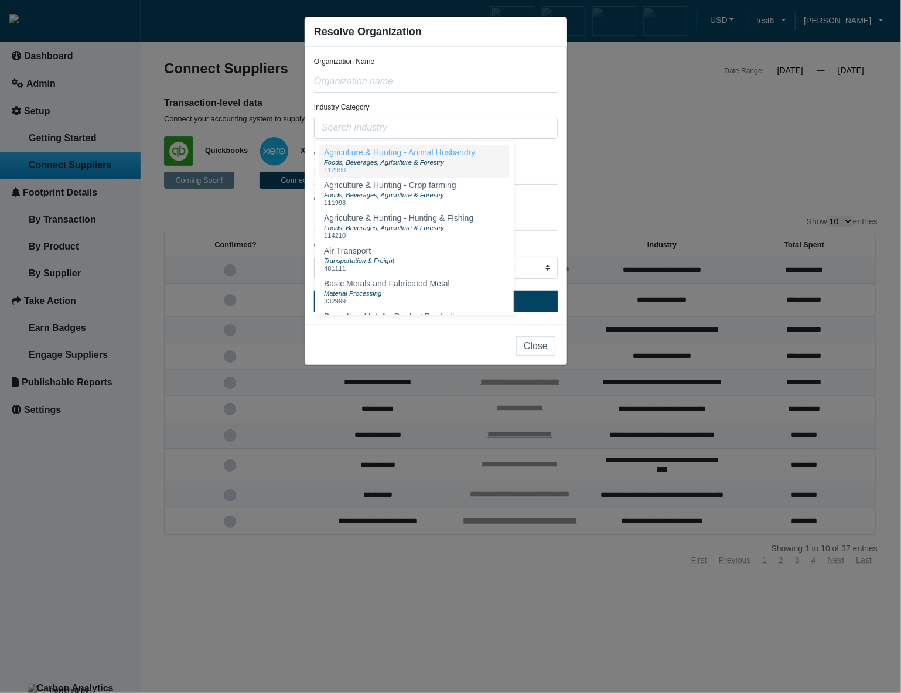
click at [447, 163] on div "Foods, Beverages, Agriculture & Forestry" at bounding box center [399, 161] width 151 height 9
type input "Agriculture & Hunting - Animal Husbandry (112990)"
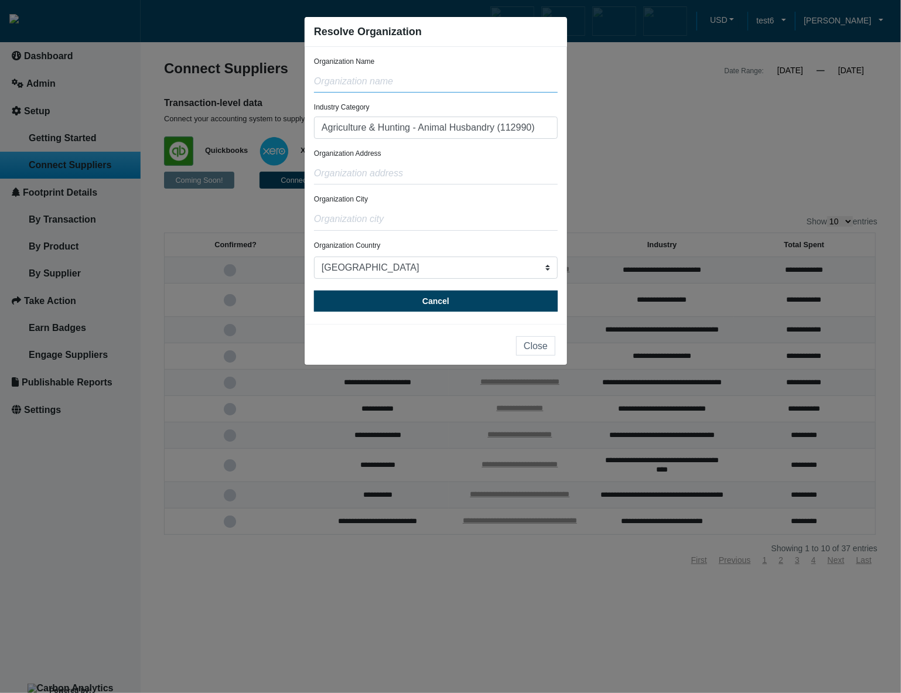
click at [425, 84] on input "text" at bounding box center [436, 81] width 244 height 22
type input "test"
click at [408, 174] on input "text" at bounding box center [436, 173] width 244 height 22
type input "test"
click at [409, 218] on input "text" at bounding box center [436, 219] width 244 height 22
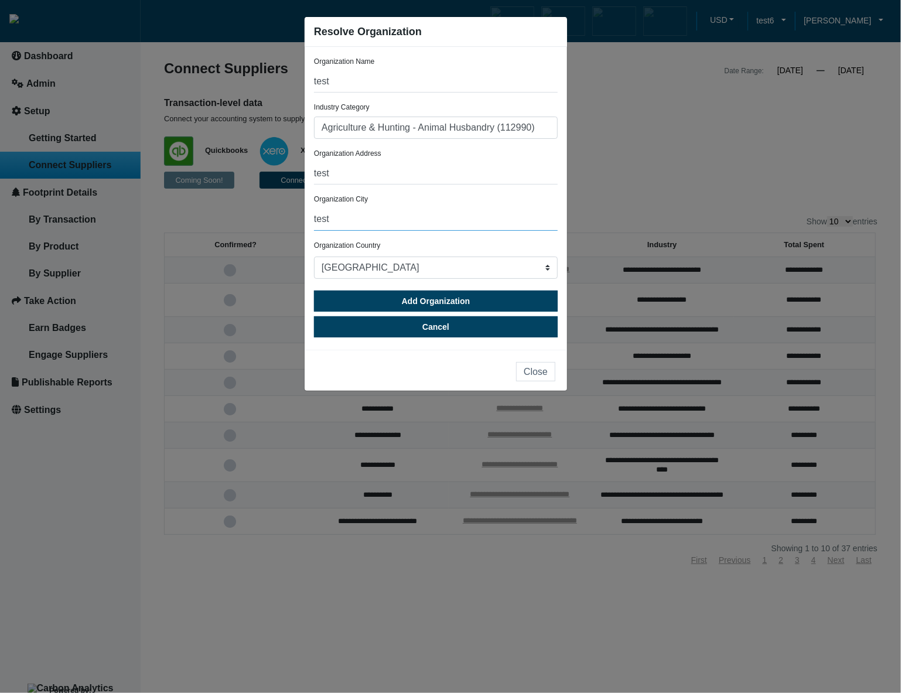
type input "test"
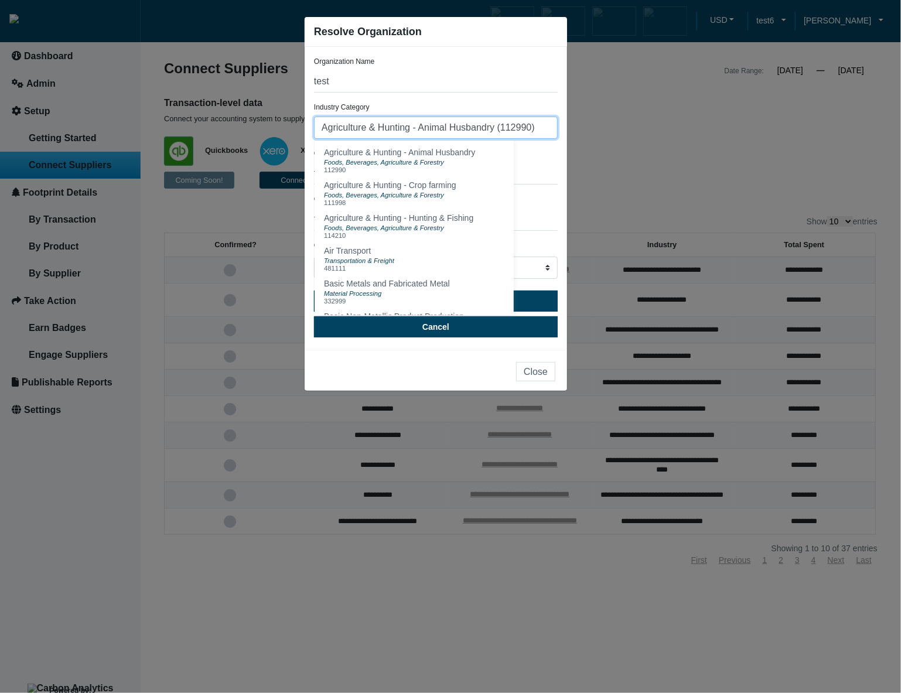
click at [539, 128] on input "Agriculture & Hunting - Animal Husbandry (112990)" at bounding box center [436, 128] width 244 height 22
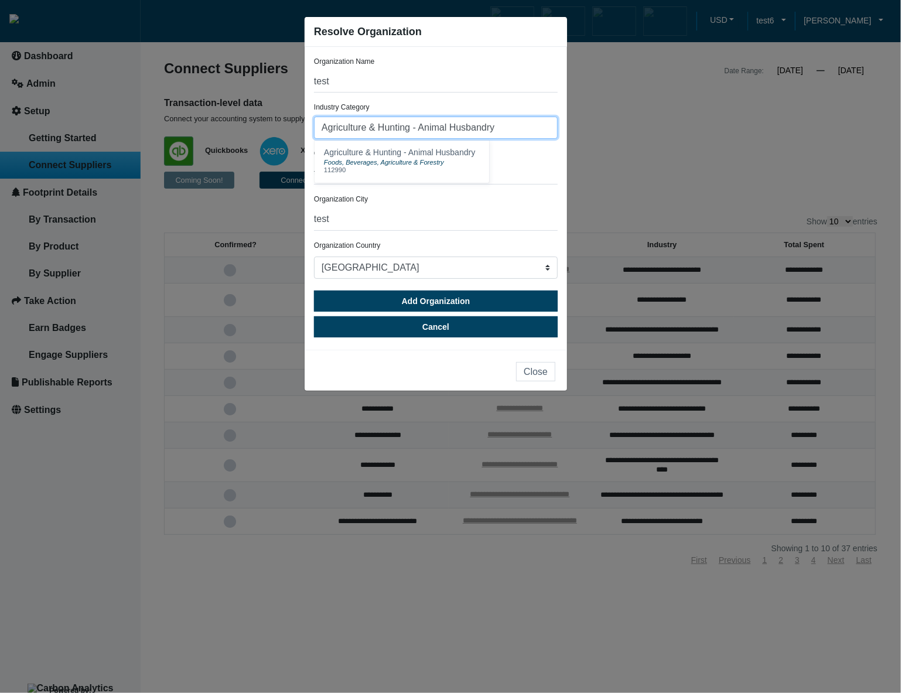
type input "Agriculture & Hunting - Animal Husbandry"
click at [543, 158] on div "Organization Address test" at bounding box center [436, 166] width 244 height 36
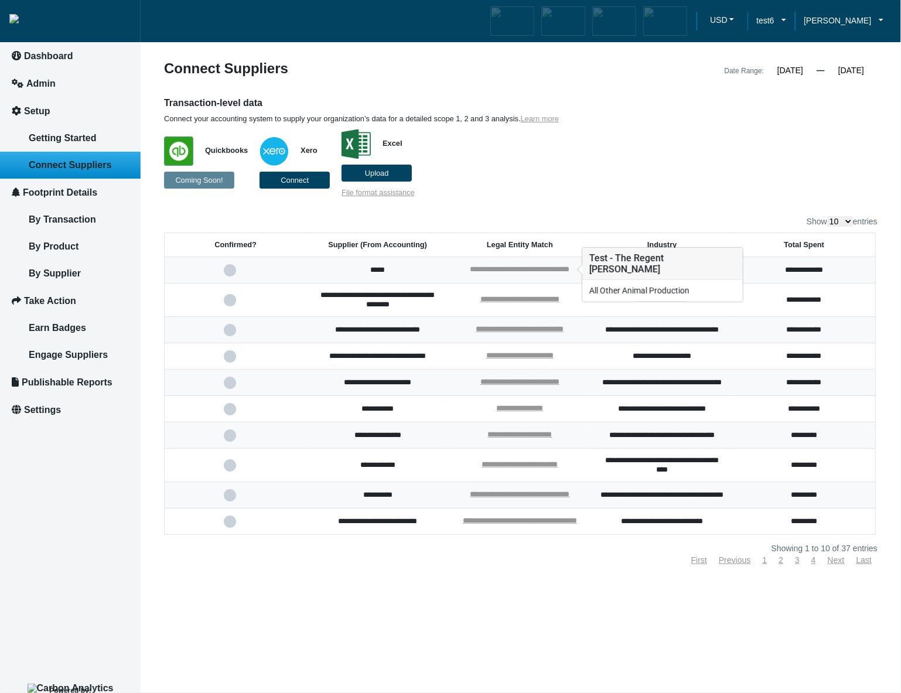
click at [552, 269] on link "**********" at bounding box center [520, 269] width 100 height 8
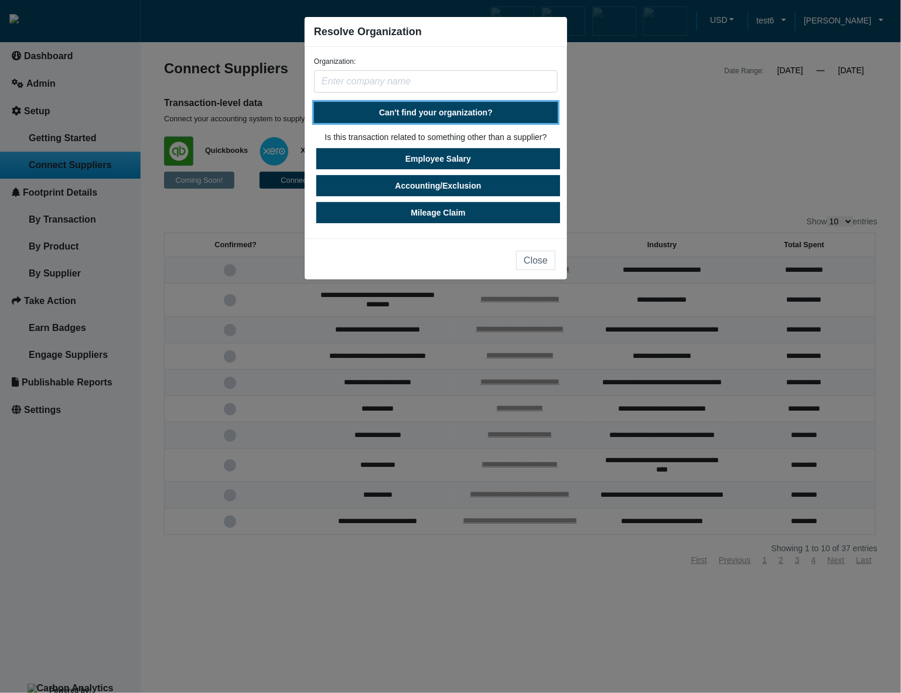
click at [471, 113] on span "Can't find your organization?" at bounding box center [436, 112] width 114 height 9
select select "[GEOGRAPHIC_DATA]"
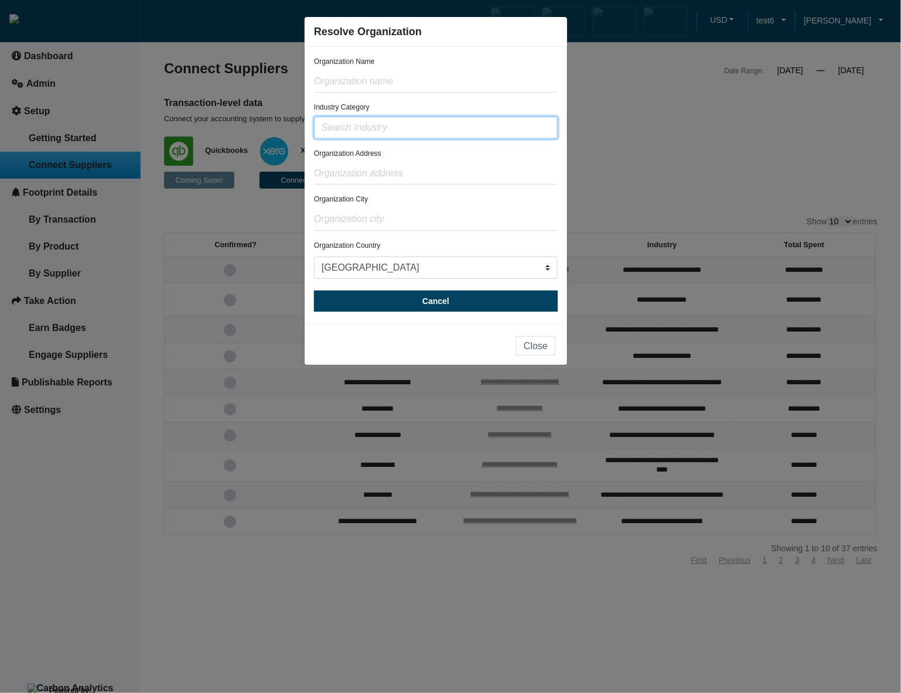
click at [447, 126] on input "text" at bounding box center [436, 128] width 244 height 22
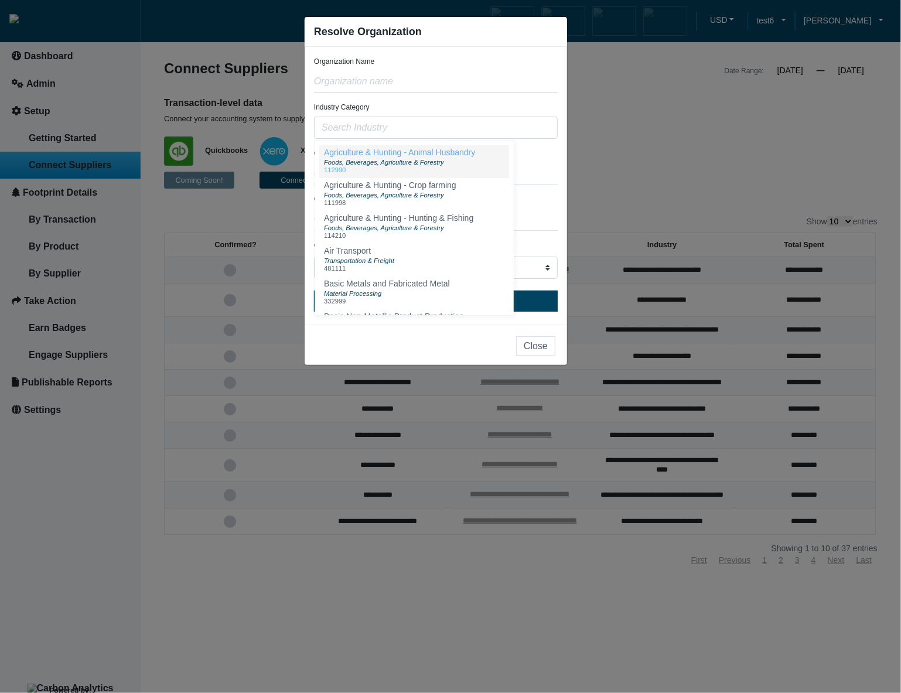
click at [443, 153] on span "Agriculture & Hunting - Animal Husbandry" at bounding box center [399, 152] width 151 height 9
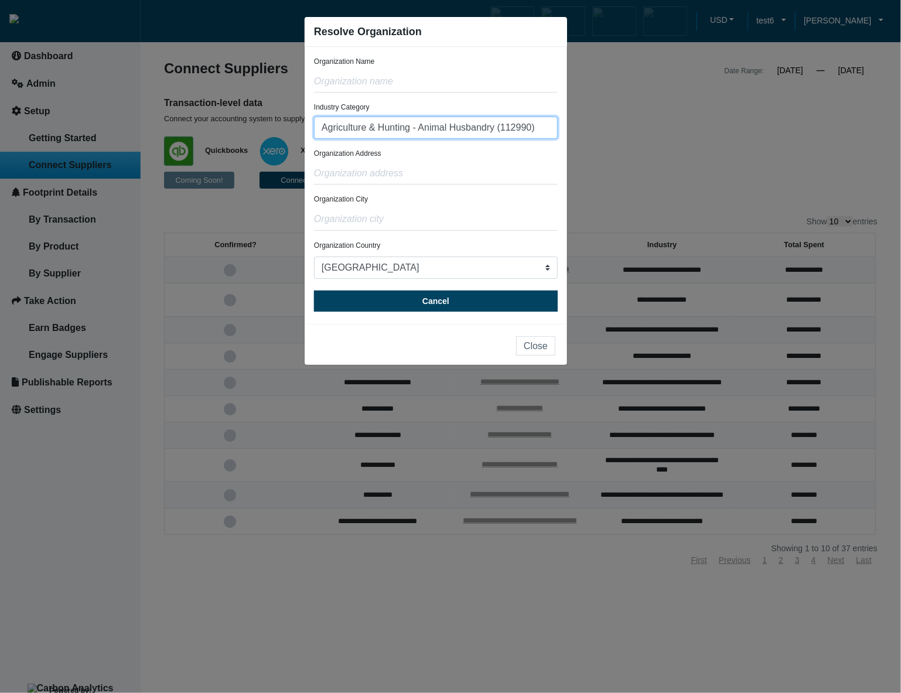
click at [549, 126] on input "Agriculture & Hunting - Animal Husbandry (112990)" at bounding box center [436, 128] width 244 height 22
type input "Agriculture & Hunting - Animal Husbandry (11299"
click at [438, 75] on input "text" at bounding box center [436, 81] width 244 height 22
type input "test"
click at [420, 175] on input "text" at bounding box center [436, 173] width 244 height 22
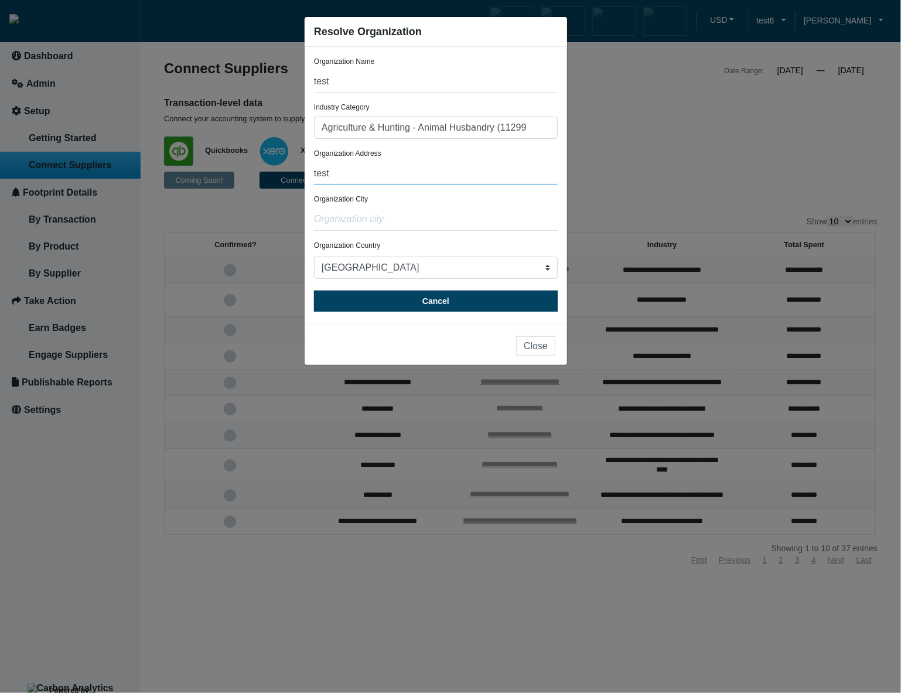
type input "test"
click at [419, 222] on input "text" at bounding box center [436, 219] width 244 height 22
click at [480, 216] on input "test" at bounding box center [436, 219] width 244 height 22
type input "test"
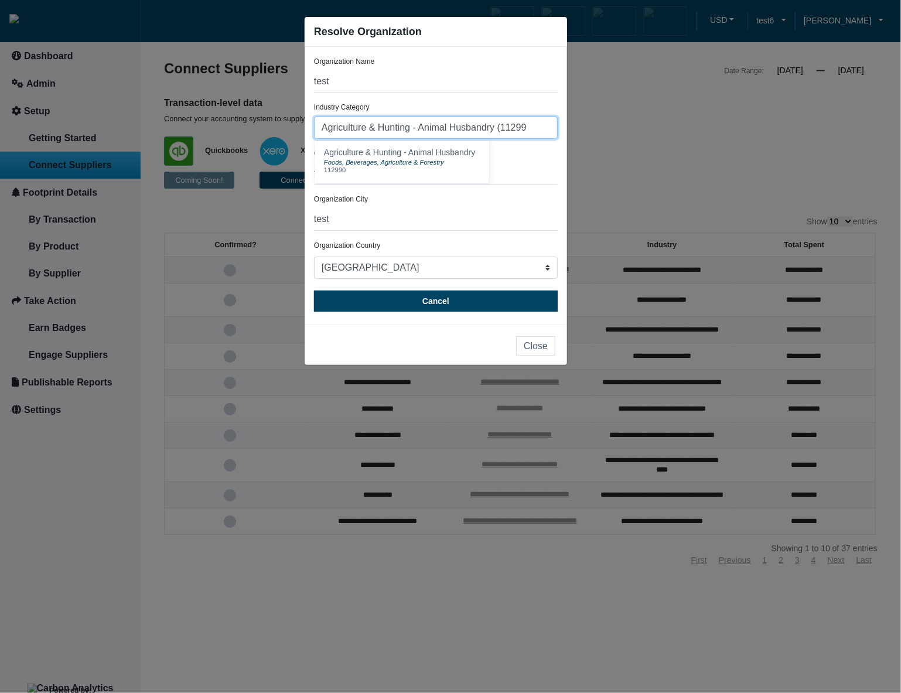
click at [533, 131] on input "Agriculture & Hunting - Animal Husbandry (11299" at bounding box center [436, 128] width 244 height 22
click at [439, 170] on div "112990" at bounding box center [399, 169] width 151 height 7
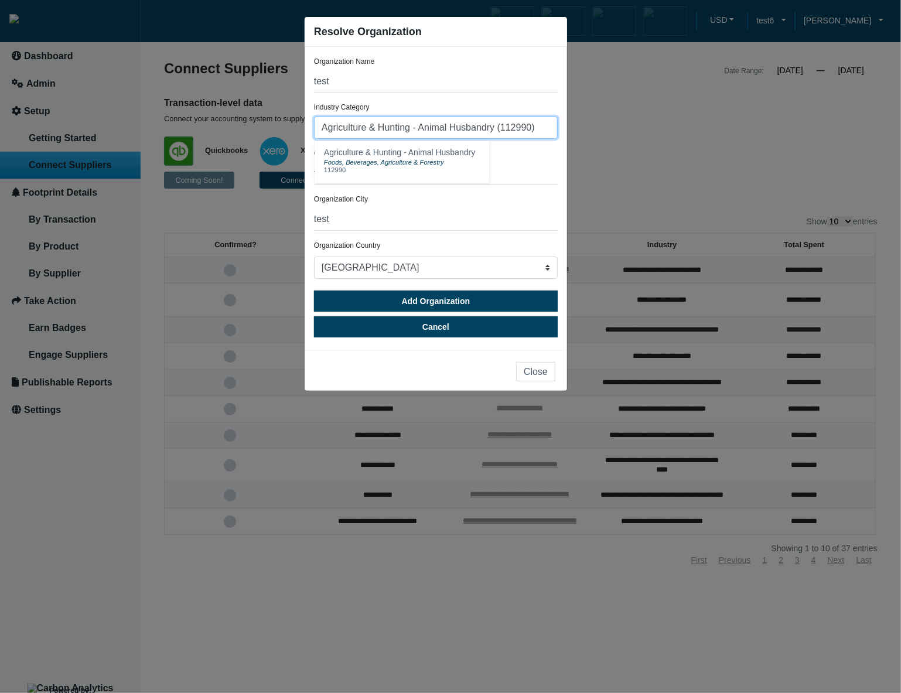
click at [540, 127] on input "Agriculture & Hunting - Animal Husbandry (112990)" at bounding box center [436, 128] width 244 height 22
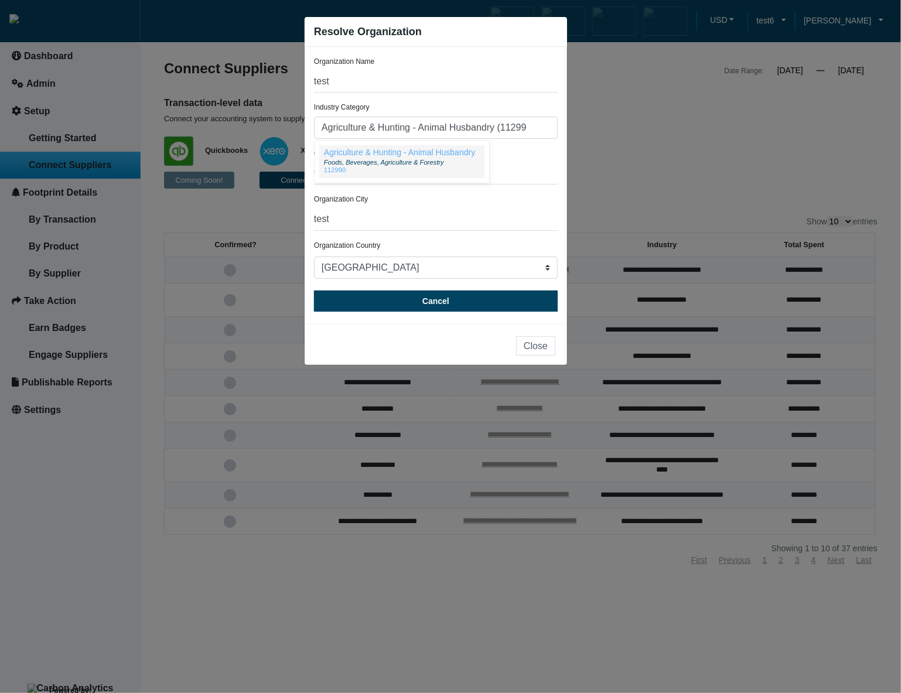
click at [468, 170] on div "112990" at bounding box center [399, 169] width 151 height 7
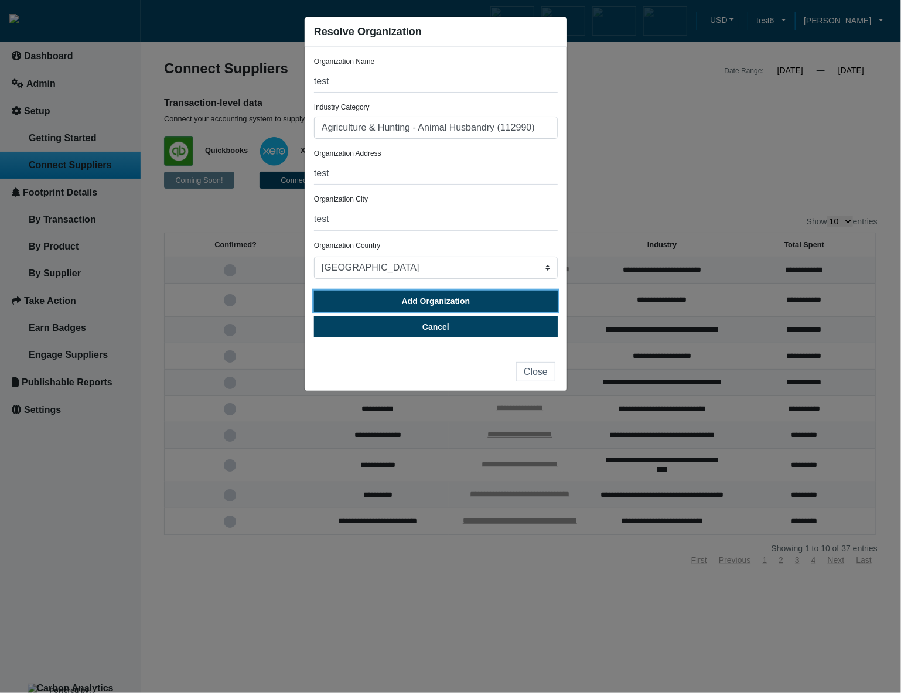
click at [385, 305] on button "Add Organization" at bounding box center [436, 300] width 244 height 21
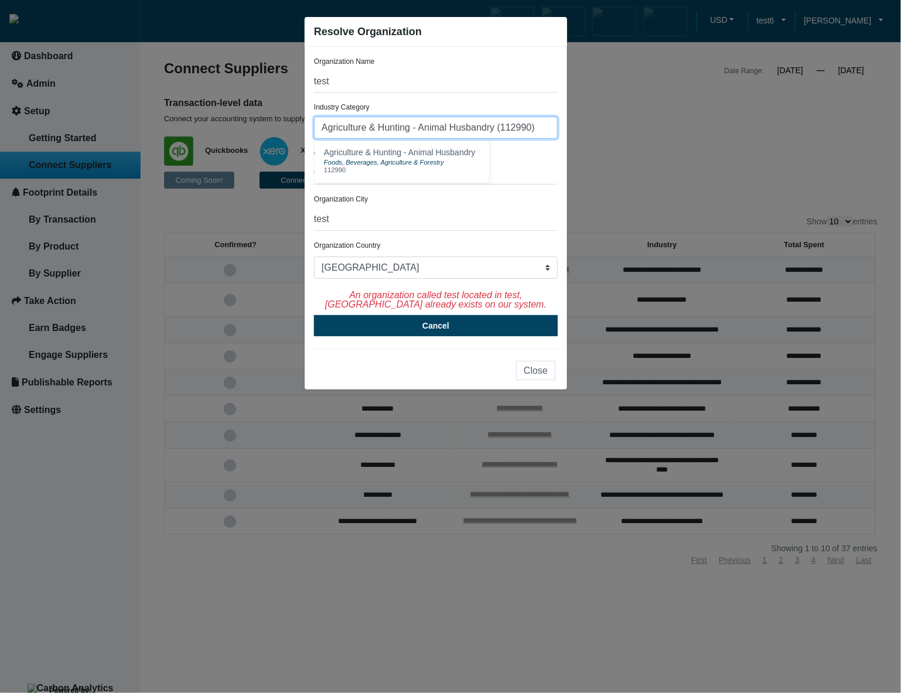
click at [539, 131] on input "Agriculture & Hunting - Animal Husbandry (112990)" at bounding box center [436, 128] width 244 height 22
type input "Agriculture & Hunting - Animal Husbandry (112990"
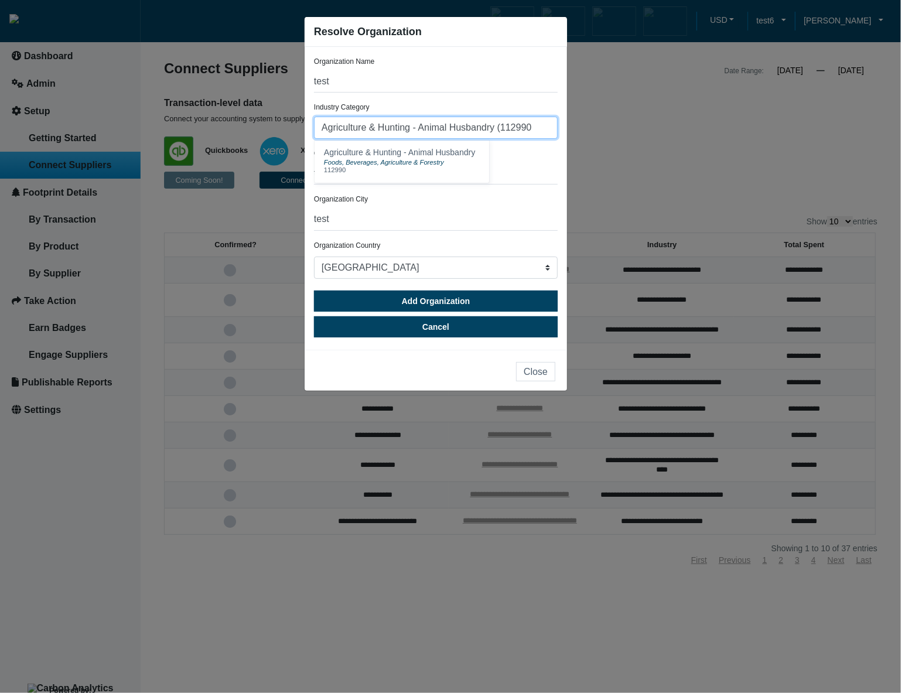
click at [540, 131] on input "Agriculture & Hunting - Animal Husbandry (112990" at bounding box center [436, 128] width 244 height 22
click at [542, 131] on input "Agriculture & Hunting - Animal Husbandry (112990" at bounding box center [436, 128] width 244 height 22
drag, startPoint x: 549, startPoint y: 130, endPoint x: 322, endPoint y: 127, distance: 227.2
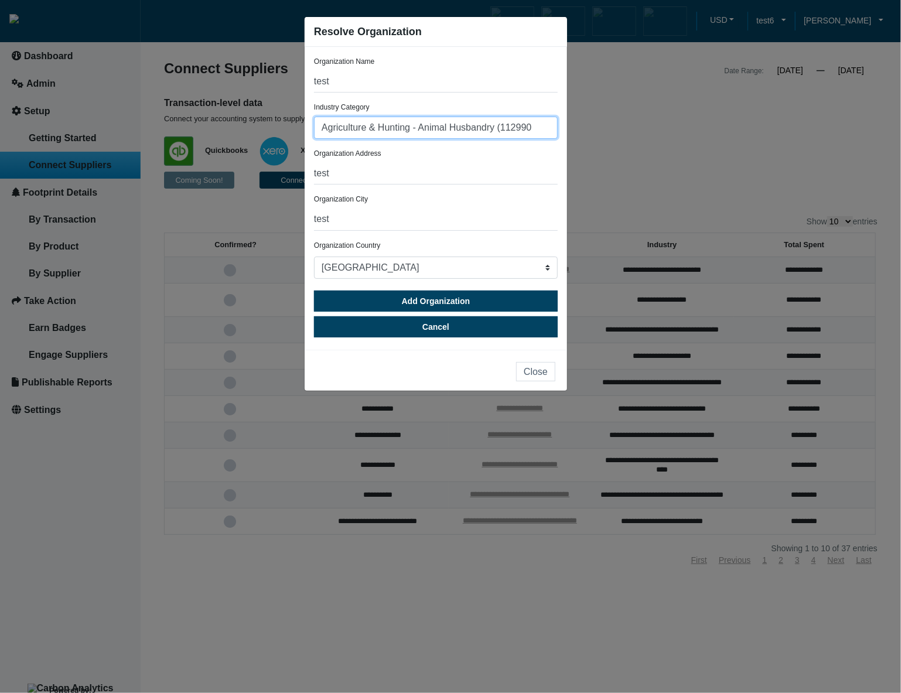
click at [322, 127] on input "Agriculture & Hunting - Animal Husbandry (112990" at bounding box center [436, 128] width 244 height 22
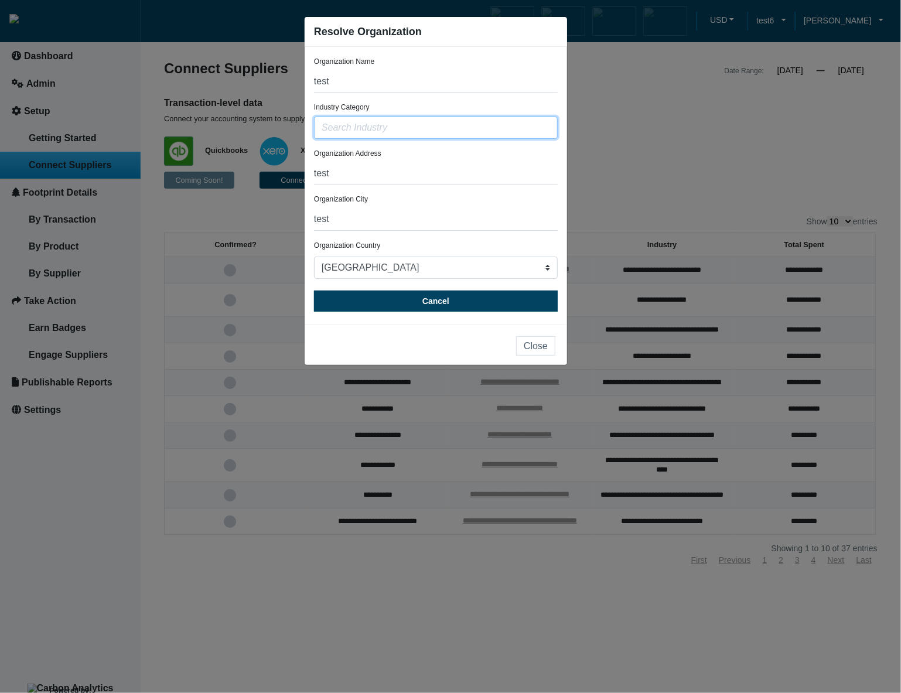
click at [374, 129] on input "text" at bounding box center [436, 128] width 244 height 22
click at [471, 131] on input "text" at bounding box center [436, 128] width 244 height 22
click at [502, 191] on form "Organization Name test Industry Category Agriculture & Hunting - Animal Husband…" at bounding box center [436, 183] width 244 height 255
click at [505, 126] on input "text" at bounding box center [436, 128] width 244 height 22
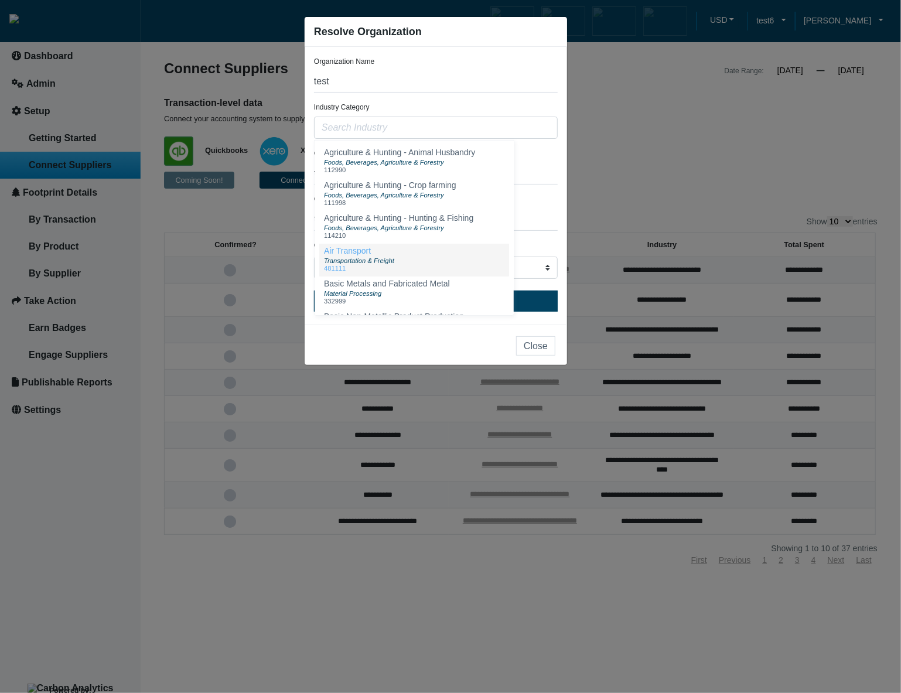
click at [420, 262] on button "Air Transport Transportation & Freight 481111" at bounding box center [414, 260] width 190 height 33
type input "Air Transport (481111)"
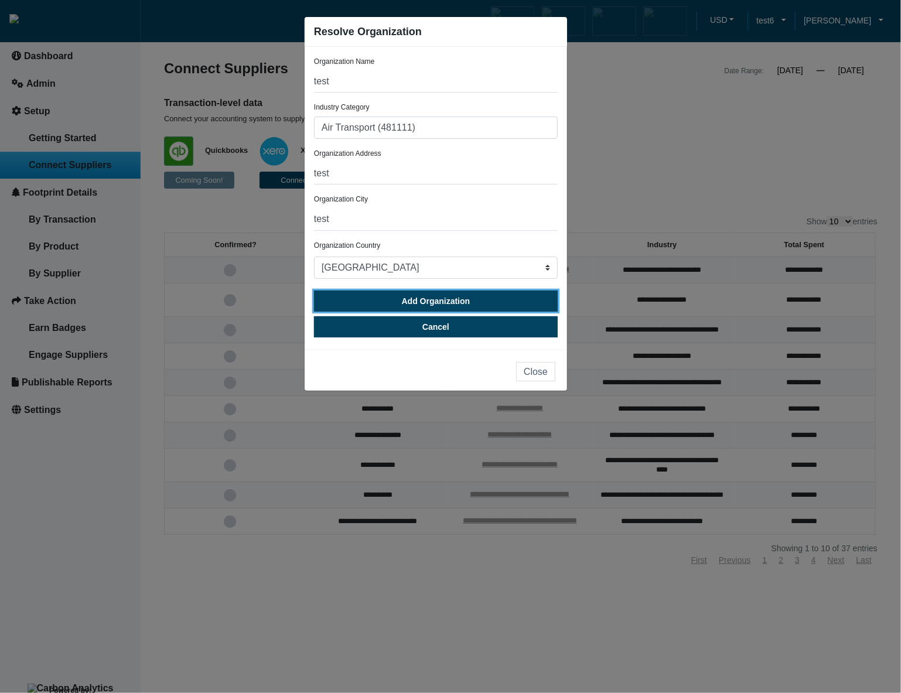
click at [470, 306] on button "Add Organization" at bounding box center [436, 300] width 244 height 21
